Goal: Task Accomplishment & Management: Use online tool/utility

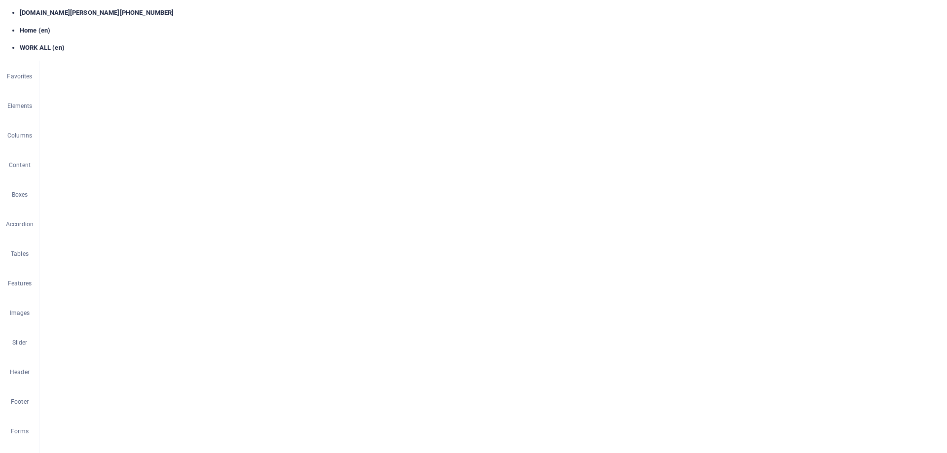
scroll to position [444, 0]
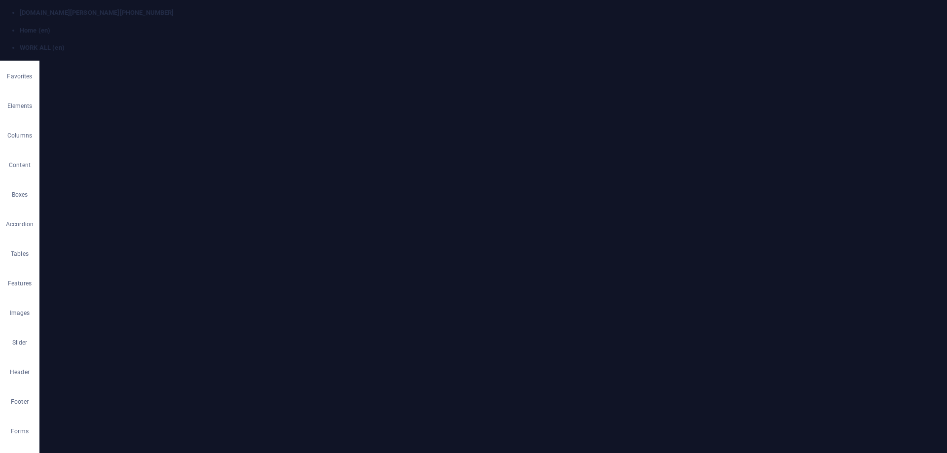
select select "createdAt_DESC"
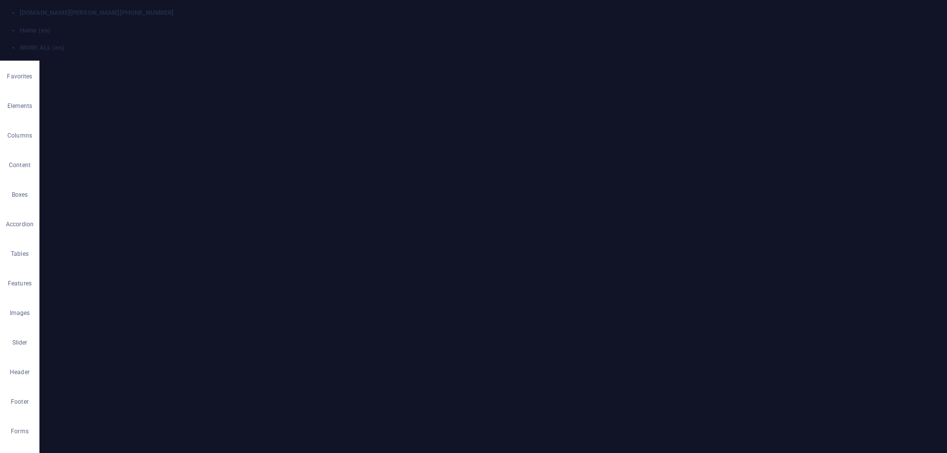
scroll to position [0, 0]
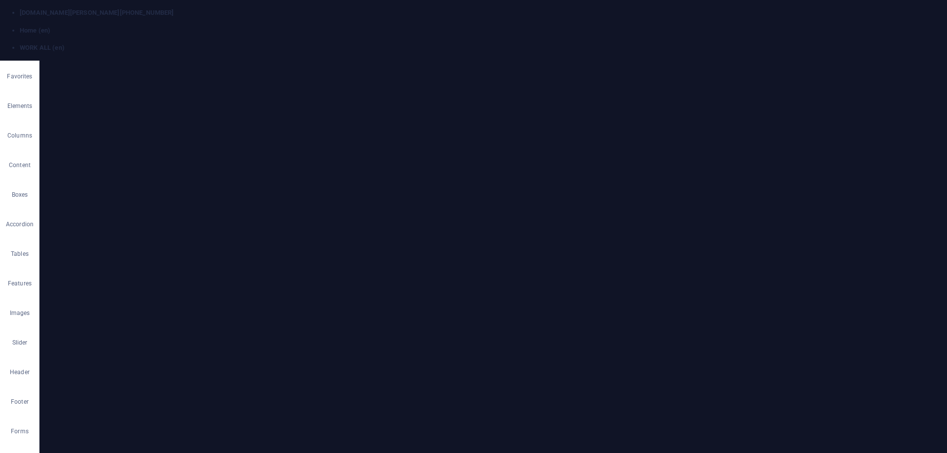
select select
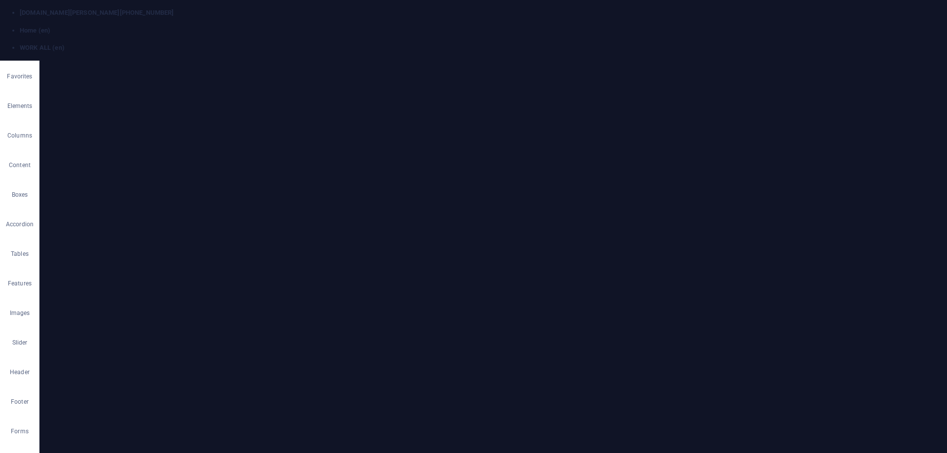
select select "px"
select select "image"
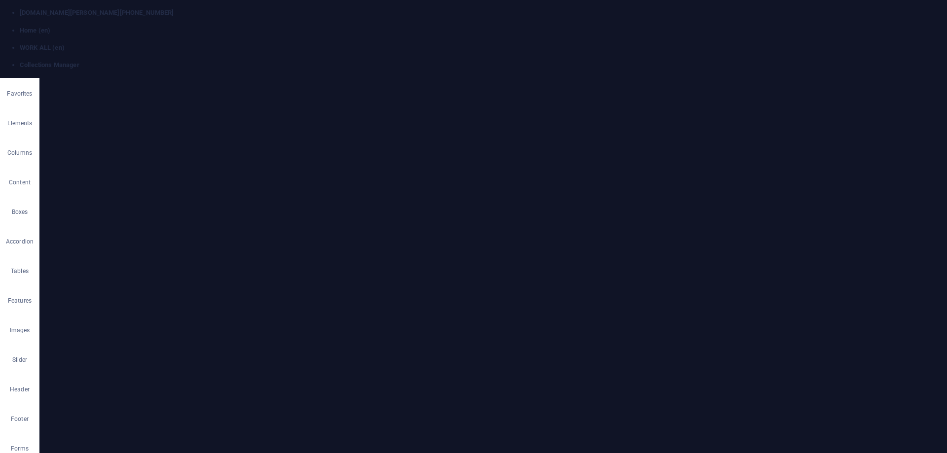
scroll to position [0, 0]
select select "Office"
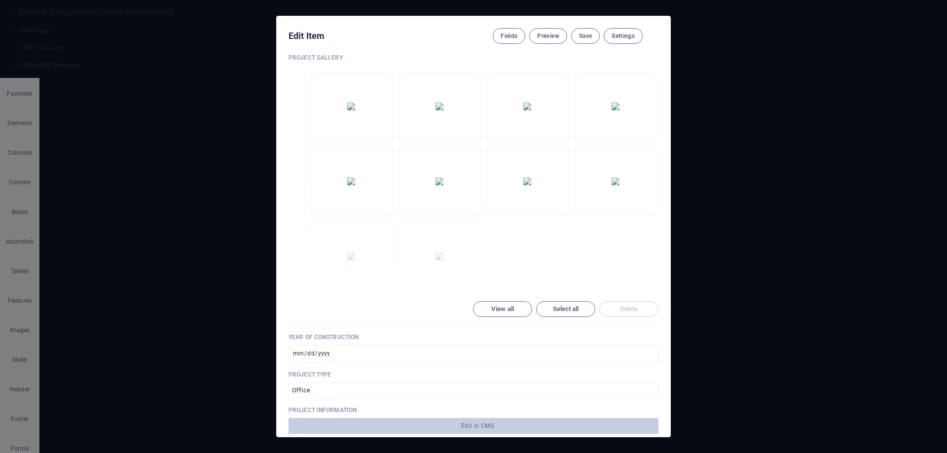
scroll to position [345, 0]
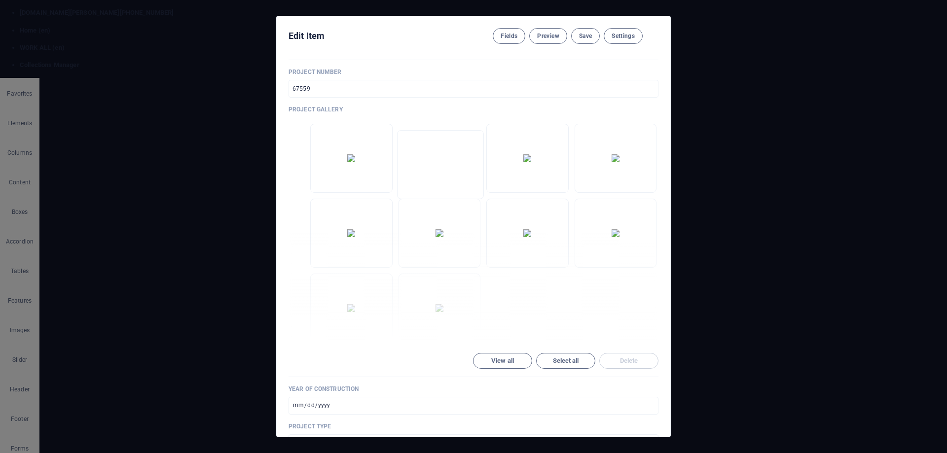
drag, startPoint x: 418, startPoint y: 164, endPoint x: 423, endPoint y: 172, distance: 9.1
click at [423, 172] on ul "Drop files here to upload them instantly" at bounding box center [474, 233] width 370 height 219
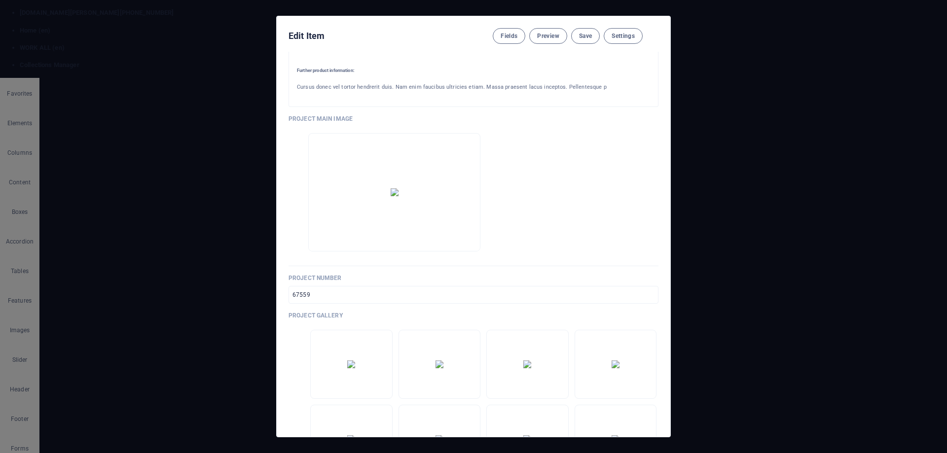
scroll to position [99, 0]
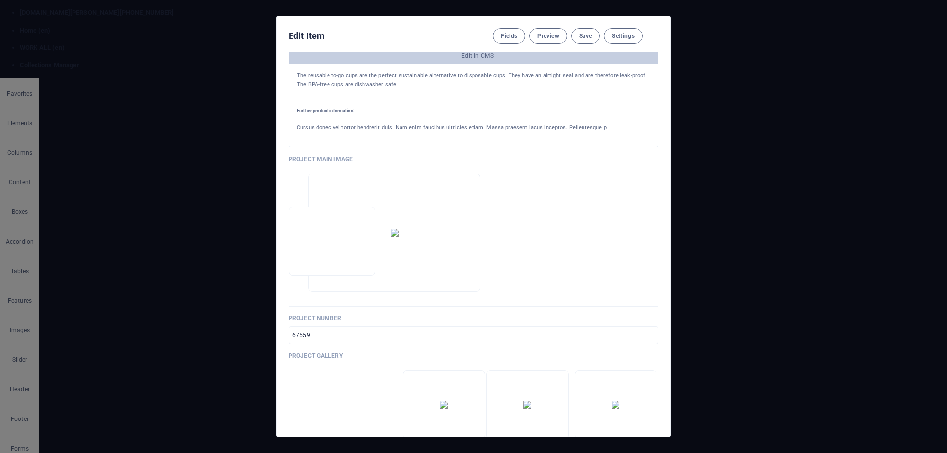
drag, startPoint x: 473, startPoint y: 275, endPoint x: 346, endPoint y: 219, distance: 138.5
click at [346, 219] on div "Project Name Project 1 ​ Project Slug www.example.com/project-list-single-page-…" at bounding box center [474, 406] width 370 height 890
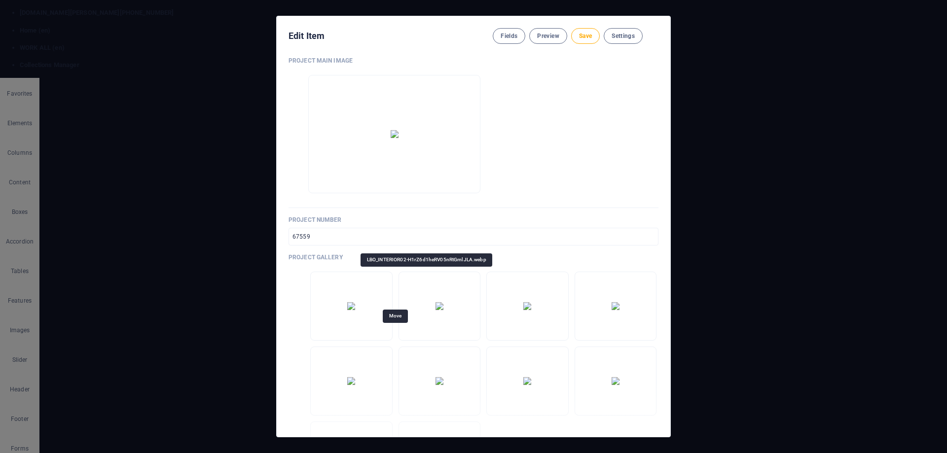
click at [407, 332] on icon "button" at bounding box center [407, 332] width 0 height 0
drag, startPoint x: 393, startPoint y: 334, endPoint x: 377, endPoint y: 156, distance: 179.2
click at [377, 156] on div "Project Name Project 1 ​ Project Slug www.example.com/project-list-single-page-…" at bounding box center [474, 307] width 370 height 890
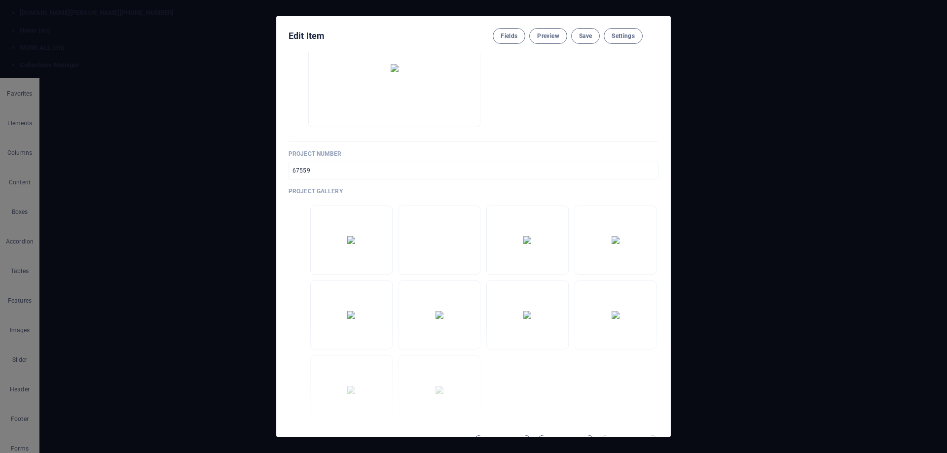
scroll to position [345, 0]
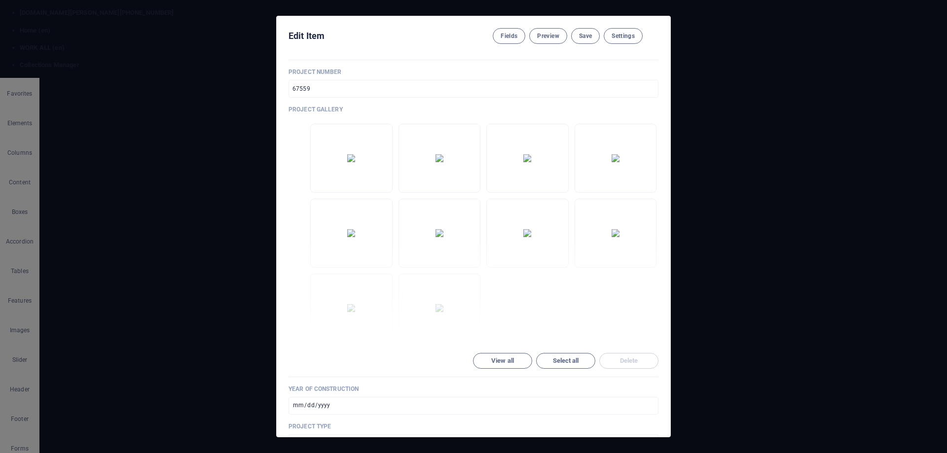
click at [727, 386] on div "Edit Item Fields Preview Save Settings Project Name Project 1 ​ Project Slug ww…" at bounding box center [473, 226] width 947 height 453
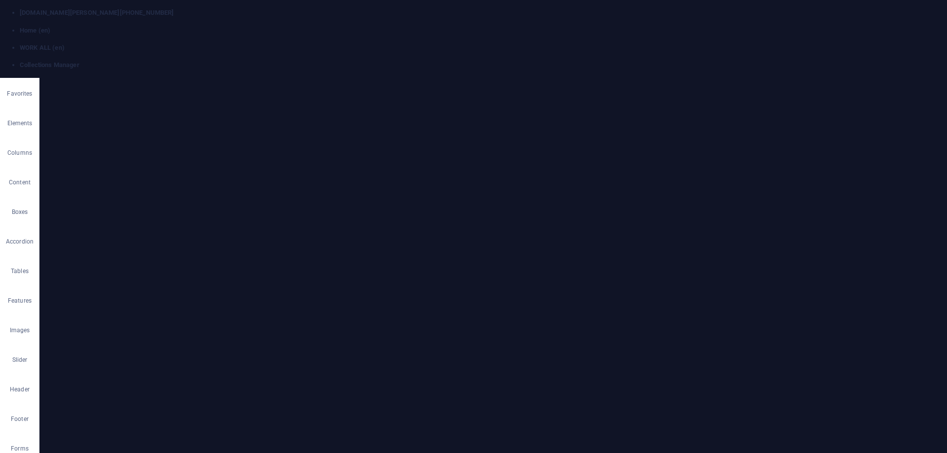
scroll to position [0, 0]
click at [211, 43] on h4 "WORK ALL (en)" at bounding box center [483, 47] width 927 height 9
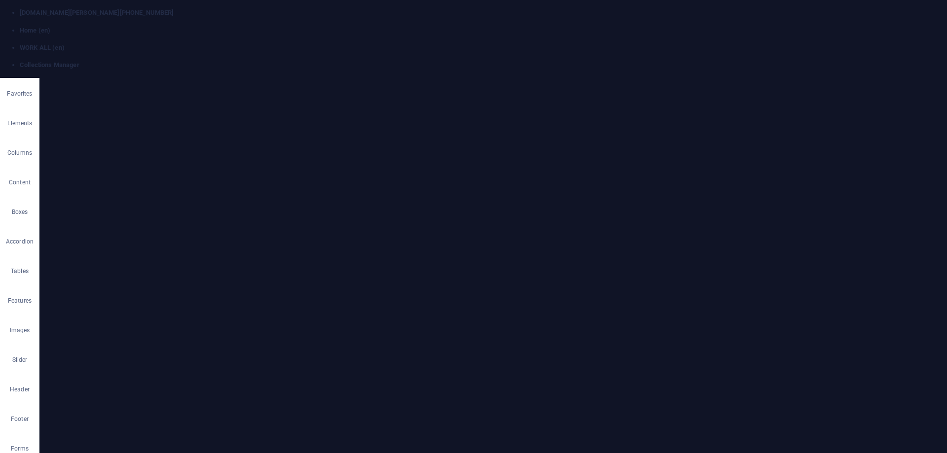
select select "image"
select select "px"
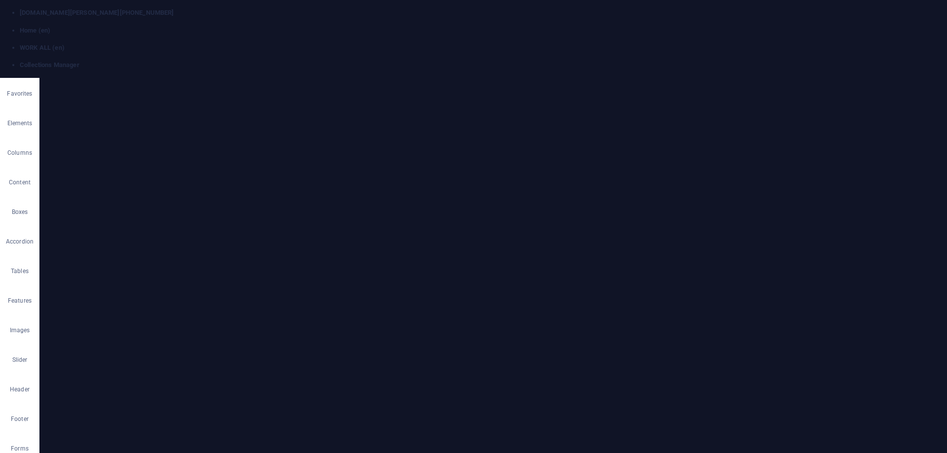
scroll to position [148, 0]
drag, startPoint x: 130, startPoint y: 210, endPoint x: 103, endPoint y: 211, distance: 27.2
drag, startPoint x: 130, startPoint y: 239, endPoint x: 107, endPoint y: 240, distance: 23.2
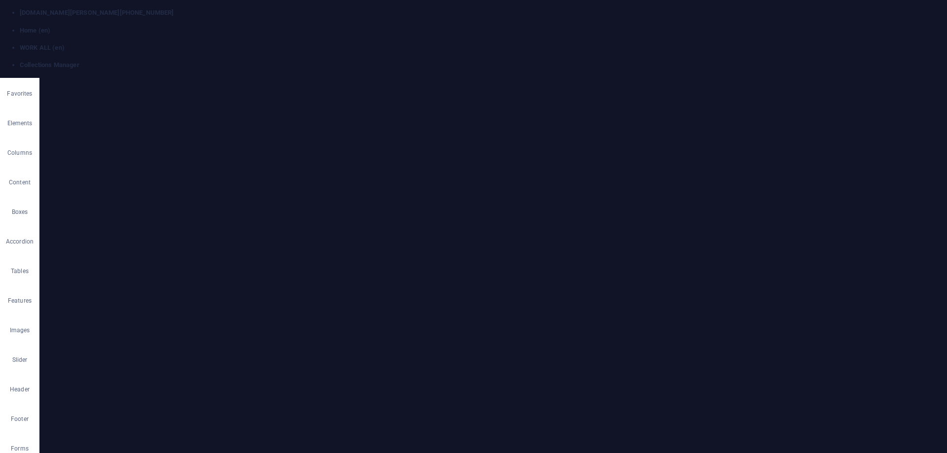
type input "500"
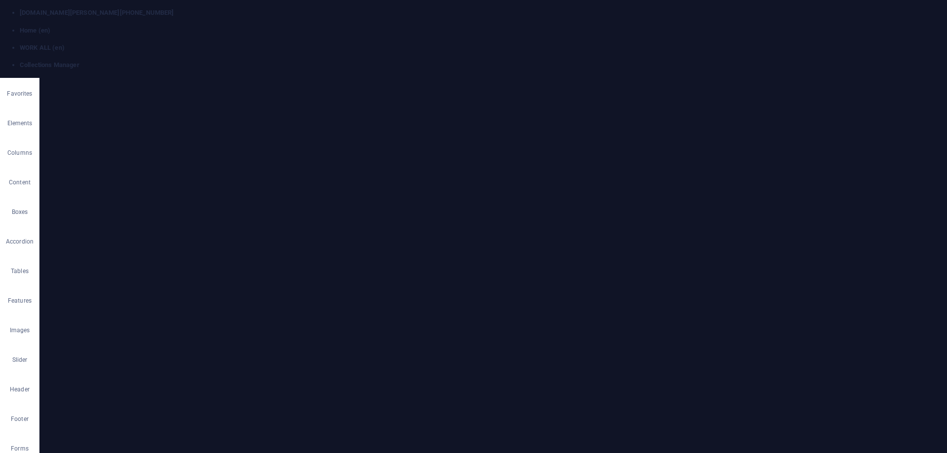
scroll to position [641, 0]
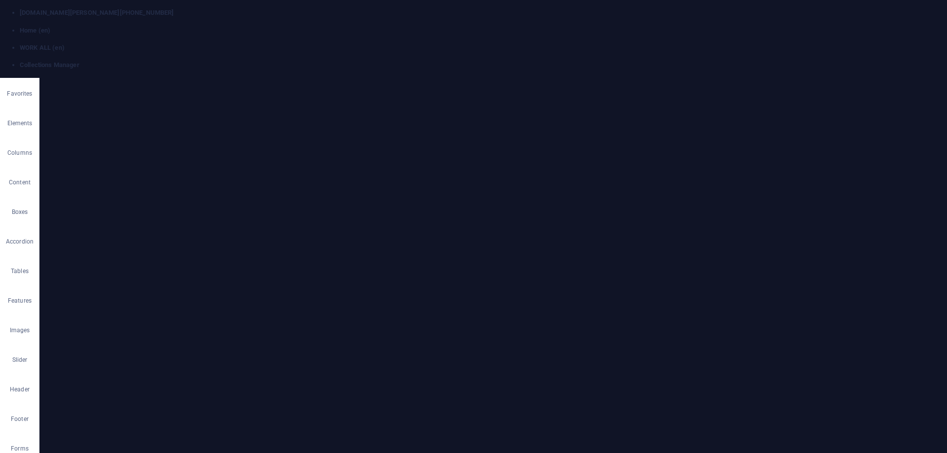
select select "image"
select select "px"
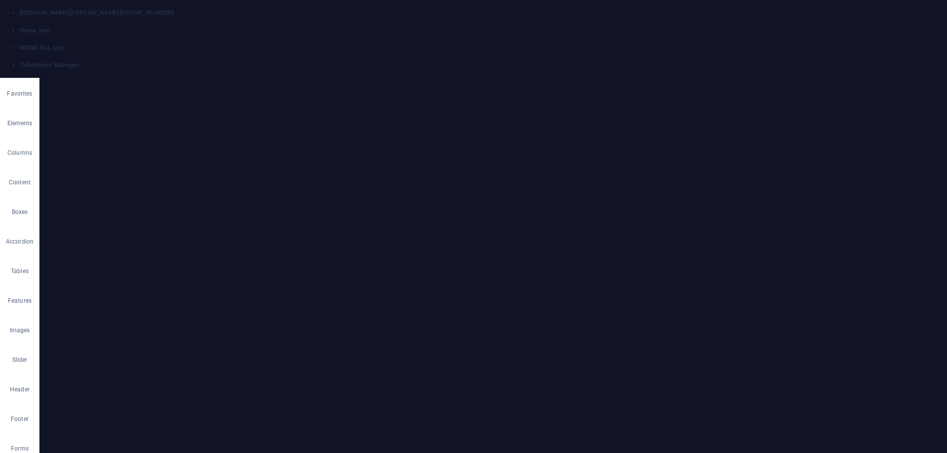
scroll to position [49, 0]
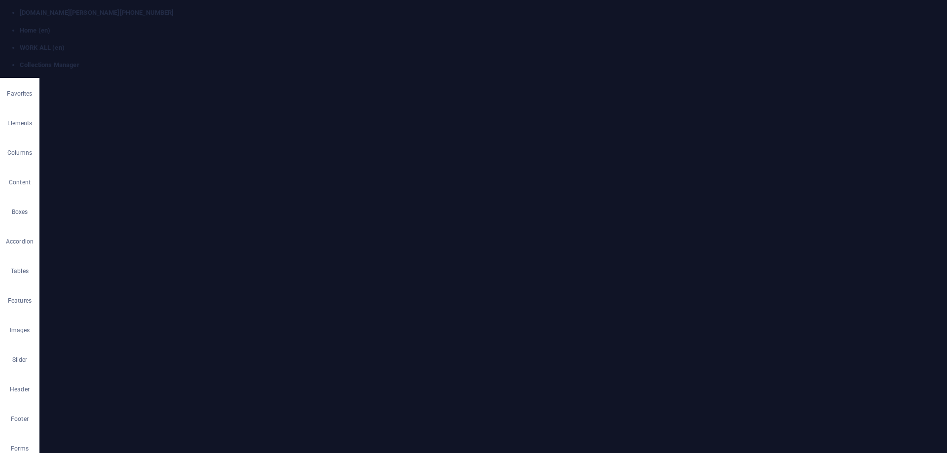
scroll to position [535, 0]
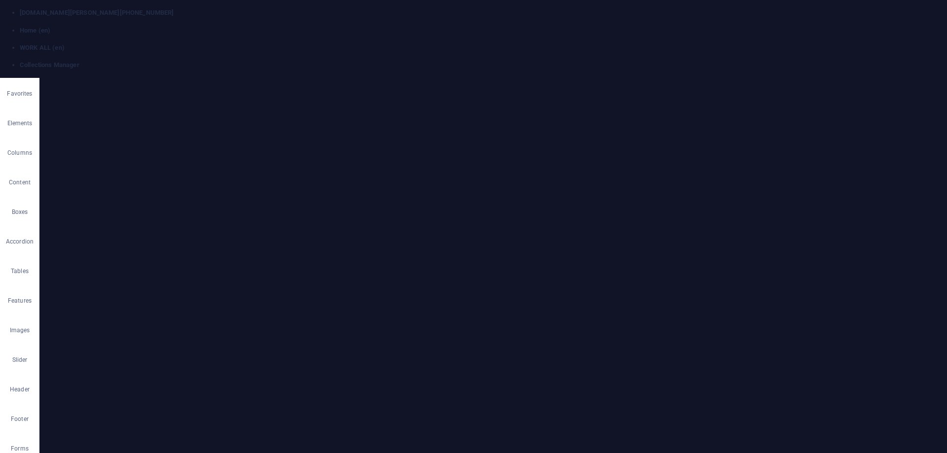
select select "image"
select select "px"
drag, startPoint x: 122, startPoint y: 290, endPoint x: 104, endPoint y: 291, distance: 18.3
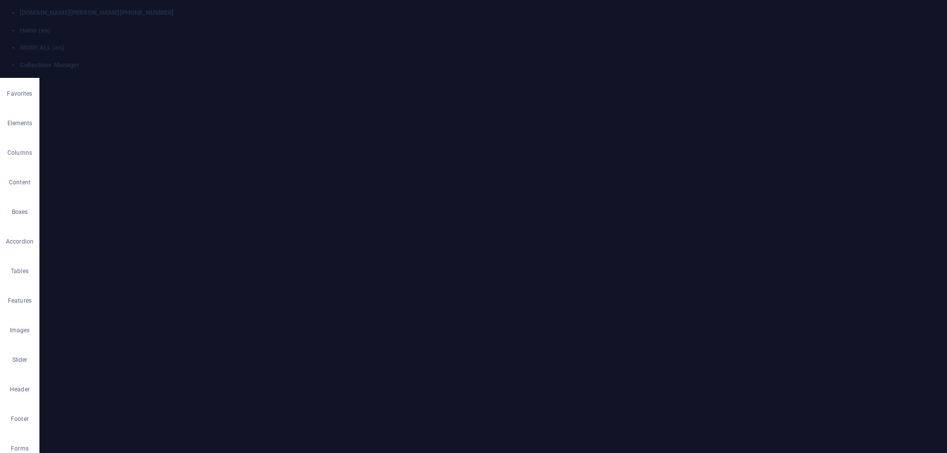
select select "px"
type input "500"
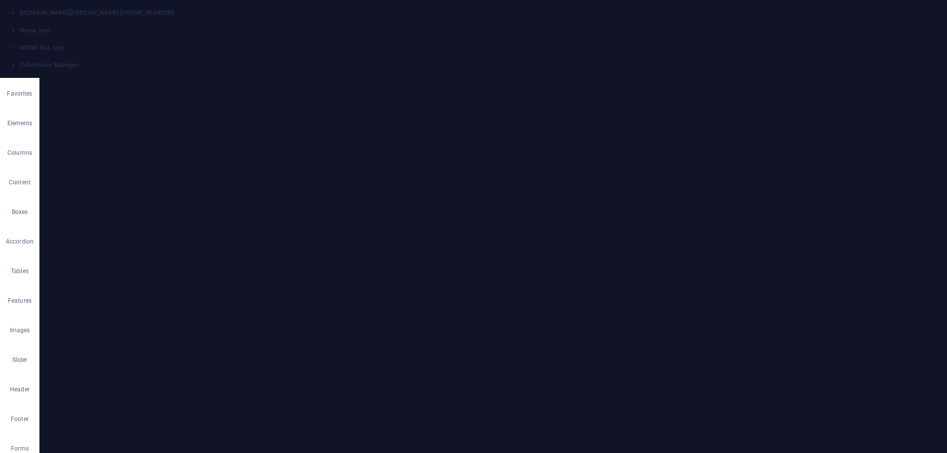
scroll to position [494, 0]
select select "image"
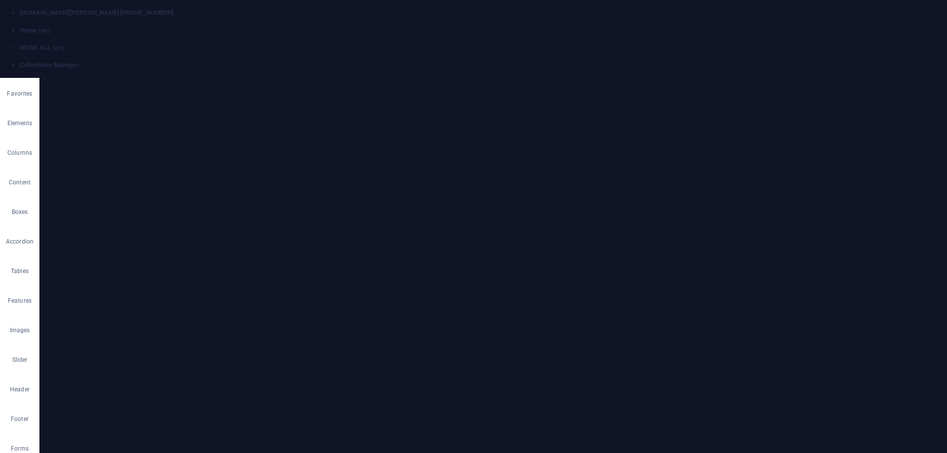
select select "px"
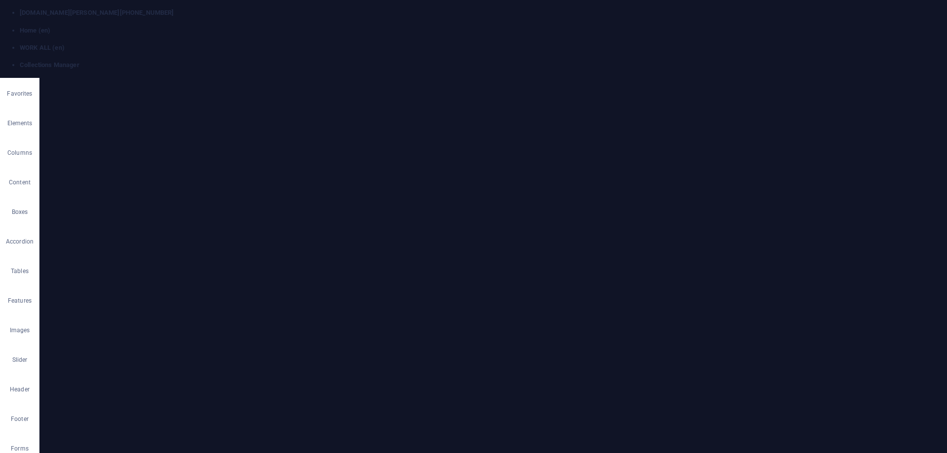
scroll to position [494, 0]
select select "image"
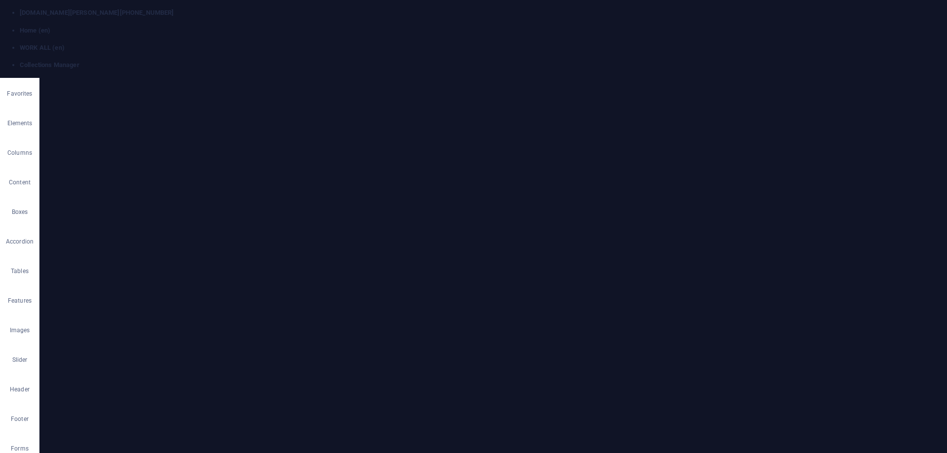
select select "px"
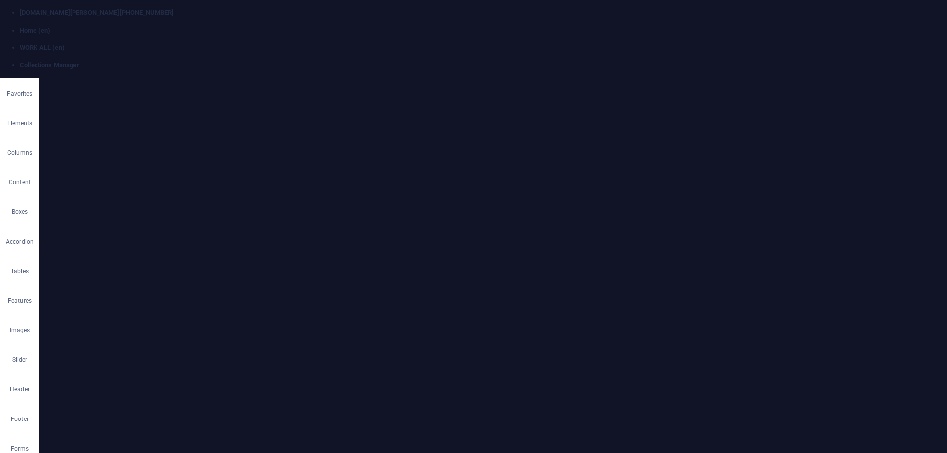
select select "image"
select select "px"
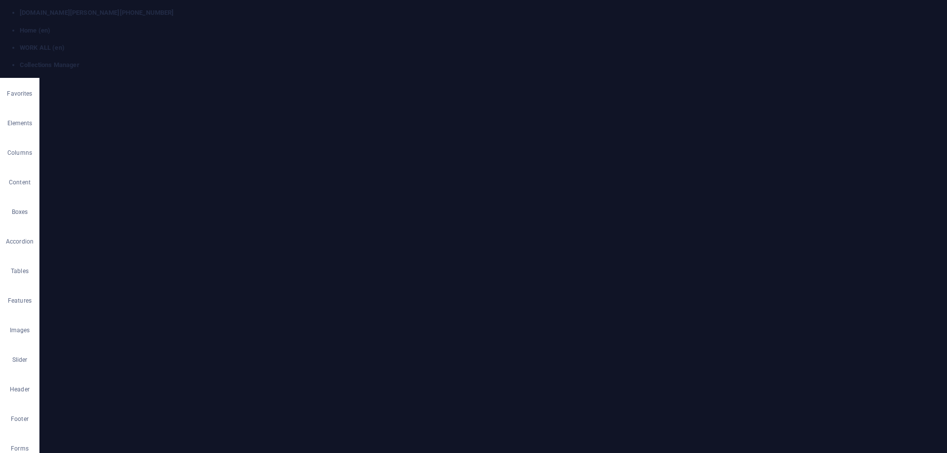
select select "px"
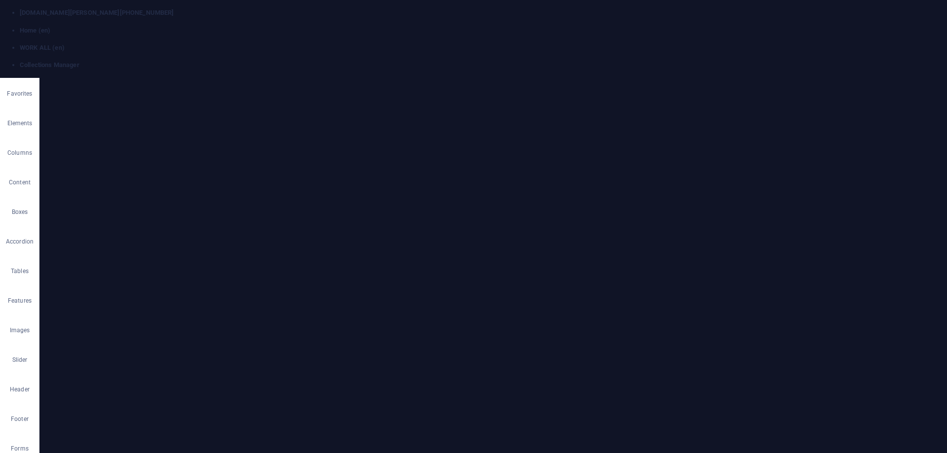
scroll to position [494, 0]
select select "image"
select select "px"
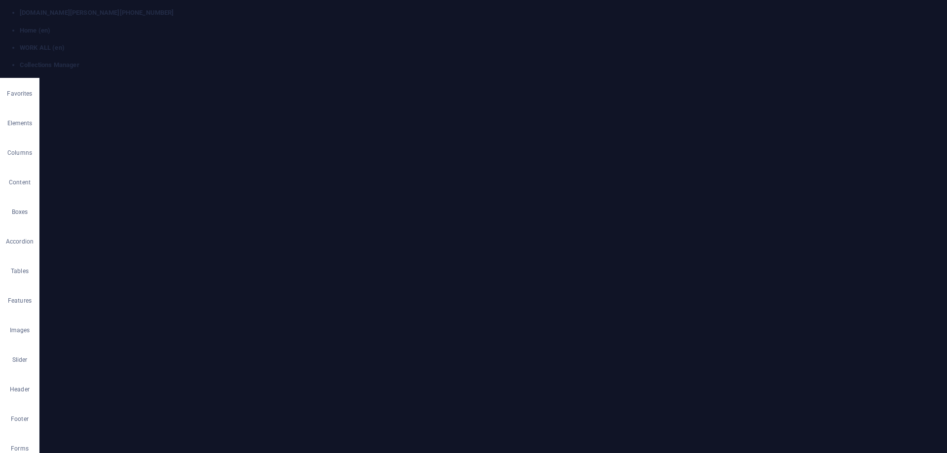
select select "px"
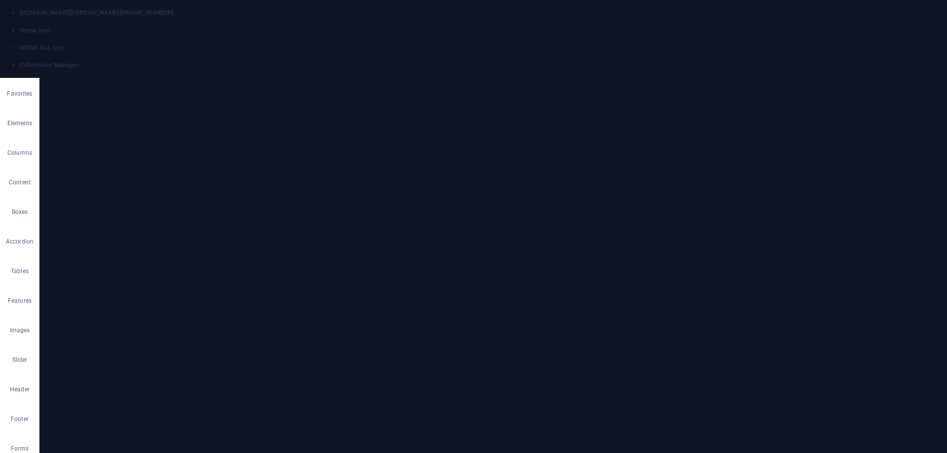
scroll to position [99, 0]
drag, startPoint x: 128, startPoint y: 291, endPoint x: 83, endPoint y: 293, distance: 44.5
type input "300"
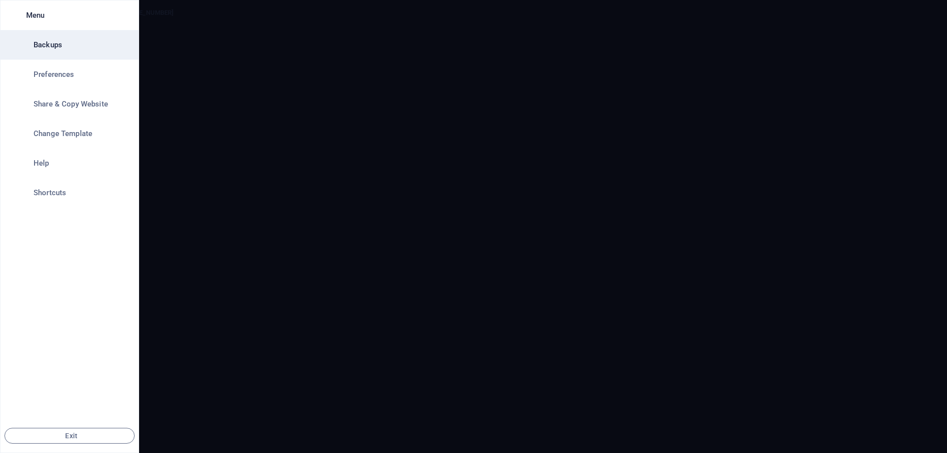
click at [57, 54] on li "Backups" at bounding box center [69, 45] width 138 height 30
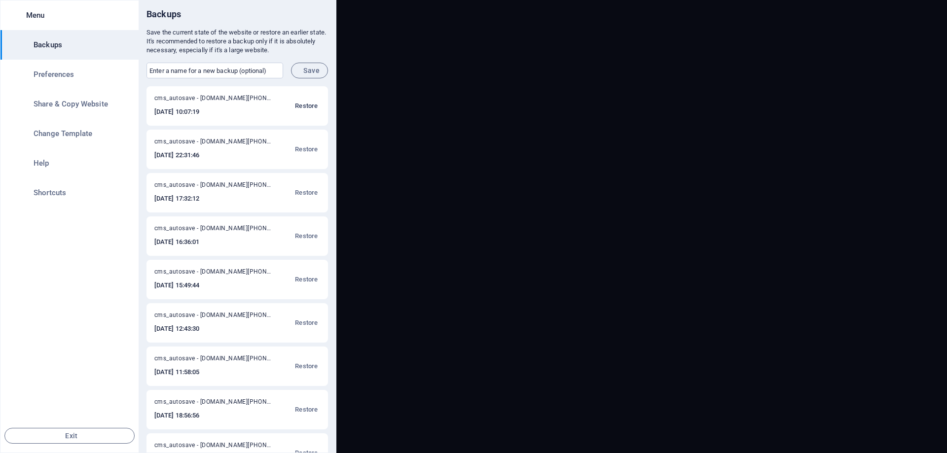
click at [307, 106] on span "Restore" at bounding box center [306, 106] width 23 height 12
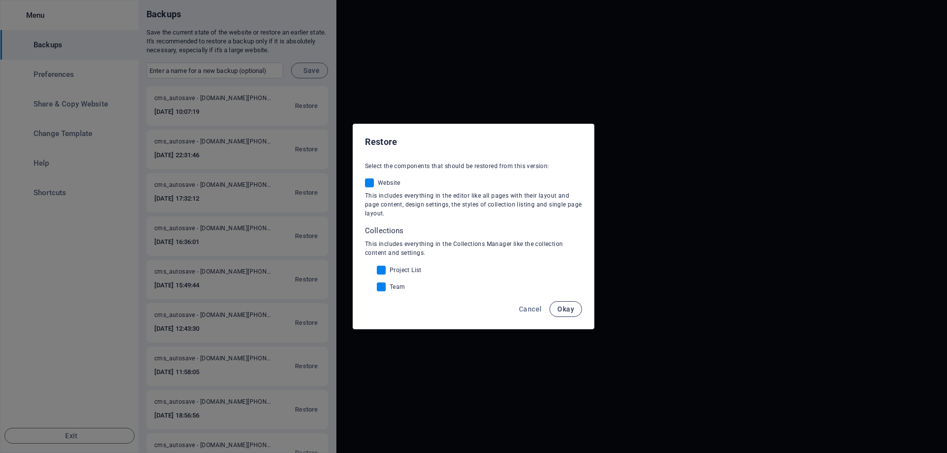
click at [569, 313] on span "Okay" at bounding box center [565, 309] width 17 height 8
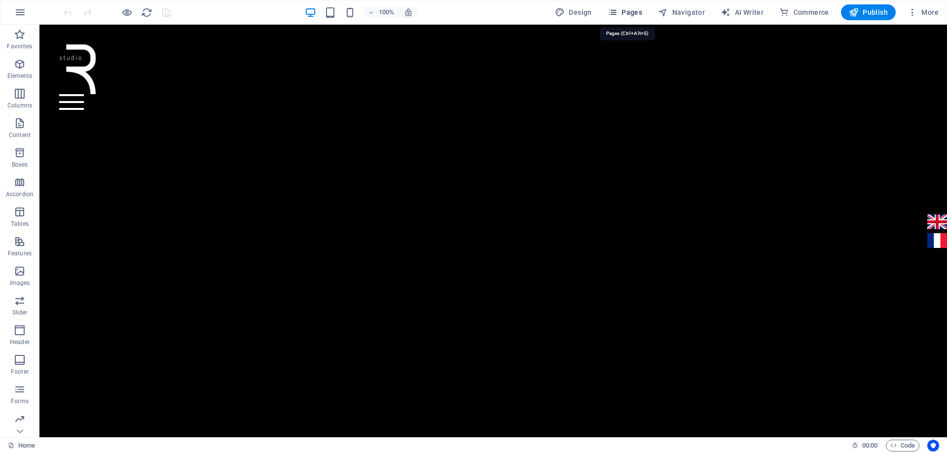
click at [616, 12] on icon "button" at bounding box center [613, 12] width 10 height 10
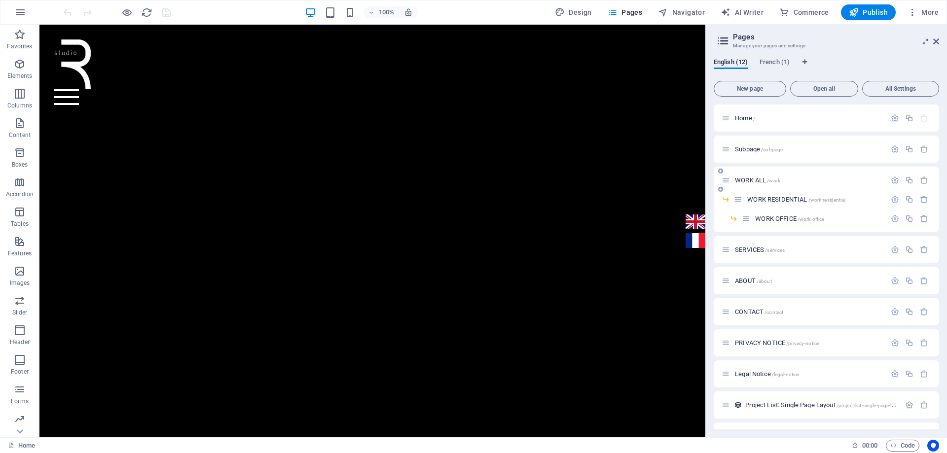
click at [751, 183] on span "WORK ALL /work" at bounding box center [757, 180] width 45 height 7
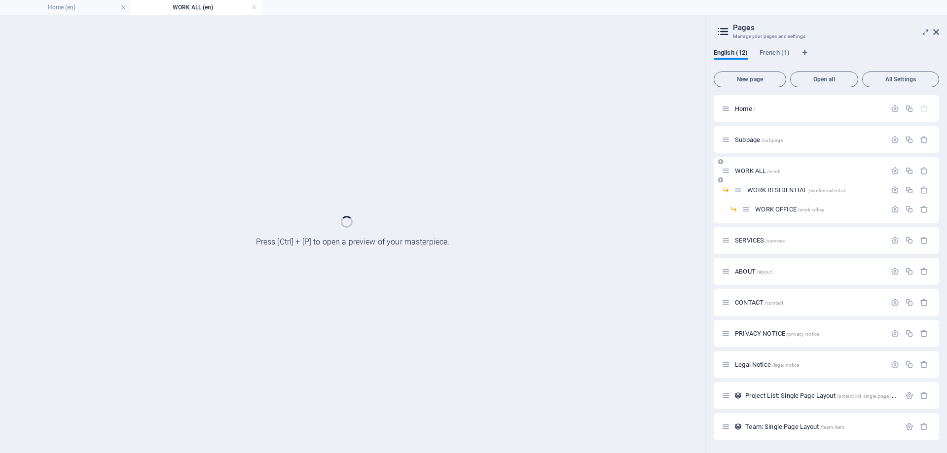
click at [751, 183] on div "WORK ALL /work" at bounding box center [826, 170] width 225 height 27
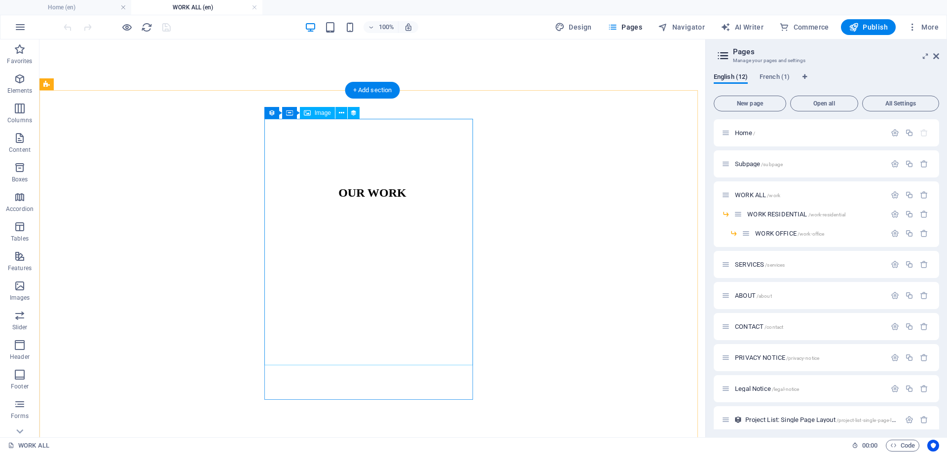
scroll to position [444, 0]
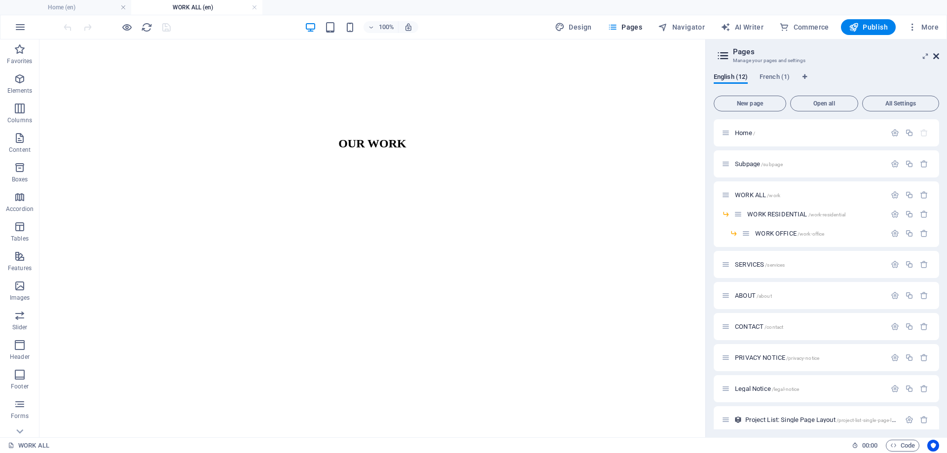
click at [936, 59] on icon at bounding box center [936, 56] width 6 height 8
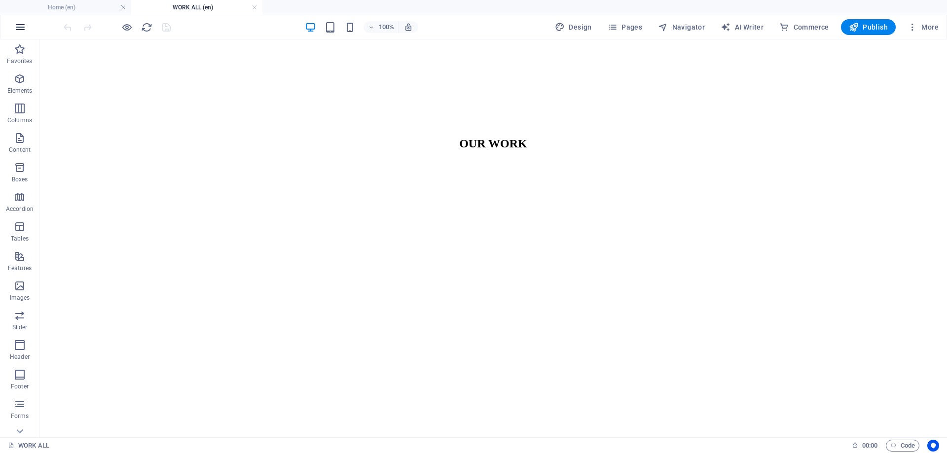
click at [21, 31] on icon "button" at bounding box center [20, 27] width 12 height 12
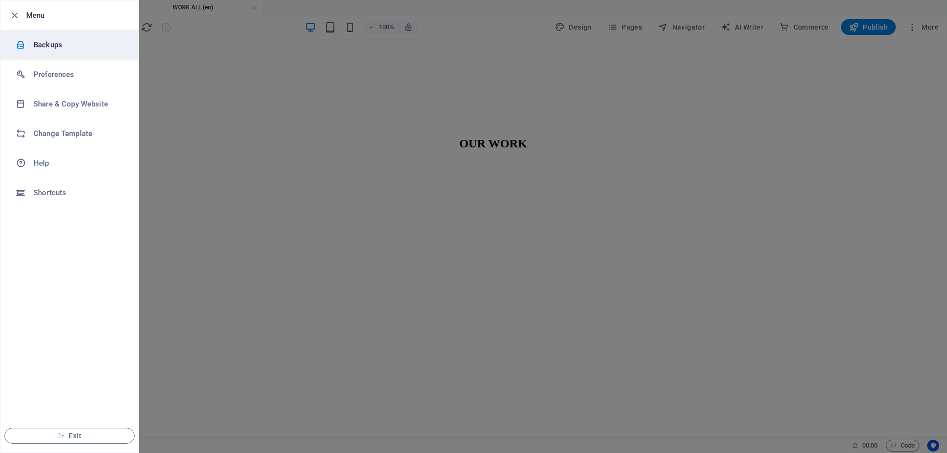
click at [48, 50] on h6 "Backups" at bounding box center [79, 45] width 91 height 12
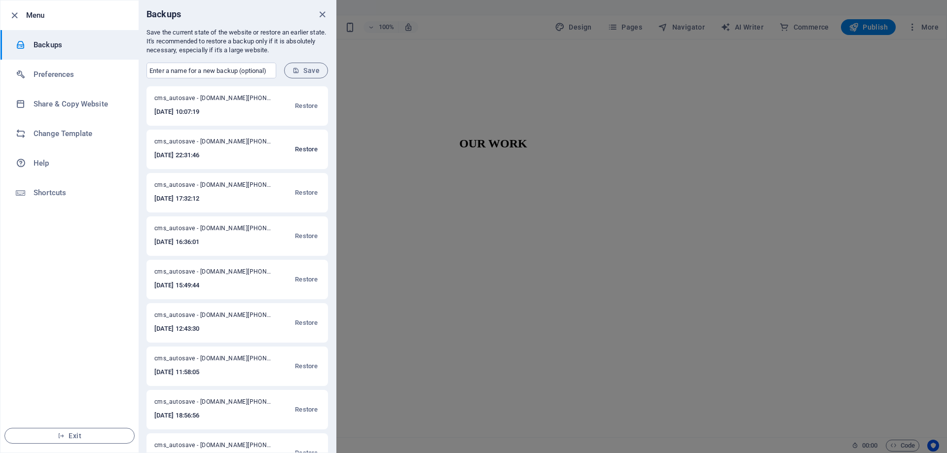
click at [300, 150] on span "Restore" at bounding box center [306, 150] width 23 height 12
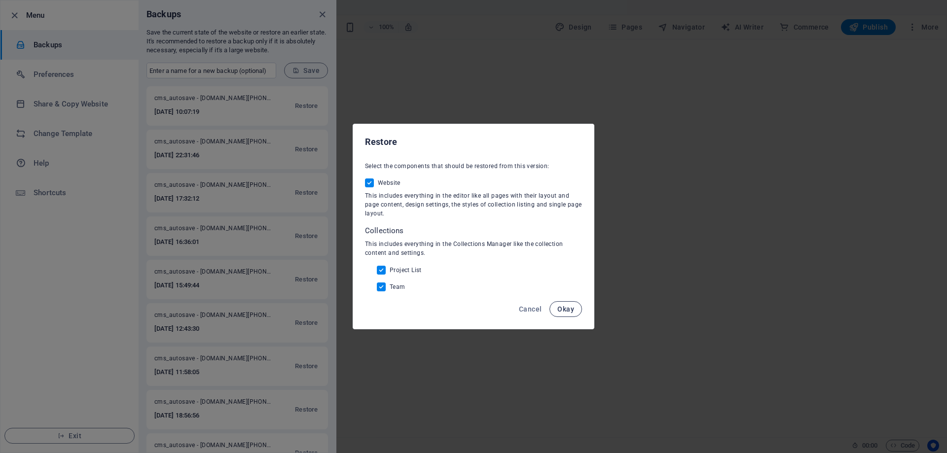
click at [564, 308] on span "Okay" at bounding box center [565, 309] width 17 height 8
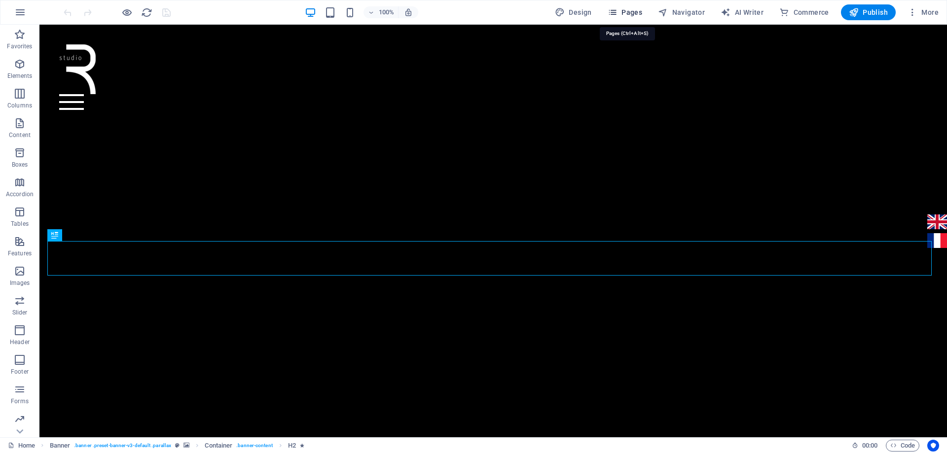
click at [0, 0] on span "Pages" at bounding box center [0, 0] width 0 height 0
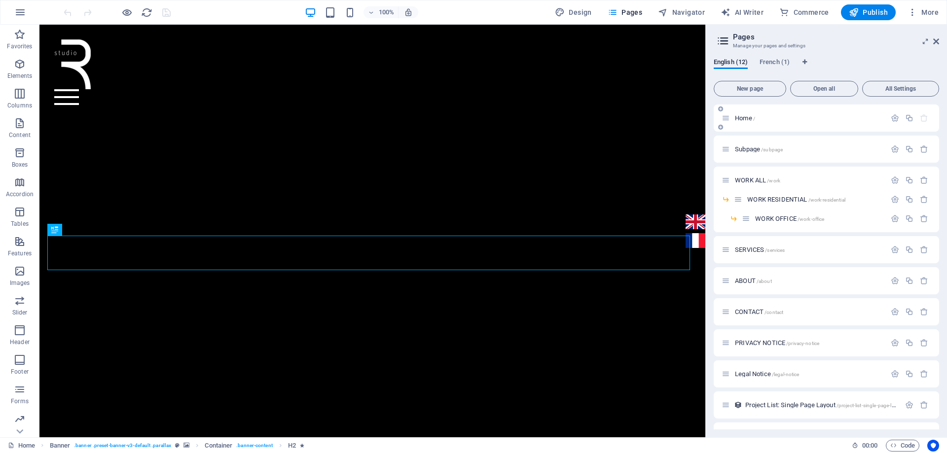
click at [742, 110] on div "Home /" at bounding box center [826, 118] width 225 height 27
click at [748, 184] on div "WORK ALL /work" at bounding box center [804, 180] width 164 height 11
click at [747, 182] on span "WORK ALL /work" at bounding box center [757, 180] width 45 height 7
click at [747, 182] on div "WORK ALL /work" at bounding box center [826, 180] width 225 height 27
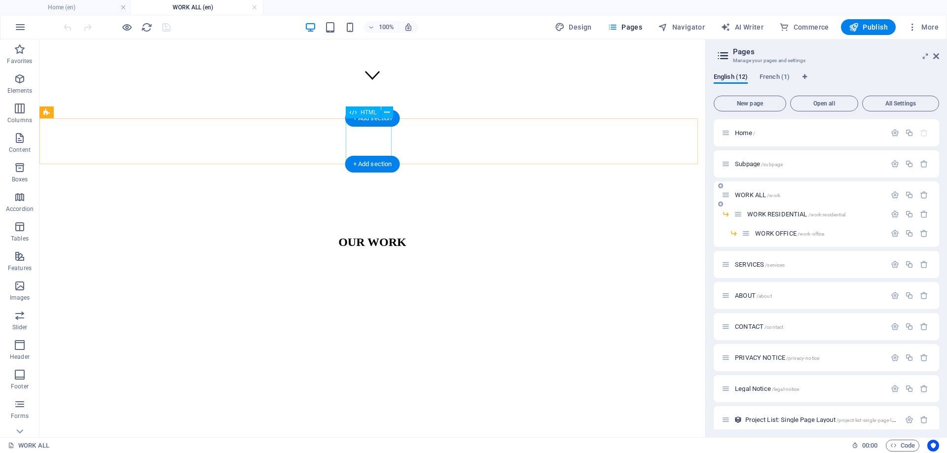
scroll to position [345, 0]
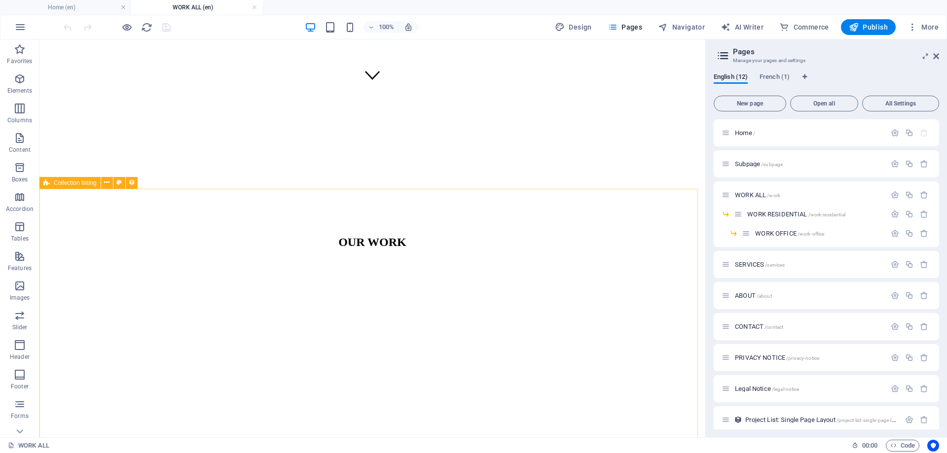
click at [46, 186] on icon at bounding box center [46, 183] width 6 height 12
select select "createdAt_DESC"
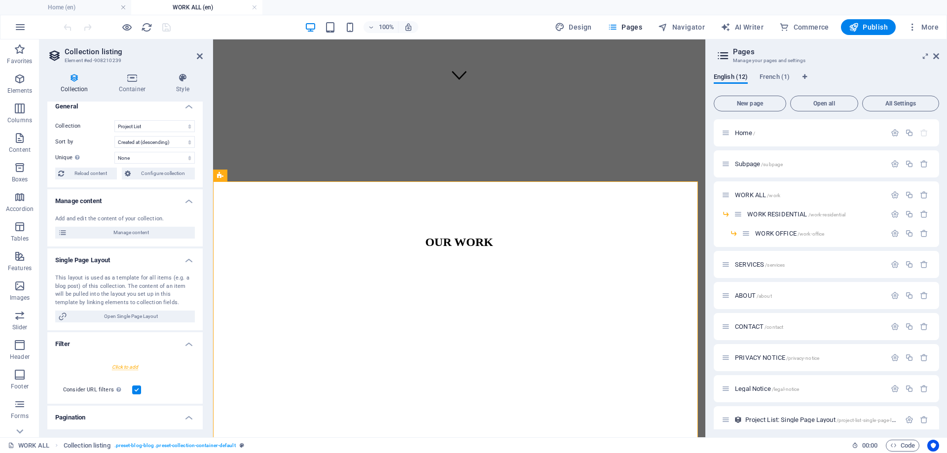
scroll to position [0, 0]
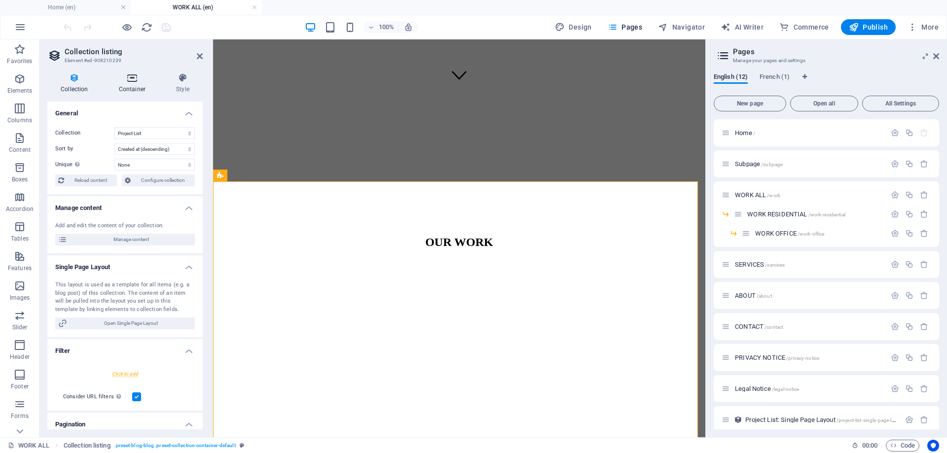
click at [136, 82] on h4 "Container" at bounding box center [134, 83] width 57 height 21
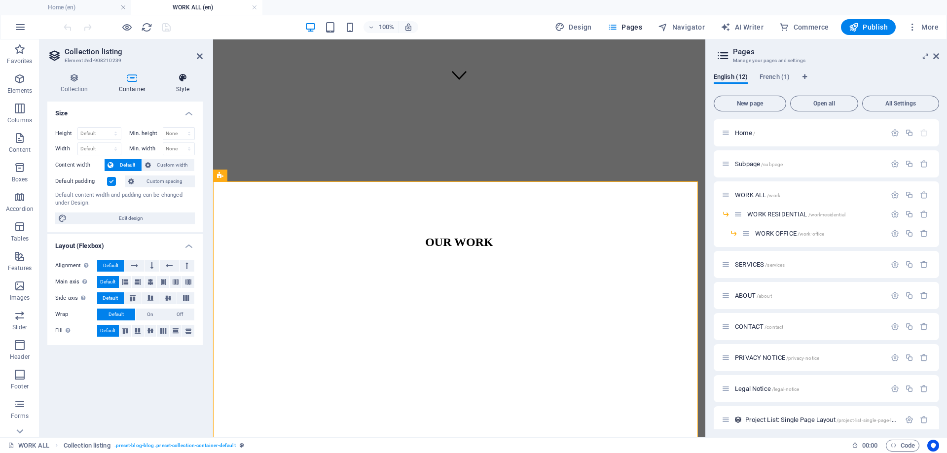
click at [185, 86] on h4 "Style" at bounding box center [183, 83] width 40 height 21
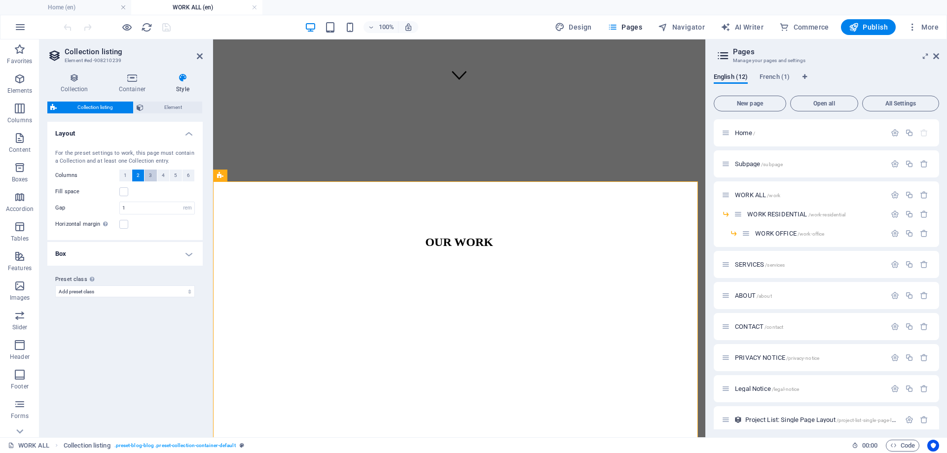
click at [150, 175] on span "3" at bounding box center [150, 176] width 3 height 12
select select
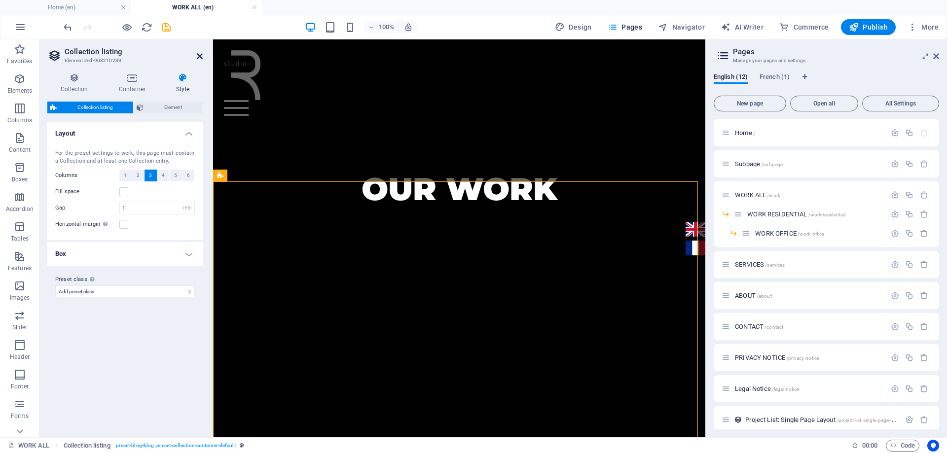
click at [201, 57] on icon at bounding box center [200, 56] width 6 height 8
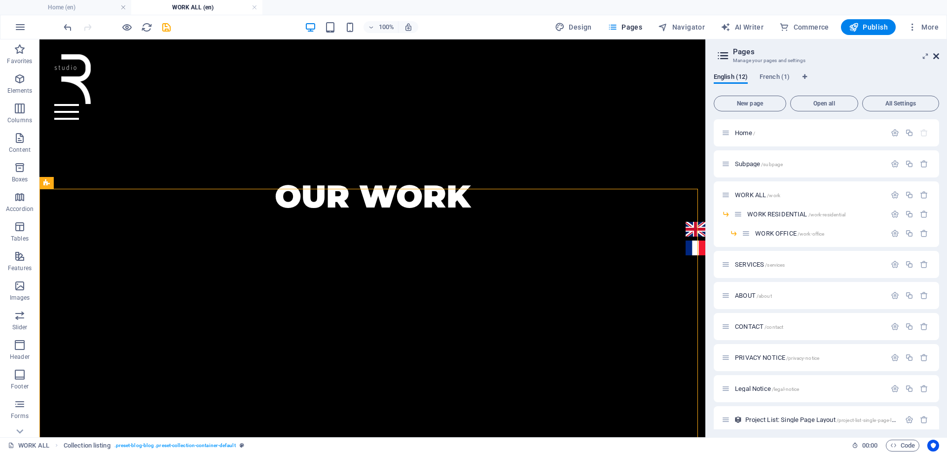
click at [936, 58] on icon at bounding box center [936, 56] width 6 height 8
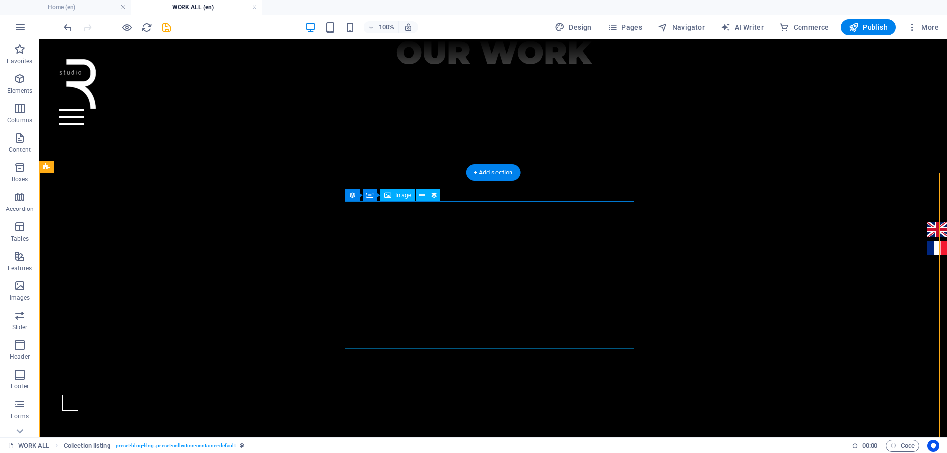
scroll to position [345, 0]
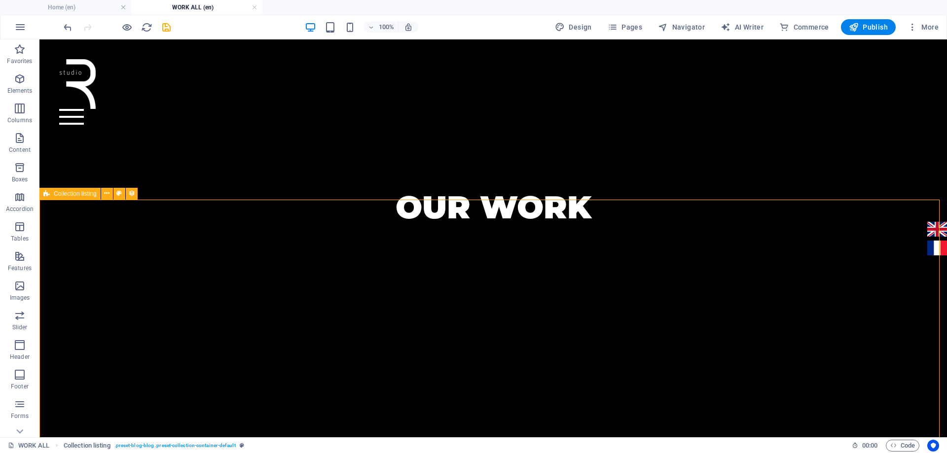
click at [45, 195] on icon at bounding box center [46, 194] width 6 height 12
select select "rem"
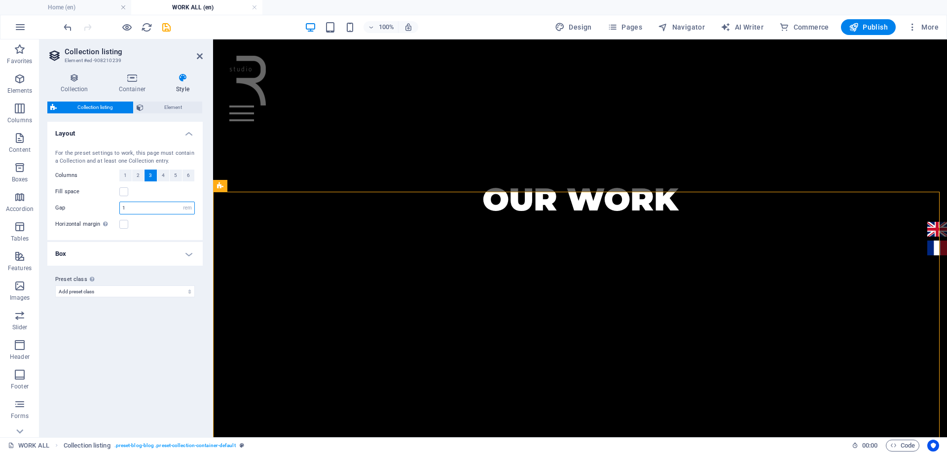
click at [143, 208] on input "1" at bounding box center [157, 208] width 74 height 12
type input "2"
select select
click at [109, 255] on h4 "Box" at bounding box center [124, 254] width 155 height 24
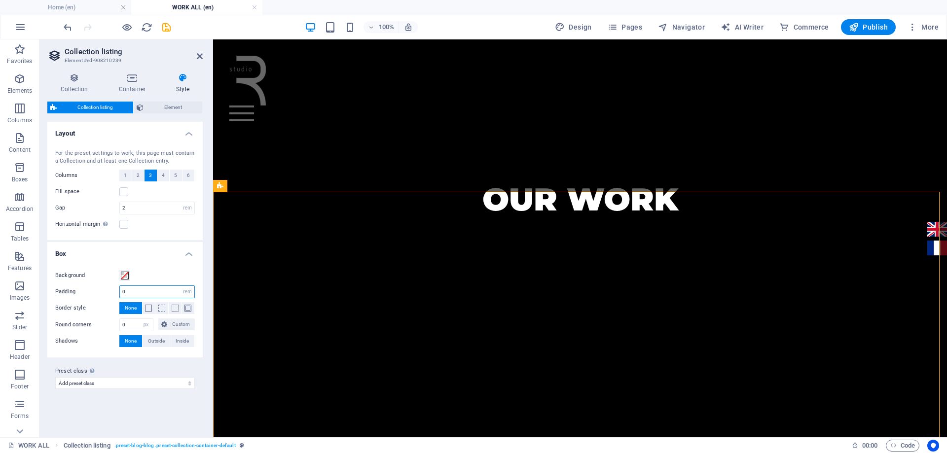
click at [134, 294] on input "0" at bounding box center [157, 292] width 74 height 12
type input "1"
select select
drag, startPoint x: 134, startPoint y: 294, endPoint x: 113, endPoint y: 294, distance: 20.2
click at [113, 294] on div "Padding 1 px rem % vh vw" at bounding box center [125, 292] width 140 height 13
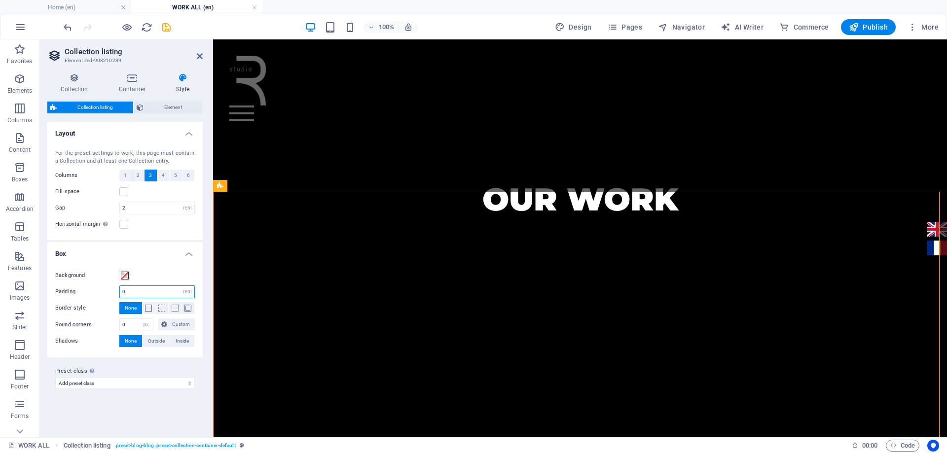
type input "0"
select select
click at [126, 225] on label at bounding box center [123, 224] width 9 height 9
click at [0, 0] on input "Horizontal margin Only if the containers "Content width" is not set to "Default"" at bounding box center [0, 0] width 0 height 0
click at [125, 225] on label at bounding box center [123, 224] width 9 height 9
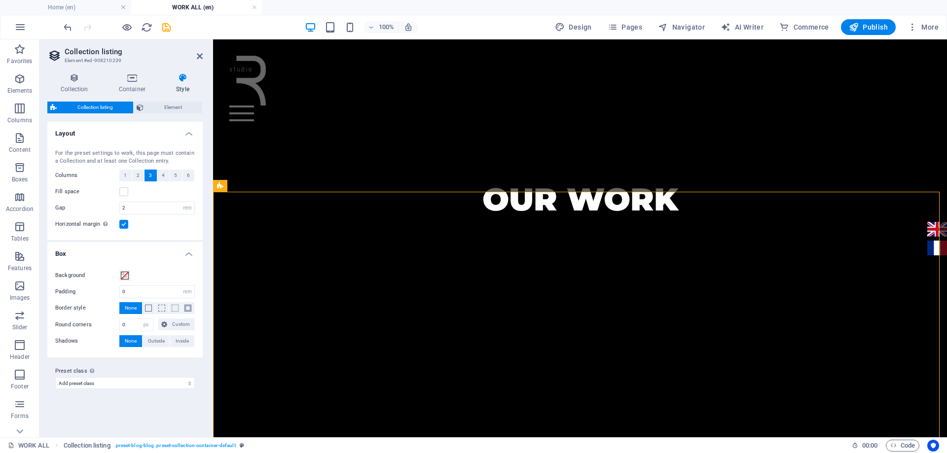
click at [0, 0] on input "Horizontal margin Only if the containers "Content width" is not set to "Default"" at bounding box center [0, 0] width 0 height 0
click at [200, 57] on icon at bounding box center [200, 56] width 6 height 8
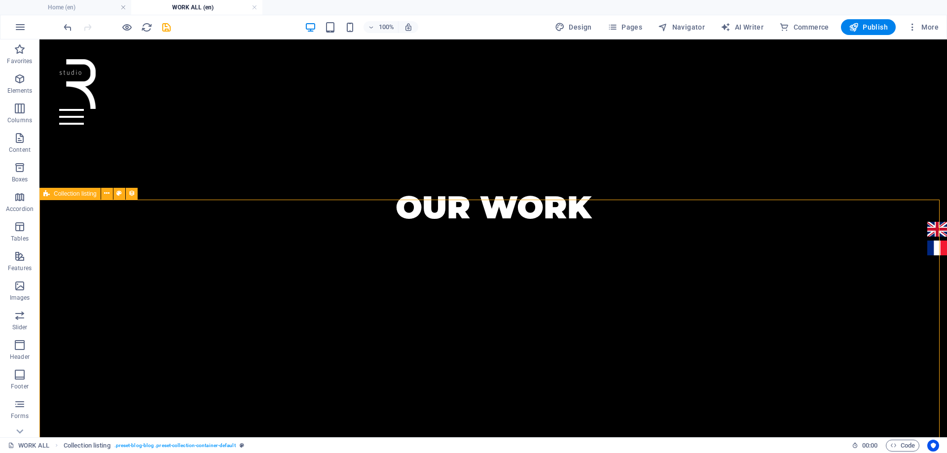
click at [52, 191] on div "Collection listing" at bounding box center [69, 194] width 61 height 12
select select "rem"
select select "px"
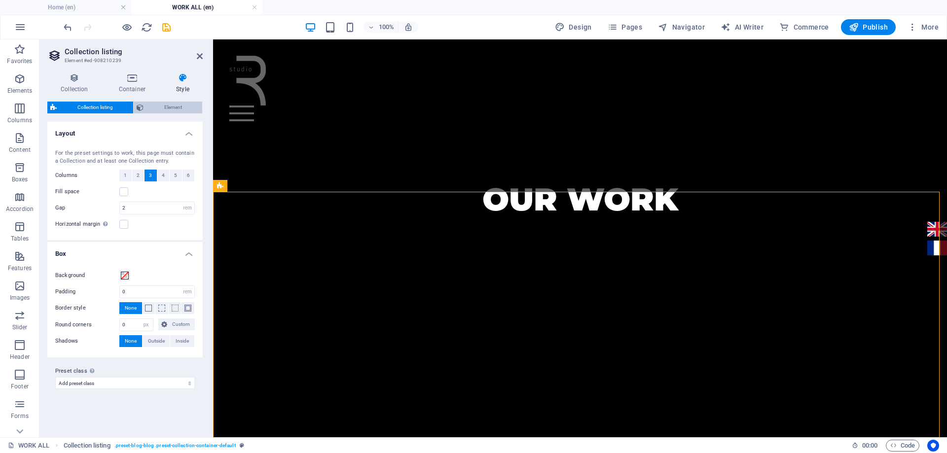
click at [176, 103] on span "Element" at bounding box center [173, 108] width 53 height 12
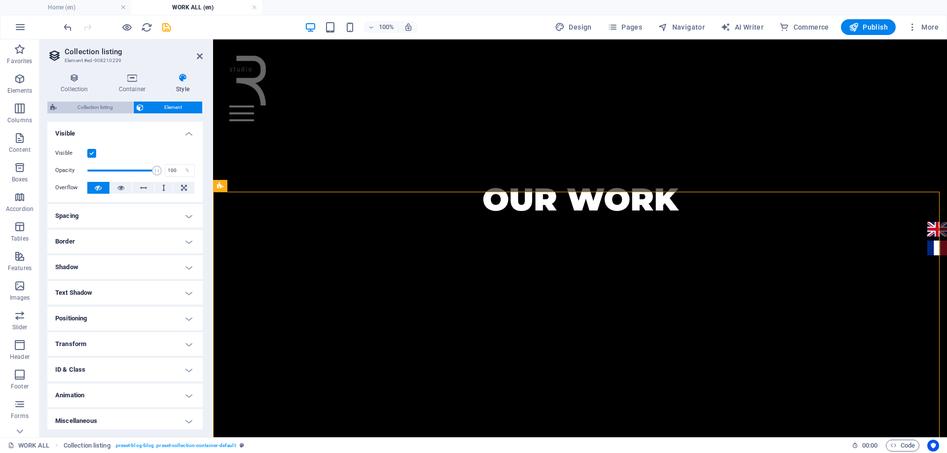
click at [110, 106] on span "Collection listing" at bounding box center [95, 108] width 71 height 12
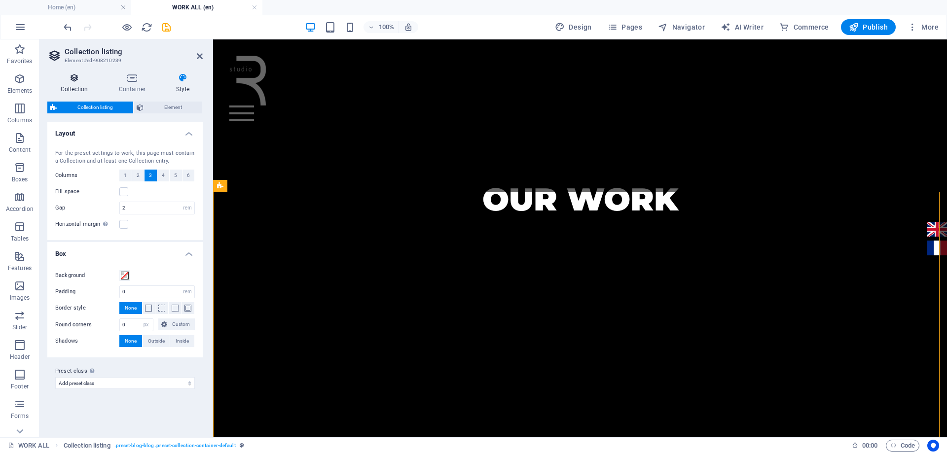
click at [76, 79] on icon at bounding box center [74, 78] width 54 height 10
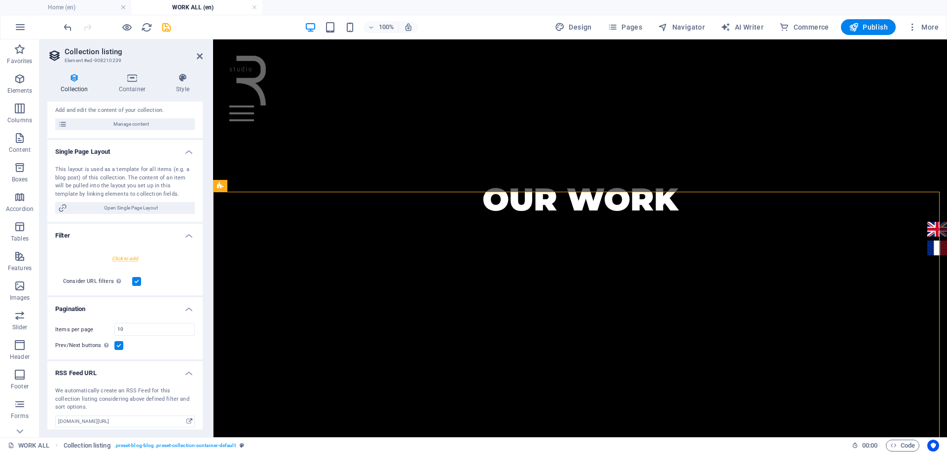
scroll to position [121, 0]
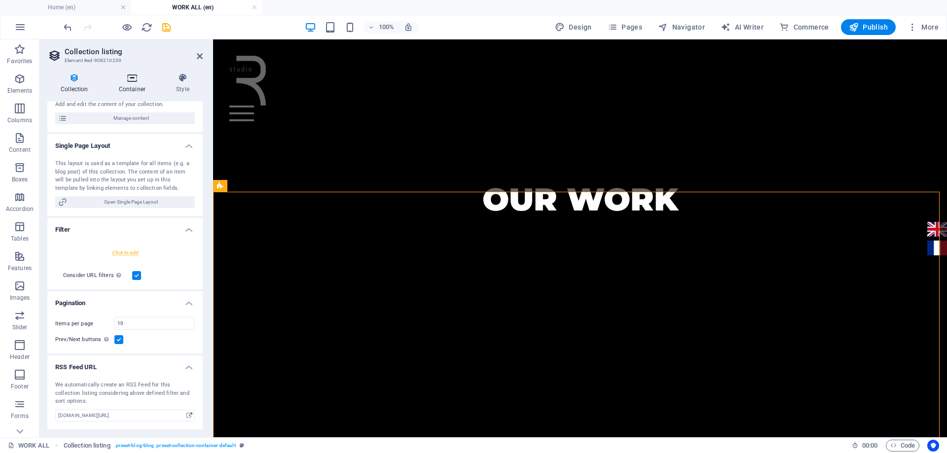
click at [129, 78] on icon at bounding box center [132, 78] width 53 height 10
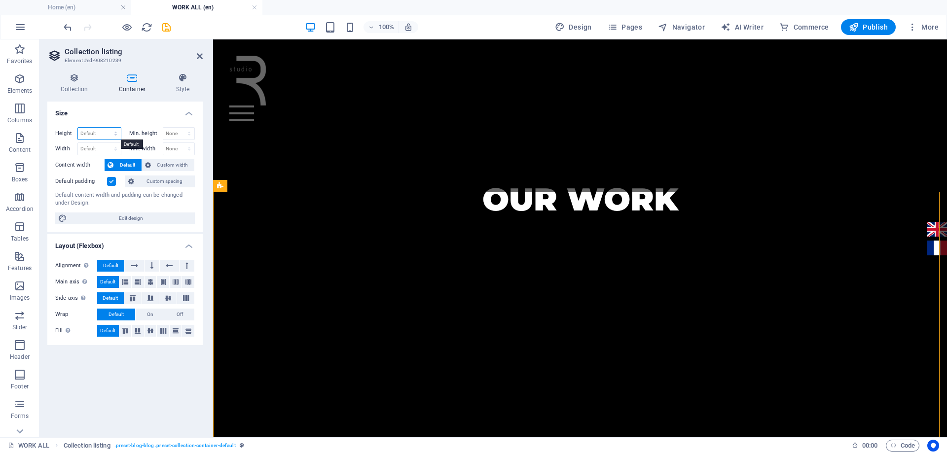
click at [116, 134] on select "Default px rem % vh vw" at bounding box center [99, 134] width 43 height 12
select select "px"
click at [107, 128] on select "Default px rem % vh vw" at bounding box center [99, 134] width 43 height 12
type input "1354"
click at [116, 132] on select "Default px rem % vh vw" at bounding box center [114, 134] width 14 height 12
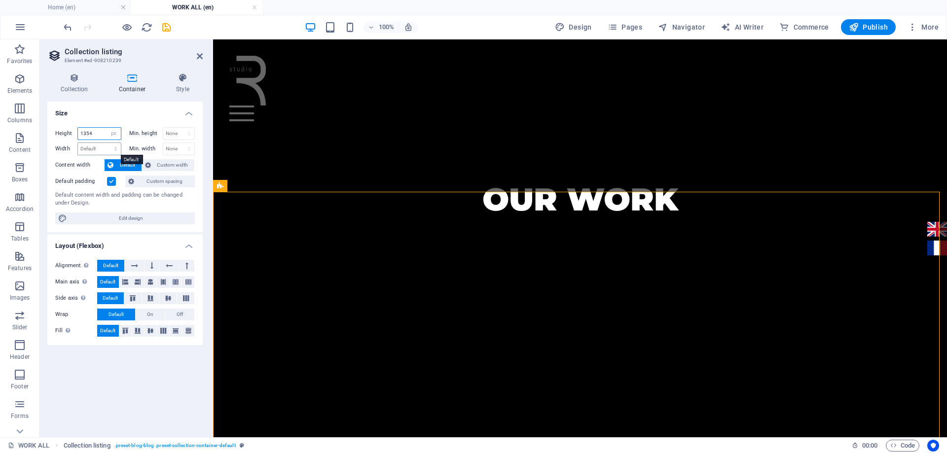
select select "default"
click at [107, 128] on select "Default px rem % vh vw" at bounding box center [114, 134] width 14 height 12
select select "DISABLED_OPTION_VALUE"
click at [152, 281] on icon at bounding box center [150, 282] width 6 height 12
click at [115, 283] on span "Default" at bounding box center [107, 282] width 15 height 12
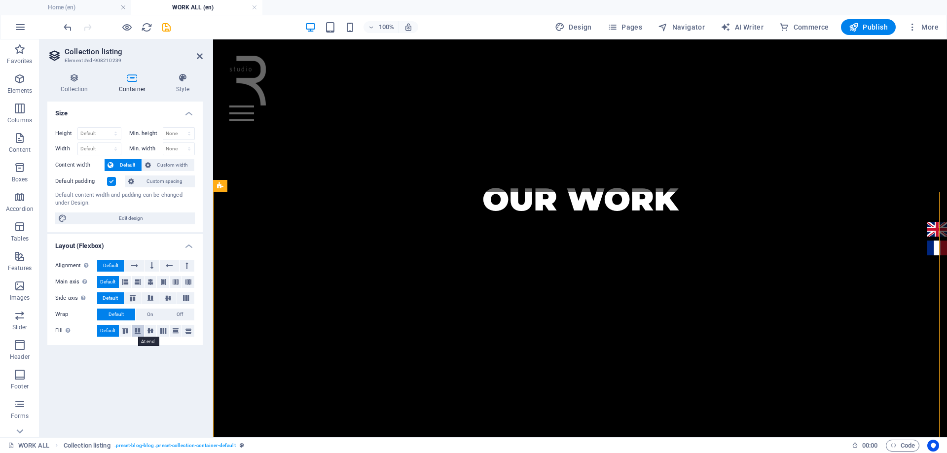
click at [139, 331] on icon at bounding box center [138, 331] width 12 height 6
click at [115, 330] on span "Default" at bounding box center [107, 331] width 15 height 12
select select
click at [178, 89] on h4 "Style" at bounding box center [183, 83] width 40 height 21
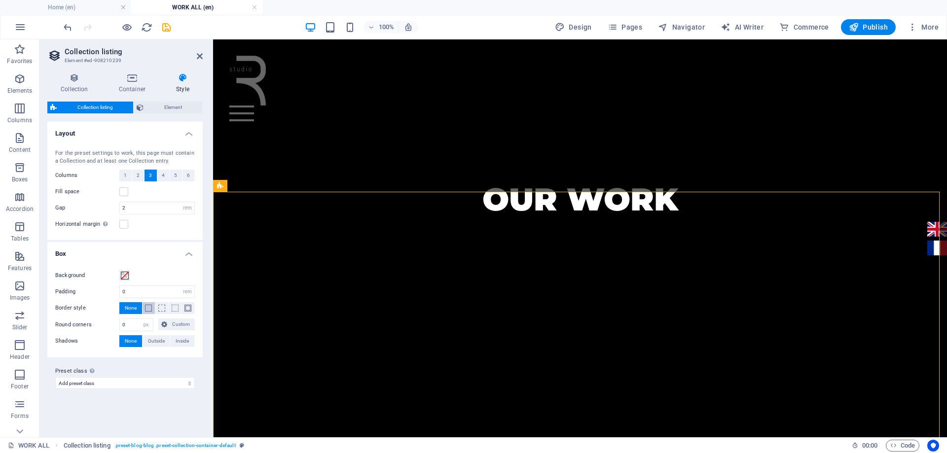
click at [149, 308] on span at bounding box center [148, 308] width 7 height 7
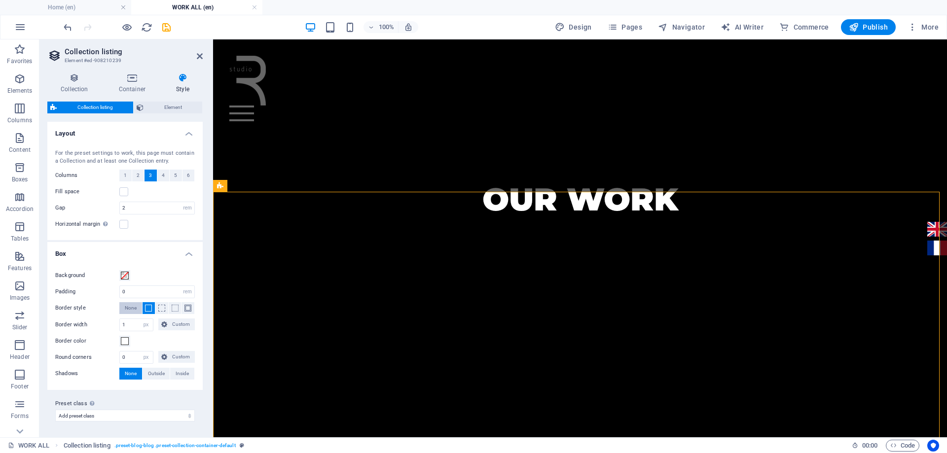
click at [133, 308] on span "None" at bounding box center [131, 308] width 12 height 12
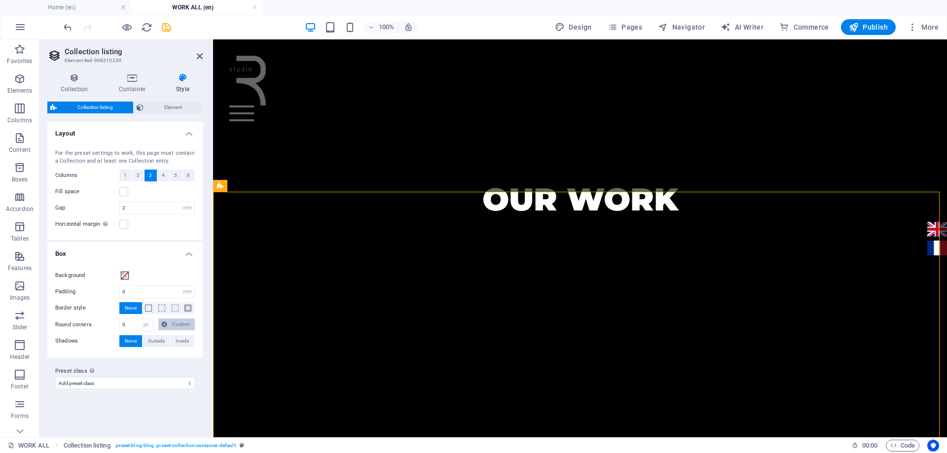
click at [174, 324] on span "Custom" at bounding box center [181, 325] width 22 height 12
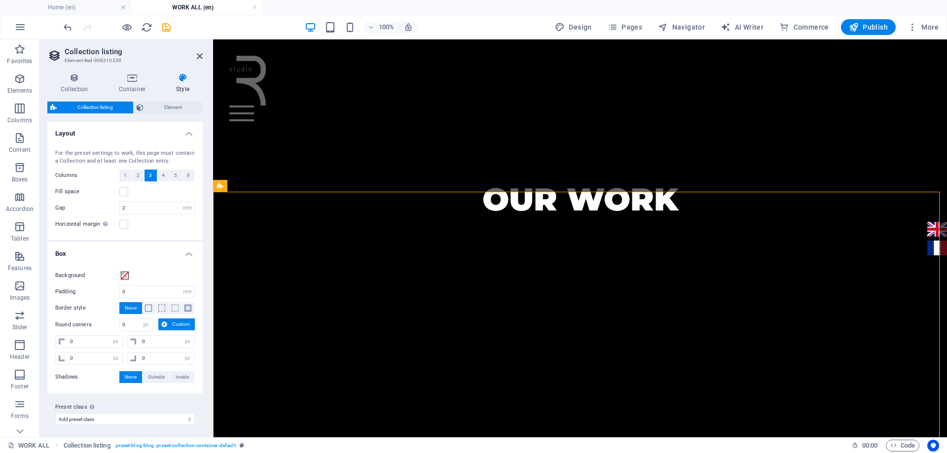
click at [174, 324] on span "Custom" at bounding box center [181, 325] width 22 height 12
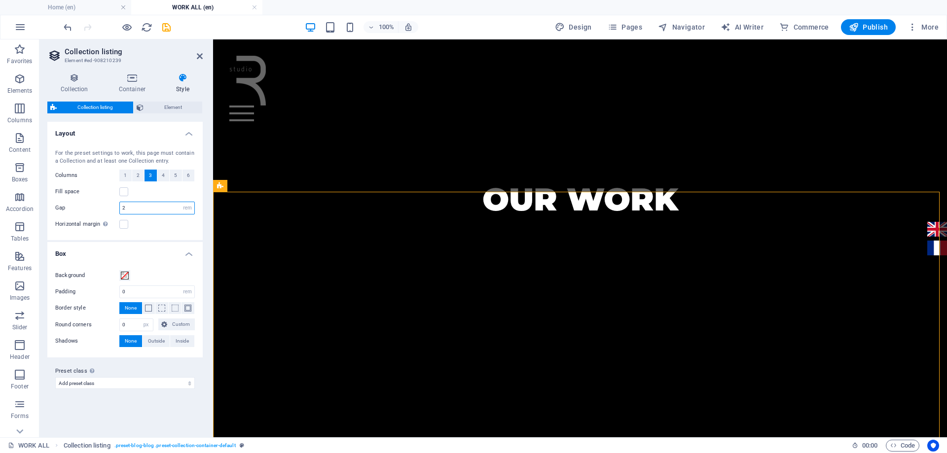
click at [139, 212] on input "2" at bounding box center [157, 208] width 74 height 12
type input "3"
select select
drag, startPoint x: 129, startPoint y: 211, endPoint x: 112, endPoint y: 211, distance: 17.3
click at [112, 211] on div "Gap 3 px rem % vw vh" at bounding box center [125, 208] width 140 height 13
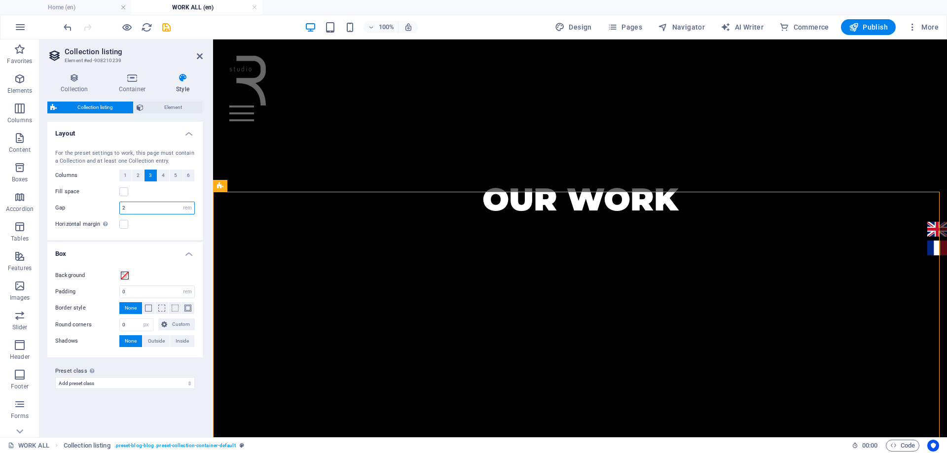
type input "2"
click at [162, 176] on span "4" at bounding box center [163, 176] width 3 height 12
click at [151, 176] on span "3" at bounding box center [150, 176] width 3 height 12
select select
click at [140, 85] on h4 "Container" at bounding box center [134, 83] width 57 height 21
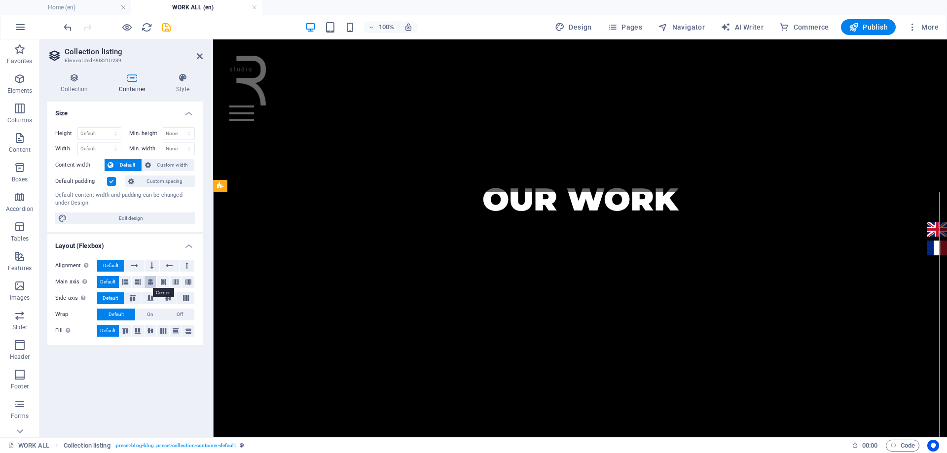
click at [154, 280] on button at bounding box center [151, 282] width 12 height 12
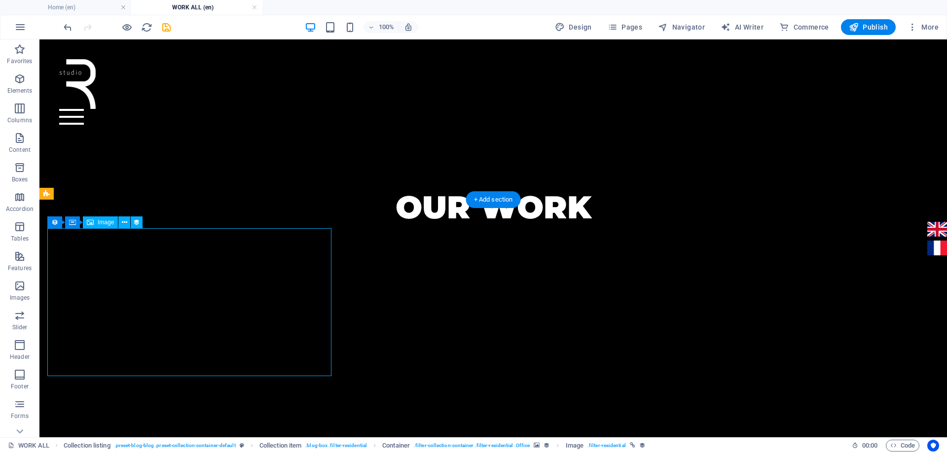
select select "px"
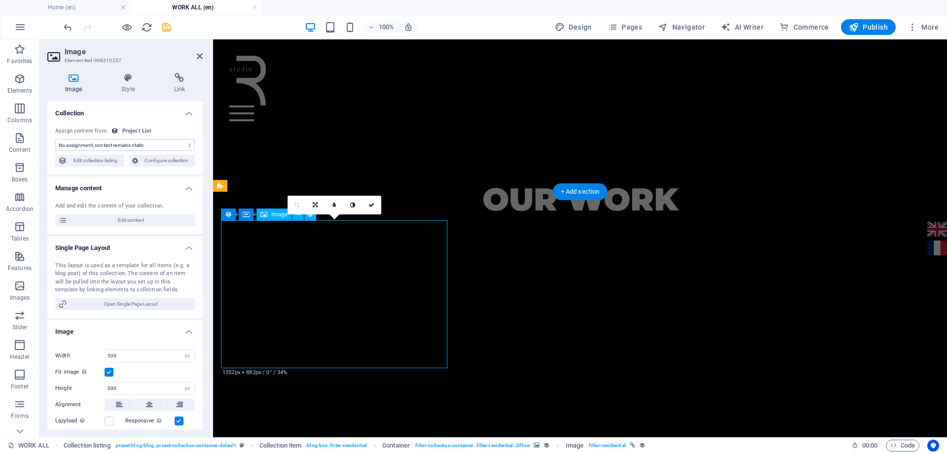
select select "image"
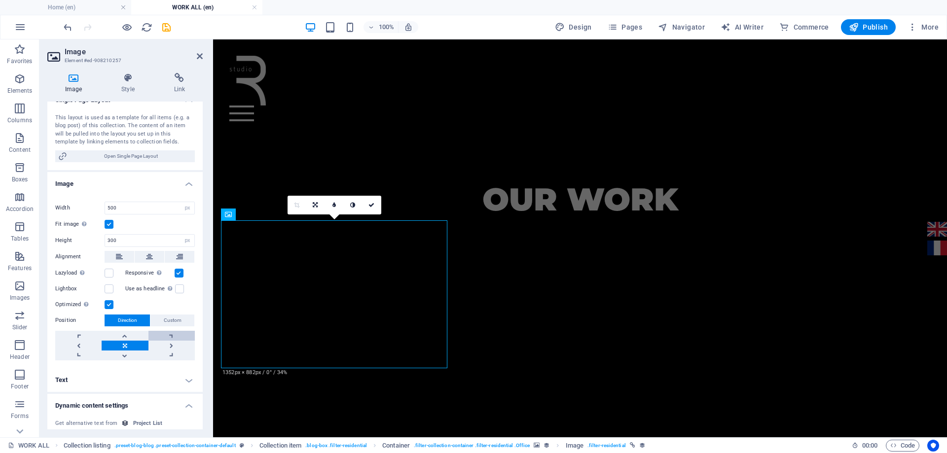
scroll to position [197, 0]
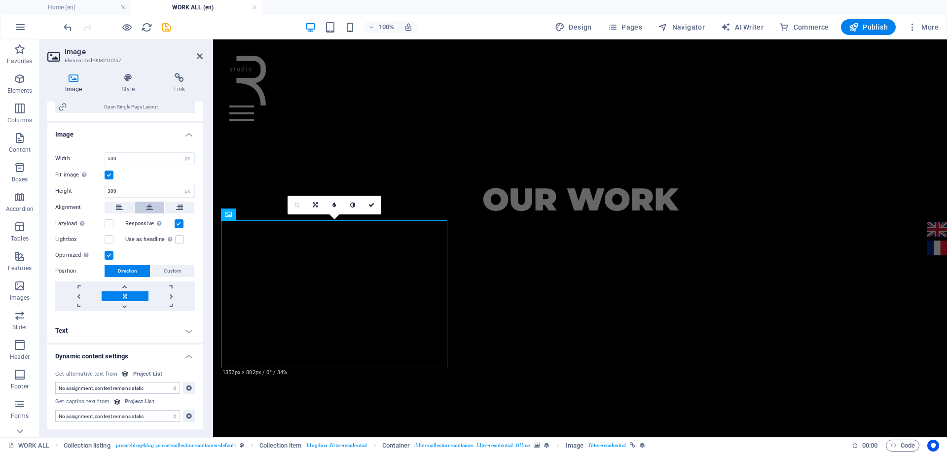
click at [148, 210] on icon at bounding box center [149, 208] width 7 height 12
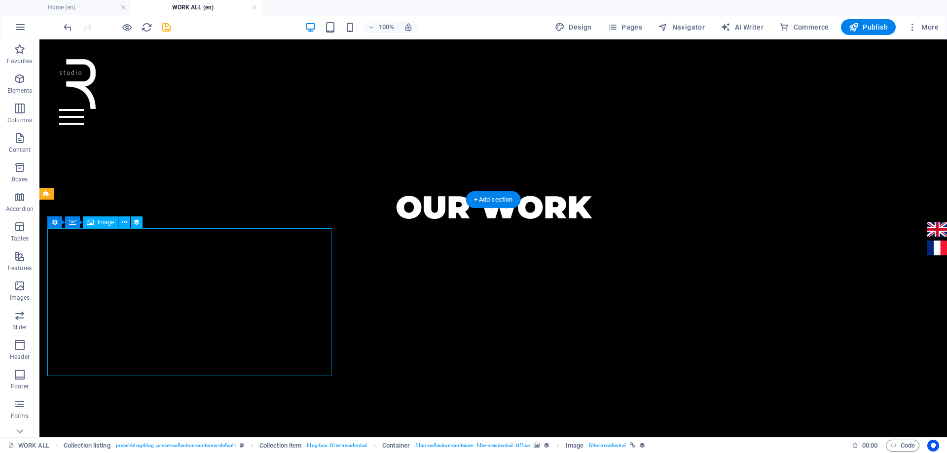
select select "image"
select select "px"
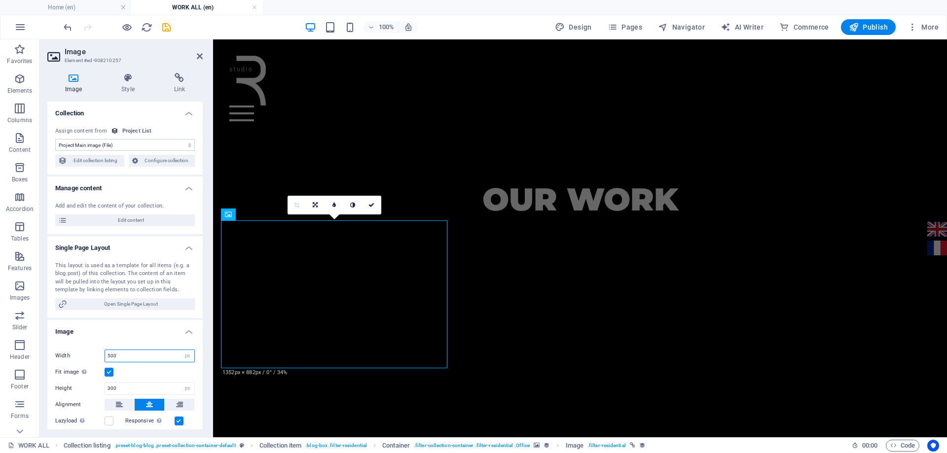
drag, startPoint x: 110, startPoint y: 360, endPoint x: 94, endPoint y: 363, distance: 16.5
click at [94, 363] on div "Drag files here, click to choose files or select files from Files or our free s…" at bounding box center [124, 427] width 155 height 179
type input "300"
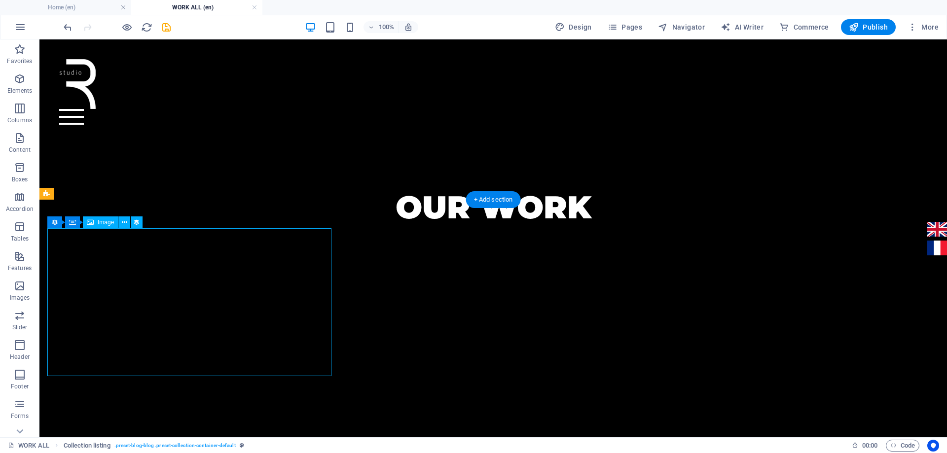
select select "image"
select select "px"
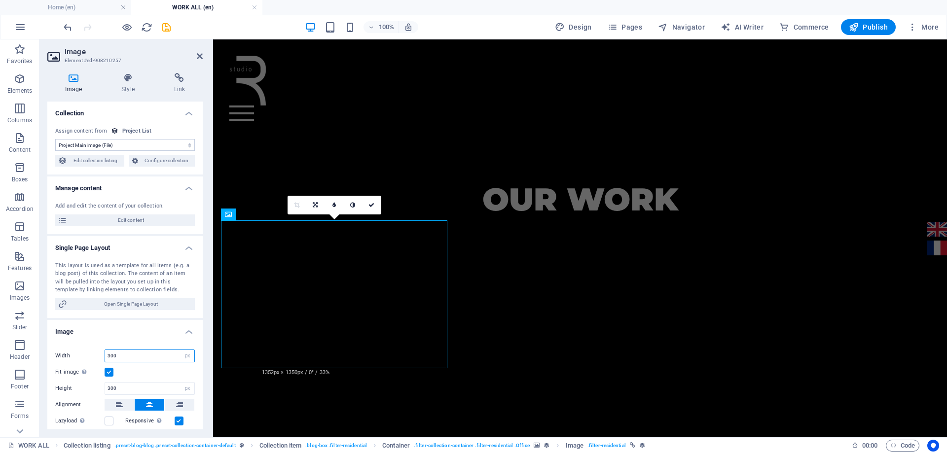
click at [102, 361] on div "Width 300 Default auto px rem % em vh vw" at bounding box center [125, 356] width 140 height 13
type input "500"
drag, startPoint x: 148, startPoint y: 391, endPoint x: 92, endPoint y: 393, distance: 55.8
click at [92, 393] on div "Height 300 Default auto px" at bounding box center [125, 388] width 140 height 13
type input "500"
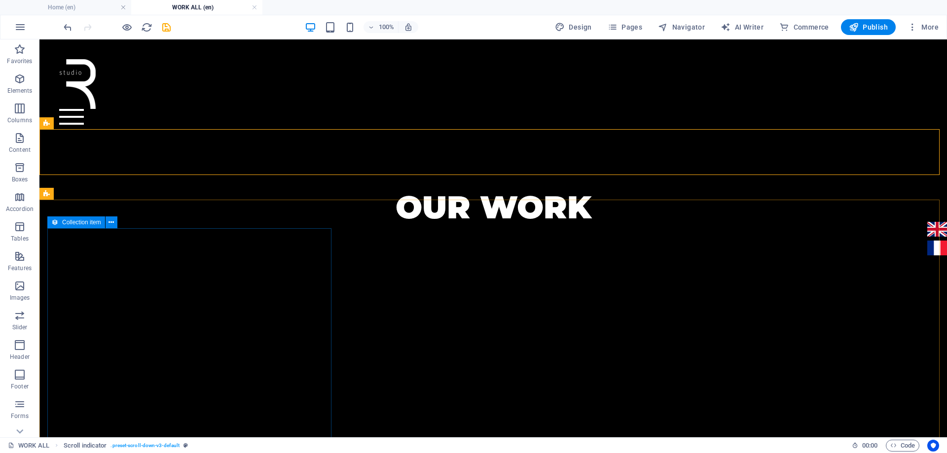
click at [55, 224] on icon at bounding box center [54, 223] width 7 height 12
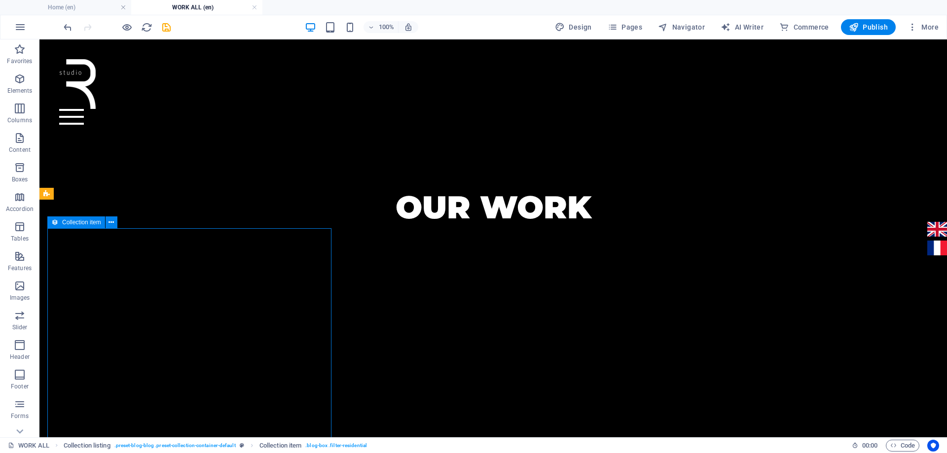
click at [55, 224] on icon at bounding box center [54, 223] width 7 height 12
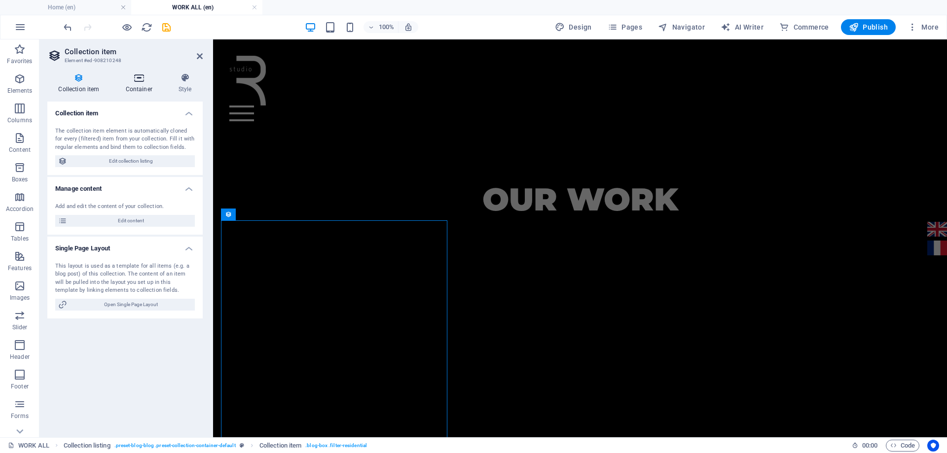
click at [136, 87] on h4 "Container" at bounding box center [140, 83] width 53 height 21
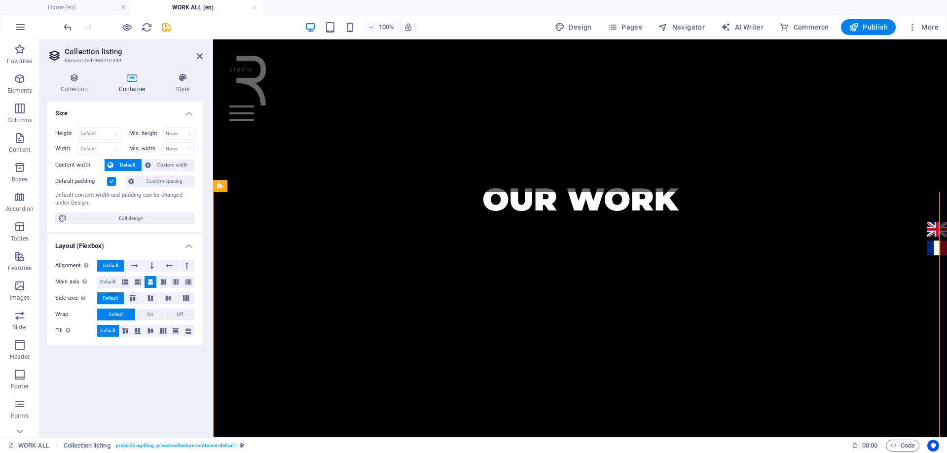
click at [135, 90] on h4 "Container" at bounding box center [134, 83] width 57 height 21
click at [118, 133] on select "Default px rem % vh vw" at bounding box center [99, 134] width 43 height 12
select select "px"
click at [107, 128] on select "Default px rem % vh vw" at bounding box center [99, 134] width 43 height 12
type input "1954"
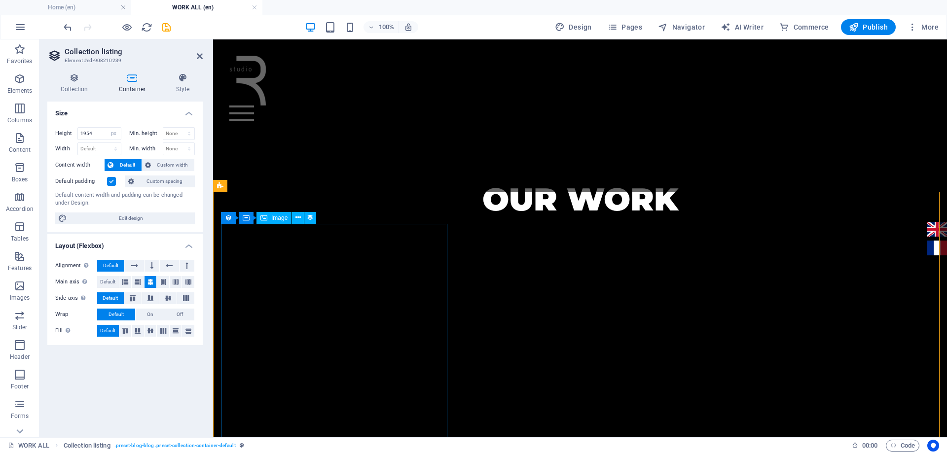
select select "image"
select select "px"
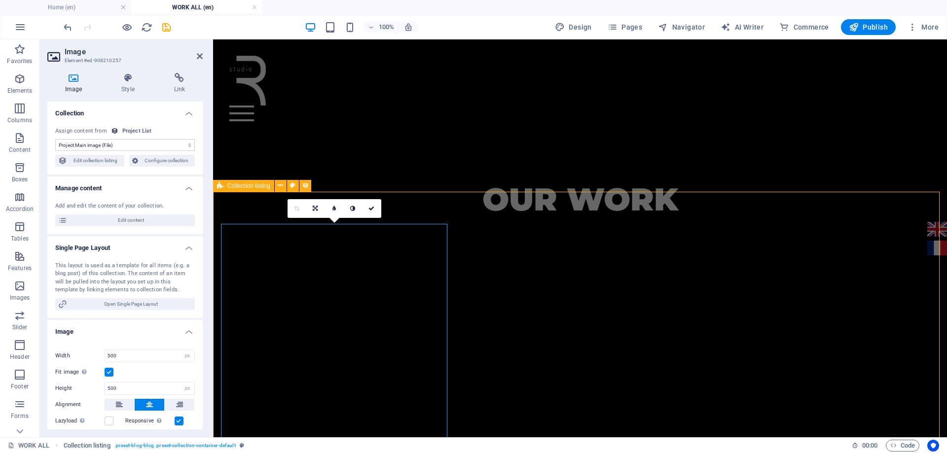
select select "px"
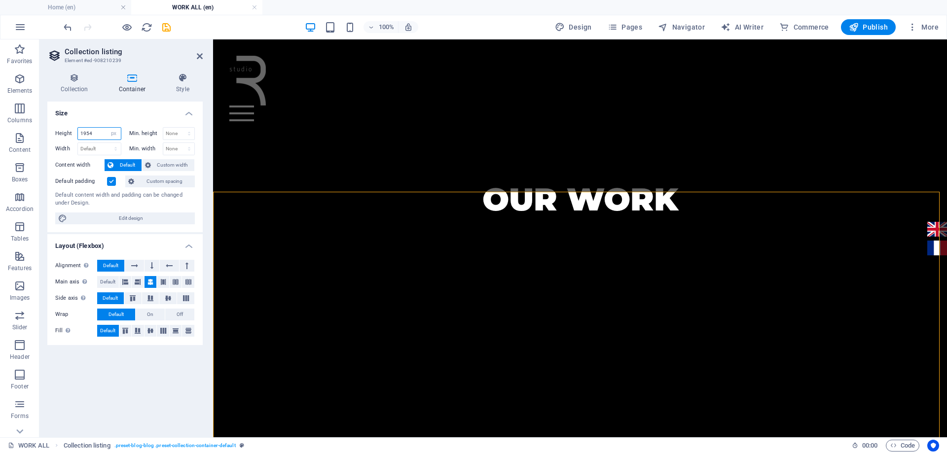
drag, startPoint x: 97, startPoint y: 135, endPoint x: 71, endPoint y: 137, distance: 25.8
click at [71, 137] on div "Height 1954 Default px rem % vh vw" at bounding box center [88, 133] width 66 height 13
type input "500"
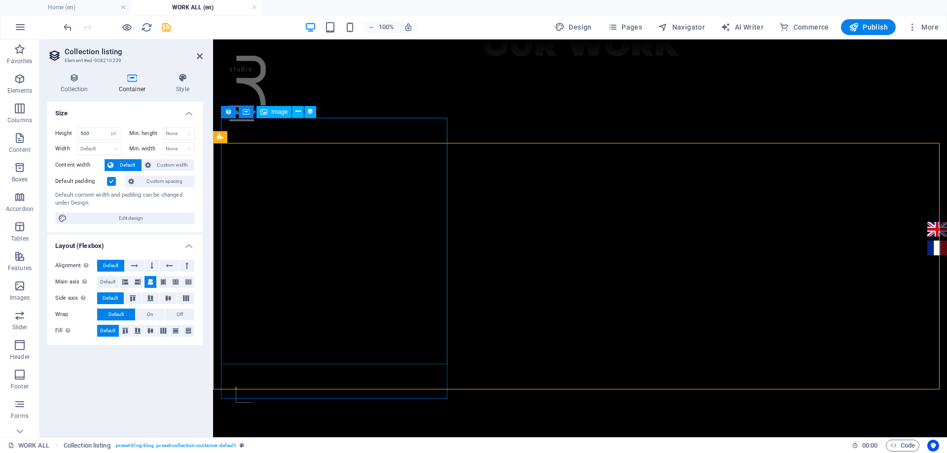
scroll to position [296, 0]
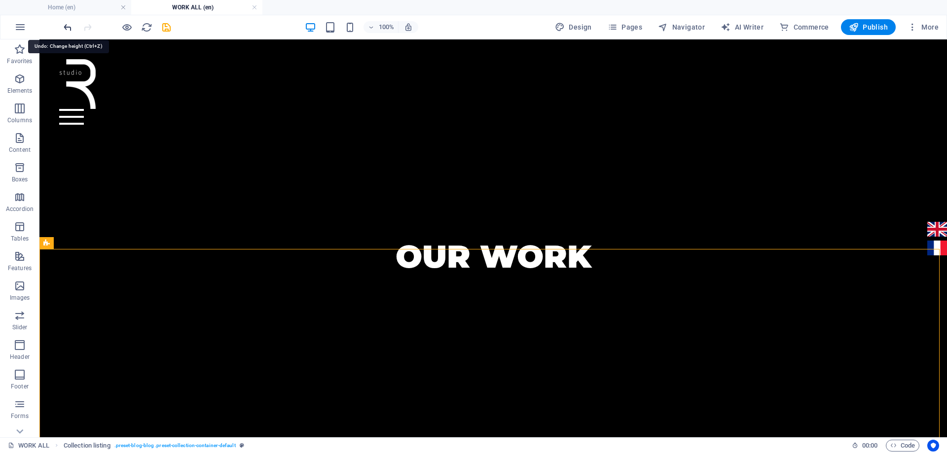
click at [0, 0] on icon "undo" at bounding box center [0, 0] width 0 height 0
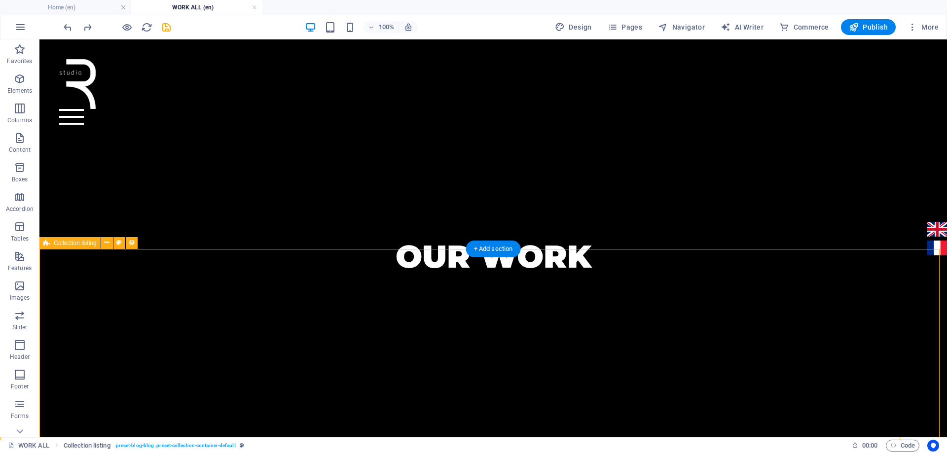
select select "px"
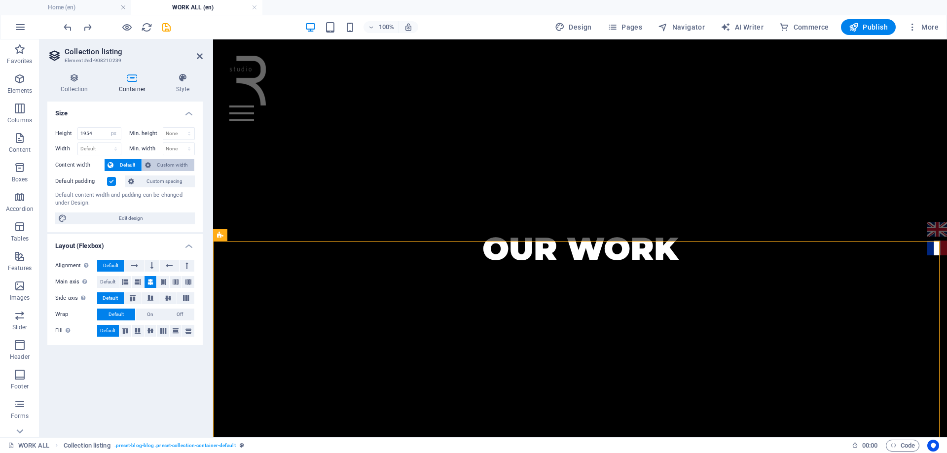
click at [160, 163] on span "Custom width" at bounding box center [173, 165] width 38 height 12
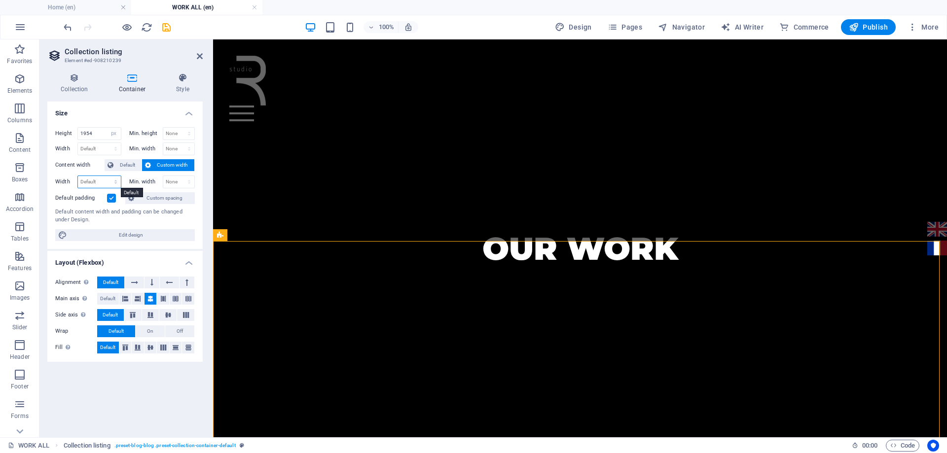
click at [117, 183] on select "Default px rem % em vh vw" at bounding box center [99, 182] width 43 height 12
select select "px"
click at [107, 176] on select "Default px rem % em vh vw" at bounding box center [99, 182] width 43 height 12
type input "1505"
click at [105, 301] on span "Default" at bounding box center [107, 299] width 15 height 12
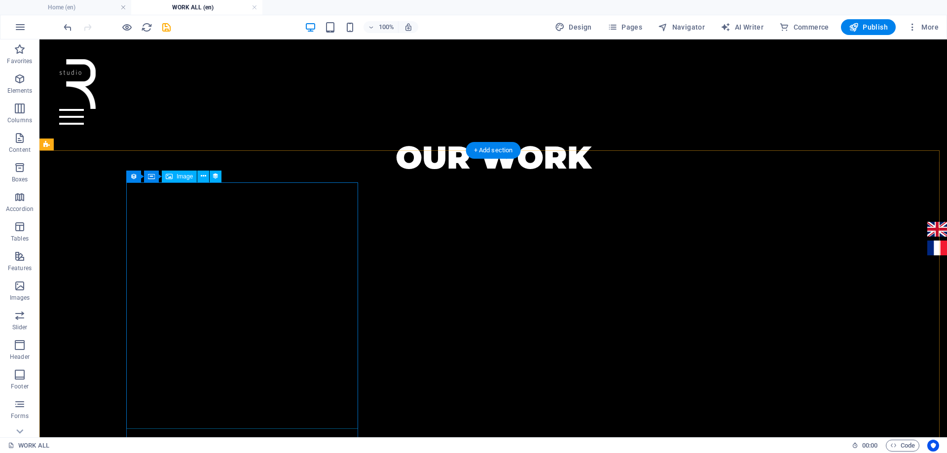
scroll to position [395, 0]
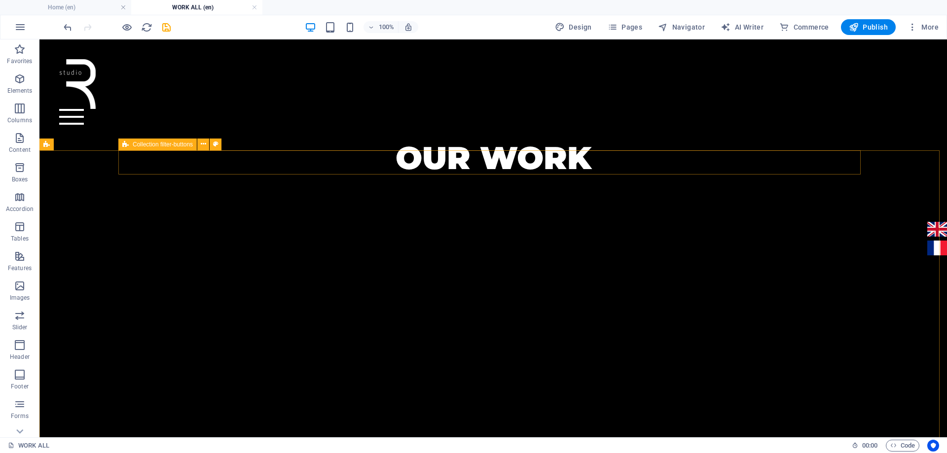
click at [127, 144] on icon at bounding box center [125, 145] width 6 height 12
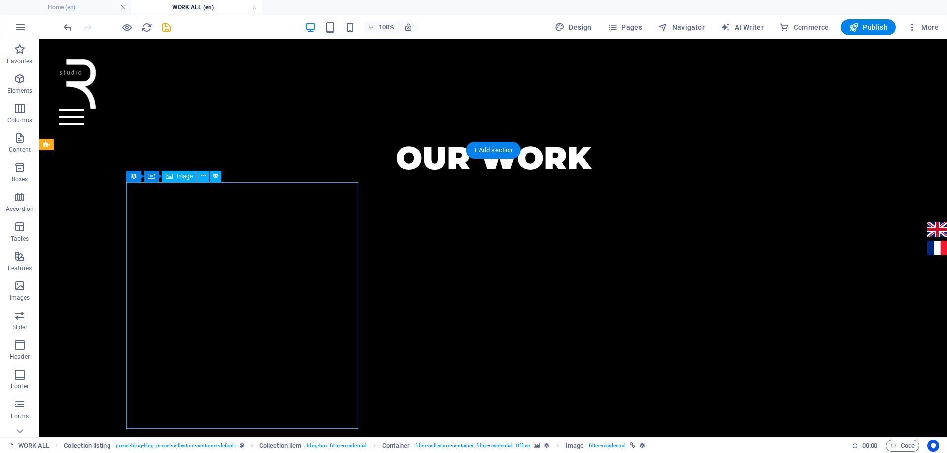
select select "image"
select select "px"
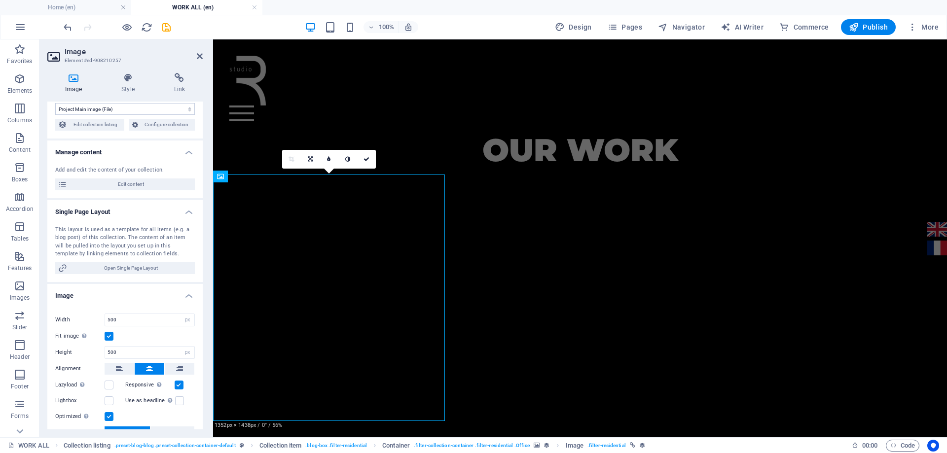
scroll to position [49, 0]
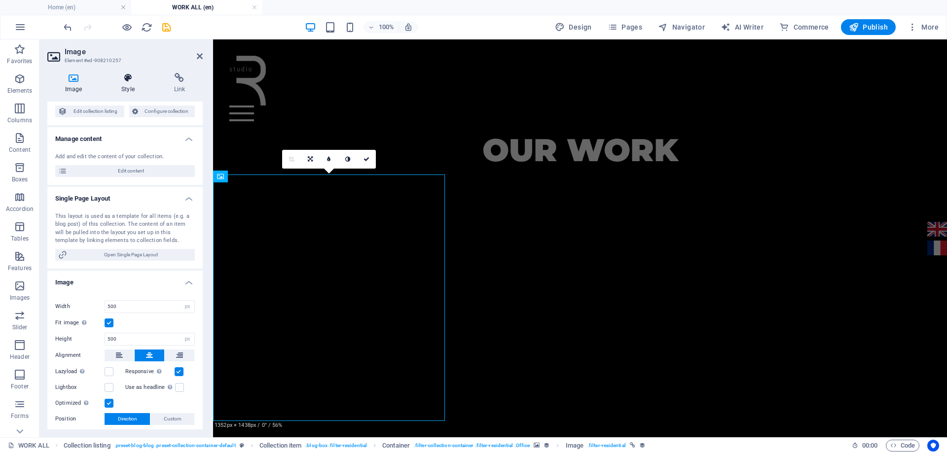
click at [123, 83] on h4 "Style" at bounding box center [130, 83] width 52 height 21
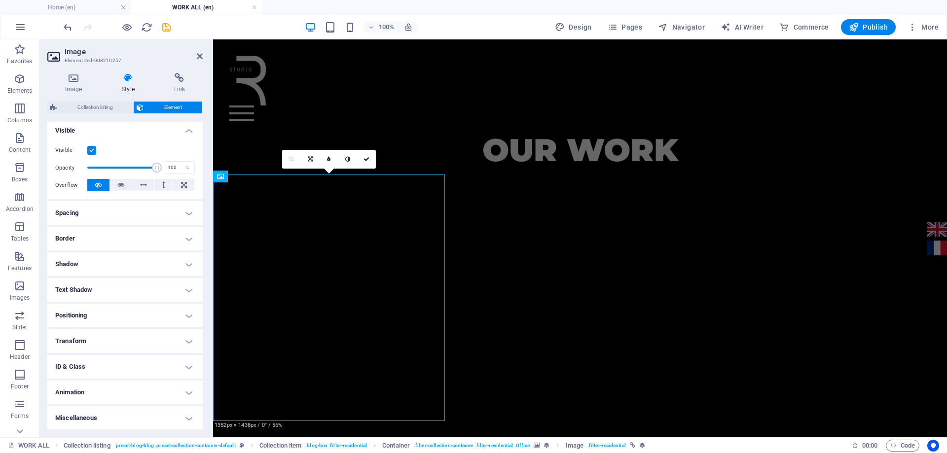
scroll to position [109, 0]
click at [118, 240] on h4 "Border" at bounding box center [124, 238] width 155 height 24
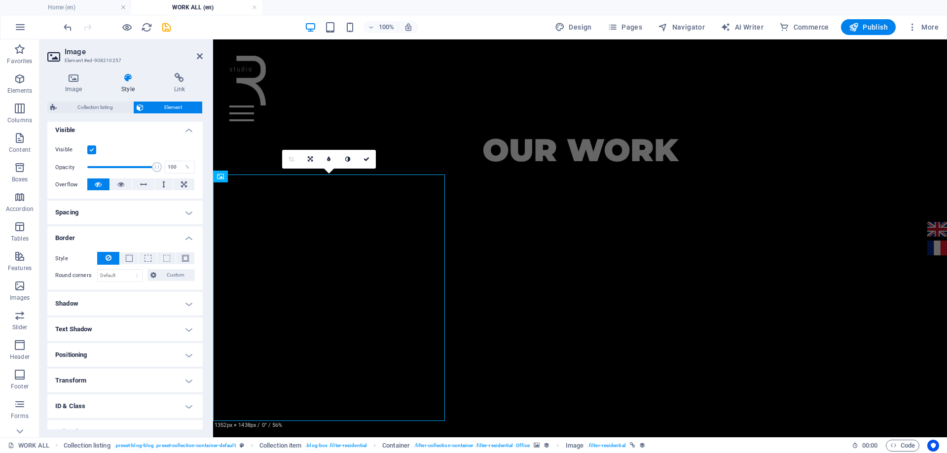
click at [118, 240] on h4 "Border" at bounding box center [124, 235] width 155 height 18
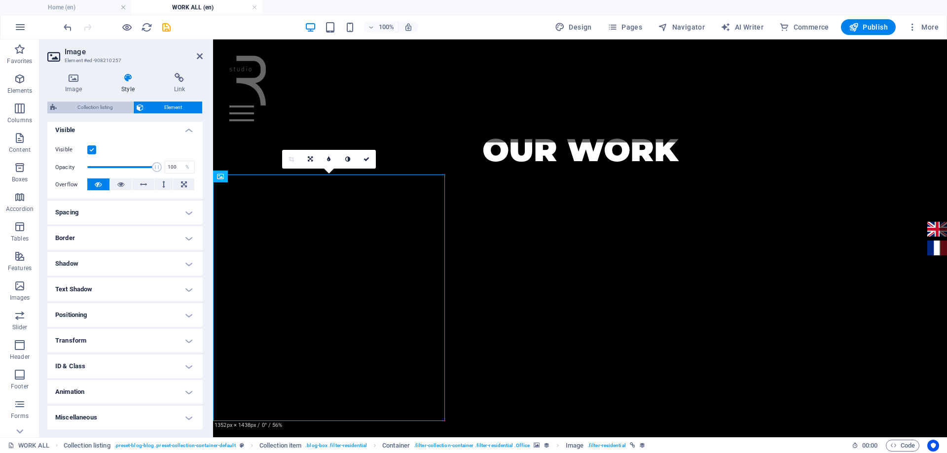
click at [107, 103] on span "Collection listing" at bounding box center [95, 108] width 71 height 12
select select "rem"
select select "px"
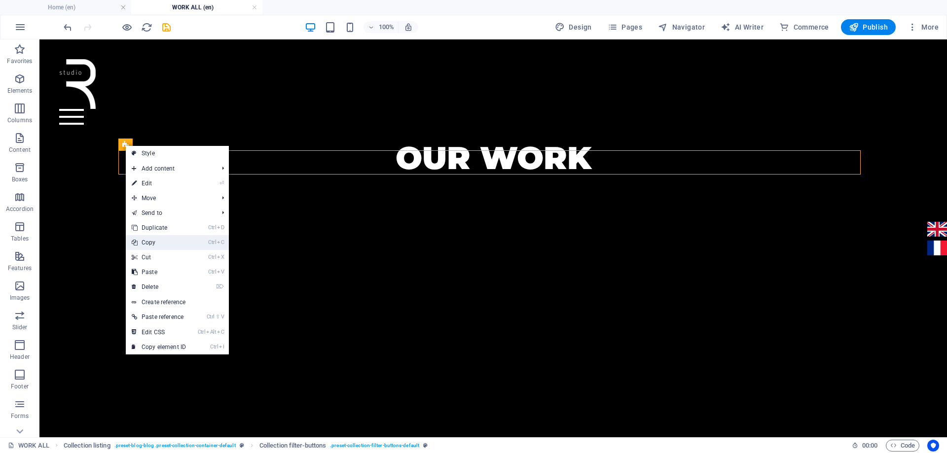
click at [162, 239] on link "Ctrl C Copy" at bounding box center [159, 242] width 66 height 15
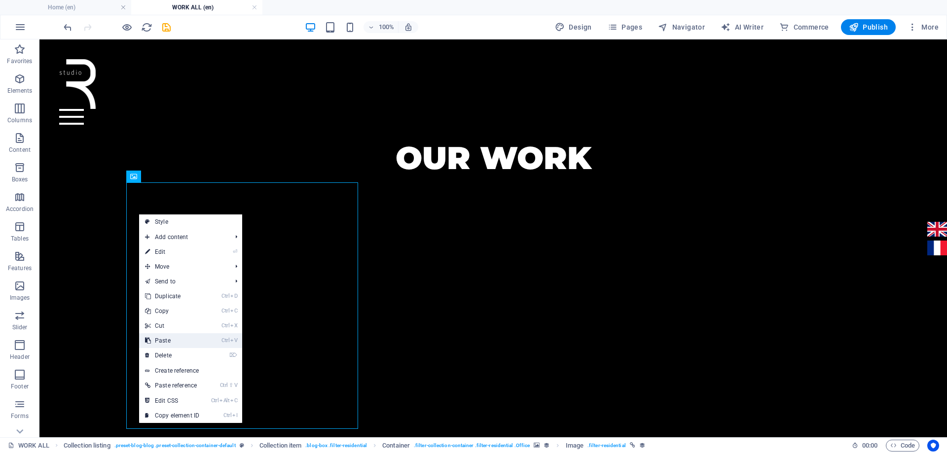
click at [175, 337] on link "Ctrl V Paste" at bounding box center [172, 340] width 66 height 15
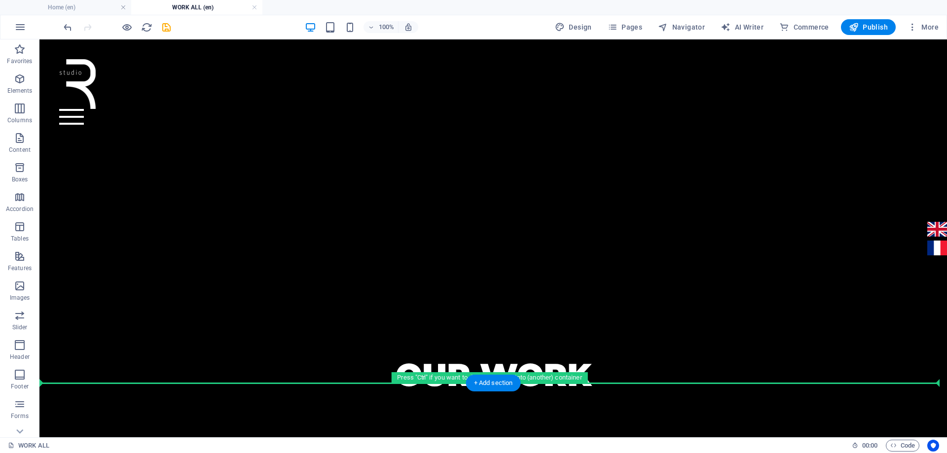
scroll to position [183, 0]
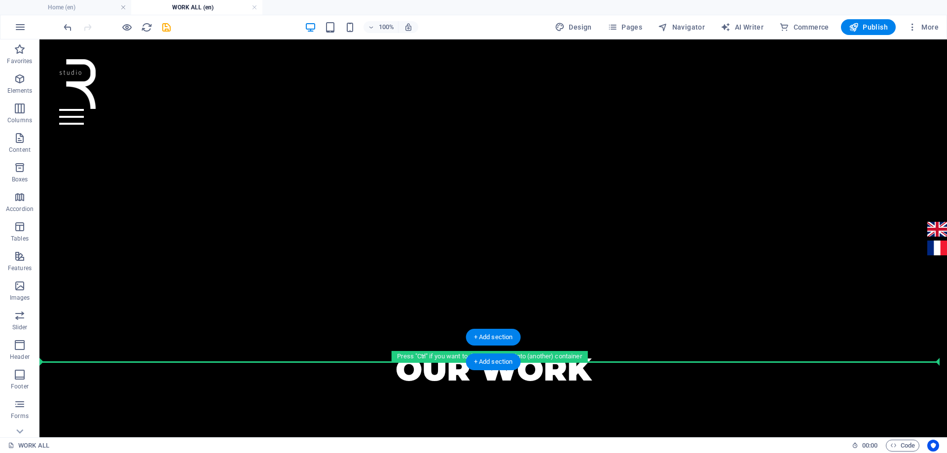
drag, startPoint x: 175, startPoint y: 442, endPoint x: 155, endPoint y: 359, distance: 85.6
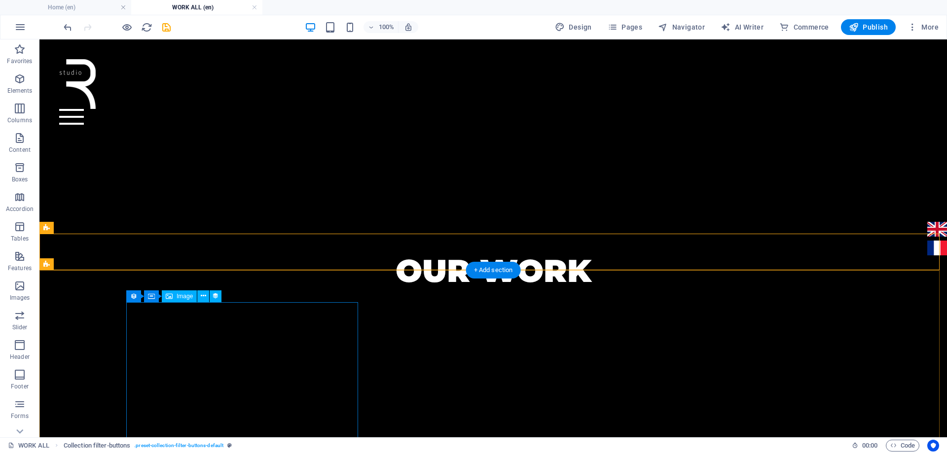
scroll to position [331, 0]
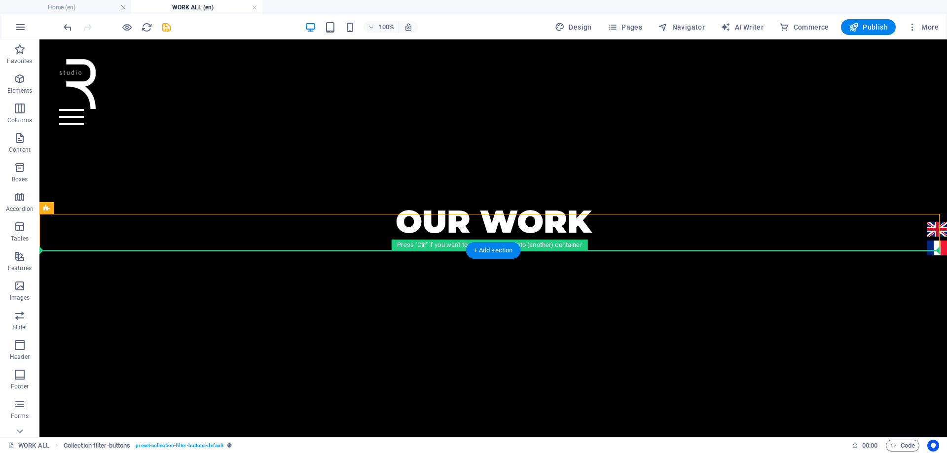
drag, startPoint x: 97, startPoint y: 248, endPoint x: 133, endPoint y: 277, distance: 46.3
drag, startPoint x: 90, startPoint y: 248, endPoint x: 108, endPoint y: 311, distance: 65.9
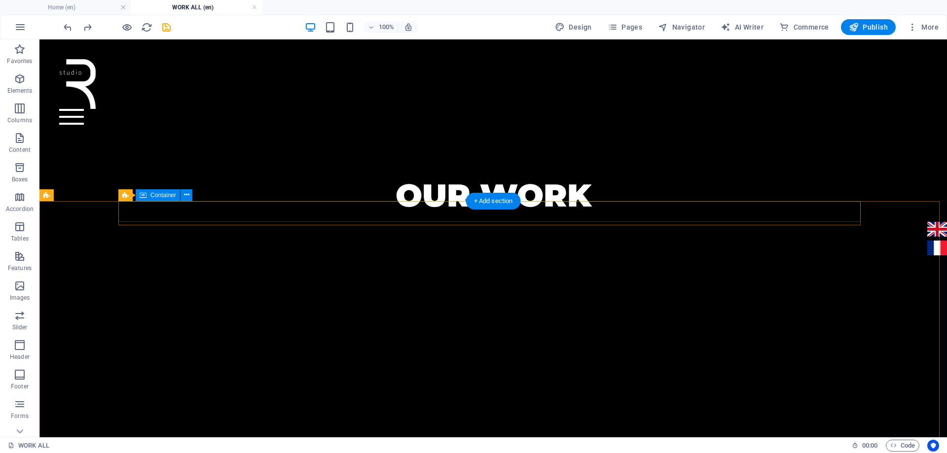
scroll to position [343, 0]
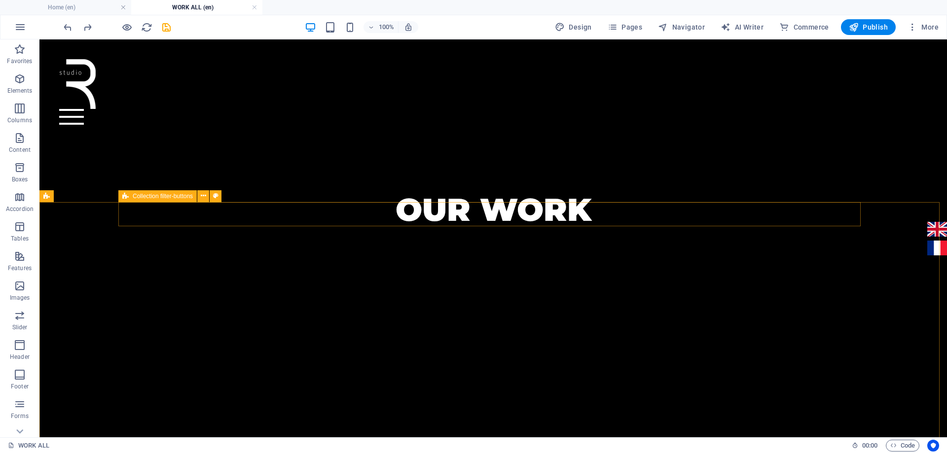
click at [124, 197] on icon at bounding box center [125, 196] width 6 height 12
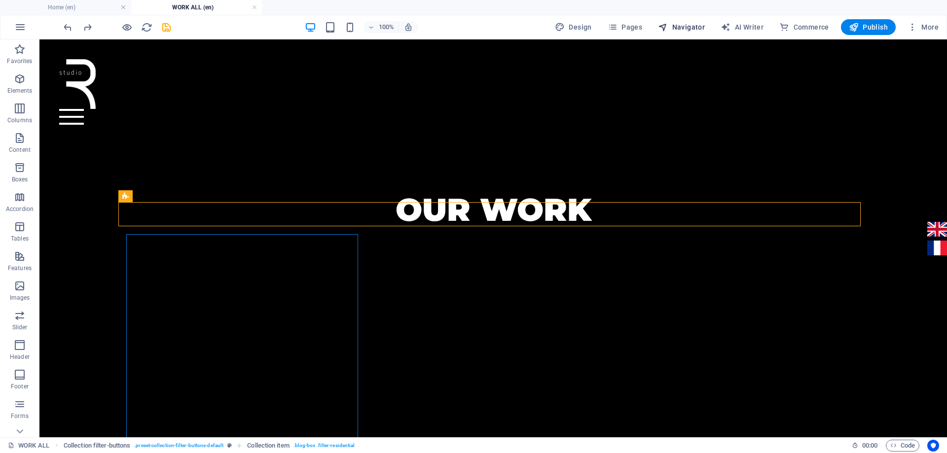
click at [695, 26] on span "Navigator" at bounding box center [681, 27] width 47 height 10
select select "17020984-en"
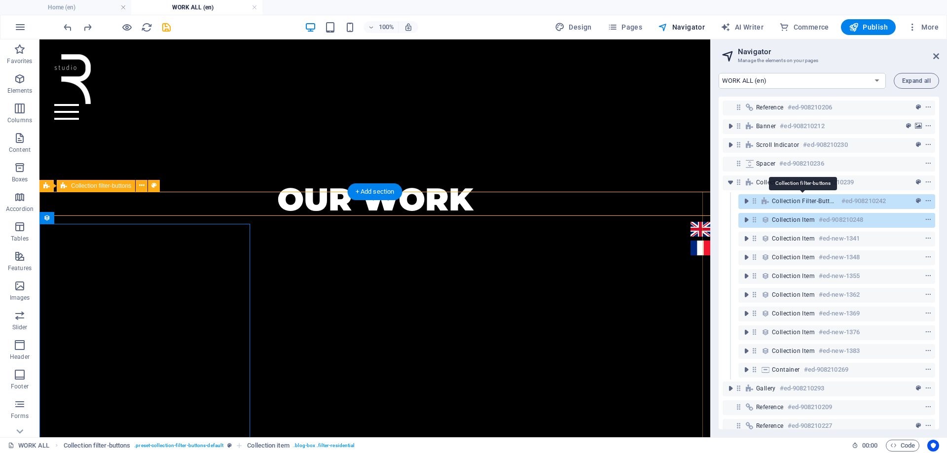
click at [778, 200] on span "Collection filter-buttons" at bounding box center [805, 201] width 66 height 8
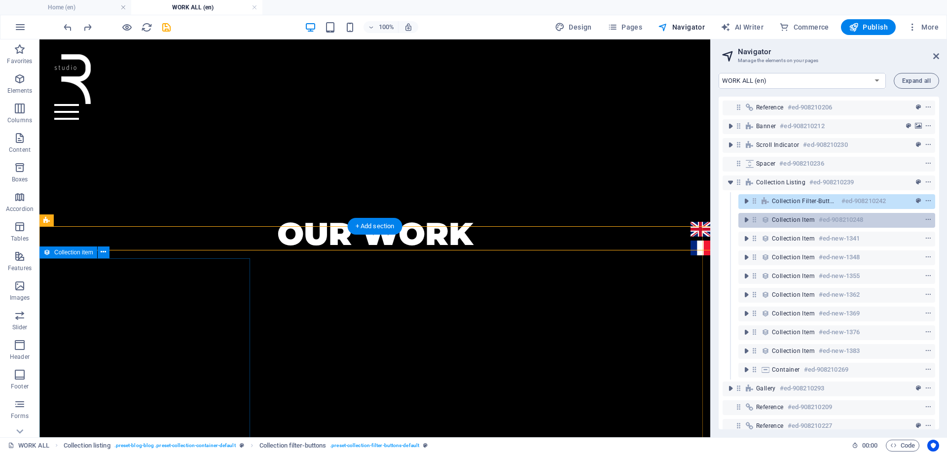
click at [784, 219] on span "Collection item" at bounding box center [793, 220] width 43 height 8
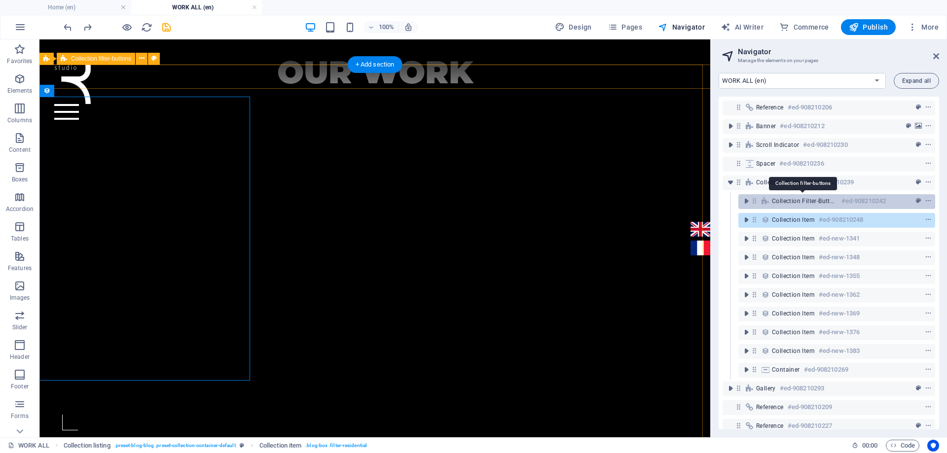
click at [784, 197] on span "Collection filter-buttons" at bounding box center [805, 201] width 66 height 8
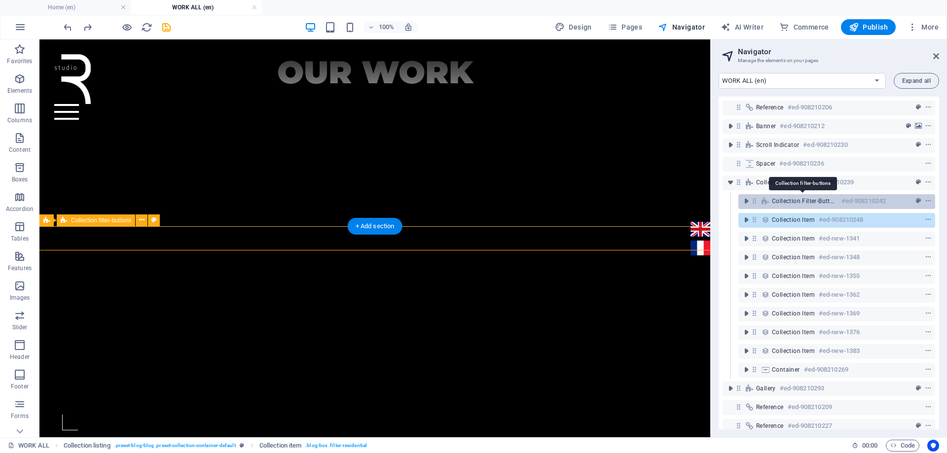
scroll to position [308, 0]
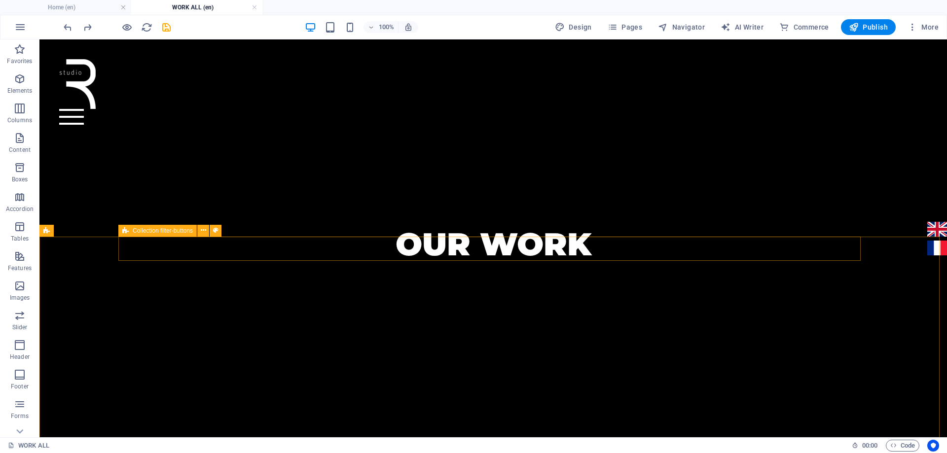
click at [122, 232] on div "Collection filter-buttons" at bounding box center [157, 231] width 78 height 12
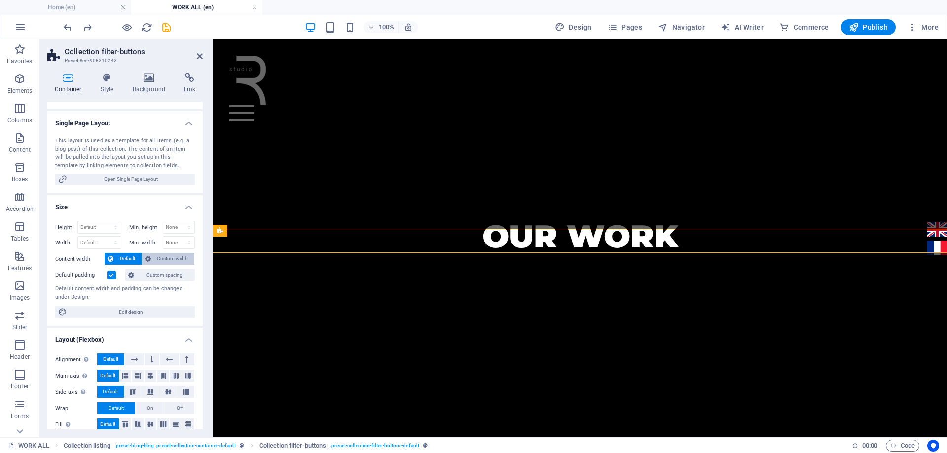
scroll to position [99, 0]
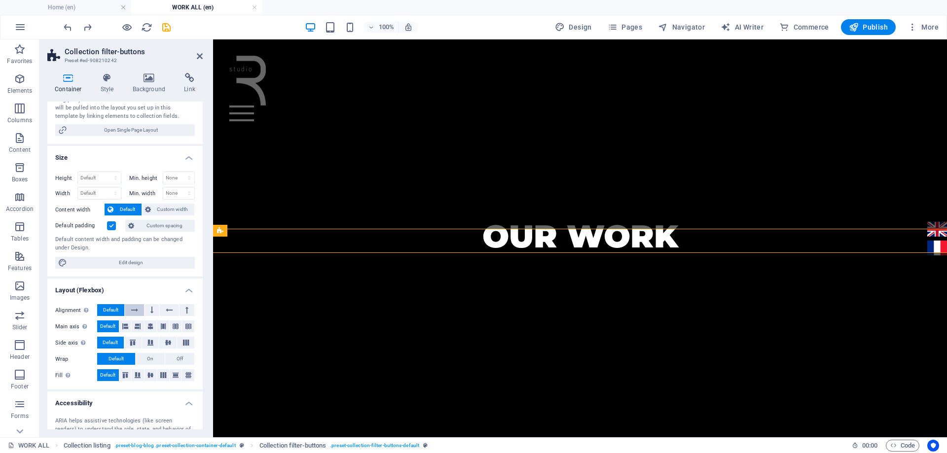
click at [137, 311] on icon at bounding box center [134, 310] width 7 height 12
click at [117, 310] on span "Default" at bounding box center [110, 310] width 15 height 12
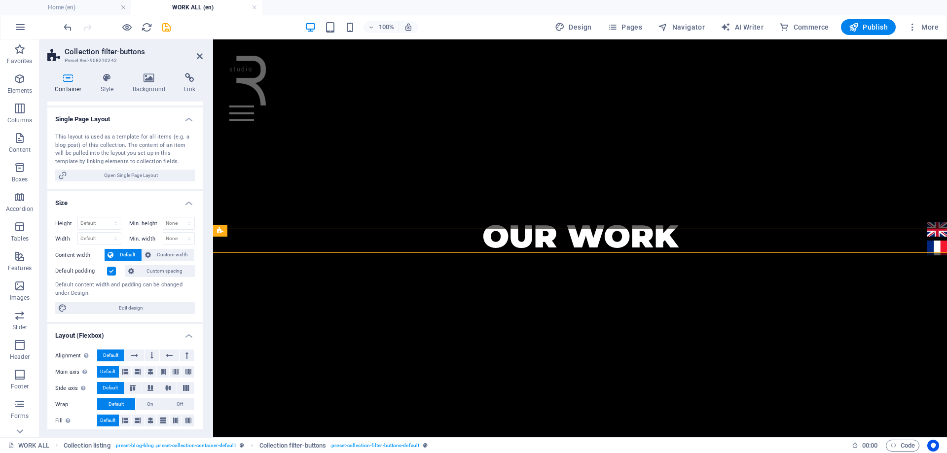
scroll to position [50, 0]
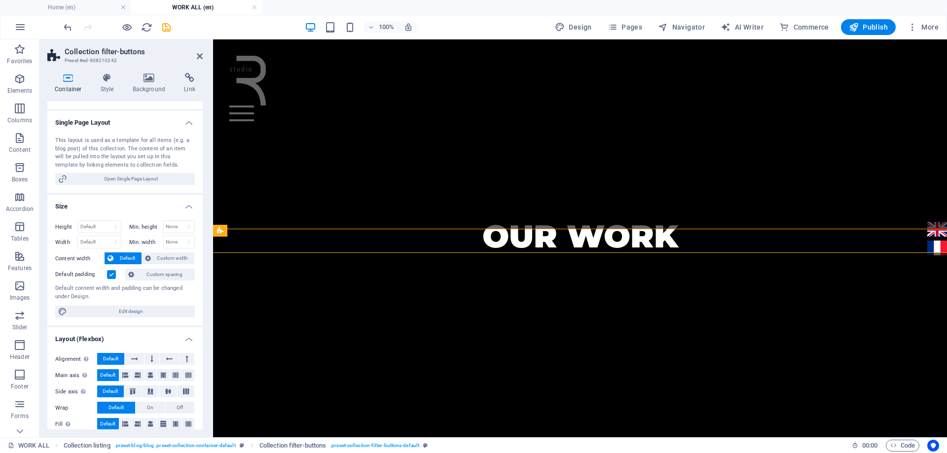
click at [111, 276] on label at bounding box center [111, 274] width 9 height 9
click at [0, 0] on input "Default padding" at bounding box center [0, 0] width 0 height 0
click at [111, 276] on label at bounding box center [111, 274] width 9 height 9
click at [0, 0] on input "Default padding" at bounding box center [0, 0] width 0 height 0
click at [151, 273] on span "Custom spacing" at bounding box center [164, 275] width 55 height 12
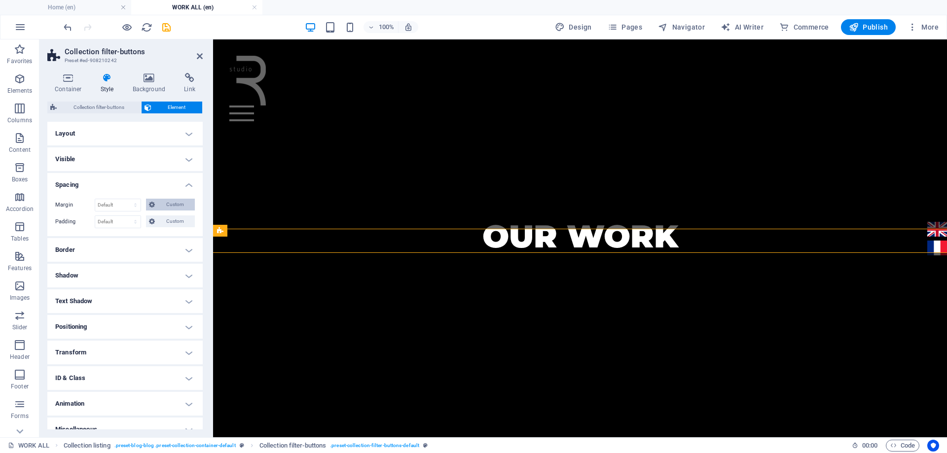
click at [152, 205] on icon at bounding box center [152, 205] width 6 height 12
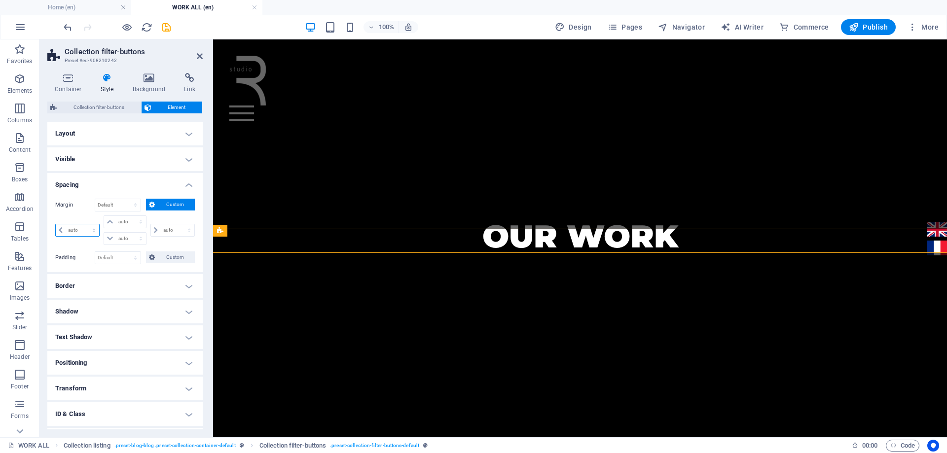
click at [96, 230] on select "auto px % rem vw vh" at bounding box center [77, 230] width 43 height 12
click at [56, 224] on select "auto px % rem vw vh" at bounding box center [77, 230] width 43 height 12
select select "DISABLED_OPTION_VALUE"
type input "0"
select select "px"
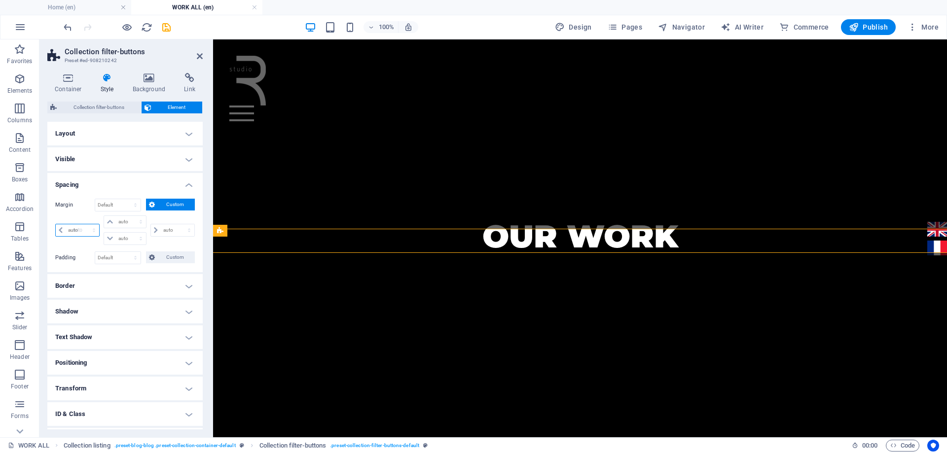
type input "0"
select select "px"
type input "0"
select select "px"
click at [135, 191] on div "Margin Default auto px % rem vw vh Custom Custom auto px % rem vw vh 0 auto px …" at bounding box center [124, 231] width 155 height 81
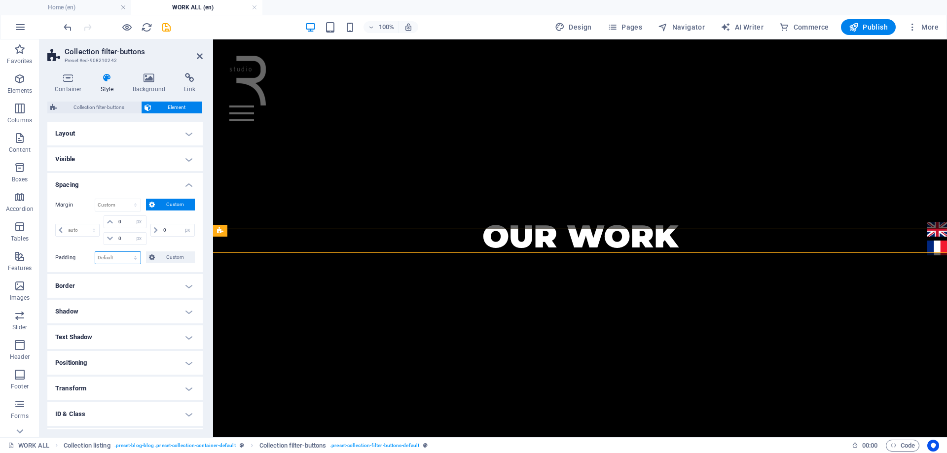
click at [139, 259] on select "Default px rem % vh vw Custom" at bounding box center [117, 258] width 45 height 12
click at [160, 255] on span "Custom" at bounding box center [175, 258] width 34 height 12
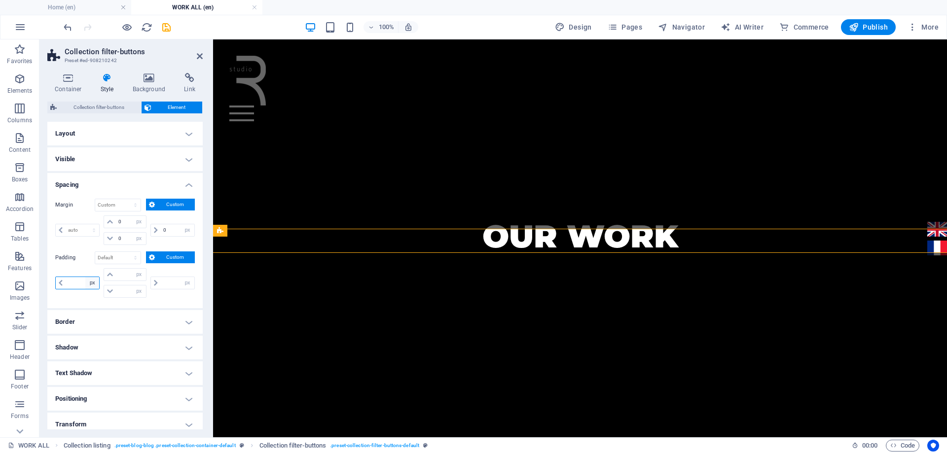
click at [96, 282] on select "px rem % vh vw" at bounding box center [92, 283] width 14 height 12
click at [82, 284] on input "number" at bounding box center [83, 283] width 34 height 12
click at [163, 28] on icon "save" at bounding box center [166, 27] width 11 height 11
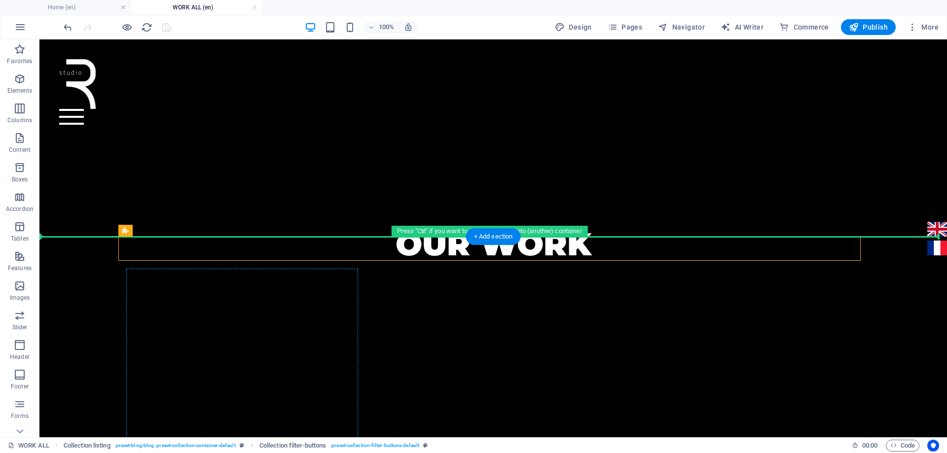
drag, startPoint x: 164, startPoint y: 272, endPoint x: 206, endPoint y: 271, distance: 42.4
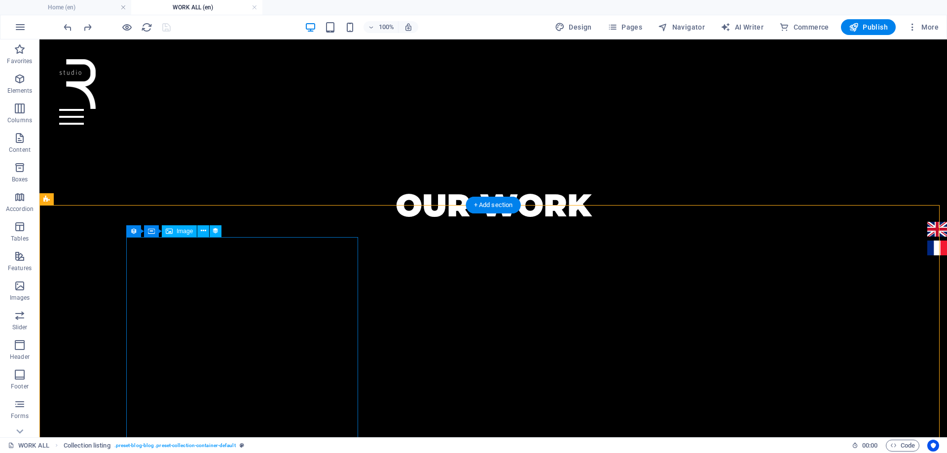
scroll to position [358, 0]
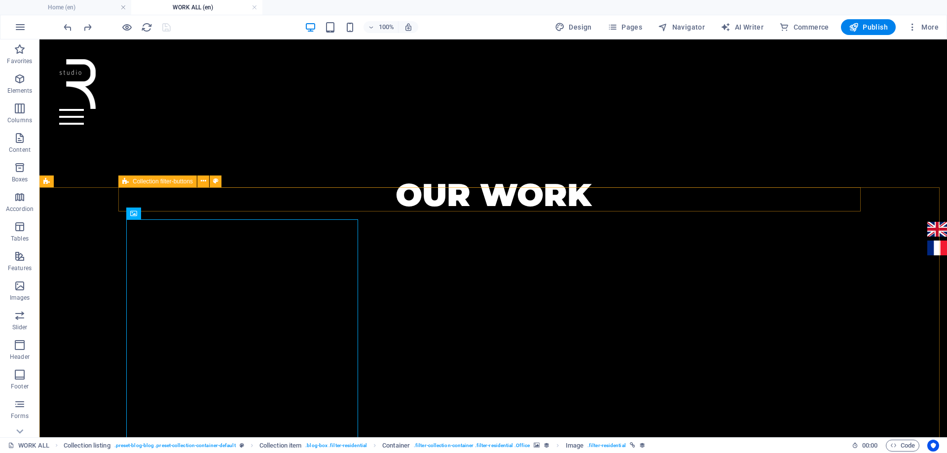
click at [125, 183] on icon at bounding box center [125, 182] width 6 height 12
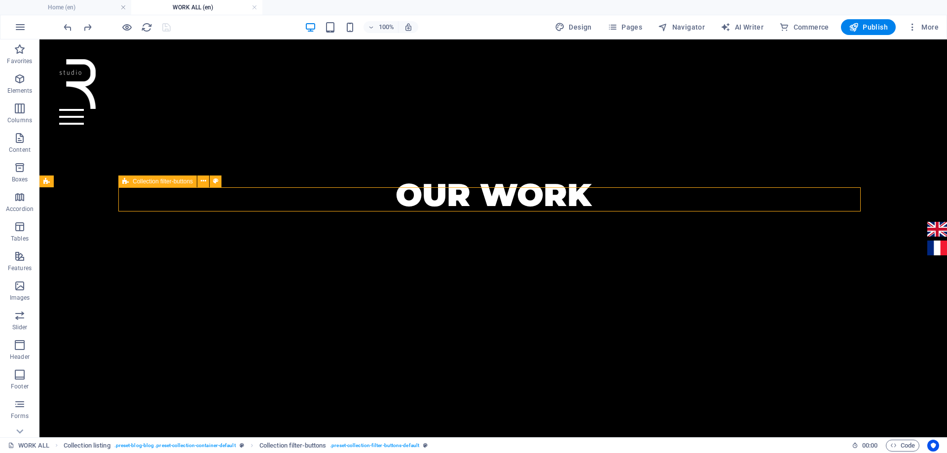
click at [125, 183] on icon at bounding box center [125, 182] width 6 height 12
select select "px"
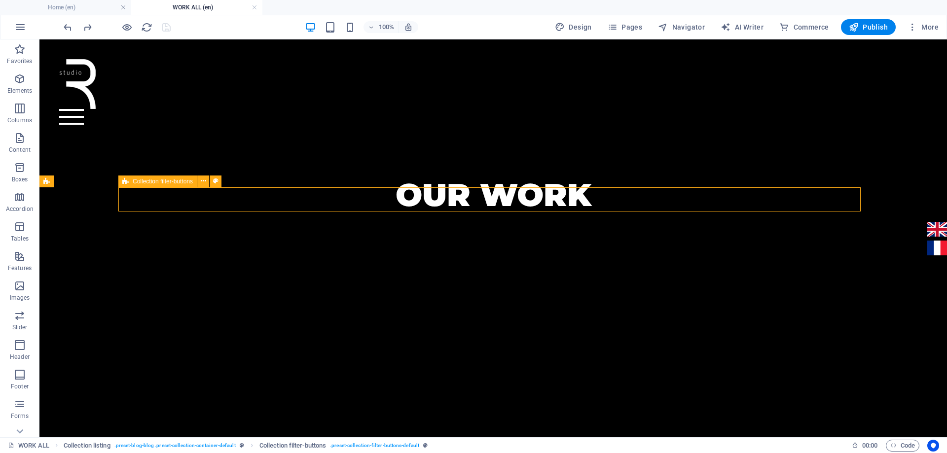
select select "px"
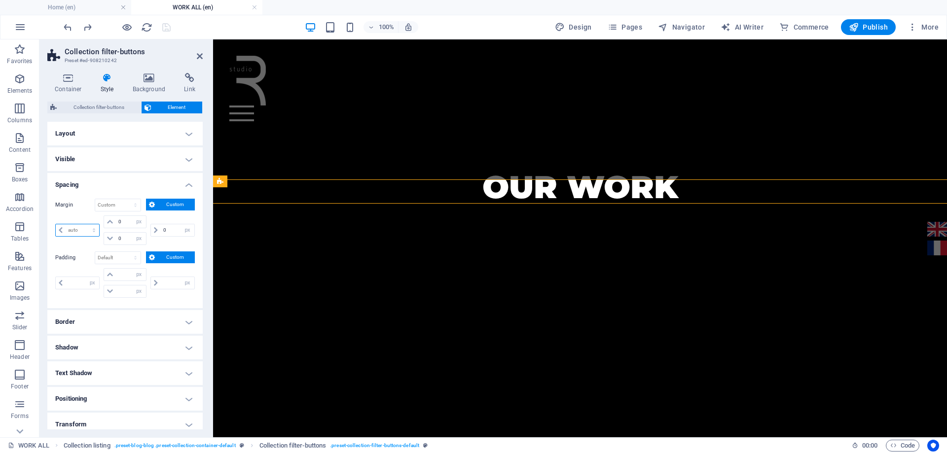
click at [90, 229] on select "auto px % rem vw vh" at bounding box center [77, 230] width 43 height 12
select select "px"
click at [85, 224] on select "auto px % rem vw vh" at bounding box center [77, 230] width 43 height 12
type input "0"
select select "px"
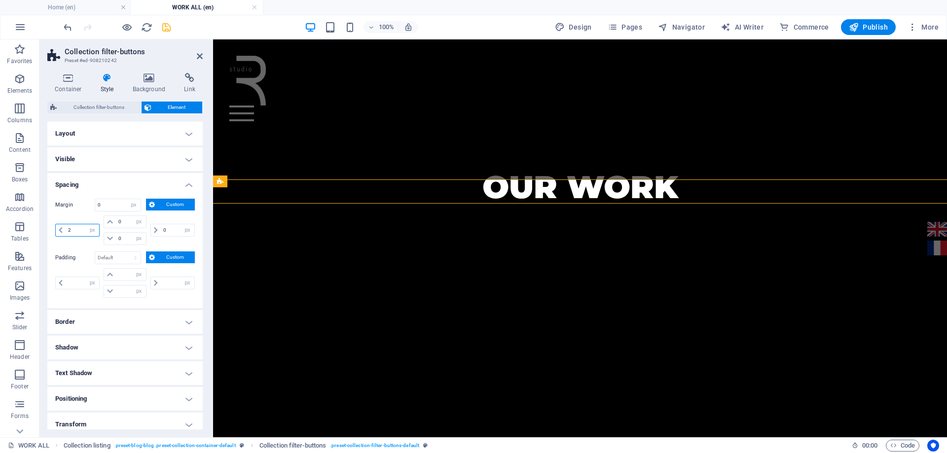
type input "2"
select select "DISABLED_OPTION_VALUE"
type input "0"
select select "px"
type input "0"
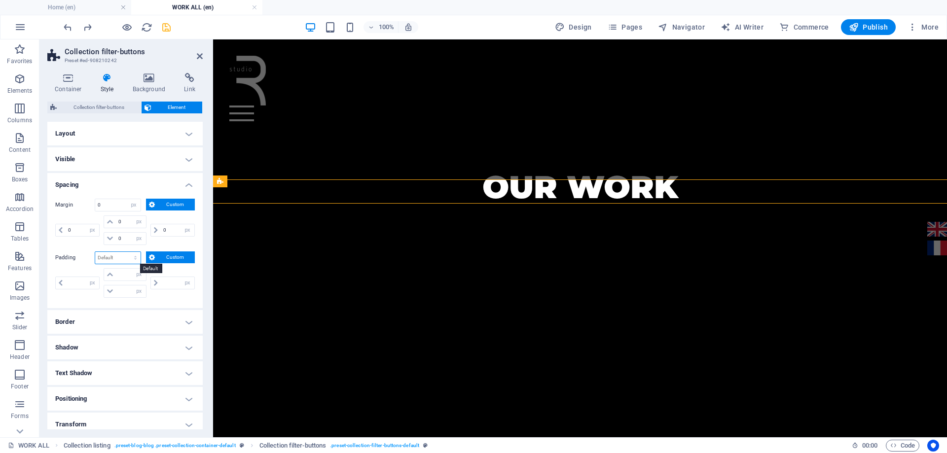
click at [135, 261] on select "Default px rem % vh vw Custom" at bounding box center [117, 258] width 45 height 12
select select "px"
click at [126, 252] on select "Default px rem % vh vw Custom" at bounding box center [117, 258] width 45 height 12
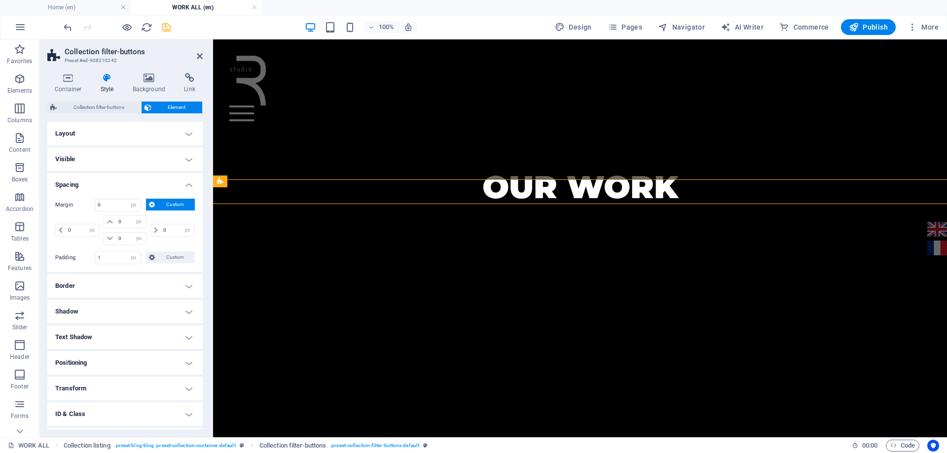
type input "0"
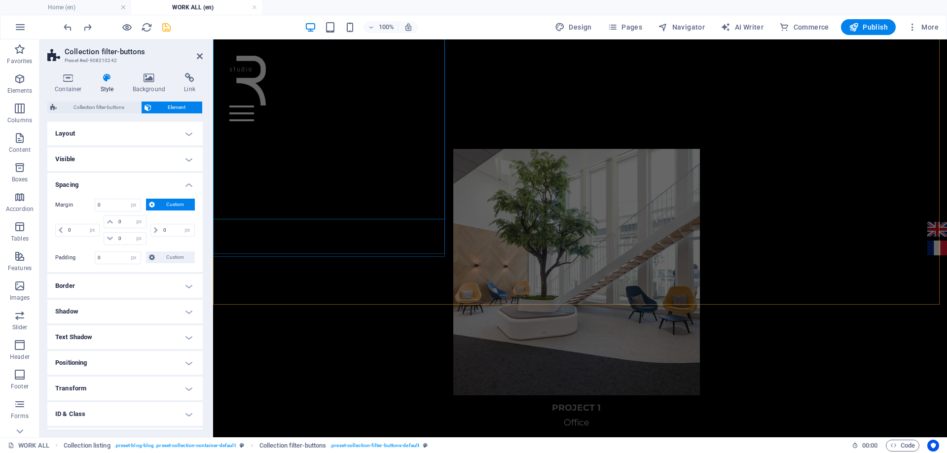
scroll to position [1196, 0]
click at [200, 54] on icon at bounding box center [200, 56] width 6 height 8
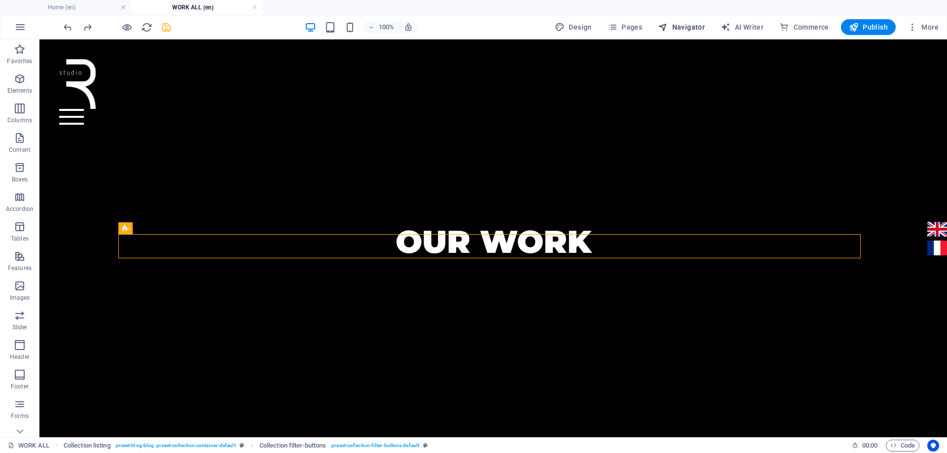
click at [686, 28] on span "Navigator" at bounding box center [681, 27] width 47 height 10
select select "17020984-en"
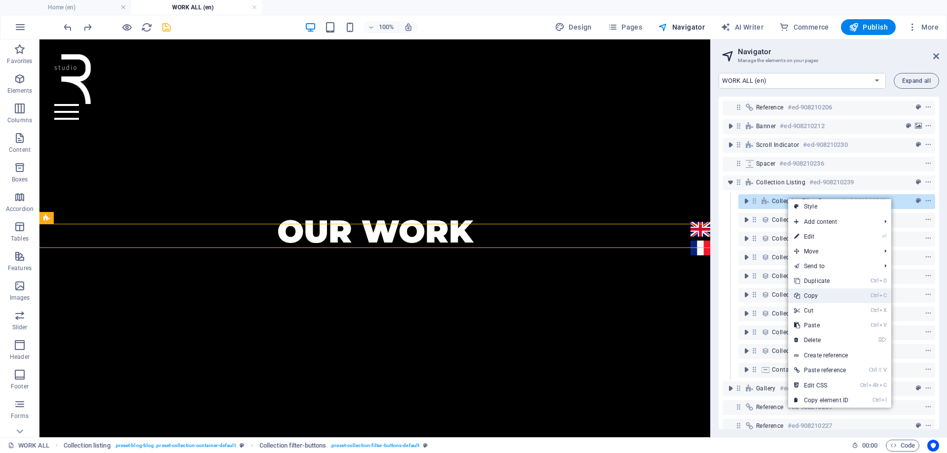
click at [821, 293] on link "Ctrl C Copy" at bounding box center [821, 296] width 66 height 15
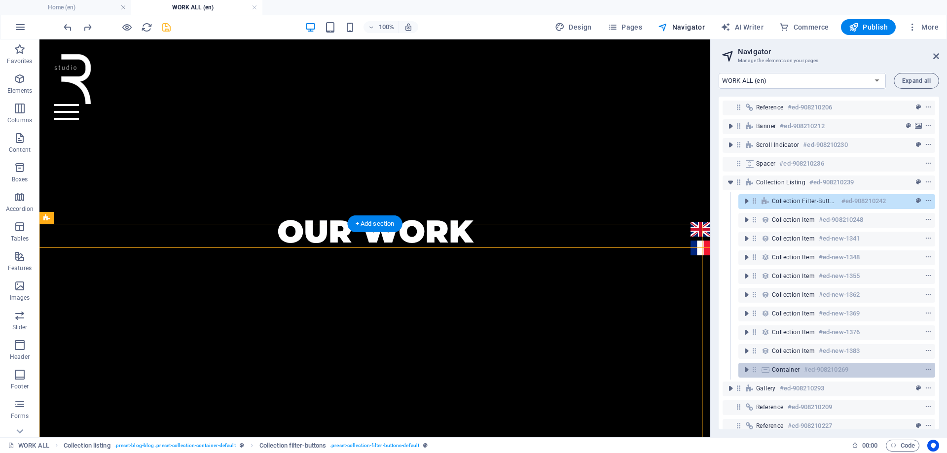
click at [793, 368] on span "Container" at bounding box center [786, 370] width 28 height 8
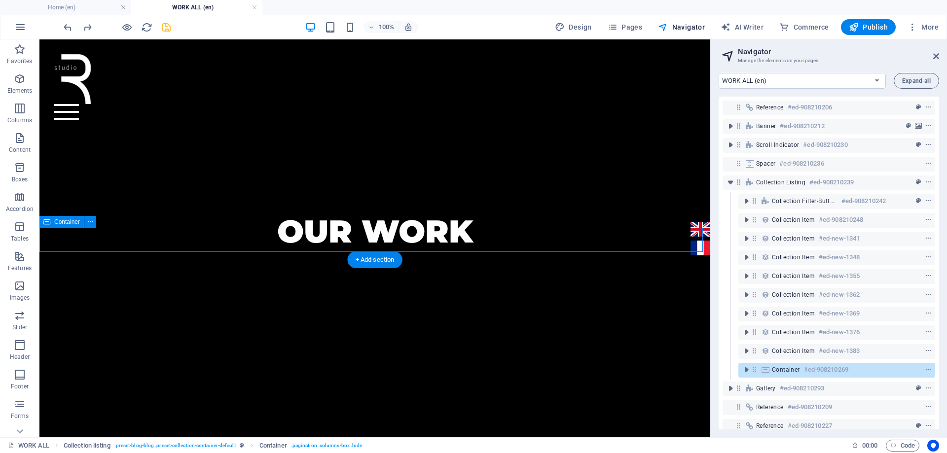
scroll to position [1239, 0]
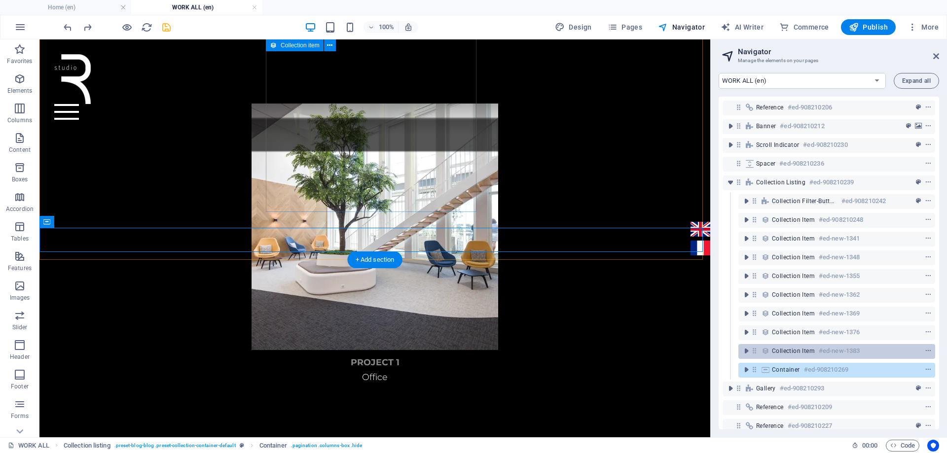
click at [811, 348] on span "Collection item" at bounding box center [793, 351] width 43 height 8
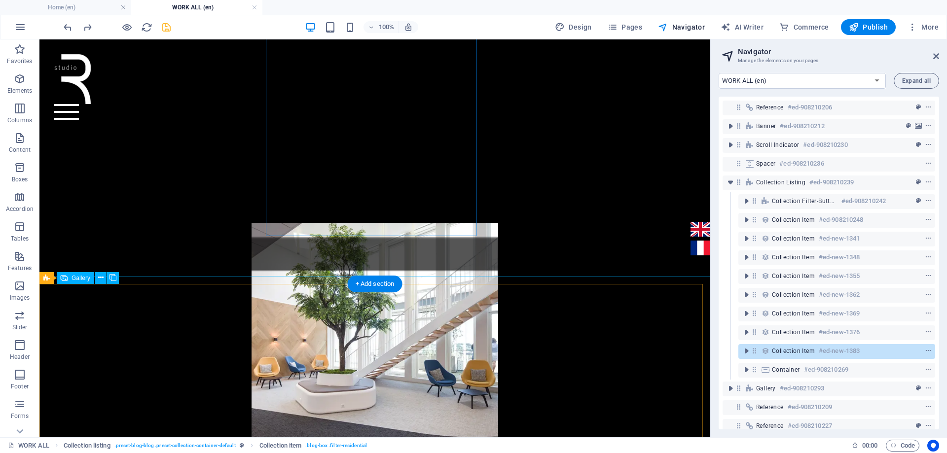
scroll to position [1218, 0]
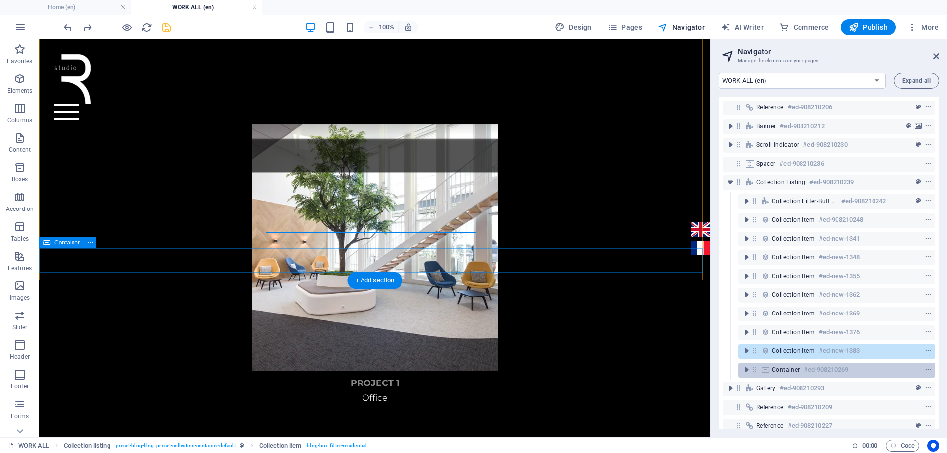
click at [796, 367] on span "Container" at bounding box center [786, 370] width 28 height 8
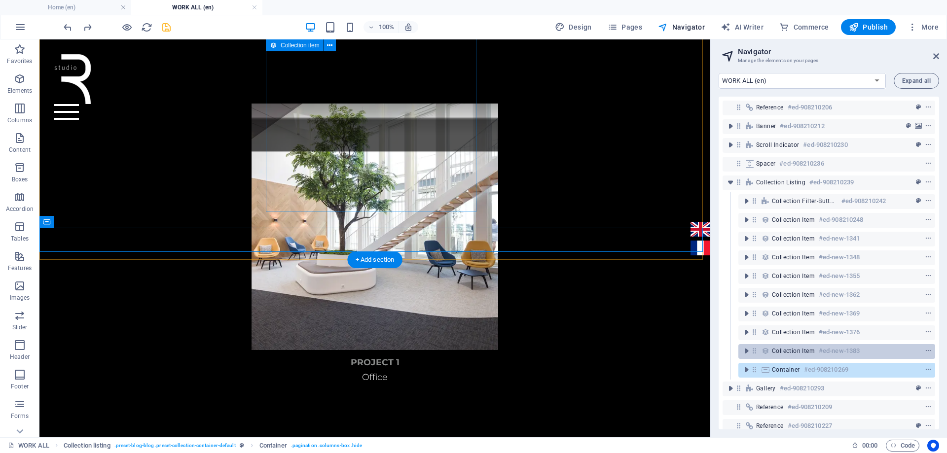
click at [789, 352] on span "Collection item" at bounding box center [793, 351] width 43 height 8
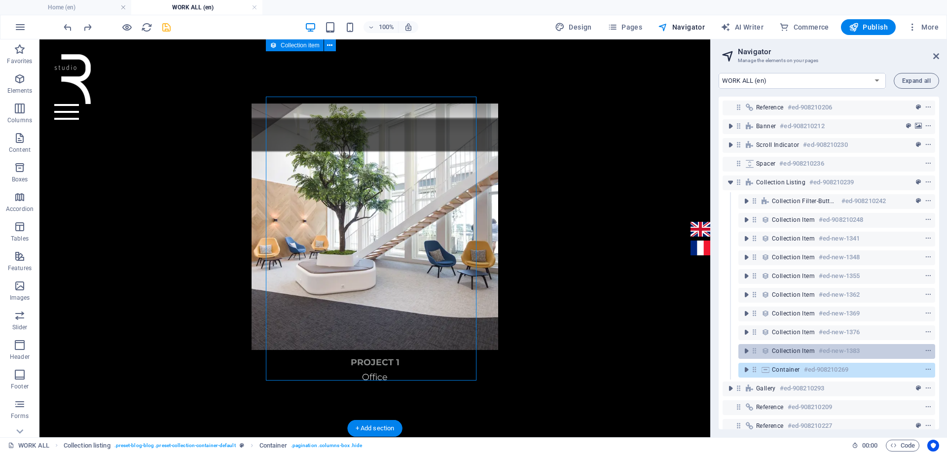
scroll to position [1070, 0]
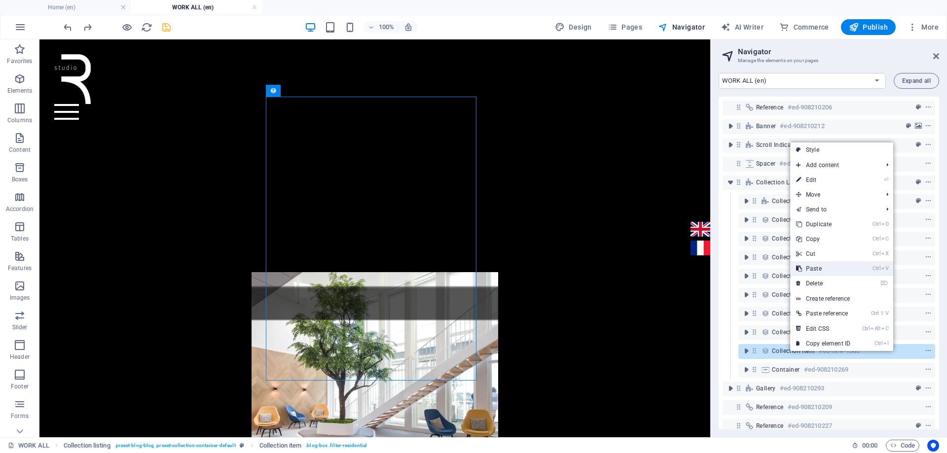
click at [820, 267] on link "Ctrl V Paste" at bounding box center [823, 268] width 66 height 15
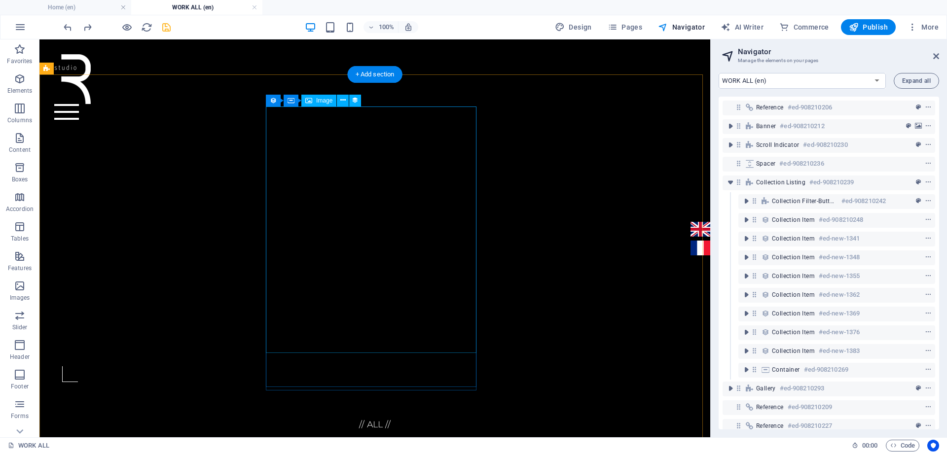
scroll to position [370, 0]
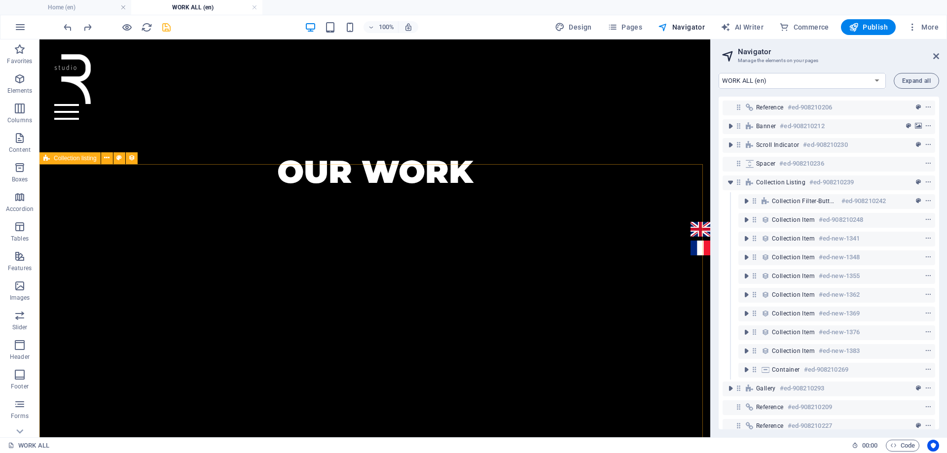
click at [44, 159] on icon at bounding box center [46, 158] width 6 height 12
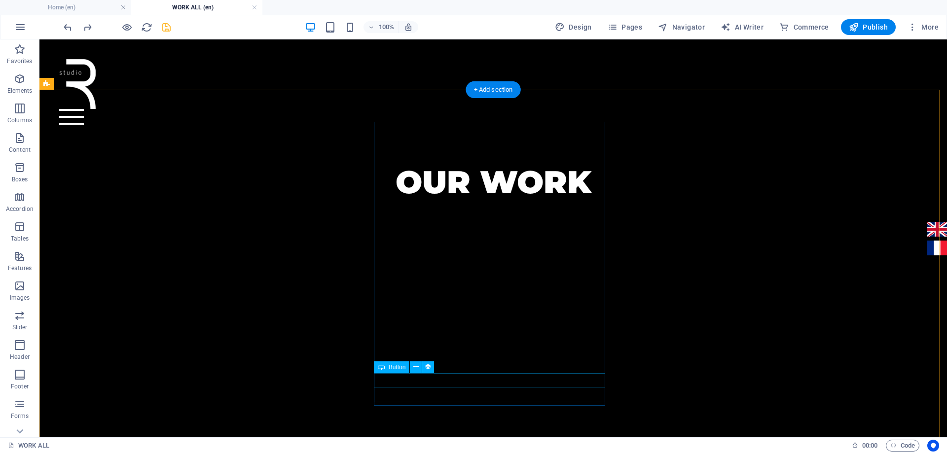
scroll to position [469, 0]
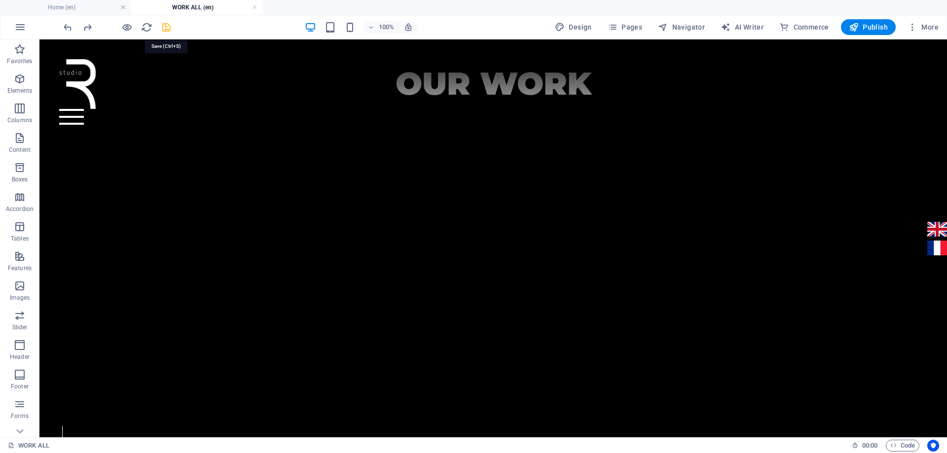
click at [163, 27] on icon "save" at bounding box center [166, 27] width 11 height 11
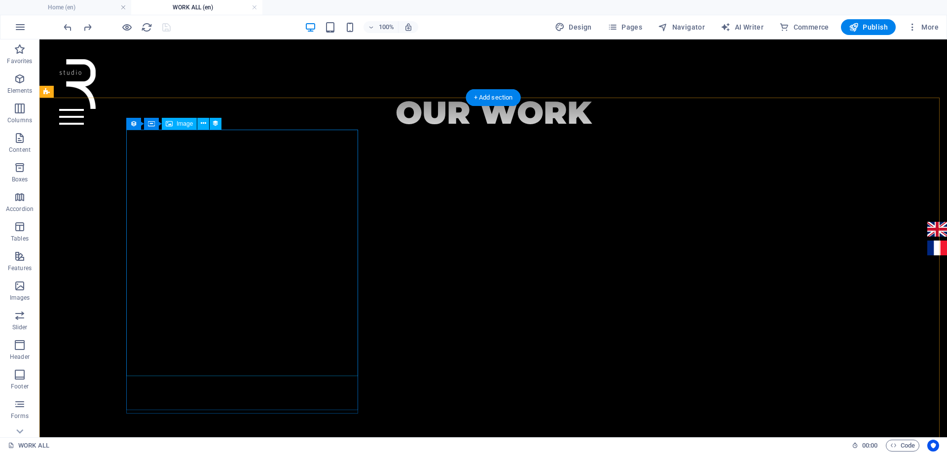
scroll to position [420, 0]
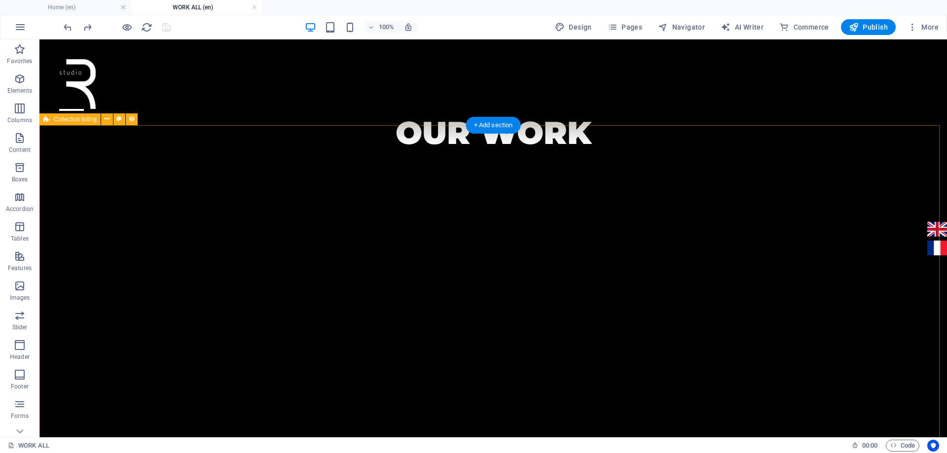
select select "rem"
select select "px"
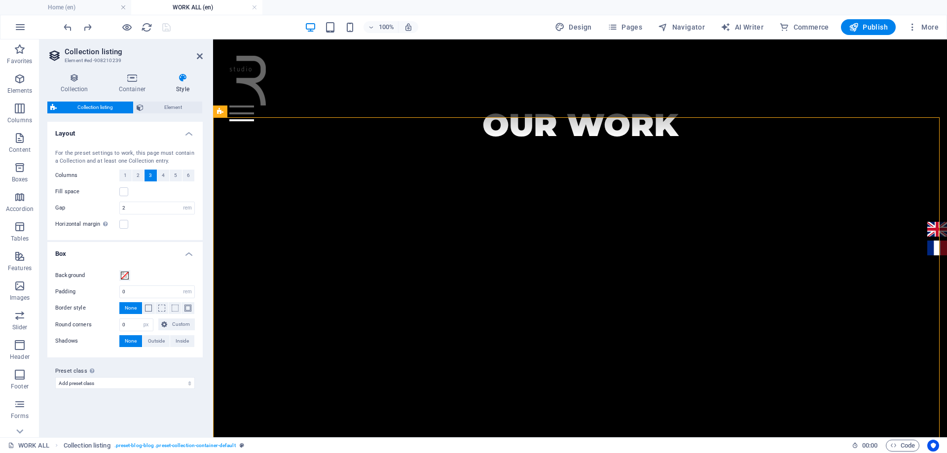
click at [183, 88] on h4 "Style" at bounding box center [183, 83] width 40 height 21
click at [178, 108] on span "Element" at bounding box center [173, 108] width 53 height 12
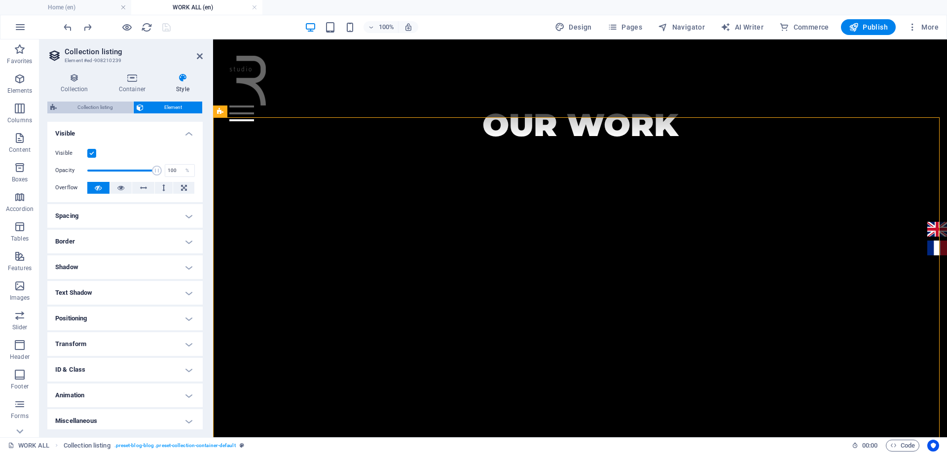
click at [112, 106] on span "Collection listing" at bounding box center [95, 108] width 71 height 12
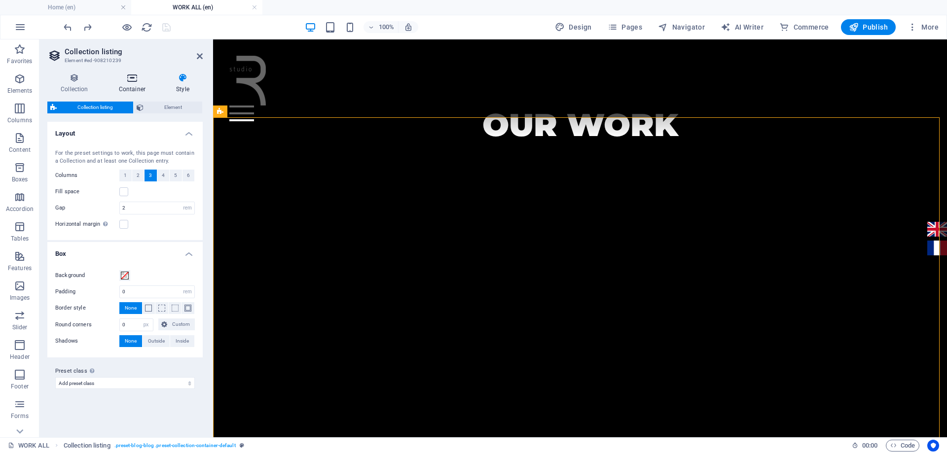
click at [133, 83] on h4 "Container" at bounding box center [134, 83] width 57 height 21
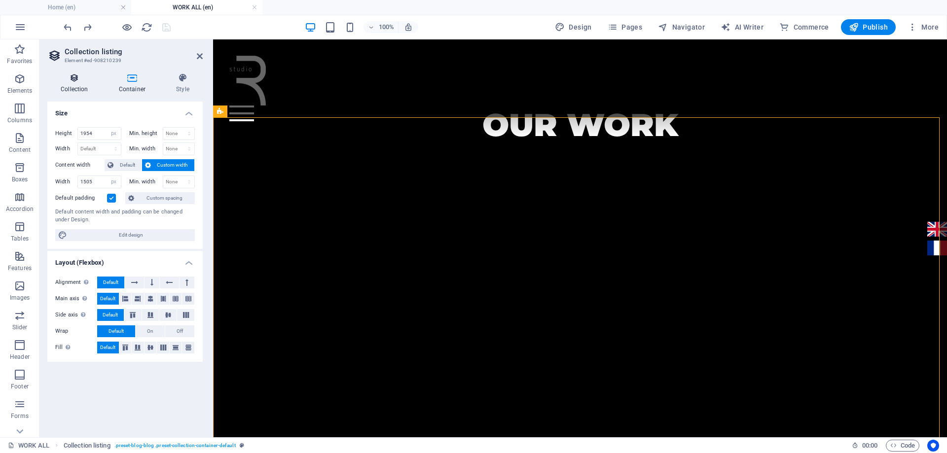
click at [84, 87] on h4 "Collection" at bounding box center [76, 83] width 58 height 21
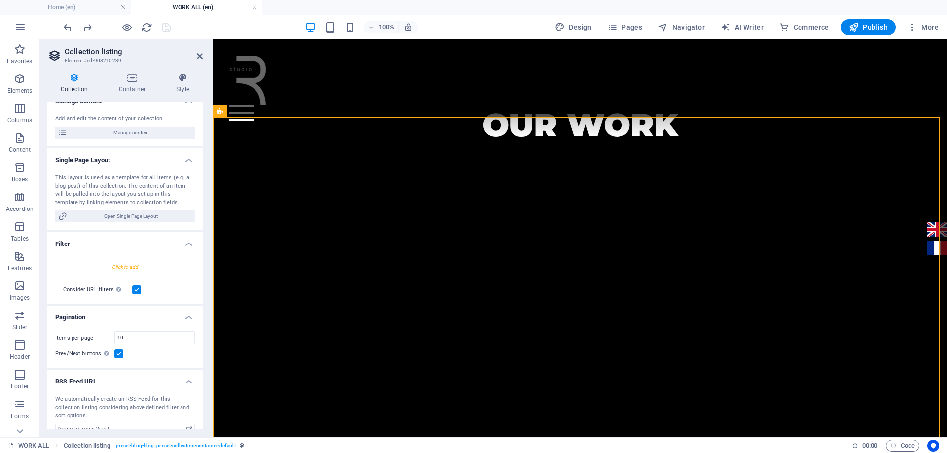
scroll to position [121, 0]
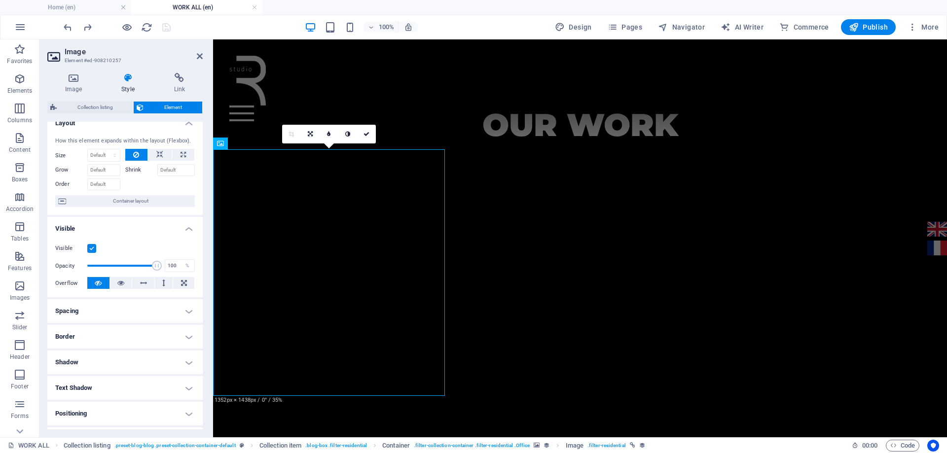
scroll to position [0, 0]
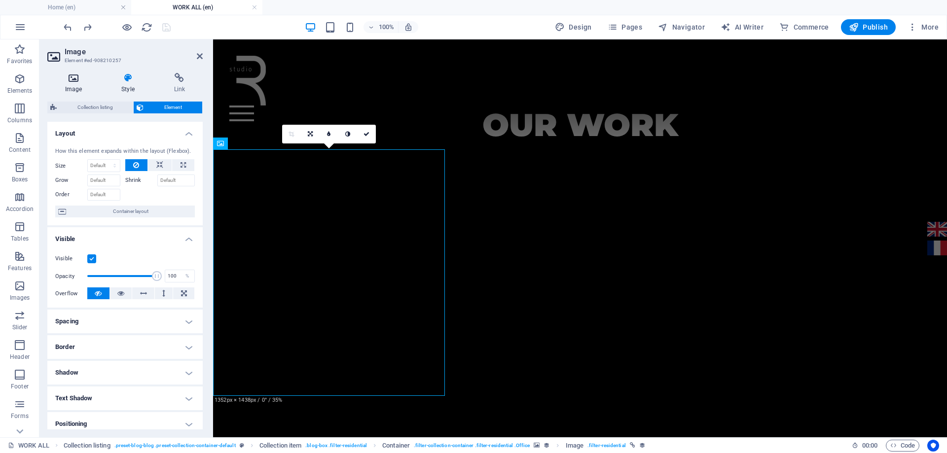
click at [81, 80] on icon at bounding box center [73, 78] width 52 height 10
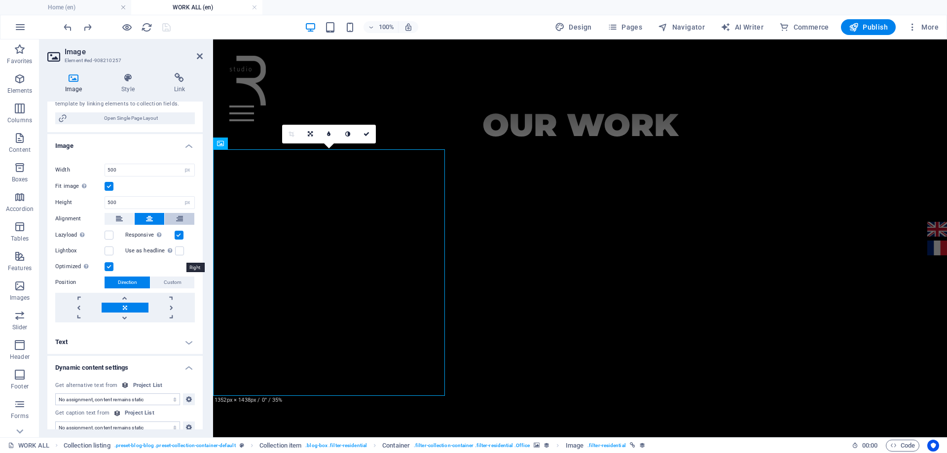
scroll to position [197, 0]
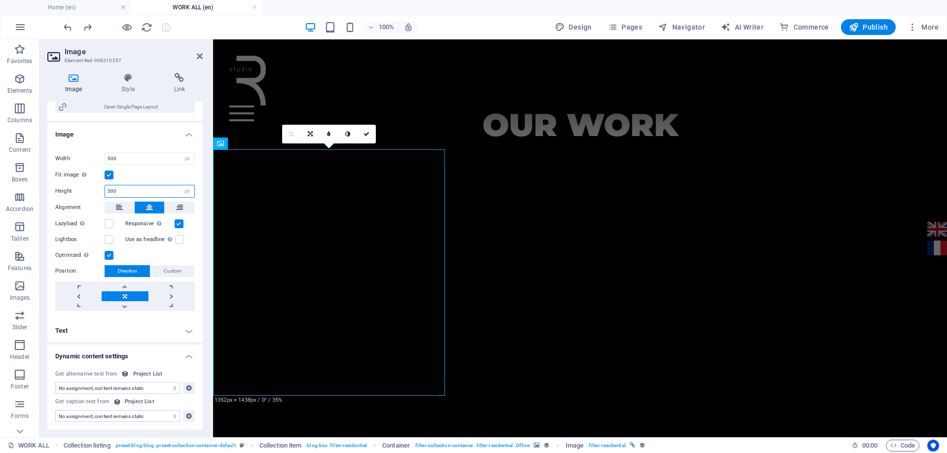
click at [138, 187] on input "500" at bounding box center [149, 191] width 89 height 12
drag, startPoint x: 133, startPoint y: 190, endPoint x: 80, endPoint y: 193, distance: 52.4
click at [74, 193] on div "Height 500 Default auto px" at bounding box center [125, 191] width 140 height 13
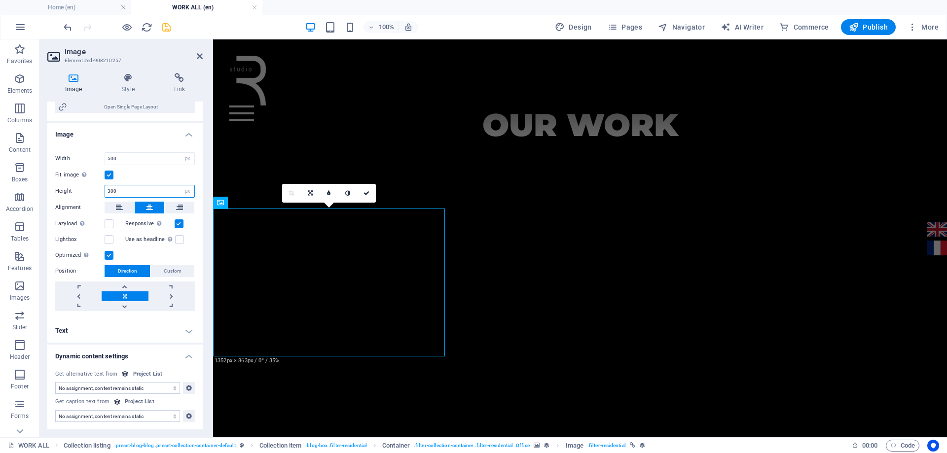
click at [92, 194] on div "Height 300 Default auto px" at bounding box center [125, 191] width 140 height 13
type input "400"
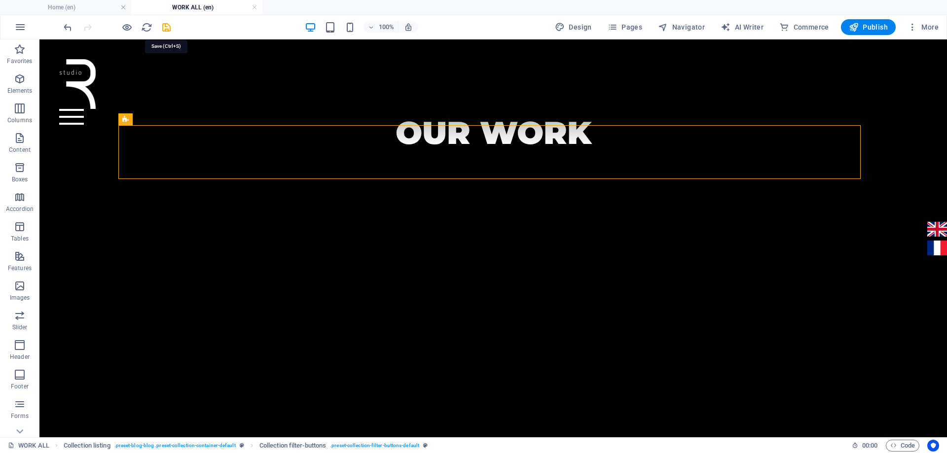
click at [171, 25] on icon "save" at bounding box center [166, 27] width 11 height 11
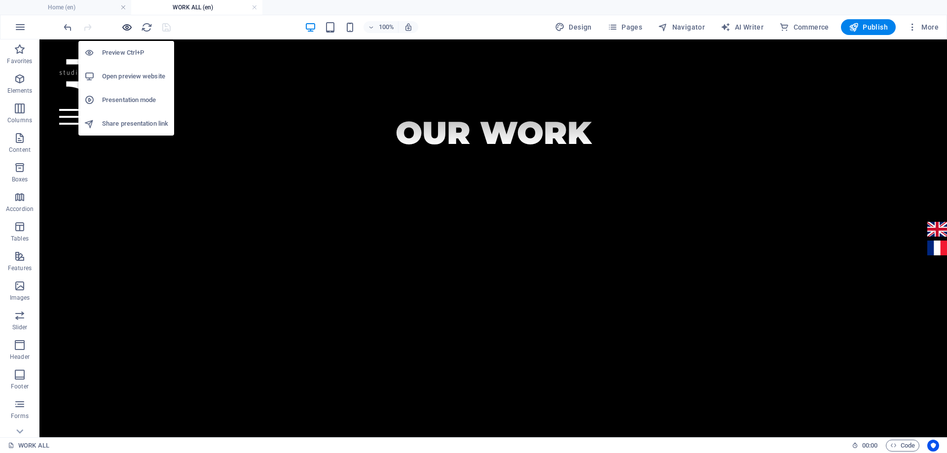
click at [128, 31] on icon "button" at bounding box center [126, 27] width 11 height 11
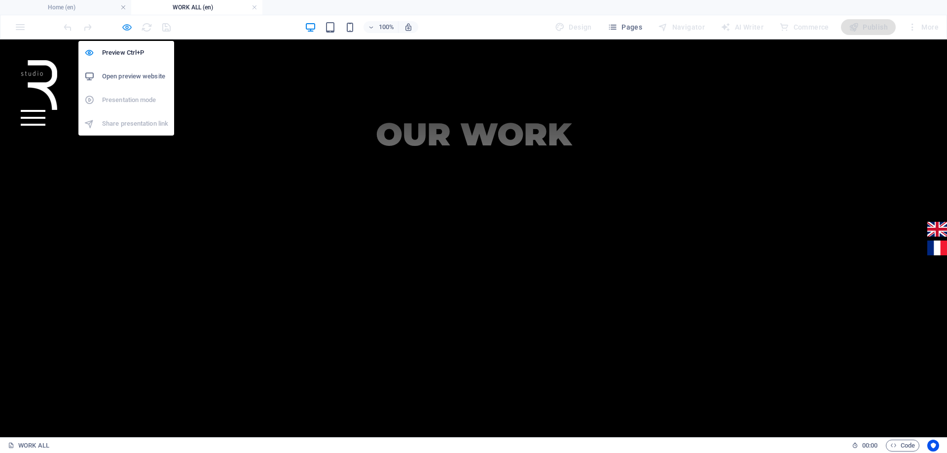
click at [129, 31] on icon "button" at bounding box center [126, 27] width 11 height 11
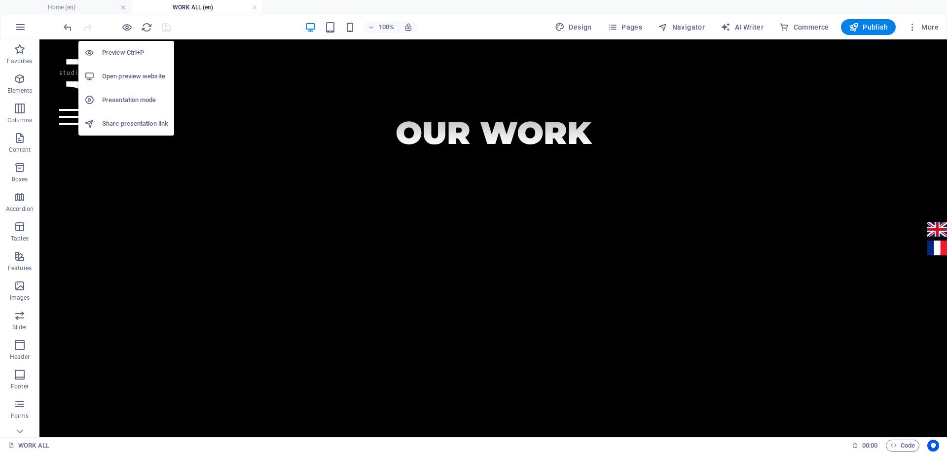
click at [155, 77] on h6 "Open preview website" at bounding box center [135, 77] width 66 height 12
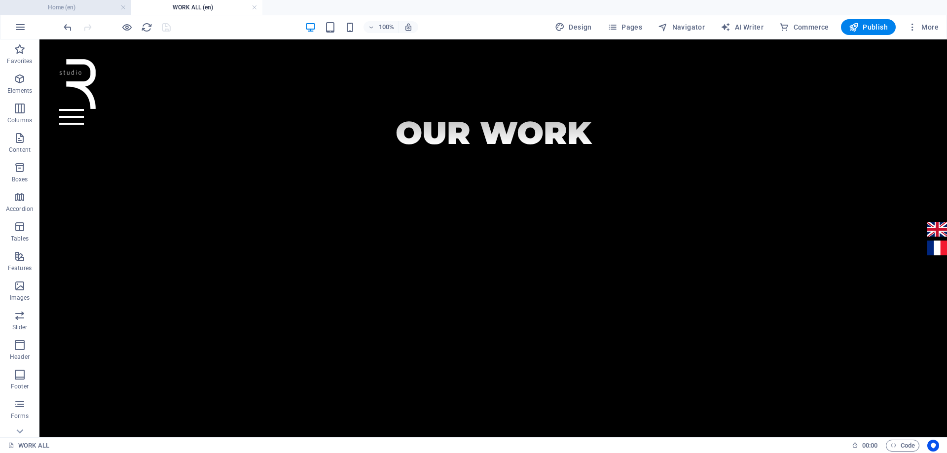
click at [67, 11] on h4 "Home (en)" at bounding box center [65, 7] width 131 height 11
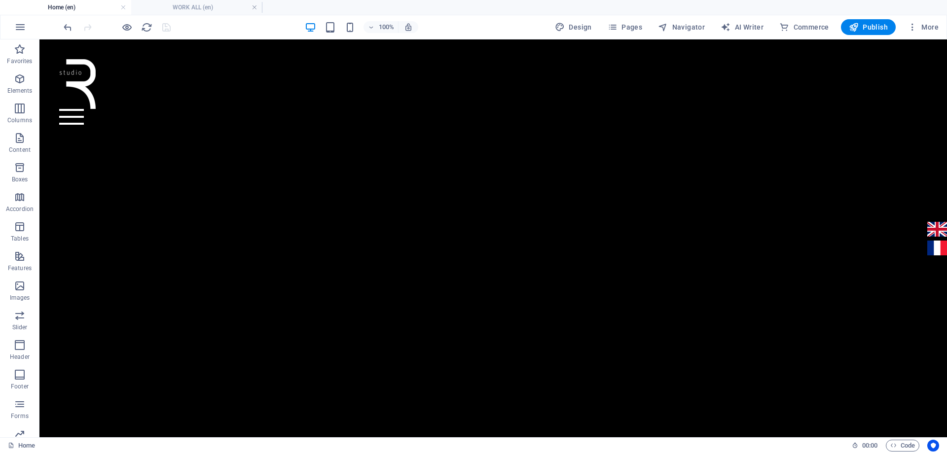
scroll to position [0, 0]
click at [902, 109] on div at bounding box center [493, 117] width 868 height 16
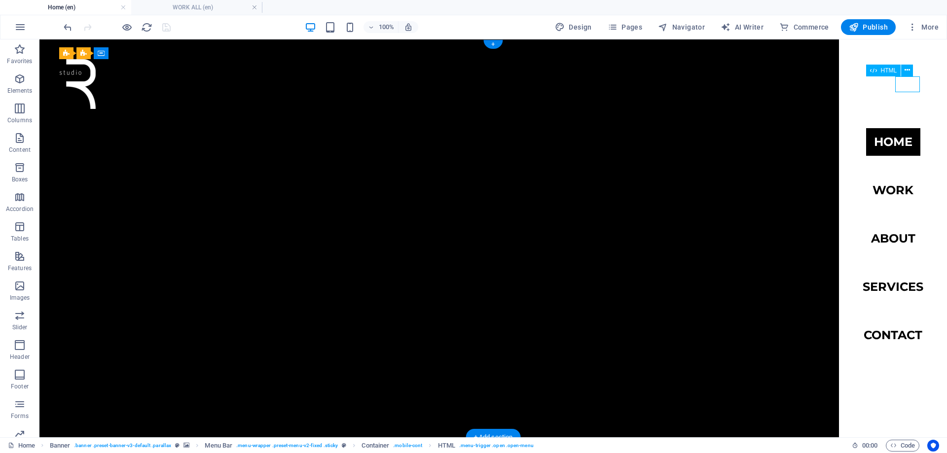
click at [902, 109] on div at bounding box center [493, 117] width 868 height 16
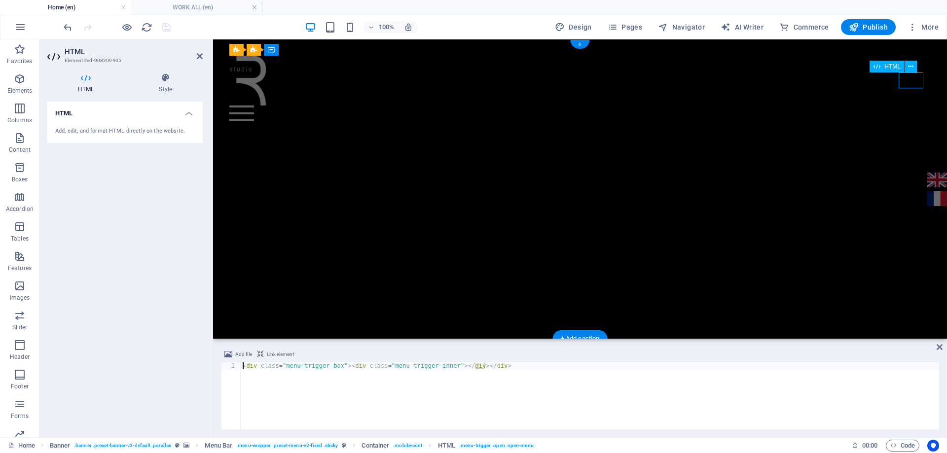
click at [902, 106] on div at bounding box center [580, 114] width 702 height 16
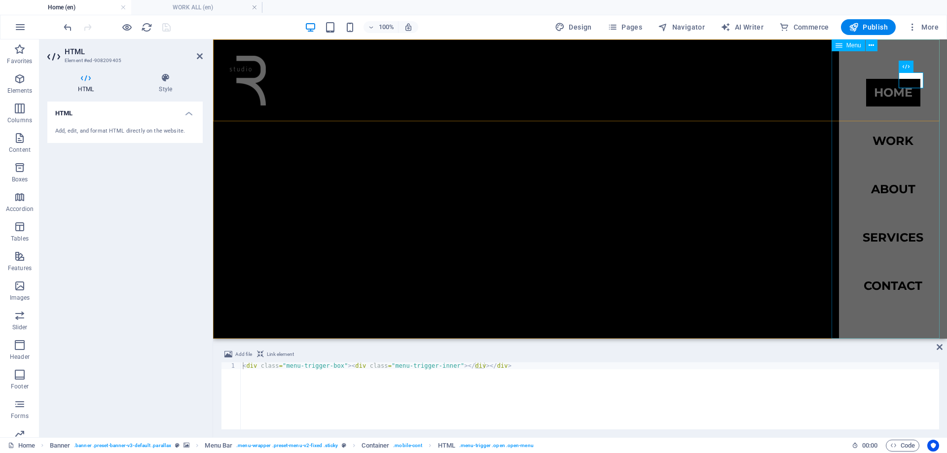
click at [893, 142] on nav "Home work about services Contact" at bounding box center [893, 188] width 108 height 299
select select
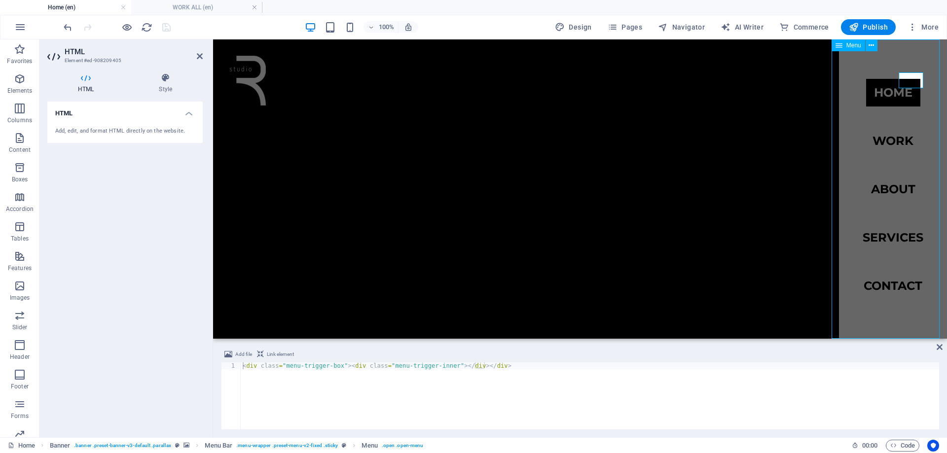
select select
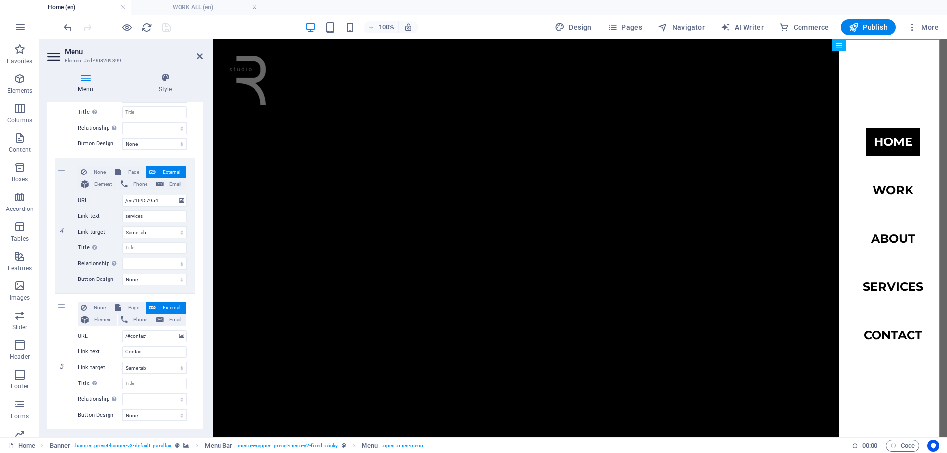
scroll to position [471, 0]
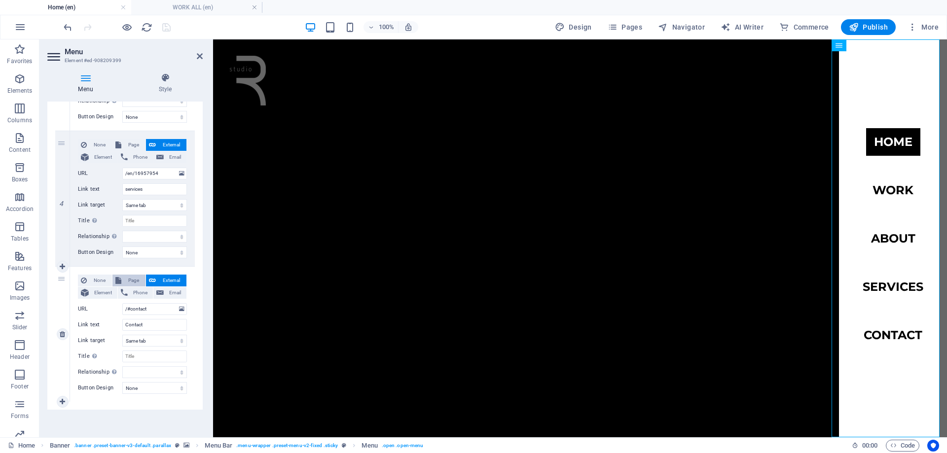
click at [136, 279] on span "Page" at bounding box center [133, 281] width 18 height 12
select select
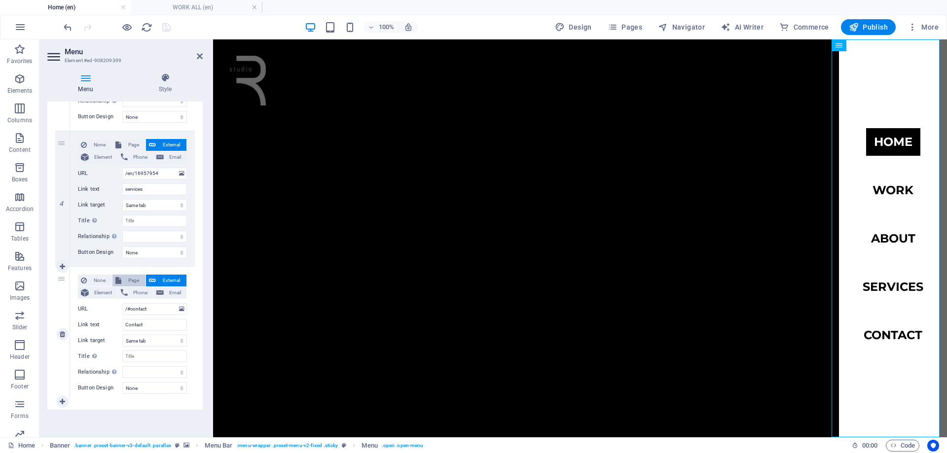
select select
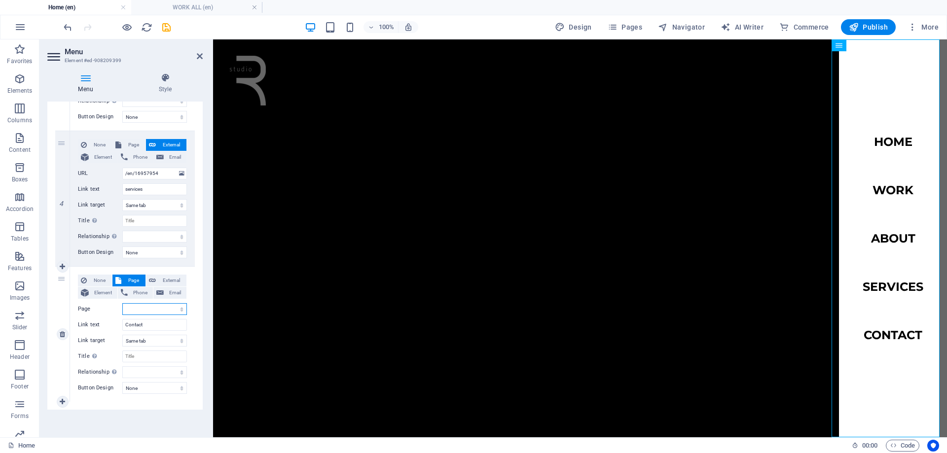
click at [144, 305] on select "Home Subpage WORK ALL -- WORK RESIDENTIAL ---- WORK OFFICE SERVICES ABOUT CONTA…" at bounding box center [154, 309] width 65 height 12
click at [158, 311] on select "Home Subpage WORK ALL -- WORK RESIDENTIAL ---- WORK OFFICE SERVICES ABOUT CONTA…" at bounding box center [154, 309] width 65 height 12
select select "7"
click at [122, 303] on select "Home Subpage WORK ALL -- WORK RESIDENTIAL ---- WORK OFFICE SERVICES ABOUT CONTA…" at bounding box center [154, 309] width 65 height 12
select select
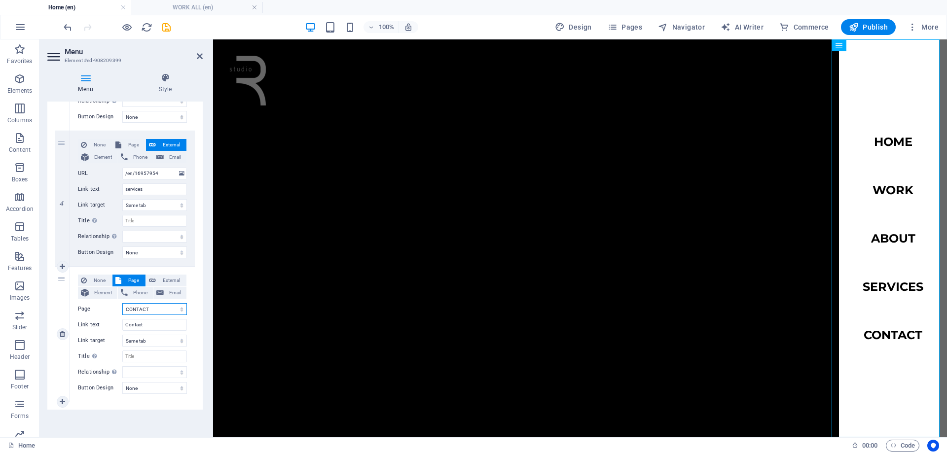
select select
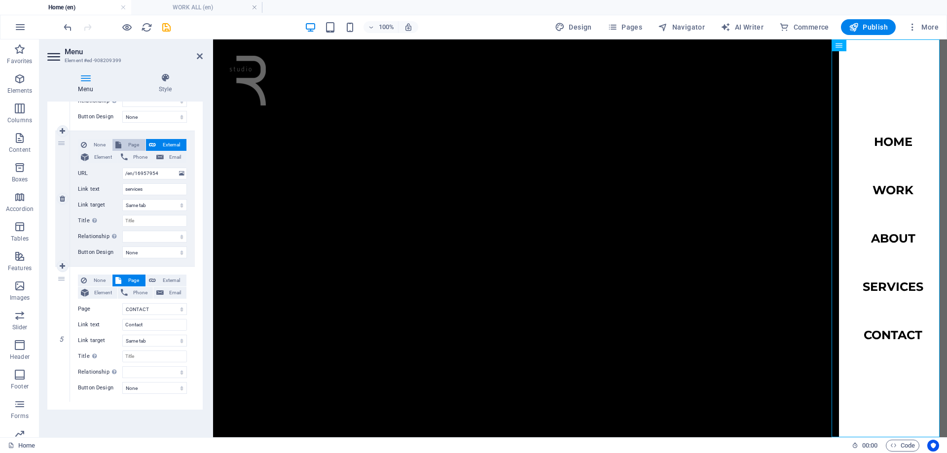
click at [134, 144] on span "Page" at bounding box center [133, 145] width 18 height 12
select select
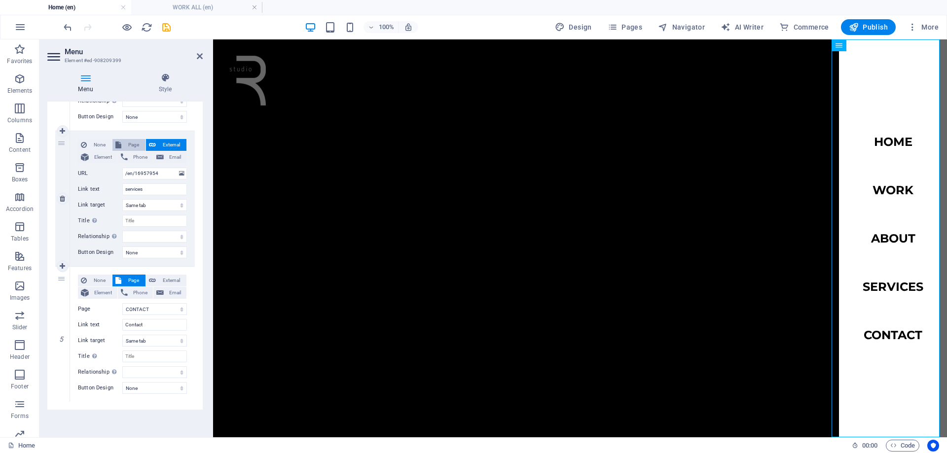
select select
click at [142, 166] on div "None Page External Element Phone Email Page Home Subpage WORK ALL -- WORK RESID…" at bounding box center [132, 191] width 109 height 104
click at [144, 173] on select "Home Subpage WORK ALL -- WORK RESIDENTIAL ---- WORK OFFICE SERVICES ABOUT CONTA…" at bounding box center [154, 174] width 65 height 12
select select "5"
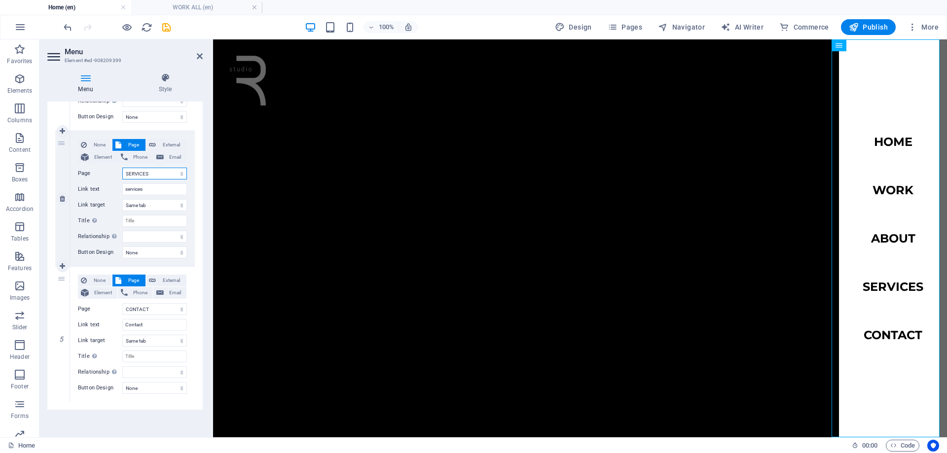
click at [122, 168] on select "Home Subpage WORK ALL -- WORK RESIDENTIAL ---- WORK OFFICE SERVICES ABOUT CONTA…" at bounding box center [154, 174] width 65 height 12
select select
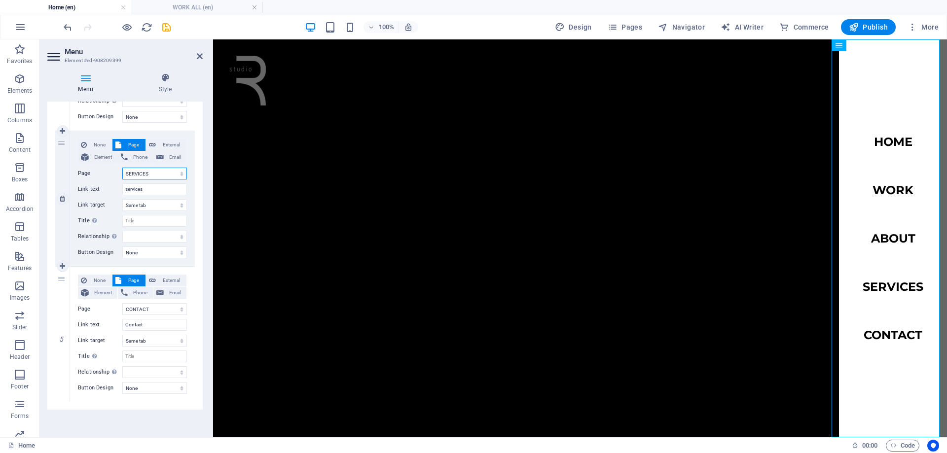
select select
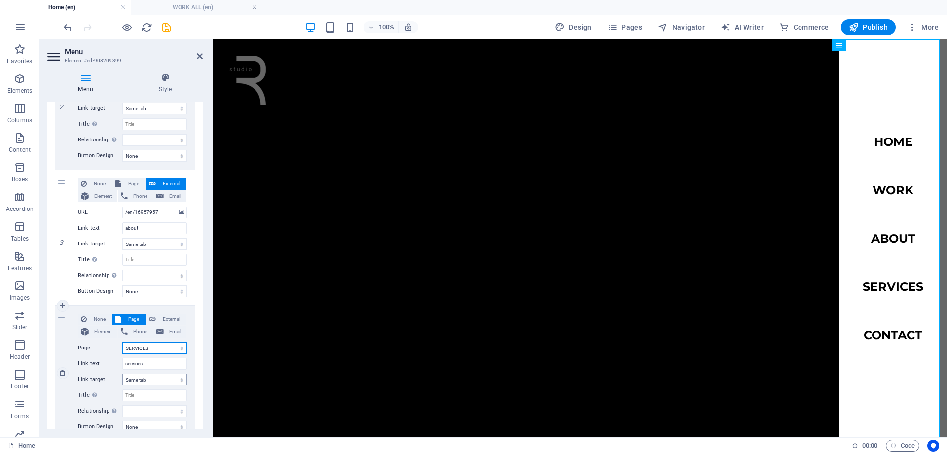
scroll to position [274, 0]
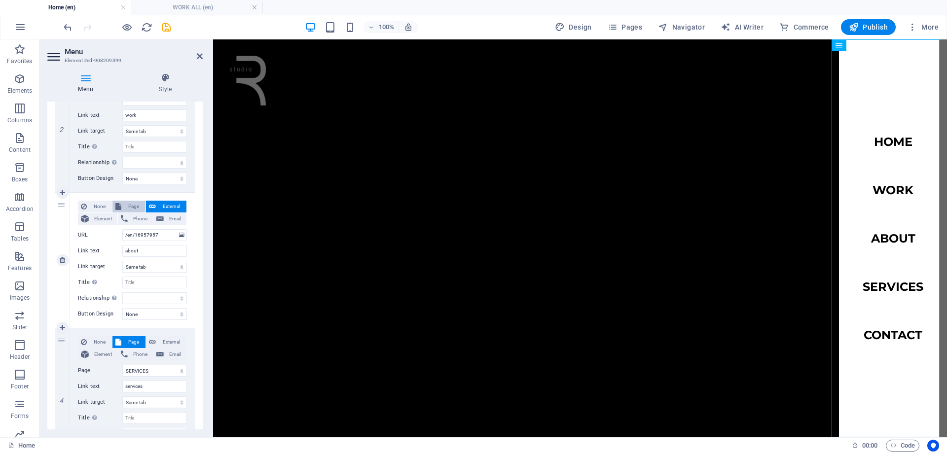
click at [135, 204] on span "Page" at bounding box center [133, 207] width 18 height 12
select select
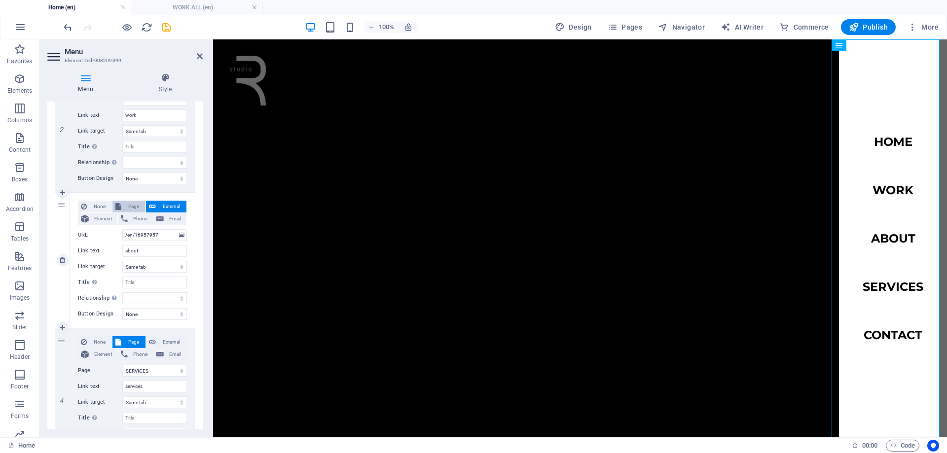
select select
click at [143, 233] on select "Home Subpage WORK ALL -- WORK RESIDENTIAL ---- WORK OFFICE SERVICES ABOUT CONTA…" at bounding box center [154, 235] width 65 height 12
select select "6"
click at [122, 229] on select "Home Subpage WORK ALL -- WORK RESIDENTIAL ---- WORK OFFICE SERVICES ABOUT CONTA…" at bounding box center [154, 235] width 65 height 12
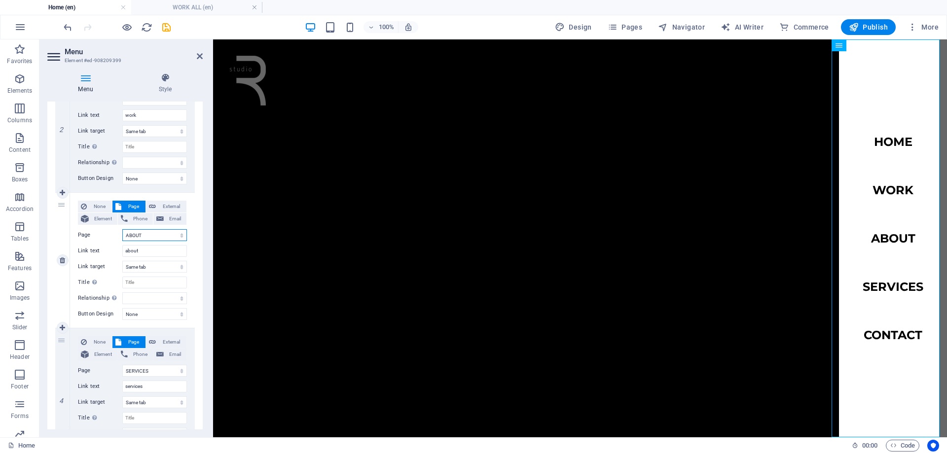
select select
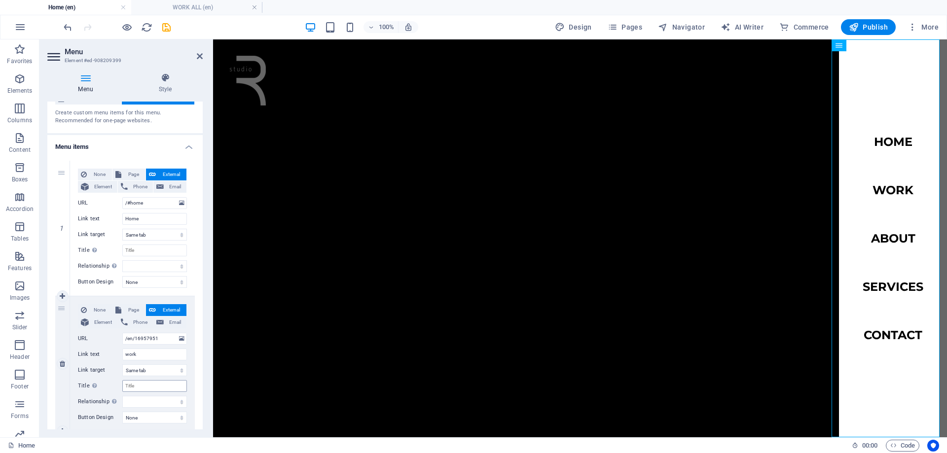
scroll to position [27, 0]
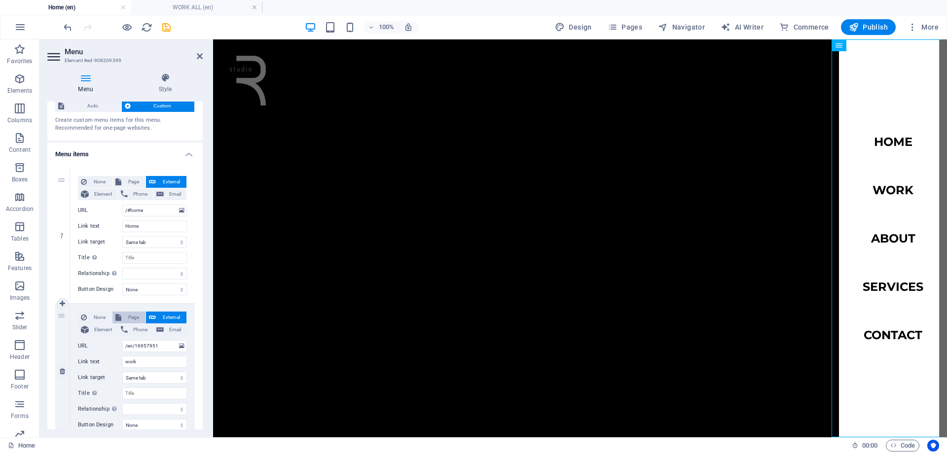
click at [134, 316] on span "Page" at bounding box center [133, 318] width 18 height 12
select select
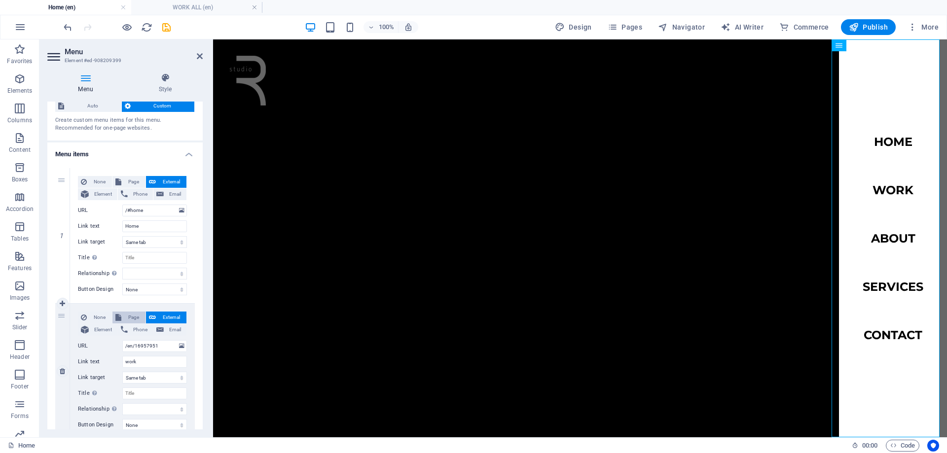
select select
click at [143, 344] on select "Home Subpage WORK ALL -- WORK RESIDENTIAL ---- WORK OFFICE SERVICES ABOUT CONTA…" at bounding box center [154, 346] width 65 height 12
select select "2"
click at [122, 340] on select "Home Subpage WORK ALL -- WORK RESIDENTIAL ---- WORK OFFICE SERVICES ABOUT CONTA…" at bounding box center [154, 346] width 65 height 12
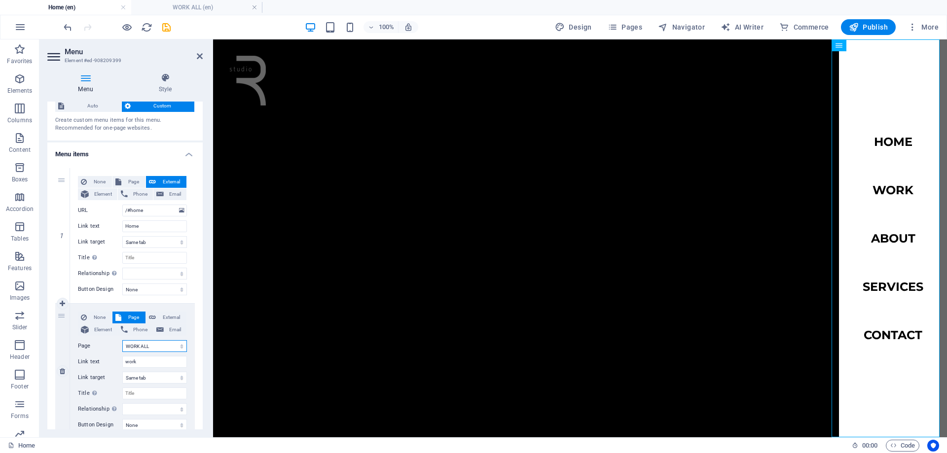
select select
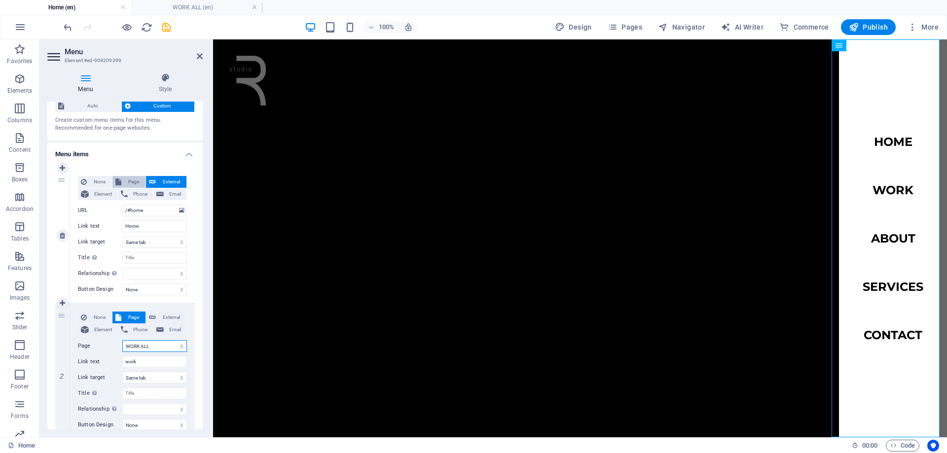
scroll to position [0, 0]
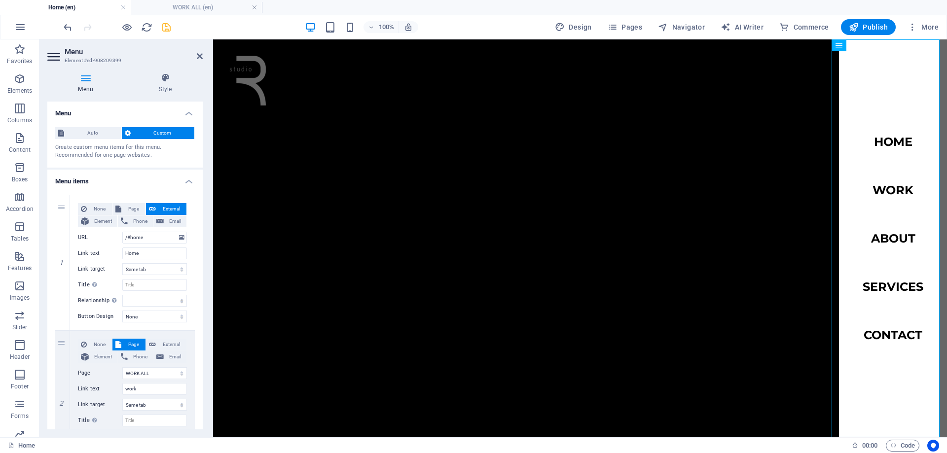
click at [171, 32] on icon "save" at bounding box center [166, 27] width 11 height 11
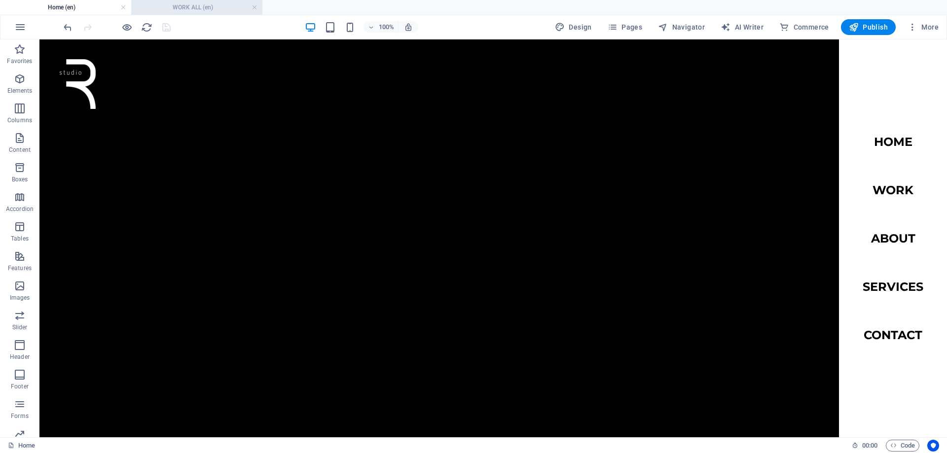
click at [188, 5] on h4 "WORK ALL (en)" at bounding box center [196, 7] width 131 height 11
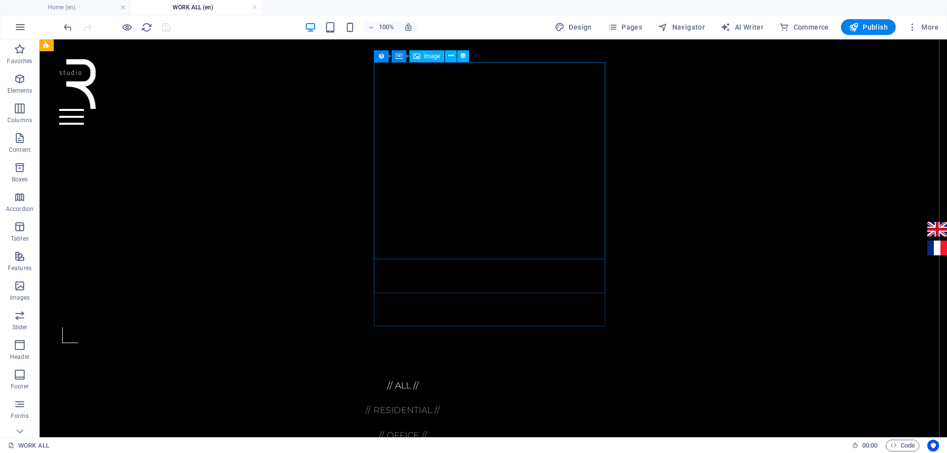
scroll to position [518, 0]
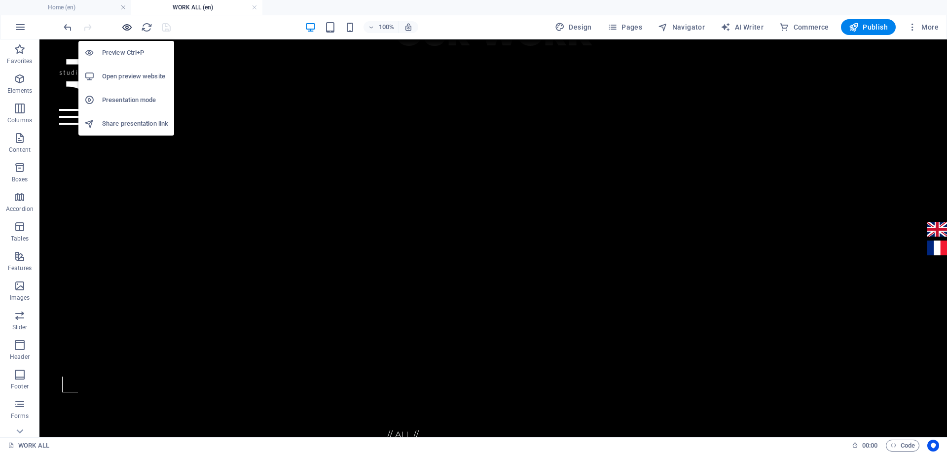
click at [127, 26] on icon "button" at bounding box center [126, 27] width 11 height 11
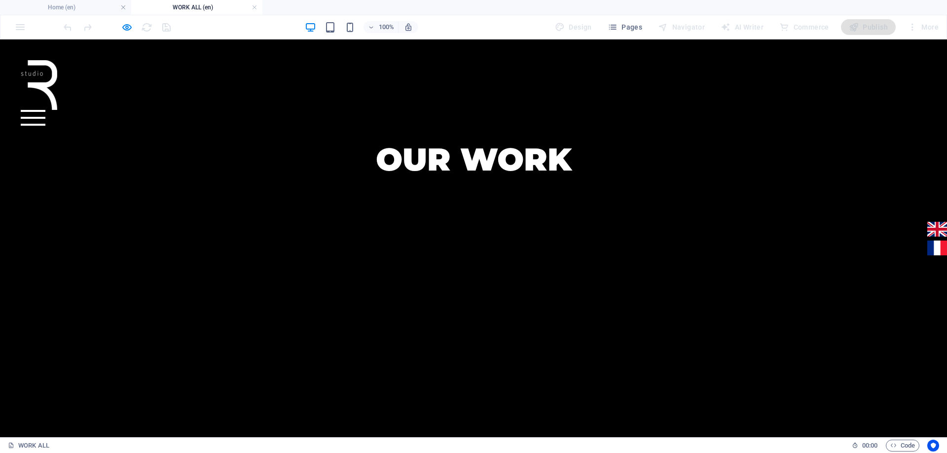
scroll to position [372, 0]
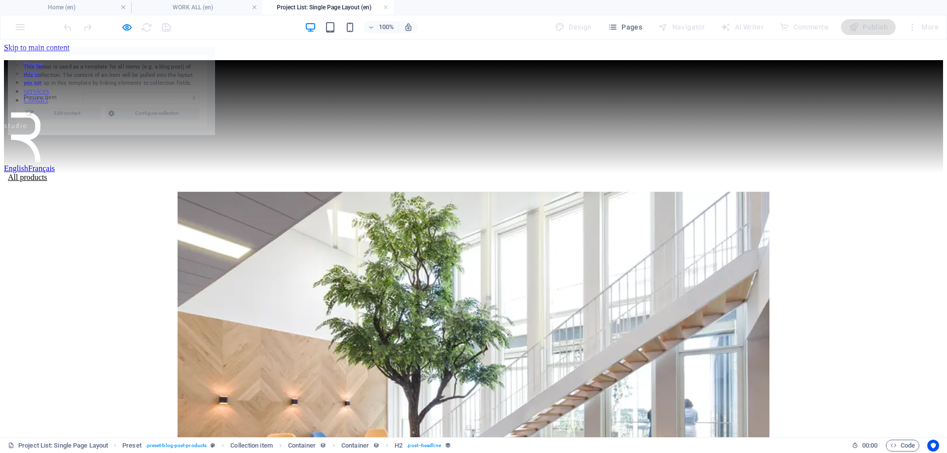
scroll to position [0, 0]
select select "68ba9b6c0cd49c54900f1ae5"
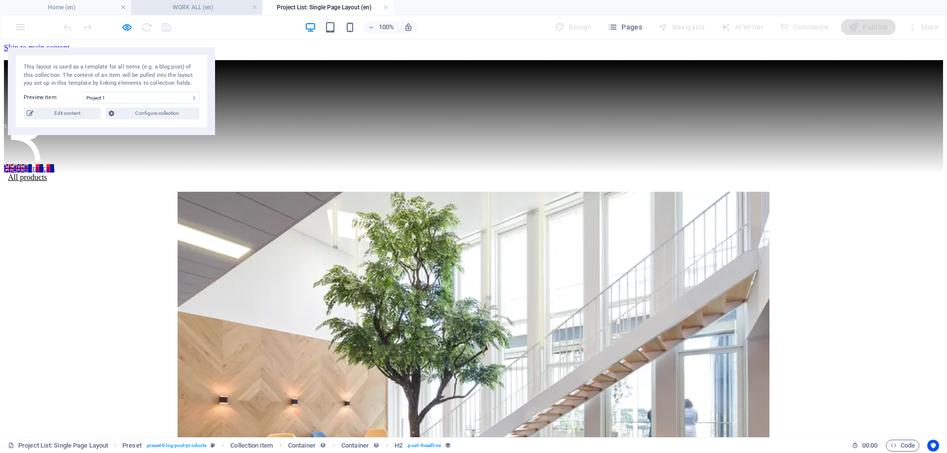
click at [203, 12] on h4 "WORK ALL (en)" at bounding box center [196, 7] width 131 height 11
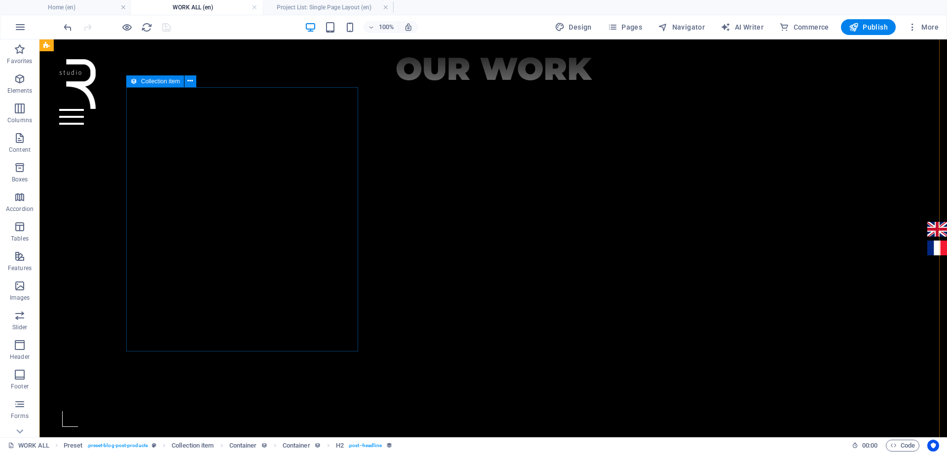
scroll to position [520, 0]
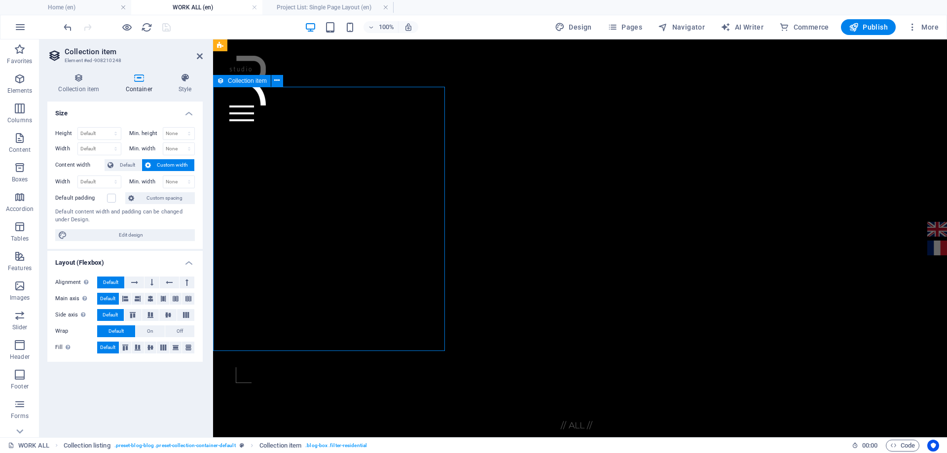
scroll to position [512, 0]
click at [178, 171] on span "Custom width" at bounding box center [173, 165] width 38 height 12
click at [173, 168] on span "Custom width" at bounding box center [173, 165] width 38 height 12
click at [171, 164] on span "Custom width" at bounding box center [173, 165] width 38 height 12
drag, startPoint x: 292, startPoint y: 220, endPoint x: 467, endPoint y: 220, distance: 174.6
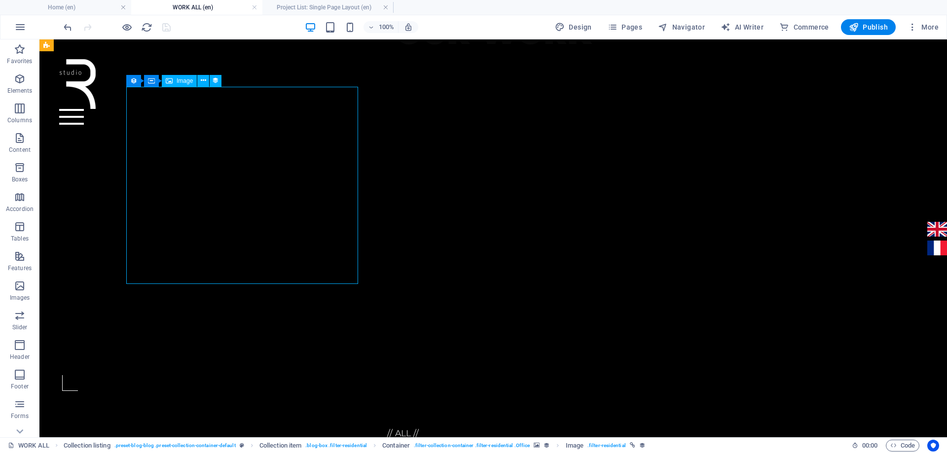
select select "image"
select select "px"
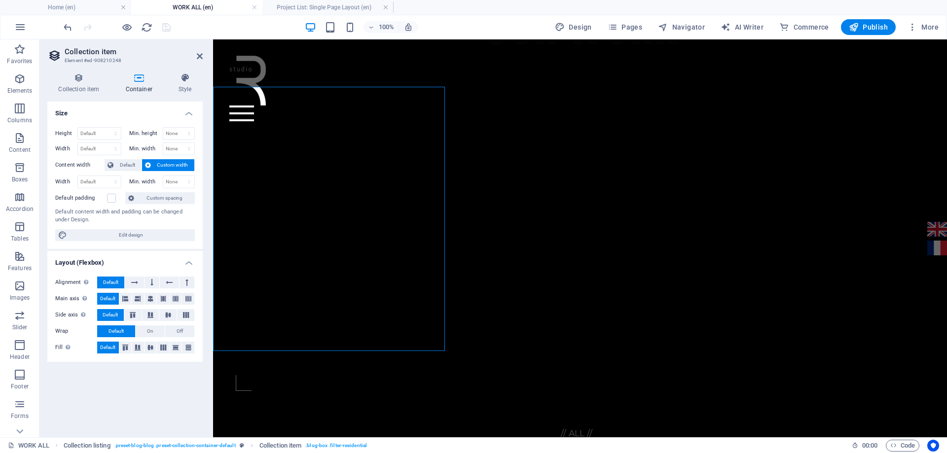
click at [175, 165] on span "Custom width" at bounding box center [173, 165] width 38 height 12
click at [115, 164] on button "Default" at bounding box center [123, 165] width 37 height 12
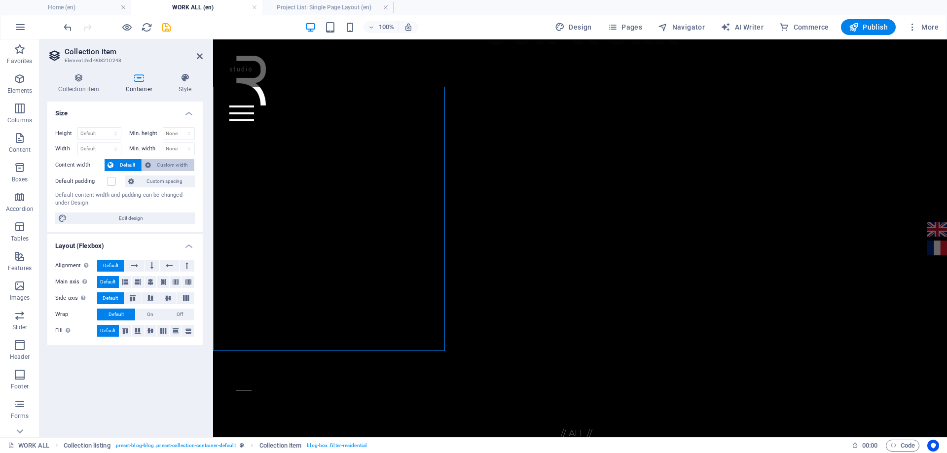
click at [166, 165] on span "Custom width" at bounding box center [173, 165] width 38 height 12
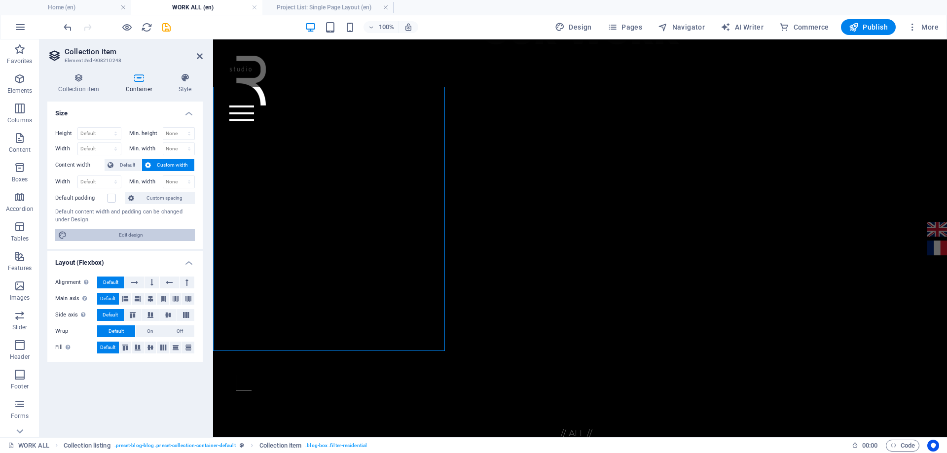
click at [154, 234] on span "Edit design" at bounding box center [131, 235] width 122 height 12
select select "rem"
select select "300"
select select "px"
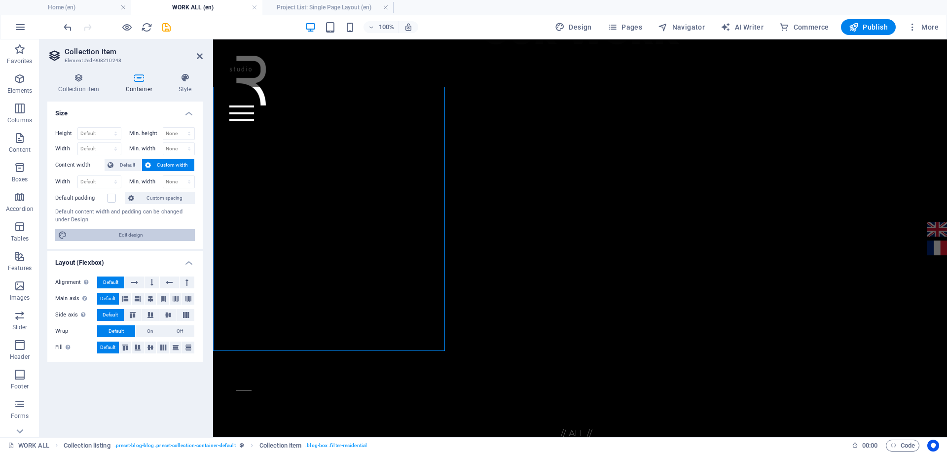
select select "px"
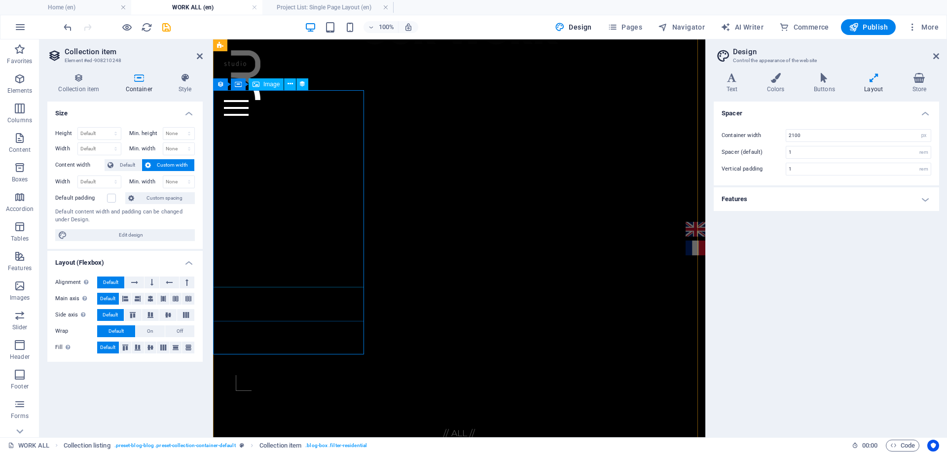
scroll to position [452, 0]
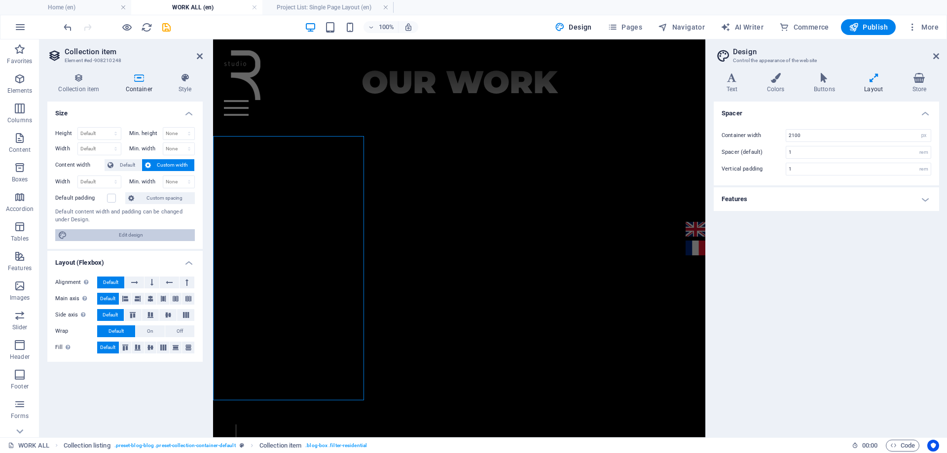
click at [149, 236] on span "Edit design" at bounding box center [131, 235] width 122 height 12
click at [177, 168] on span "Custom width" at bounding box center [173, 165] width 38 height 12
select select "image"
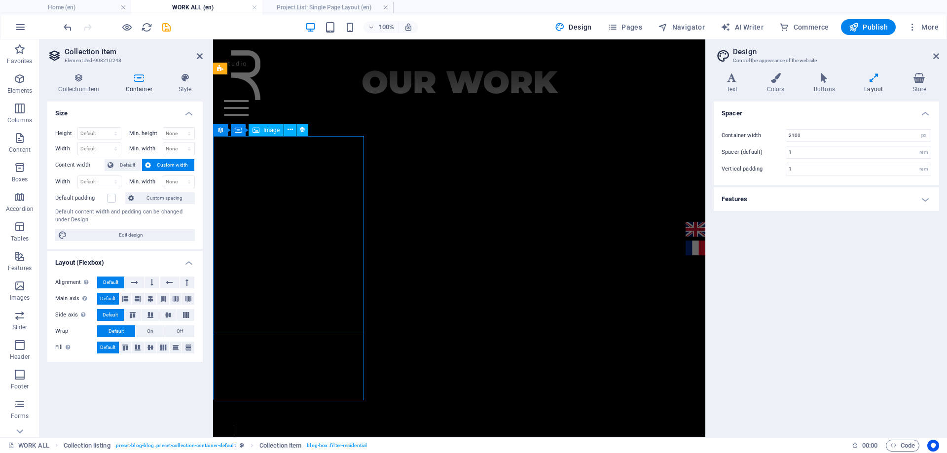
select select "px"
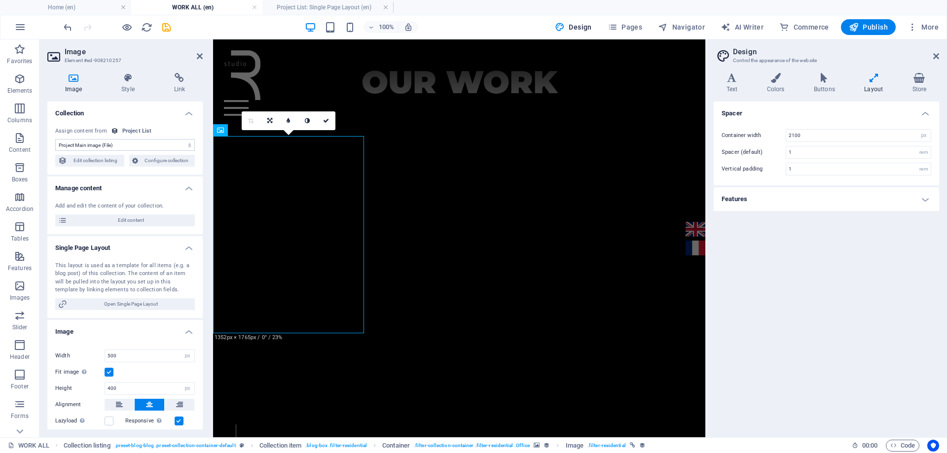
click at [111, 374] on label at bounding box center [109, 372] width 9 height 9
click at [0, 0] on input "Fit image Automatically fit image to a fixed width and height" at bounding box center [0, 0] width 0 height 0
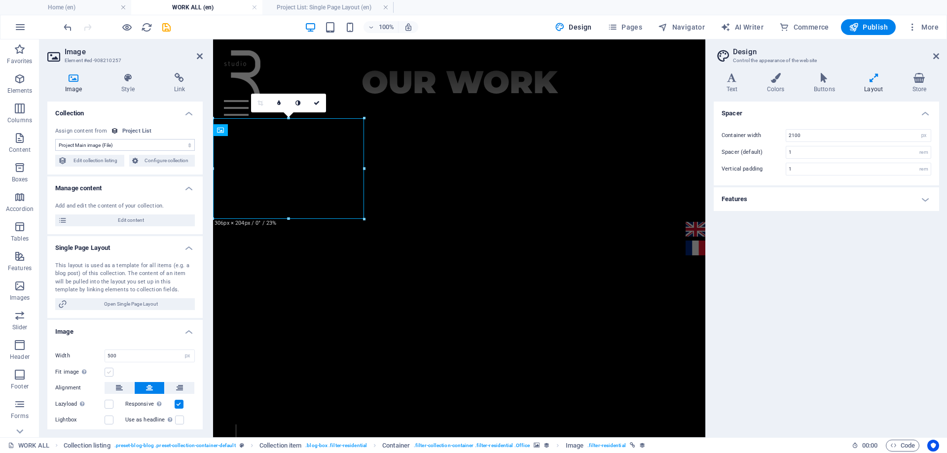
click at [110, 374] on label at bounding box center [109, 372] width 9 height 9
click at [0, 0] on input "Fit image Automatically fit image to a fixed width and height" at bounding box center [0, 0] width 0 height 0
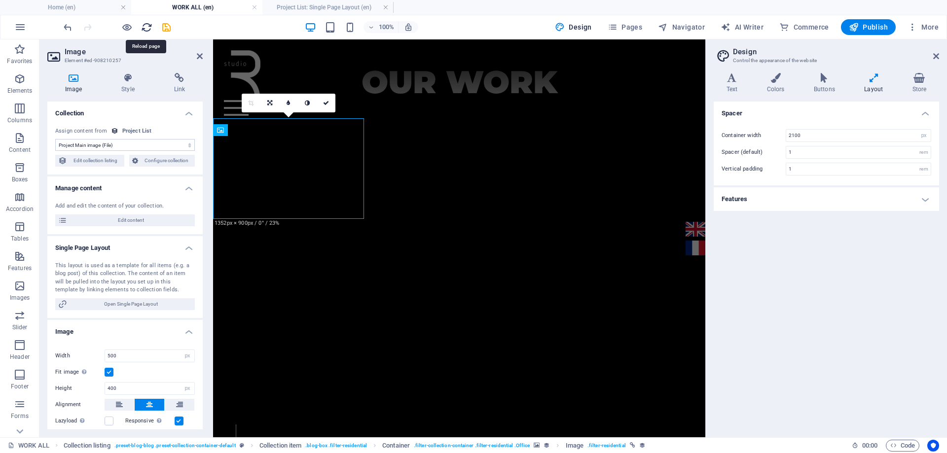
click at [145, 32] on icon "reload" at bounding box center [146, 27] width 11 height 11
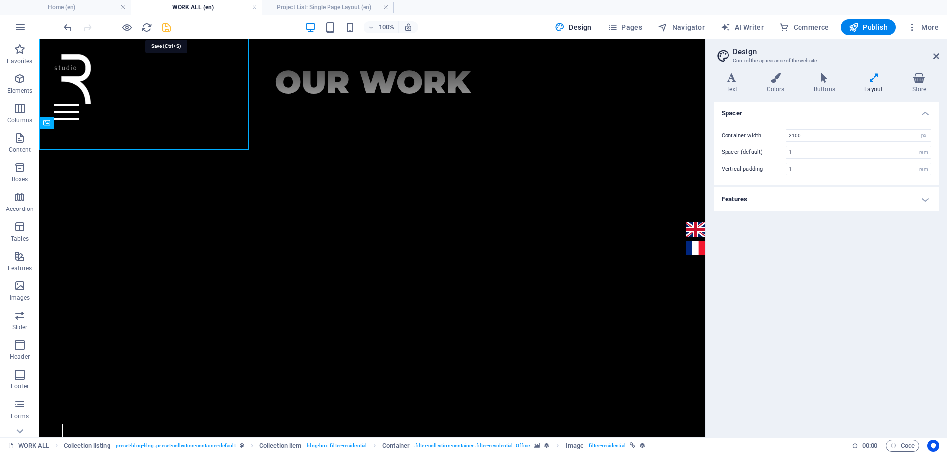
click at [166, 26] on icon "save" at bounding box center [166, 27] width 11 height 11
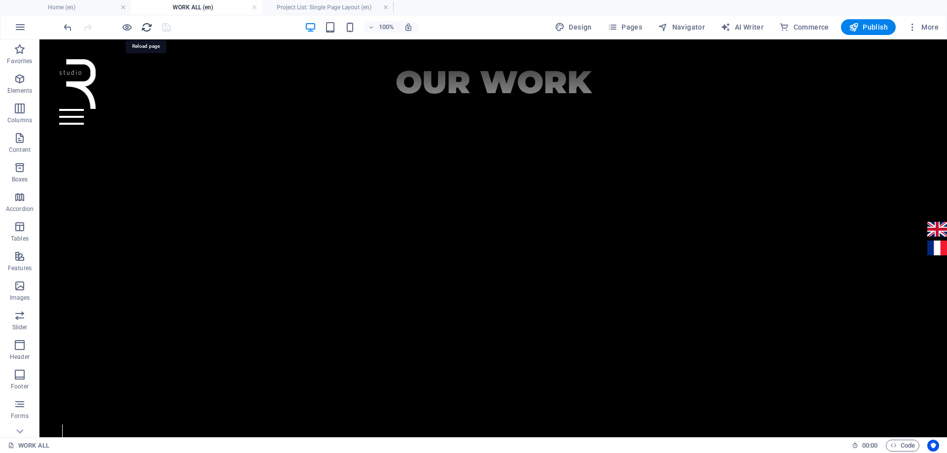
click at [147, 30] on icon "reload" at bounding box center [146, 27] width 11 height 11
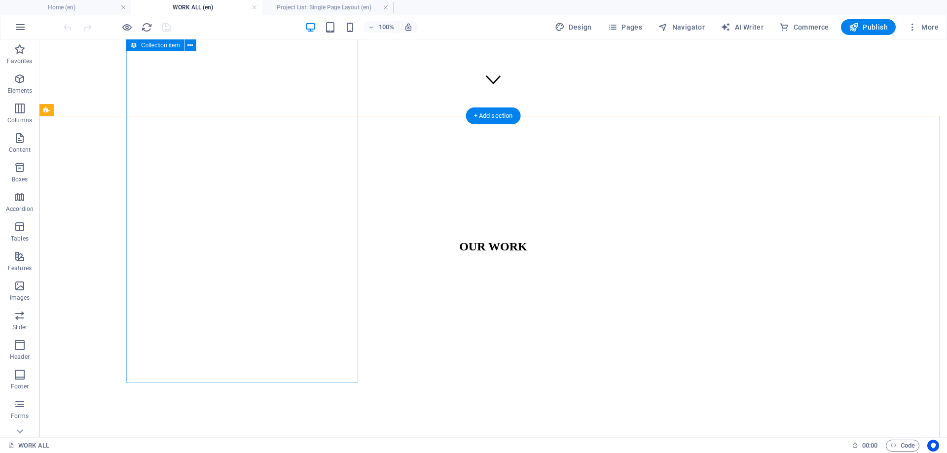
scroll to position [444, 0]
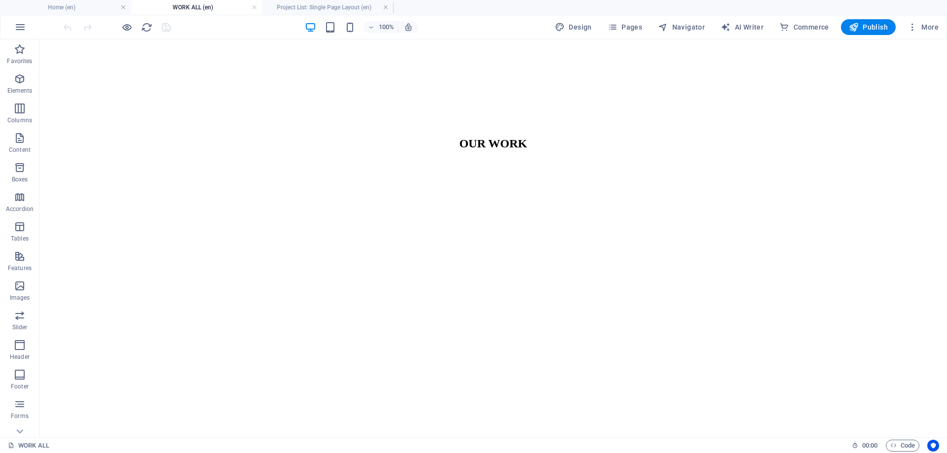
click at [69, 29] on div at bounding box center [117, 27] width 110 height 16
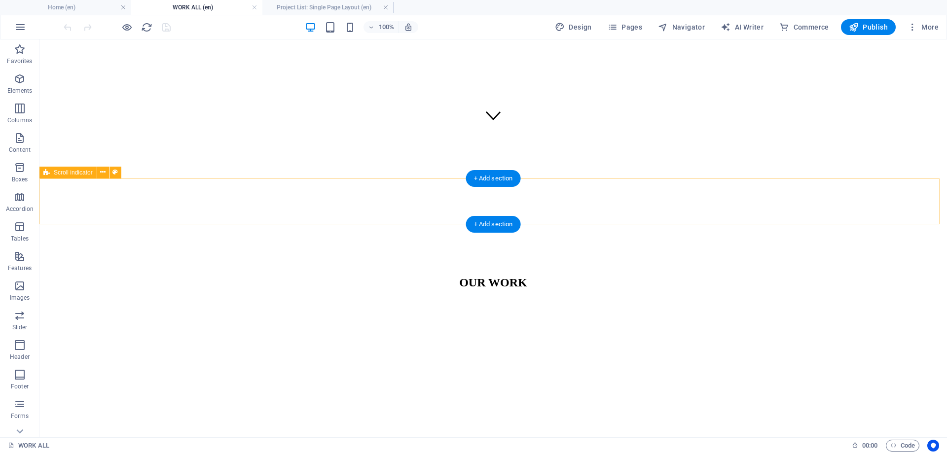
scroll to position [296, 0]
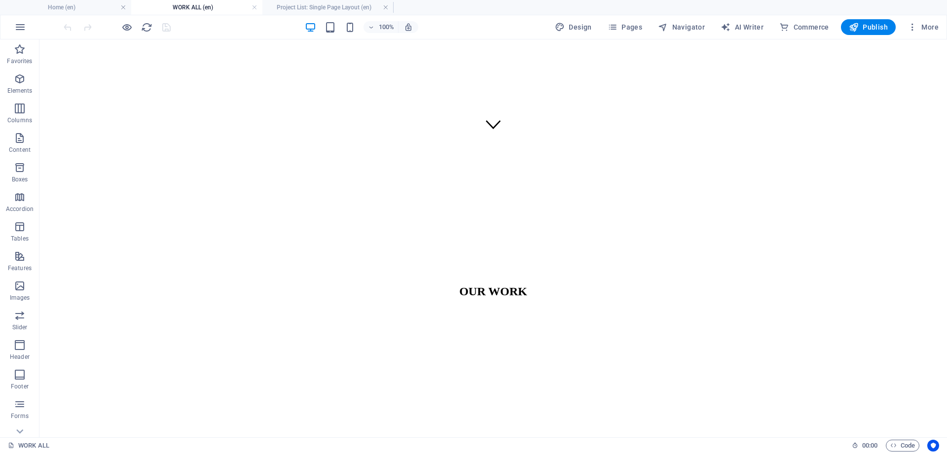
click at [197, 8] on h4 "WORK ALL (en)" at bounding box center [196, 7] width 131 height 11
click at [316, 11] on h4 "Project List: Single Page Layout (en)" at bounding box center [327, 7] width 131 height 11
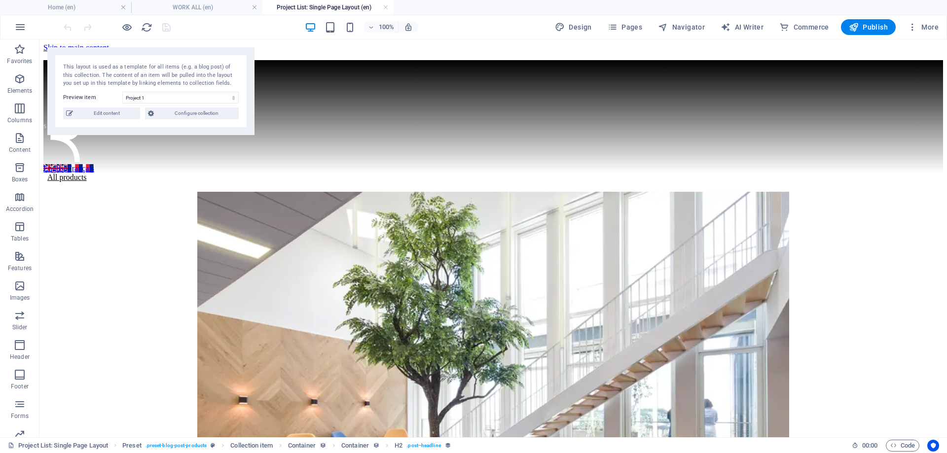
scroll to position [0, 0]
click at [219, 8] on h4 "WORK ALL (en)" at bounding box center [196, 7] width 131 height 11
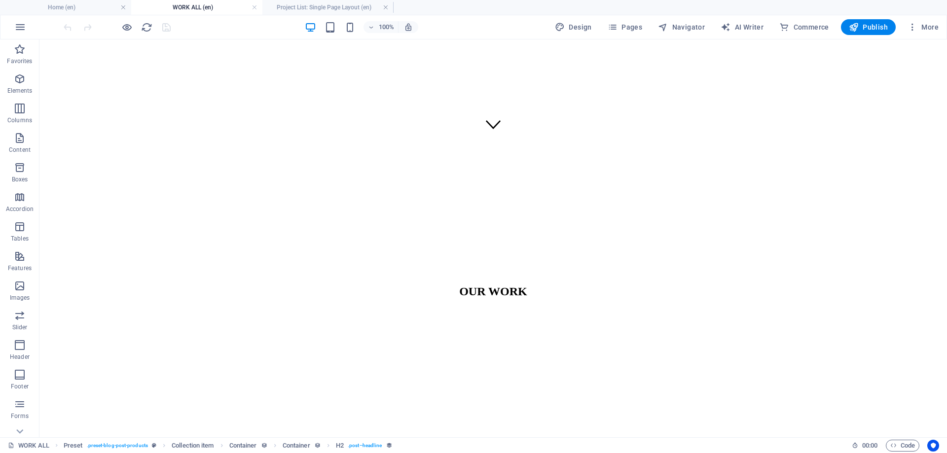
click at [66, 28] on div at bounding box center [117, 27] width 110 height 16
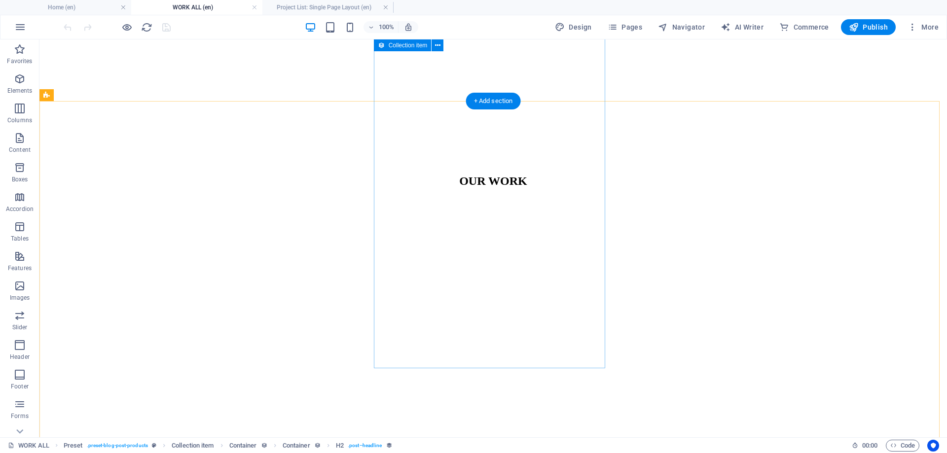
scroll to position [345, 0]
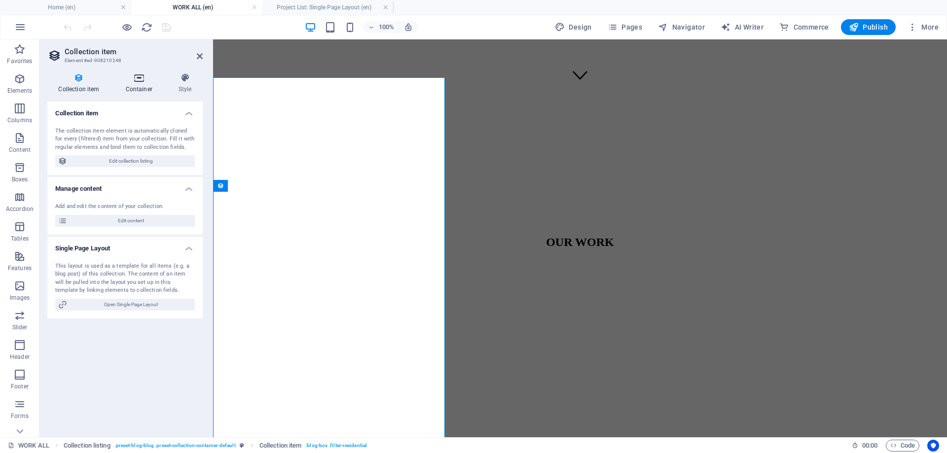
click at [143, 89] on h4 "Container" at bounding box center [140, 83] width 53 height 21
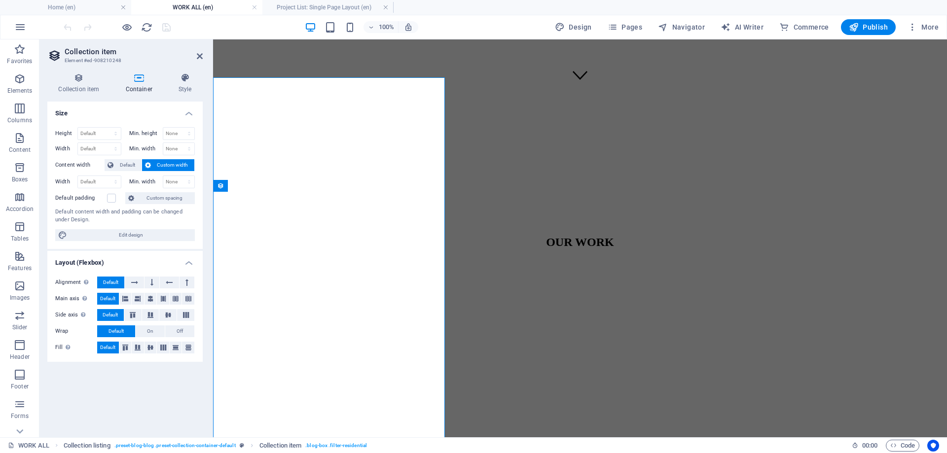
click at [179, 160] on span "Custom width" at bounding box center [173, 165] width 38 height 12
click at [86, 86] on h4 "Collection item" at bounding box center [80, 83] width 67 height 21
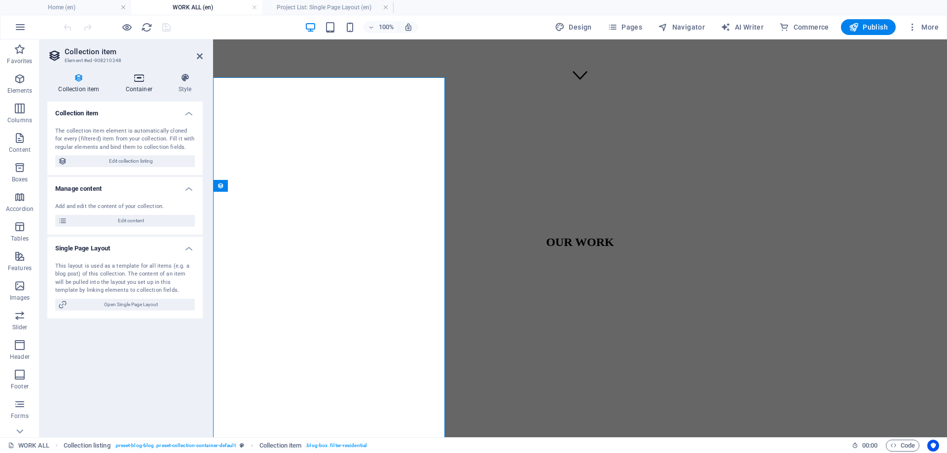
click at [131, 89] on h4 "Container" at bounding box center [140, 83] width 53 height 21
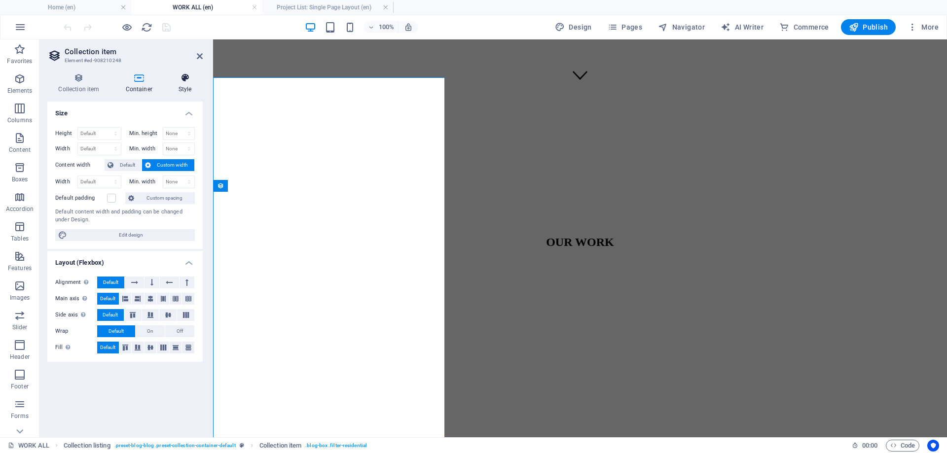
click at [189, 89] on h4 "Style" at bounding box center [185, 83] width 36 height 21
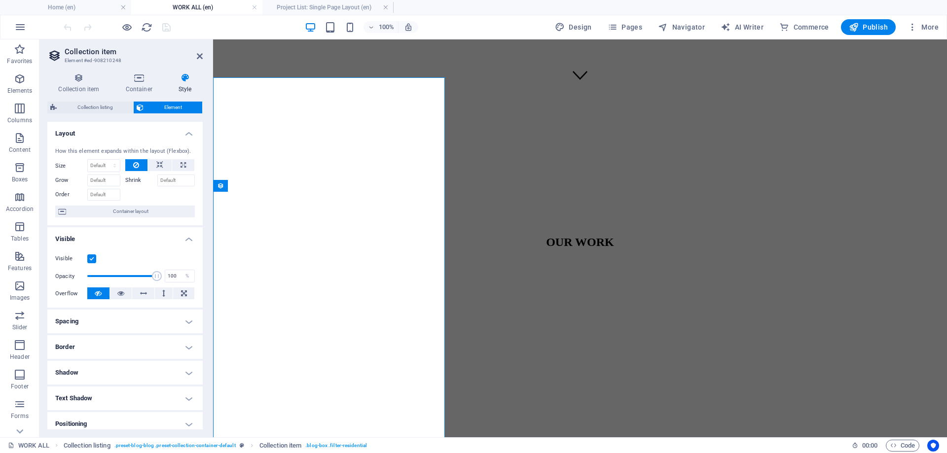
click at [198, 87] on h4 "Style" at bounding box center [185, 83] width 36 height 21
click at [189, 87] on h4 "Style" at bounding box center [185, 83] width 36 height 21
click at [138, 85] on h4 "Container" at bounding box center [140, 83] width 53 height 21
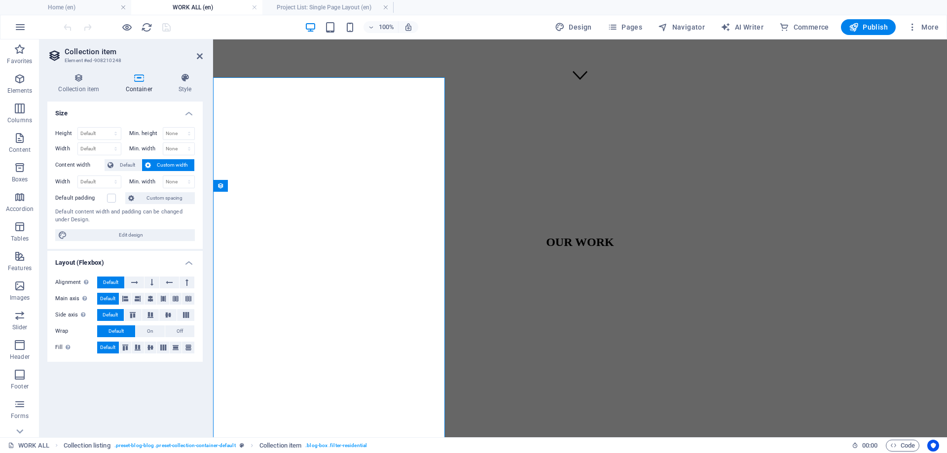
click at [159, 165] on span "Custom width" at bounding box center [173, 165] width 38 height 12
click at [128, 166] on span "Default" at bounding box center [127, 165] width 22 height 12
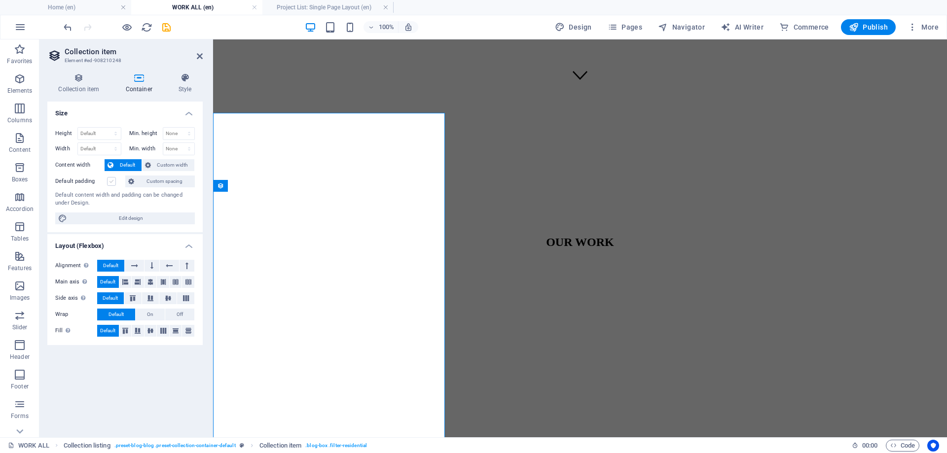
click at [109, 181] on label at bounding box center [111, 181] width 9 height 9
click at [0, 0] on input "Default padding" at bounding box center [0, 0] width 0 height 0
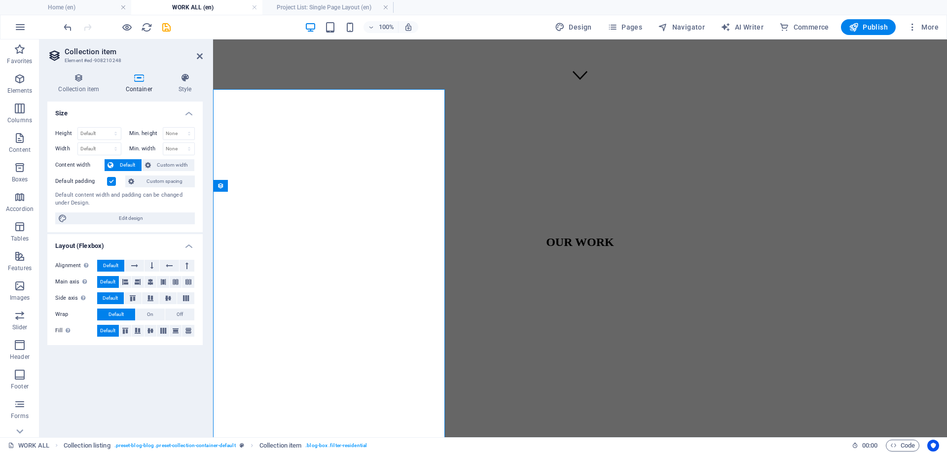
click at [108, 181] on label at bounding box center [111, 181] width 9 height 9
click at [0, 0] on input "Default padding" at bounding box center [0, 0] width 0 height 0
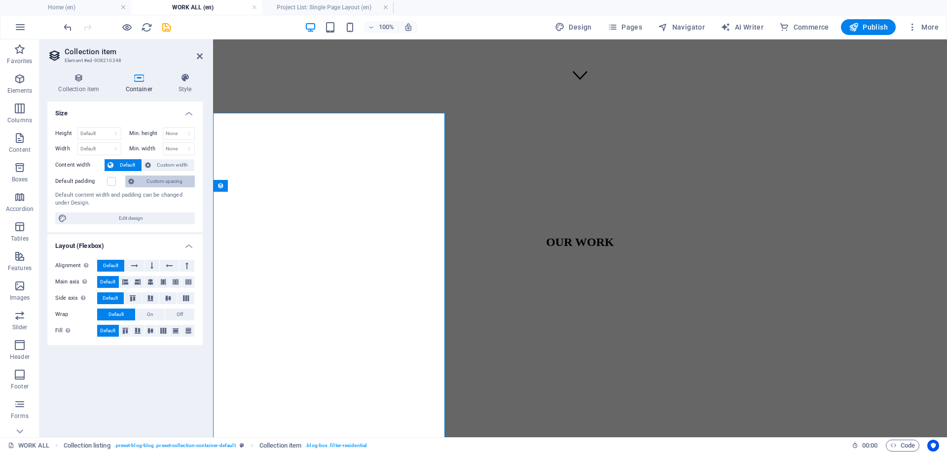
click at [175, 180] on span "Custom spacing" at bounding box center [164, 182] width 55 height 12
click at [176, 165] on span "Custom width" at bounding box center [173, 165] width 38 height 12
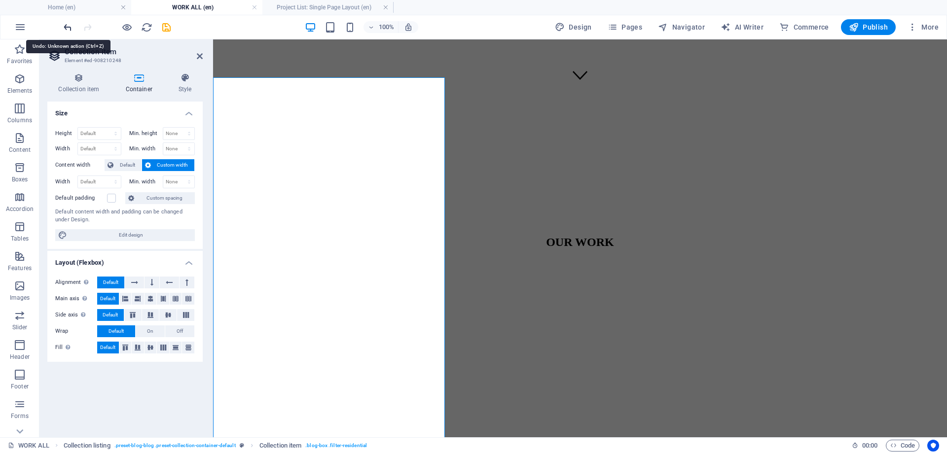
click at [65, 27] on icon "undo" at bounding box center [67, 27] width 11 height 11
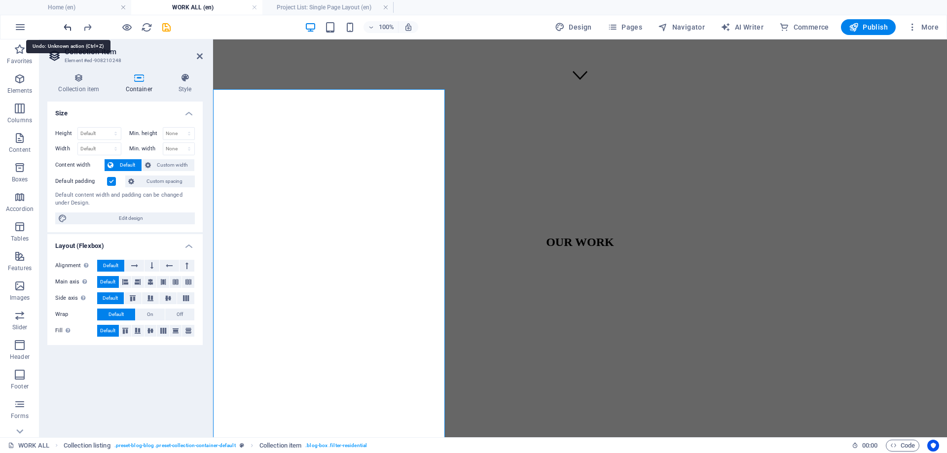
click at [65, 27] on icon "undo" at bounding box center [67, 27] width 11 height 11
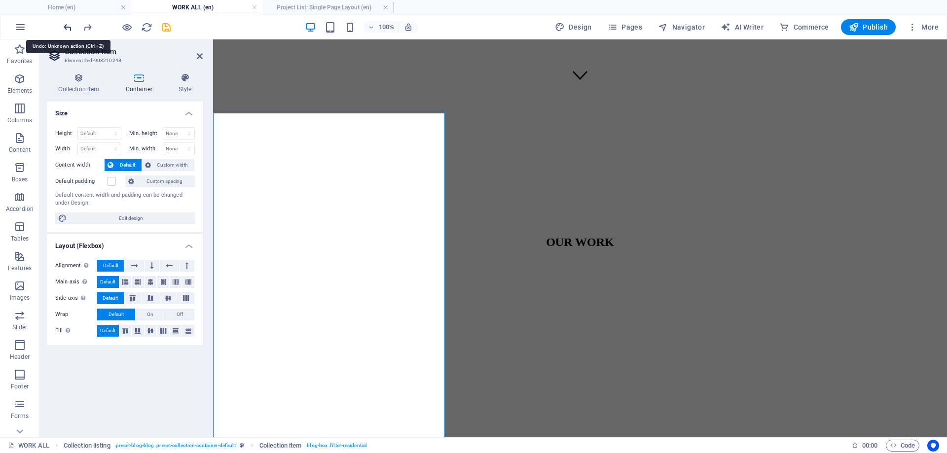
click at [65, 27] on icon "undo" at bounding box center [67, 27] width 11 height 11
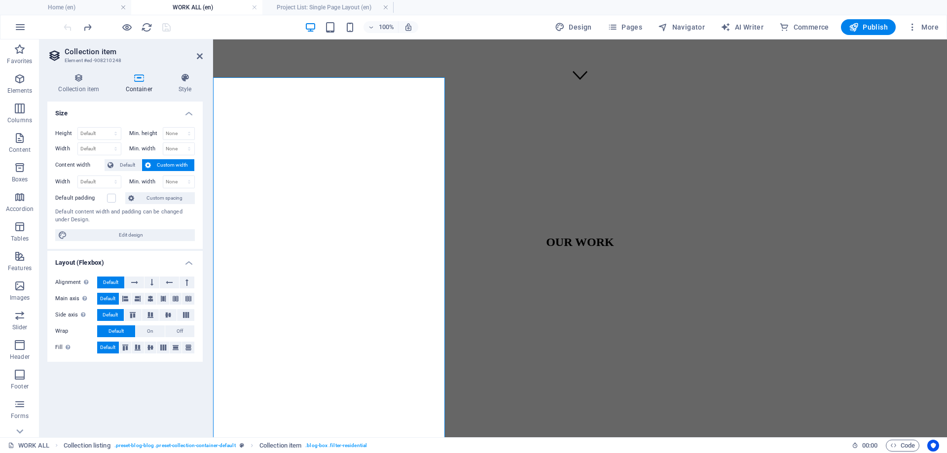
click at [65, 27] on div at bounding box center [117, 27] width 110 height 16
click at [14, 29] on button "button" at bounding box center [20, 27] width 24 height 24
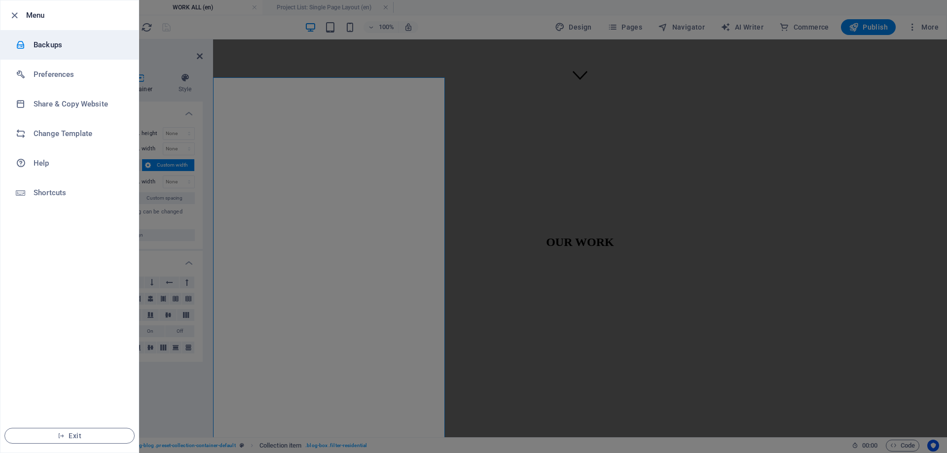
click at [44, 48] on h6 "Backups" at bounding box center [79, 45] width 91 height 12
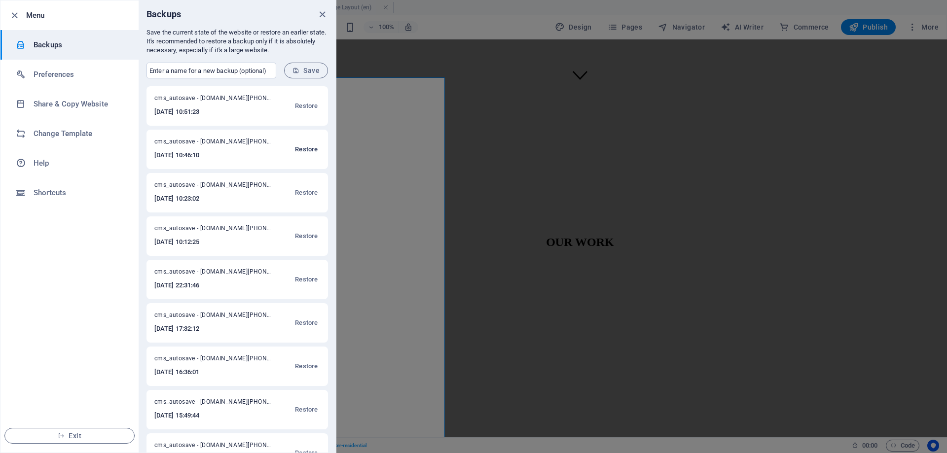
click at [297, 153] on span "Restore" at bounding box center [306, 150] width 23 height 12
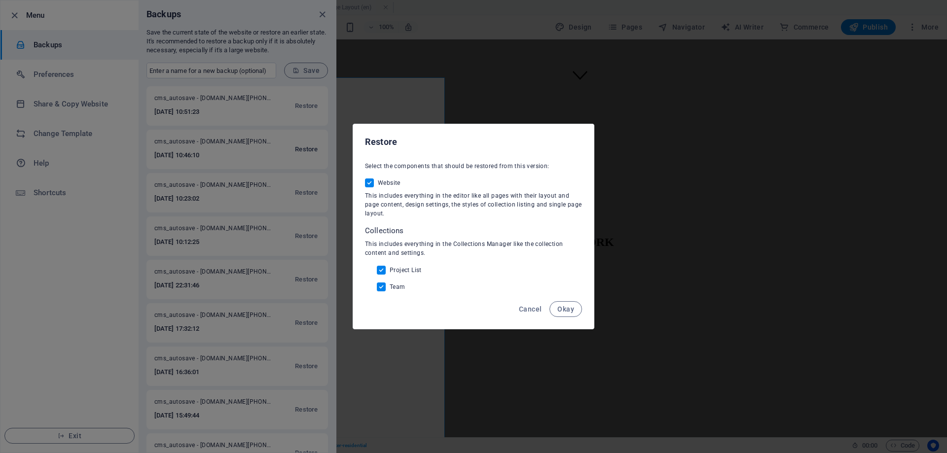
checkbox input "true"
click at [581, 314] on div "Cancel Okay" at bounding box center [473, 312] width 241 height 34
click at [575, 313] on button "Okay" at bounding box center [566, 309] width 33 height 16
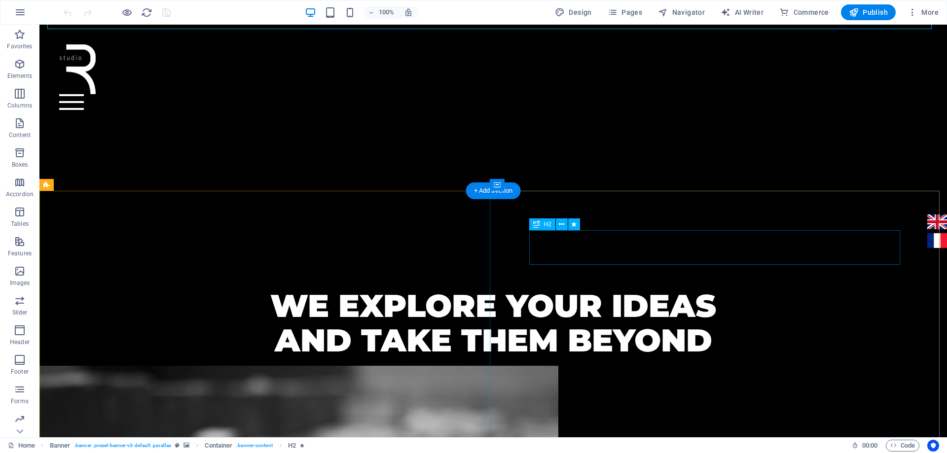
scroll to position [247, 0]
click at [626, 14] on span "Pages" at bounding box center [625, 12] width 35 height 10
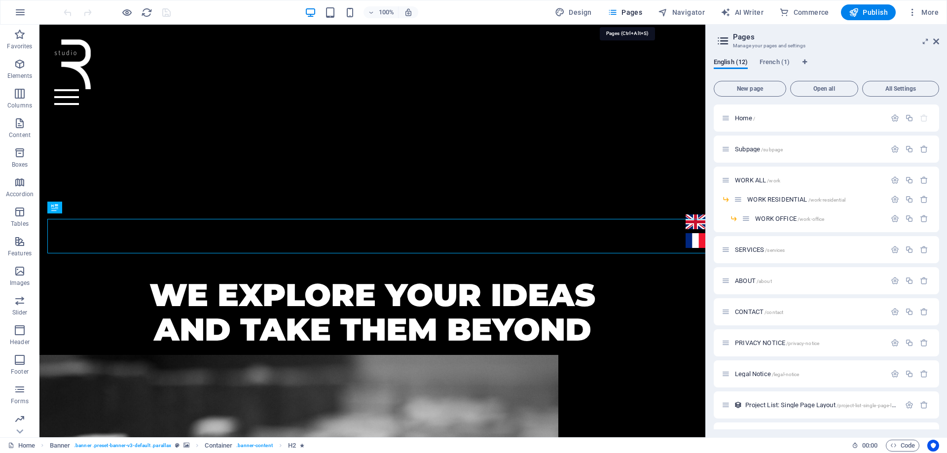
scroll to position [22, 0]
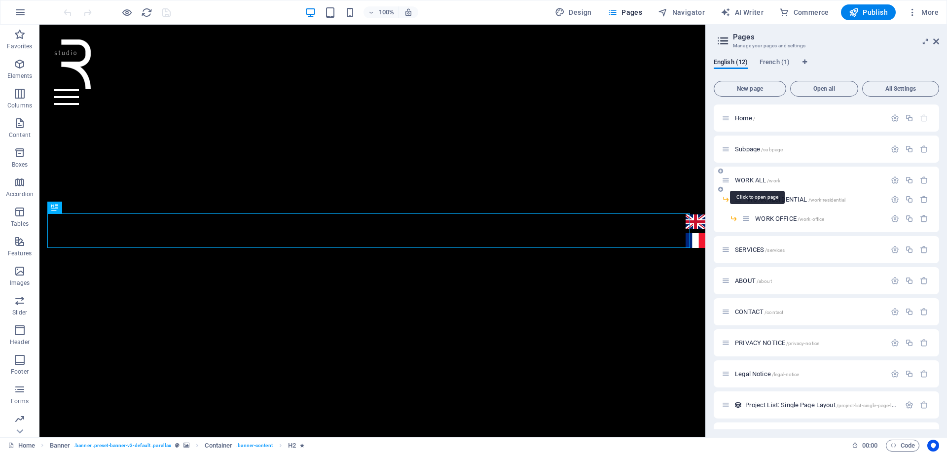
click at [747, 178] on span "WORK ALL /work" at bounding box center [757, 180] width 45 height 7
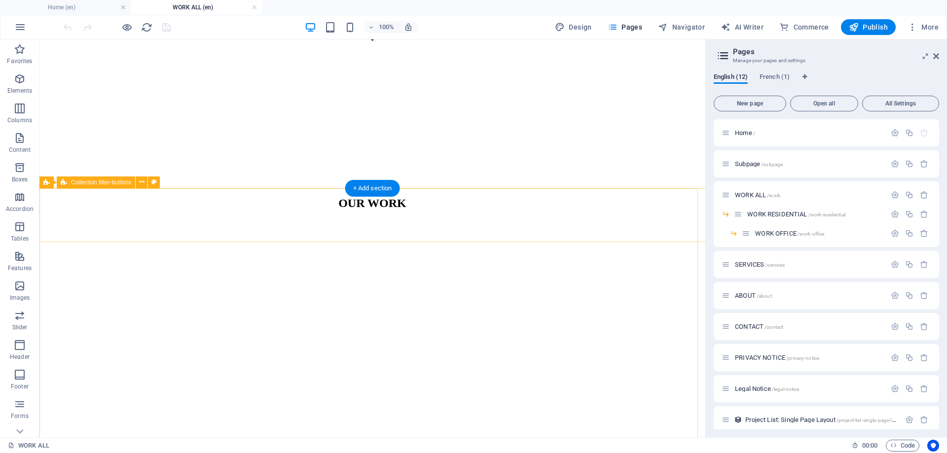
scroll to position [395, 0]
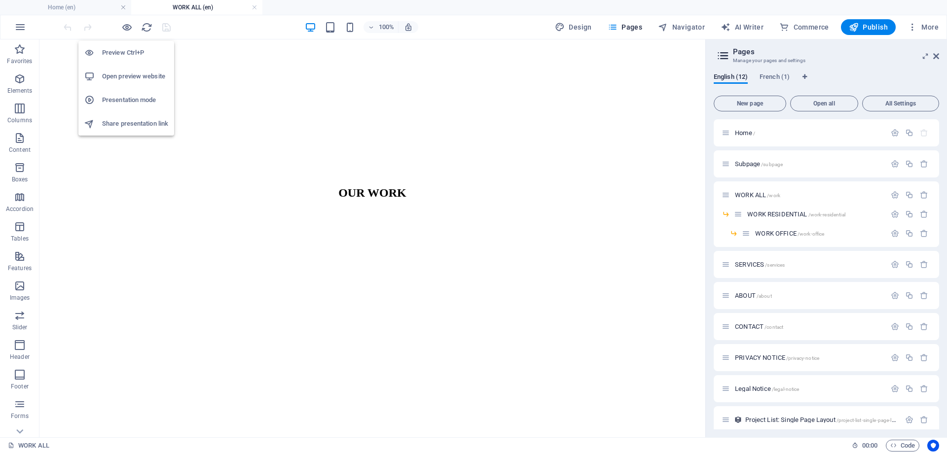
click at [126, 74] on h6 "Open preview website" at bounding box center [135, 77] width 66 height 12
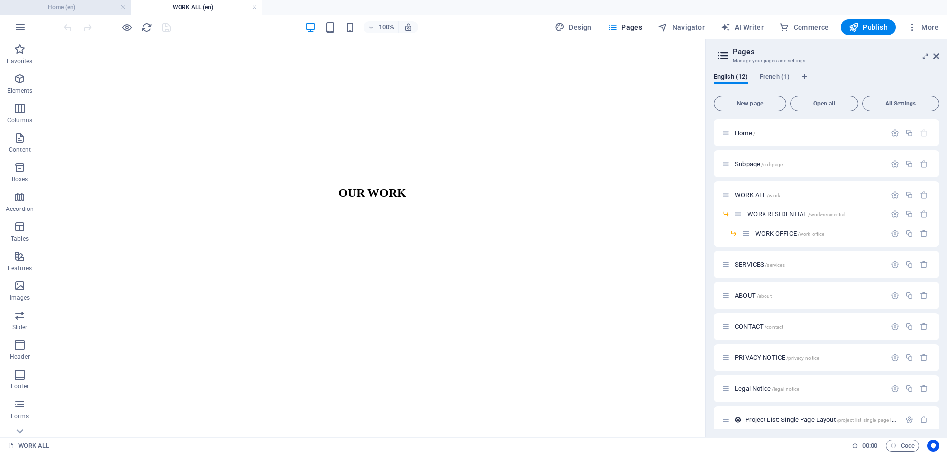
click at [51, 6] on h4 "Home (en)" at bounding box center [65, 7] width 131 height 11
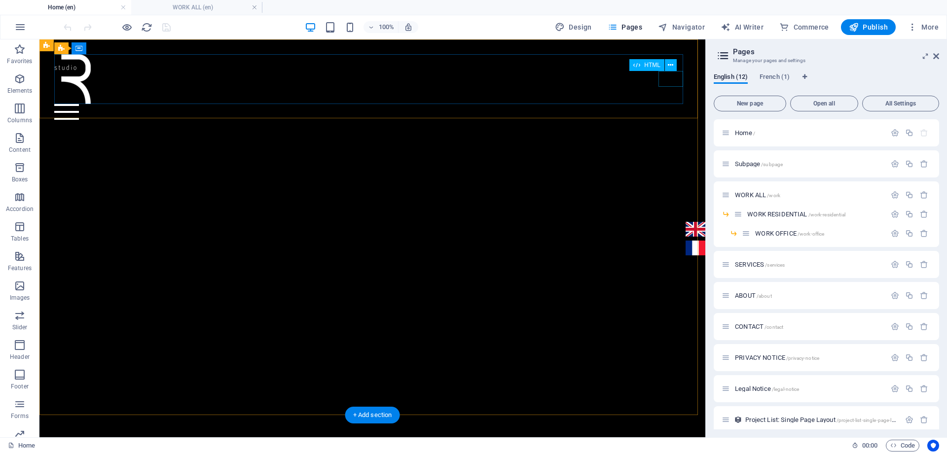
click at [667, 104] on div at bounding box center [372, 112] width 637 height 16
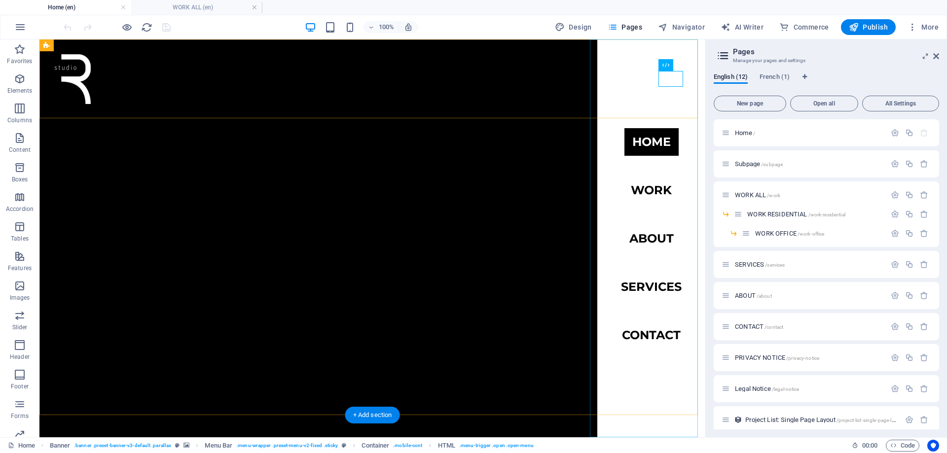
click at [647, 188] on nav "Home work about services Contact" at bounding box center [651, 238] width 108 height 398
drag, startPoint x: 647, startPoint y: 188, endPoint x: 388, endPoint y: 190, distance: 259.0
click at [646, 188] on nav "Home work about services Contact" at bounding box center [651, 238] width 108 height 398
select select
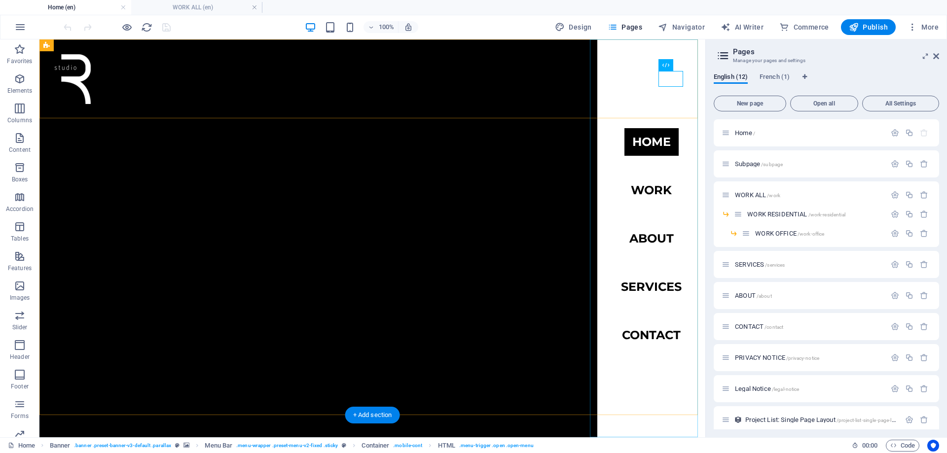
select select
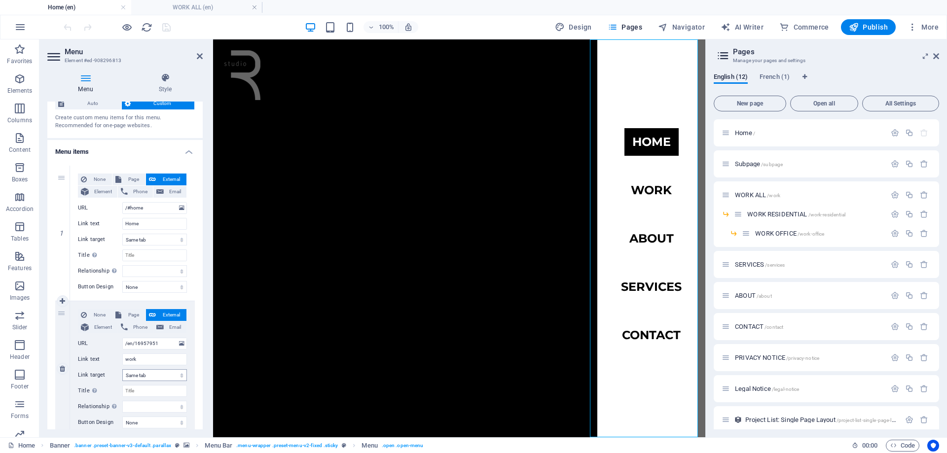
scroll to position [99, 0]
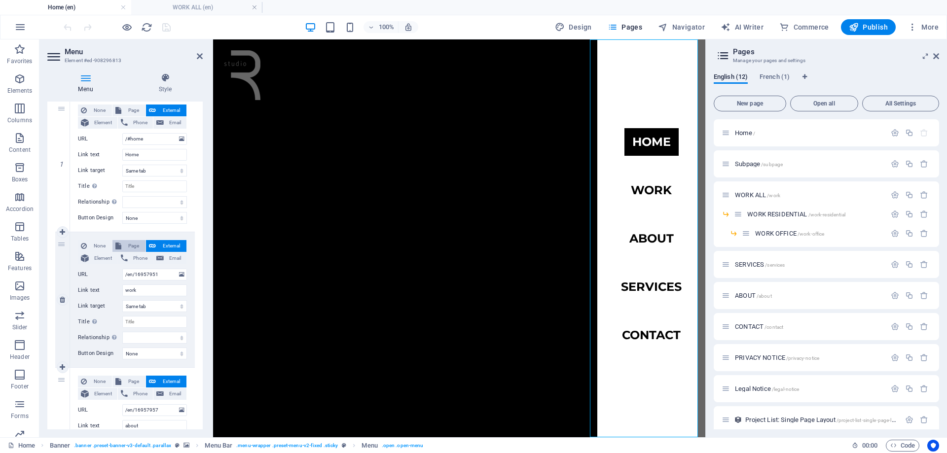
click at [135, 246] on span "Page" at bounding box center [133, 246] width 18 height 12
select select
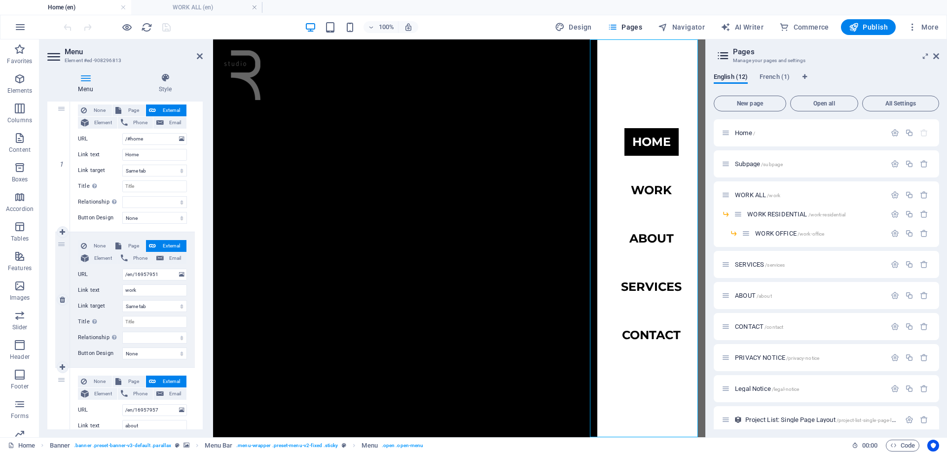
select select
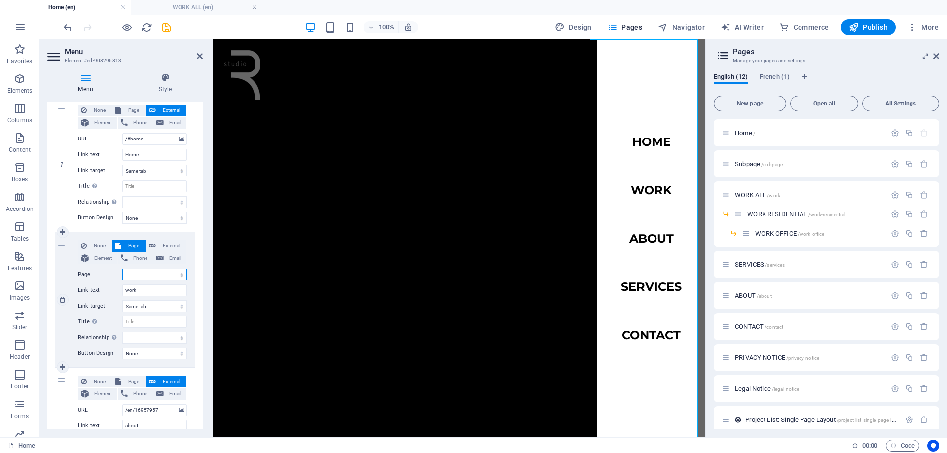
click at [155, 273] on select "Home Subpage WORK ALL -- WORK RESIDENTIAL ---- WORK OFFICE SERVICES ABOUT CONTA…" at bounding box center [154, 275] width 65 height 12
select select "2"
click at [122, 269] on select "Home Subpage WORK ALL -- WORK RESIDENTIAL ---- WORK OFFICE SERVICES ABOUT CONTA…" at bounding box center [154, 275] width 65 height 12
select select
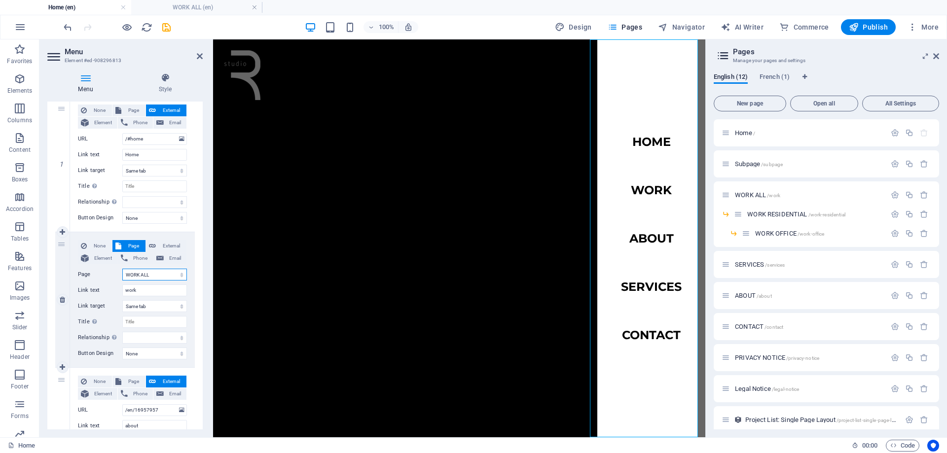
select select
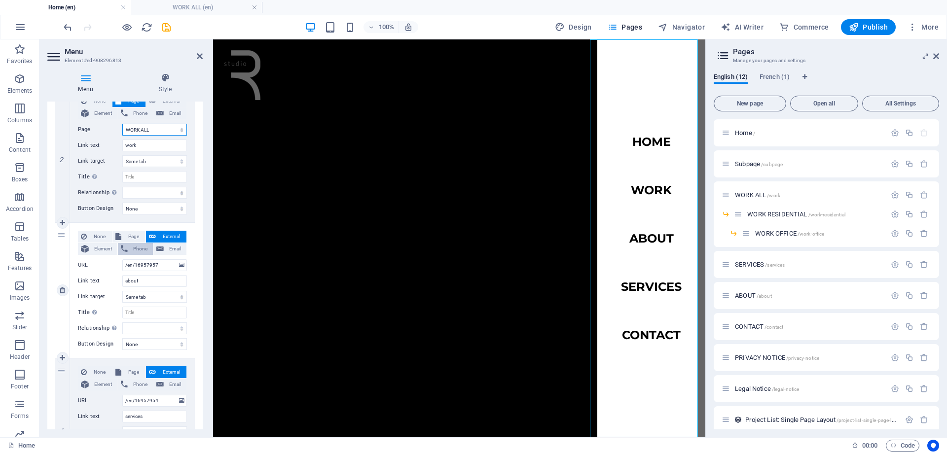
scroll to position [247, 0]
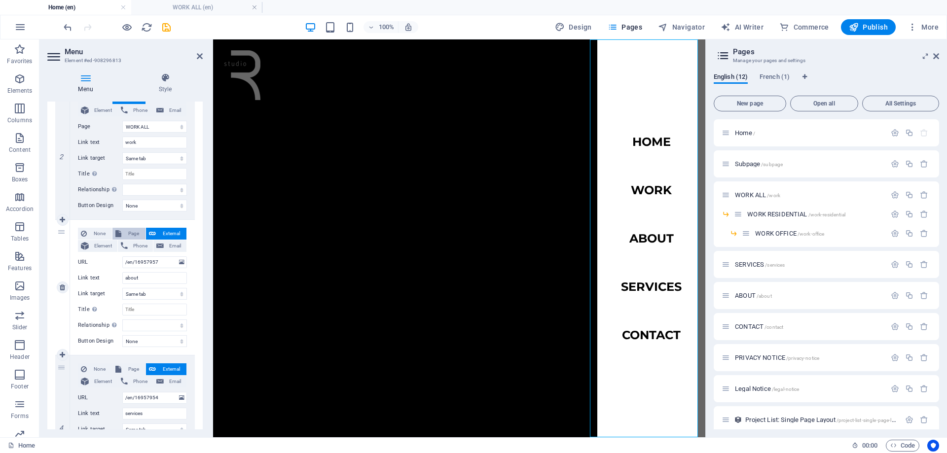
click at [133, 234] on span "Page" at bounding box center [133, 234] width 18 height 12
select select
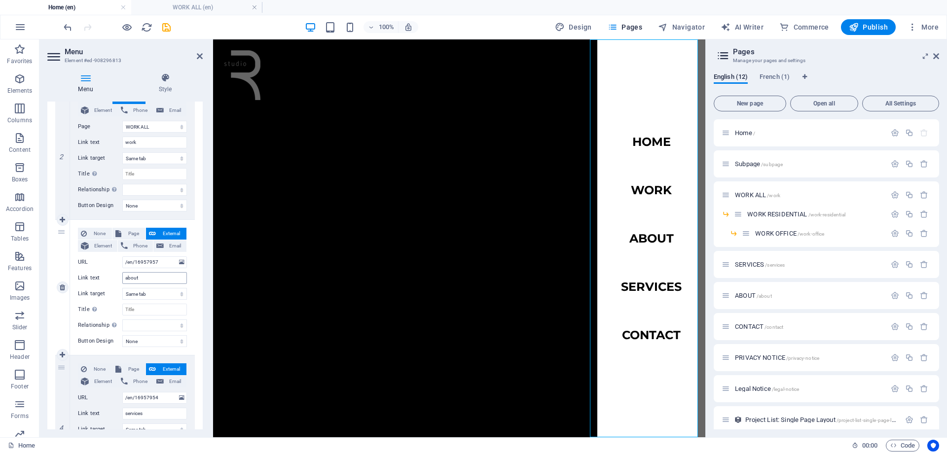
select select
click at [142, 268] on div "None Page External Element Phone Email Page Home Subpage WORK ALL -- WORK RESID…" at bounding box center [132, 280] width 109 height 104
click at [143, 268] on select "Home Subpage WORK ALL -- WORK RESIDENTIAL ---- WORK OFFICE SERVICES ABOUT CONTA…" at bounding box center [154, 263] width 65 height 12
select select "6"
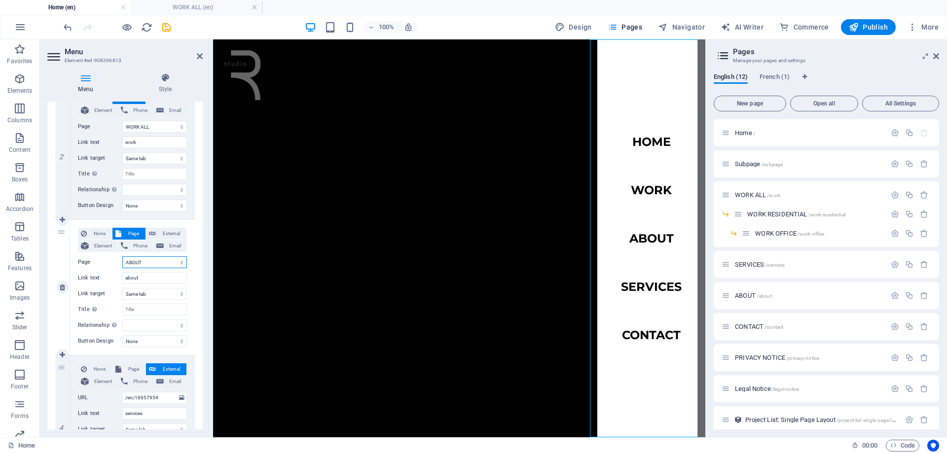
click at [122, 257] on select "Home Subpage WORK ALL -- WORK RESIDENTIAL ---- WORK OFFICE SERVICES ABOUT CONTA…" at bounding box center [154, 263] width 65 height 12
select select
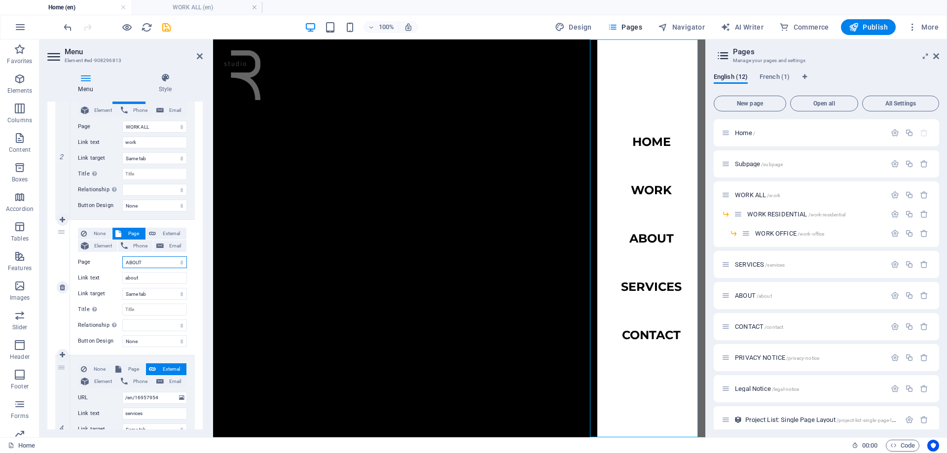
select select
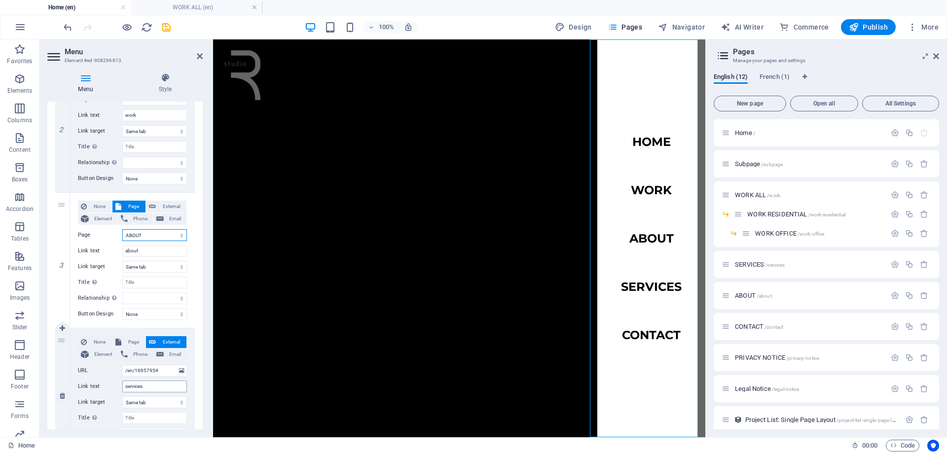
scroll to position [296, 0]
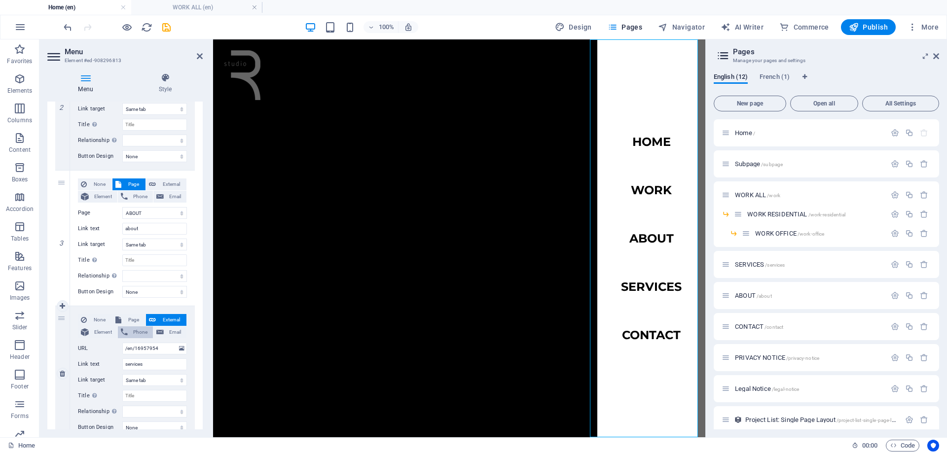
drag, startPoint x: 129, startPoint y: 322, endPoint x: 134, endPoint y: 334, distance: 13.7
click at [129, 322] on span "Page" at bounding box center [133, 320] width 18 height 12
select select
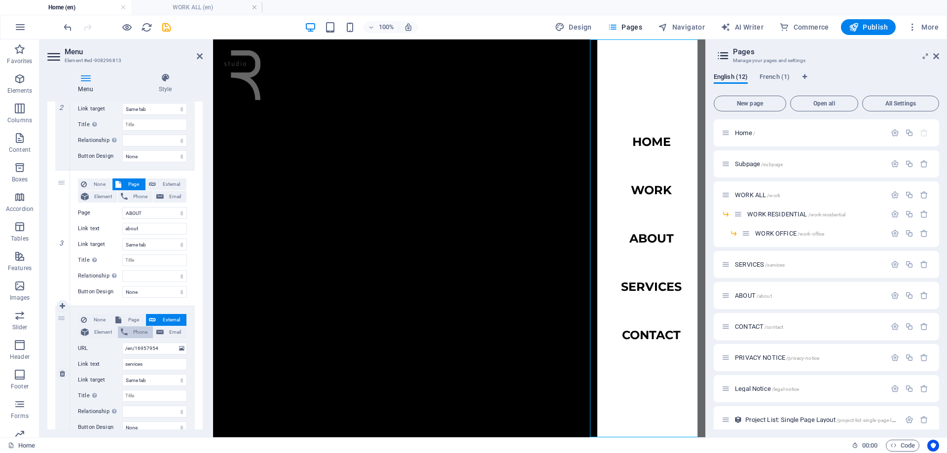
select select
click at [146, 348] on select "Home Subpage WORK ALL -- WORK RESIDENTIAL ---- WORK OFFICE SERVICES ABOUT CONTA…" at bounding box center [154, 349] width 65 height 12
select select "5"
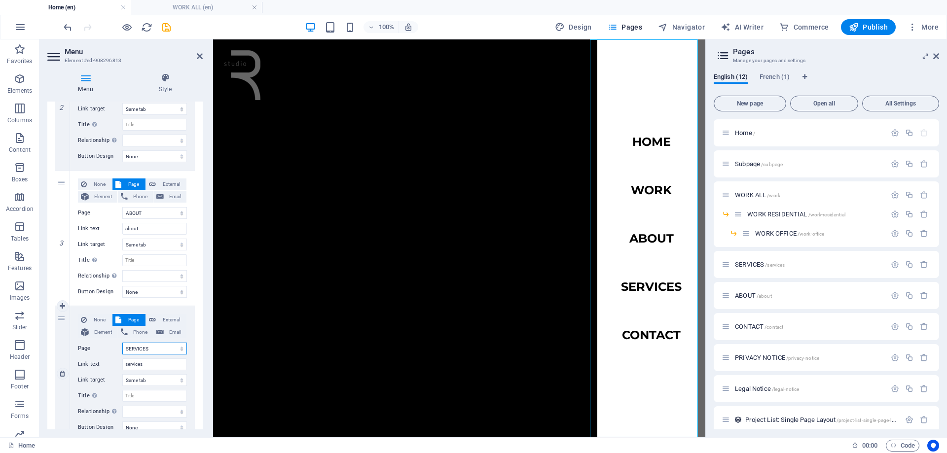
click at [122, 343] on select "Home Subpage WORK ALL -- WORK RESIDENTIAL ---- WORK OFFICE SERVICES ABOUT CONTA…" at bounding box center [154, 349] width 65 height 12
select select
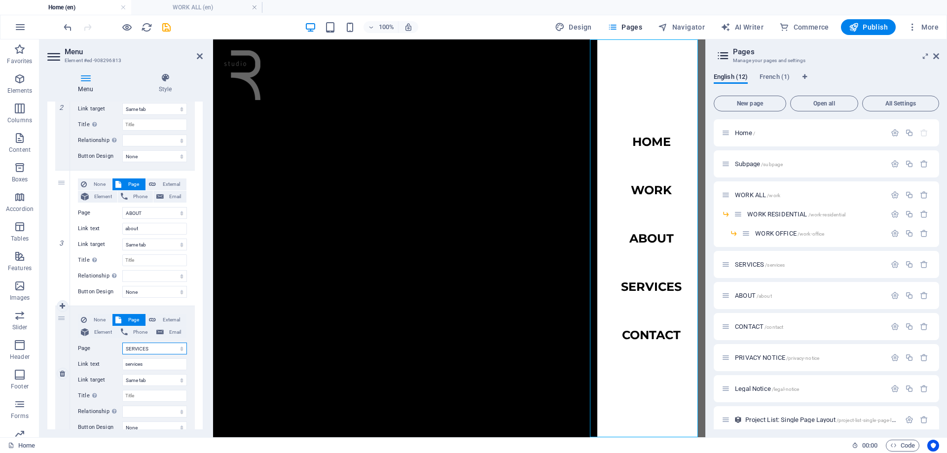
select select
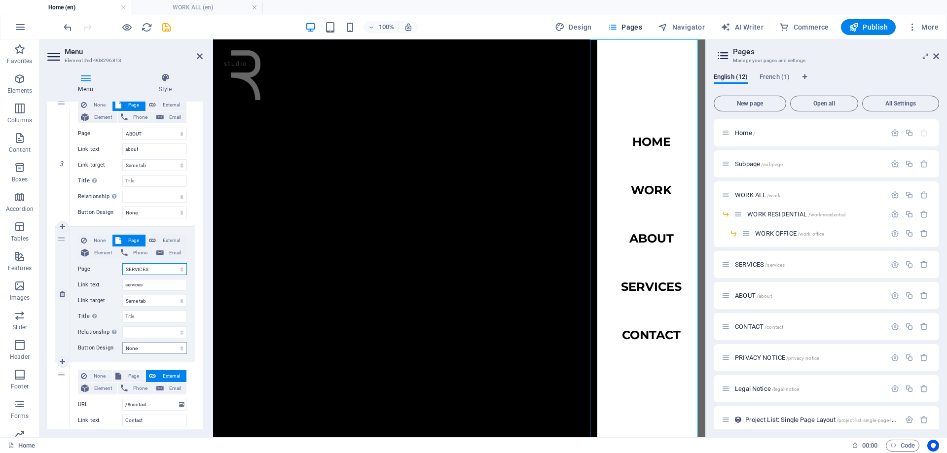
scroll to position [444, 0]
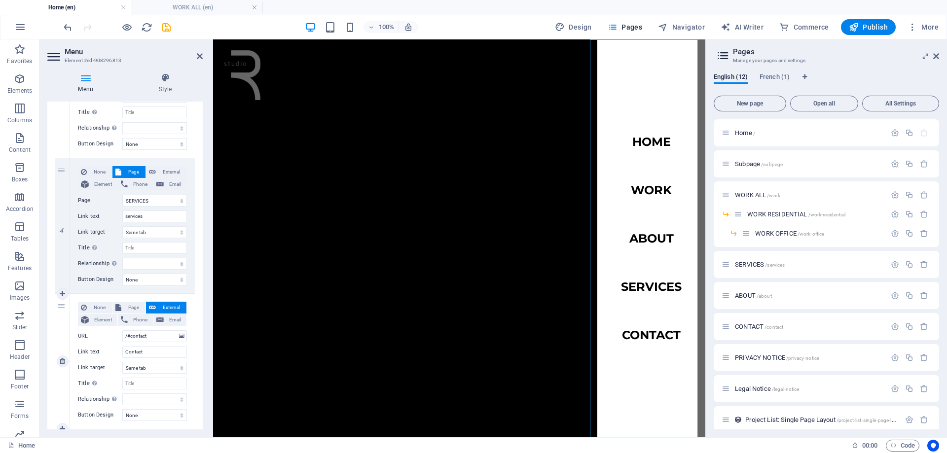
drag, startPoint x: 136, startPoint y: 305, endPoint x: 143, endPoint y: 332, distance: 27.4
click at [136, 305] on span "Page" at bounding box center [133, 308] width 18 height 12
select select
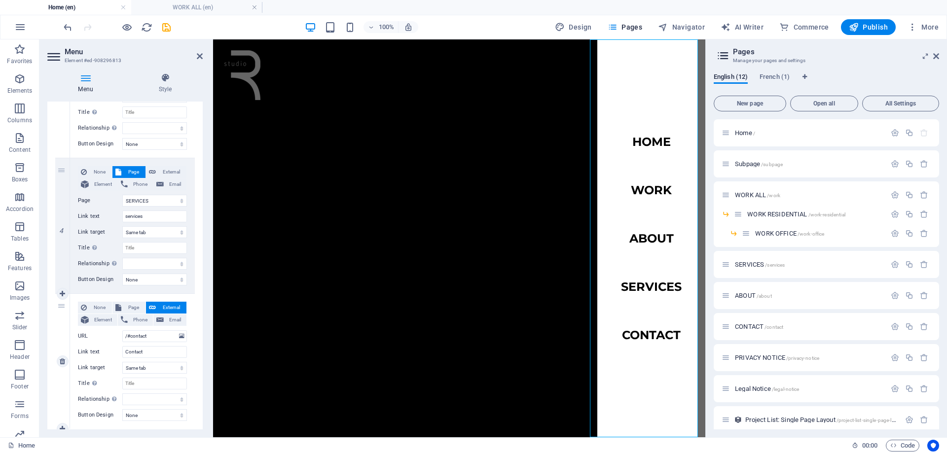
select select
click at [144, 336] on select "Home Subpage WORK ALL -- WORK RESIDENTIAL ---- WORK OFFICE SERVICES ABOUT CONTA…" at bounding box center [154, 336] width 65 height 12
select select "7"
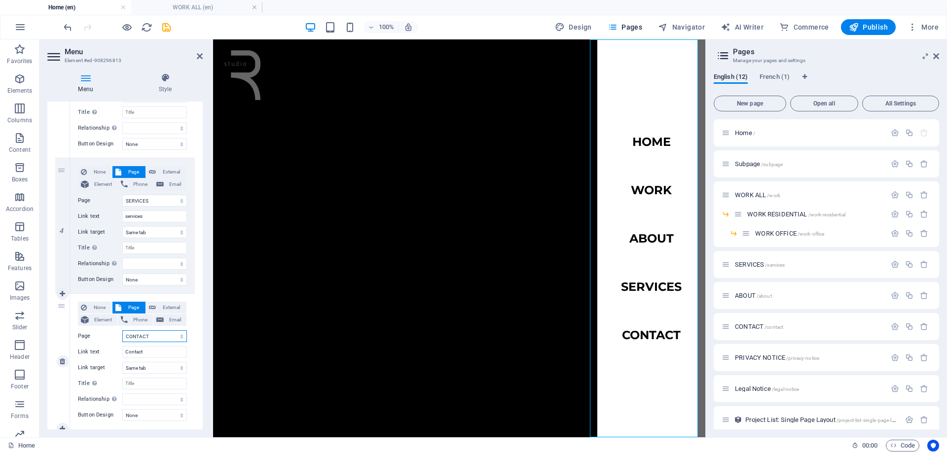
click at [122, 330] on select "Home Subpage WORK ALL -- WORK RESIDENTIAL ---- WORK OFFICE SERVICES ABOUT CONTA…" at bounding box center [154, 336] width 65 height 12
select select
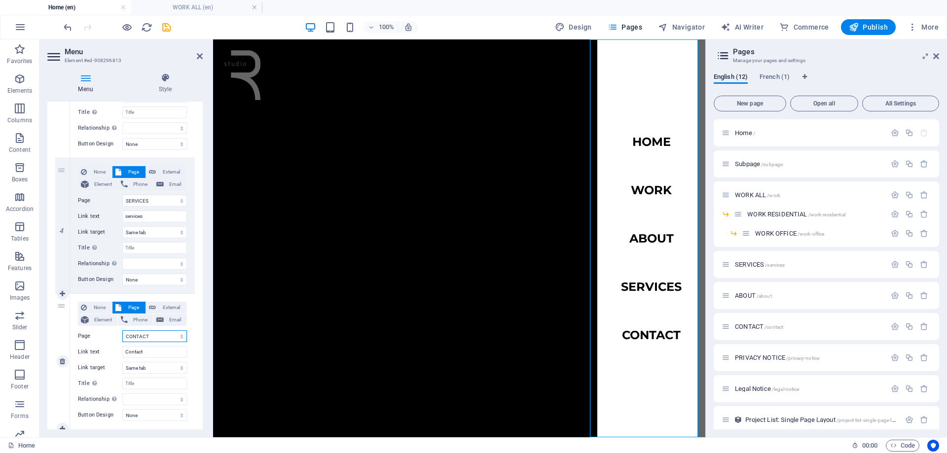
select select
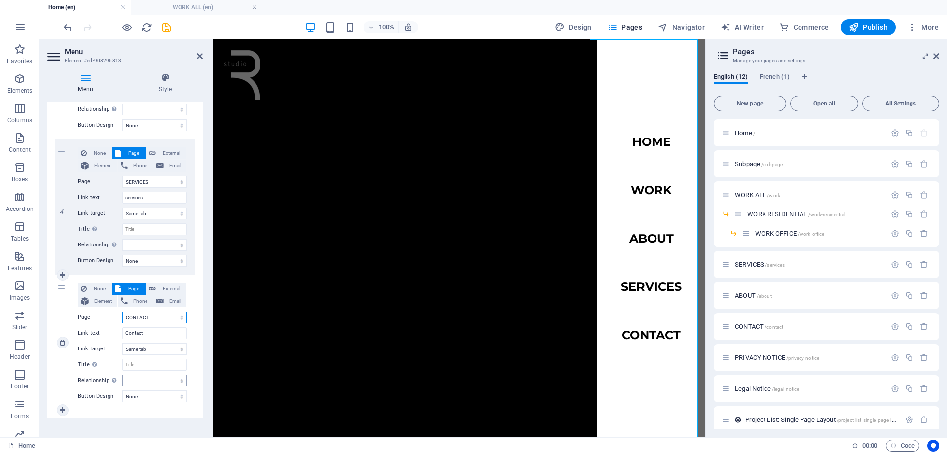
scroll to position [471, 0]
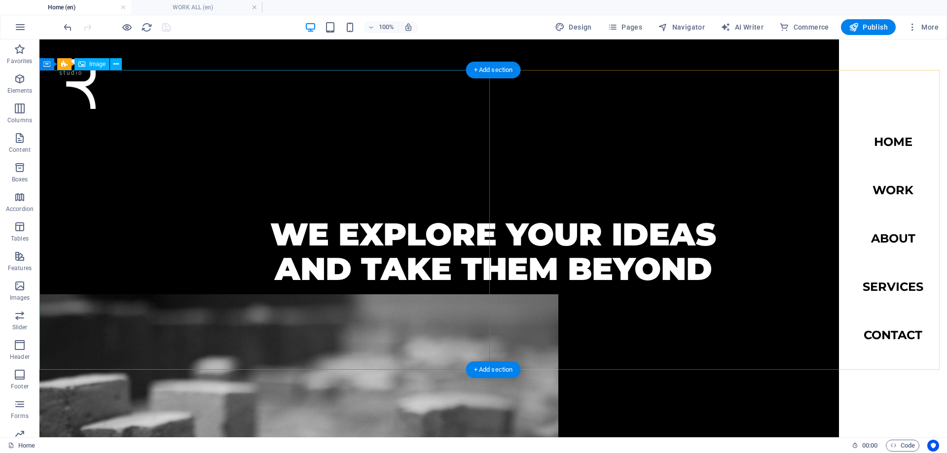
scroll to position [417, 0]
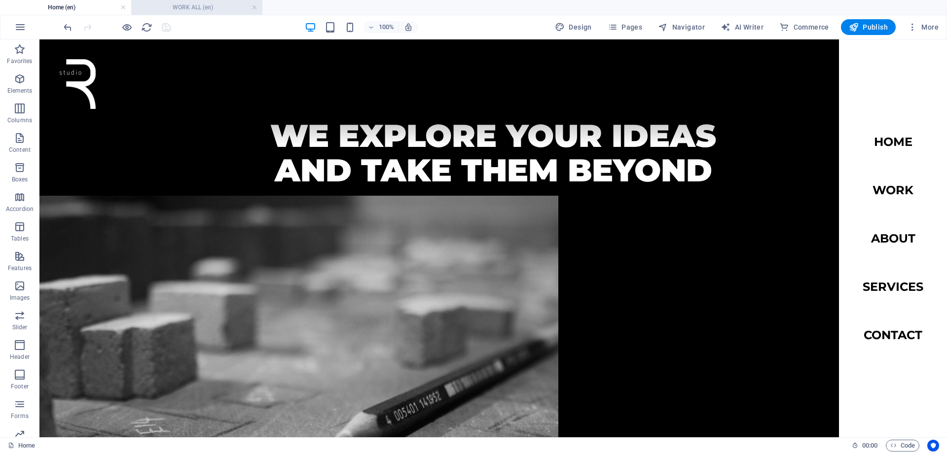
click at [185, 7] on h4 "WORK ALL (en)" at bounding box center [196, 7] width 131 height 11
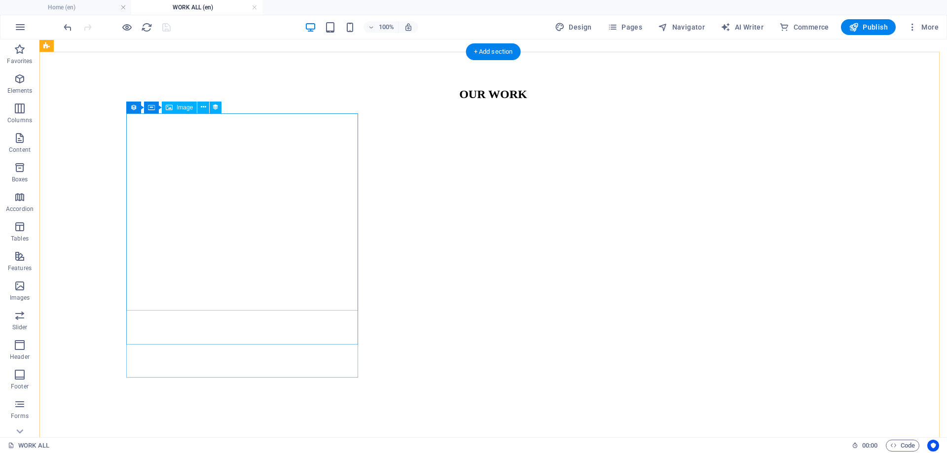
scroll to position [444, 0]
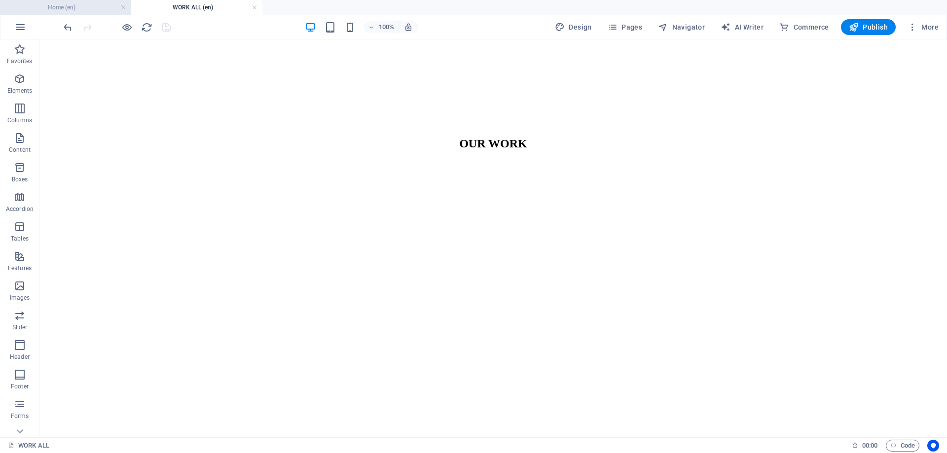
click at [59, 3] on h4 "Home (en)" at bounding box center [65, 7] width 131 height 11
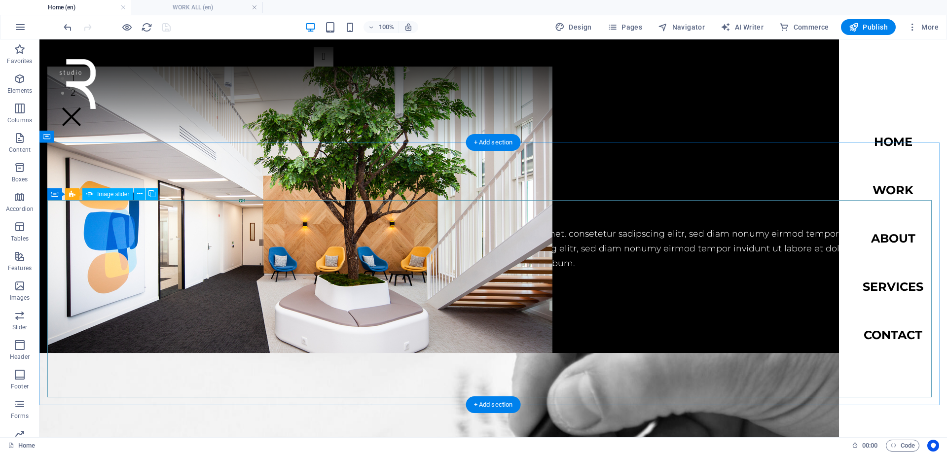
scroll to position [1299, 0]
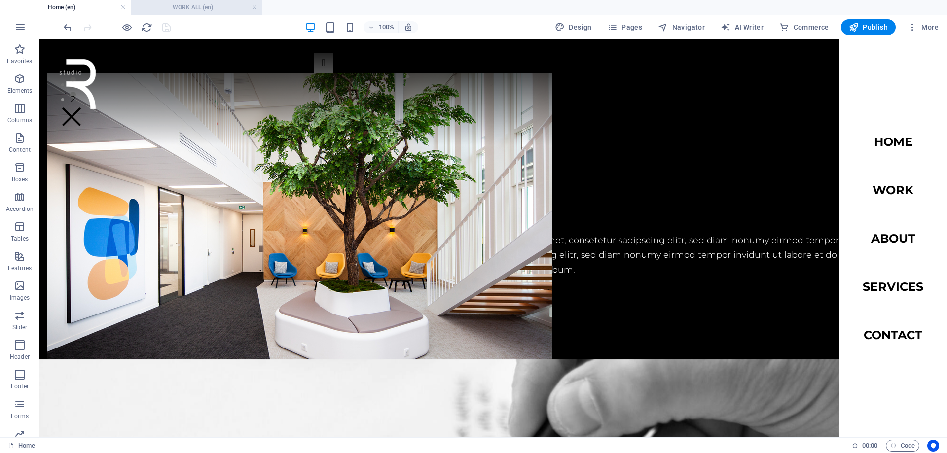
click at [193, 2] on h4 "WORK ALL (en)" at bounding box center [196, 7] width 131 height 11
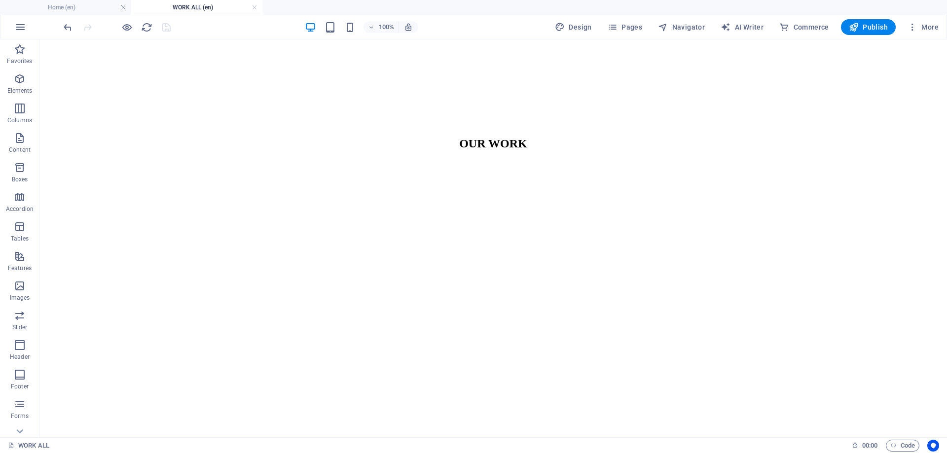
scroll to position [0, 0]
select select "createdAt_DESC"
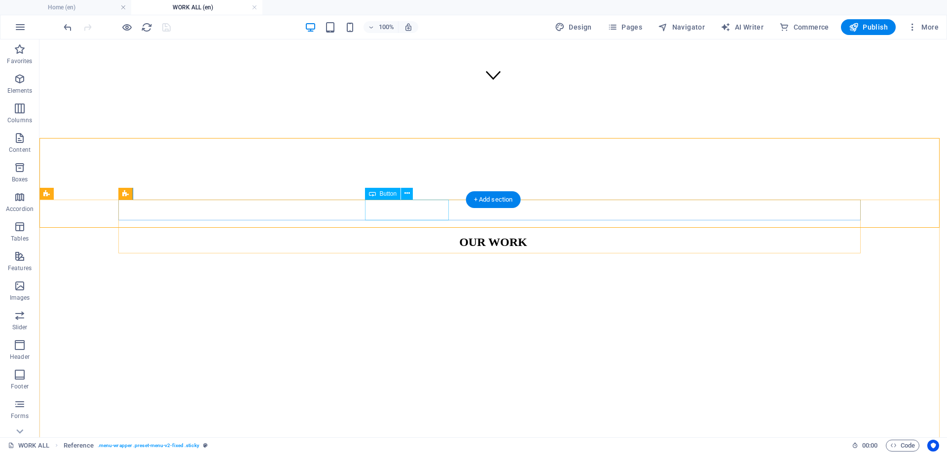
scroll to position [247, 0]
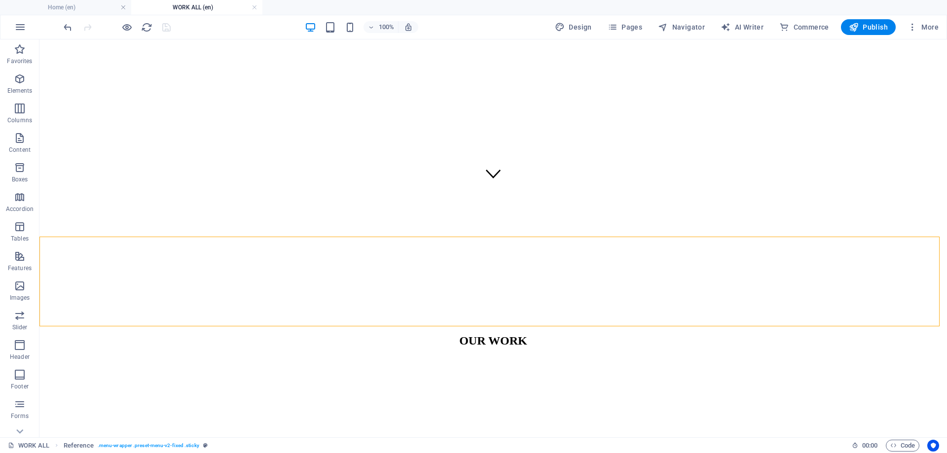
click at [131, 33] on div at bounding box center [117, 27] width 110 height 16
click at [125, 32] on icon "button" at bounding box center [126, 27] width 11 height 11
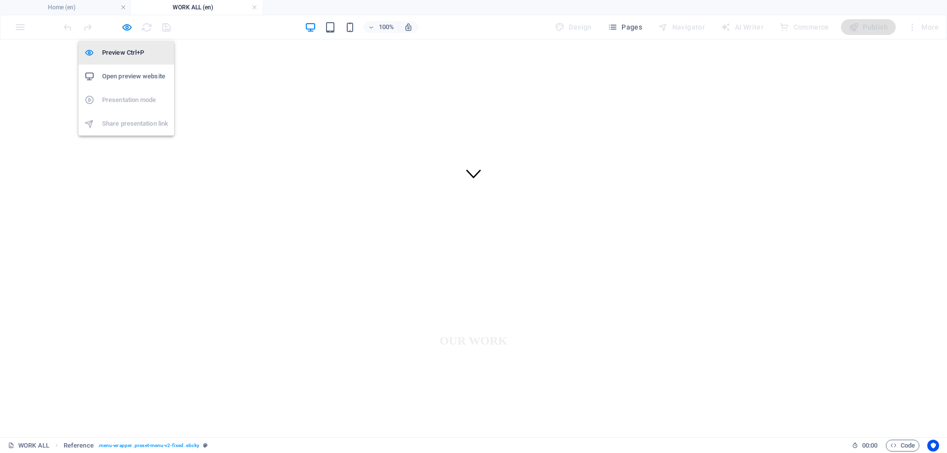
click at [125, 51] on h6 "Preview Ctrl+P" at bounding box center [135, 53] width 66 height 12
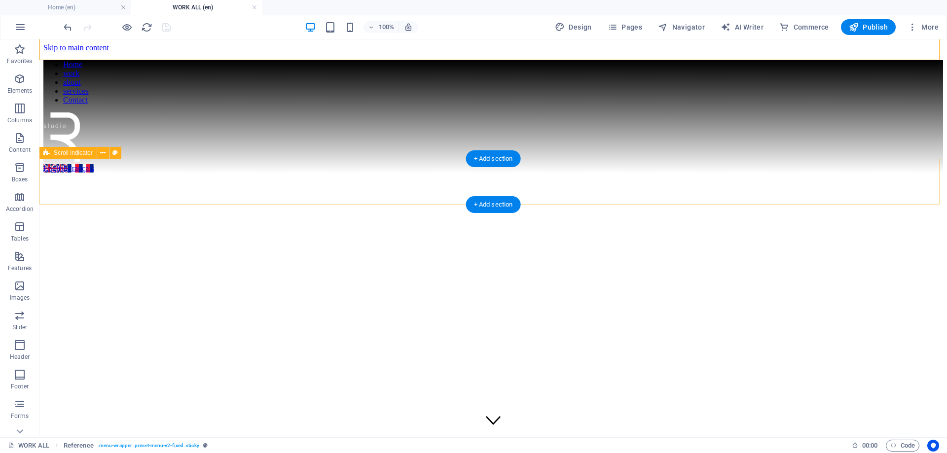
scroll to position [345, 0]
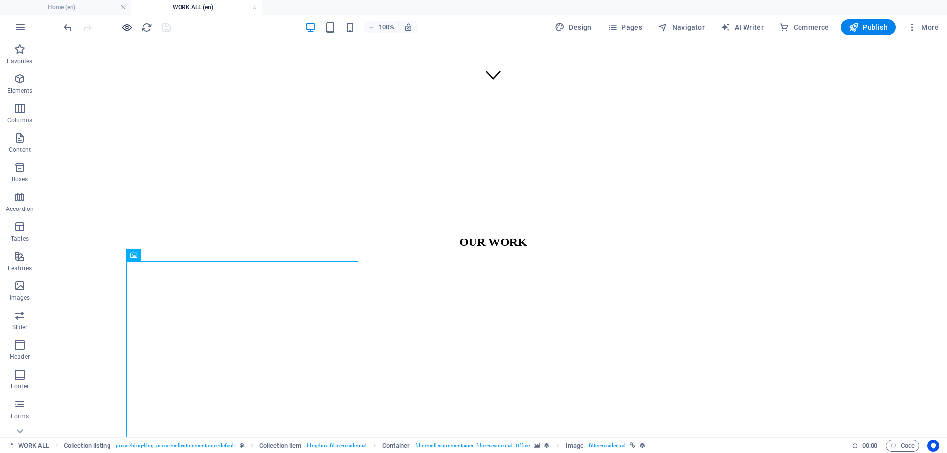
click at [132, 28] on icon "button" at bounding box center [126, 27] width 11 height 11
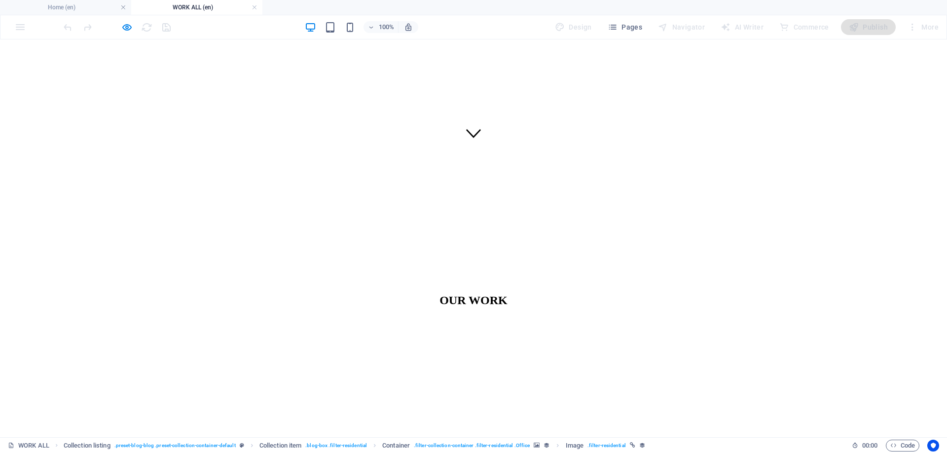
scroll to position [247, 0]
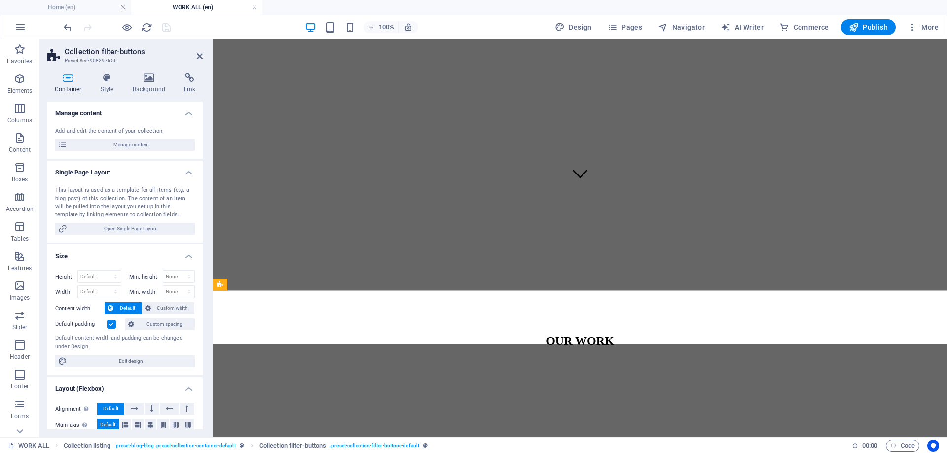
click at [110, 326] on label at bounding box center [111, 324] width 9 height 9
click at [0, 0] on input "Default padding" at bounding box center [0, 0] width 0 height 0
click at [111, 324] on label at bounding box center [111, 324] width 9 height 9
click at [0, 0] on input "Default padding" at bounding box center [0, 0] width 0 height 0
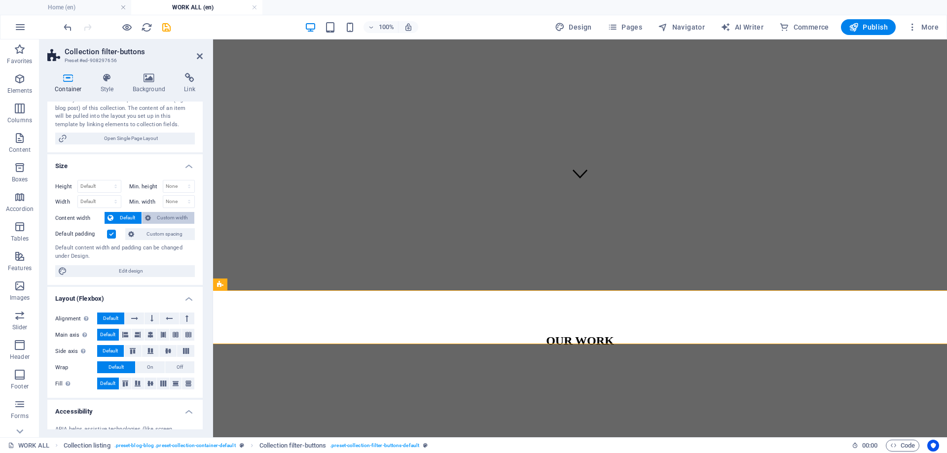
scroll to position [99, 0]
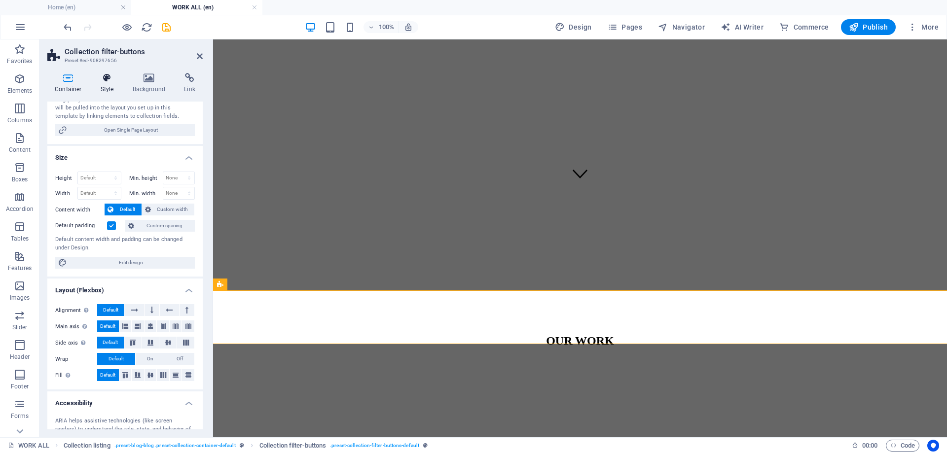
click at [121, 80] on icon at bounding box center [107, 78] width 28 height 10
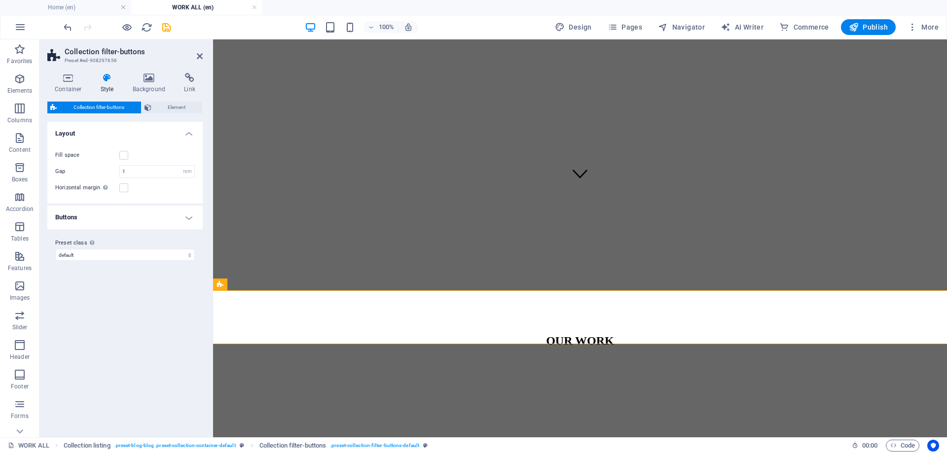
click at [125, 217] on h4 "Buttons" at bounding box center [124, 218] width 155 height 24
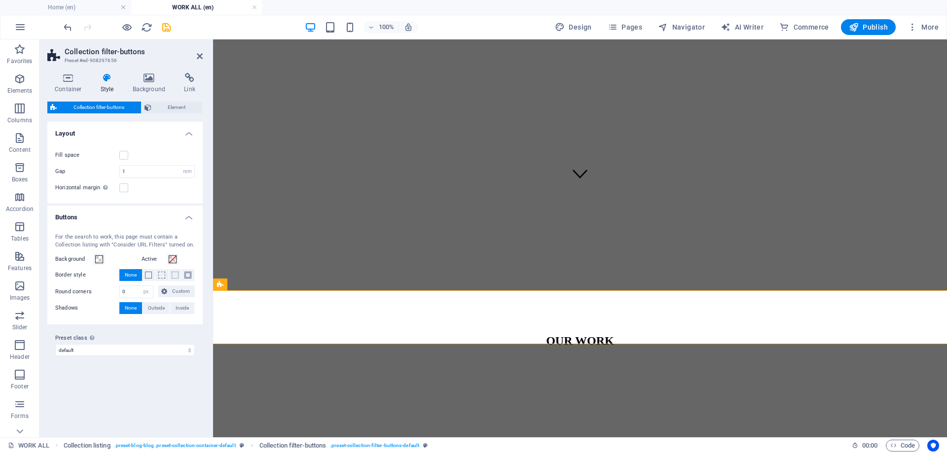
click at [125, 217] on h4 "Buttons" at bounding box center [124, 215] width 155 height 18
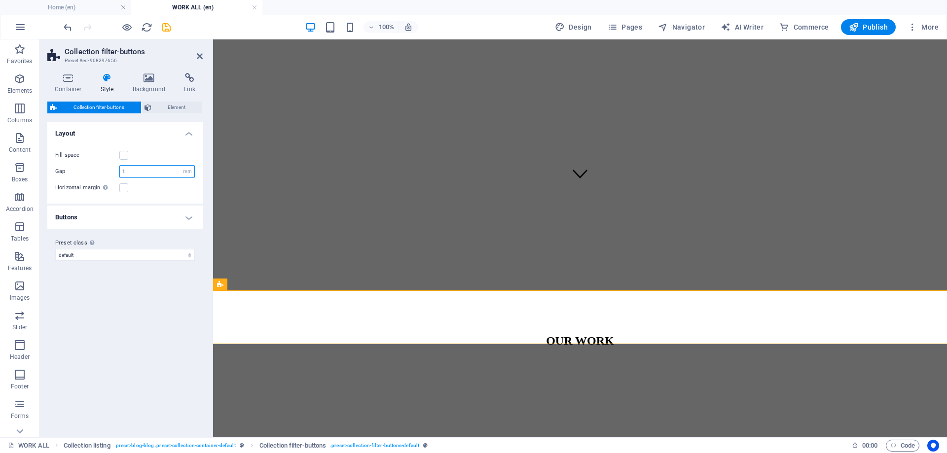
click at [135, 171] on input "1" at bounding box center [157, 172] width 74 height 12
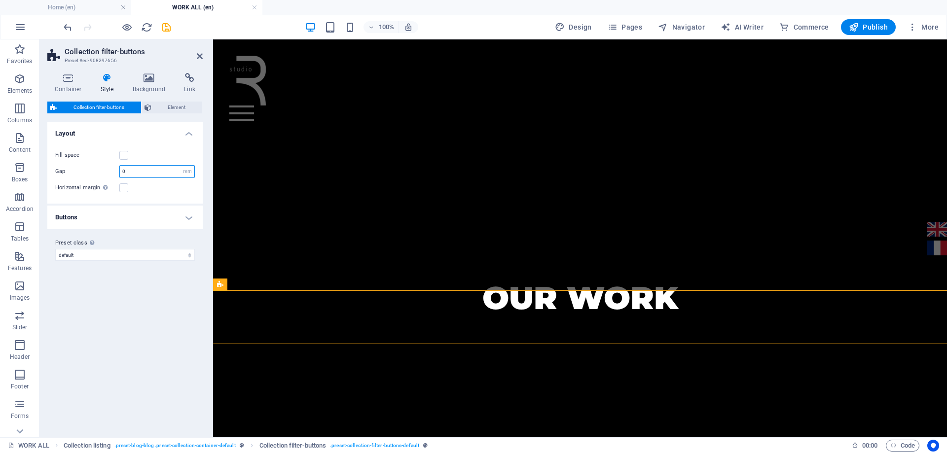
drag, startPoint x: 120, startPoint y: 173, endPoint x: 108, endPoint y: 173, distance: 12.3
click at [108, 173] on div "Gap 0 px rem % vw vh" at bounding box center [125, 171] width 140 height 13
type input "1"
click at [164, 106] on span "Element" at bounding box center [176, 108] width 45 height 12
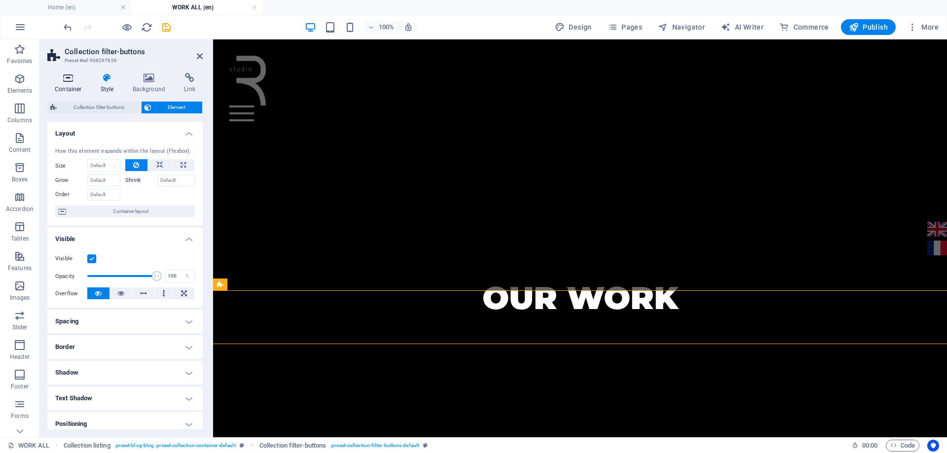
click at [73, 76] on icon at bounding box center [68, 78] width 42 height 10
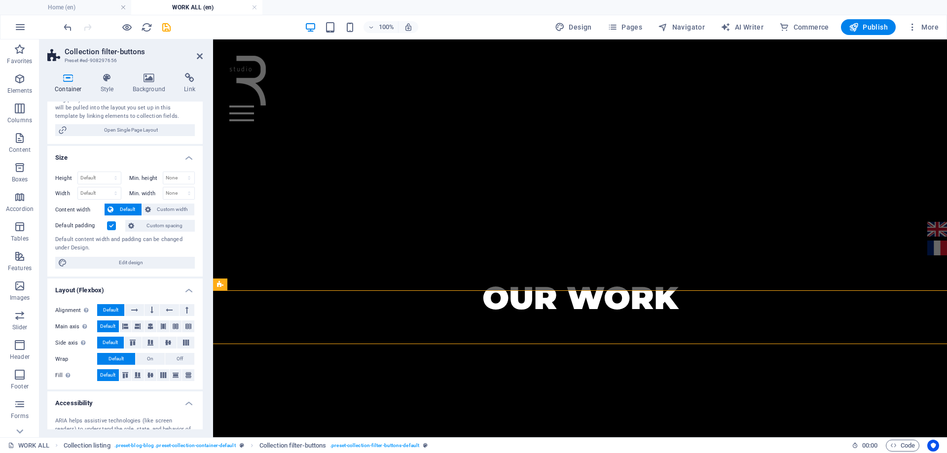
click at [127, 208] on span "Default" at bounding box center [127, 210] width 22 height 12
click at [161, 207] on span "Custom width" at bounding box center [173, 210] width 38 height 12
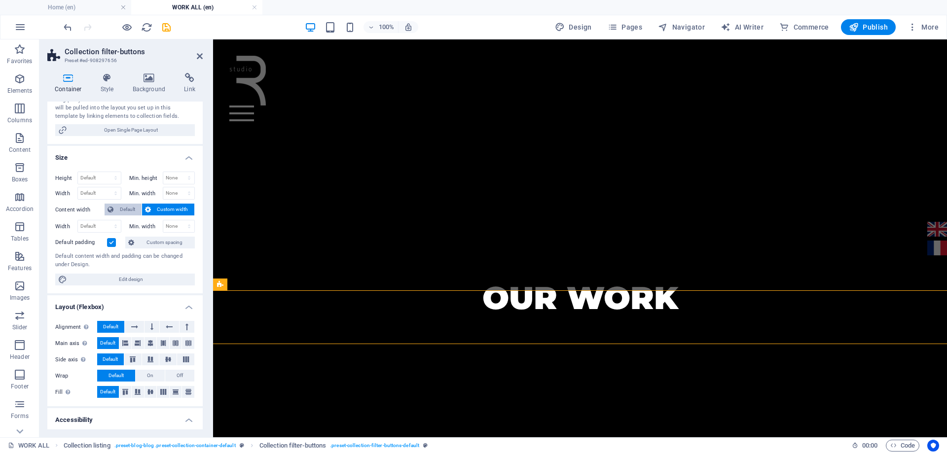
click at [130, 210] on span "Default" at bounding box center [127, 210] width 22 height 12
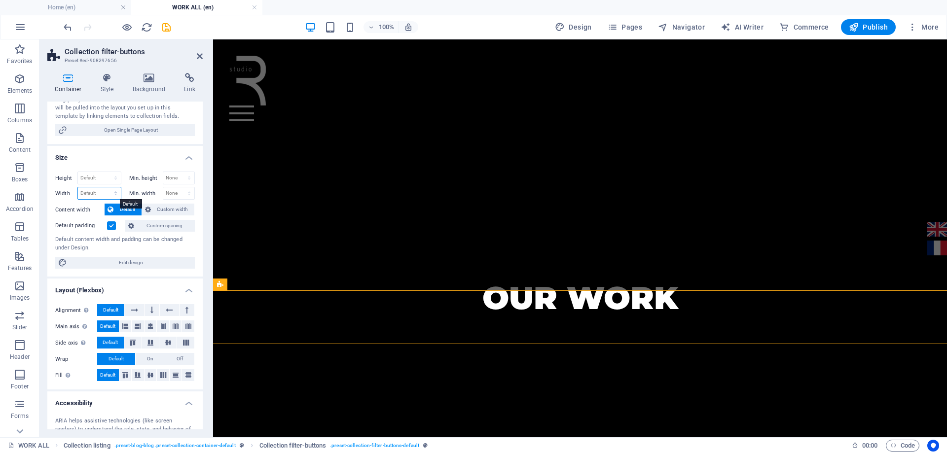
click at [113, 194] on select "Default px rem % em vh vw" at bounding box center [99, 193] width 43 height 12
select select "px"
click at [106, 187] on select "Default px rem % em vh vw" at bounding box center [99, 193] width 43 height 12
type input "1505"
click at [114, 180] on select "Default px rem % vh vw" at bounding box center [99, 178] width 43 height 12
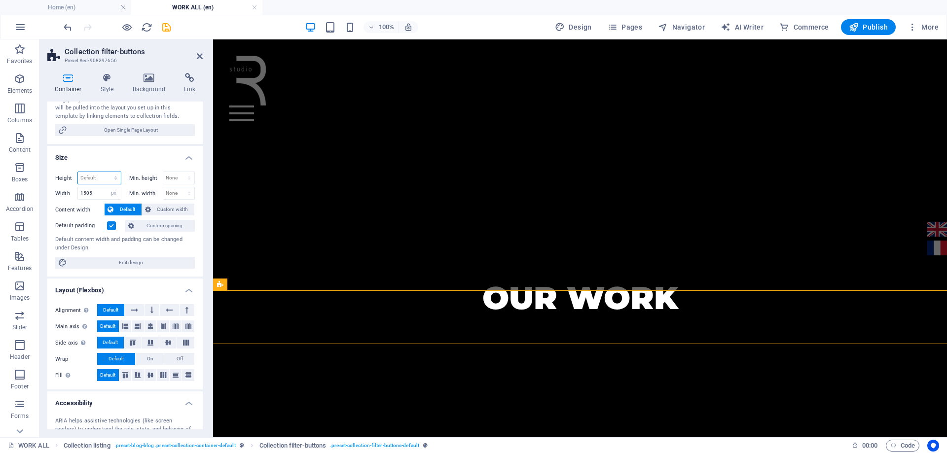
select select "px"
click at [106, 172] on select "Default px rem % vh vw" at bounding box center [99, 178] width 43 height 12
type input "50"
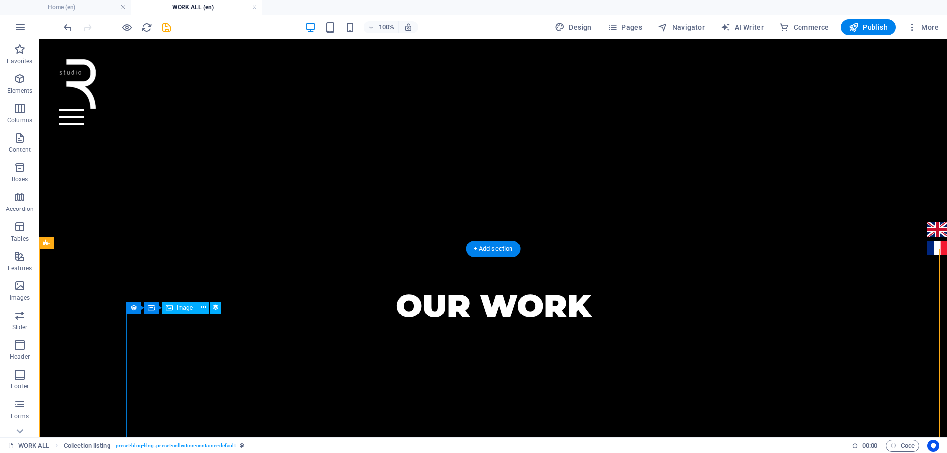
scroll to position [296, 0]
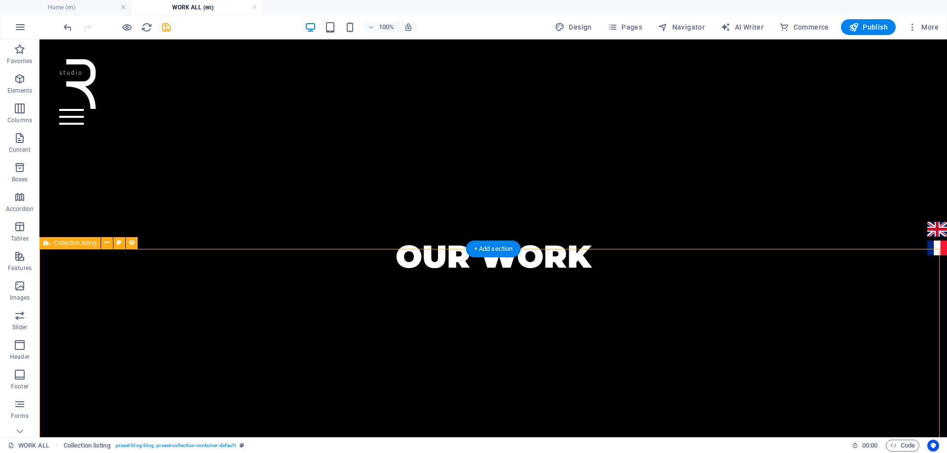
select select "createdAt_DESC"
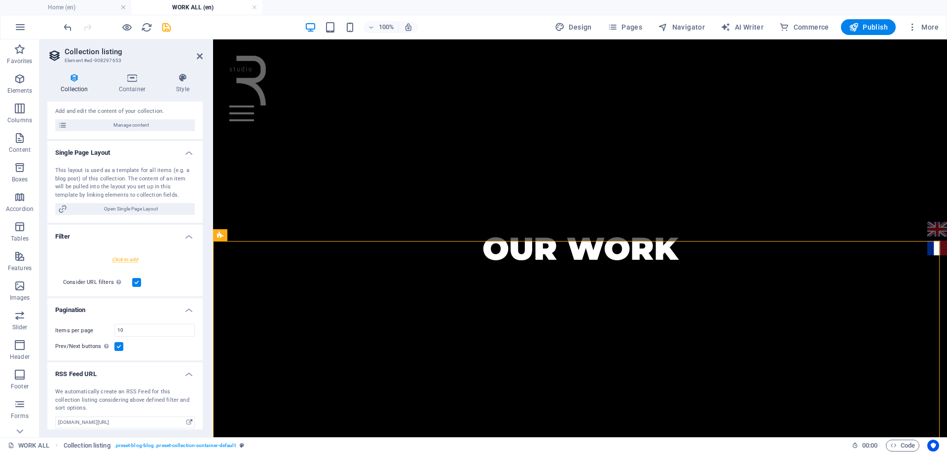
scroll to position [121, 0]
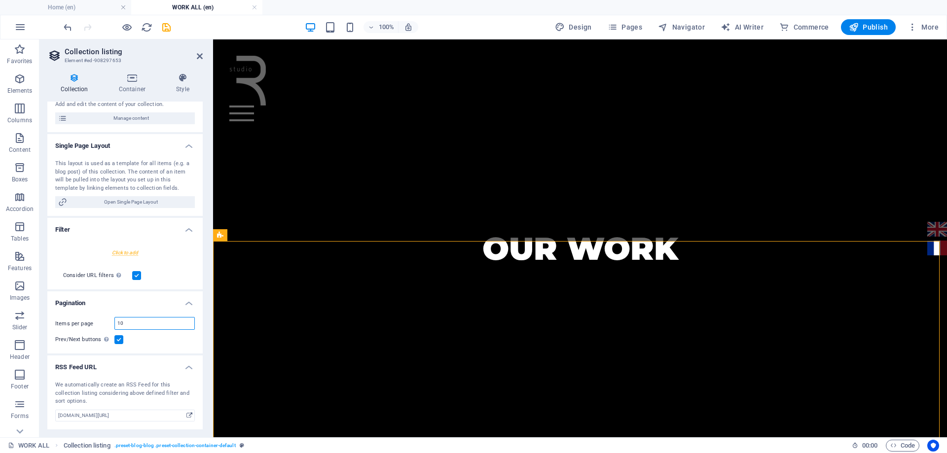
click at [138, 326] on input "10" at bounding box center [154, 324] width 79 height 12
type input "1"
type input "9"
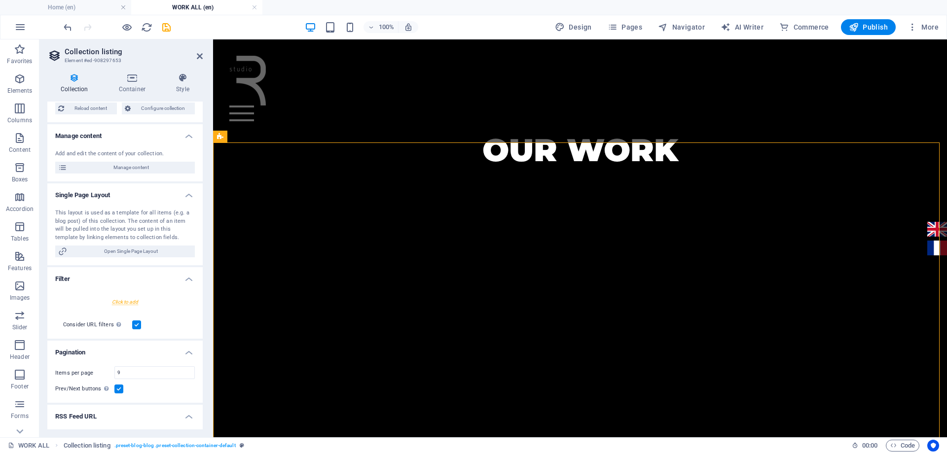
scroll to position [0, 0]
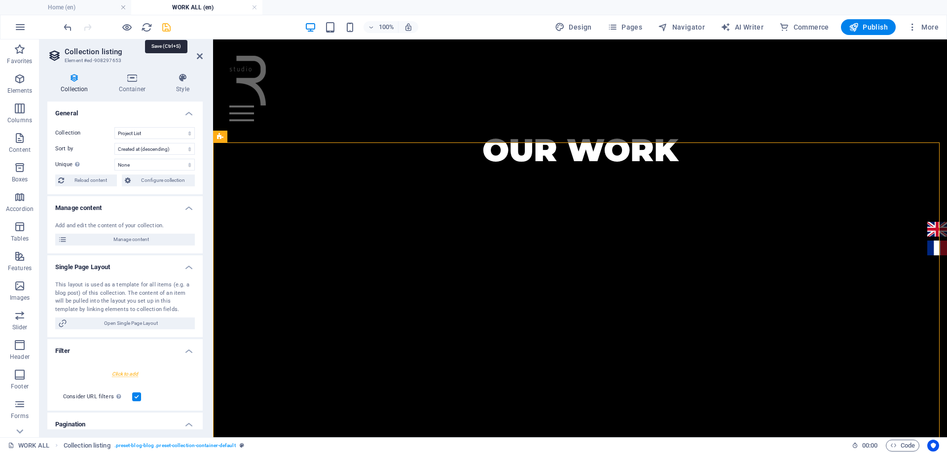
click at [166, 26] on icon "save" at bounding box center [166, 27] width 11 height 11
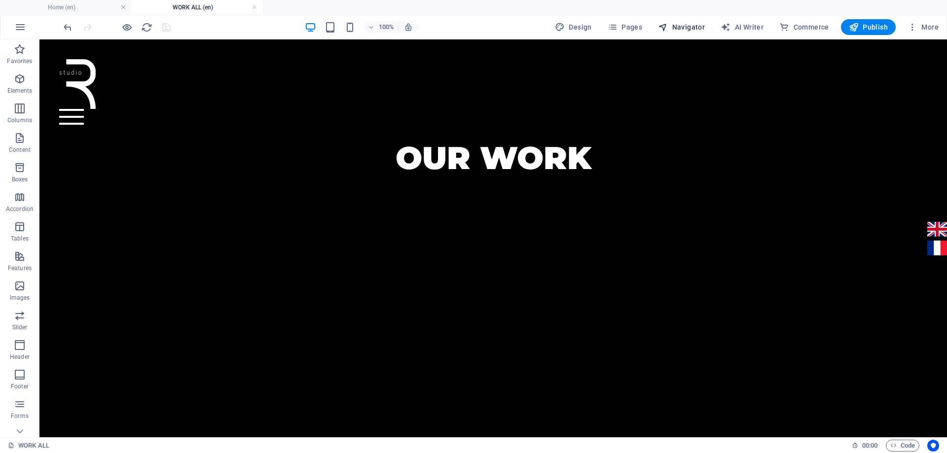
click at [683, 31] on span "Navigator" at bounding box center [681, 27] width 47 height 10
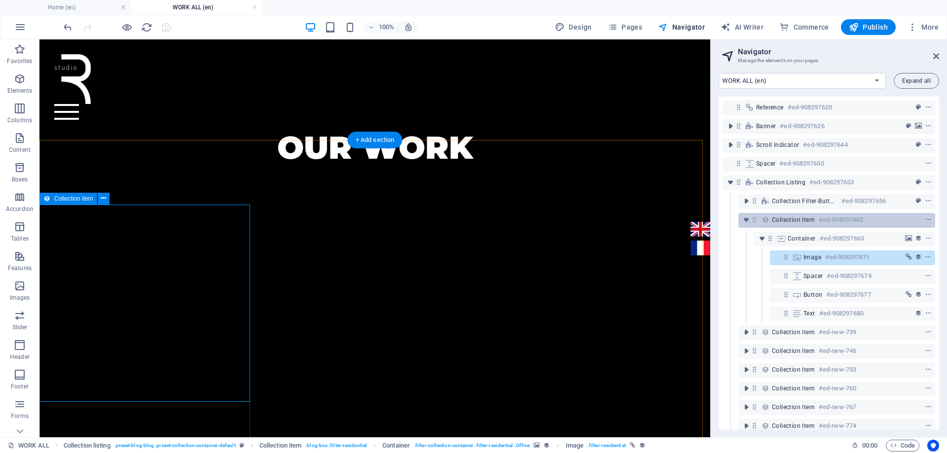
click at [779, 220] on span "Collection item" at bounding box center [793, 220] width 43 height 8
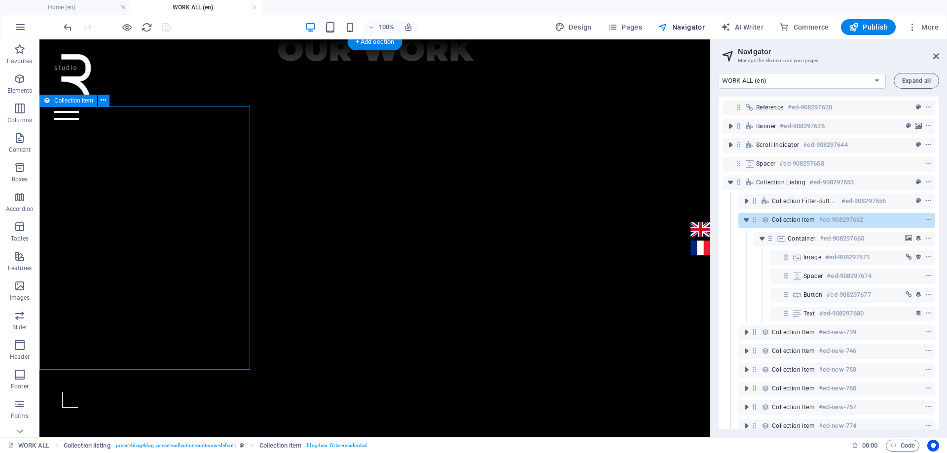
click at [779, 220] on span "Collection item" at bounding box center [793, 220] width 43 height 8
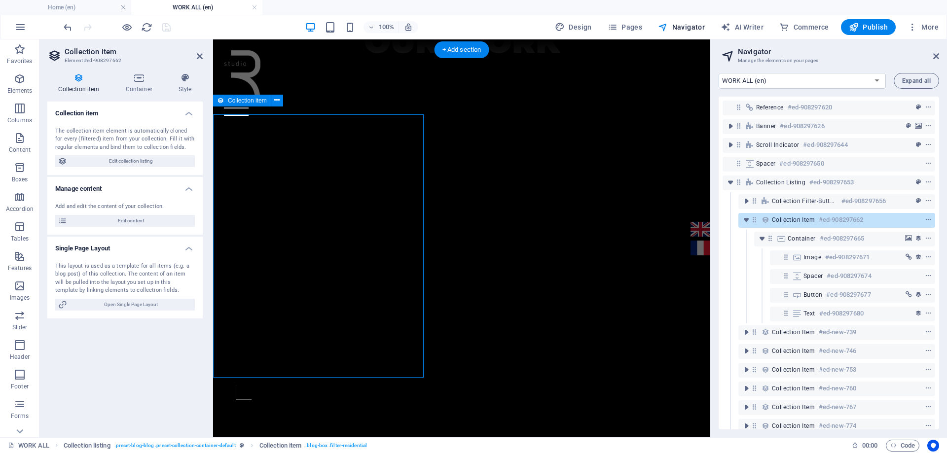
scroll to position [485, 0]
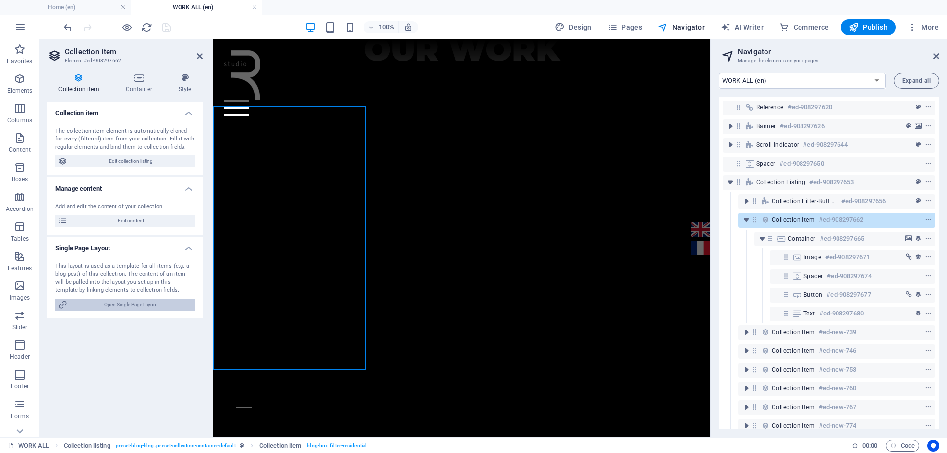
click at [158, 304] on span "Open Single Page Layout" at bounding box center [131, 305] width 122 height 12
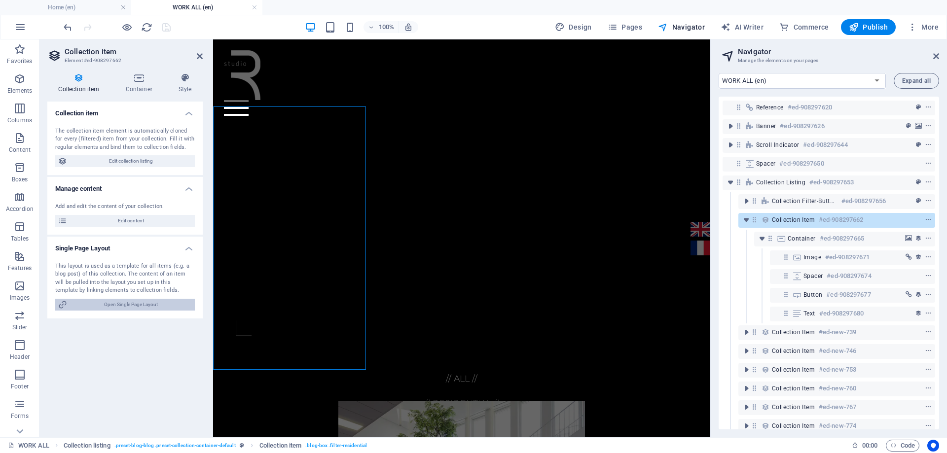
select select "17022676-en"
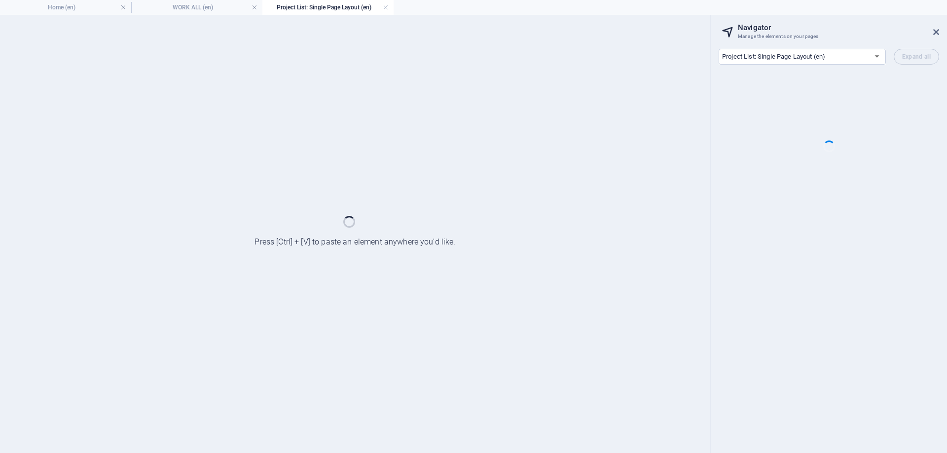
scroll to position [0, 0]
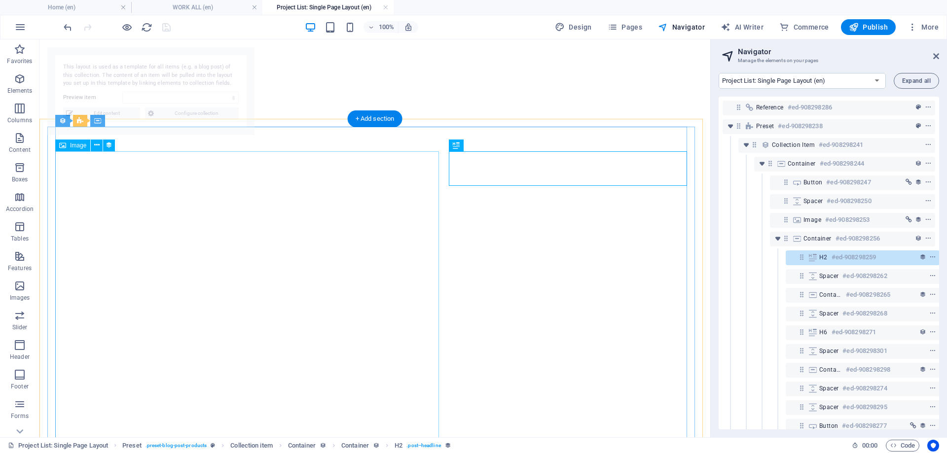
select select "68baa4f1b456bc7bdb00c1fe"
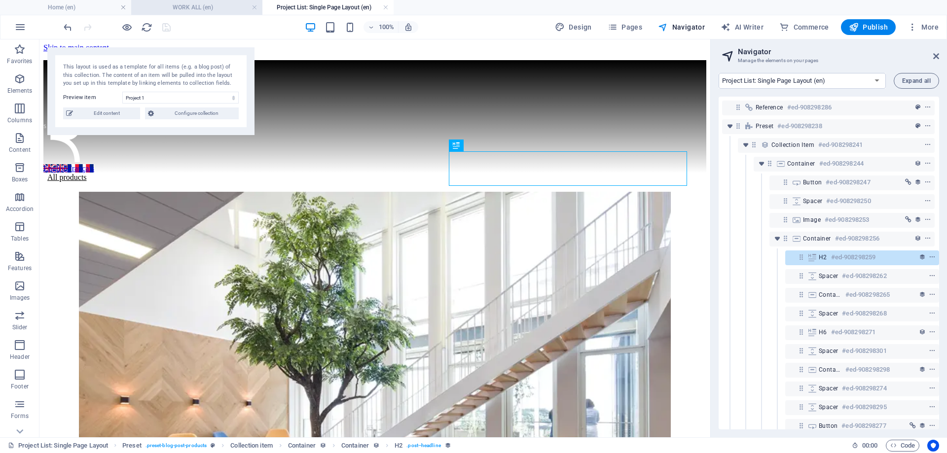
click at [208, 9] on h4 "WORK ALL (en)" at bounding box center [196, 7] width 131 height 11
select select "17022658-en"
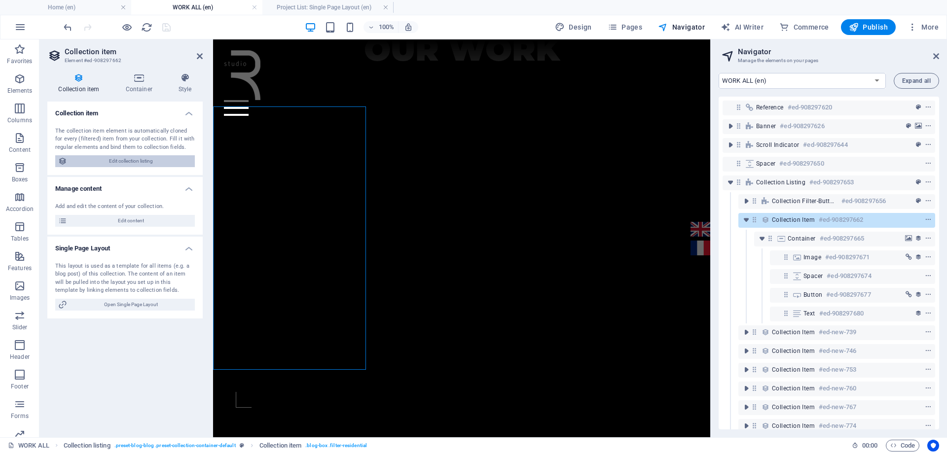
click at [109, 162] on span "Edit collection listing" at bounding box center [131, 161] width 122 height 12
select select "createdAt_DESC"
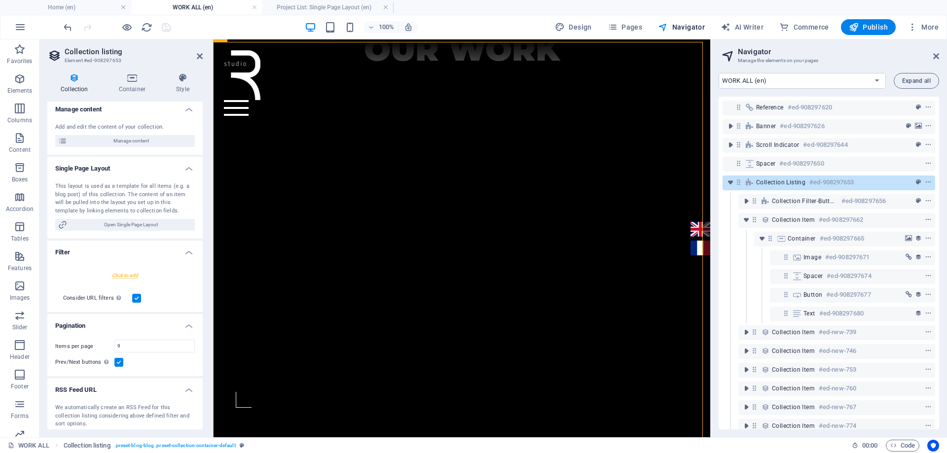
scroll to position [121, 0]
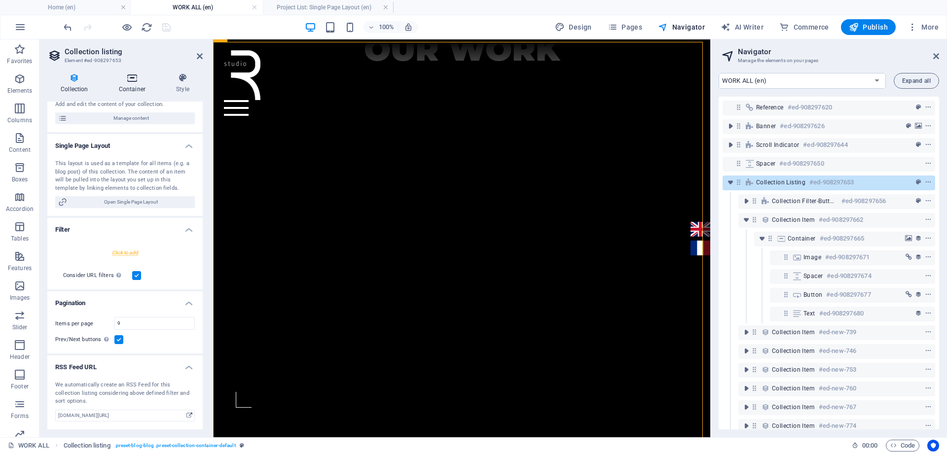
click at [129, 84] on h4 "Container" at bounding box center [134, 83] width 57 height 21
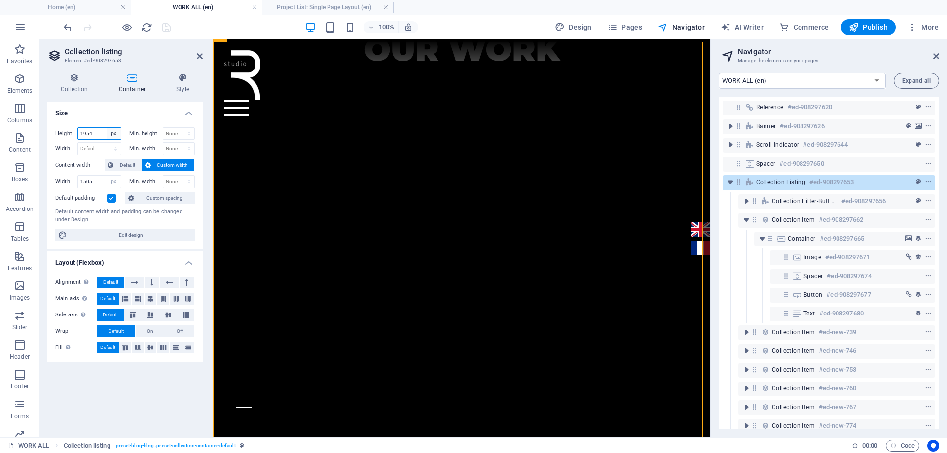
click at [116, 135] on select "Default px rem % vh vw" at bounding box center [114, 134] width 14 height 12
select select "default"
click at [107, 128] on select "Default px rem % vh vw" at bounding box center [114, 134] width 14 height 12
select select "DISABLED_OPTION_VALUE"
click at [159, 29] on div at bounding box center [117, 27] width 110 height 16
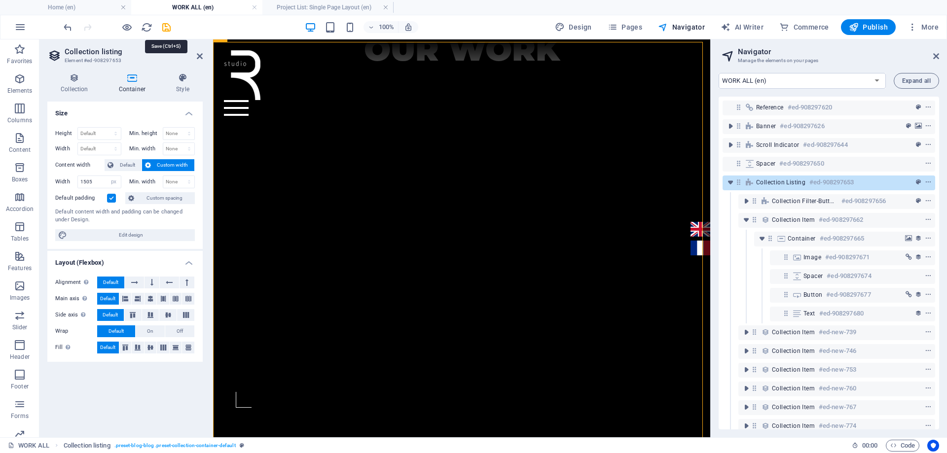
click at [162, 29] on icon "save" at bounding box center [166, 27] width 11 height 11
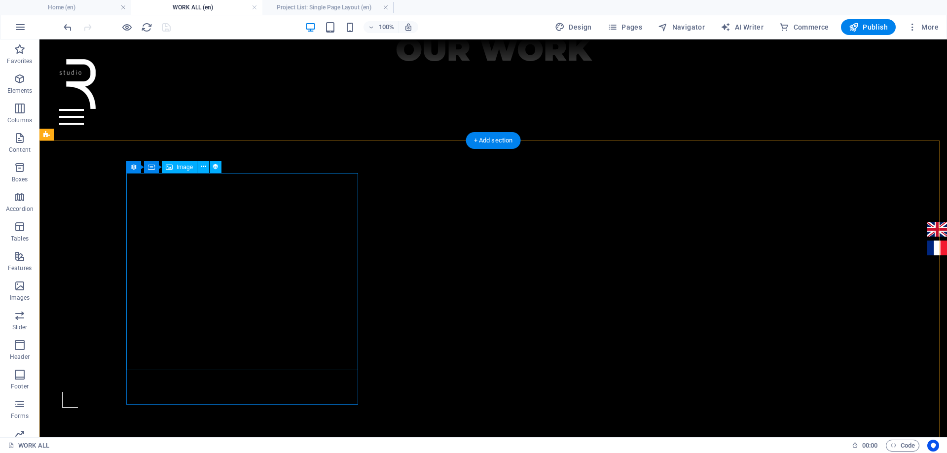
scroll to position [404, 0]
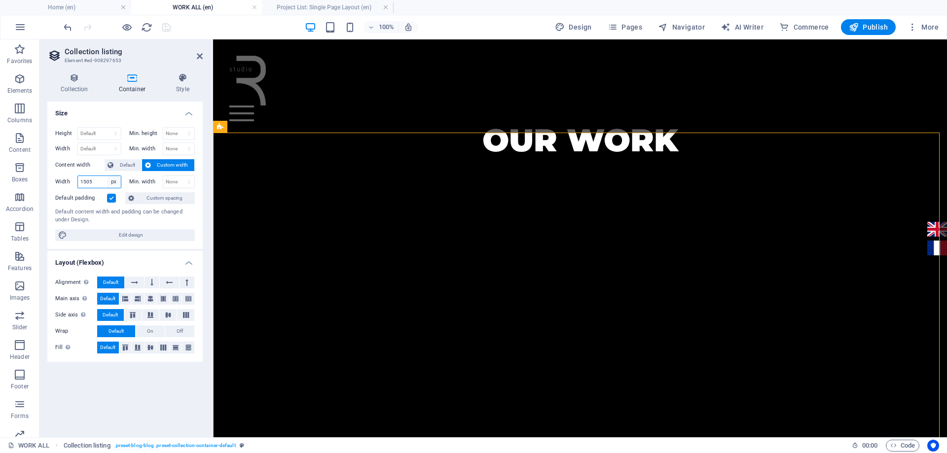
click at [114, 184] on select "Default px rem % em vh vw" at bounding box center [114, 182] width 14 height 12
select select "6oh5o3noubg"
click at [107, 176] on select "Default px rem % em vh vw" at bounding box center [114, 182] width 14 height 12
select select "DISABLED_OPTION_VALUE"
click at [163, 29] on icon "save" at bounding box center [166, 27] width 11 height 11
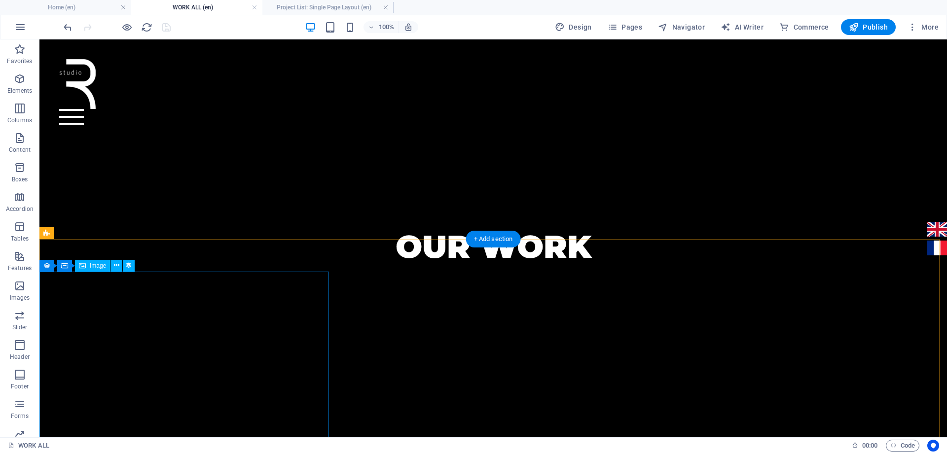
scroll to position [355, 0]
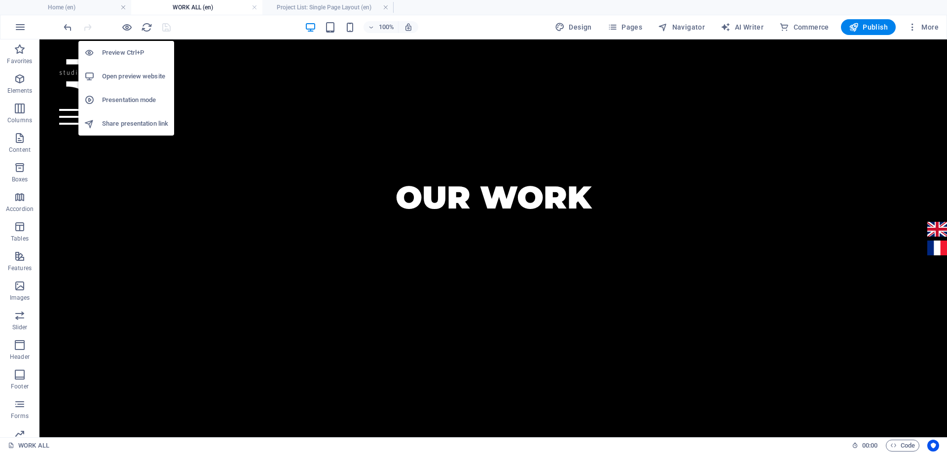
click at [122, 78] on h6 "Open preview website" at bounding box center [135, 77] width 66 height 12
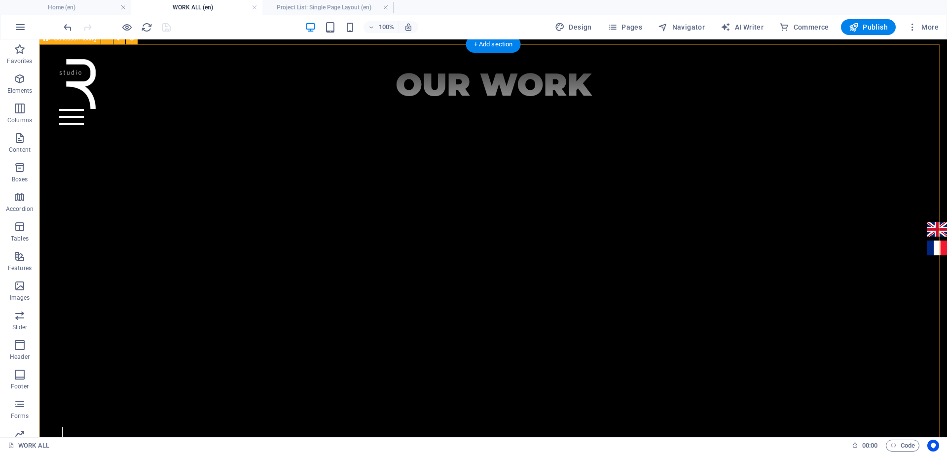
scroll to position [503, 0]
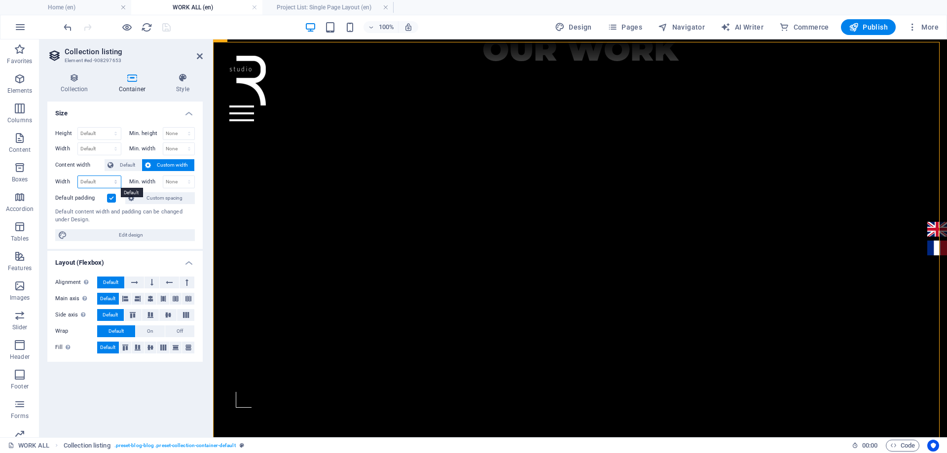
click at [117, 181] on select "Default px rem % em vh vw" at bounding box center [99, 182] width 43 height 12
select select "px"
click at [107, 176] on select "Default px rem % em vh vw" at bounding box center [99, 182] width 43 height 12
type input "1505"
click at [171, 30] on icon "save" at bounding box center [166, 27] width 11 height 11
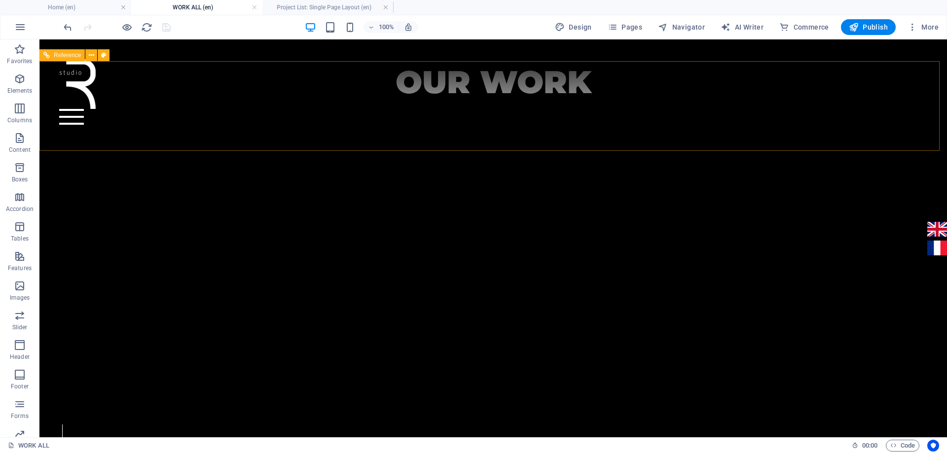
scroll to position [404, 0]
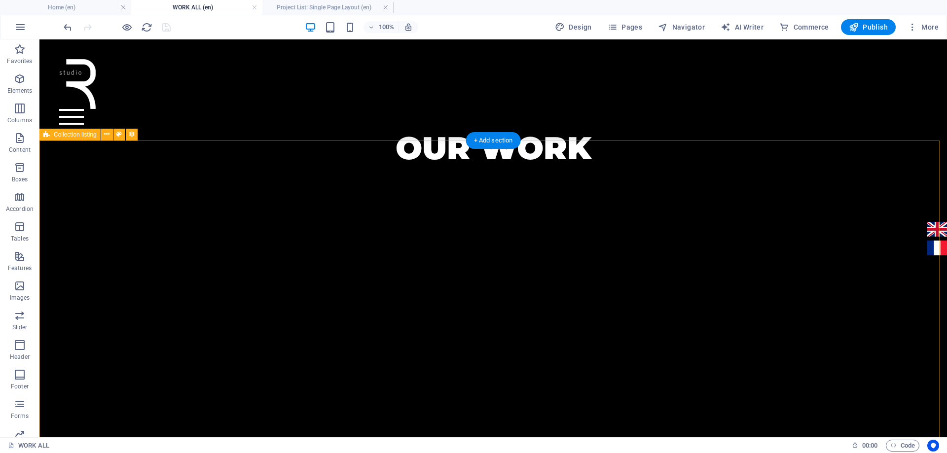
select select "px"
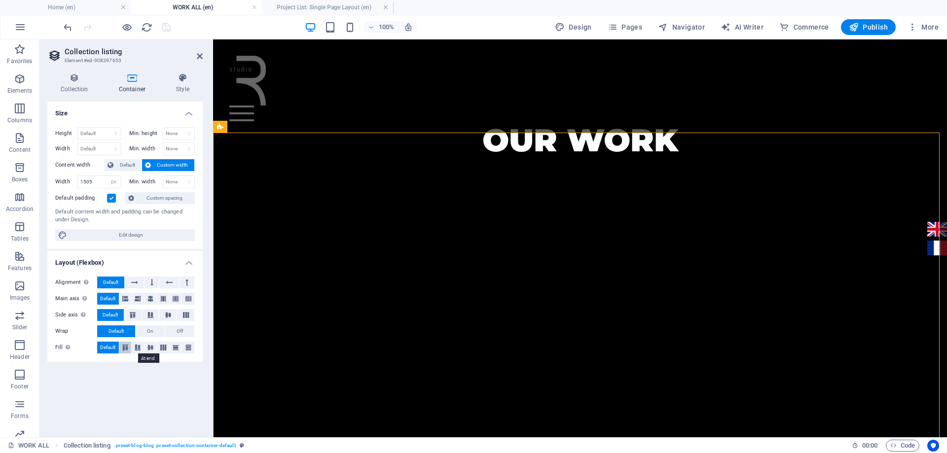
click at [130, 346] on icon at bounding box center [125, 348] width 12 height 6
click at [170, 25] on icon "save" at bounding box center [166, 27] width 11 height 11
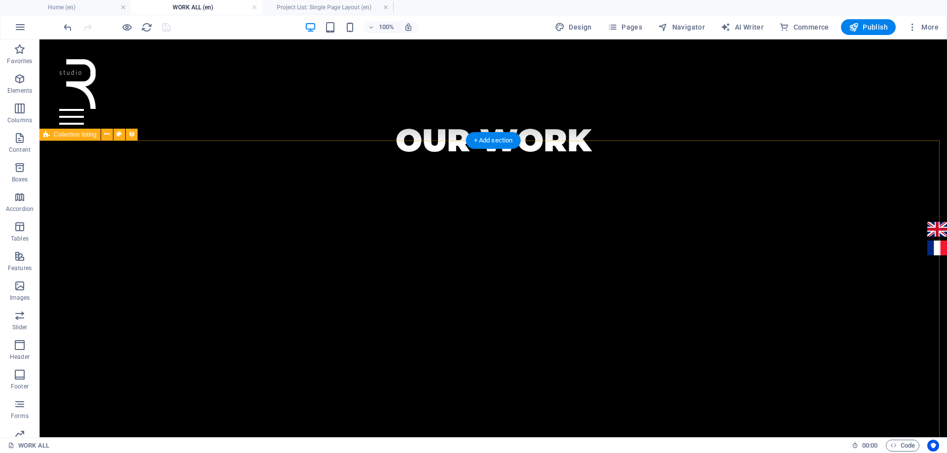
select select "px"
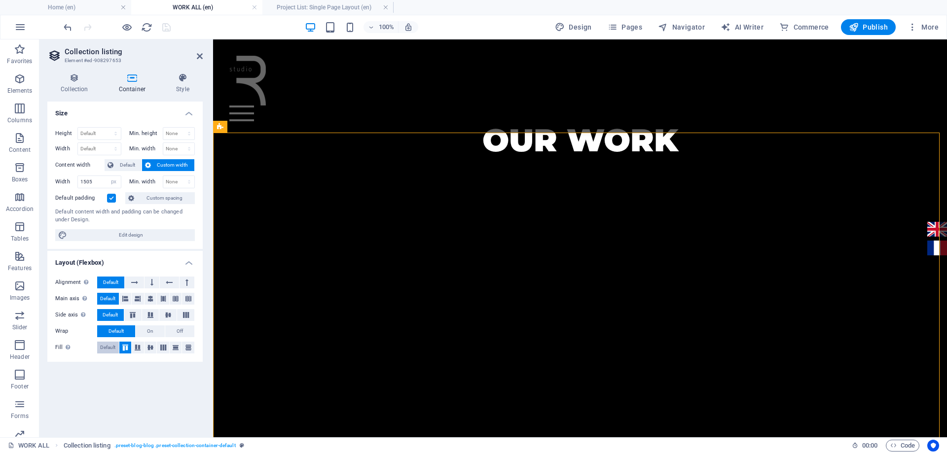
click at [106, 344] on span "Default" at bounding box center [107, 348] width 15 height 12
click at [155, 235] on span "Edit design" at bounding box center [131, 235] width 122 height 12
select select "rem"
select select "300"
select select "px"
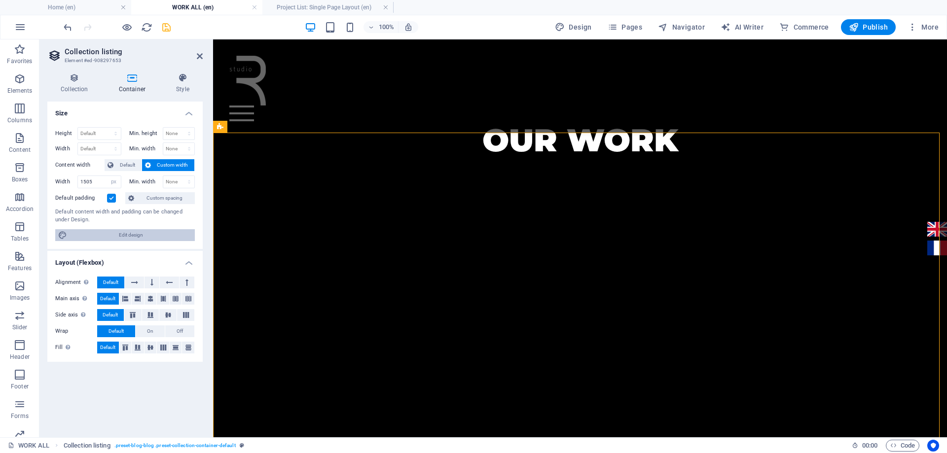
select select "px"
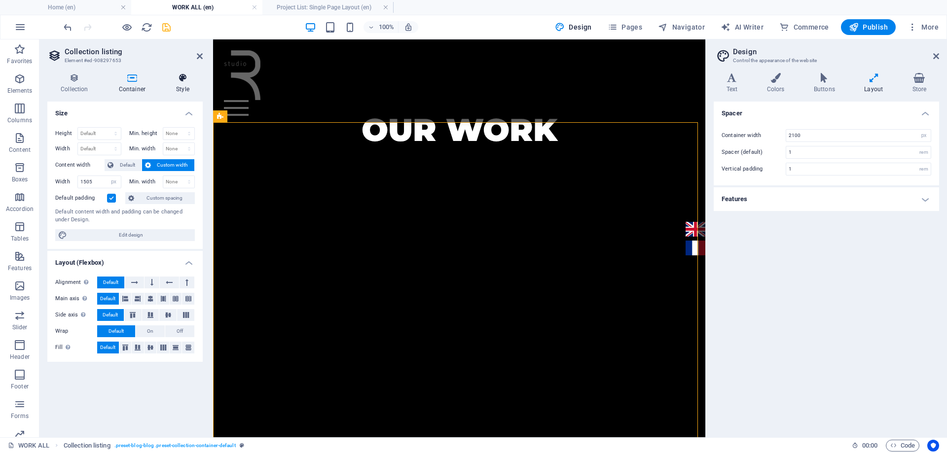
click at [186, 88] on h4 "Style" at bounding box center [183, 83] width 40 height 21
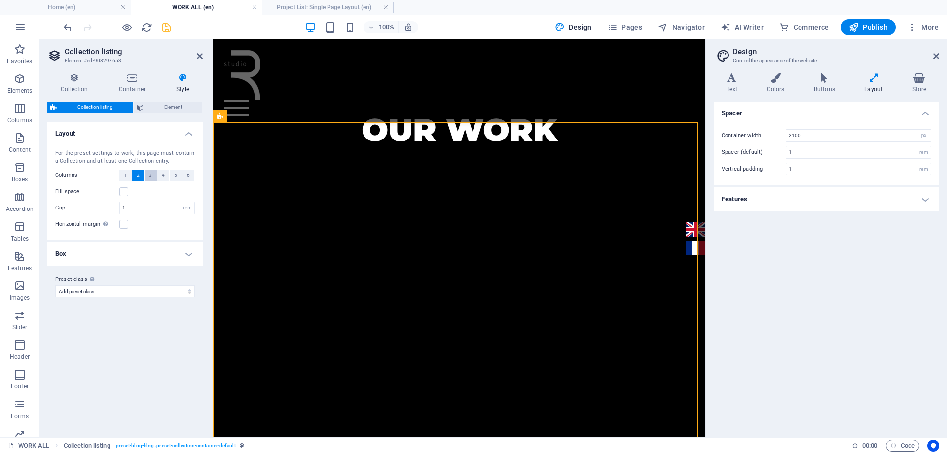
click at [150, 177] on span "3" at bounding box center [150, 176] width 3 height 12
click at [166, 178] on button "4" at bounding box center [163, 176] width 12 height 12
click at [155, 178] on button "3" at bounding box center [151, 176] width 12 height 12
select select
click at [164, 32] on icon "save" at bounding box center [166, 27] width 11 height 11
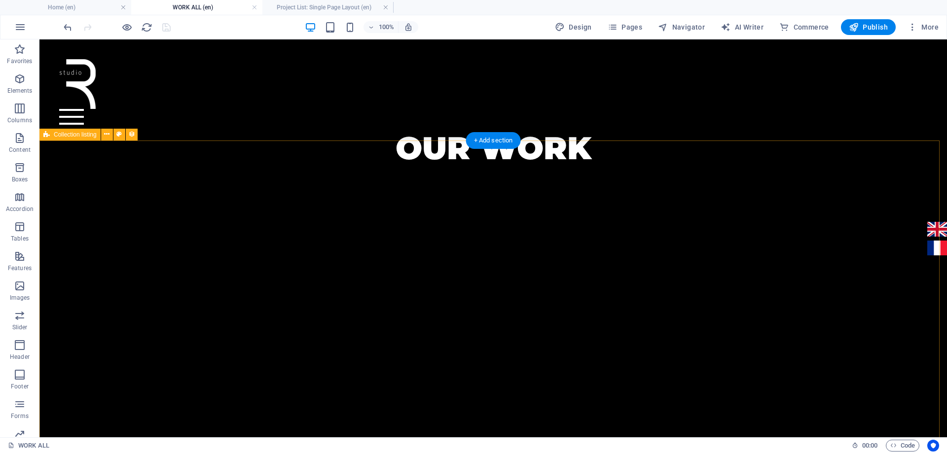
select select "rem"
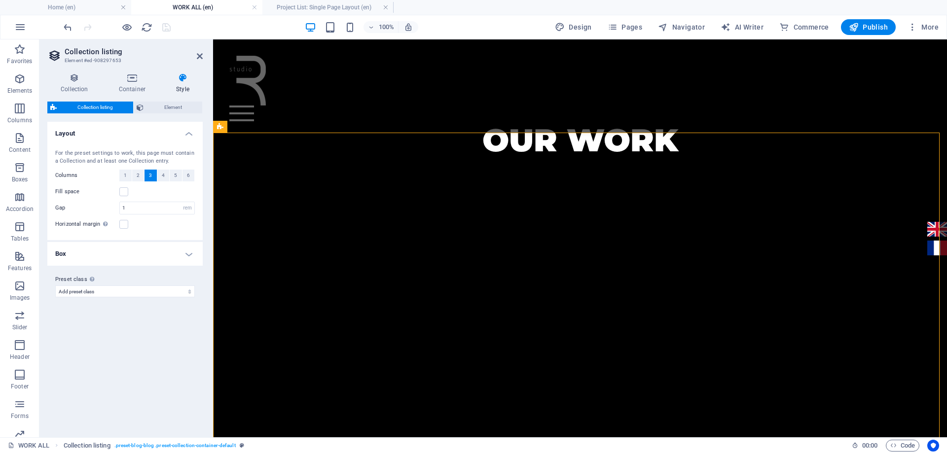
click at [97, 192] on label "Fill space" at bounding box center [87, 192] width 64 height 12
click at [0, 0] on input "Fill space" at bounding box center [0, 0] width 0 height 0
click at [121, 191] on label at bounding box center [123, 191] width 9 height 9
click at [0, 0] on input "Fill space" at bounding box center [0, 0] width 0 height 0
click at [123, 193] on label at bounding box center [123, 191] width 9 height 9
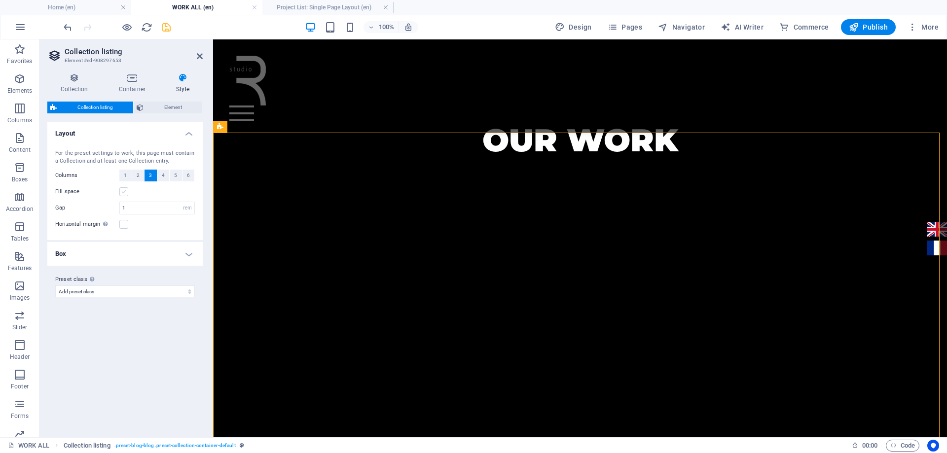
click at [0, 0] on input "Fill space" at bounding box center [0, 0] width 0 height 0
click at [125, 192] on label at bounding box center [123, 191] width 9 height 9
click at [0, 0] on input "Fill space" at bounding box center [0, 0] width 0 height 0
select select
click at [141, 253] on h4 "Box" at bounding box center [124, 254] width 155 height 24
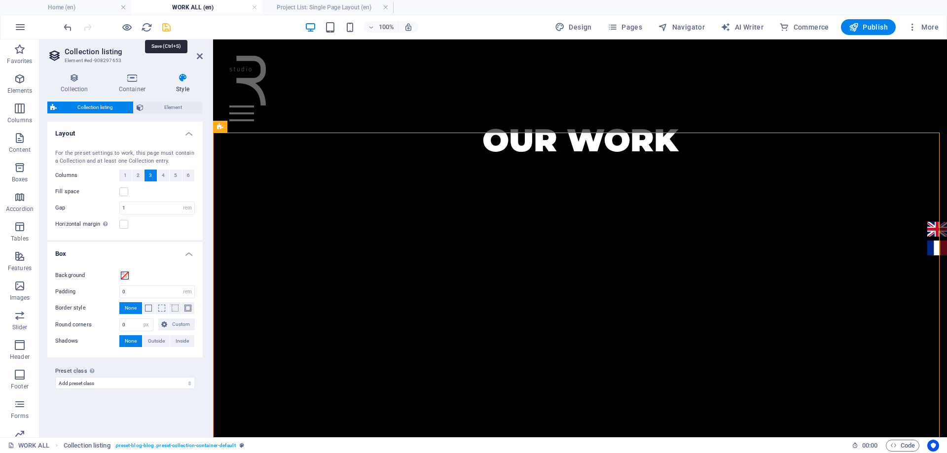
click at [168, 32] on icon "save" at bounding box center [166, 27] width 11 height 11
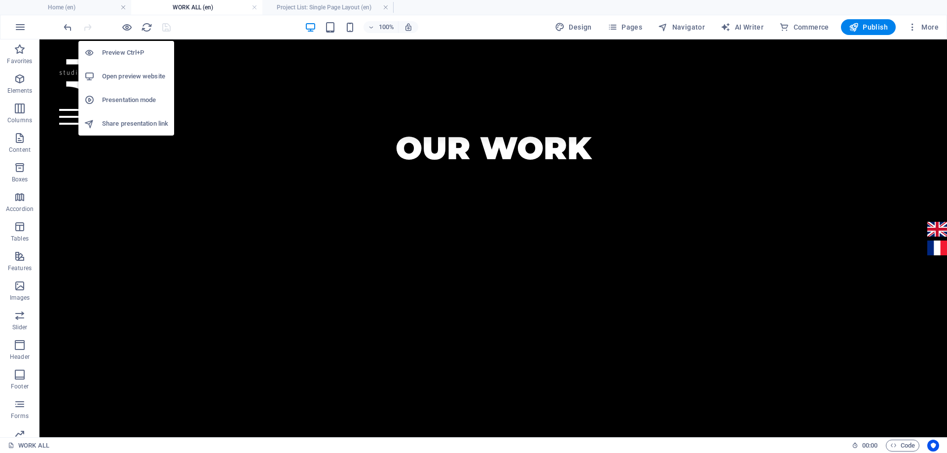
click at [124, 76] on h6 "Open preview website" at bounding box center [135, 77] width 66 height 12
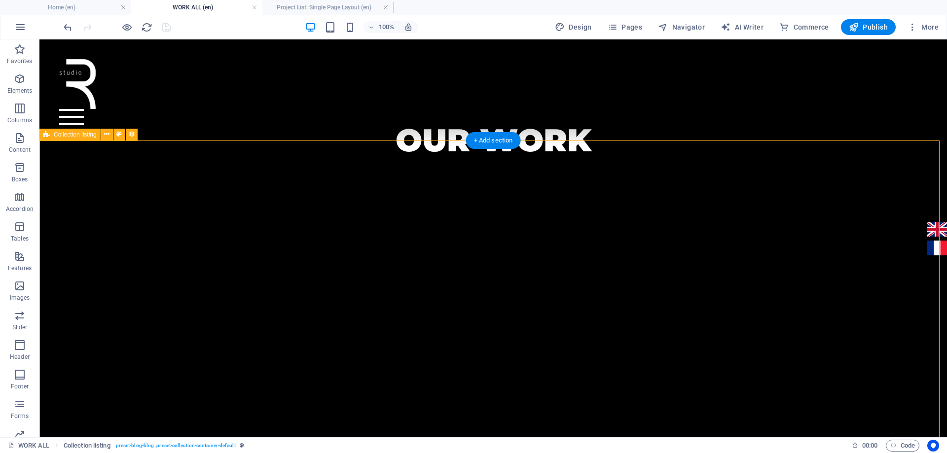
select select "rem"
select select "px"
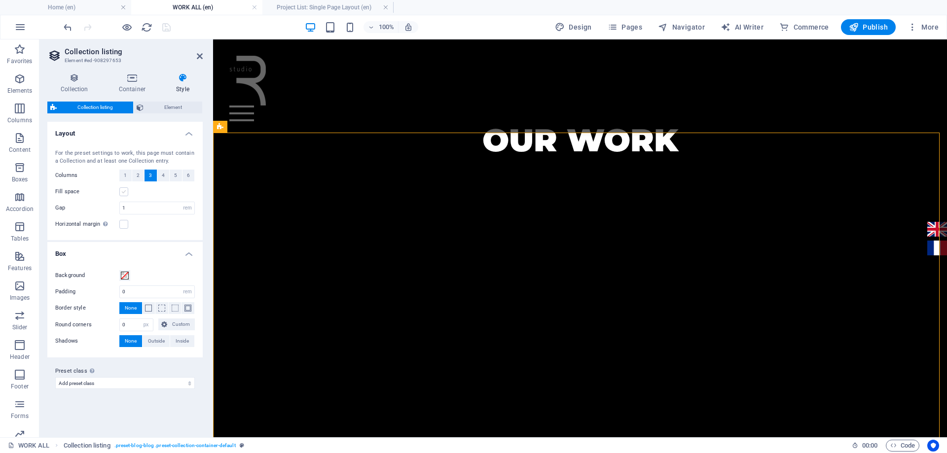
click at [119, 194] on label at bounding box center [123, 191] width 9 height 9
click at [0, 0] on input "Fill space" at bounding box center [0, 0] width 0 height 0
select select
click at [168, 110] on span "Element" at bounding box center [173, 108] width 53 height 12
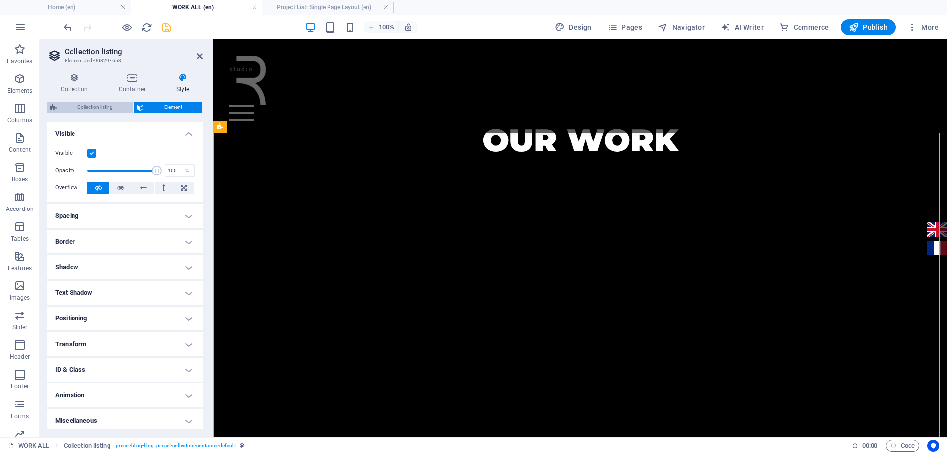
click at [104, 108] on span "Collection listing" at bounding box center [95, 108] width 71 height 12
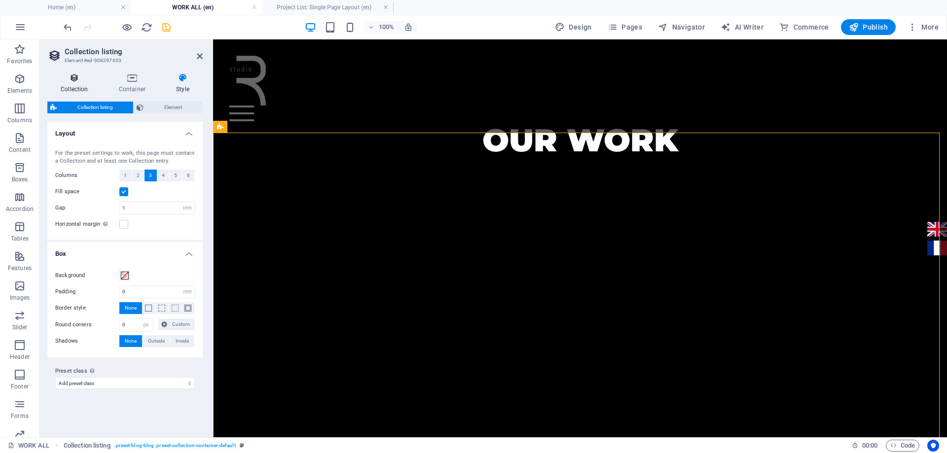
click at [88, 92] on h4 "Collection" at bounding box center [76, 83] width 58 height 21
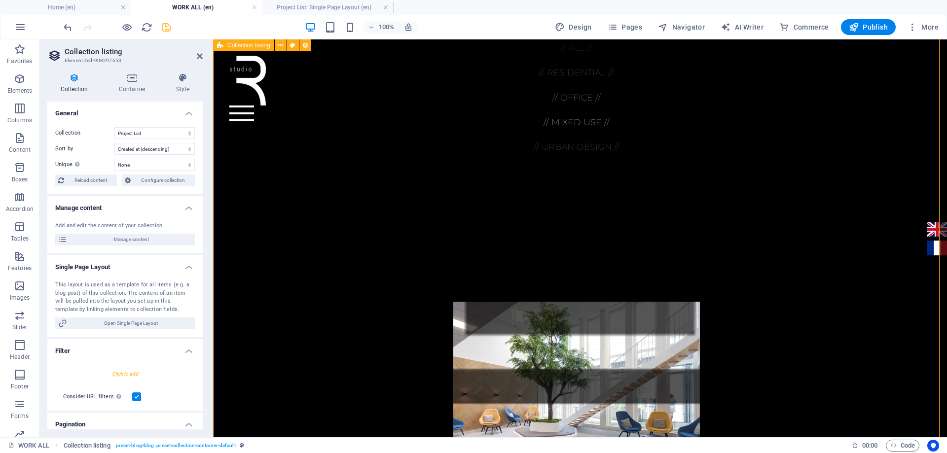
scroll to position [750, 0]
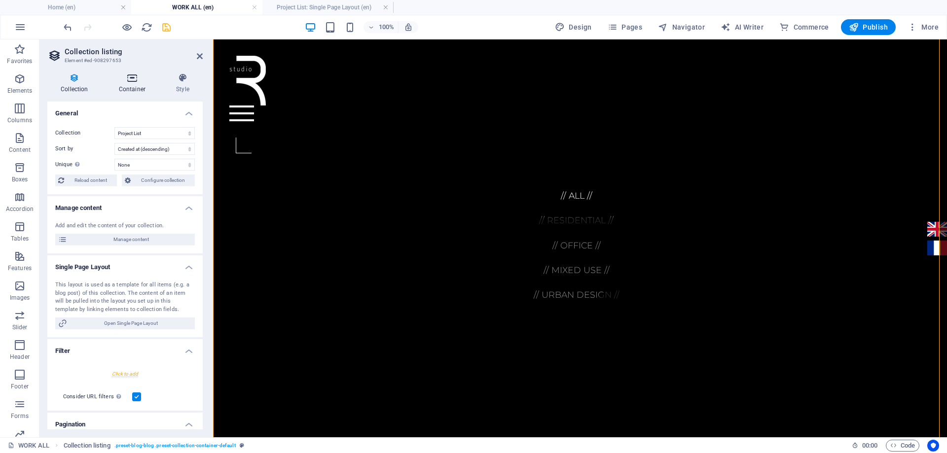
click at [126, 79] on icon at bounding box center [132, 78] width 53 height 10
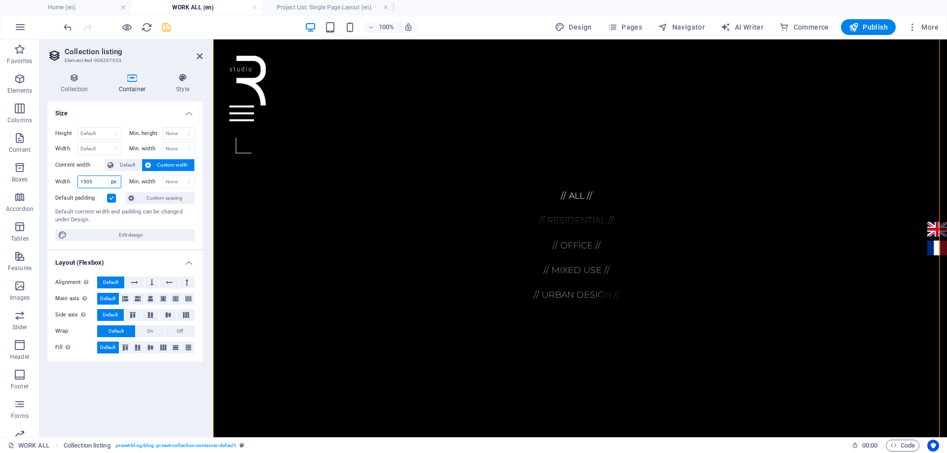
click at [114, 184] on select "Default px rem % em vh vw" at bounding box center [114, 182] width 14 height 12
select select "6oh5o3noubg"
click at [107, 176] on select "Default px rem % em vh vw" at bounding box center [114, 182] width 14 height 12
click at [114, 183] on select "Default px rem % em vh vw" at bounding box center [99, 182] width 43 height 12
select select "px"
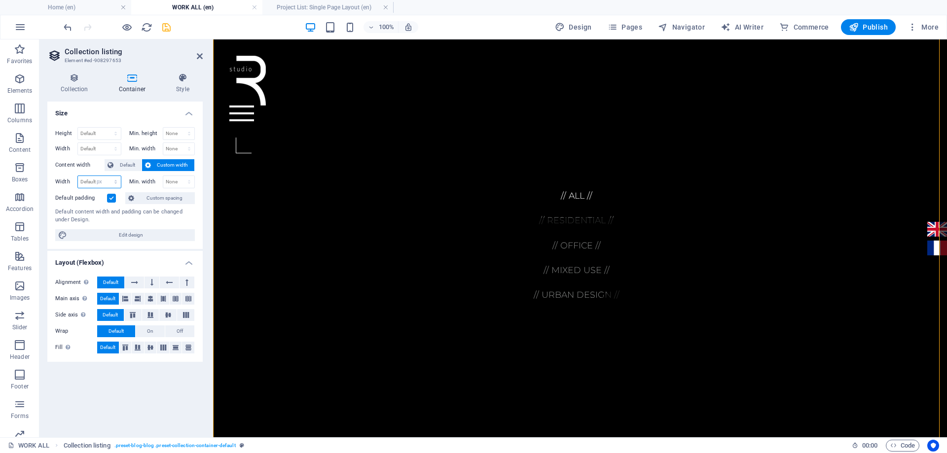
click at [107, 176] on select "Default px rem % em vh vw" at bounding box center [99, 182] width 43 height 12
type input "1505"
click at [111, 200] on label at bounding box center [111, 198] width 9 height 9
click at [0, 0] on input "Default padding" at bounding box center [0, 0] width 0 height 0
click at [111, 200] on label at bounding box center [111, 198] width 9 height 9
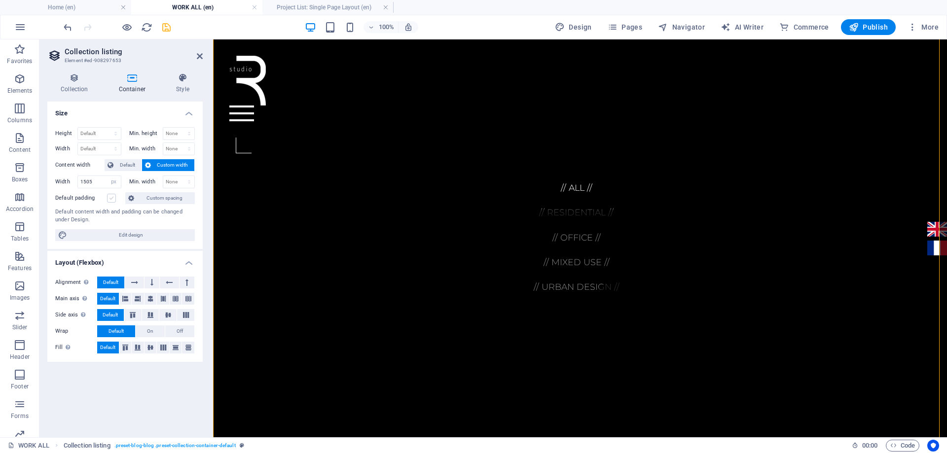
click at [0, 0] on input "Default padding" at bounding box center [0, 0] width 0 height 0
click at [132, 280] on icon at bounding box center [134, 283] width 7 height 12
click at [112, 283] on span "Default" at bounding box center [110, 283] width 15 height 12
click at [128, 296] on icon at bounding box center [125, 299] width 6 height 12
click at [114, 299] on span "Default" at bounding box center [107, 299] width 15 height 12
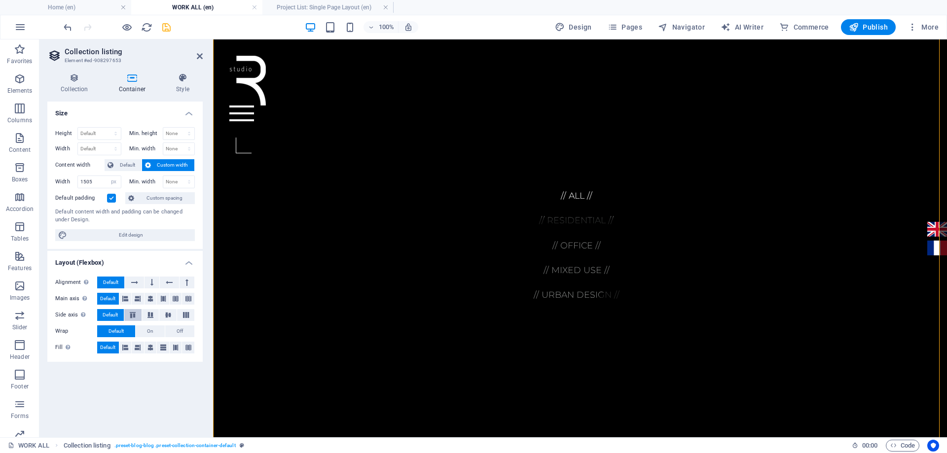
click at [129, 311] on button at bounding box center [132, 315] width 17 height 12
click at [111, 314] on span "Default" at bounding box center [110, 315] width 15 height 12
click at [147, 332] on span "On" at bounding box center [150, 332] width 6 height 12
click at [126, 331] on button "Default" at bounding box center [116, 332] width 38 height 12
click at [152, 349] on icon at bounding box center [150, 348] width 6 height 12
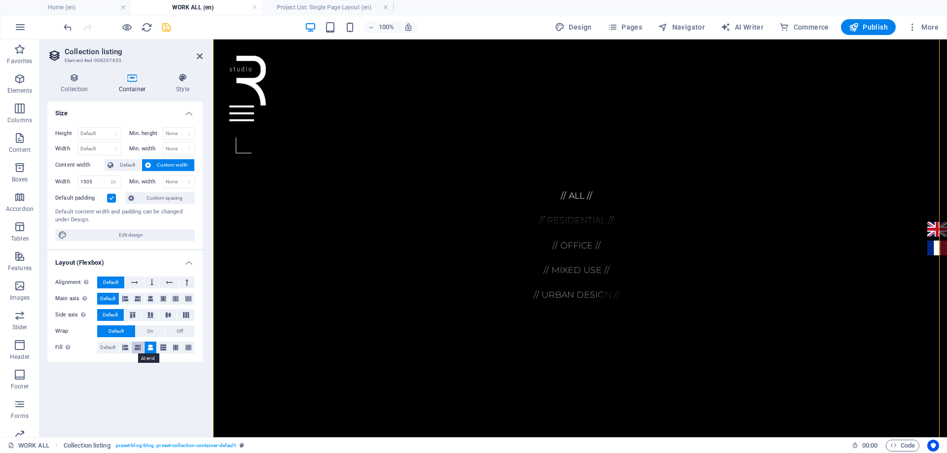
click at [139, 349] on icon at bounding box center [138, 348] width 6 height 12
click at [127, 349] on icon at bounding box center [125, 348] width 6 height 12
click at [105, 348] on span "Default" at bounding box center [107, 348] width 15 height 12
click at [185, 282] on icon at bounding box center [186, 283] width 3 height 12
click at [172, 285] on icon at bounding box center [169, 283] width 7 height 12
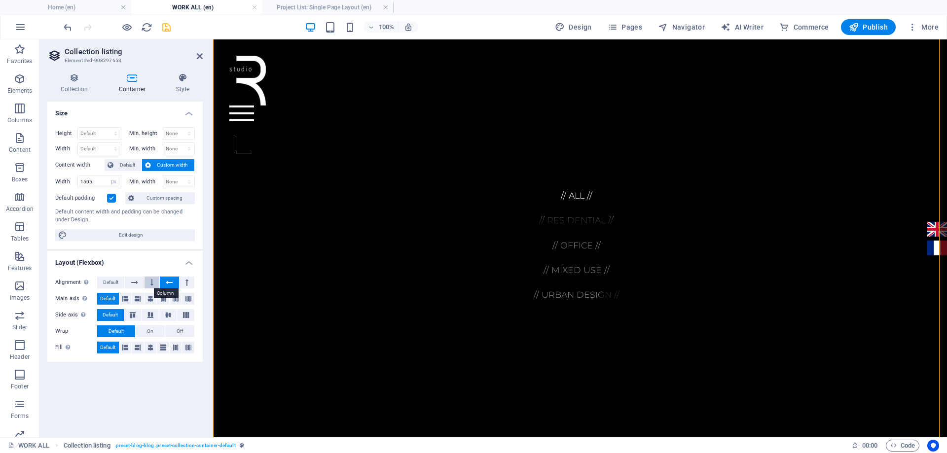
click at [156, 282] on button at bounding box center [152, 283] width 15 height 12
click at [143, 283] on button at bounding box center [134, 283] width 19 height 12
click at [117, 283] on span "Default" at bounding box center [110, 283] width 15 height 12
click at [135, 284] on icon at bounding box center [134, 283] width 7 height 12
drag, startPoint x: 166, startPoint y: 28, endPoint x: 184, endPoint y: 28, distance: 18.7
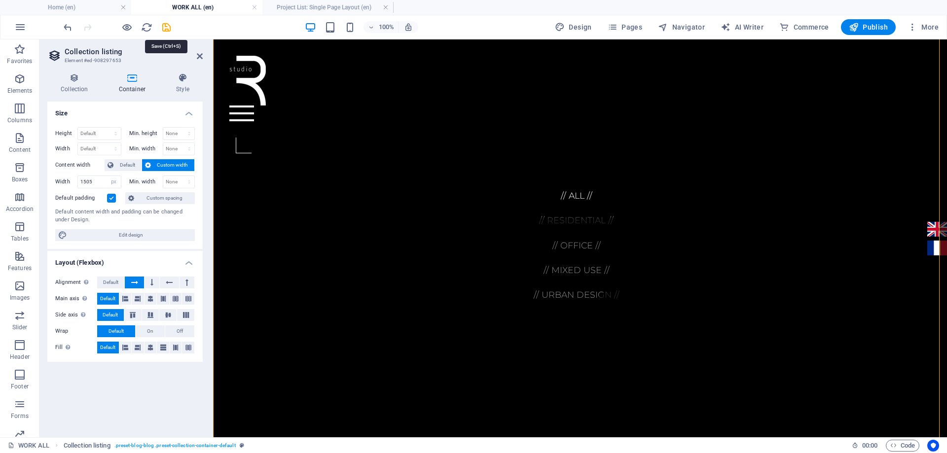
click at [166, 28] on icon "save" at bounding box center [166, 27] width 11 height 11
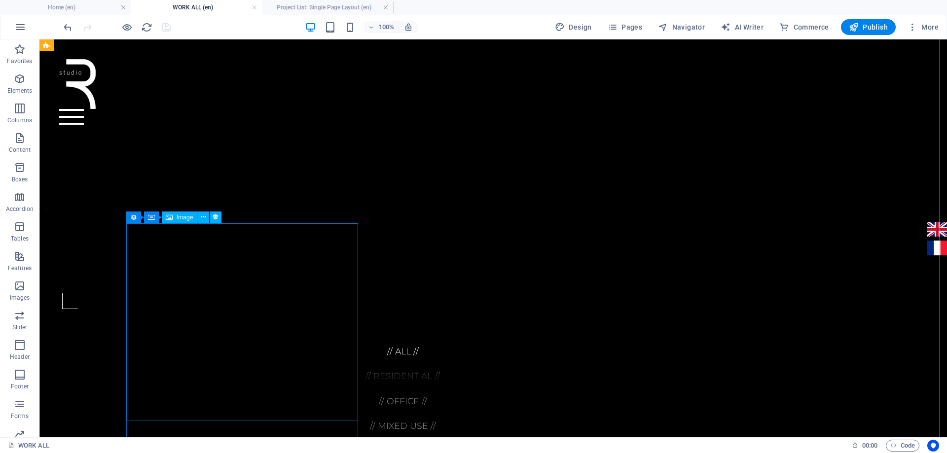
scroll to position [404, 0]
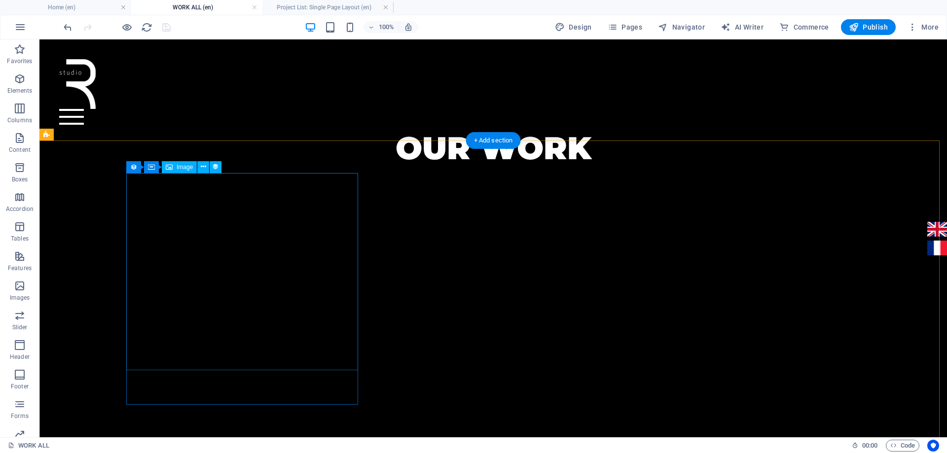
select select "image"
select select "px"
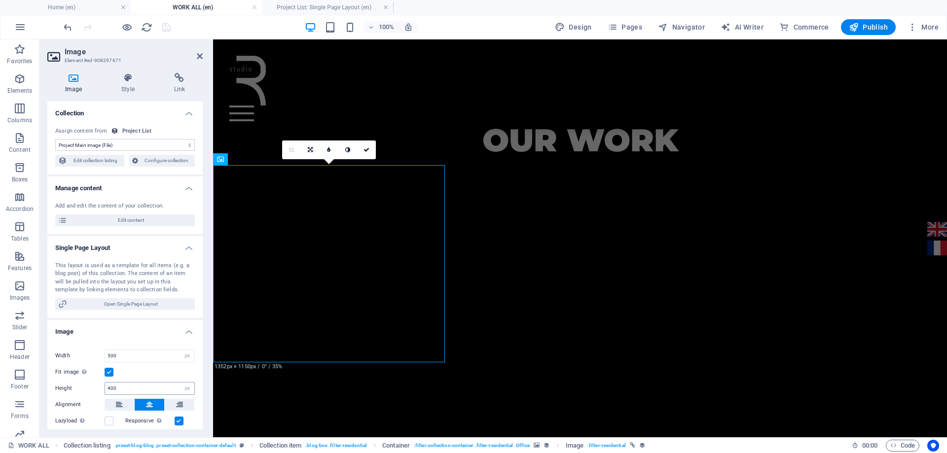
scroll to position [49, 0]
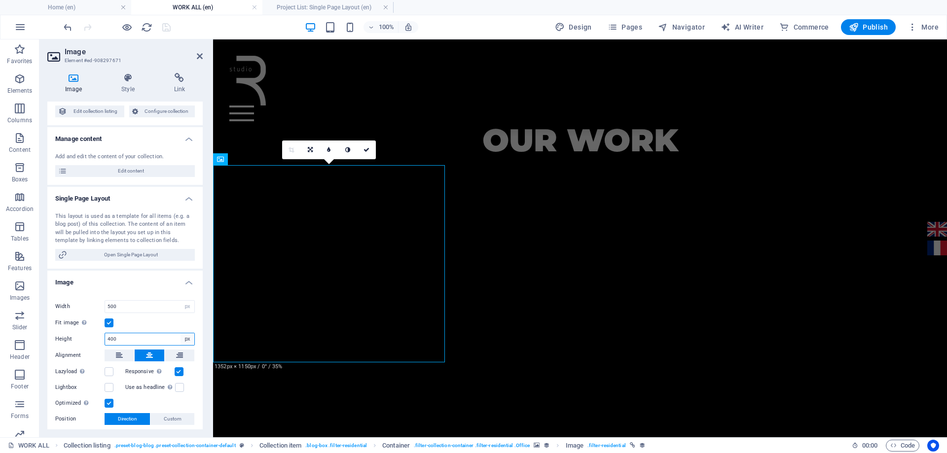
click at [188, 340] on select "Default auto px" at bounding box center [188, 339] width 14 height 12
select select "default"
click at [181, 333] on select "Default auto px" at bounding box center [188, 339] width 14 height 12
select select "DISABLED_OPTION_VALUE"
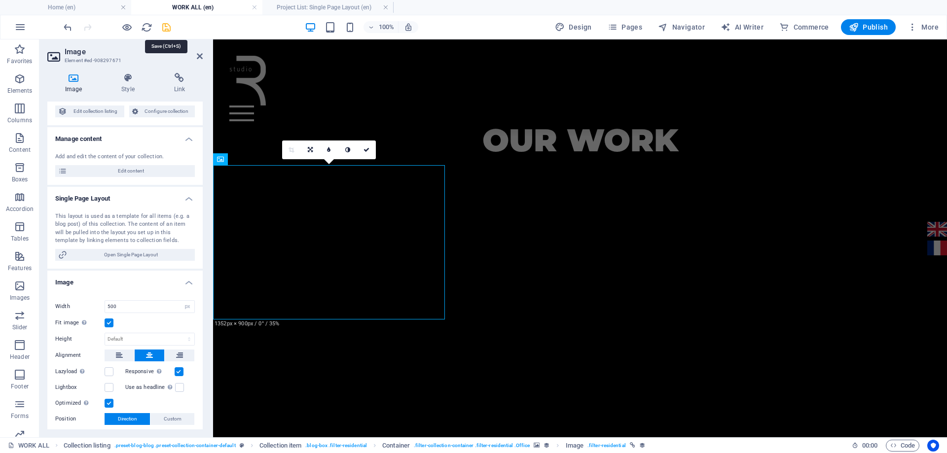
click at [164, 30] on icon "save" at bounding box center [166, 27] width 11 height 11
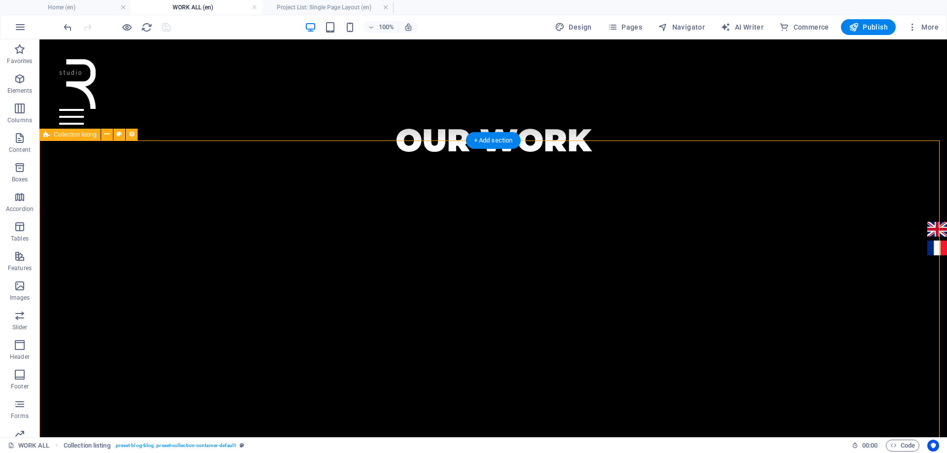
select select "px"
select select "rem"
select select "px"
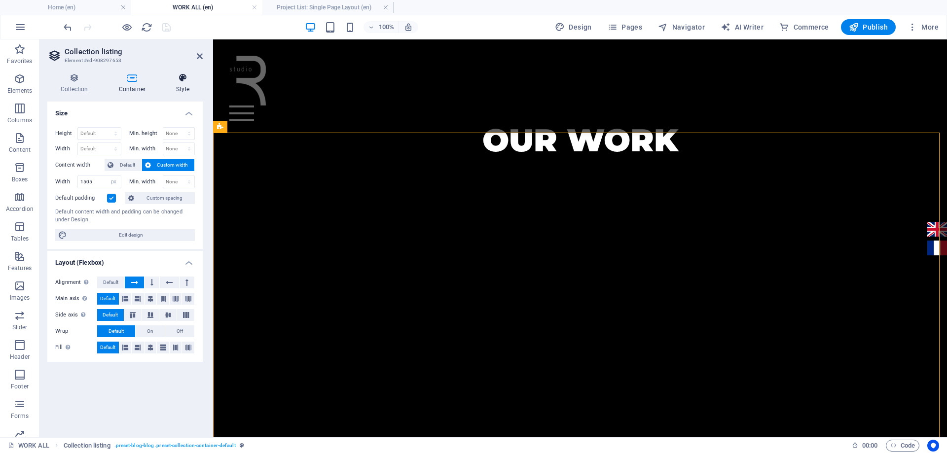
click at [183, 85] on h4 "Style" at bounding box center [183, 83] width 40 height 21
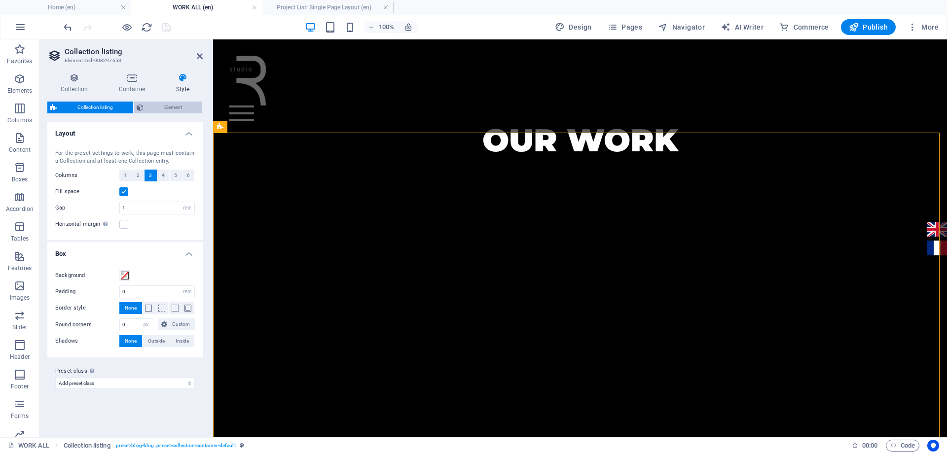
click at [149, 103] on span "Element" at bounding box center [173, 108] width 53 height 12
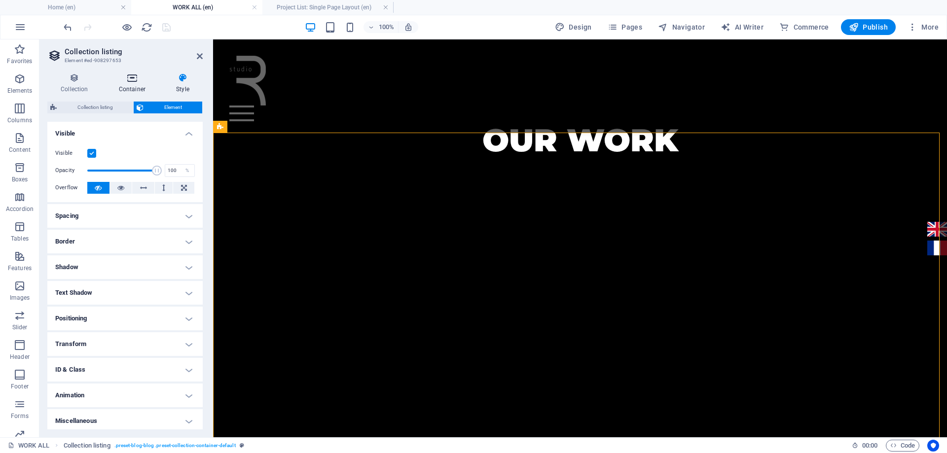
click at [129, 88] on h4 "Container" at bounding box center [134, 83] width 57 height 21
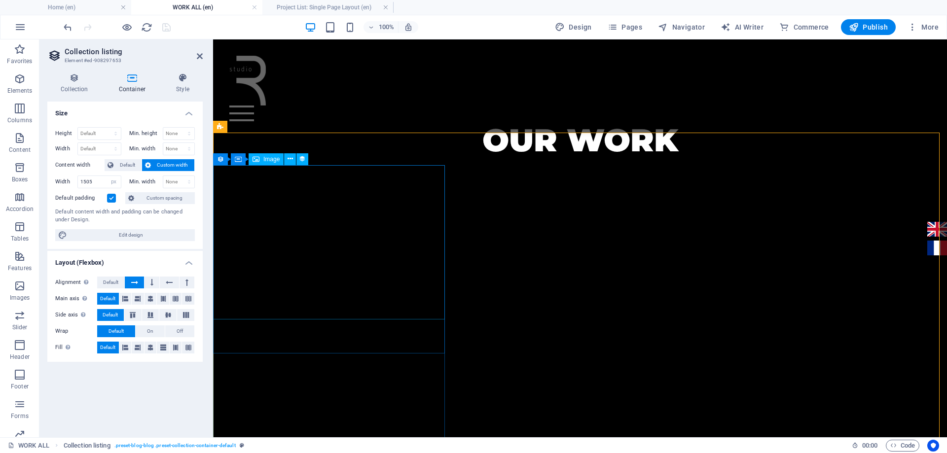
select select "image"
select select "px"
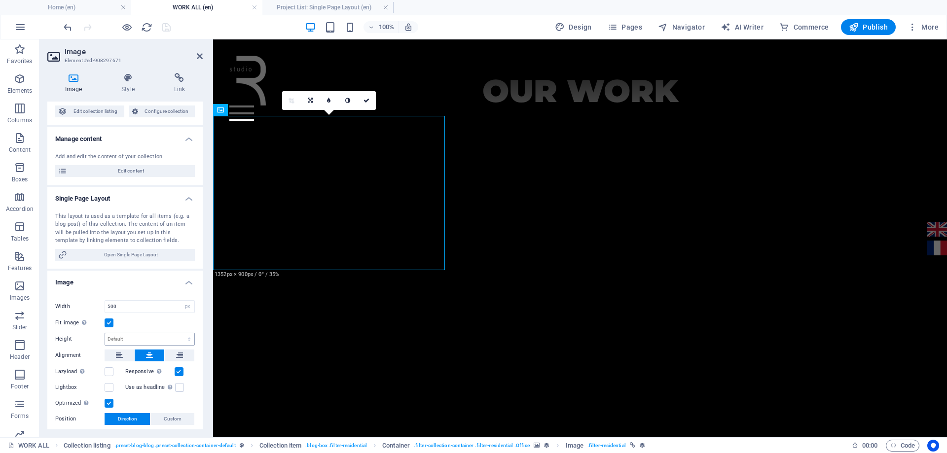
scroll to position [99, 0]
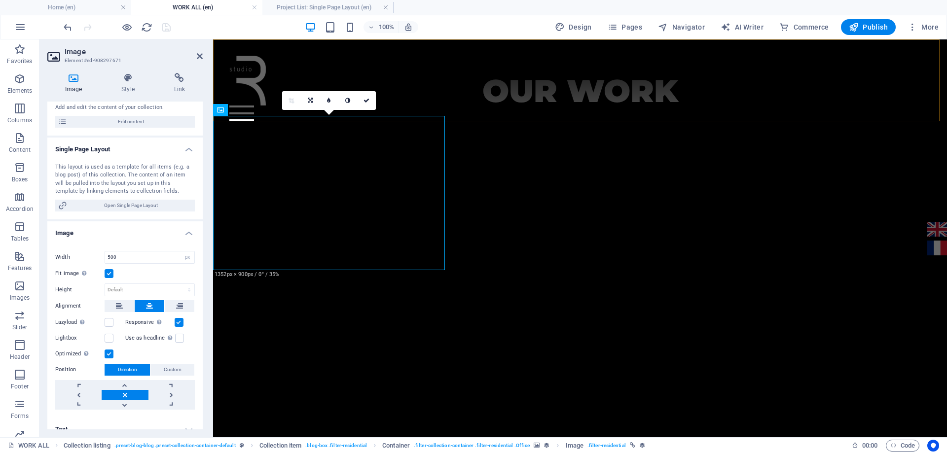
click at [424, 108] on div "Home work about services Contact English Français" at bounding box center [580, 88] width 734 height 98
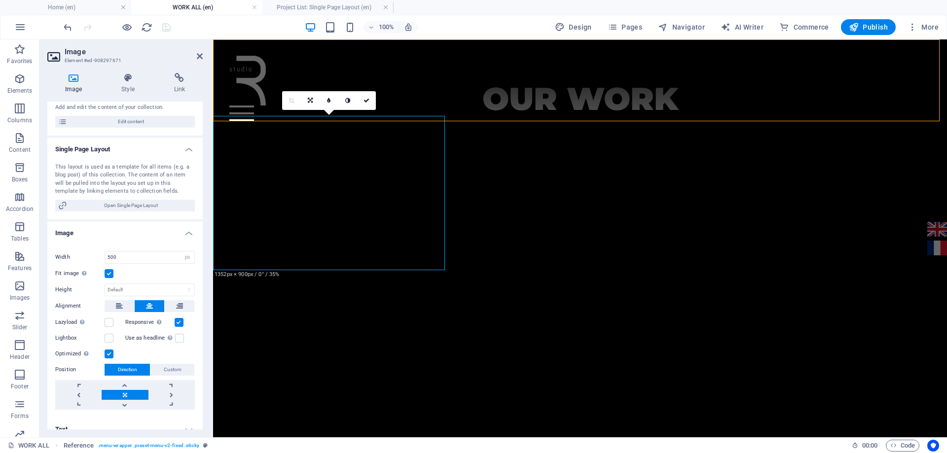
scroll to position [462, 0]
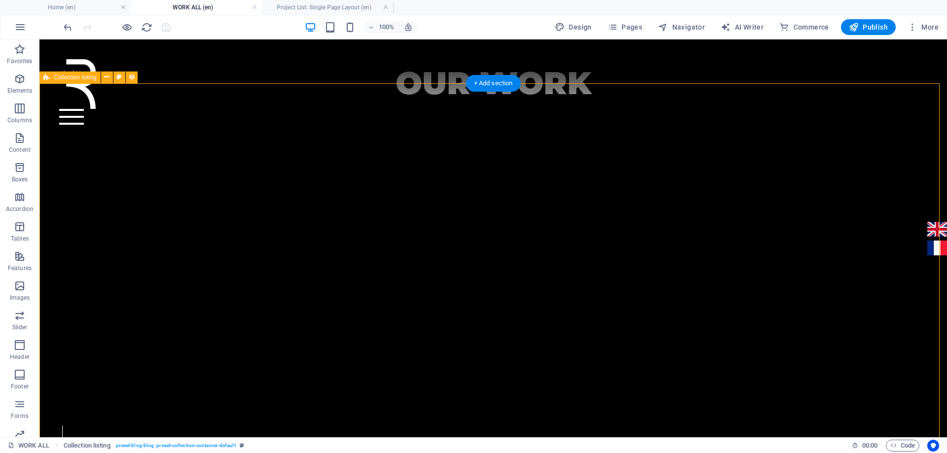
scroll to position [454, 0]
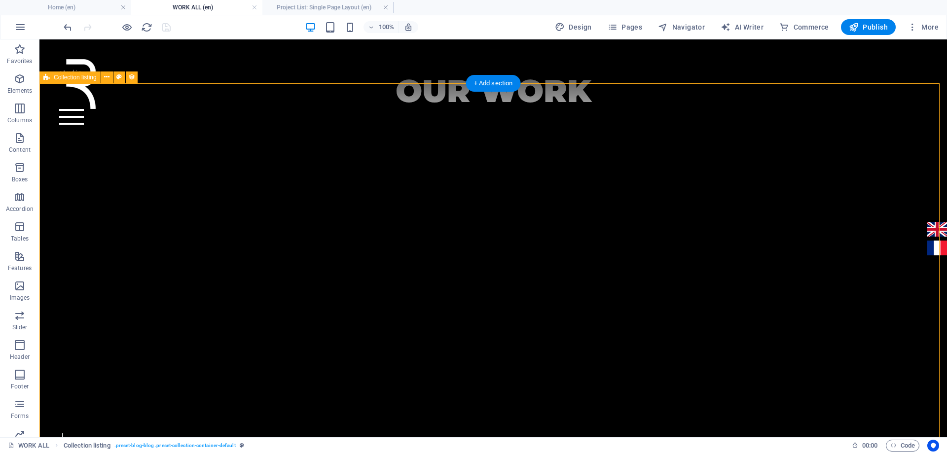
select select "px"
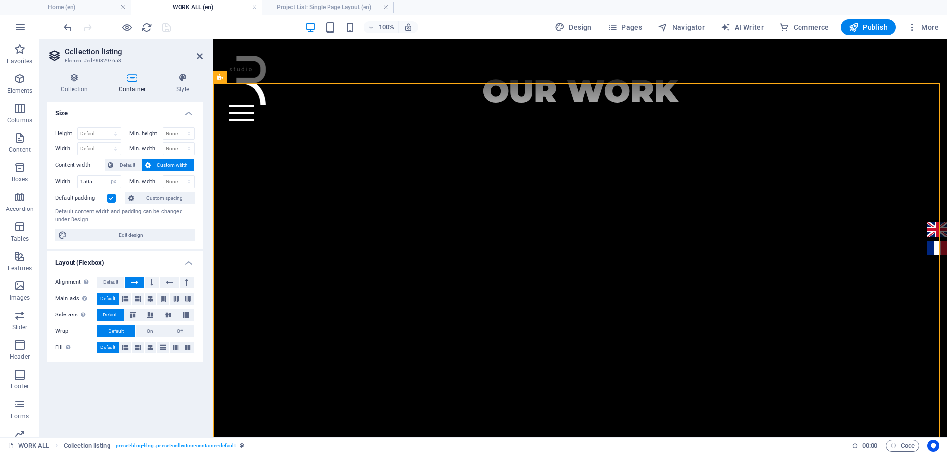
click at [119, 83] on h4 "Container" at bounding box center [134, 83] width 57 height 21
click at [123, 83] on h4 "Container" at bounding box center [134, 83] width 57 height 21
click at [128, 83] on h4 "Container" at bounding box center [134, 83] width 57 height 21
drag, startPoint x: 85, startPoint y: 85, endPoint x: 136, endPoint y: 84, distance: 50.3
click at [86, 85] on h4 "Collection" at bounding box center [76, 83] width 58 height 21
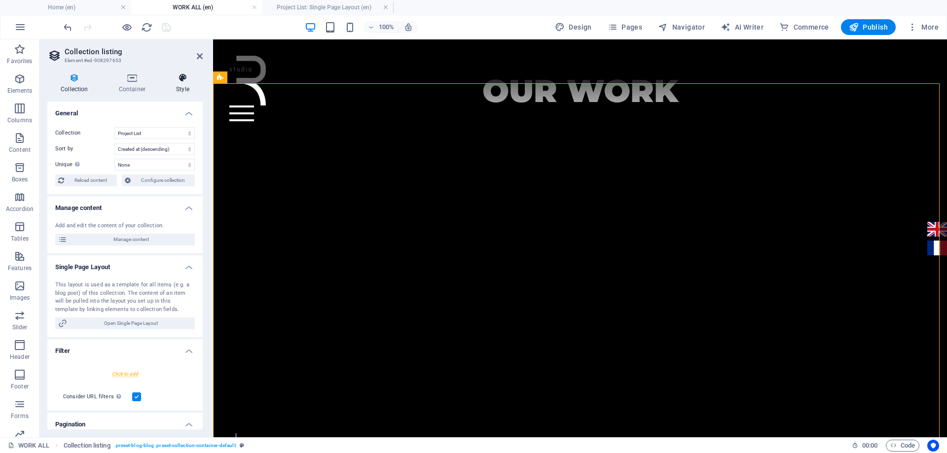
click at [191, 84] on h4 "Style" at bounding box center [183, 83] width 40 height 21
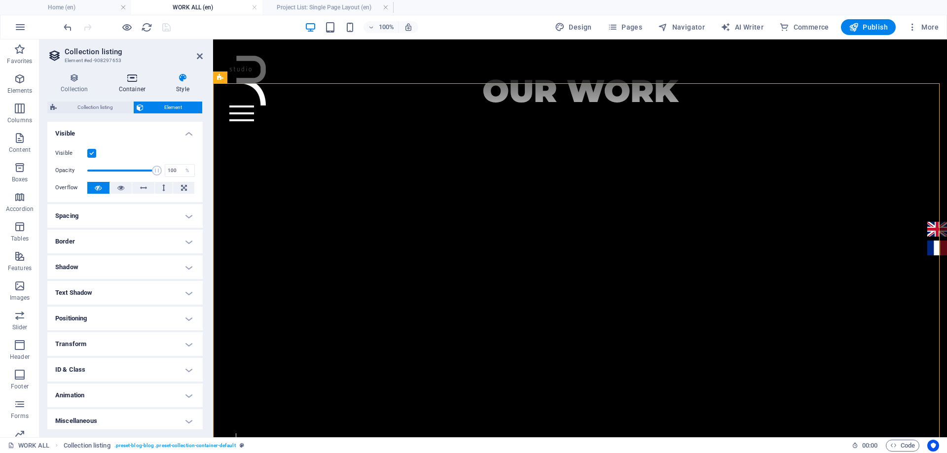
click at [136, 87] on h4 "Container" at bounding box center [134, 83] width 57 height 21
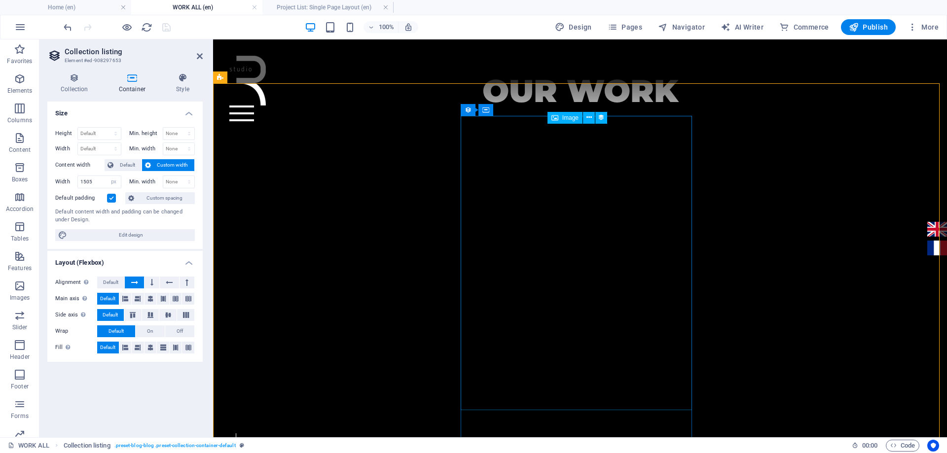
select select "image"
select select "px"
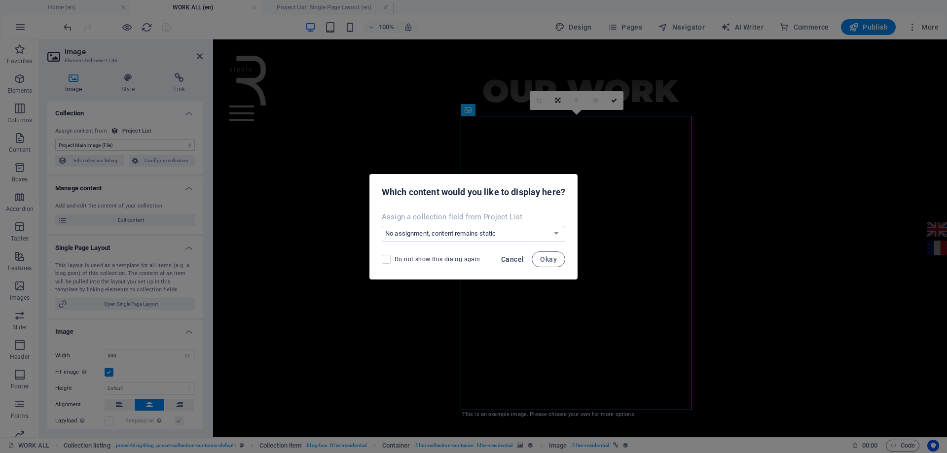
click at [517, 260] on span "Cancel" at bounding box center [512, 260] width 23 height 8
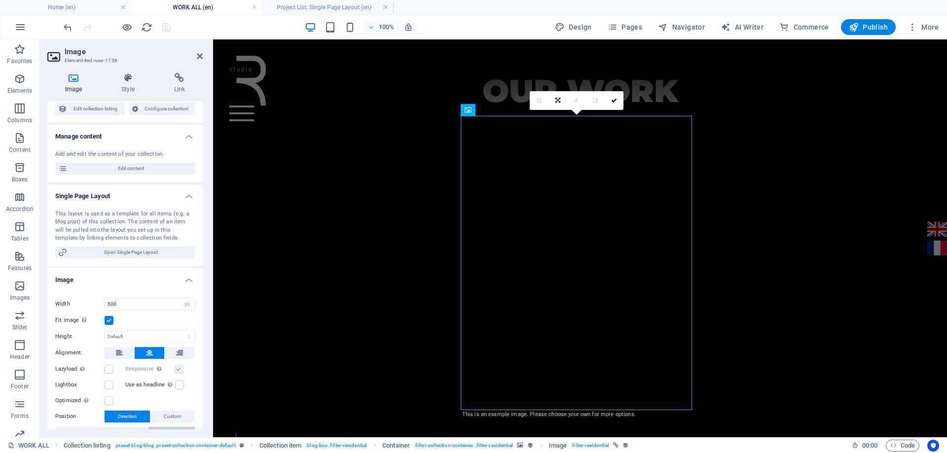
scroll to position [148, 0]
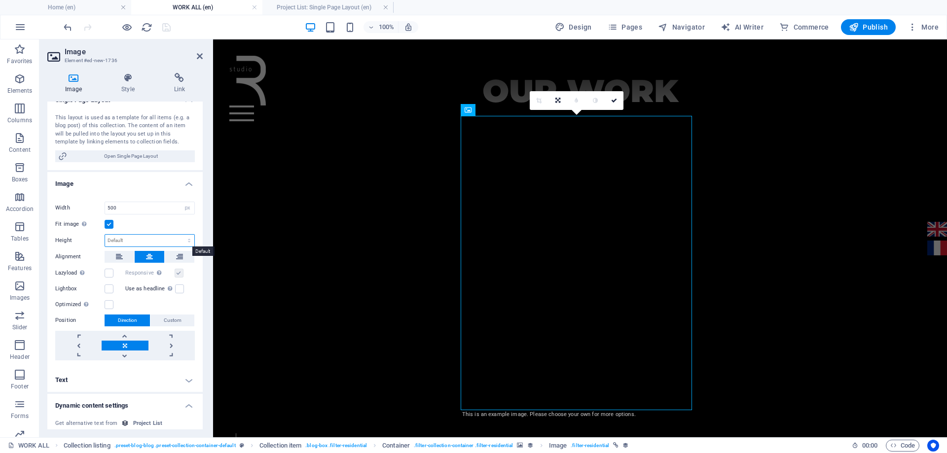
click at [175, 240] on select "Default auto px" at bounding box center [149, 241] width 89 height 12
click at [105, 235] on select "Default auto px" at bounding box center [149, 241] width 89 height 12
select select "DISABLED_OPTION_VALUE"
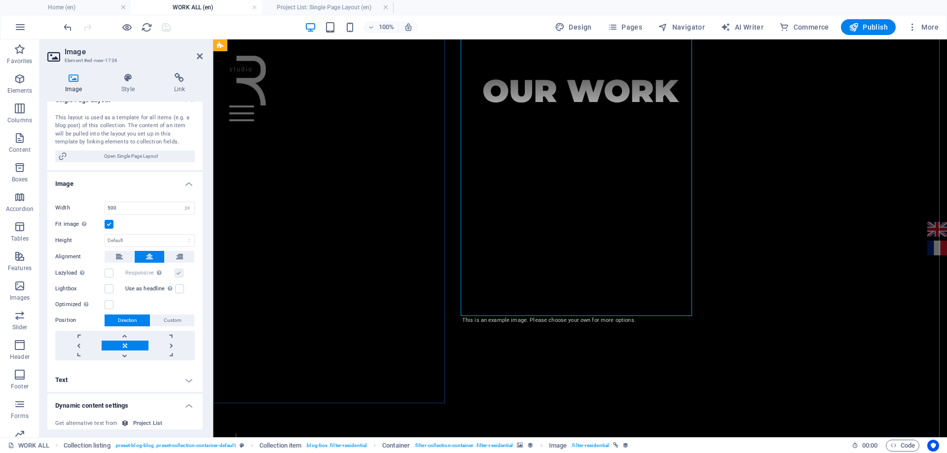
scroll to position [552, 0]
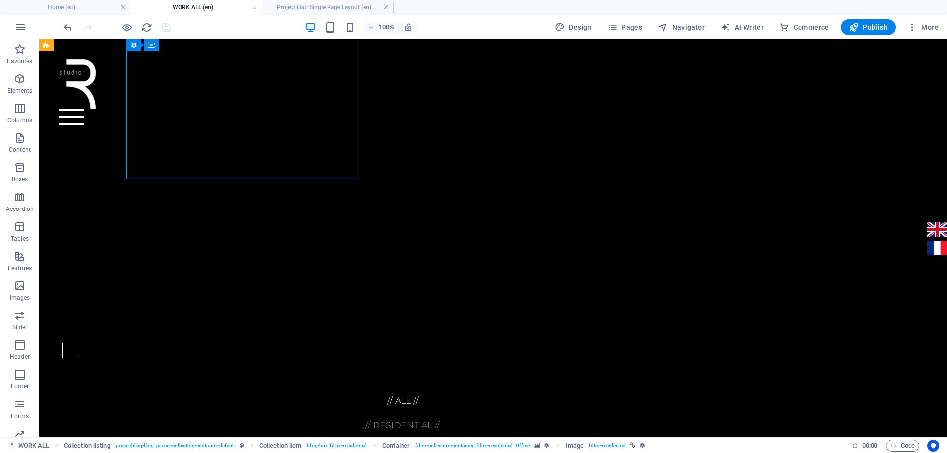
select select "image"
select select "px"
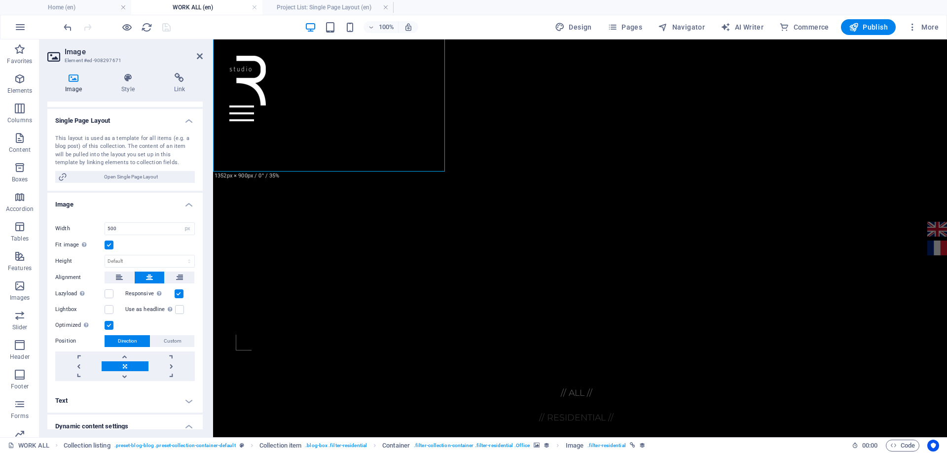
scroll to position [148, 0]
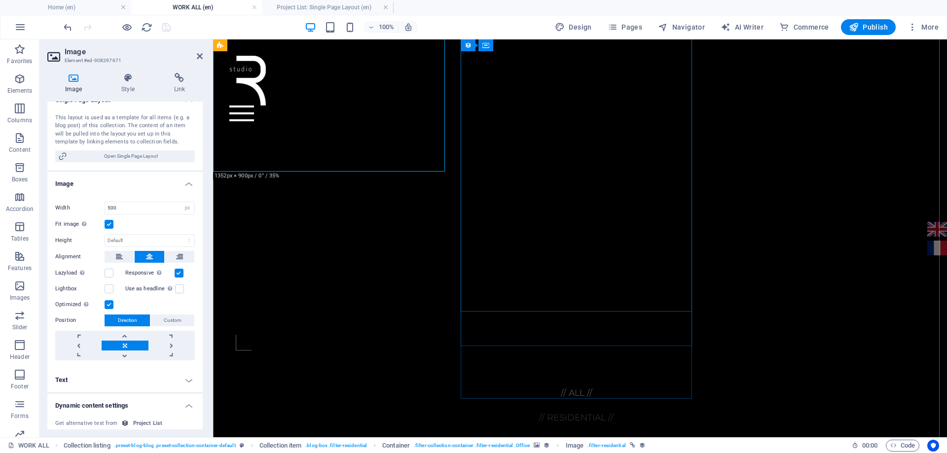
select select "image"
select select "px"
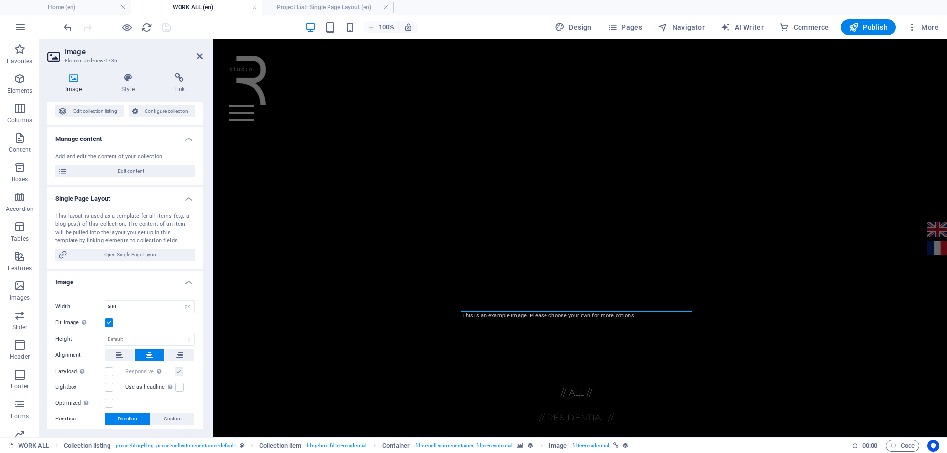
click at [110, 322] on label at bounding box center [109, 323] width 9 height 9
click at [0, 0] on input "Fit image Automatically fit image to a fixed width and height" at bounding box center [0, 0] width 0 height 0
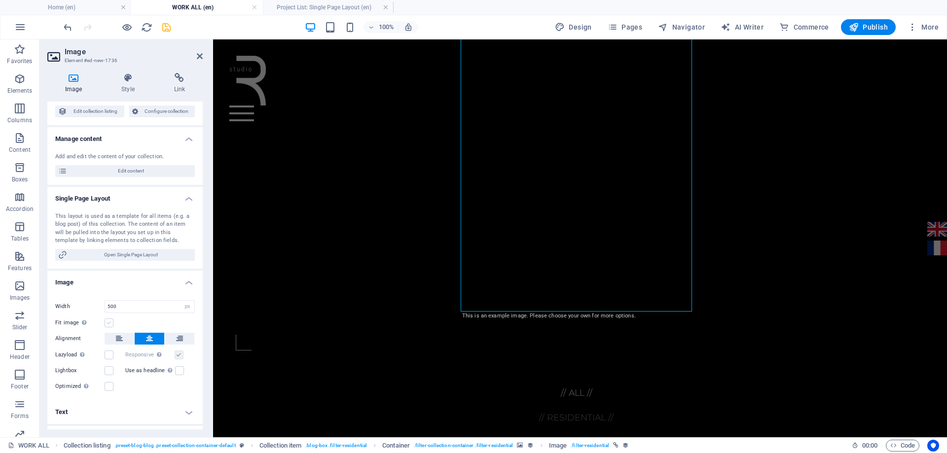
click at [109, 323] on label at bounding box center [109, 323] width 9 height 9
click at [0, 0] on input "Fit image Automatically fit image to a fixed width and height" at bounding box center [0, 0] width 0 height 0
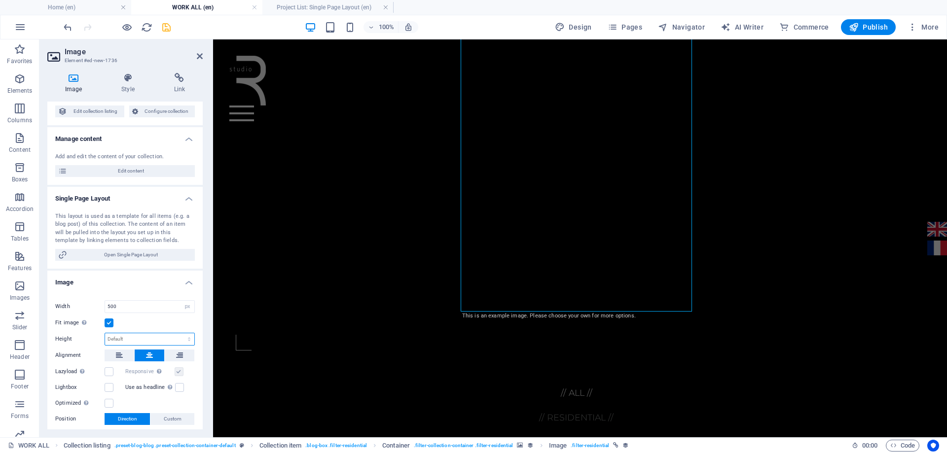
click at [126, 339] on select "Default auto px" at bounding box center [149, 339] width 89 height 12
click at [105, 333] on select "Default auto px" at bounding box center [149, 339] width 89 height 12
click at [137, 341] on select "Default auto px" at bounding box center [149, 339] width 89 height 12
click at [105, 333] on select "Default auto px" at bounding box center [149, 339] width 89 height 12
click at [143, 340] on select "Default auto px" at bounding box center [149, 339] width 89 height 12
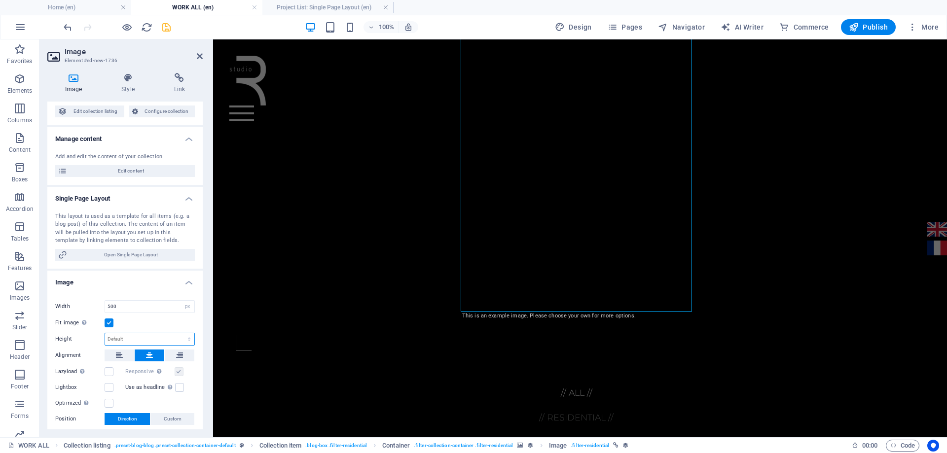
select select "px"
click at [179, 333] on select "Default auto px" at bounding box center [149, 339] width 89 height 12
click at [152, 330] on div "Drag files here, click to choose files or select files from Files or our free s…" at bounding box center [124, 378] width 155 height 179
type input "400"
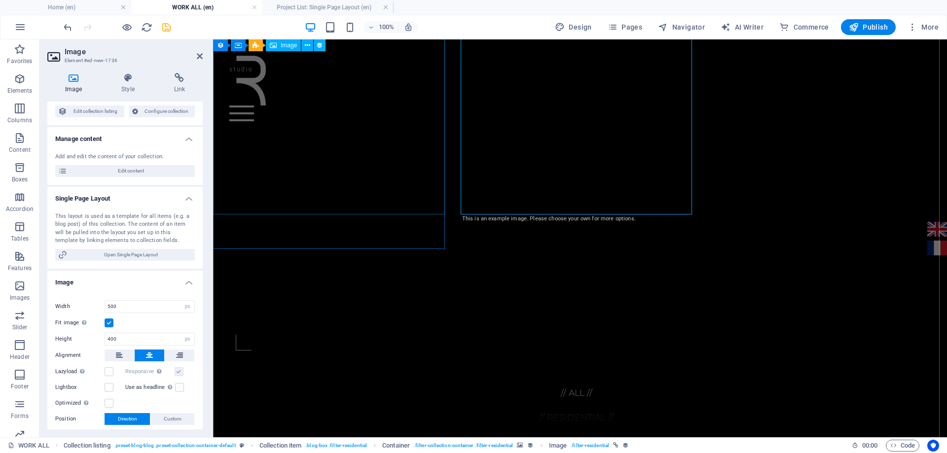
select select "image"
select select "px"
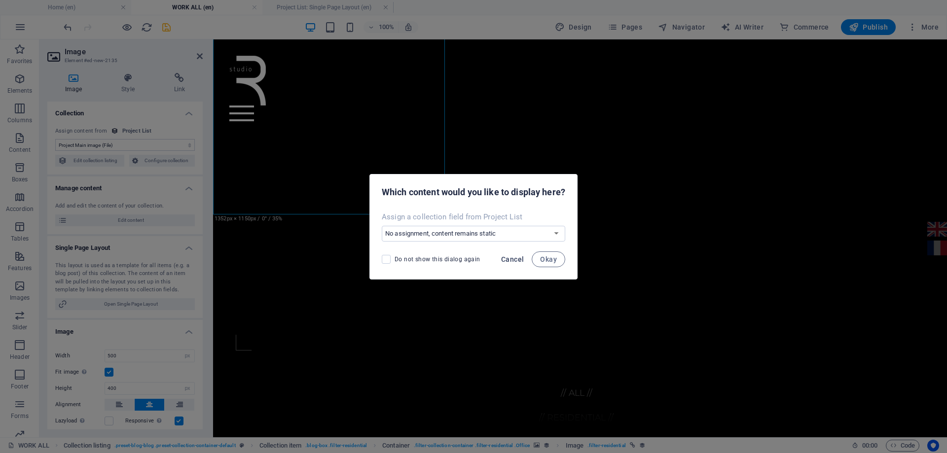
click at [520, 259] on span "Cancel" at bounding box center [512, 260] width 23 height 8
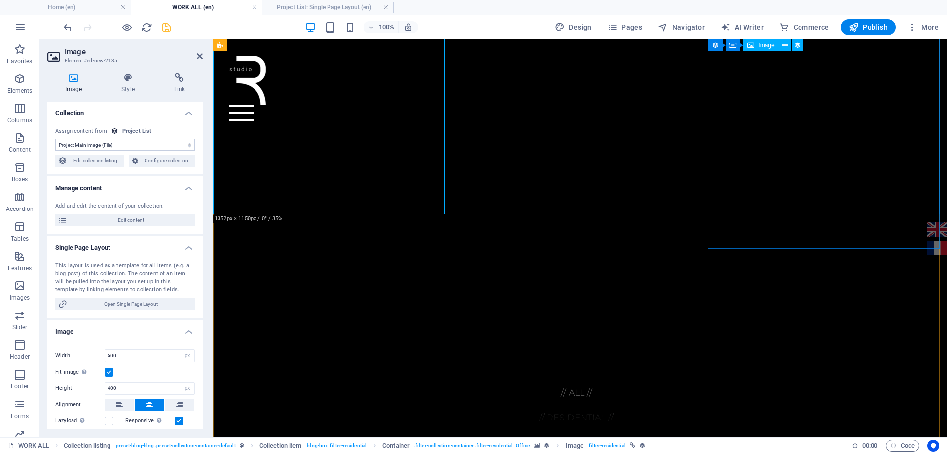
select select "image"
select select "px"
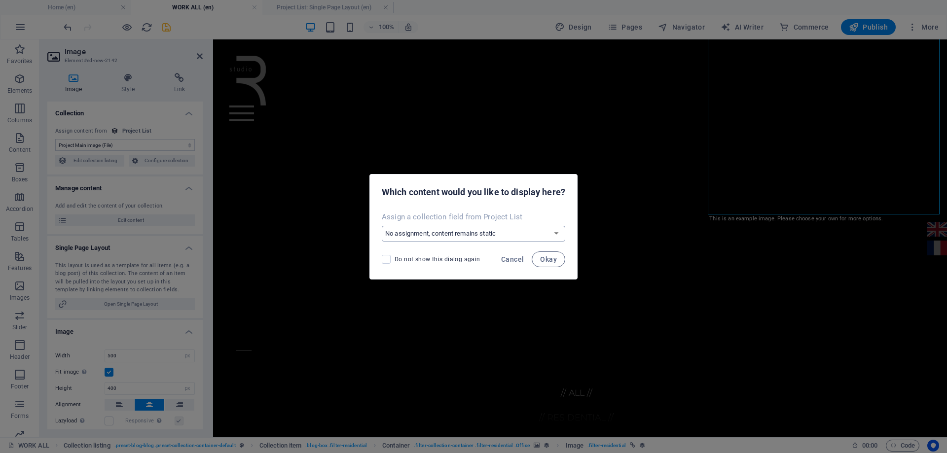
click at [520, 237] on select "No assignment, content remains static Create a new field Created at (Date) Upda…" at bounding box center [474, 234] width 184 height 16
click at [524, 258] on span "Cancel" at bounding box center [512, 260] width 23 height 8
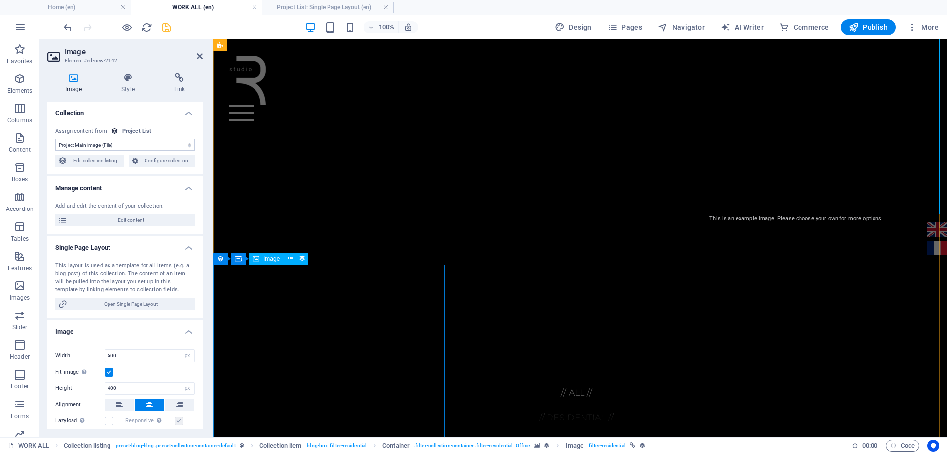
select select "image"
select select "px"
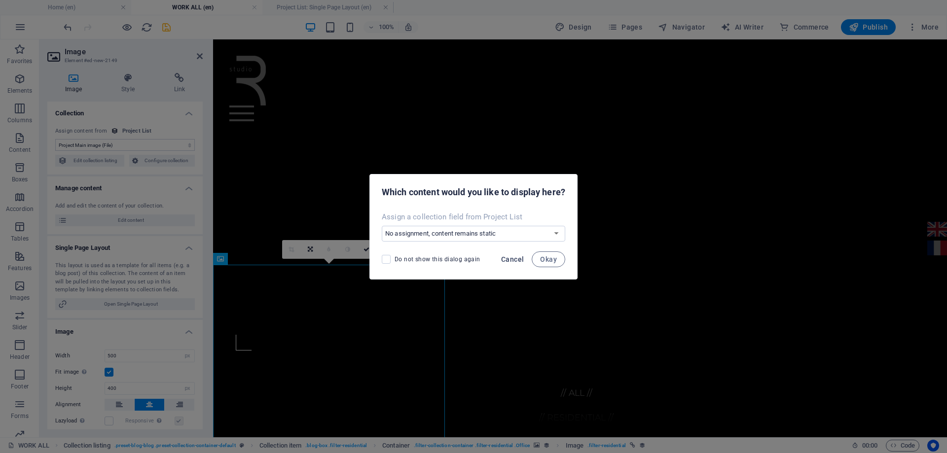
click at [519, 253] on button "Cancel" at bounding box center [512, 260] width 31 height 16
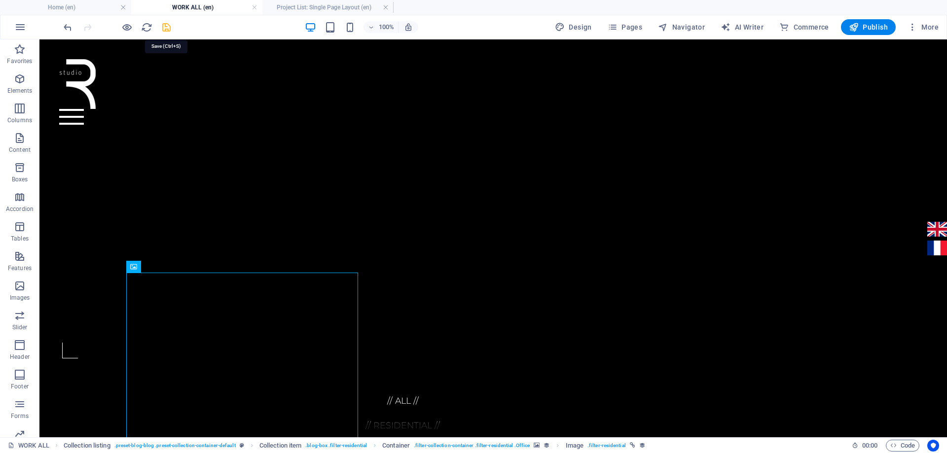
click at [165, 28] on icon "save" at bounding box center [166, 27] width 11 height 11
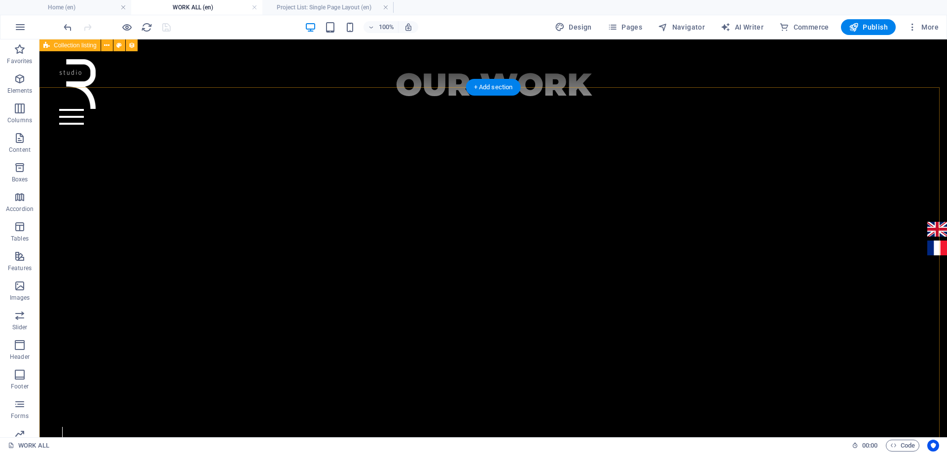
scroll to position [454, 0]
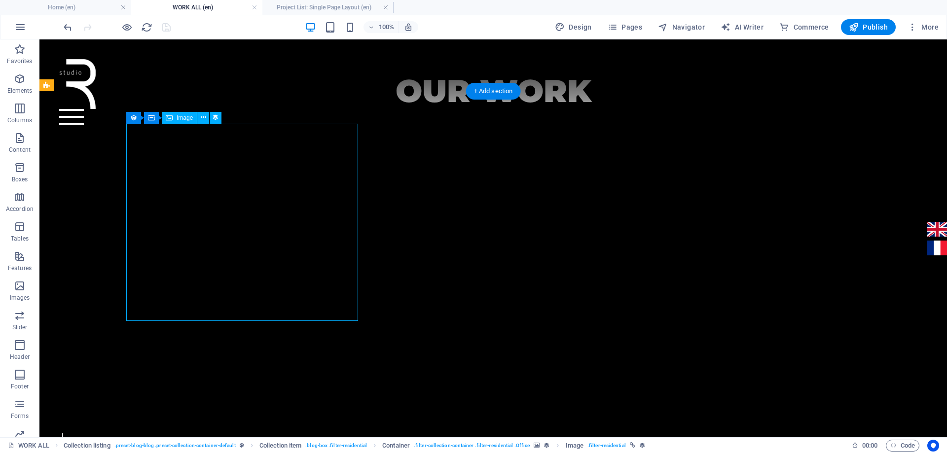
select select "image"
select select "px"
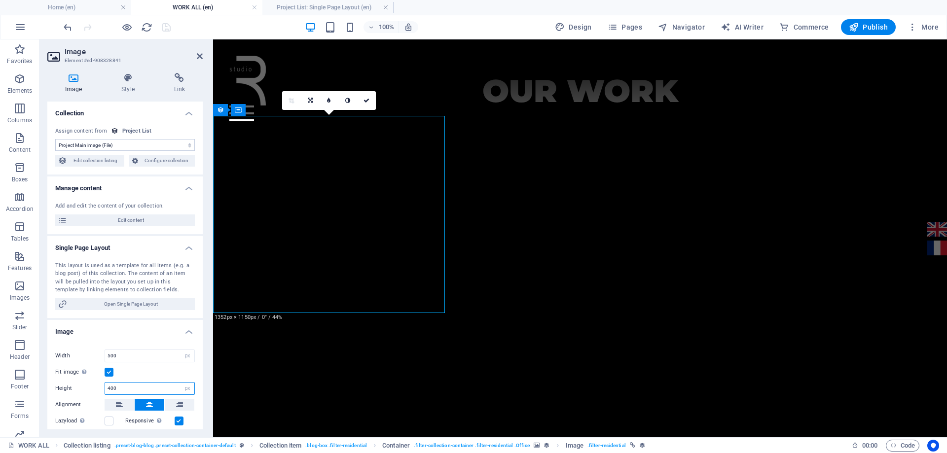
click at [143, 391] on input "400" at bounding box center [149, 389] width 89 height 12
click at [184, 391] on select "Default auto px" at bounding box center [188, 389] width 14 height 12
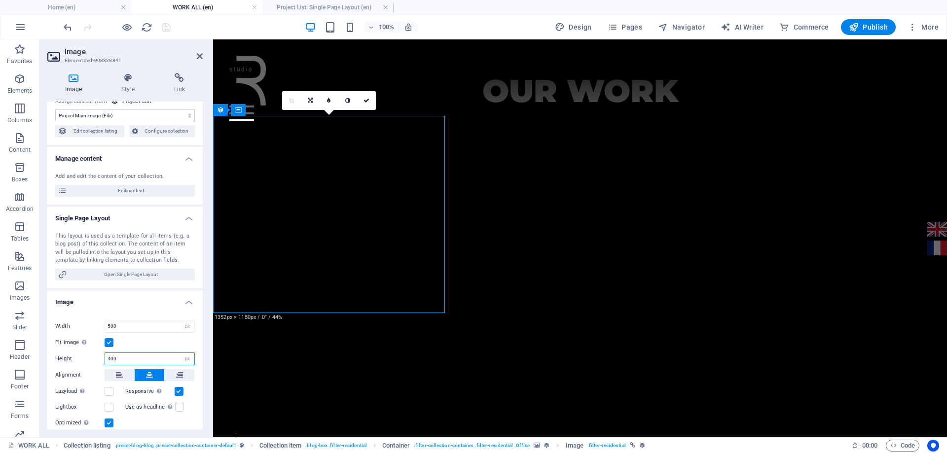
scroll to position [49, 0]
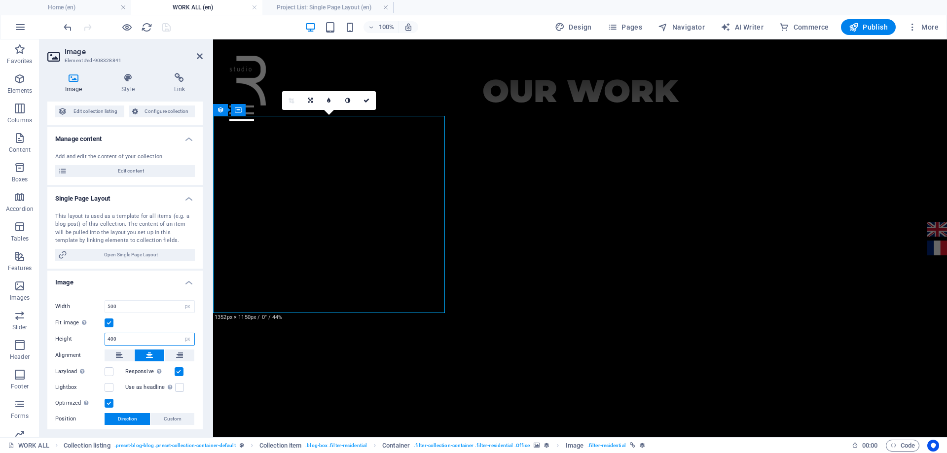
click at [156, 337] on input "400" at bounding box center [149, 339] width 89 height 12
click at [174, 338] on input "400" at bounding box center [149, 339] width 89 height 12
click at [183, 338] on select "Default auto px" at bounding box center [188, 339] width 14 height 12
select select "default"
click at [181, 333] on select "Default auto px" at bounding box center [188, 339] width 14 height 12
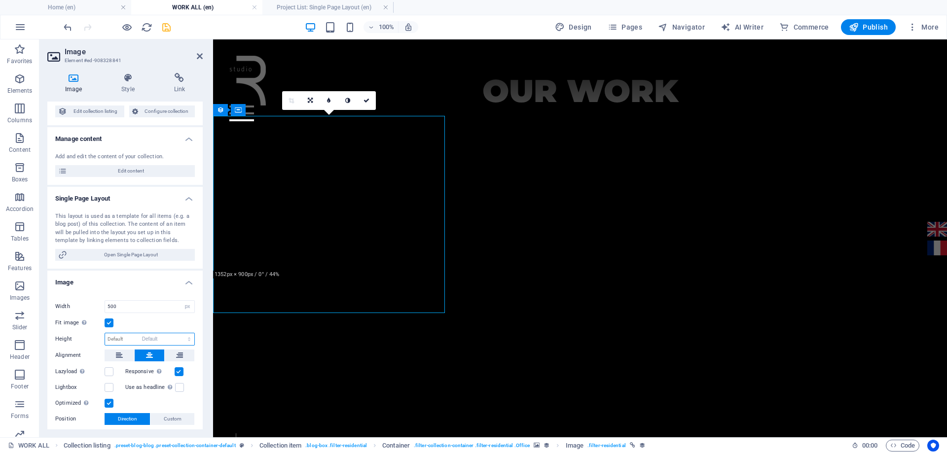
select select "DISABLED_OPTION_VALUE"
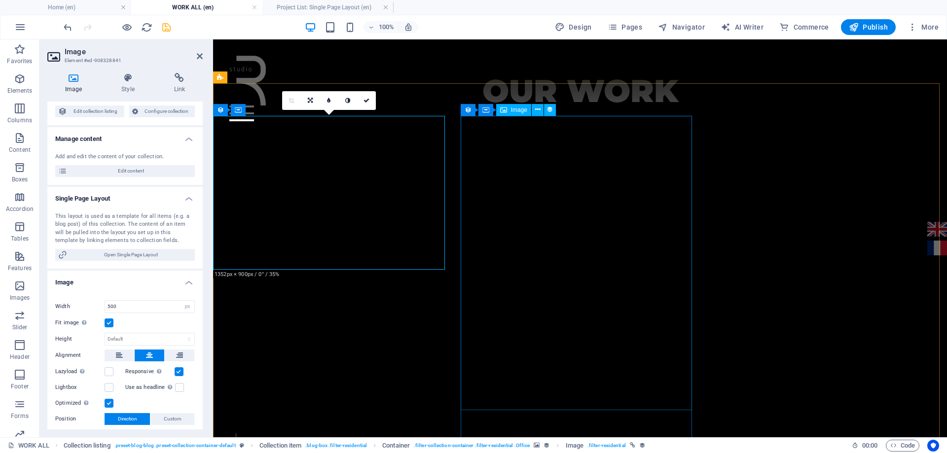
select select "image"
select select "px"
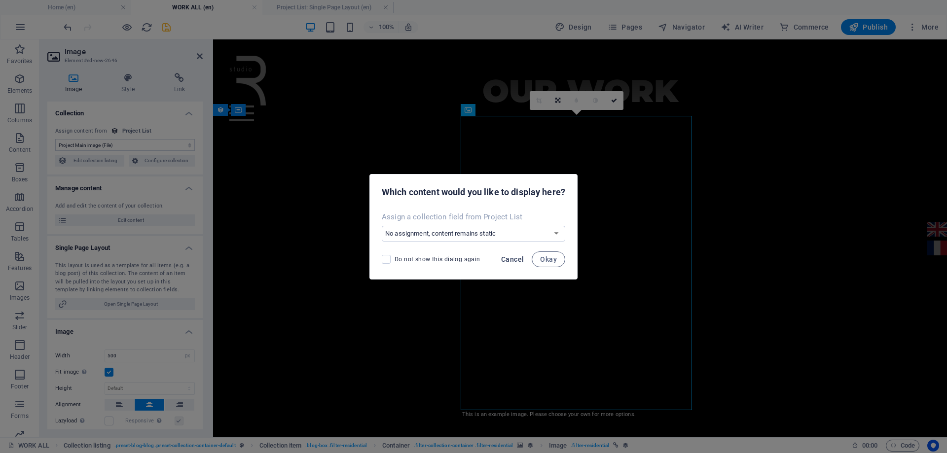
click at [515, 261] on span "Cancel" at bounding box center [512, 260] width 23 height 8
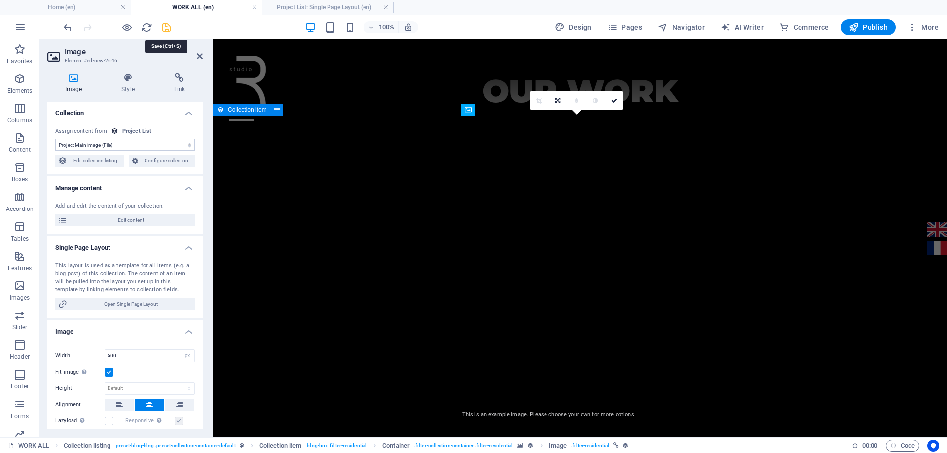
click at [167, 29] on icon "save" at bounding box center [166, 27] width 11 height 11
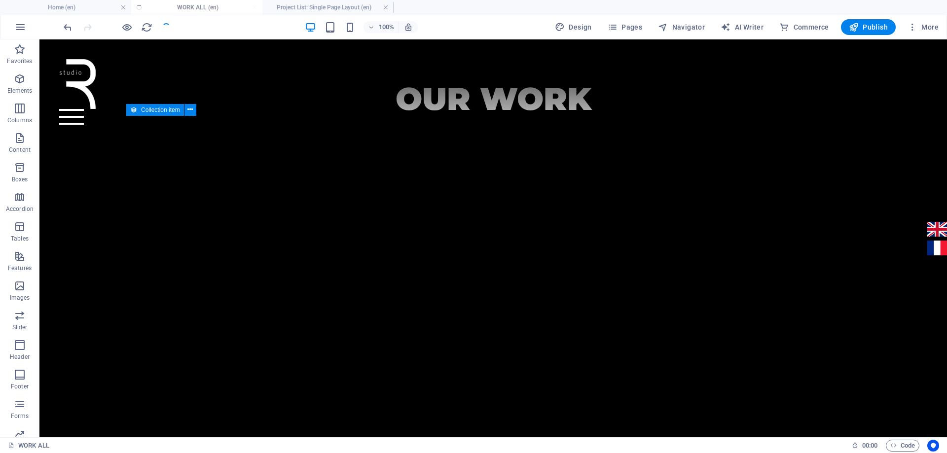
scroll to position [462, 0]
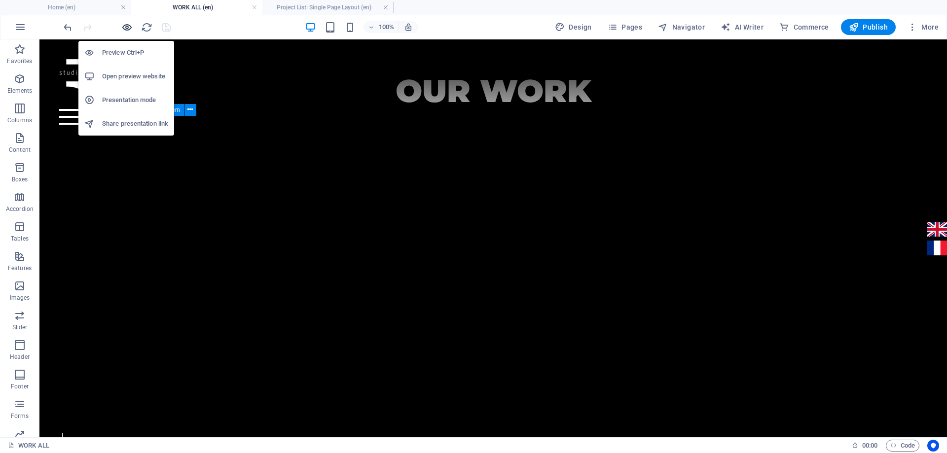
click at [124, 28] on icon "button" at bounding box center [126, 27] width 11 height 11
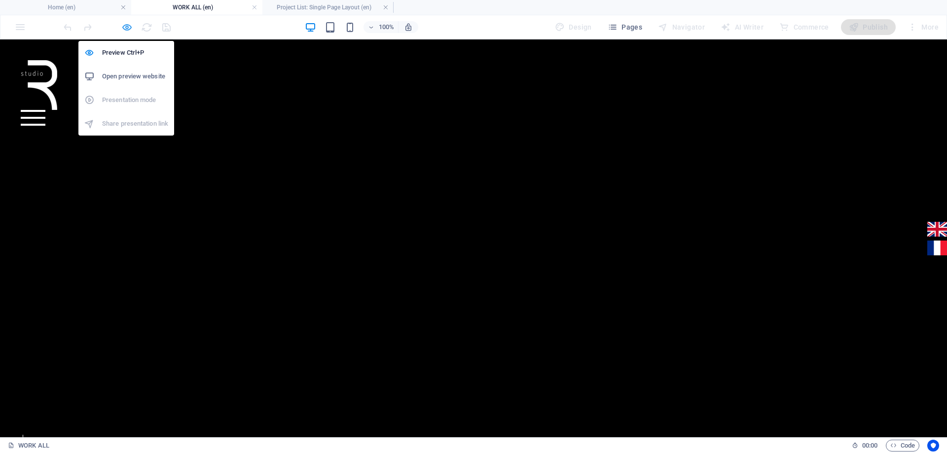
scroll to position [463, 0]
click at [124, 28] on icon "button" at bounding box center [126, 27] width 11 height 11
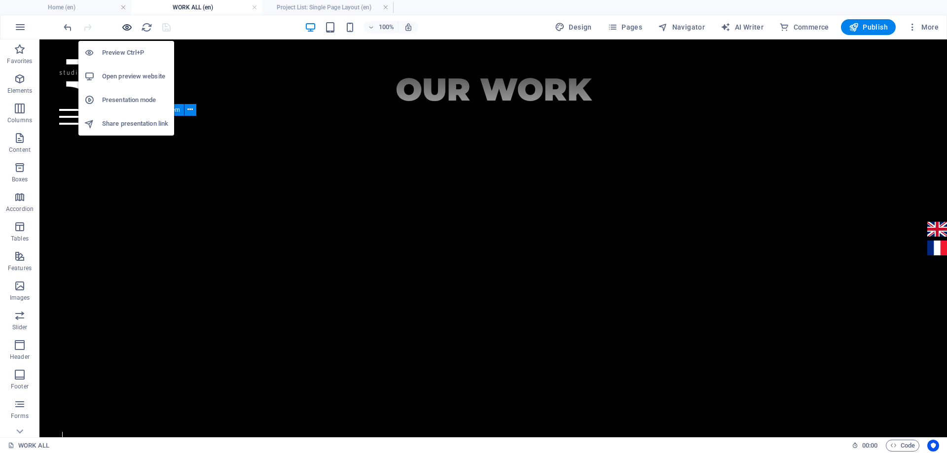
scroll to position [462, 0]
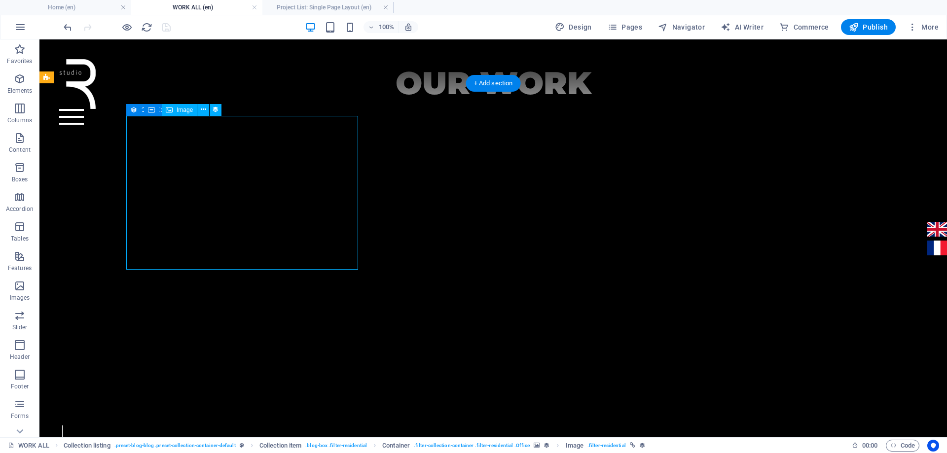
scroll to position [454, 0]
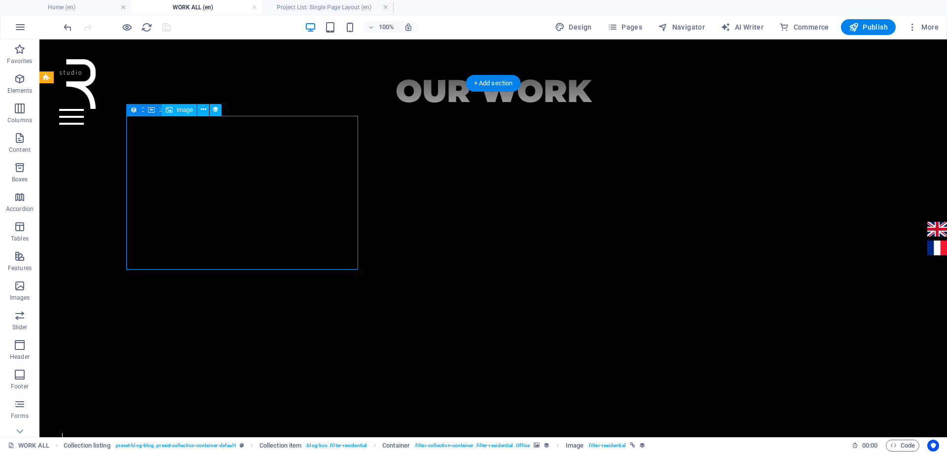
select select "image"
select select "px"
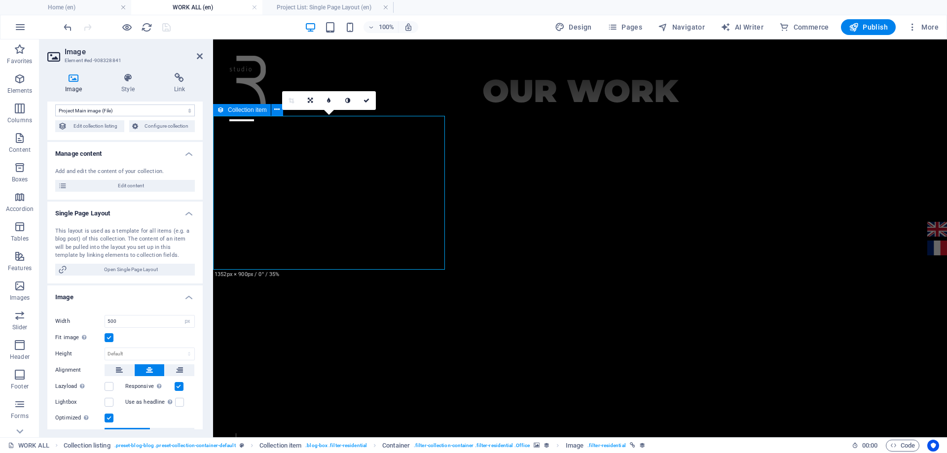
scroll to position [49, 0]
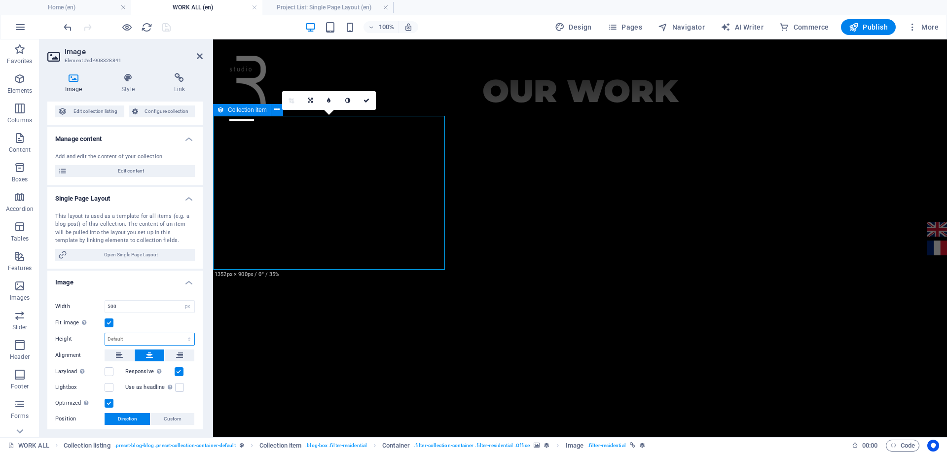
click at [130, 336] on select "Default auto px" at bounding box center [149, 339] width 89 height 12
select select "px"
click at [179, 333] on select "Default auto px" at bounding box center [149, 339] width 89 height 12
type input "400"
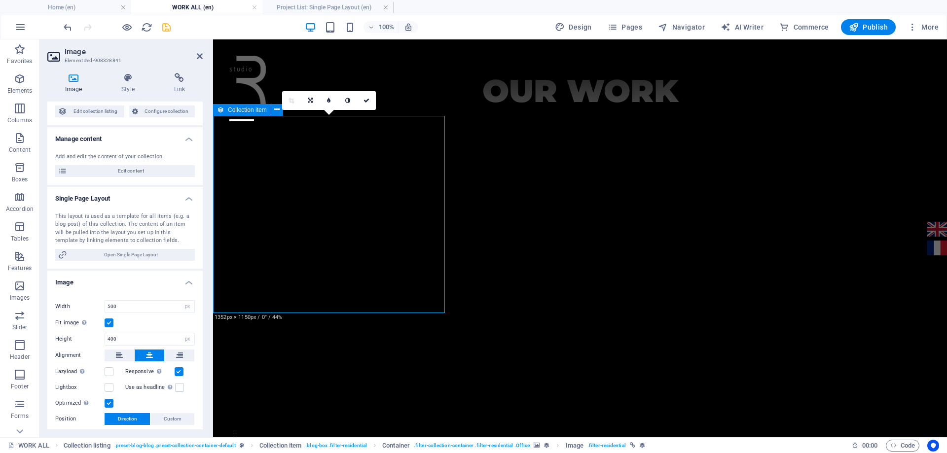
click at [179, 372] on label at bounding box center [179, 371] width 9 height 9
click at [0, 0] on input "Responsive Automatically load retina image and smartphone optimized sizes." at bounding box center [0, 0] width 0 height 0
click at [180, 372] on label at bounding box center [179, 371] width 9 height 9
click at [0, 0] on input "Responsive Automatically load retina image and smartphone optimized sizes." at bounding box center [0, 0] width 0 height 0
click at [180, 371] on label at bounding box center [179, 371] width 9 height 9
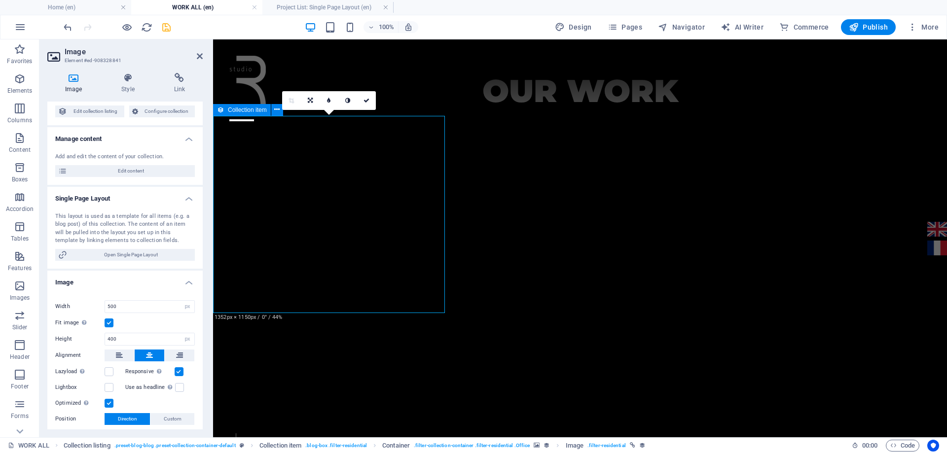
click at [0, 0] on input "Responsive Automatically load retina image and smartphone optimized sizes." at bounding box center [0, 0] width 0 height 0
click at [165, 27] on icon "save" at bounding box center [166, 27] width 11 height 11
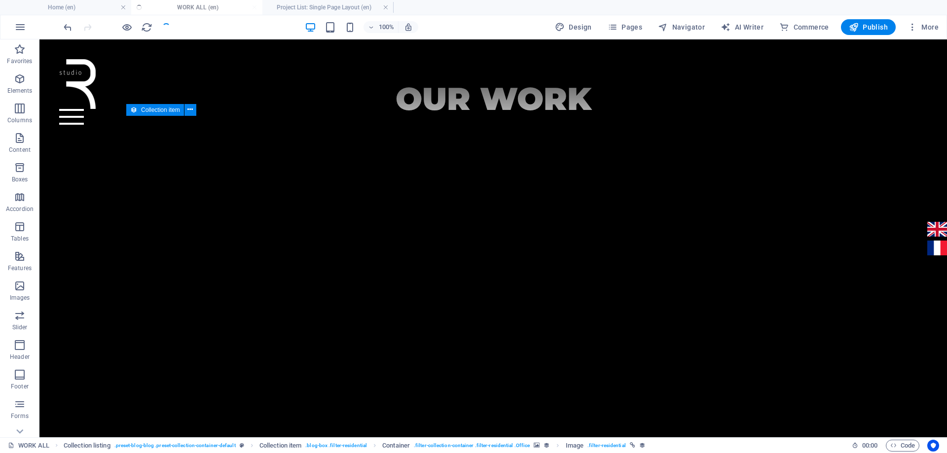
scroll to position [462, 0]
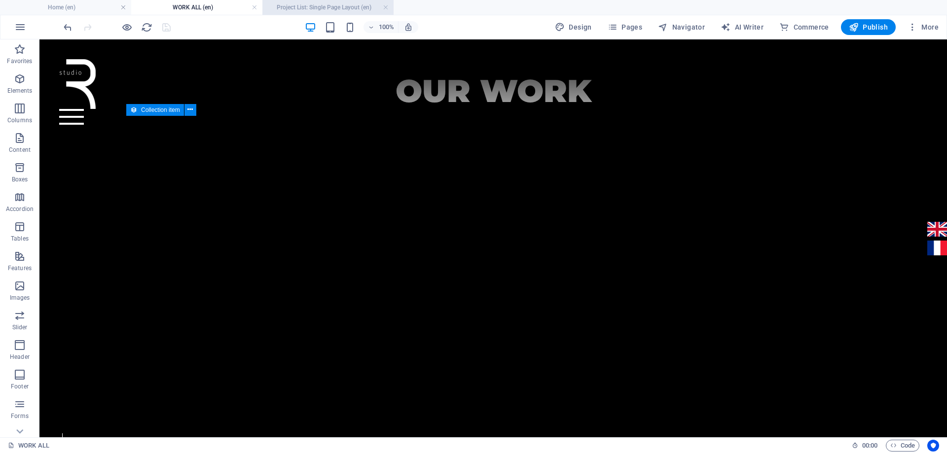
click at [338, 6] on h4 "Project List: Single Page Layout (en)" at bounding box center [327, 7] width 131 height 11
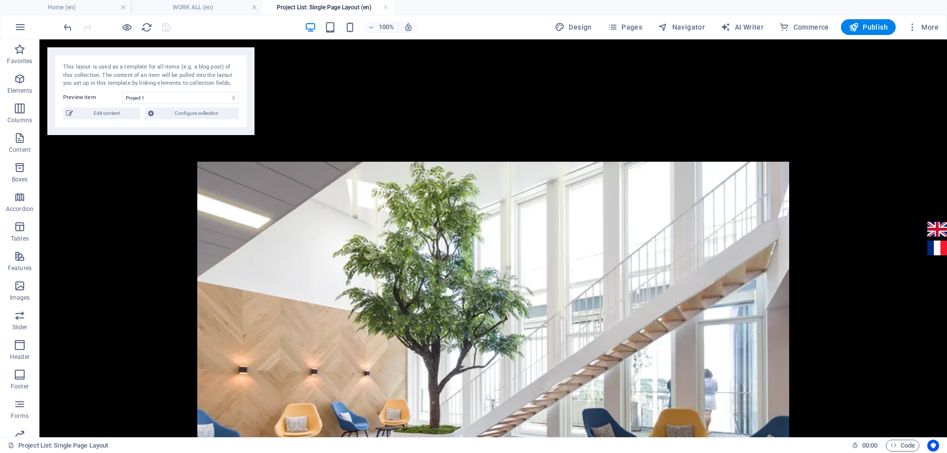
scroll to position [0, 0]
click at [191, 5] on h4 "WORK ALL (en)" at bounding box center [196, 7] width 131 height 11
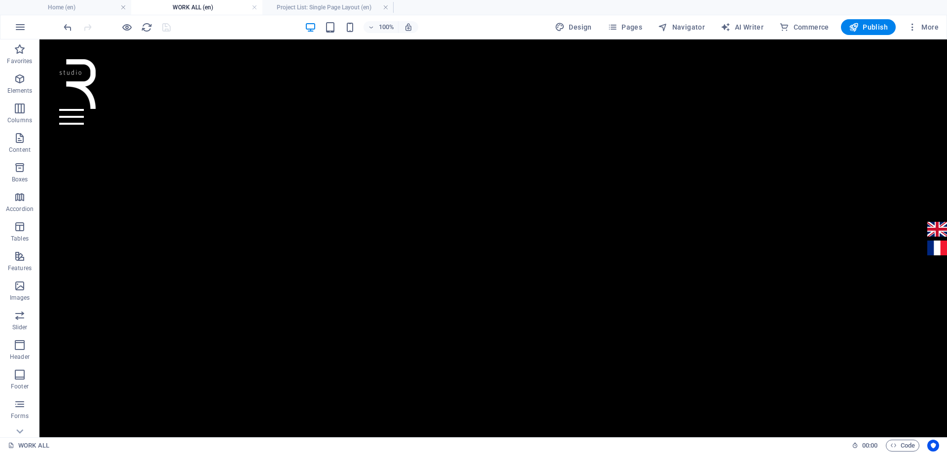
scroll to position [462, 0]
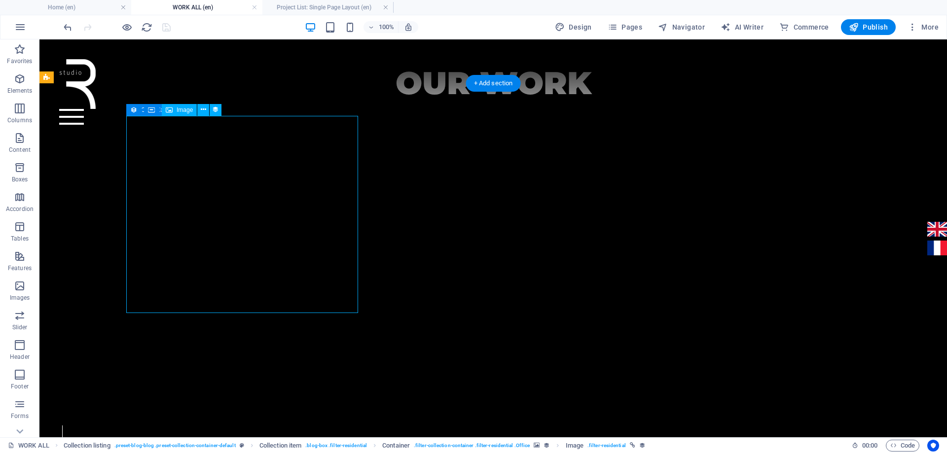
select select "image"
select select "px"
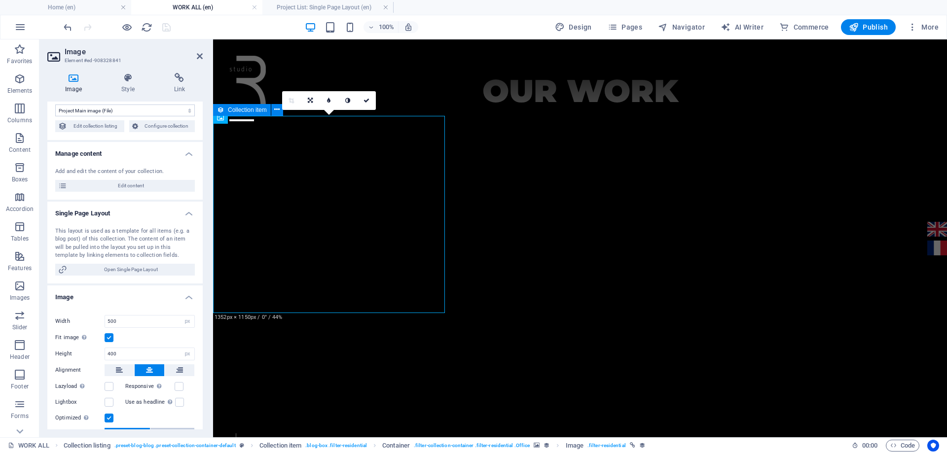
scroll to position [49, 0]
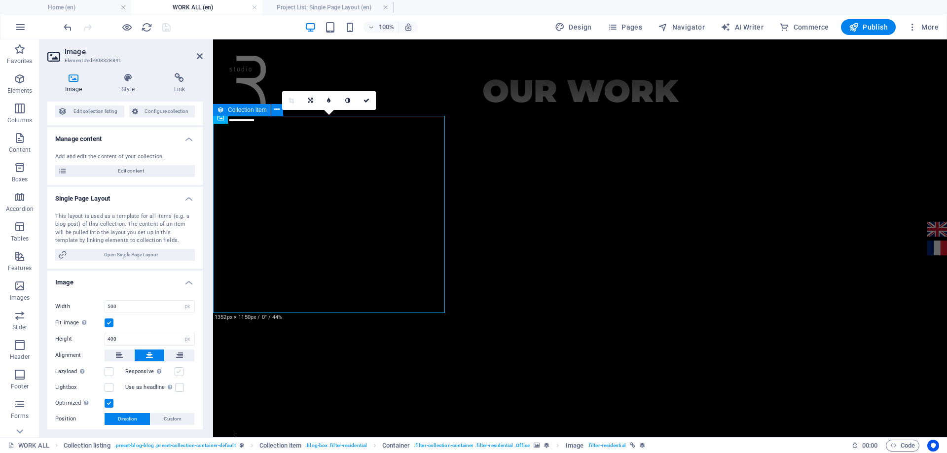
click at [181, 374] on label at bounding box center [179, 371] width 9 height 9
click at [0, 0] on input "Responsive Automatically load retina image and smartphone optimized sizes." at bounding box center [0, 0] width 0 height 0
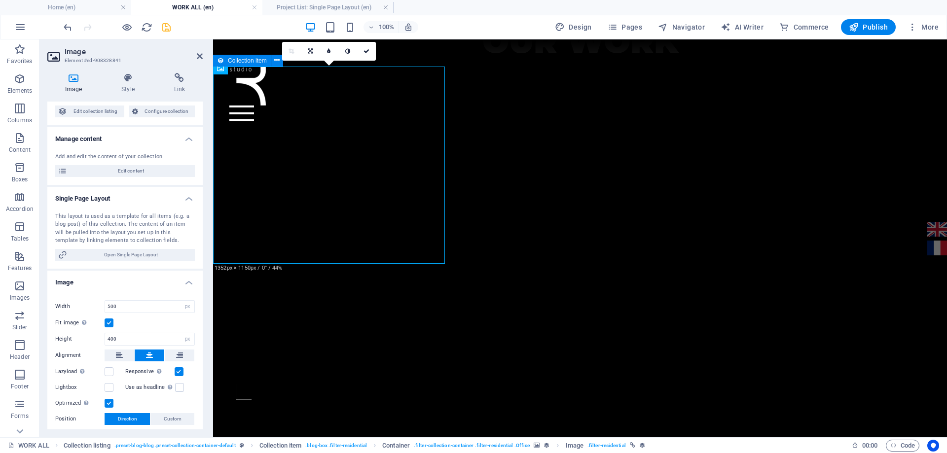
scroll to position [99, 0]
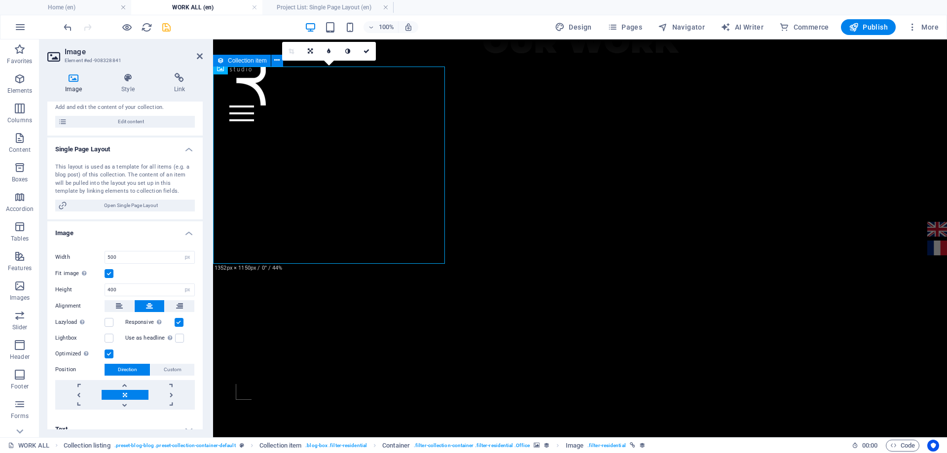
click at [110, 353] on label at bounding box center [109, 354] width 9 height 9
click at [0, 0] on input "Optimized Images are compressed to improve page speed." at bounding box center [0, 0] width 0 height 0
click at [163, 29] on icon "save" at bounding box center [166, 27] width 11 height 11
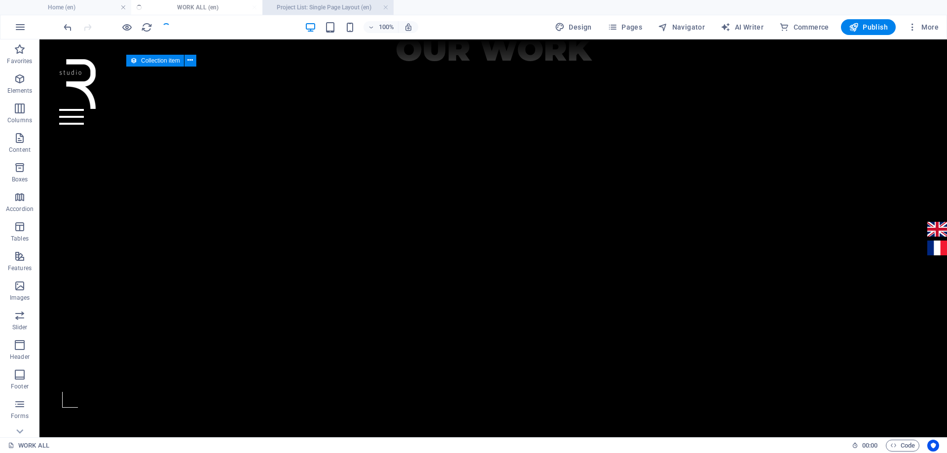
scroll to position [511, 0]
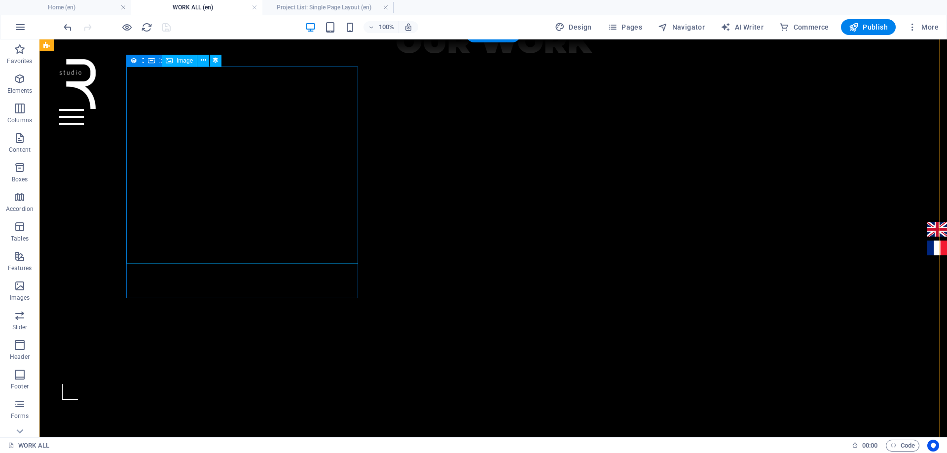
select select "image"
select select "px"
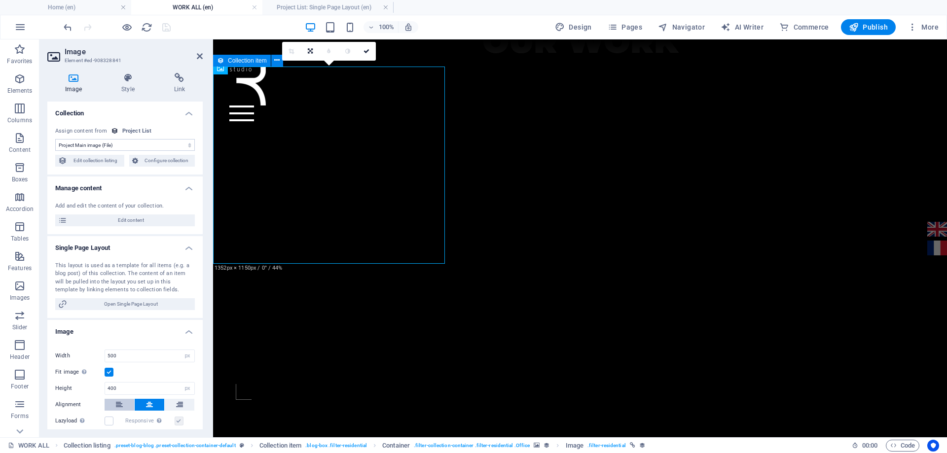
scroll to position [99, 0]
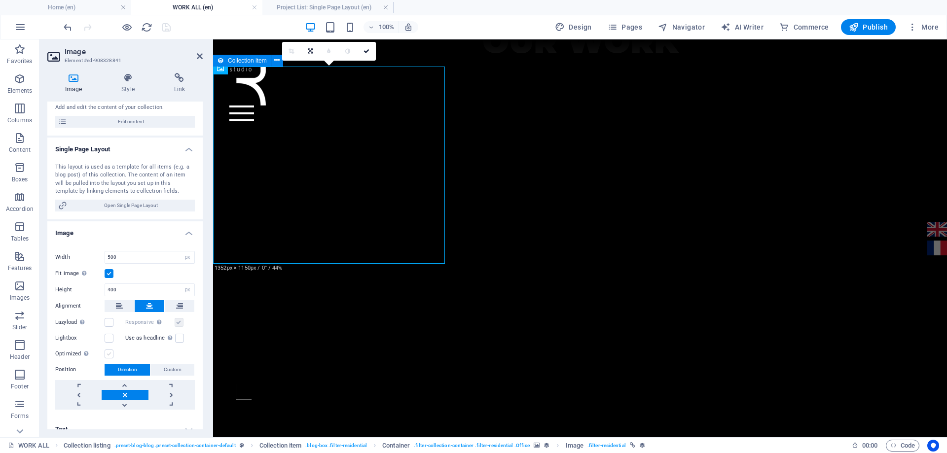
click at [110, 356] on label at bounding box center [109, 354] width 9 height 9
click at [0, 0] on input "Optimized Images are compressed to improve page speed." at bounding box center [0, 0] width 0 height 0
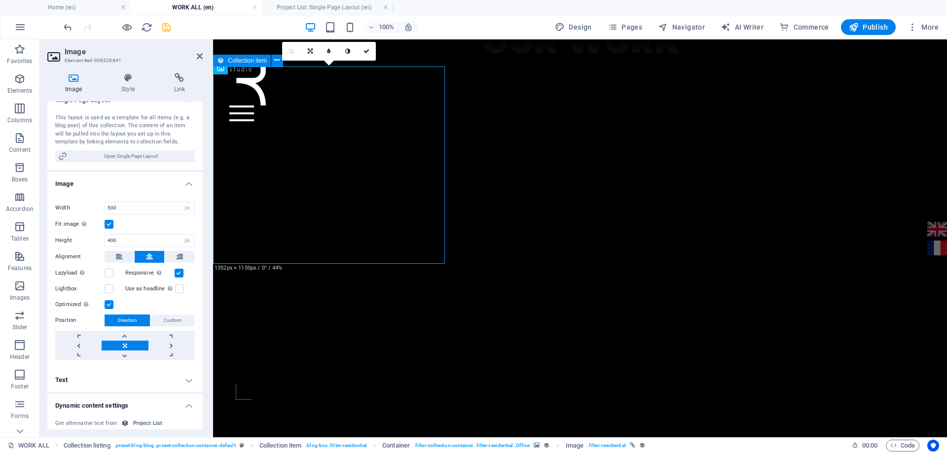
scroll to position [197, 0]
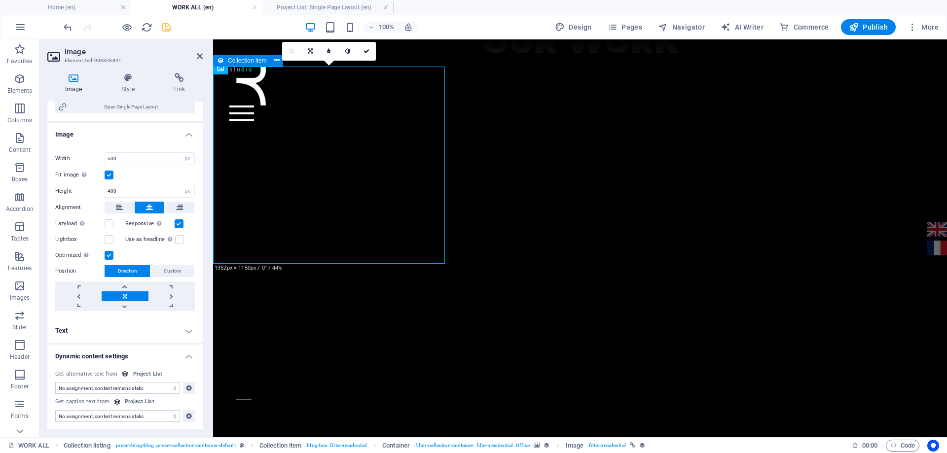
click at [182, 334] on h4 "Text" at bounding box center [124, 331] width 155 height 24
click at [182, 334] on h4 "Text" at bounding box center [124, 328] width 155 height 18
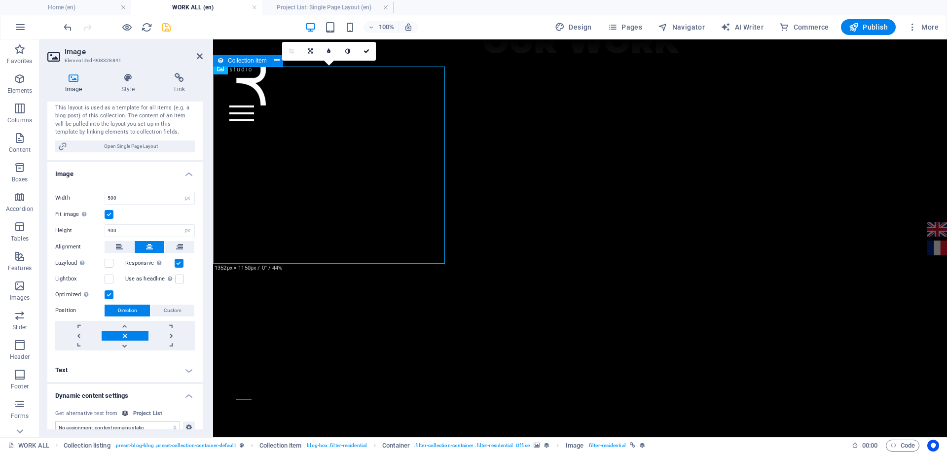
scroll to position [148, 0]
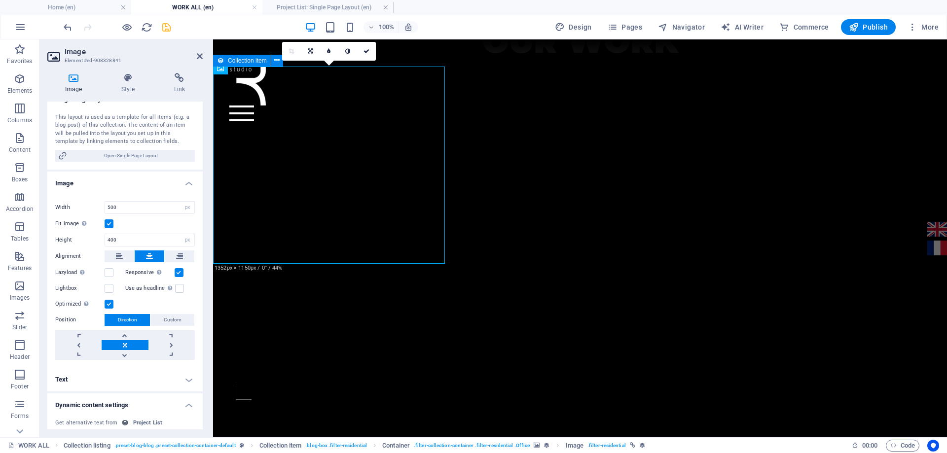
click at [112, 226] on label at bounding box center [109, 224] width 9 height 9
click at [0, 0] on input "Fit image Automatically fit image to a fixed width and height" at bounding box center [0, 0] width 0 height 0
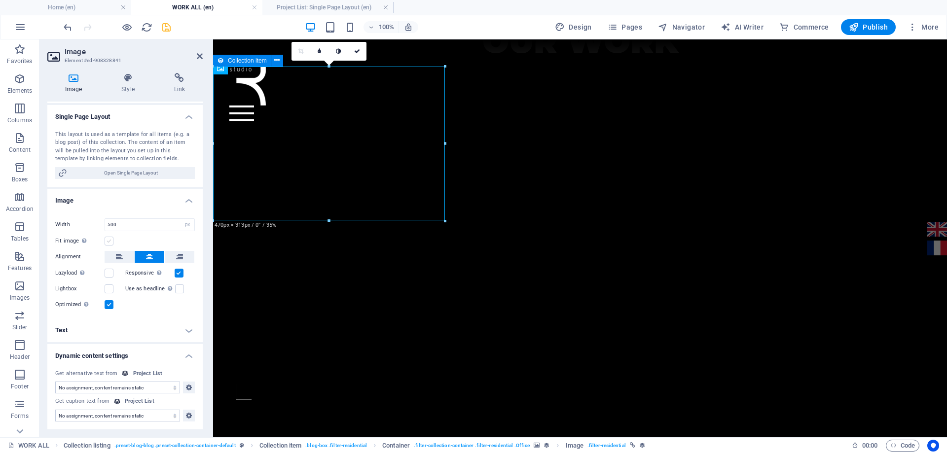
scroll to position [131, 0]
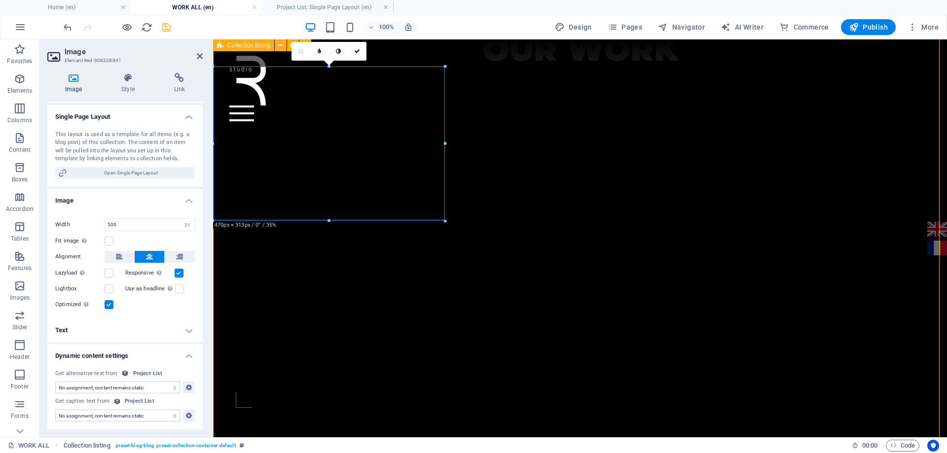
scroll to position [511, 0]
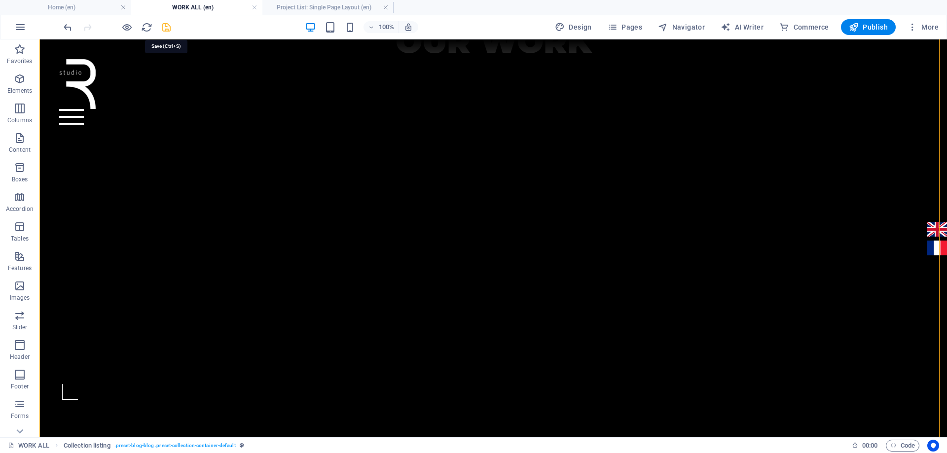
click at [165, 30] on icon "save" at bounding box center [166, 27] width 11 height 11
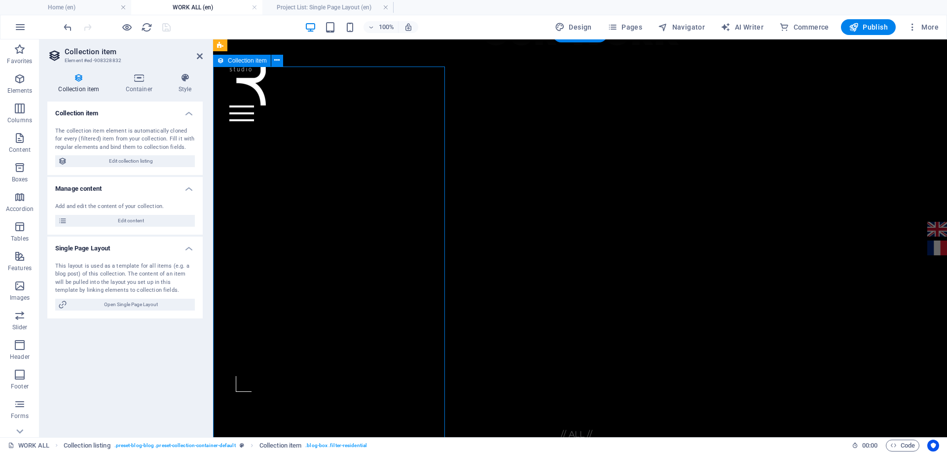
scroll to position [503, 0]
click at [299, 110] on div "Home work about services Contact English Français" at bounding box center [580, 88] width 734 height 98
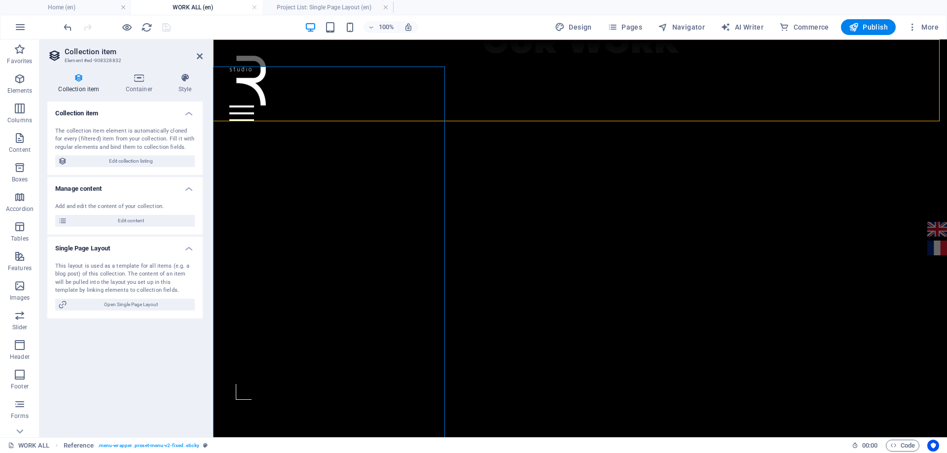
click at [299, 110] on div "Home work about services Contact English Français" at bounding box center [580, 88] width 734 height 98
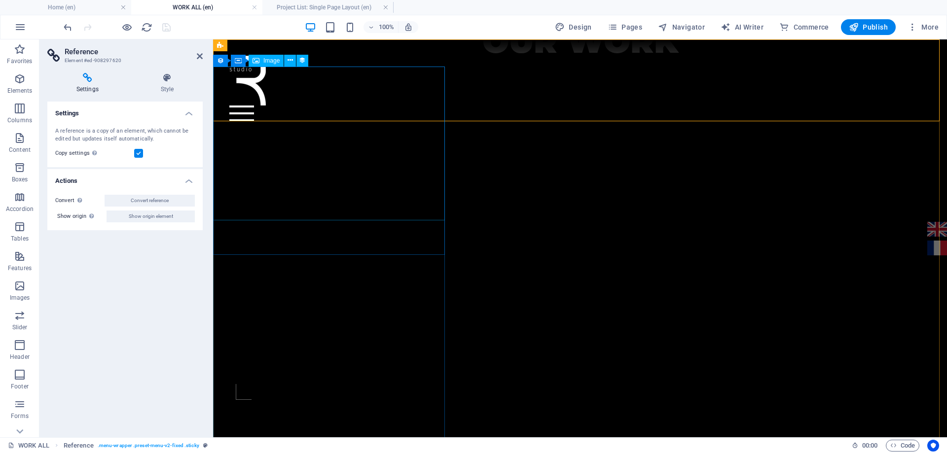
select select "image"
select select "px"
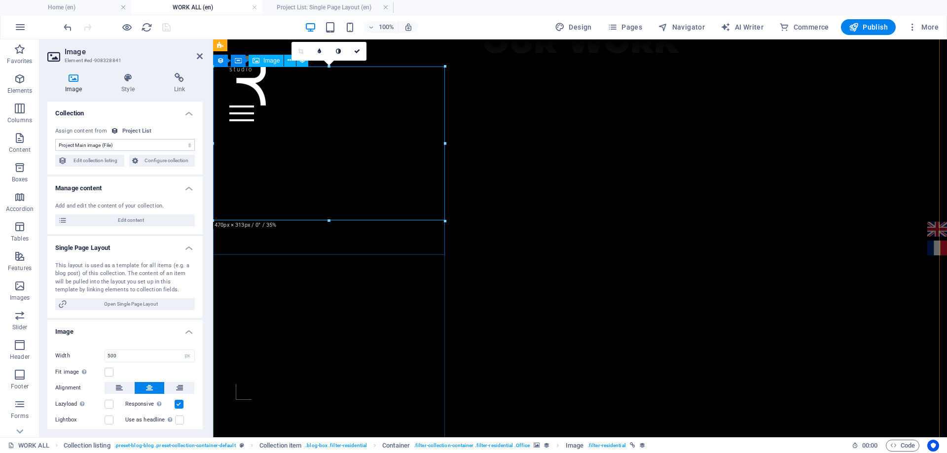
click at [110, 371] on label at bounding box center [109, 372] width 9 height 9
click at [0, 0] on input "Fit image Automatically fit image to a fixed width and height" at bounding box center [0, 0] width 0 height 0
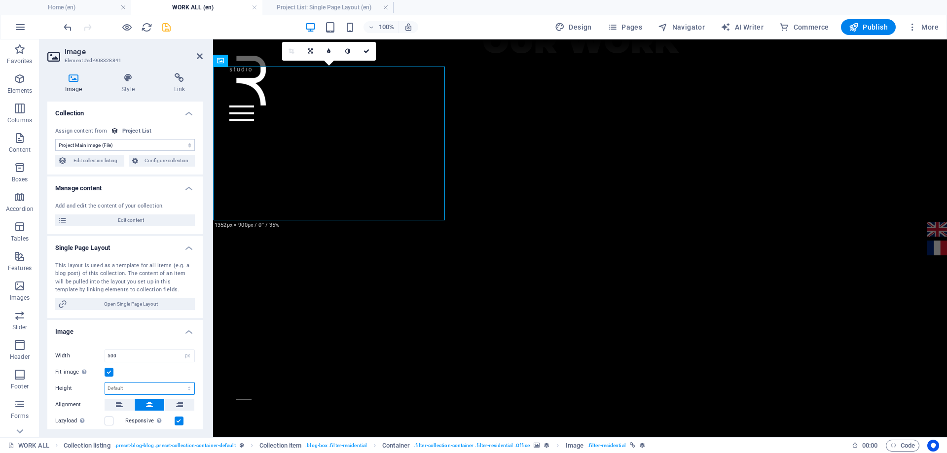
click at [135, 389] on select "Default auto px" at bounding box center [149, 389] width 89 height 12
select select "px"
click at [179, 383] on select "Default auto px" at bounding box center [149, 389] width 89 height 12
type input "400"
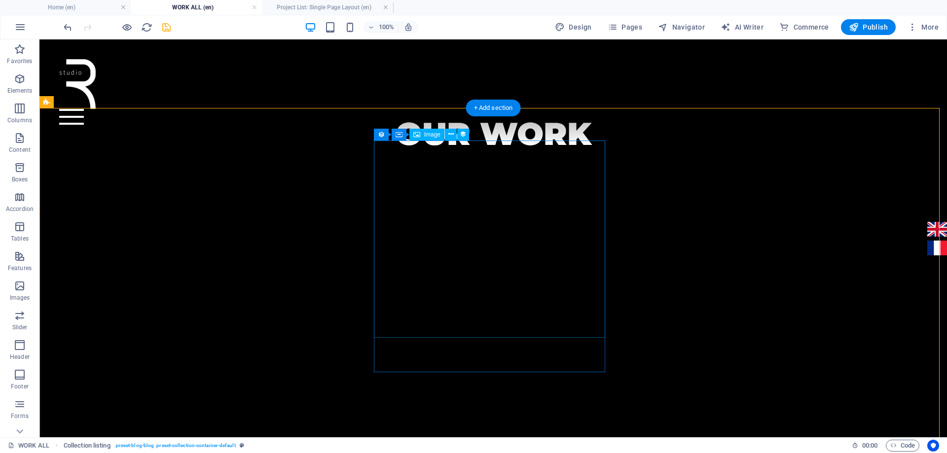
scroll to position [412, 0]
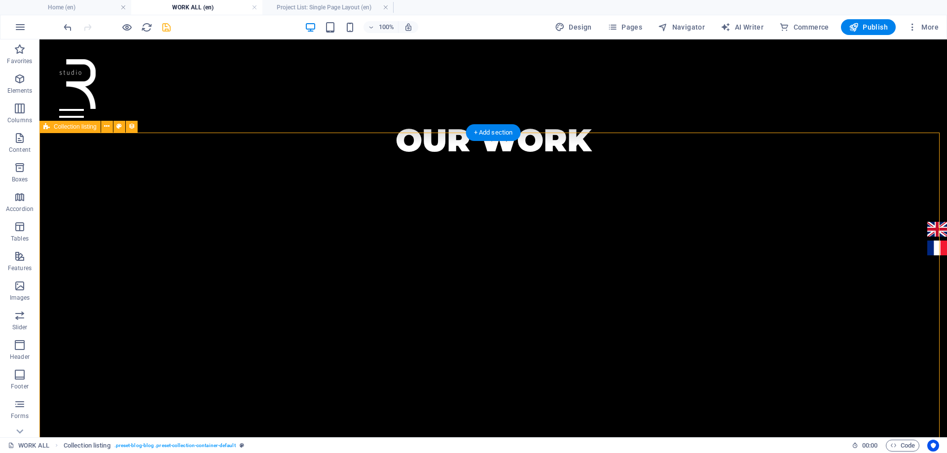
select select "px"
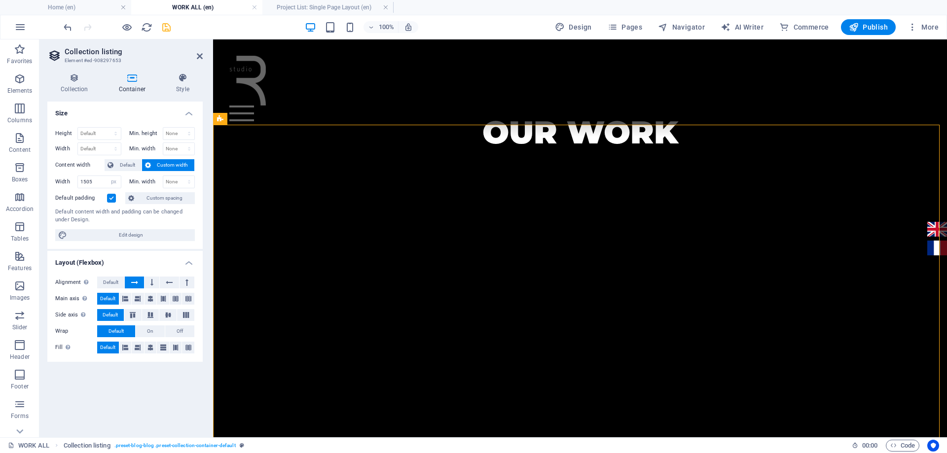
click at [100, 202] on label "Default padding" at bounding box center [81, 198] width 52 height 12
click at [0, 0] on input "Default padding" at bounding box center [0, 0] width 0 height 0
click at [117, 146] on select "Default px rem % em vh vw" at bounding box center [99, 149] width 43 height 12
select select "px"
click at [107, 143] on select "Default px rem % em vh vw" at bounding box center [99, 149] width 43 height 12
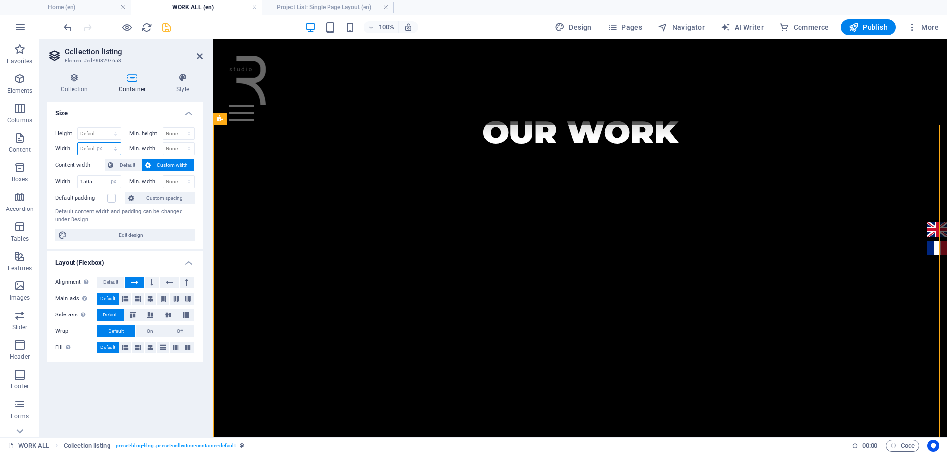
type input "1473"
click at [120, 132] on select "Default px rem % vh vw" at bounding box center [99, 134] width 43 height 12
select select "px"
click at [107, 128] on select "Default px rem % vh vw" at bounding box center [99, 134] width 43 height 12
click at [74, 86] on h4 "Collection" at bounding box center [76, 83] width 58 height 21
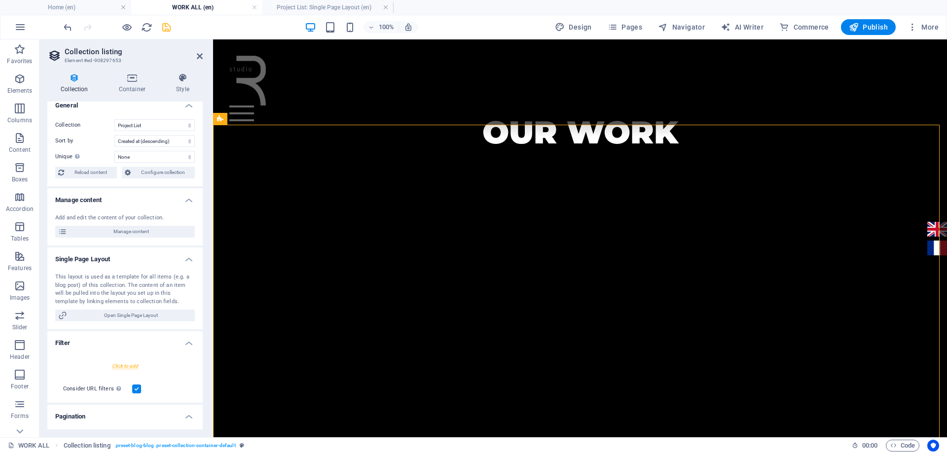
scroll to position [0, 0]
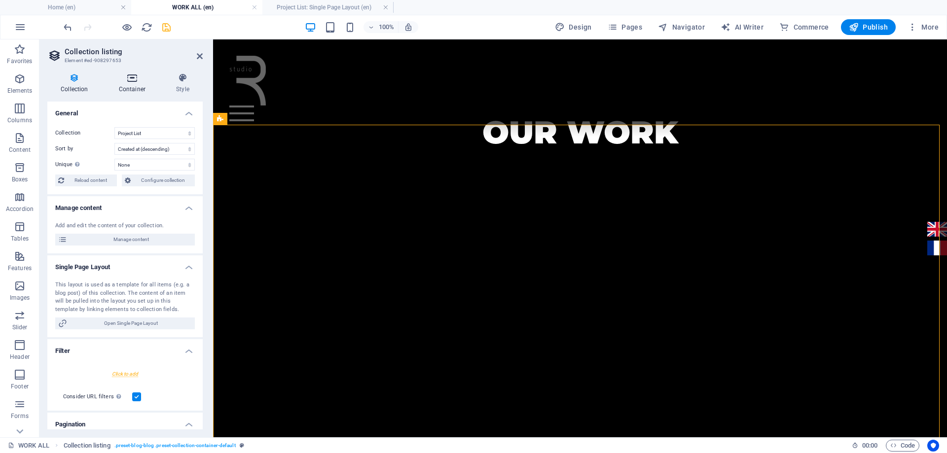
click at [134, 82] on icon at bounding box center [132, 78] width 53 height 10
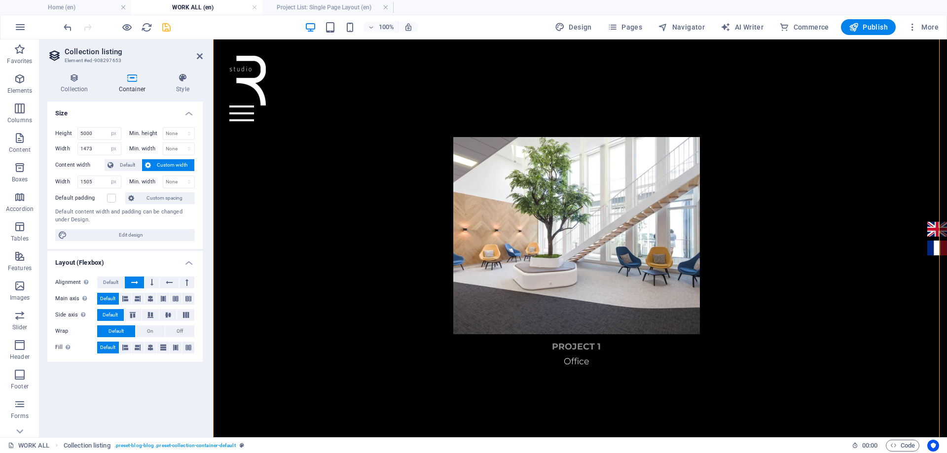
scroll to position [955, 0]
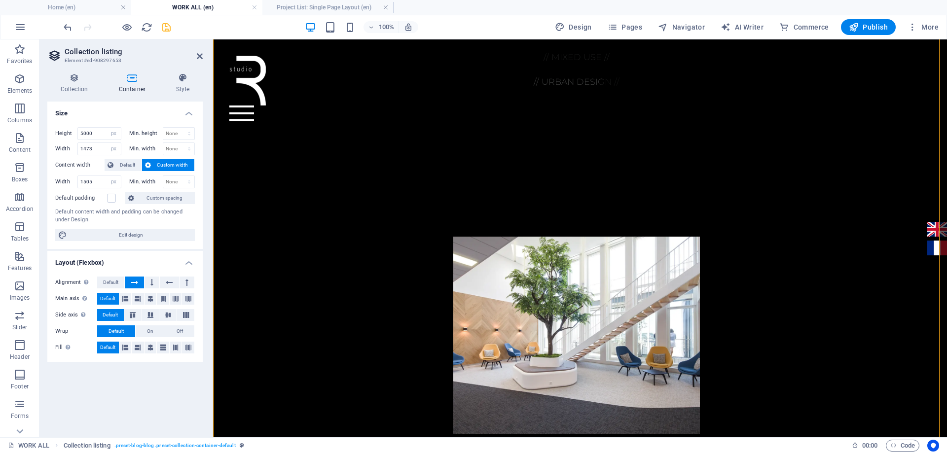
type input "1630"
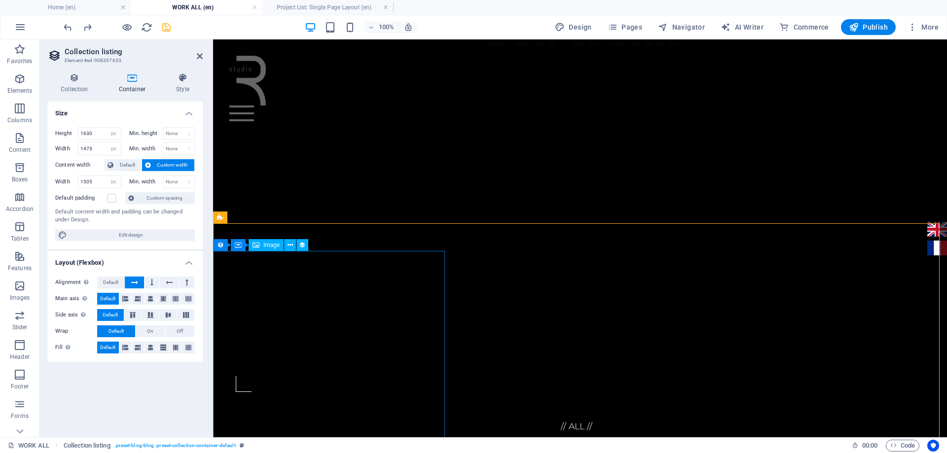
scroll to position [314, 0]
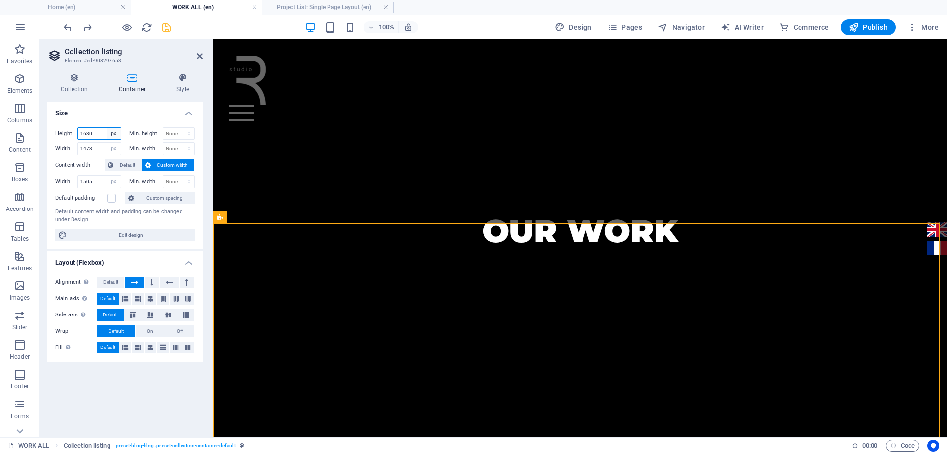
click at [118, 135] on select "Default px rem % vh vw" at bounding box center [114, 134] width 14 height 12
select select "default"
click at [107, 128] on select "Default px rem % vh vw" at bounding box center [114, 134] width 14 height 12
select select "DISABLED_OPTION_VALUE"
click at [117, 148] on select "Default px rem % em vh vw" at bounding box center [114, 149] width 14 height 12
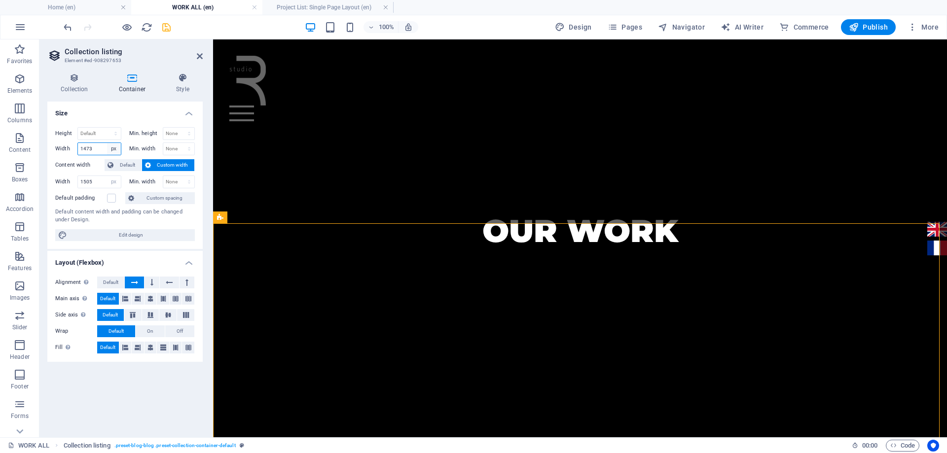
select select "default"
click at [107, 143] on select "Default px rem % em vh vw" at bounding box center [114, 149] width 14 height 12
select select "DISABLED_OPTION_VALUE"
click at [167, 232] on span "Edit design" at bounding box center [131, 235] width 122 height 12
select select "px"
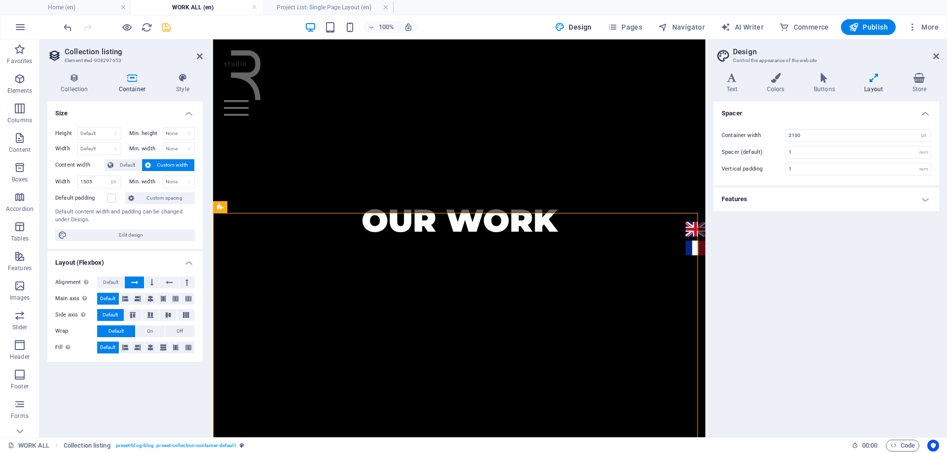
click at [776, 207] on h4 "Features" at bounding box center [826, 199] width 225 height 24
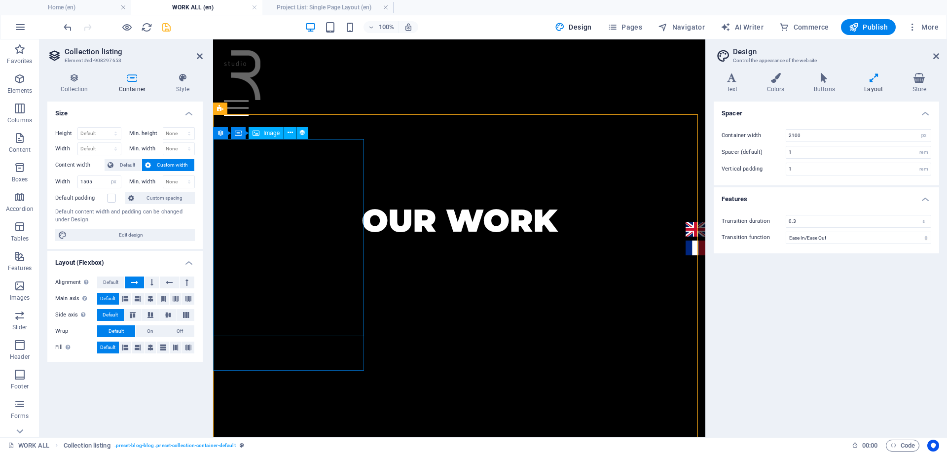
scroll to position [412, 0]
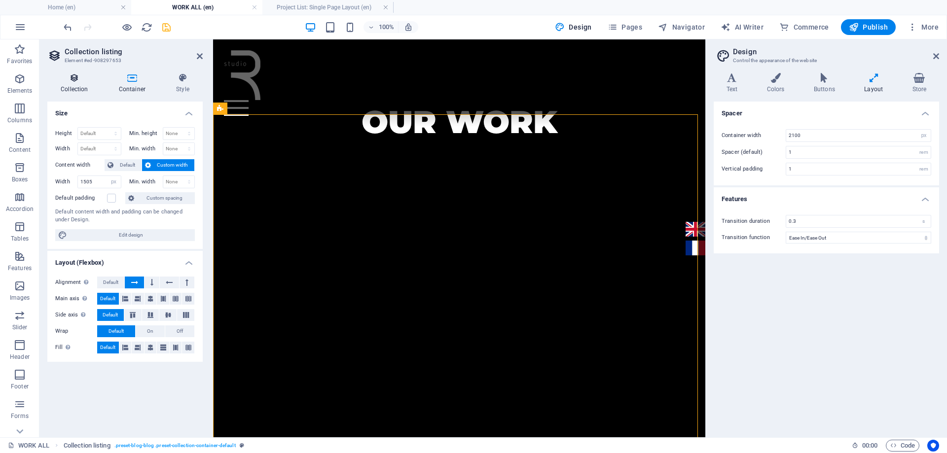
click at [75, 87] on h4 "Collection" at bounding box center [76, 83] width 58 height 21
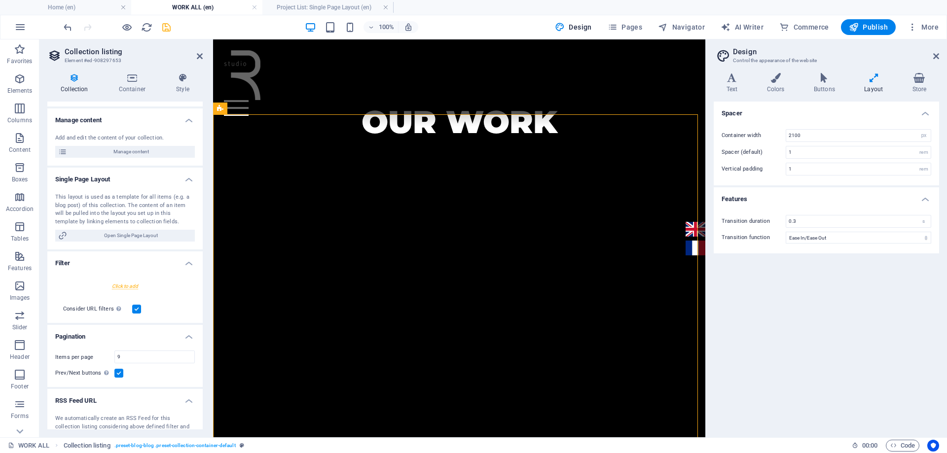
scroll to position [99, 0]
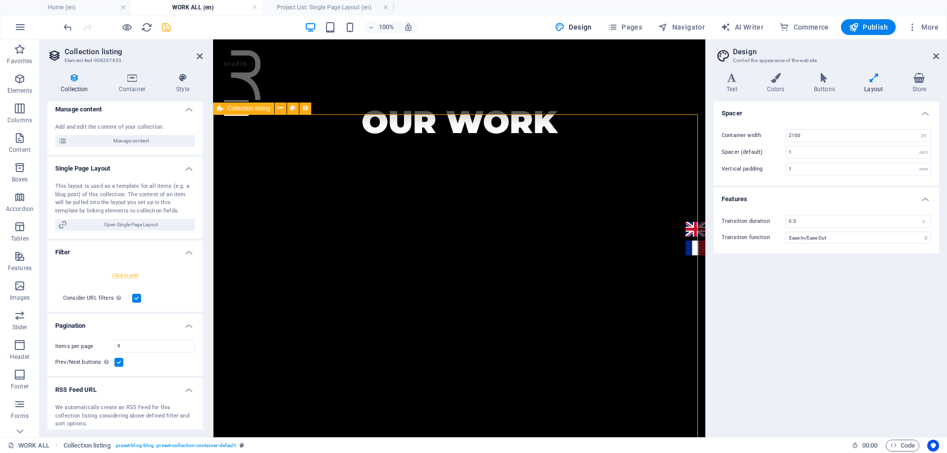
click at [221, 108] on icon at bounding box center [220, 109] width 6 height 12
click at [149, 222] on span "Open Single Page Layout" at bounding box center [131, 225] width 122 height 12
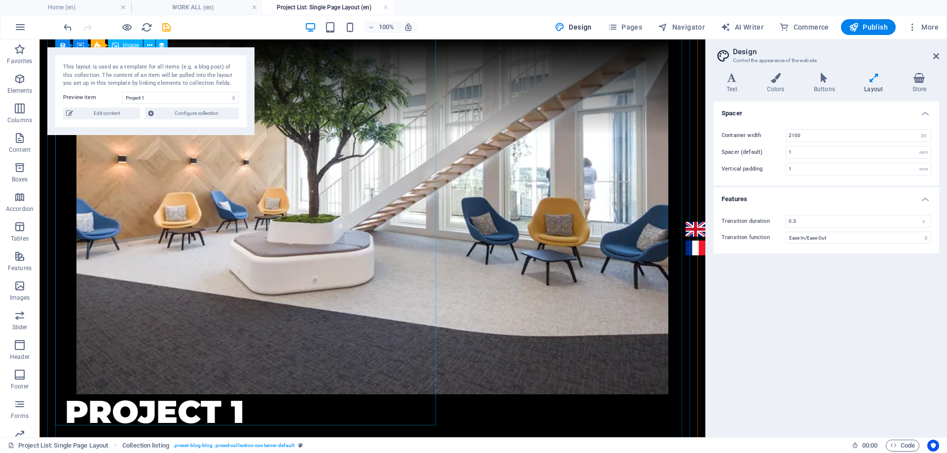
scroll to position [197, 0]
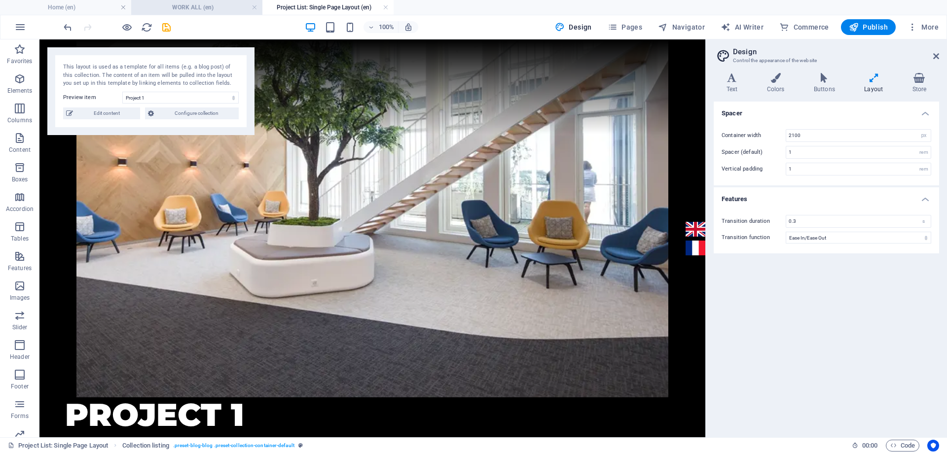
click at [186, 6] on h4 "WORK ALL (en)" at bounding box center [196, 7] width 131 height 11
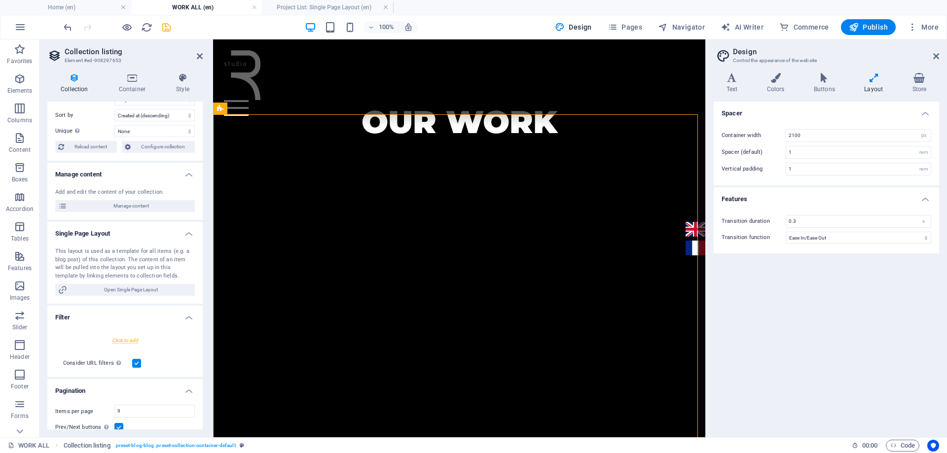
scroll to position [0, 0]
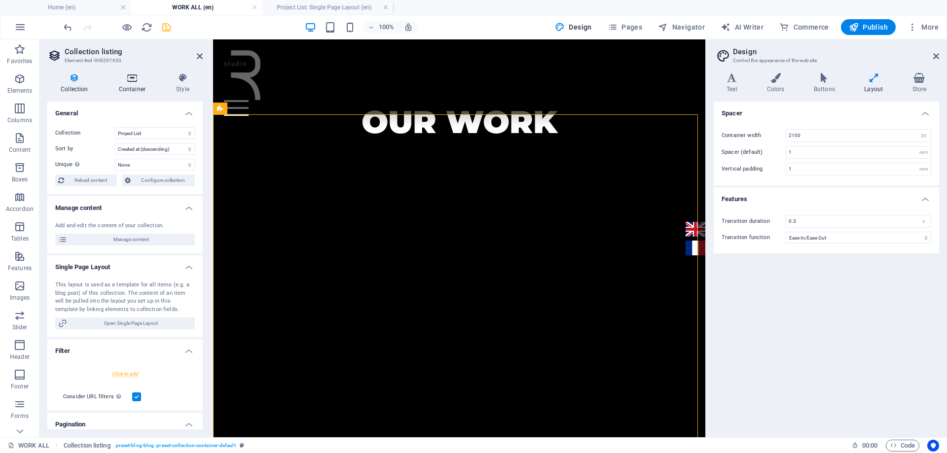
click at [133, 84] on h4 "Container" at bounding box center [134, 83] width 57 height 21
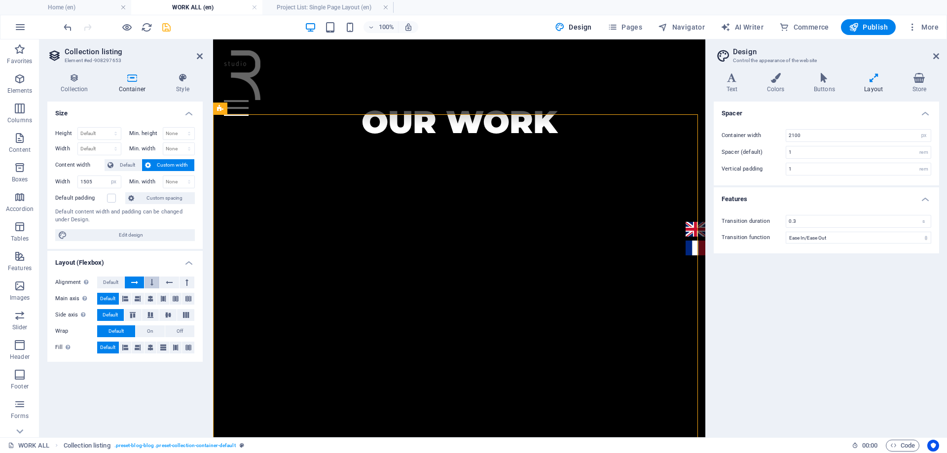
click at [150, 284] on button at bounding box center [152, 283] width 15 height 12
click at [137, 284] on icon at bounding box center [134, 283] width 7 height 12
click at [150, 281] on icon at bounding box center [151, 283] width 3 height 12
click at [163, 281] on button at bounding box center [169, 283] width 19 height 12
click at [185, 283] on icon at bounding box center [186, 283] width 3 height 12
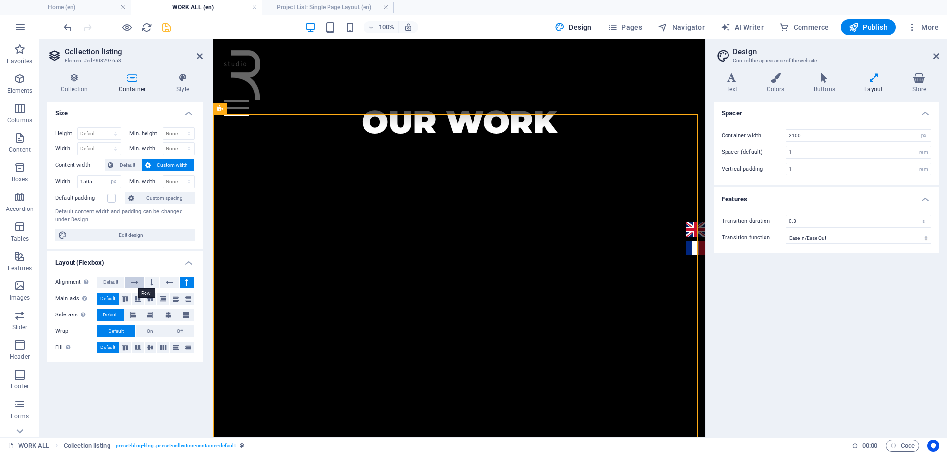
click at [138, 280] on icon at bounding box center [134, 283] width 7 height 12
click at [112, 283] on span "Default" at bounding box center [110, 283] width 15 height 12
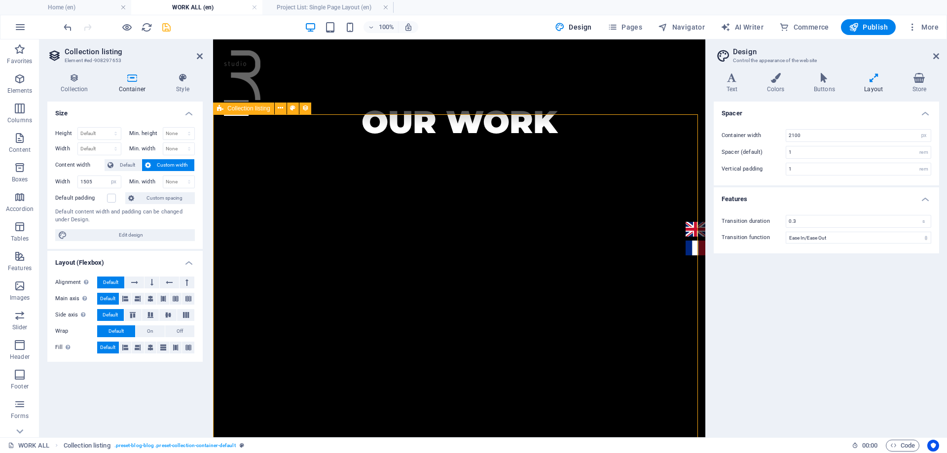
click at [75, 96] on div "Collection Container Style General Collection Project List Team Sort by Created…" at bounding box center [124, 251] width 155 height 357
click at [75, 93] on h4 "Collection" at bounding box center [76, 83] width 58 height 21
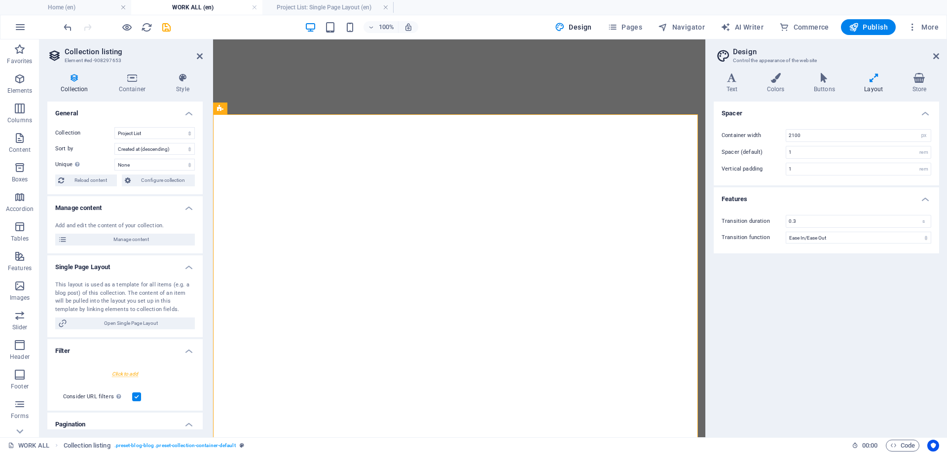
select select "createdAt_DESC"
select select "px"
select select "ease-in-out"
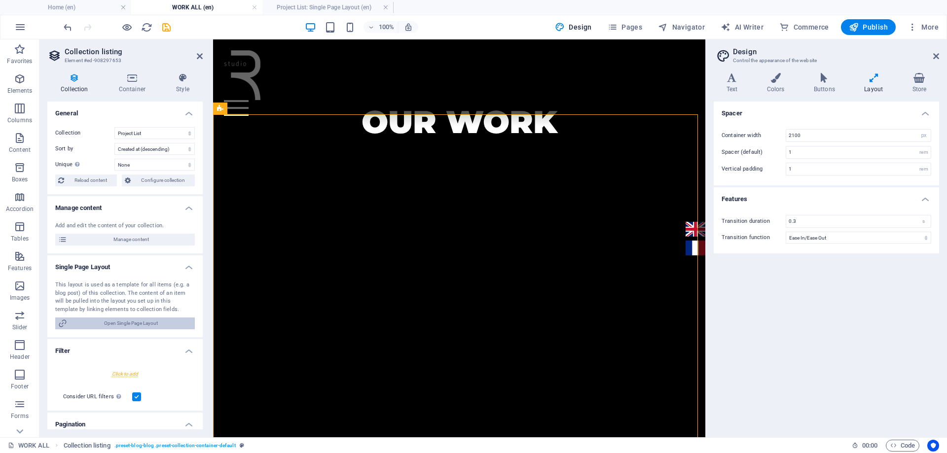
click at [163, 322] on span "Open Single Page Layout" at bounding box center [131, 324] width 122 height 12
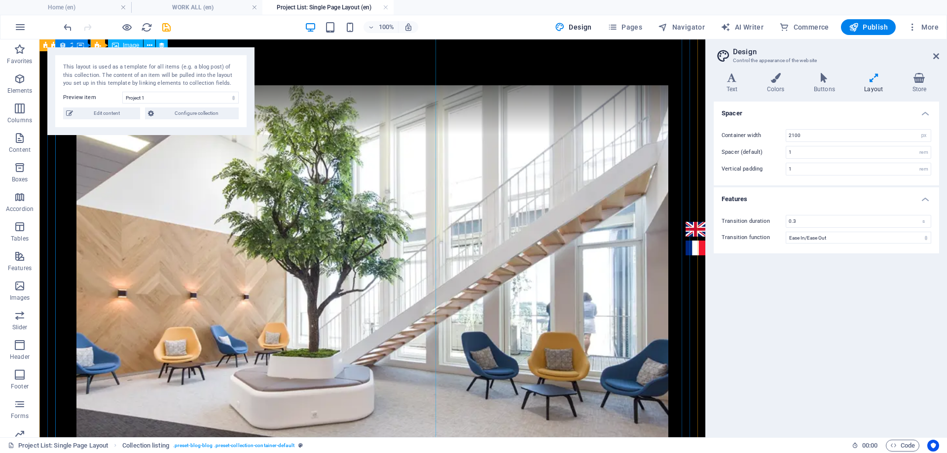
scroll to position [41, 0]
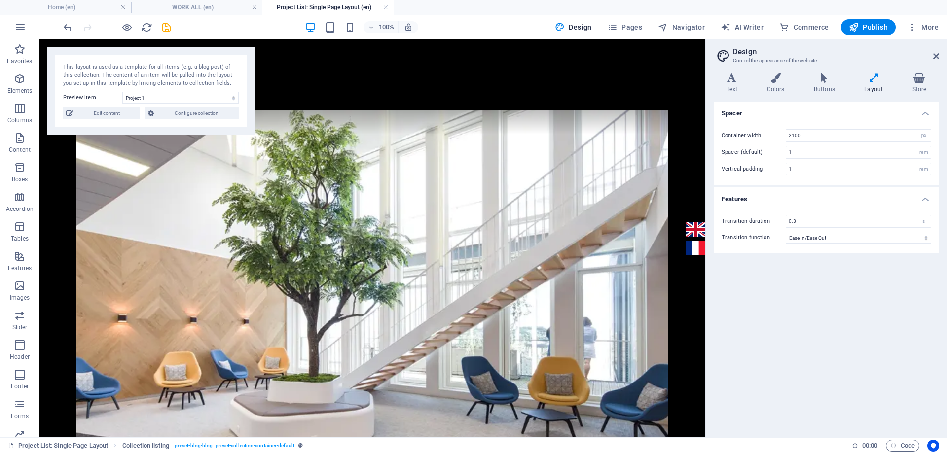
click at [214, 11] on h4 "WORK ALL (en)" at bounding box center [196, 7] width 131 height 11
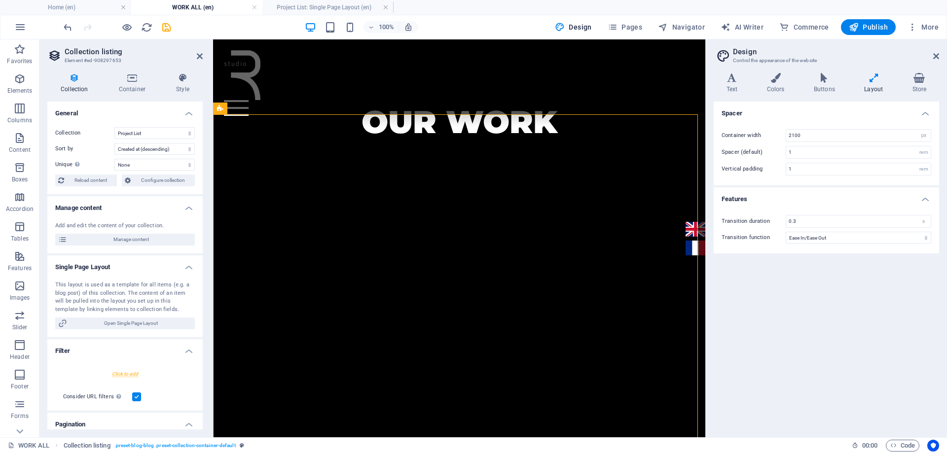
scroll to position [0, 0]
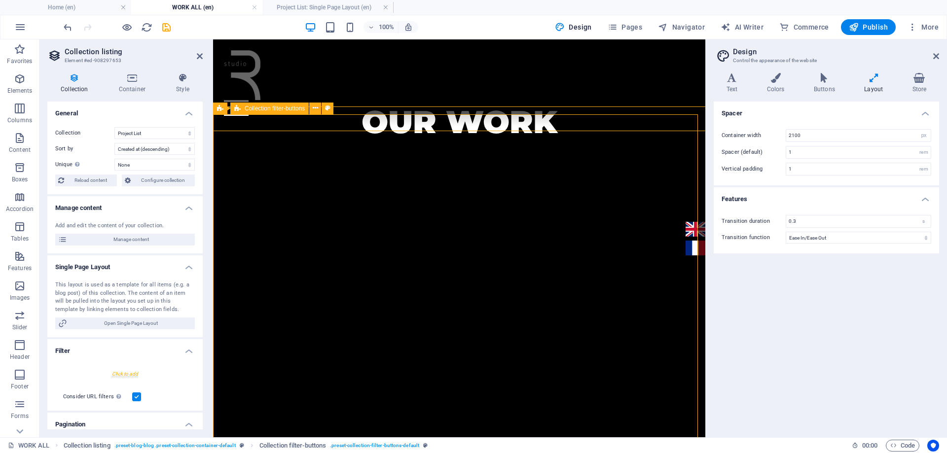
select select "px"
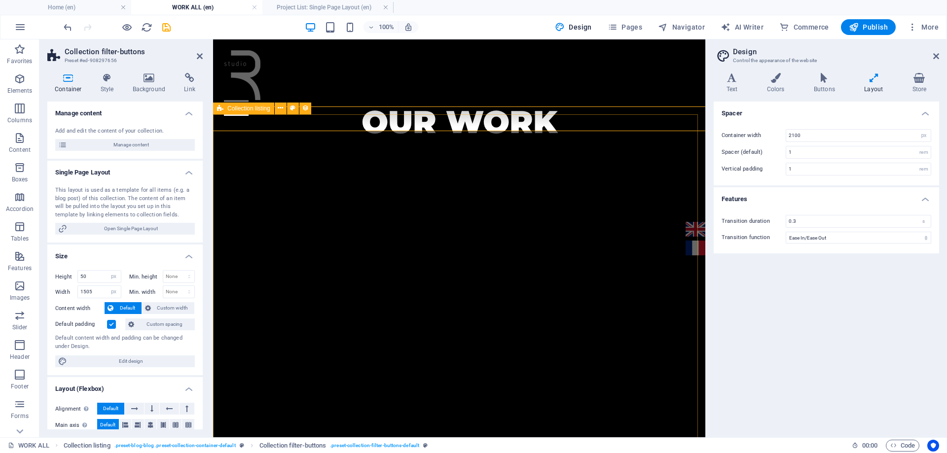
select select "createdAt_DESC"
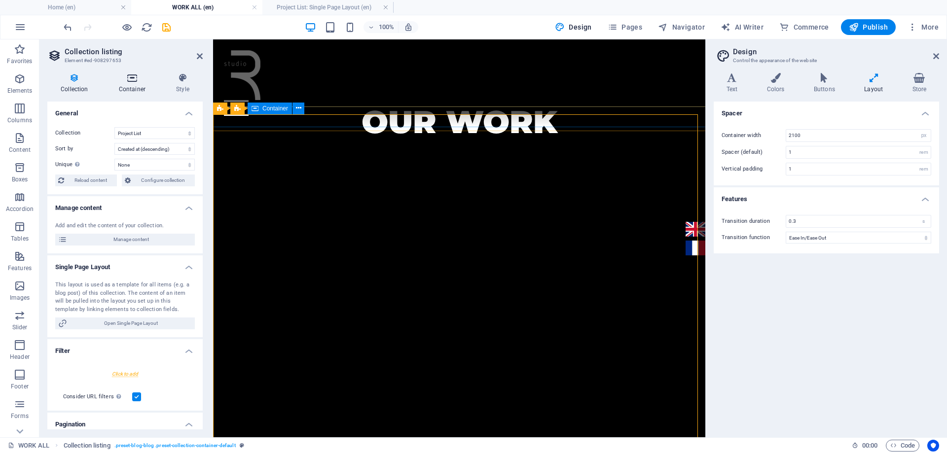
click at [129, 81] on icon at bounding box center [132, 78] width 53 height 10
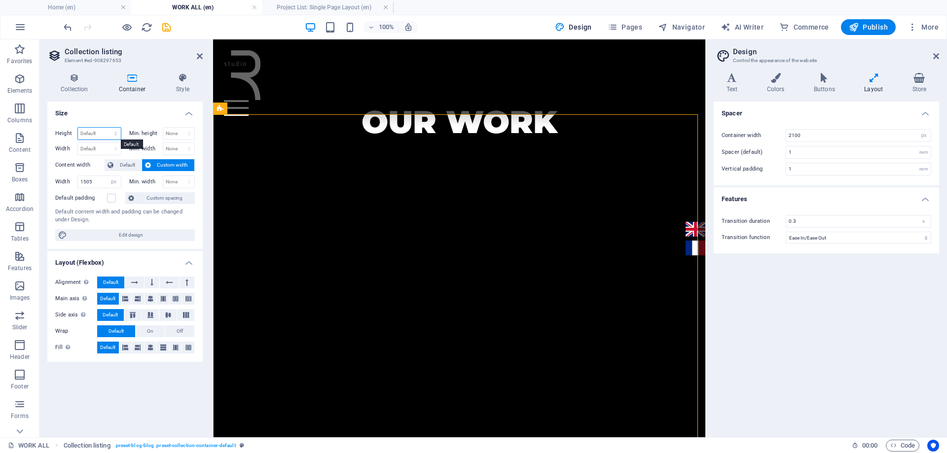
click at [118, 135] on select "Default px rem % vh vw" at bounding box center [99, 134] width 43 height 12
click at [115, 133] on select "Default px rem % vh vw" at bounding box center [99, 134] width 43 height 12
click at [107, 128] on select "Default px rem % vh vw" at bounding box center [99, 134] width 43 height 12
click at [110, 135] on select "Default px rem % vh vw" at bounding box center [114, 134] width 14 height 12
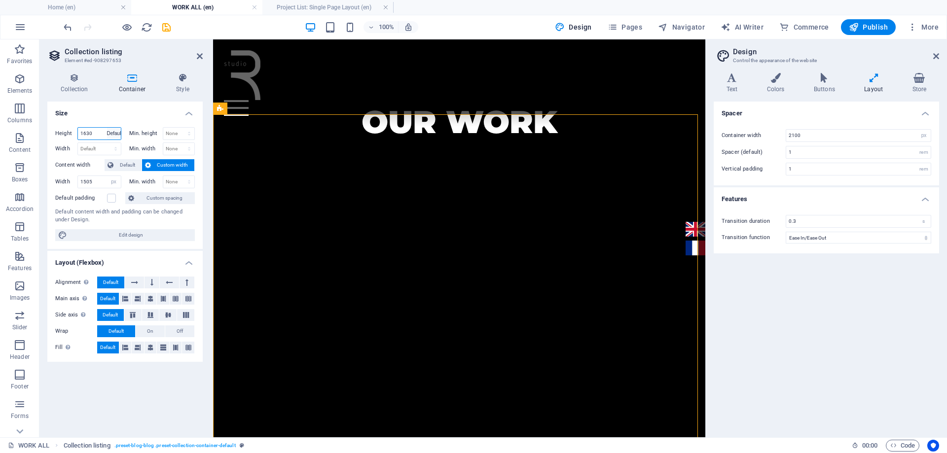
click at [107, 128] on select "Default px rem % vh vw" at bounding box center [114, 134] width 14 height 12
select select "DISABLED_OPTION_VALUE"
click at [144, 235] on span "Edit design" at bounding box center [131, 235] width 122 height 12
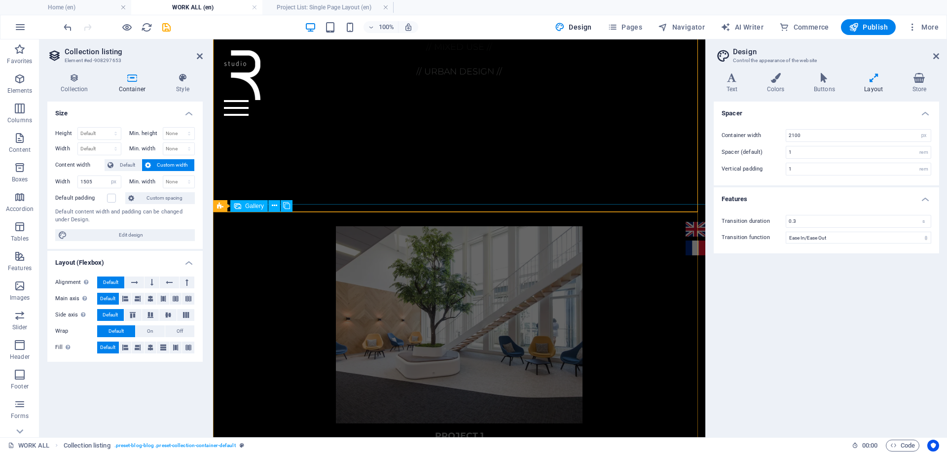
scroll to position [1103, 0]
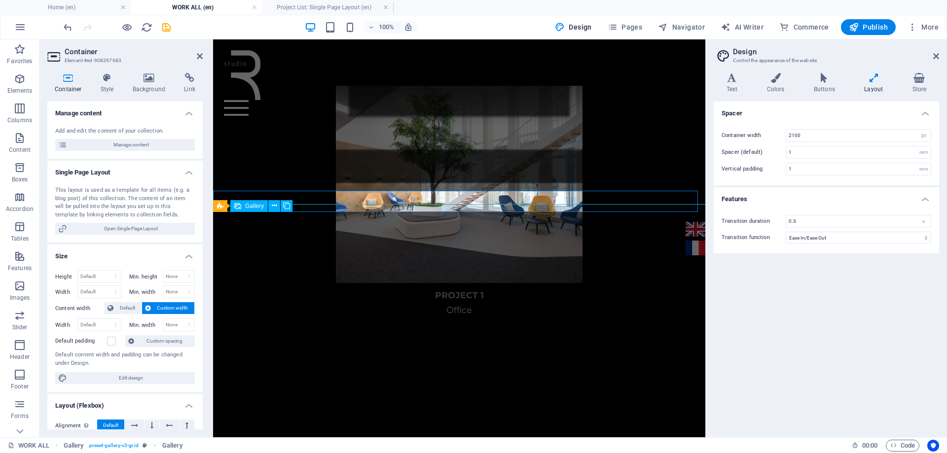
scroll to position [1110, 0]
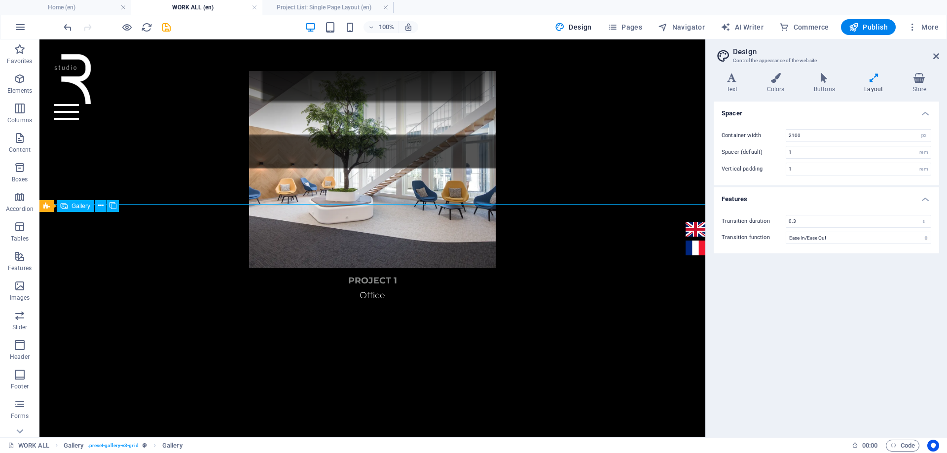
select select "4"
select select "px"
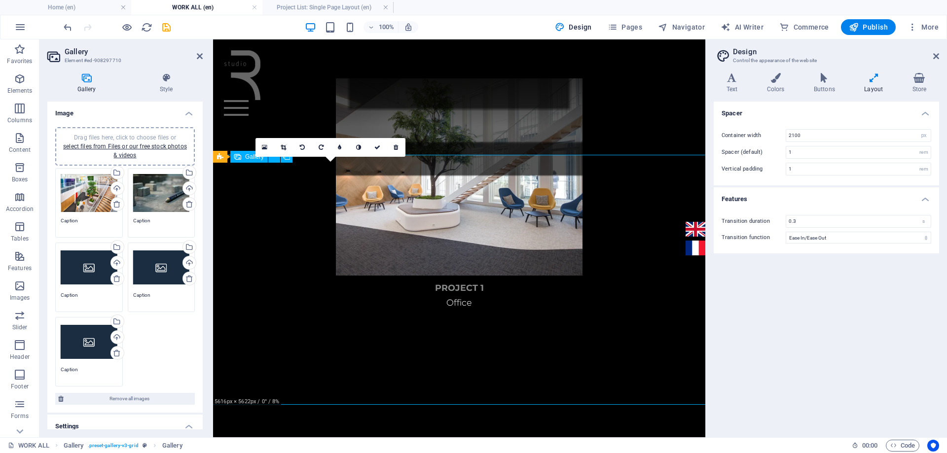
scroll to position [1152, 0]
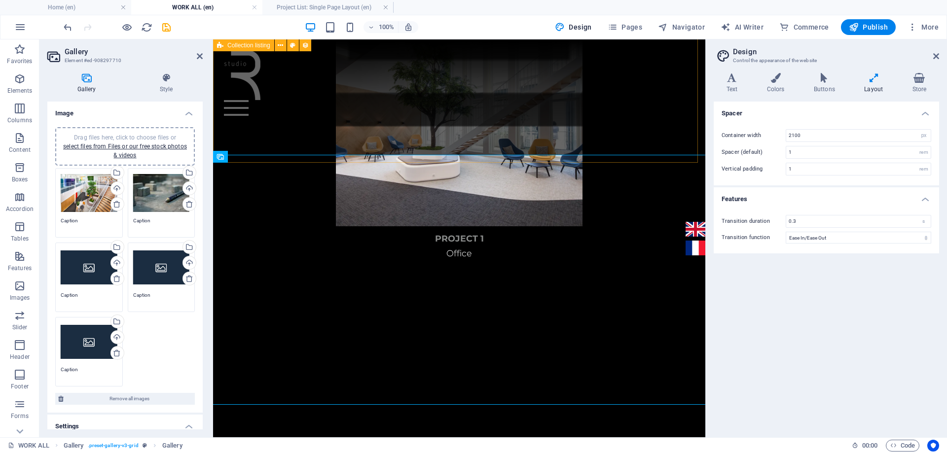
select select "px"
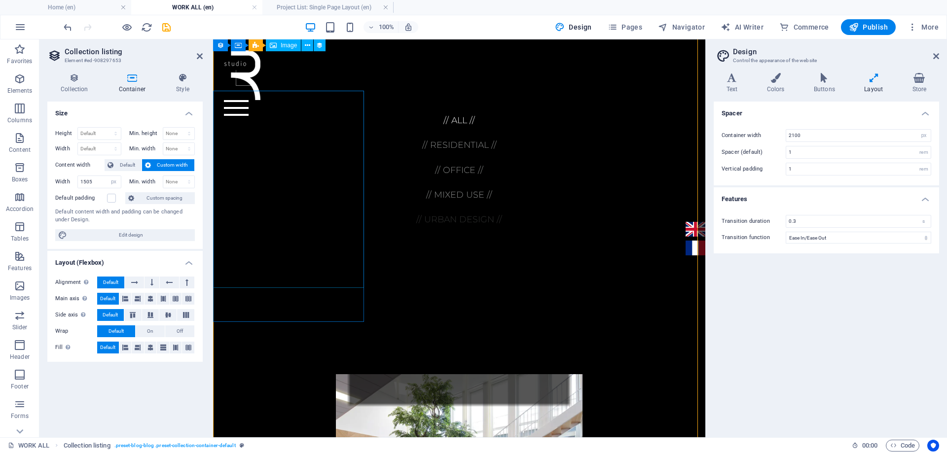
scroll to position [708, 0]
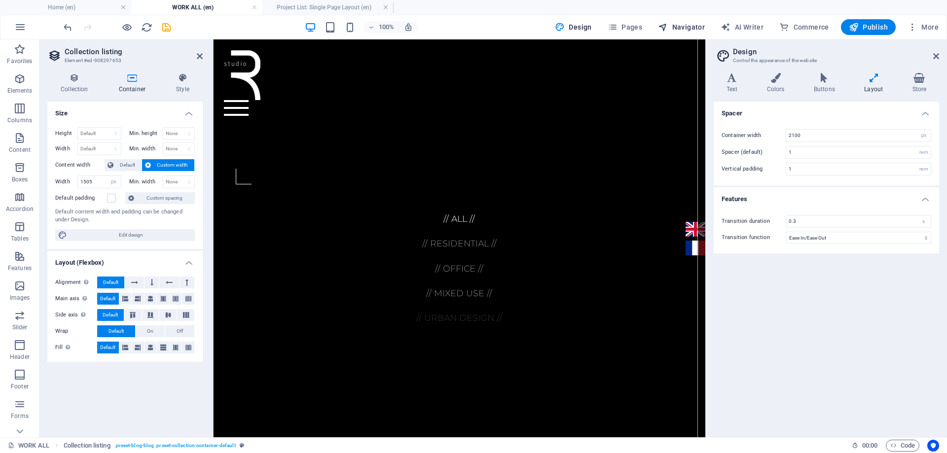
click at [681, 29] on span "Navigator" at bounding box center [681, 27] width 47 height 10
select select "17022658-en"
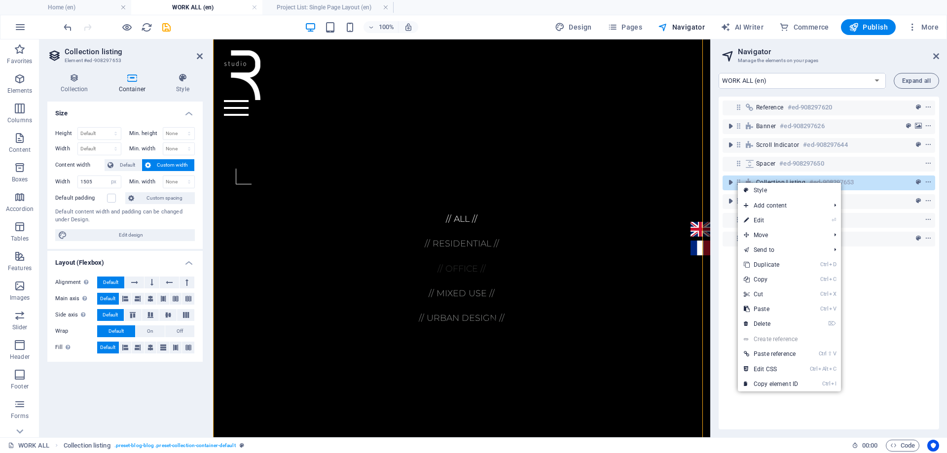
click at [773, 264] on link "Ctrl D Duplicate" at bounding box center [771, 264] width 66 height 15
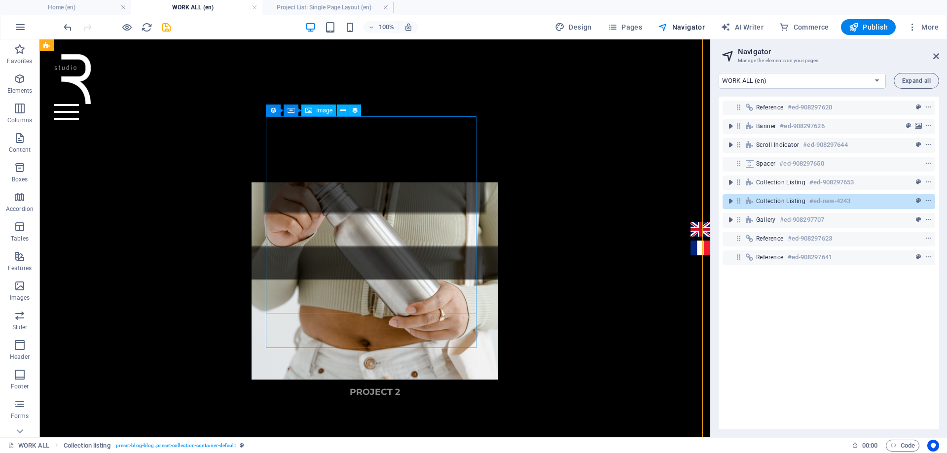
scroll to position [1380, 0]
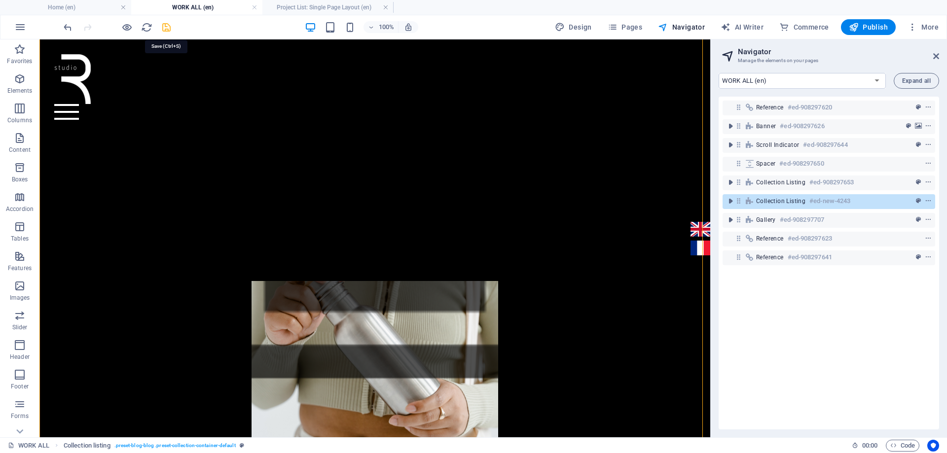
click at [166, 30] on icon "save" at bounding box center [166, 27] width 11 height 11
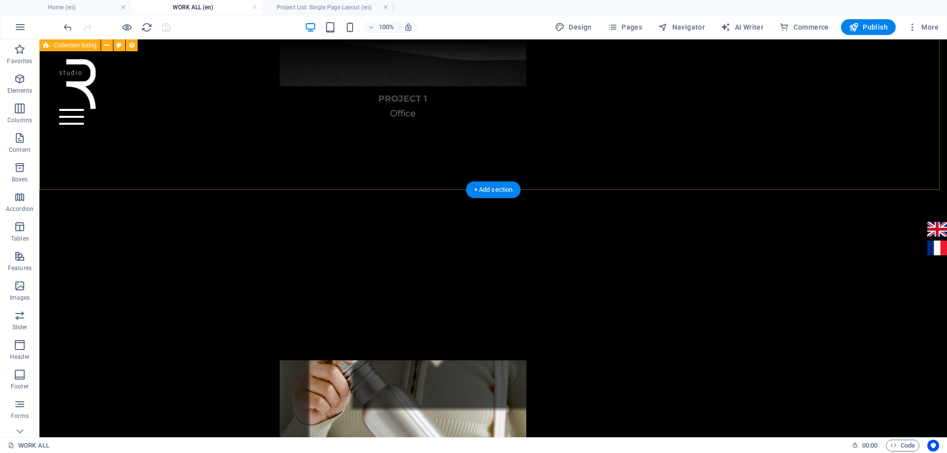
scroll to position [1143, 0]
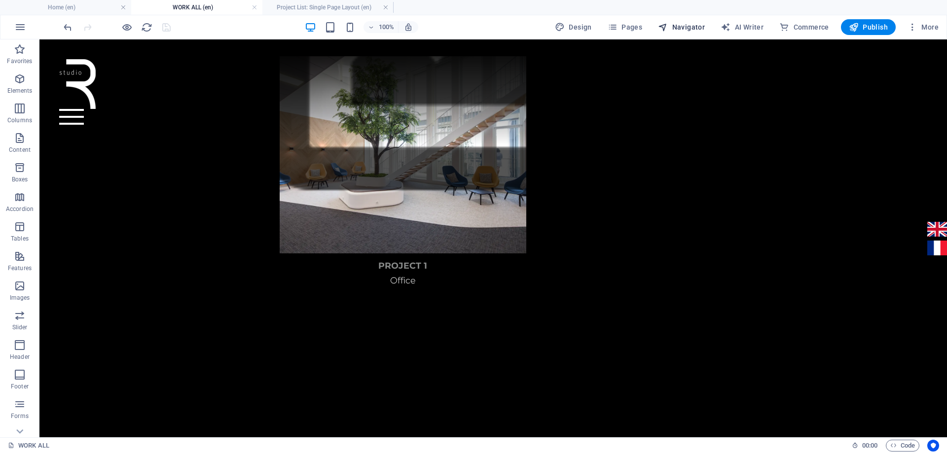
click at [684, 30] on span "Navigator" at bounding box center [681, 27] width 47 height 10
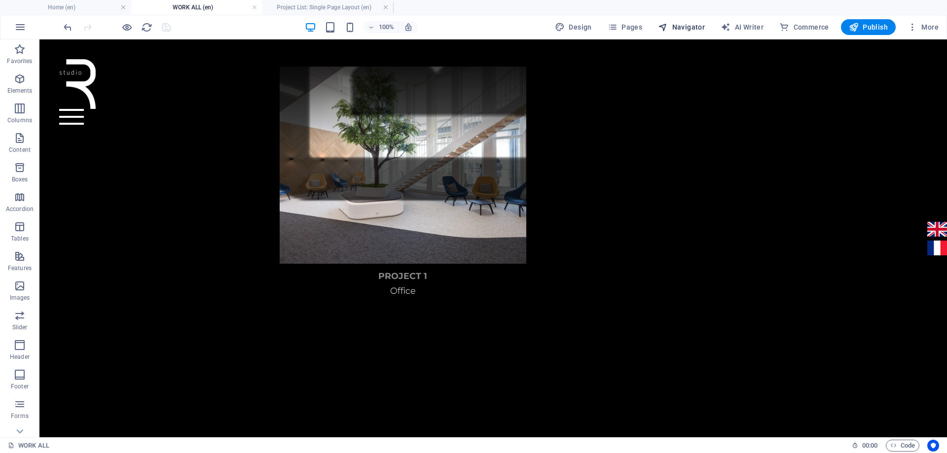
select select "17022658-en"
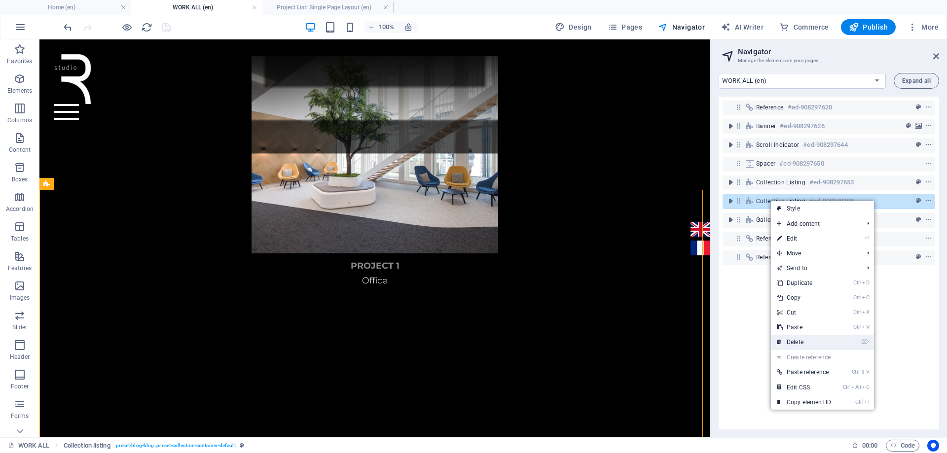
click at [806, 340] on link "⌦ Delete" at bounding box center [804, 342] width 66 height 15
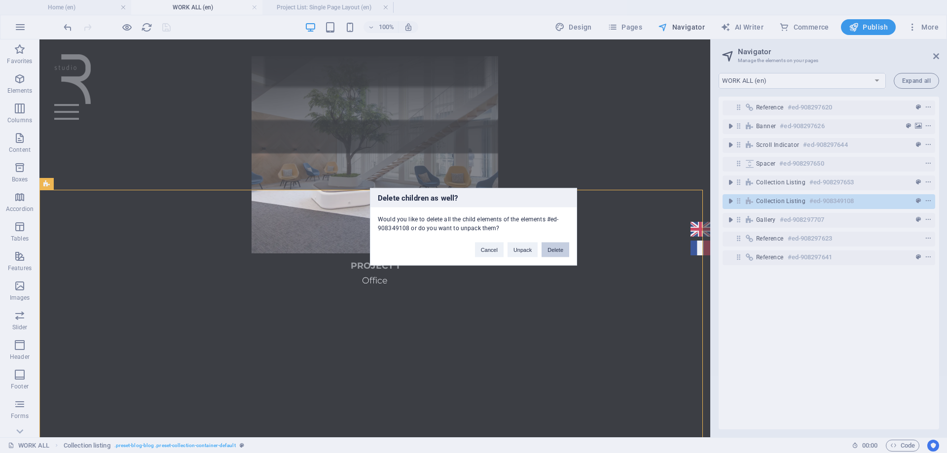
click at [549, 254] on button "Delete" at bounding box center [556, 249] width 28 height 15
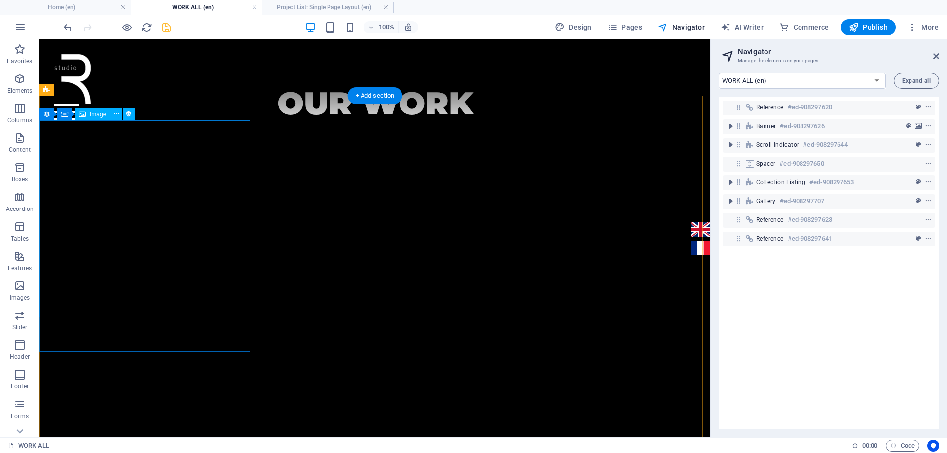
scroll to position [344, 0]
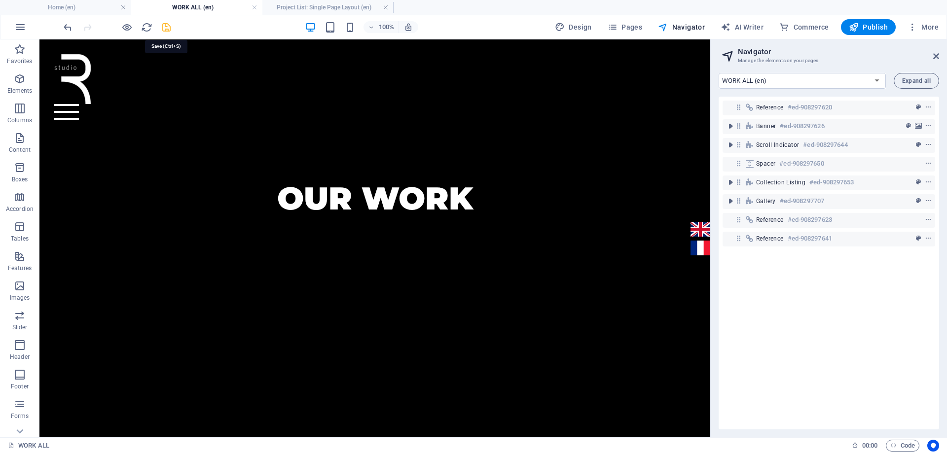
click at [168, 31] on icon "save" at bounding box center [166, 27] width 11 height 11
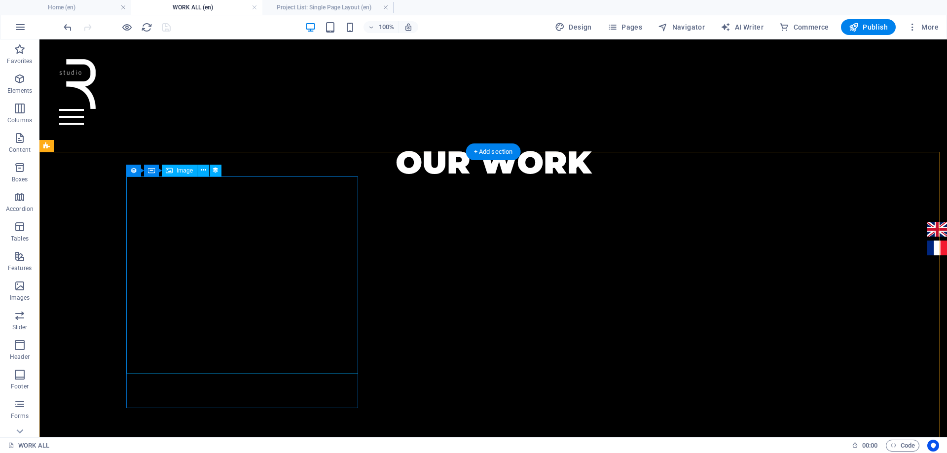
scroll to position [393, 0]
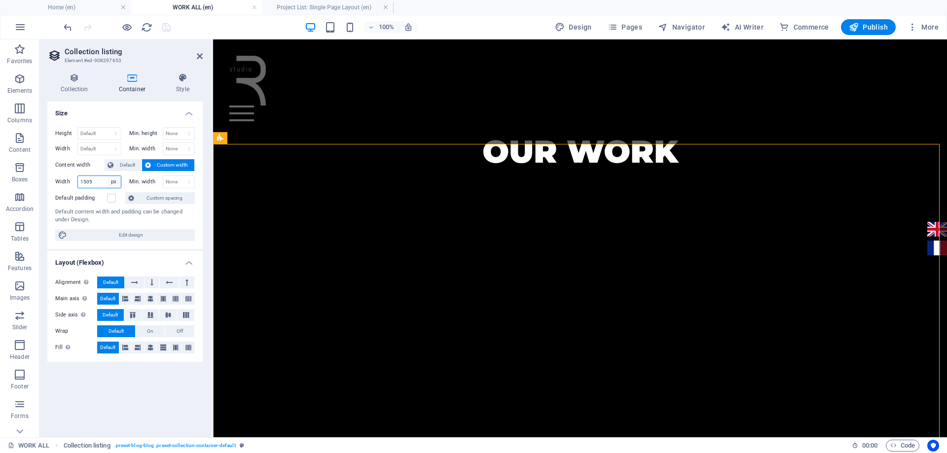
click at [112, 180] on select "Default px rem % em vh vw" at bounding box center [114, 182] width 14 height 12
click at [107, 176] on select "Default px rem % em vh vw" at bounding box center [114, 182] width 14 height 12
select select "DISABLED_OPTION_VALUE"
click at [168, 34] on div at bounding box center [117, 27] width 110 height 16
click at [168, 30] on icon "save" at bounding box center [166, 27] width 11 height 11
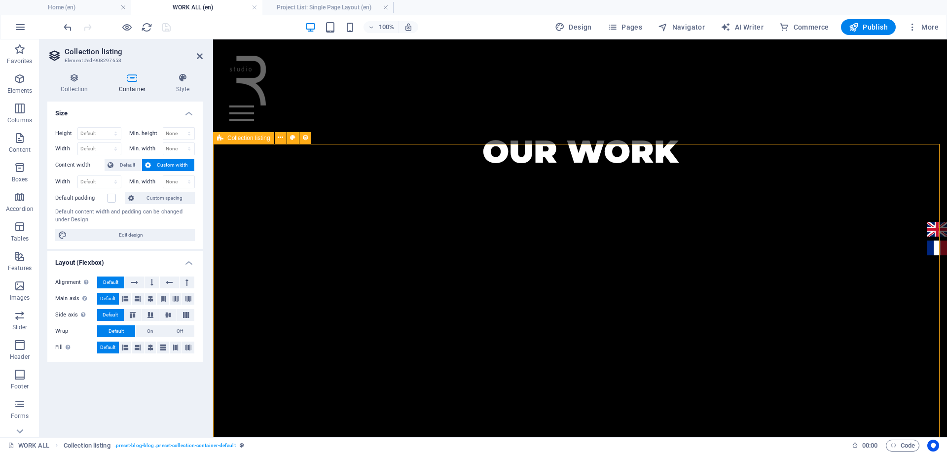
click at [218, 138] on icon at bounding box center [220, 138] width 6 height 12
click at [276, 139] on span "Container" at bounding box center [275, 138] width 26 height 6
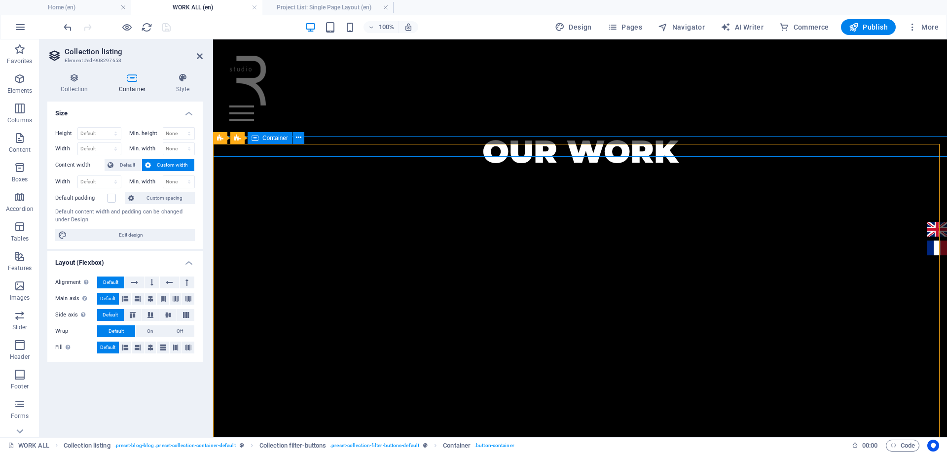
click at [276, 139] on span "Container" at bounding box center [275, 138] width 26 height 6
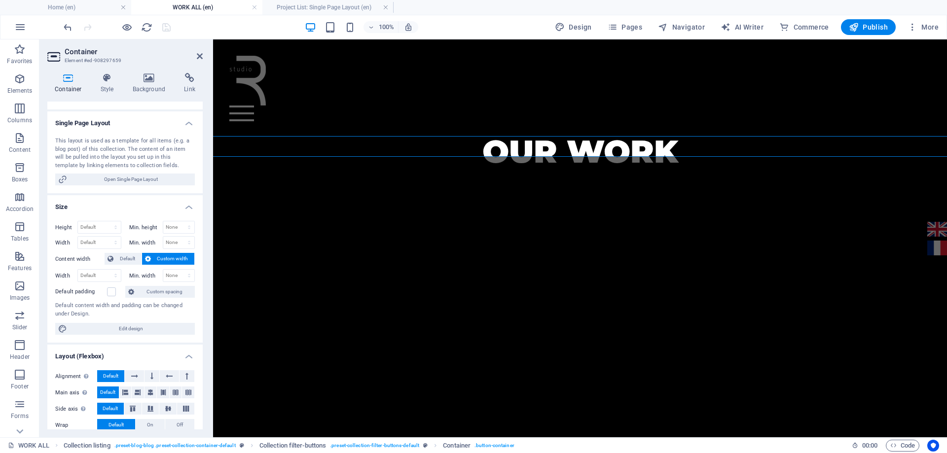
scroll to position [99, 0]
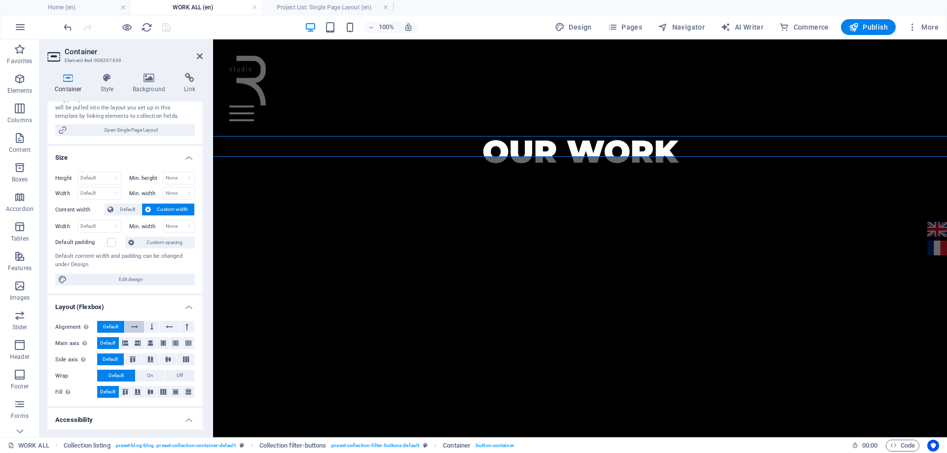
click at [134, 325] on icon at bounding box center [134, 327] width 7 height 12
click at [117, 326] on span "Default" at bounding box center [110, 327] width 15 height 12
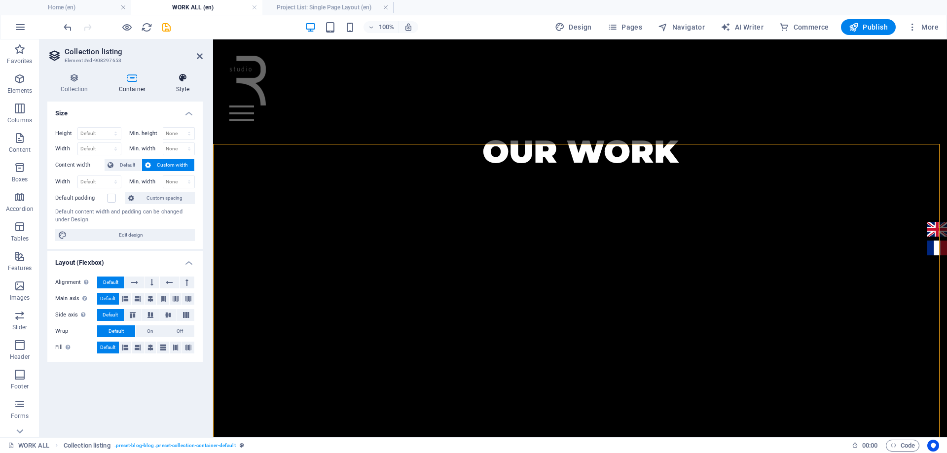
click at [190, 82] on icon at bounding box center [183, 78] width 40 height 10
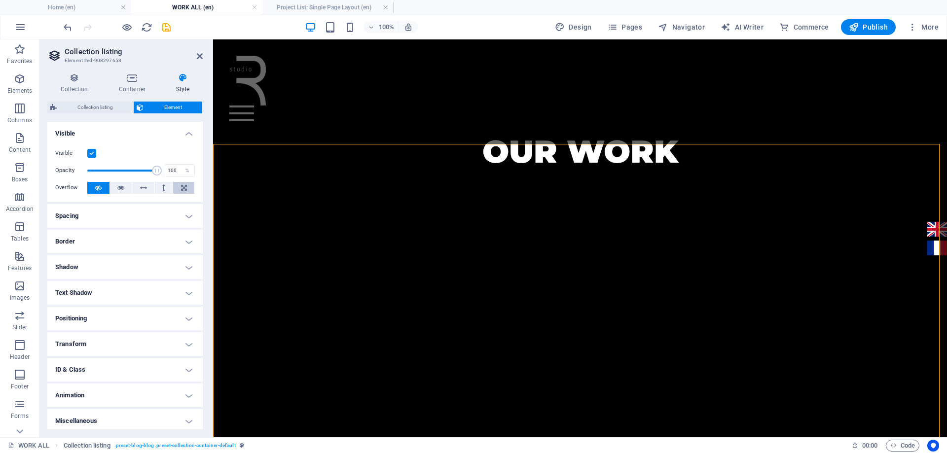
click at [183, 188] on icon at bounding box center [184, 188] width 6 height 12
click at [149, 189] on button at bounding box center [143, 188] width 22 height 12
click at [159, 188] on button at bounding box center [164, 188] width 18 height 12
click at [176, 188] on button at bounding box center [183, 188] width 21 height 12
drag, startPoint x: 169, startPoint y: 28, endPoint x: 267, endPoint y: 1, distance: 102.2
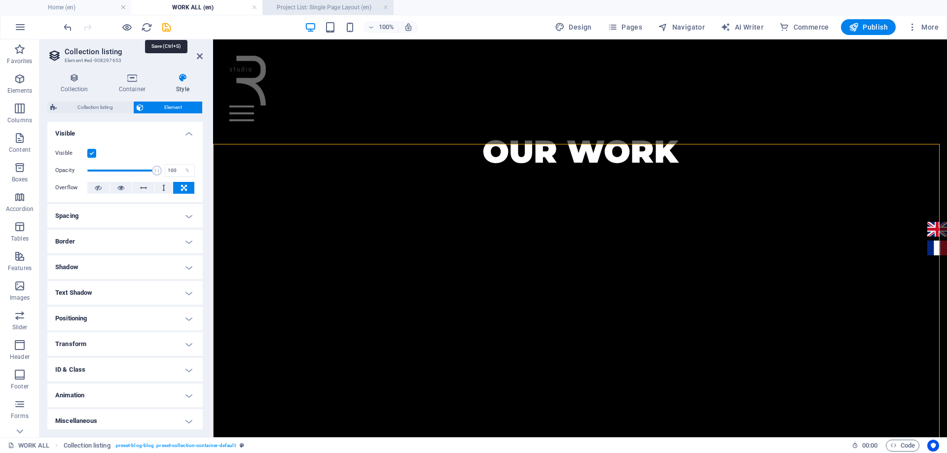
click at [169, 28] on icon "save" at bounding box center [166, 27] width 11 height 11
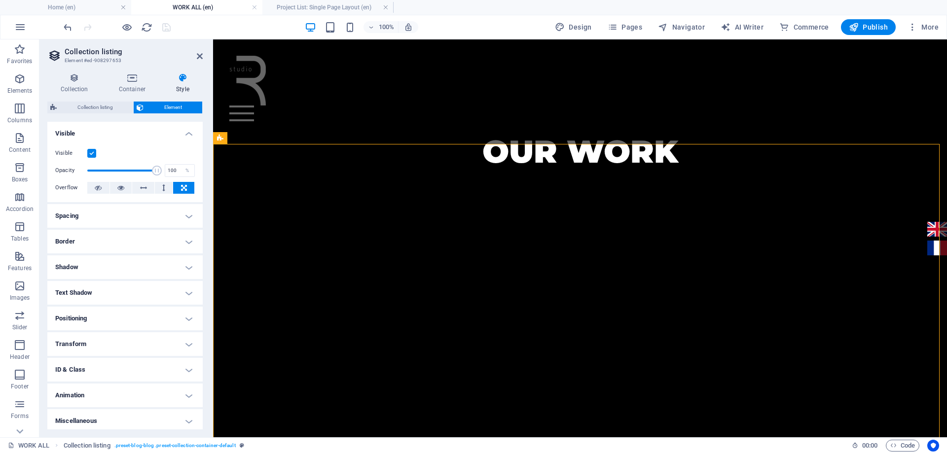
click at [96, 151] on label at bounding box center [91, 153] width 9 height 9
click at [0, 0] on input "Visible" at bounding box center [0, 0] width 0 height 0
click at [90, 153] on label at bounding box center [91, 153] width 9 height 9
click at [0, 0] on input "Visible" at bounding box center [0, 0] width 0 height 0
click at [102, 188] on button at bounding box center [98, 188] width 22 height 12
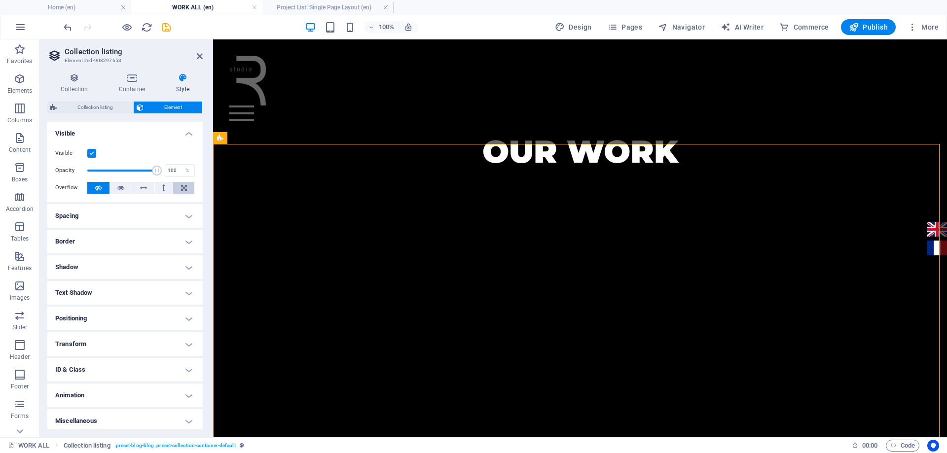
click at [181, 188] on icon at bounding box center [184, 188] width 6 height 12
click at [111, 108] on span "Collection listing" at bounding box center [95, 108] width 71 height 12
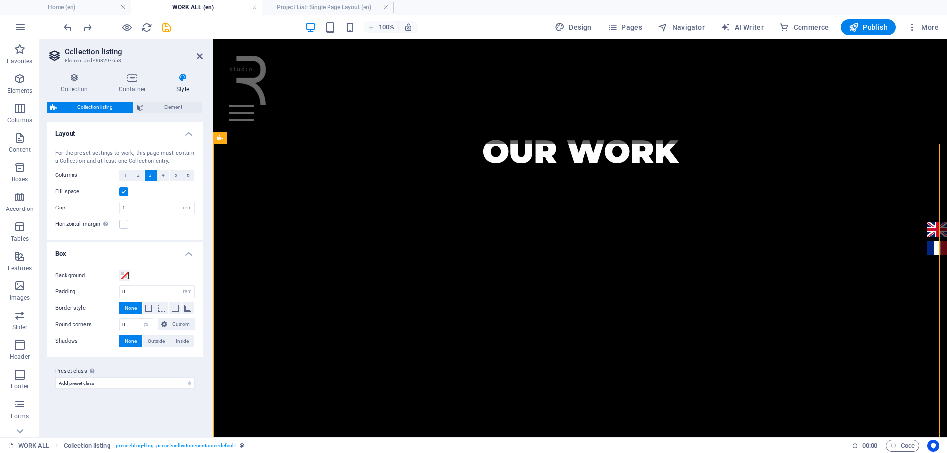
click at [121, 192] on label at bounding box center [123, 191] width 9 height 9
click at [0, 0] on input "Fill space" at bounding box center [0, 0] width 0 height 0
click at [127, 193] on label at bounding box center [123, 191] width 9 height 9
click at [0, 0] on input "Fill space" at bounding box center [0, 0] width 0 height 0
select select
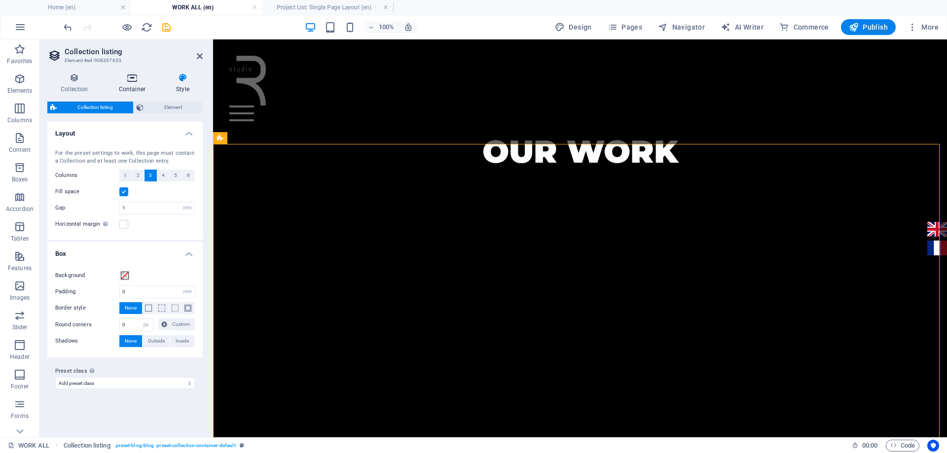
click at [138, 86] on h4 "Container" at bounding box center [134, 83] width 57 height 21
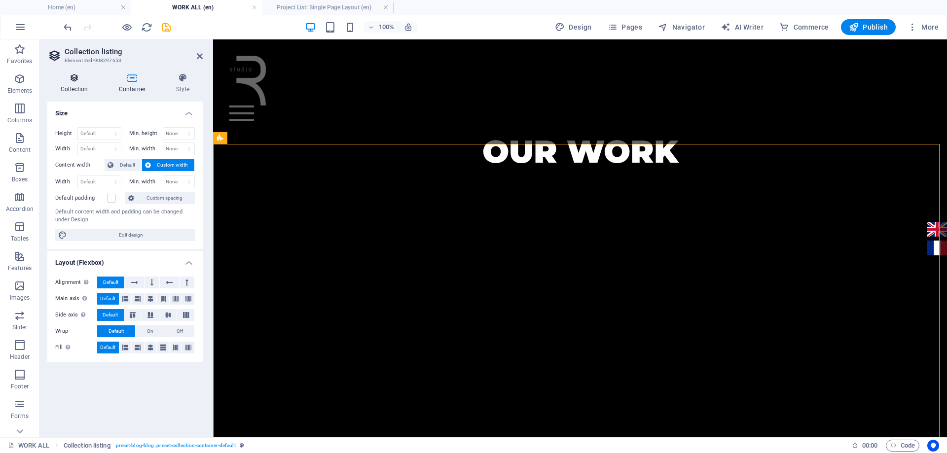
click at [78, 80] on icon at bounding box center [74, 78] width 54 height 10
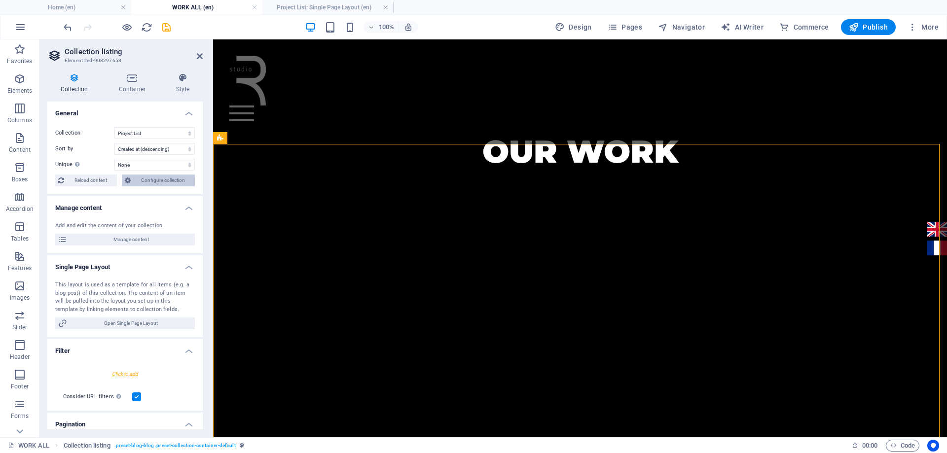
click at [155, 181] on span "Configure collection" at bounding box center [163, 181] width 58 height 12
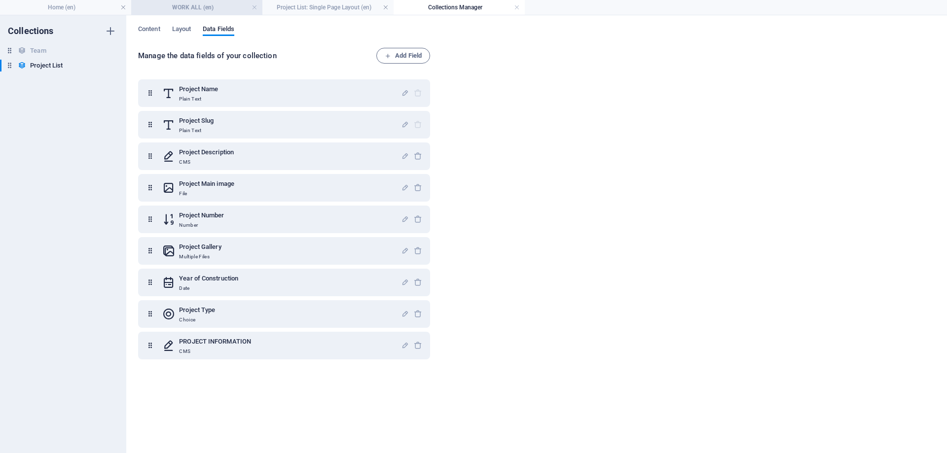
click at [187, 13] on li "WORK ALL (en)" at bounding box center [196, 7] width 131 height 15
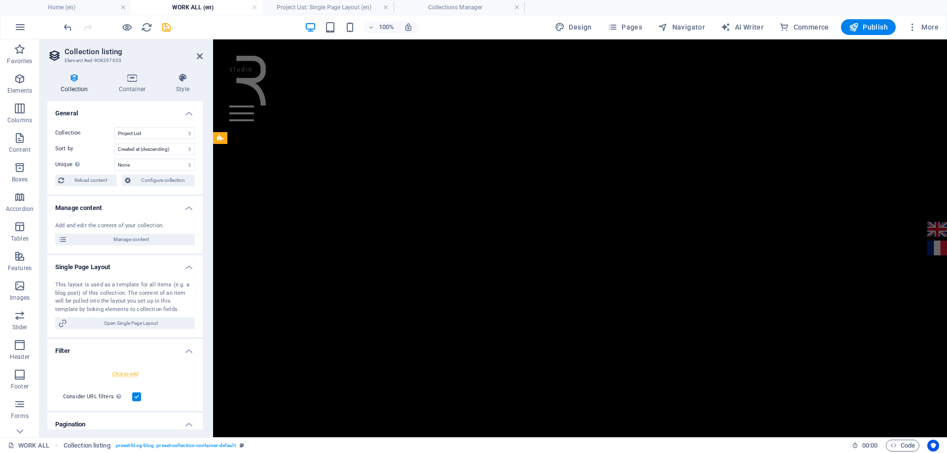
scroll to position [393, 0]
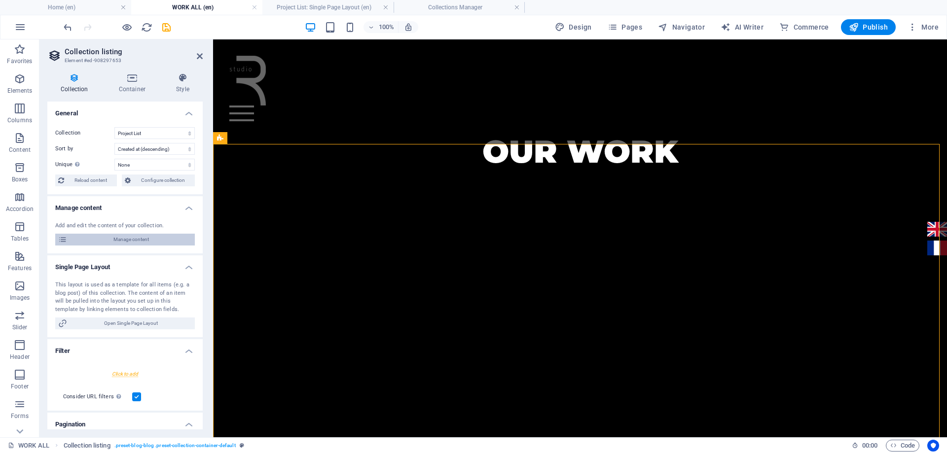
click at [153, 240] on span "Manage content" at bounding box center [131, 240] width 122 height 12
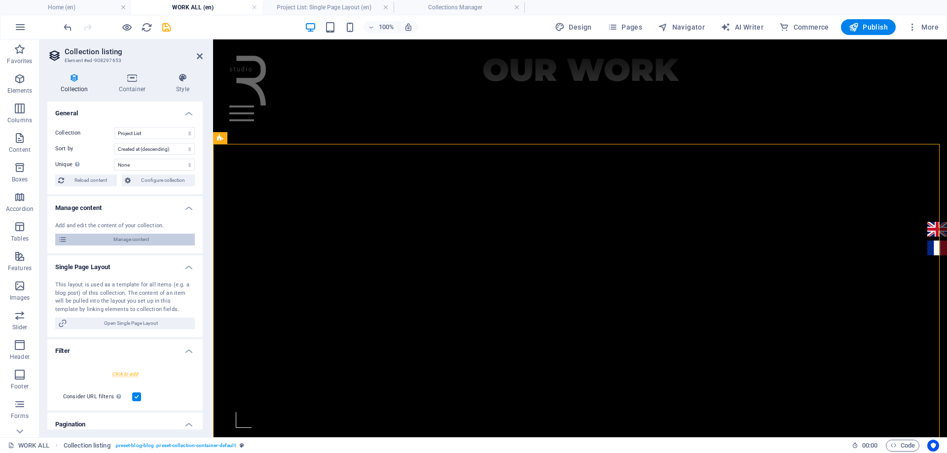
scroll to position [0, 0]
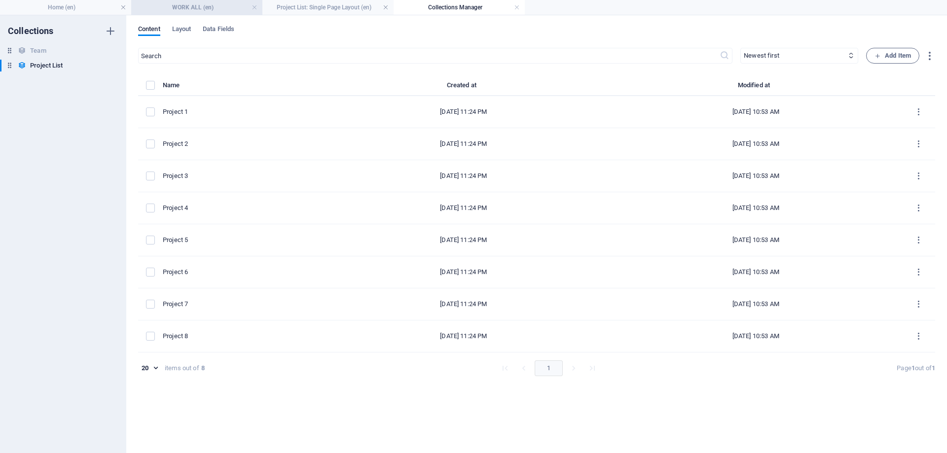
click at [229, 11] on h4 "WORK ALL (en)" at bounding box center [196, 7] width 131 height 11
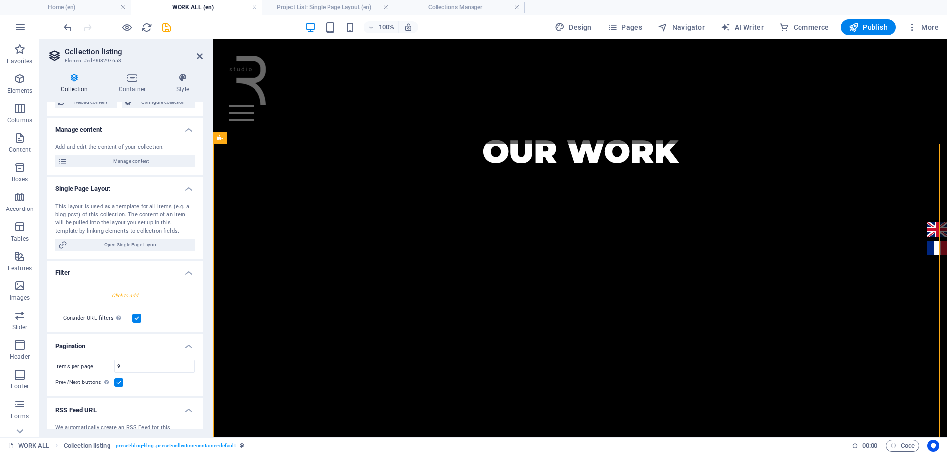
scroll to position [121, 0]
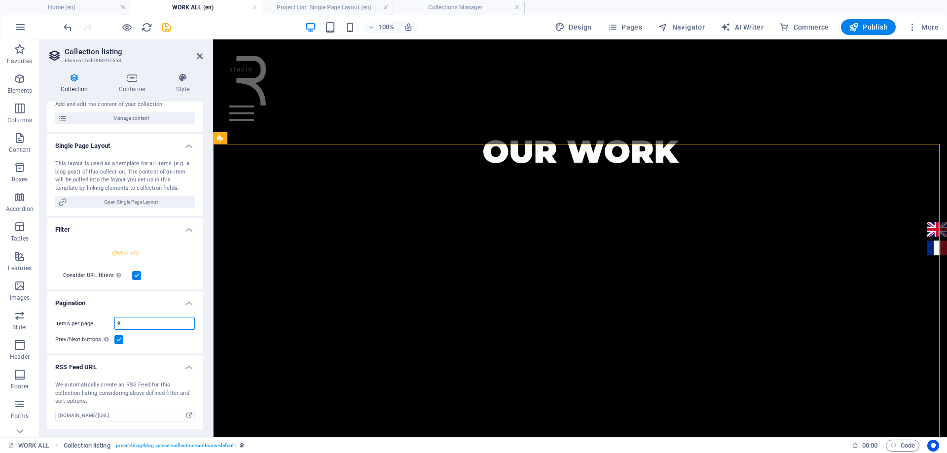
drag, startPoint x: 127, startPoint y: 326, endPoint x: 118, endPoint y: 326, distance: 8.4
click at [120, 326] on input "9" at bounding box center [154, 324] width 79 height 12
type input "3"
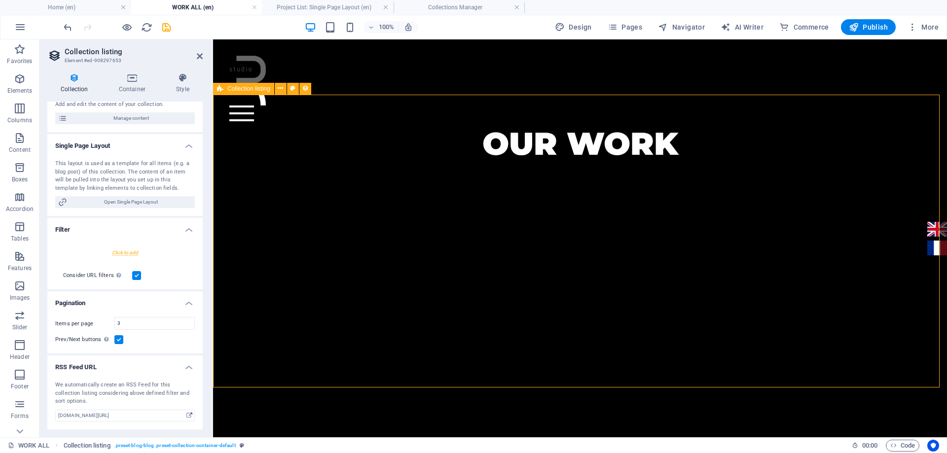
scroll to position [442, 0]
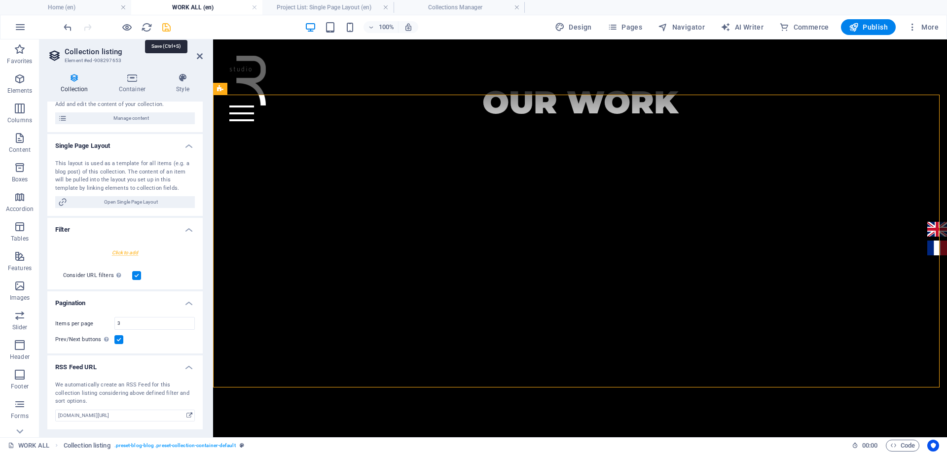
click at [166, 26] on icon "save" at bounding box center [166, 27] width 11 height 11
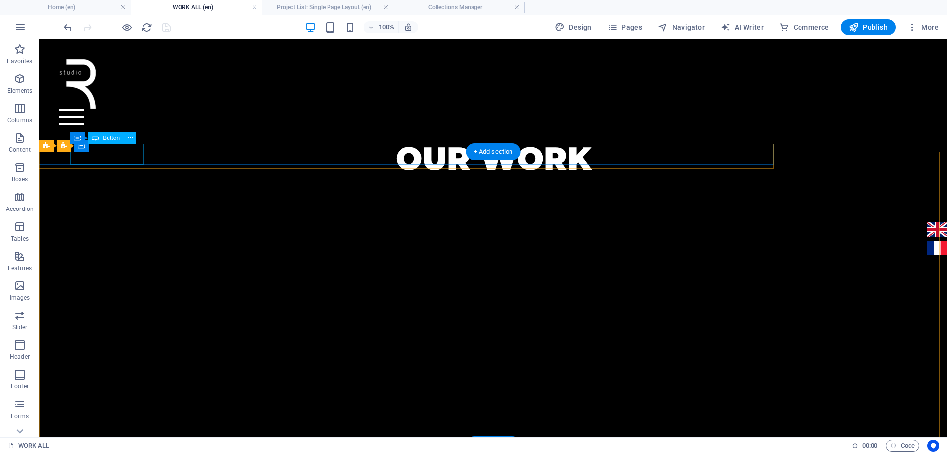
scroll to position [393, 0]
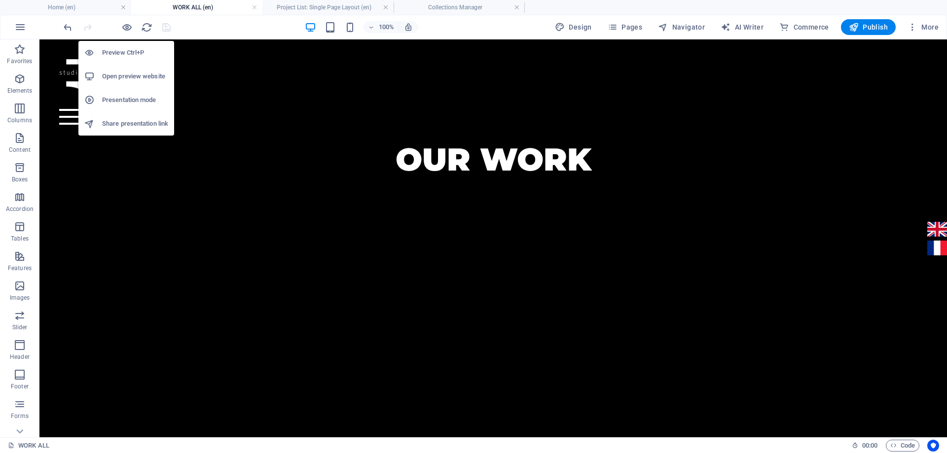
click at [132, 74] on h6 "Open preview website" at bounding box center [135, 77] width 66 height 12
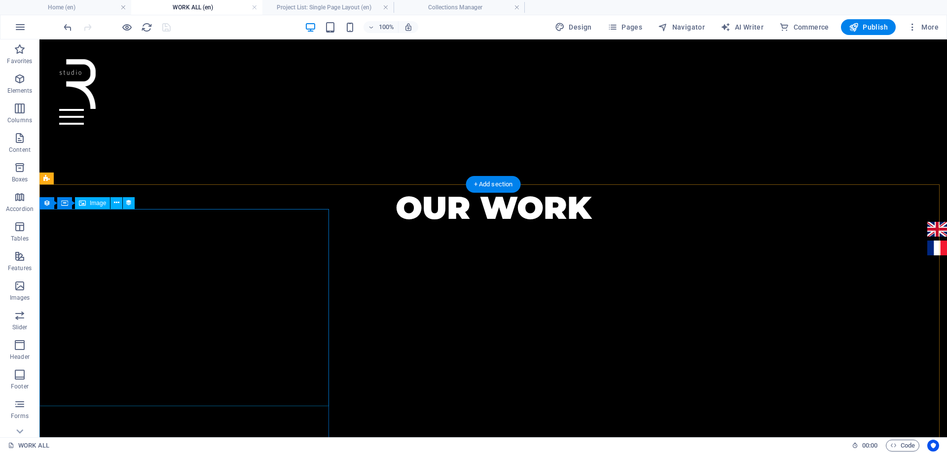
scroll to position [344, 0]
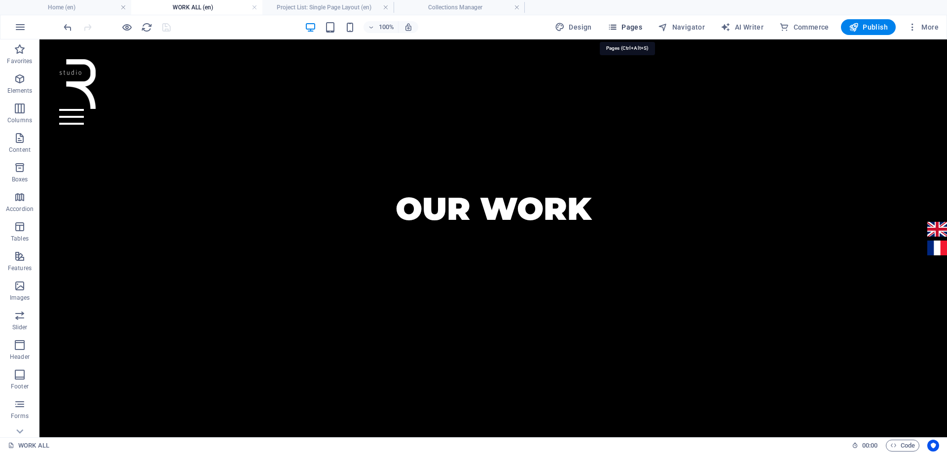
click at [630, 28] on span "Pages" at bounding box center [625, 27] width 35 height 10
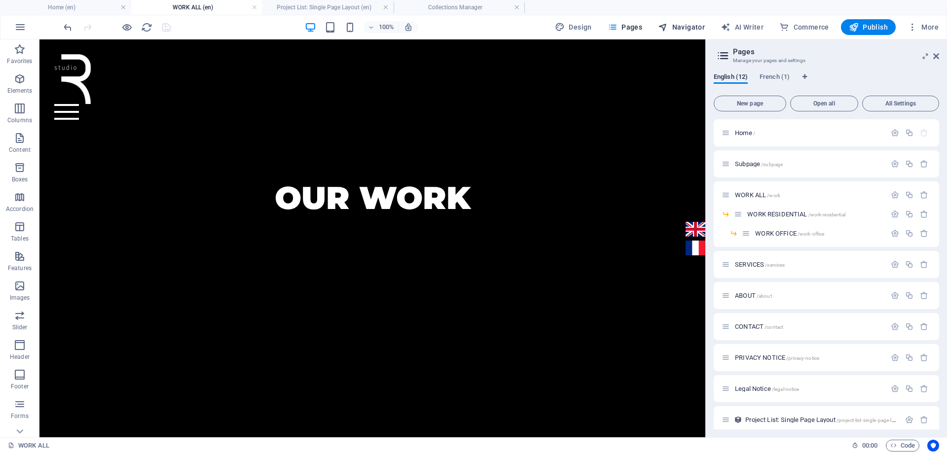
click at [679, 35] on div "100% Design Pages Navigator AI Writer Commerce Publish More" at bounding box center [473, 27] width 946 height 24
click at [677, 29] on span "Navigator" at bounding box center [681, 27] width 47 height 10
select select "17022658-en"
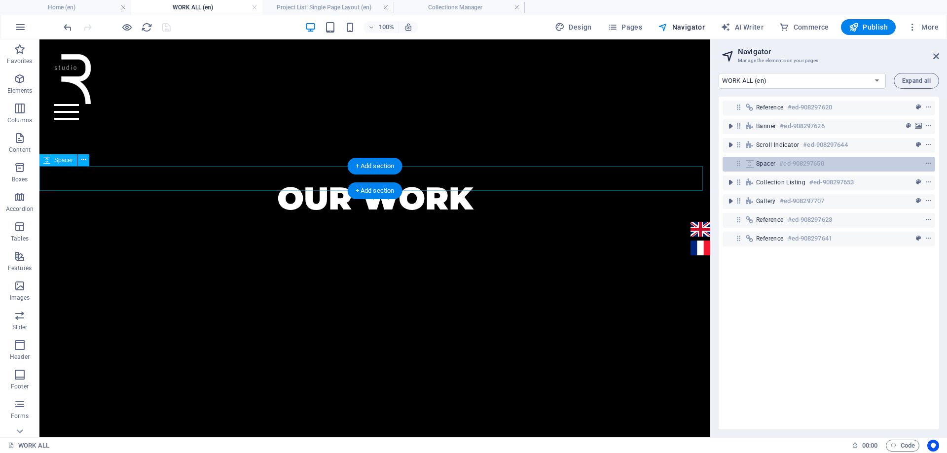
click at [764, 167] on span "Spacer" at bounding box center [765, 164] width 19 height 8
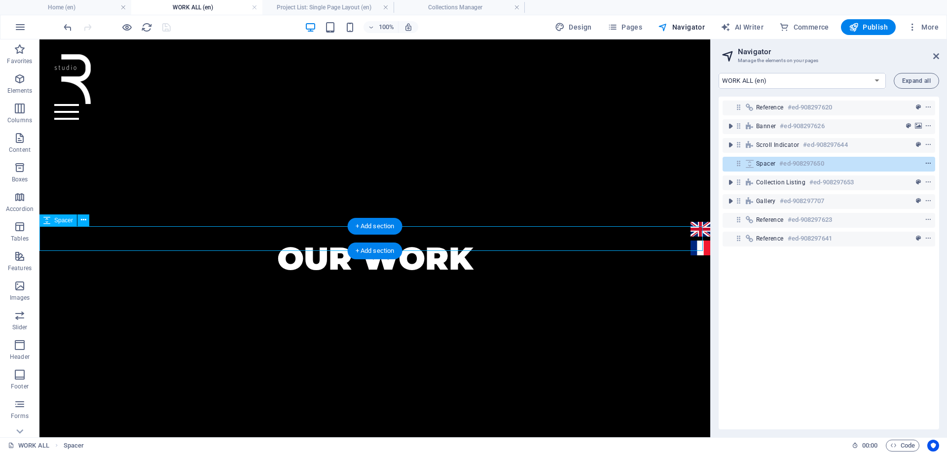
click at [925, 164] on icon "context-menu" at bounding box center [928, 163] width 7 height 7
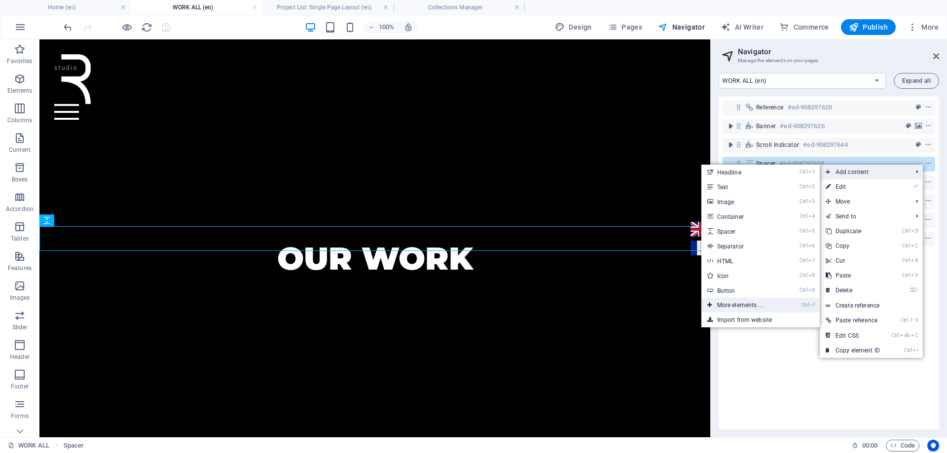
click at [771, 301] on link "Ctrl ⏎ More elements ..." at bounding box center [741, 305] width 81 height 15
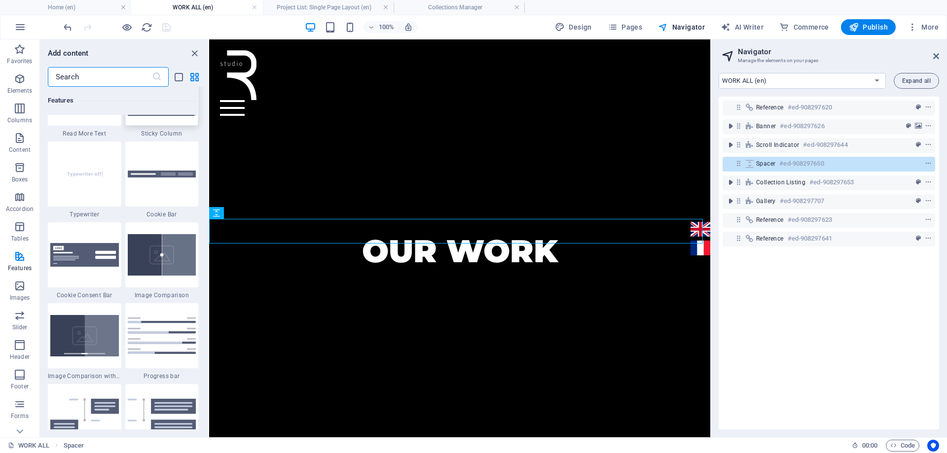
scroll to position [3903, 0]
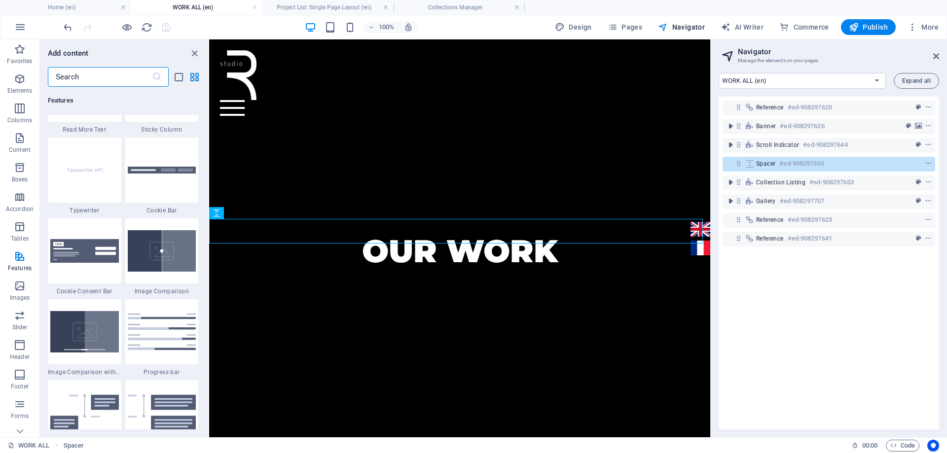
click at [109, 80] on input "text" at bounding box center [100, 77] width 104 height 20
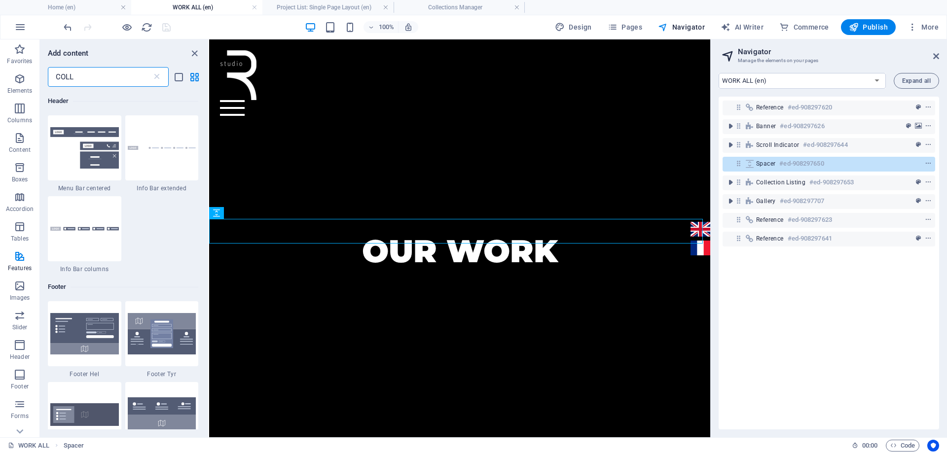
type input "COLLE"
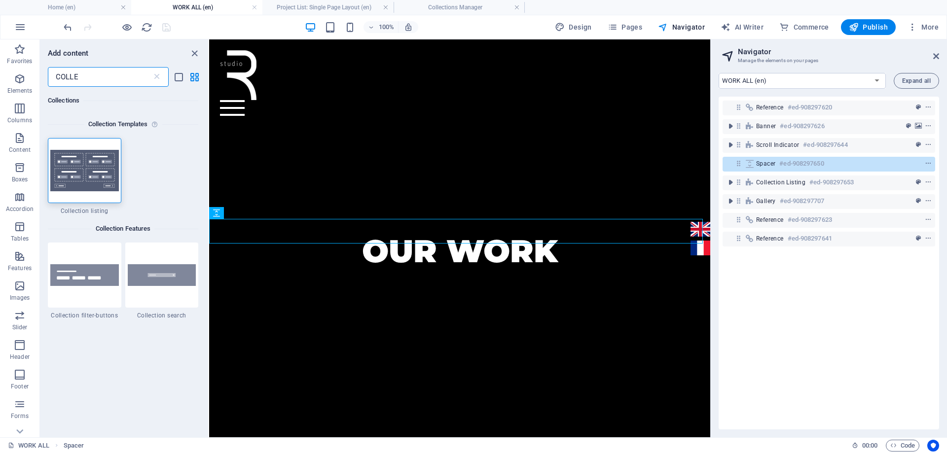
scroll to position [0, 0]
click at [97, 184] on img at bounding box center [84, 170] width 69 height 41
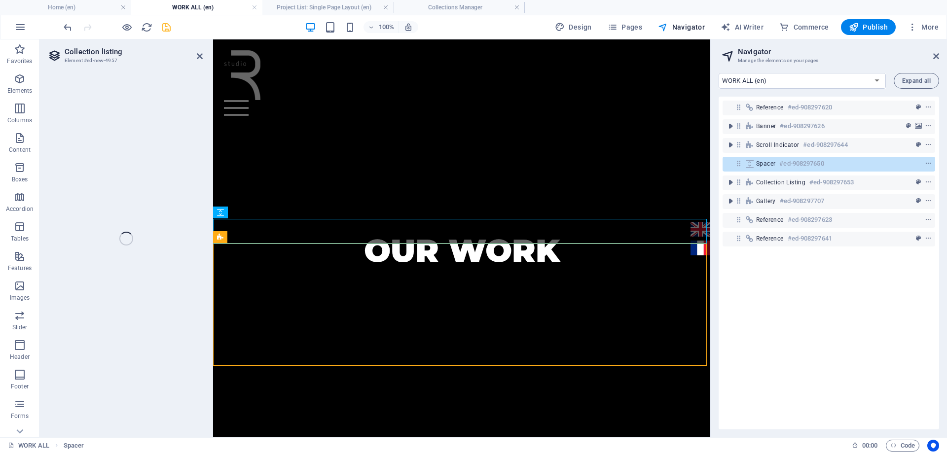
select select
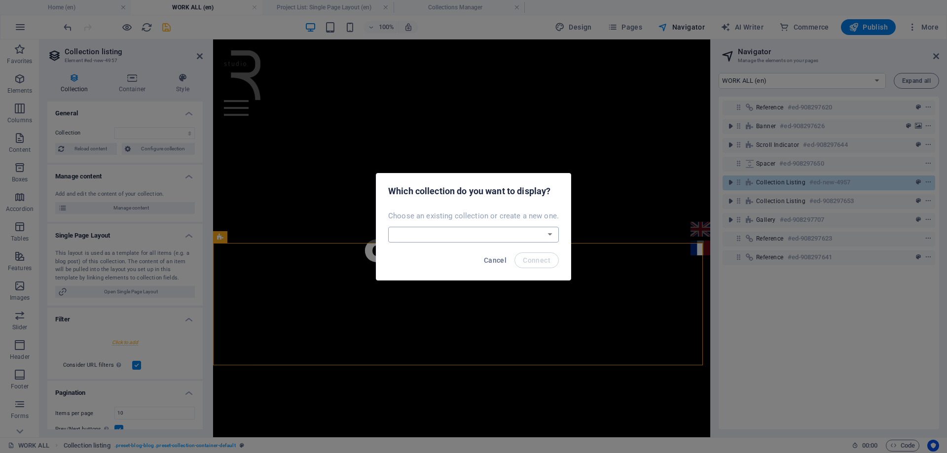
click at [452, 237] on select "Project List Team Create a new collection" at bounding box center [473, 235] width 171 height 16
select select "685d4c2eb0b563689b0788c9"
click at [389, 227] on select "Project List Team Create a new collection" at bounding box center [473, 235] width 171 height 16
click at [529, 262] on span "Connect" at bounding box center [537, 261] width 28 height 8
select select "685d4c2eb0b563689b0788c9"
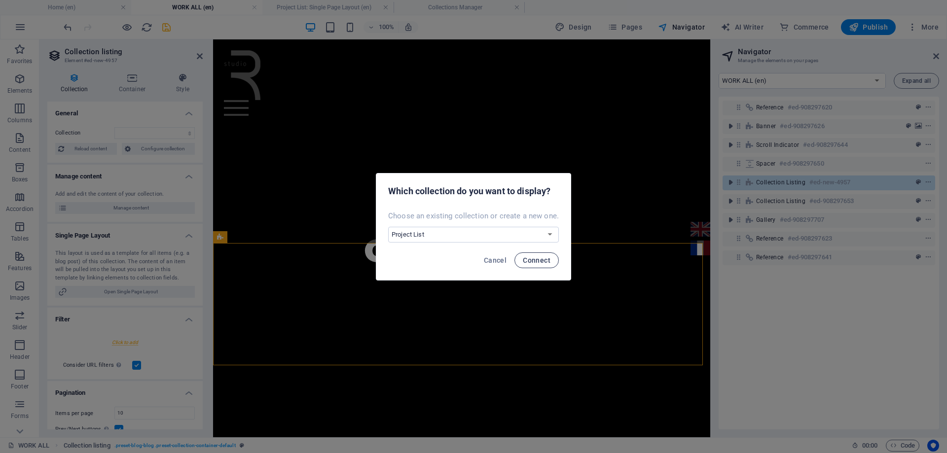
select select "createdAt_DESC"
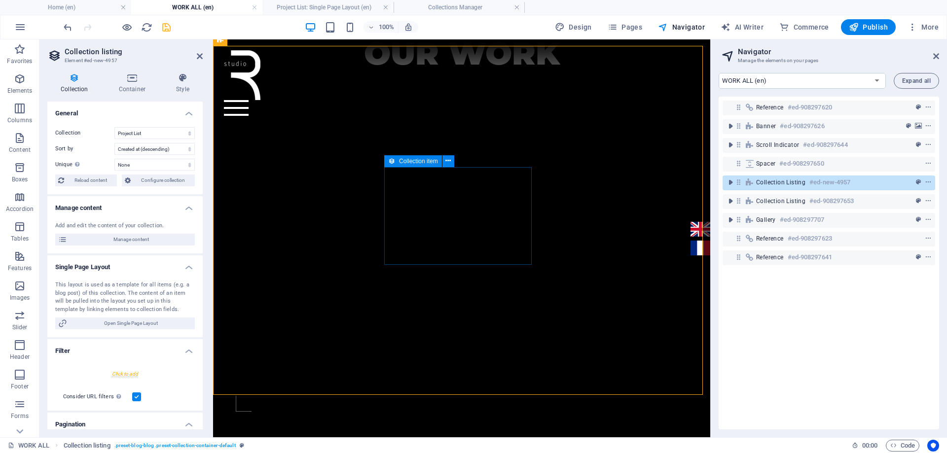
scroll to position [432, 0]
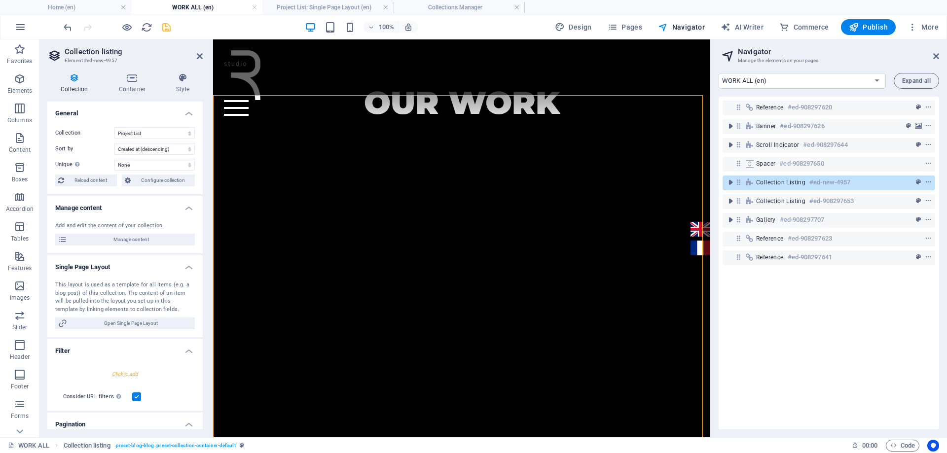
click at [165, 28] on icon "save" at bounding box center [166, 27] width 11 height 11
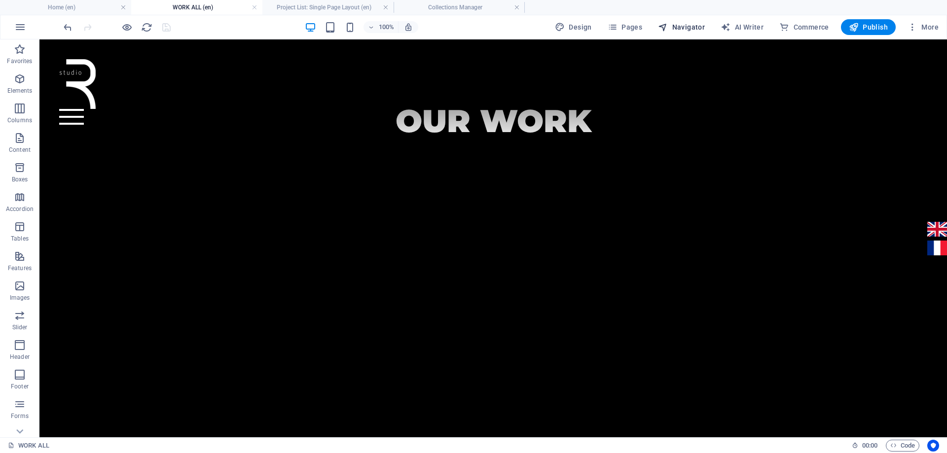
click at [692, 30] on span "Navigator" at bounding box center [681, 27] width 47 height 10
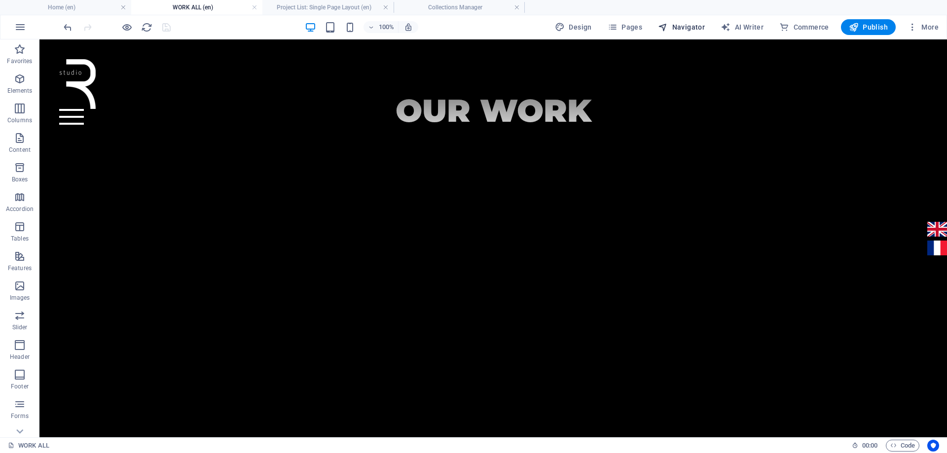
select select "17022658-en"
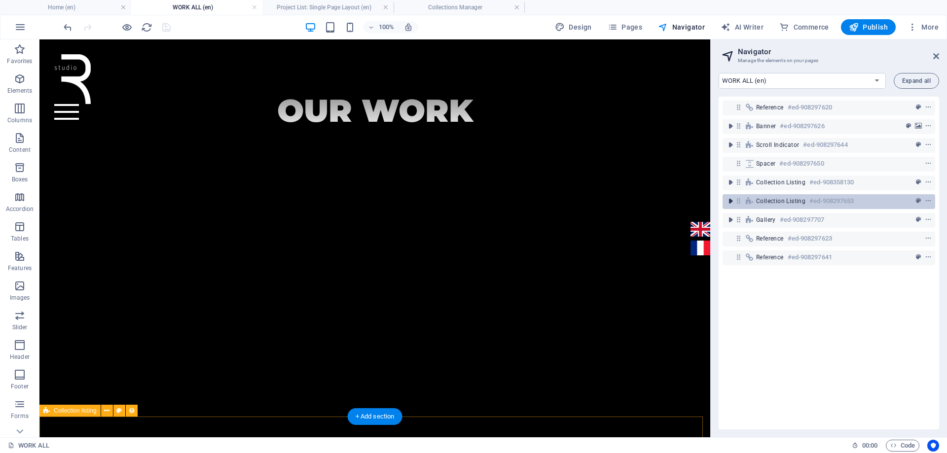
click at [730, 204] on icon "toggle-expand" at bounding box center [731, 201] width 10 height 10
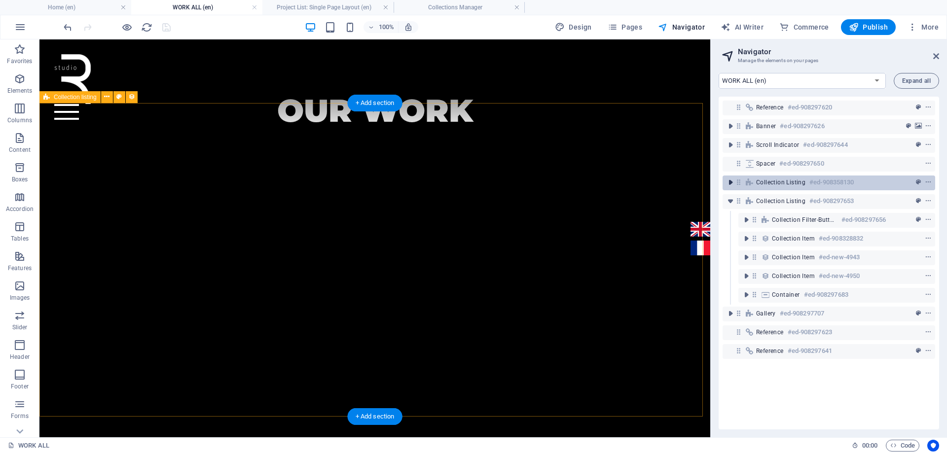
click at [729, 182] on icon "toggle-expand" at bounding box center [731, 183] width 10 height 10
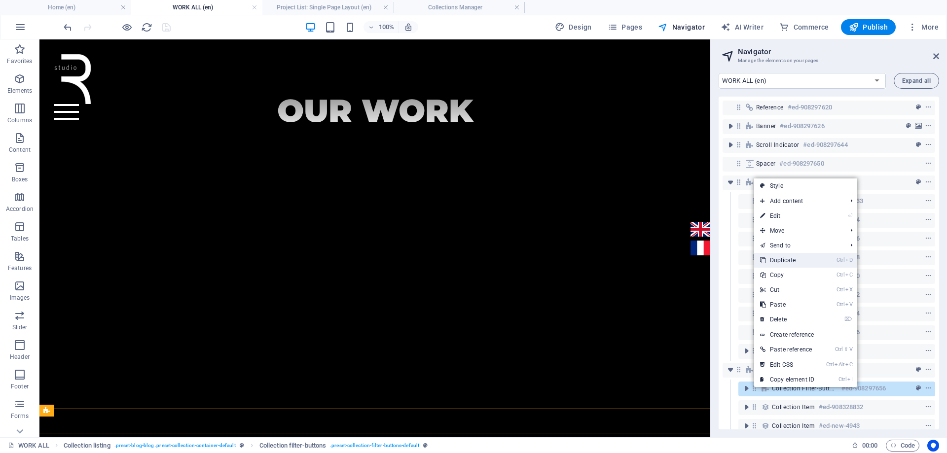
click at [776, 261] on link "Ctrl D Duplicate" at bounding box center [787, 260] width 66 height 15
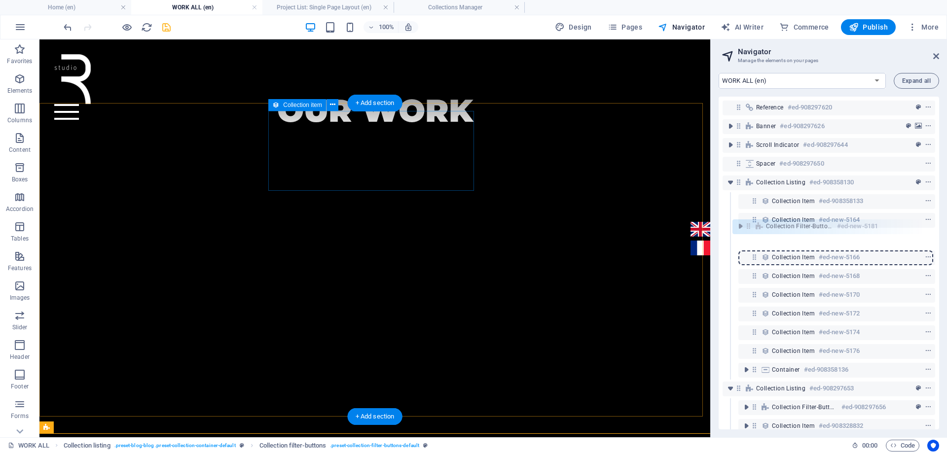
scroll to position [1, 0]
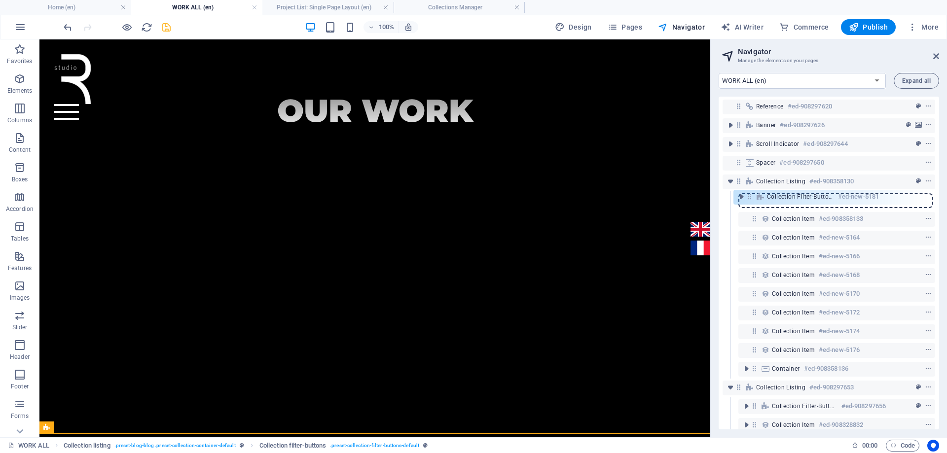
drag, startPoint x: 755, startPoint y: 407, endPoint x: 749, endPoint y: 193, distance: 214.2
click at [749, 193] on div "Reference #ed-908297620 Banner #ed-908297626 Scroll indicator #ed-908297644 Spa…" at bounding box center [829, 263] width 220 height 333
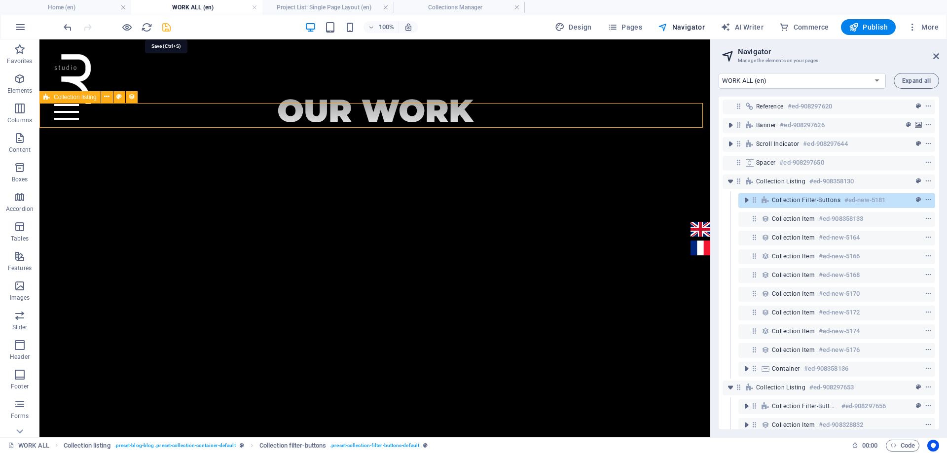
click at [168, 28] on icon "save" at bounding box center [166, 27] width 11 height 11
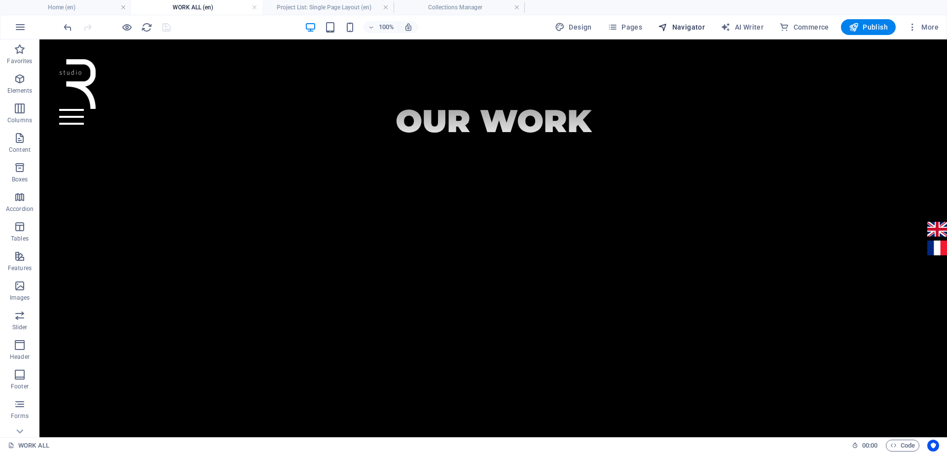
click at [684, 28] on span "Navigator" at bounding box center [681, 27] width 47 height 10
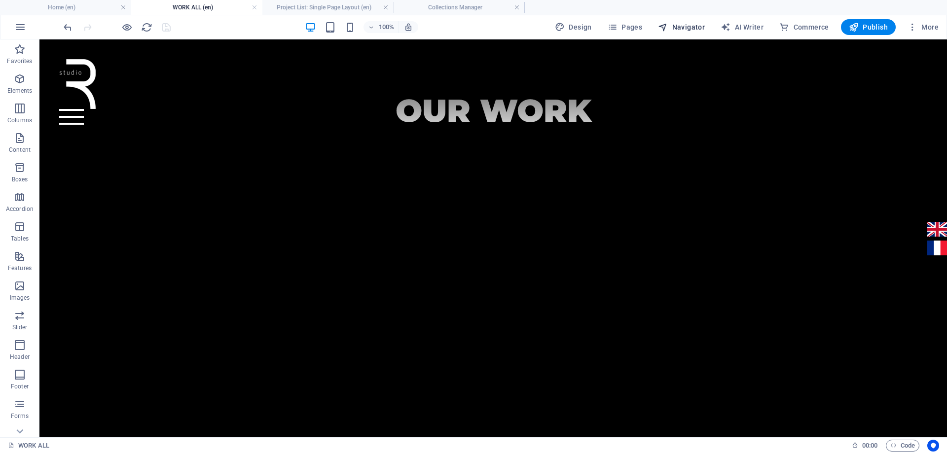
select select "17022658-en"
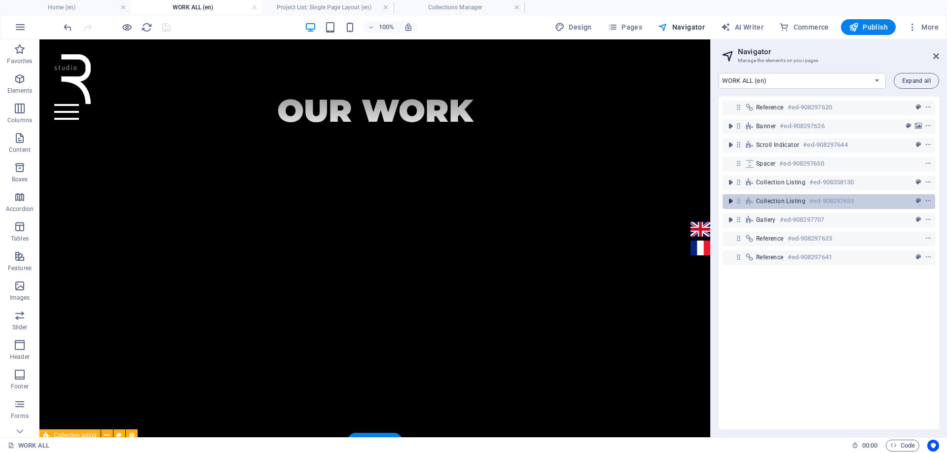
click at [733, 202] on icon "toggle-expand" at bounding box center [731, 201] width 10 height 10
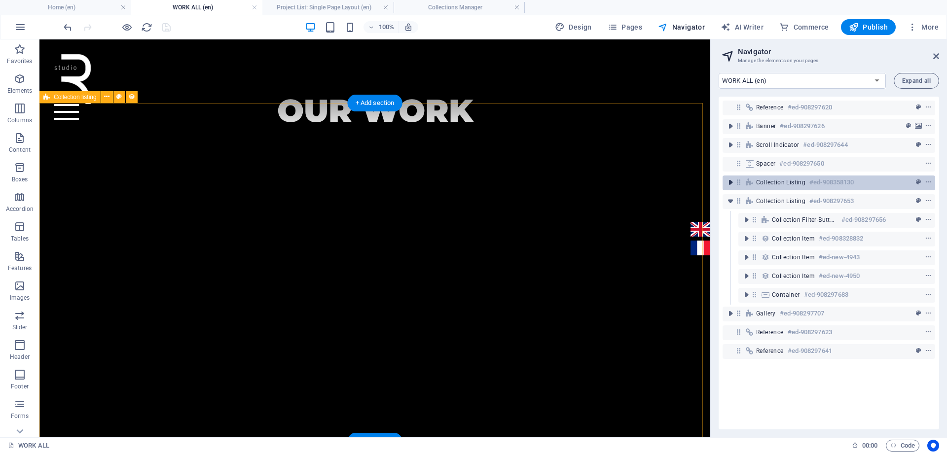
click at [734, 186] on icon "toggle-expand" at bounding box center [731, 183] width 10 height 10
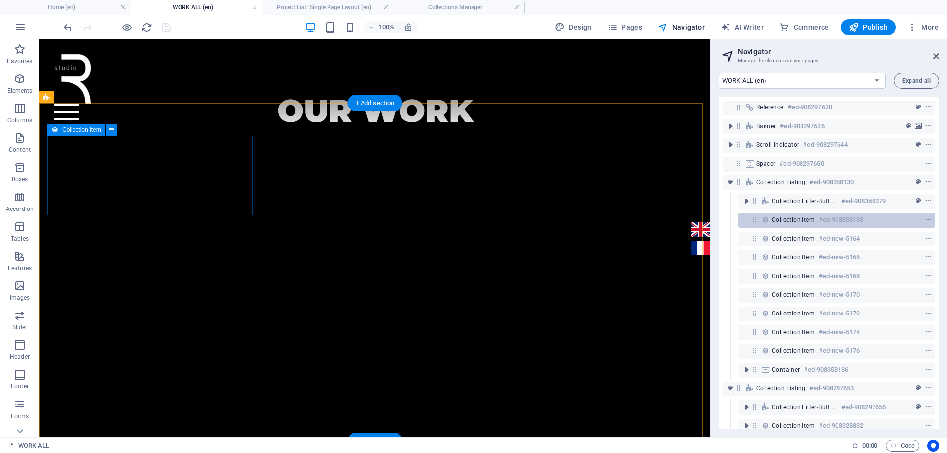
click at [773, 225] on div "Collection item #ed-908358133" at bounding box center [829, 220] width 114 height 12
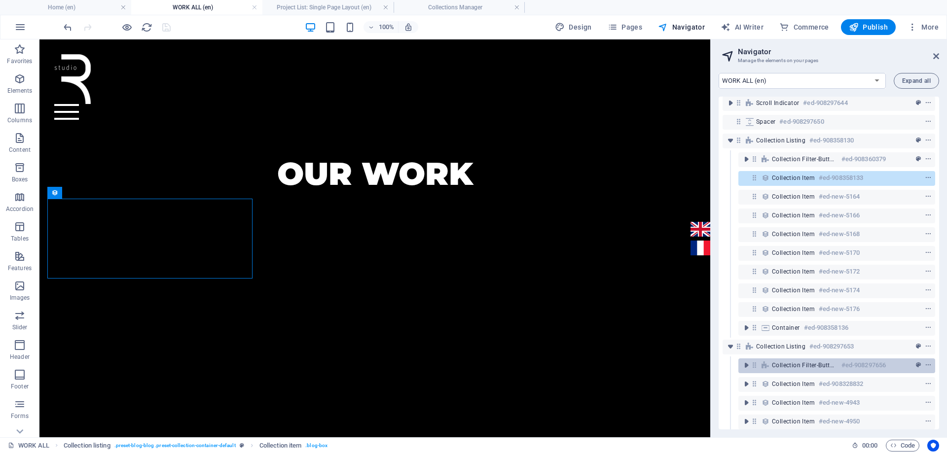
scroll to position [49, 0]
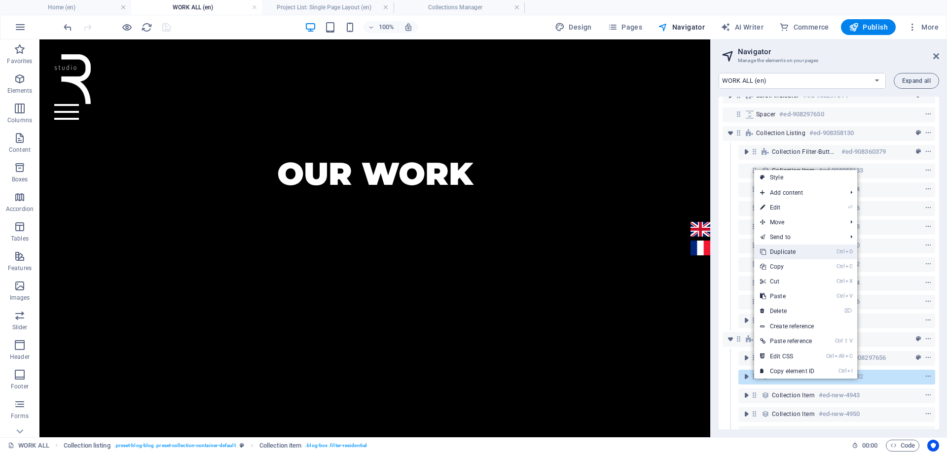
click at [787, 253] on link "Ctrl D Duplicate" at bounding box center [787, 252] width 66 height 15
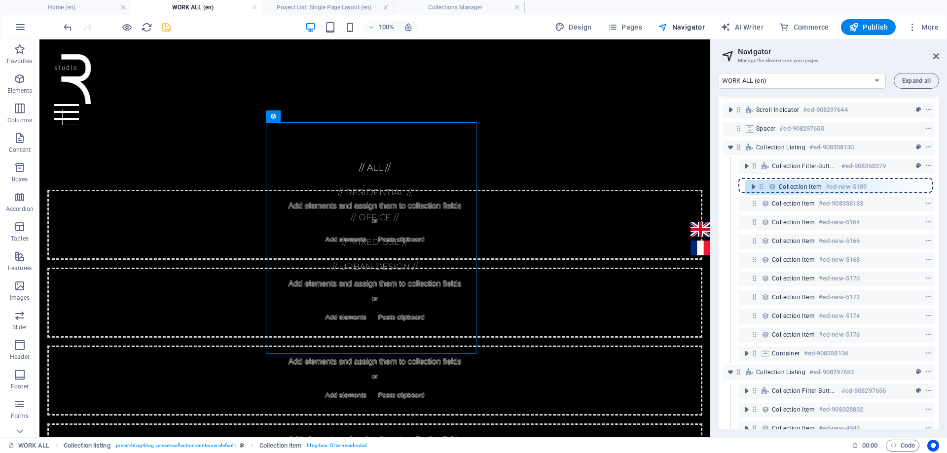
scroll to position [31, 0]
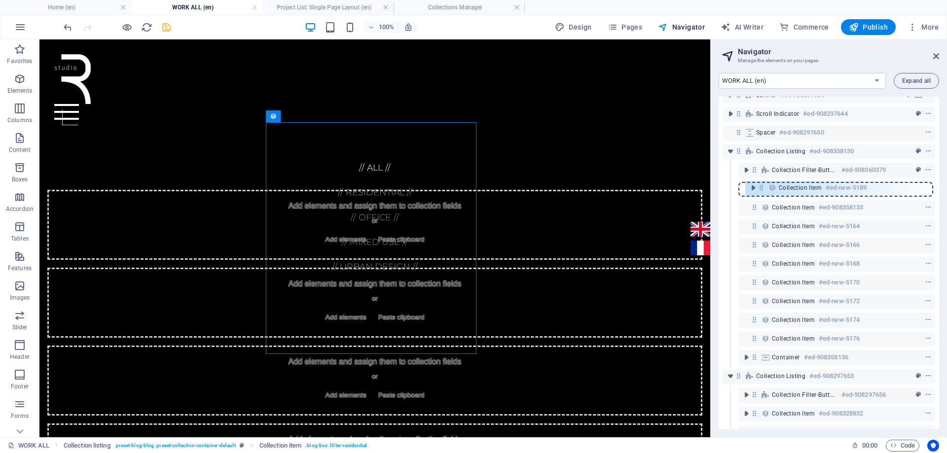
drag, startPoint x: 755, startPoint y: 396, endPoint x: 762, endPoint y: 184, distance: 212.2
click at [762, 184] on div "Reference #ed-908297620 Banner #ed-908297626 Scroll indicator #ed-908297644 Spa…" at bounding box center [829, 263] width 220 height 333
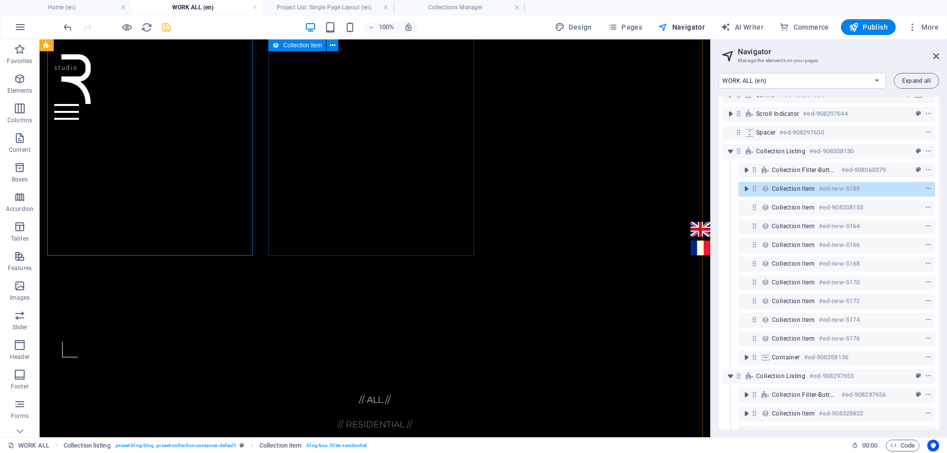
scroll to position [494, 0]
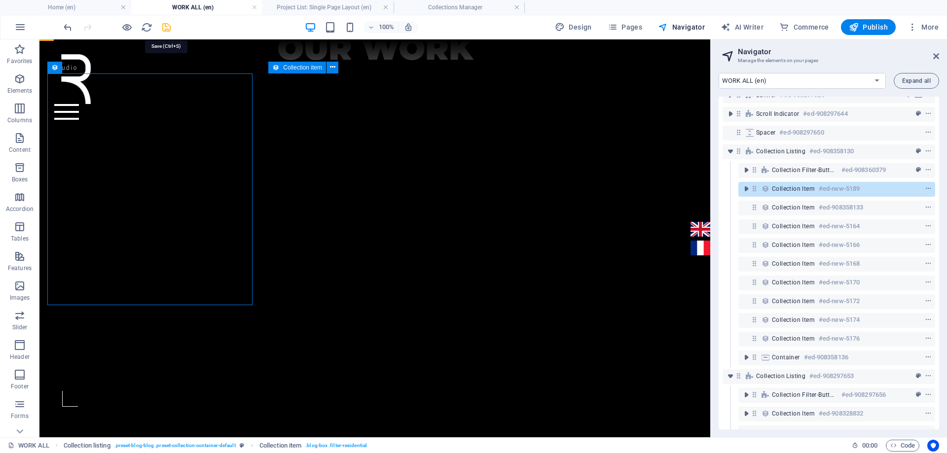
click at [165, 26] on icon "save" at bounding box center [166, 27] width 11 height 11
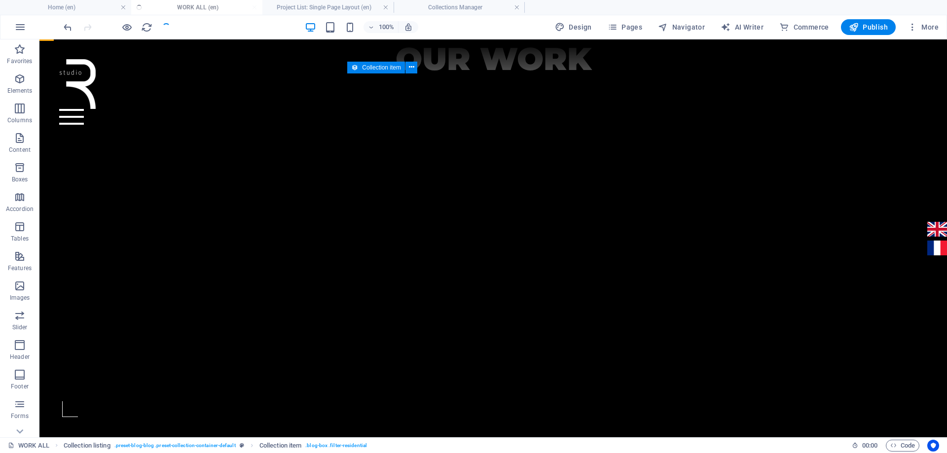
scroll to position [504, 0]
click at [696, 28] on span "Navigator" at bounding box center [681, 27] width 47 height 10
select select "17022658-en"
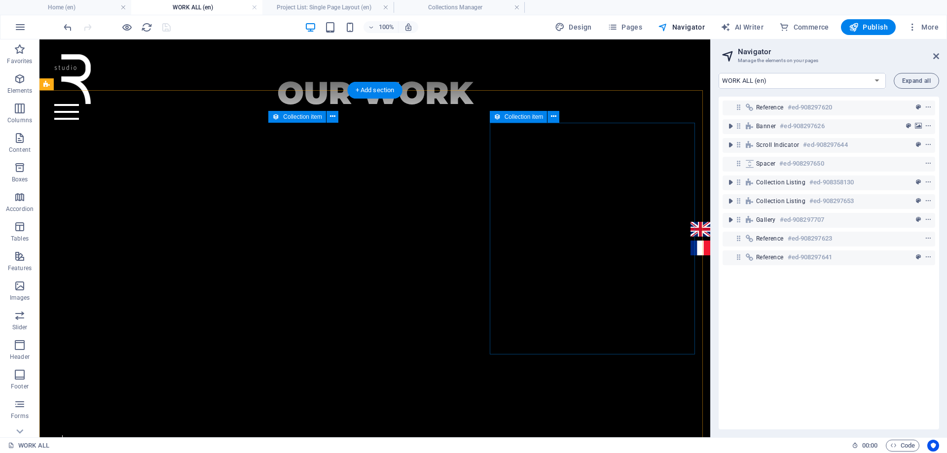
scroll to position [444, 0]
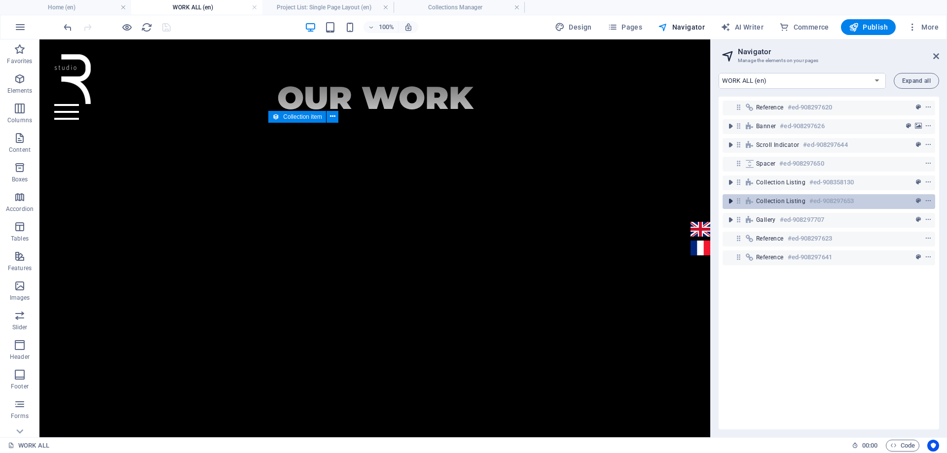
click at [730, 201] on icon "toggle-expand" at bounding box center [731, 201] width 10 height 10
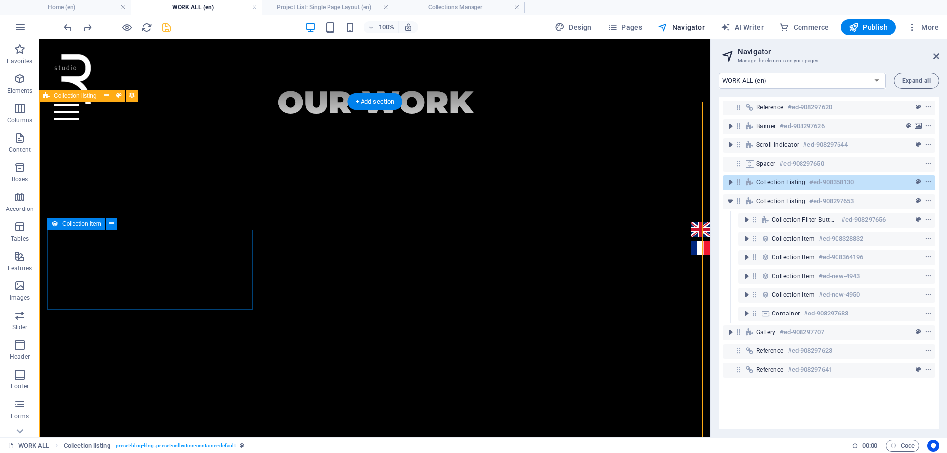
scroll to position [341, 0]
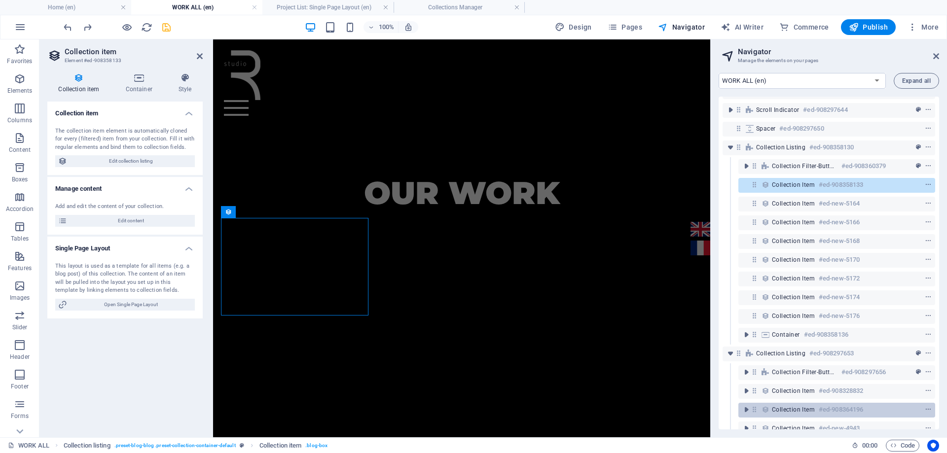
scroll to position [49, 0]
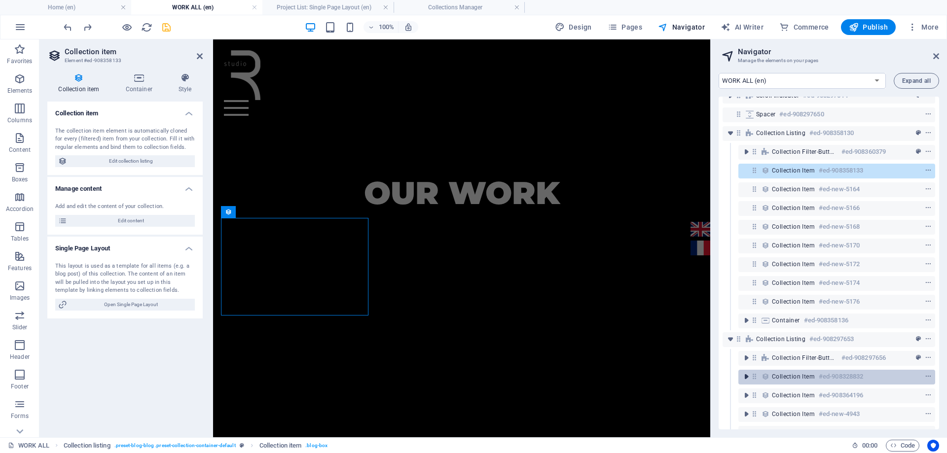
click at [744, 379] on icon "toggle-expand" at bounding box center [746, 377] width 10 height 10
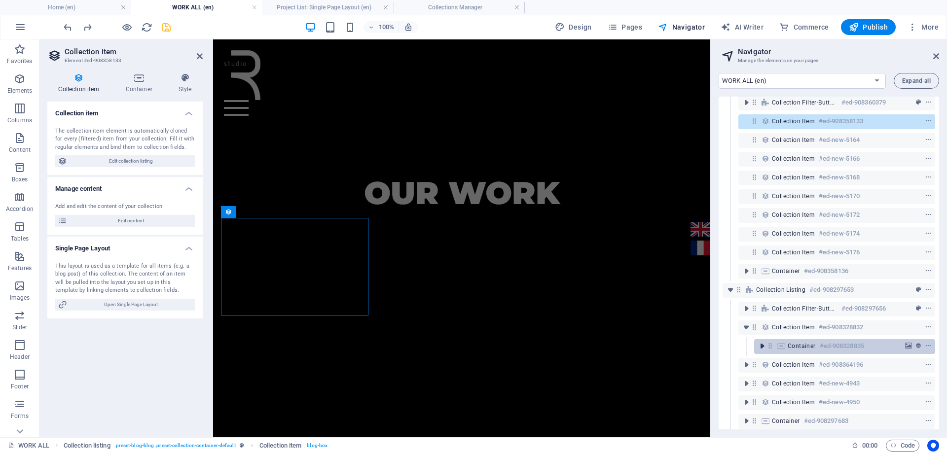
click at [759, 347] on icon "toggle-expand" at bounding box center [762, 346] width 10 height 10
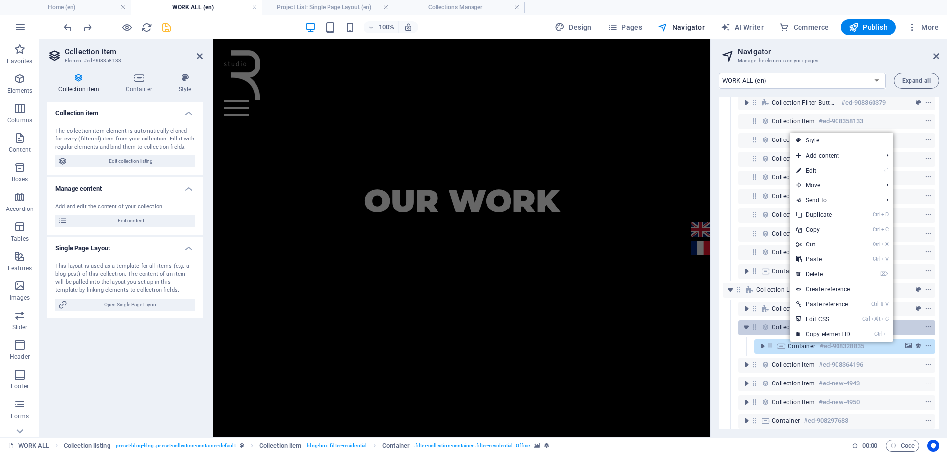
scroll to position [785, 0]
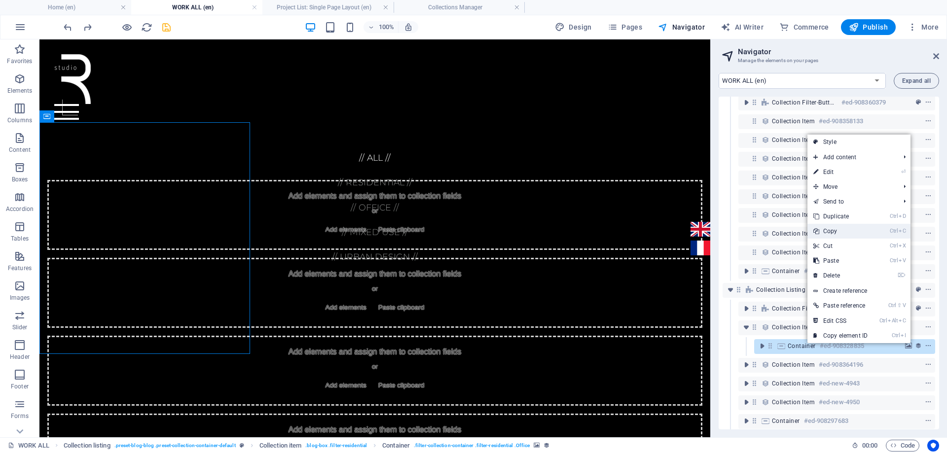
click at [841, 232] on link "Ctrl C Copy" at bounding box center [841, 231] width 66 height 15
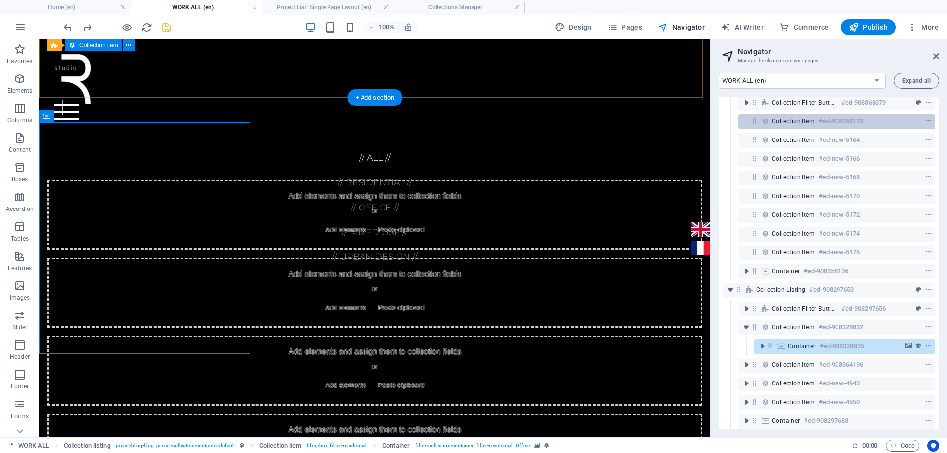
click at [777, 123] on span "Collection item" at bounding box center [793, 121] width 43 height 8
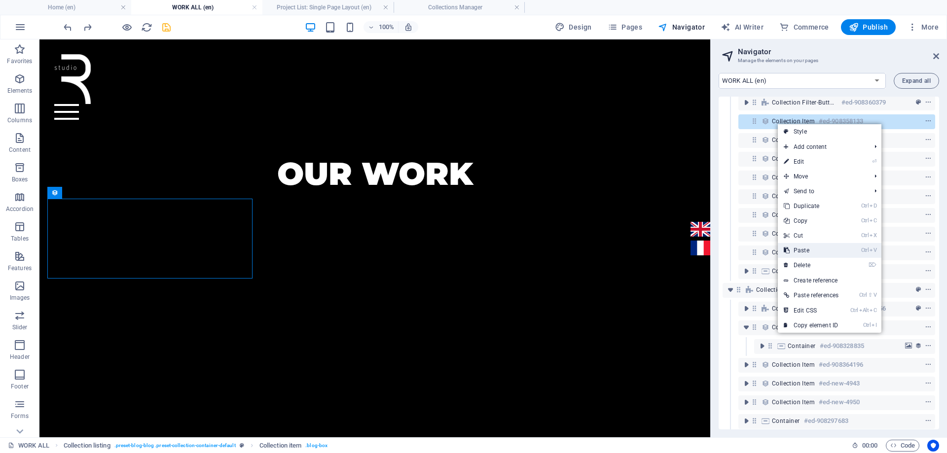
click at [815, 246] on link "Ctrl V Paste" at bounding box center [811, 250] width 67 height 15
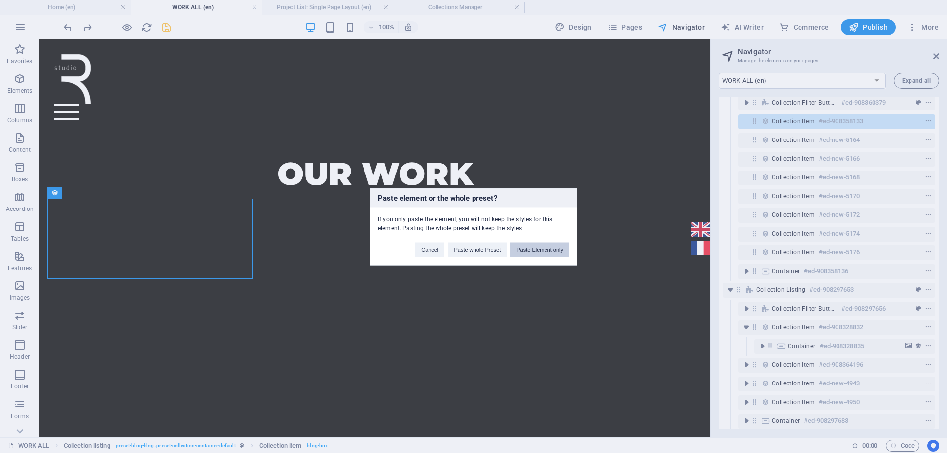
click at [523, 253] on button "Paste Element only" at bounding box center [540, 249] width 59 height 15
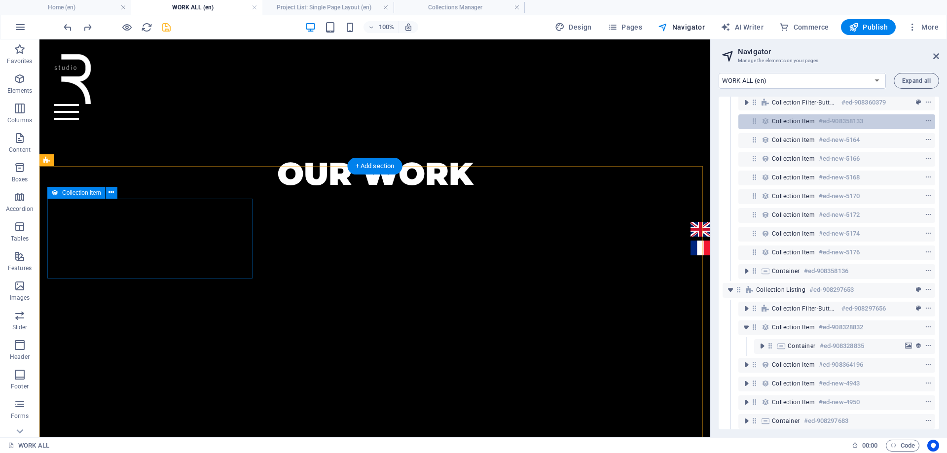
click at [795, 122] on span "Collection item" at bounding box center [793, 121] width 43 height 8
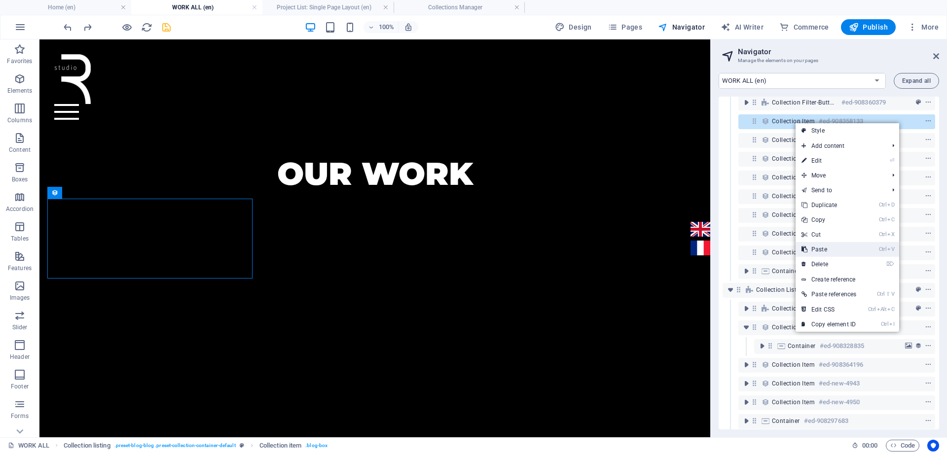
click at [833, 246] on link "Ctrl V Paste" at bounding box center [829, 249] width 67 height 15
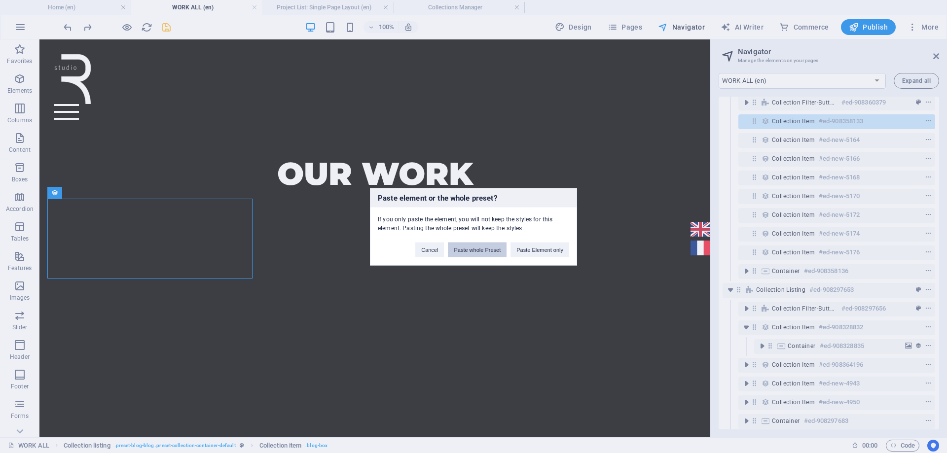
click at [487, 248] on button "Paste whole Preset" at bounding box center [477, 249] width 59 height 15
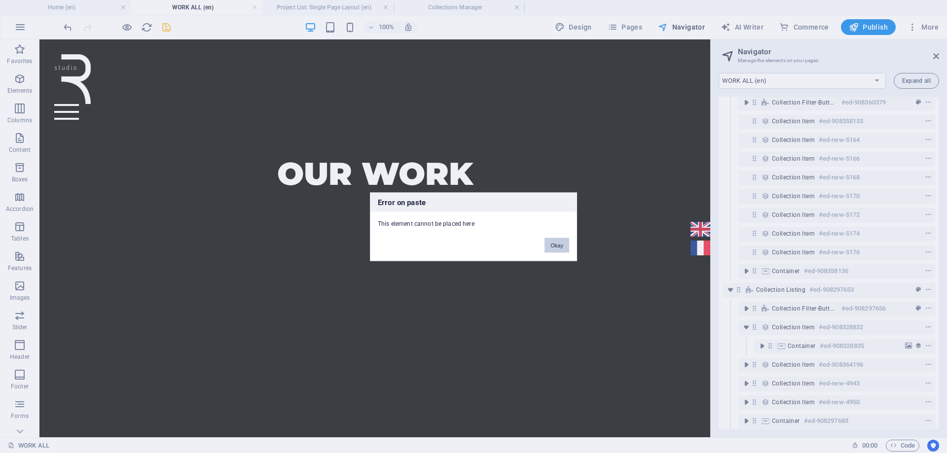
click at [558, 245] on button "Okay" at bounding box center [557, 245] width 25 height 15
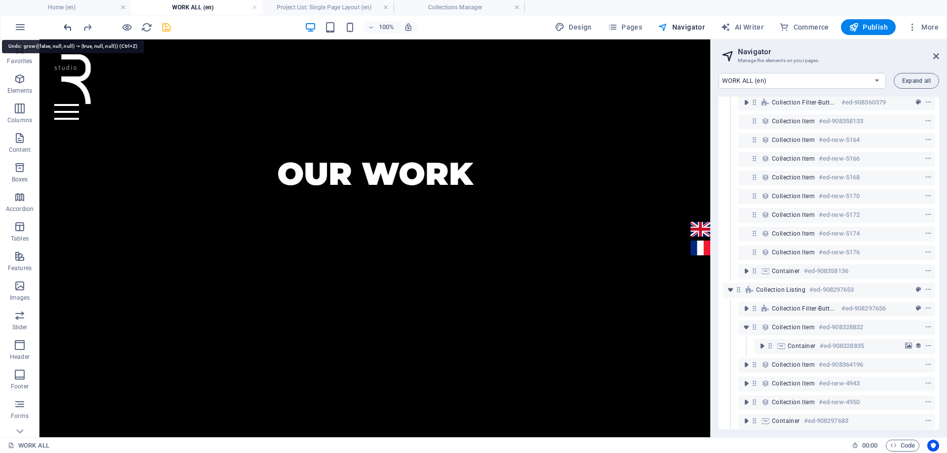
click at [68, 28] on icon "undo" at bounding box center [67, 27] width 11 height 11
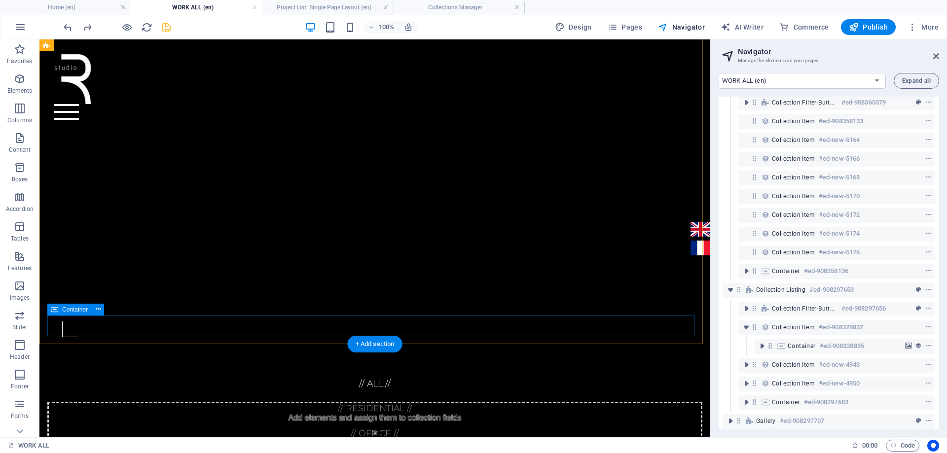
scroll to position [465, 0]
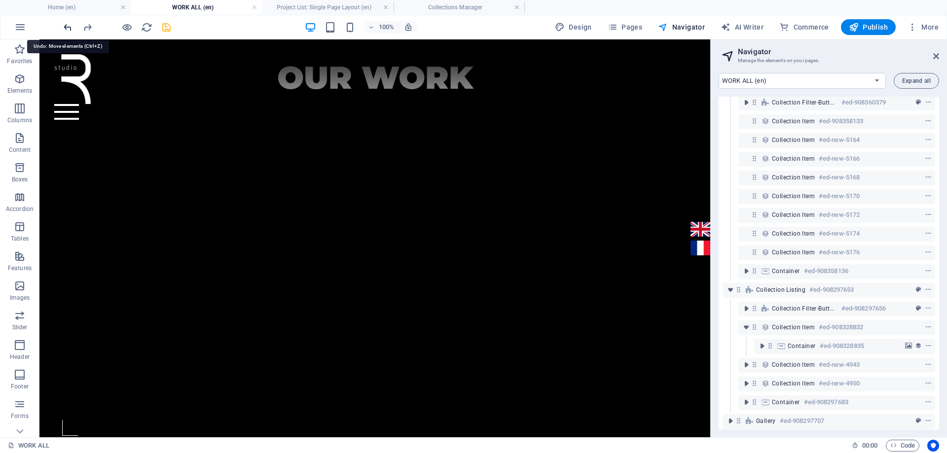
click at [67, 28] on icon "undo" at bounding box center [67, 27] width 11 height 11
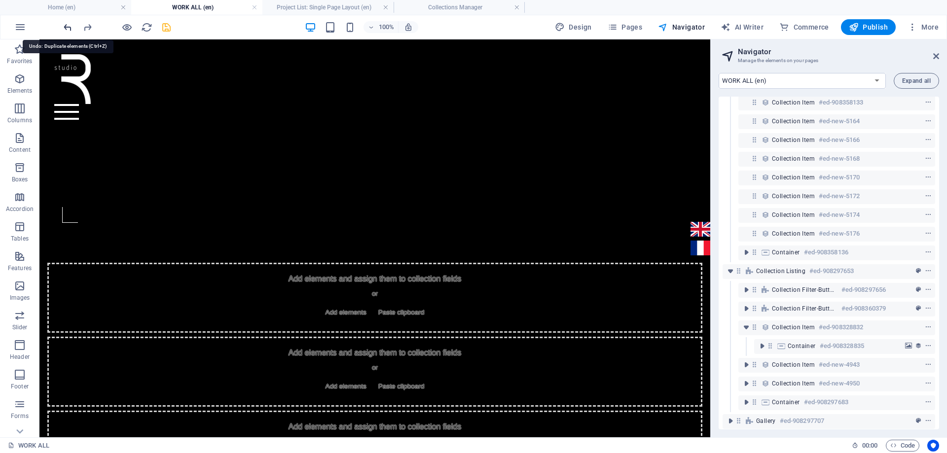
click at [67, 28] on icon "undo" at bounding box center [67, 27] width 11 height 11
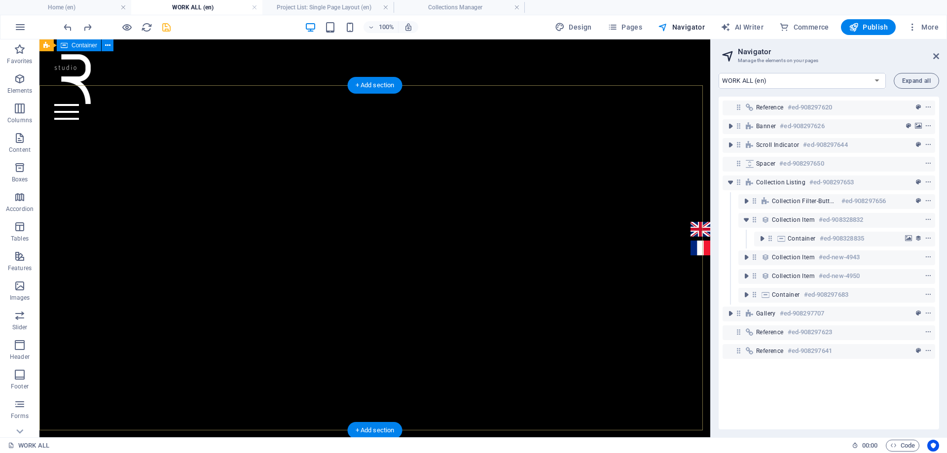
scroll to position [34, 0]
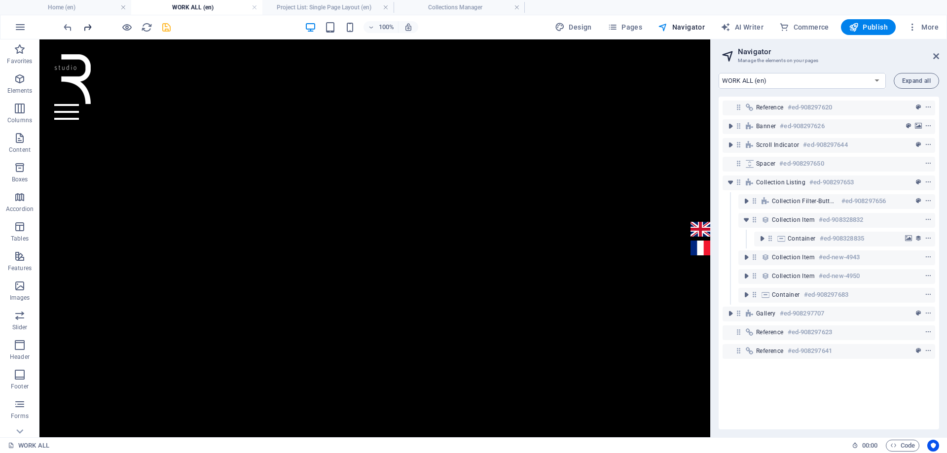
click at [91, 27] on icon "redo" at bounding box center [87, 27] width 11 height 11
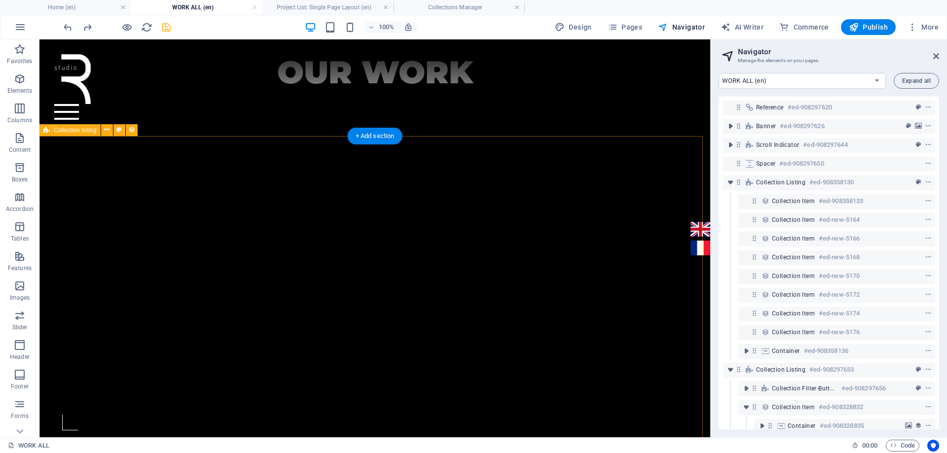
scroll to position [371, 0]
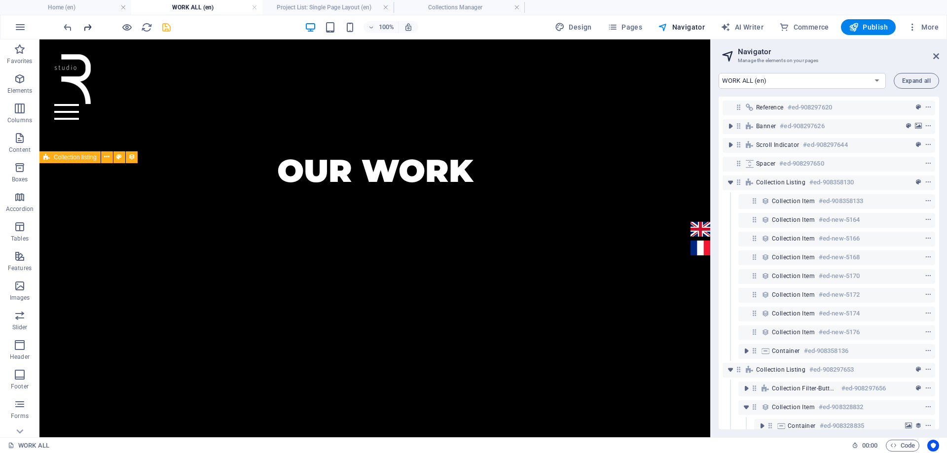
click at [88, 28] on icon "redo" at bounding box center [87, 27] width 11 height 11
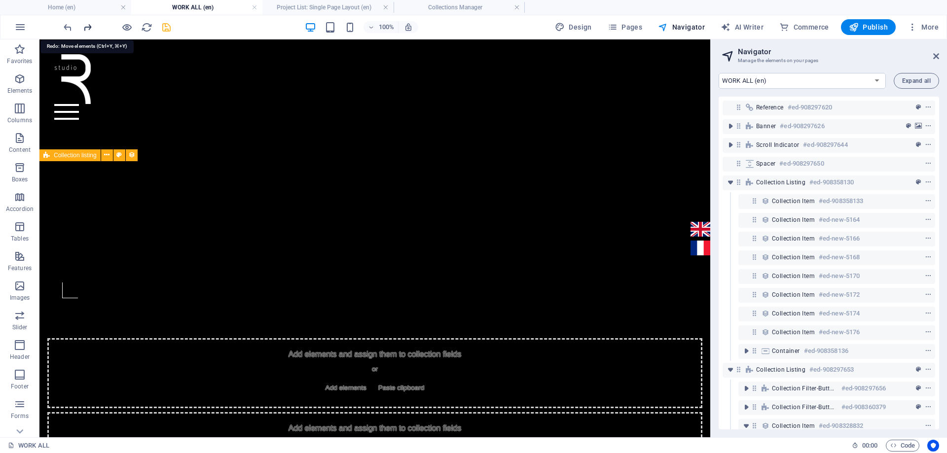
scroll to position [678, 0]
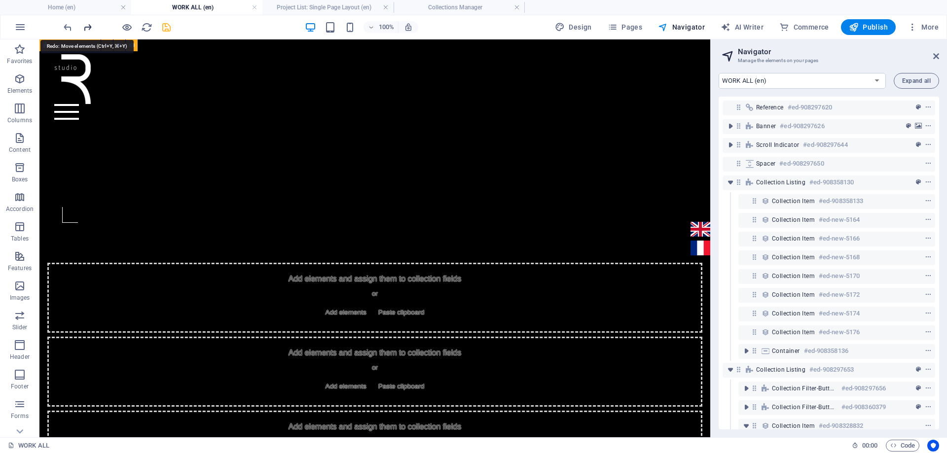
click at [88, 28] on icon "redo" at bounding box center [87, 27] width 11 height 11
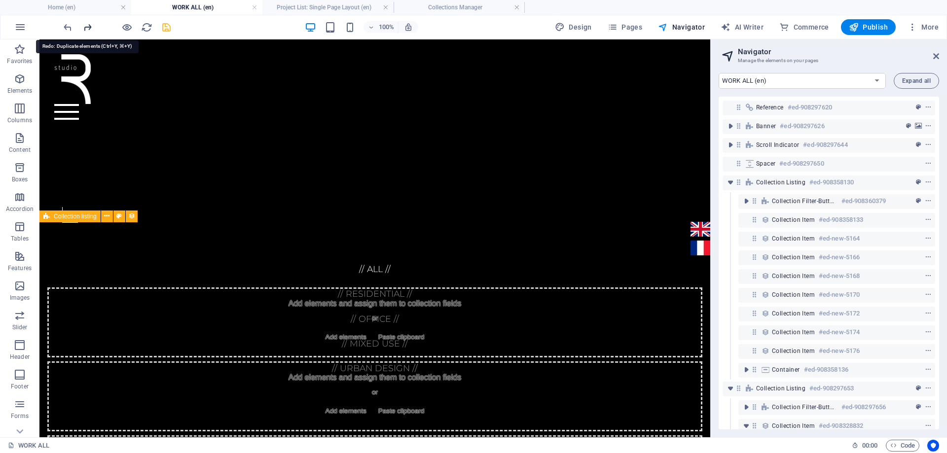
scroll to position [312, 0]
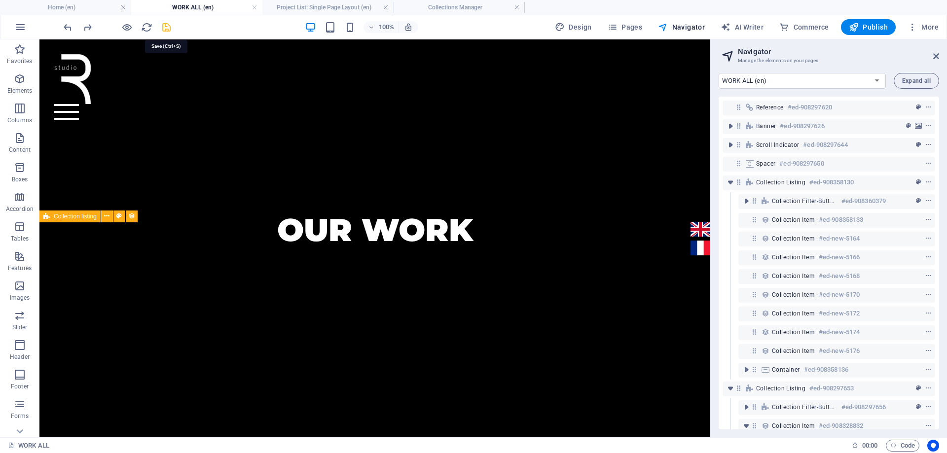
click at [166, 32] on icon "save" at bounding box center [166, 27] width 11 height 11
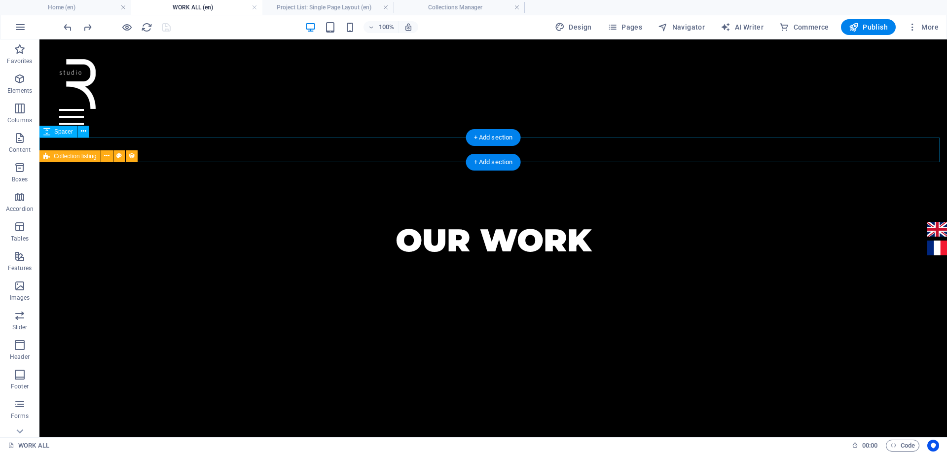
scroll to position [460, 0]
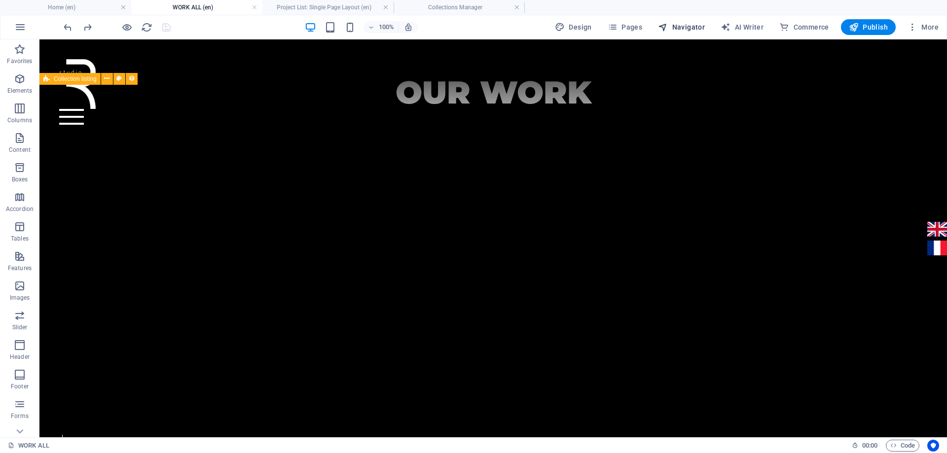
click at [683, 29] on span "Navigator" at bounding box center [681, 27] width 47 height 10
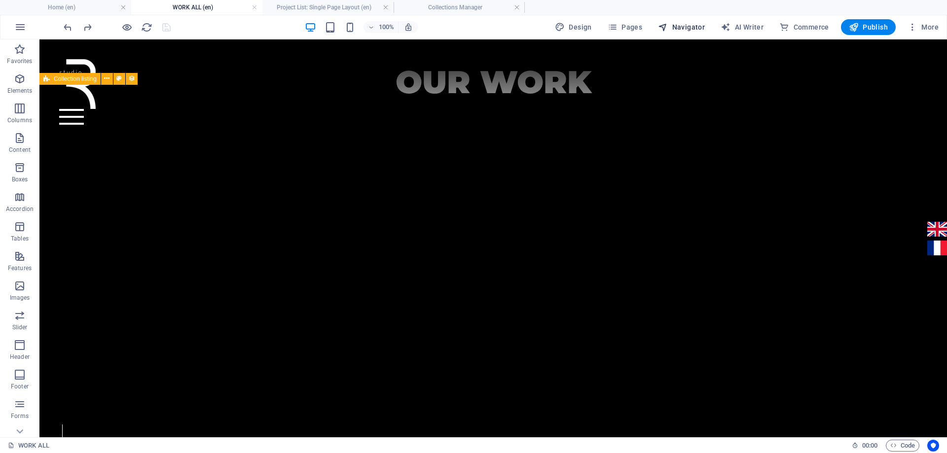
select select "17022658-en"
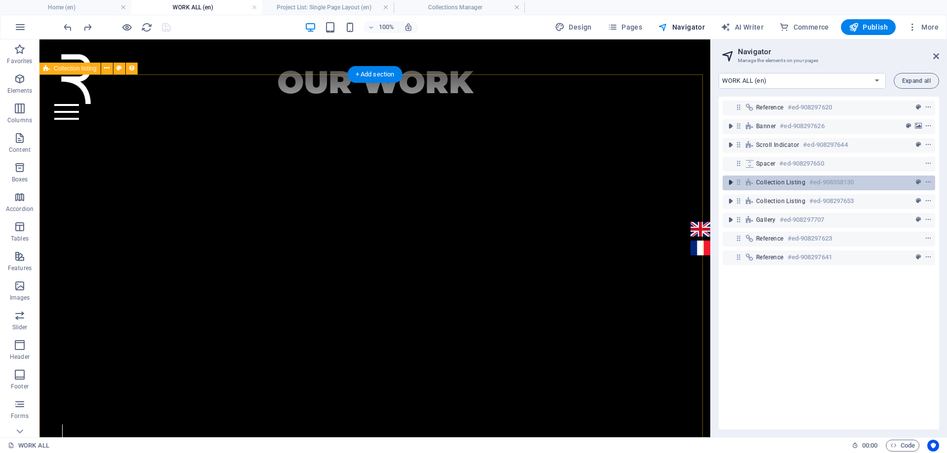
click at [725, 182] on span "toggle-expand" at bounding box center [731, 183] width 12 height 10
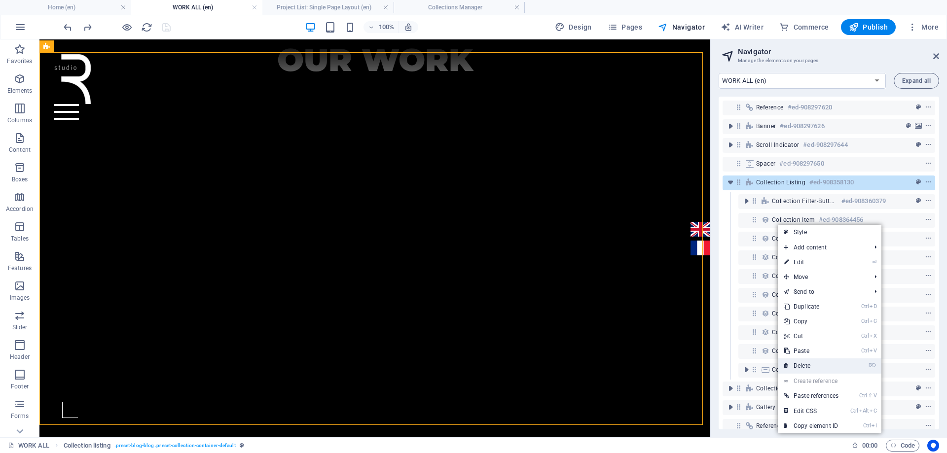
click at [813, 363] on link "⌦ Delete" at bounding box center [811, 366] width 67 height 15
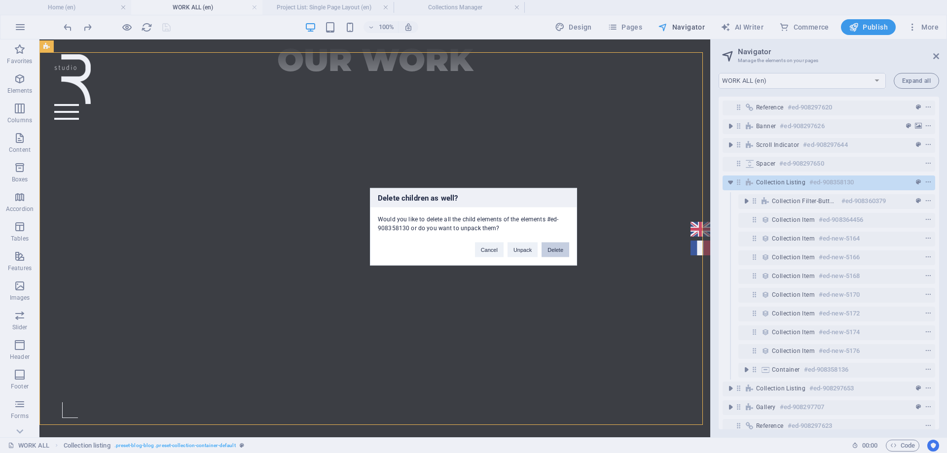
click at [558, 250] on button "Delete" at bounding box center [556, 249] width 28 height 15
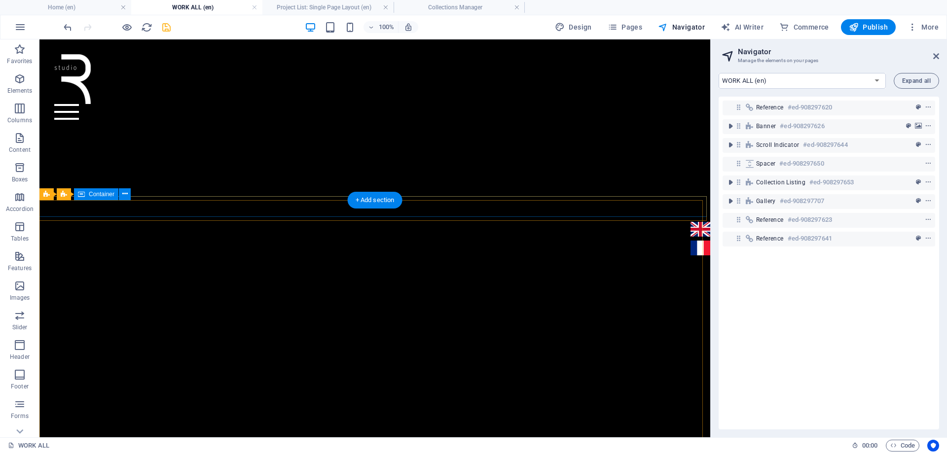
scroll to position [334, 0]
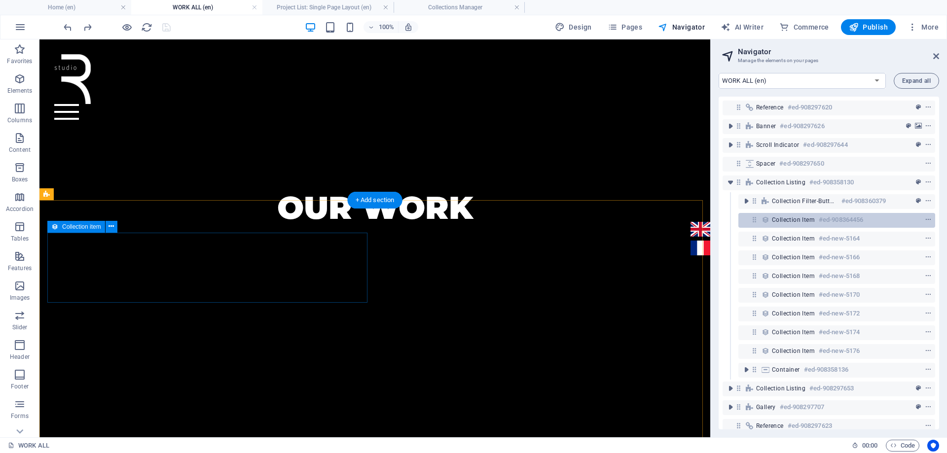
click at [788, 219] on span "Collection item" at bounding box center [793, 220] width 43 height 8
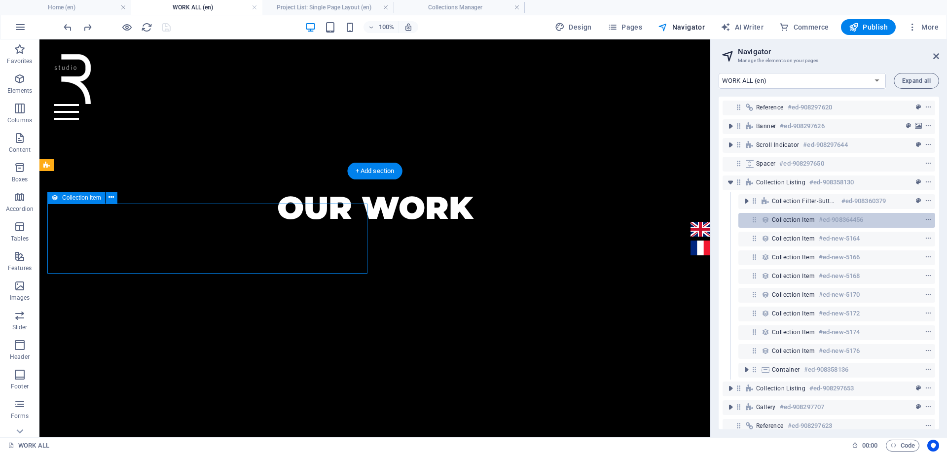
scroll to position [364, 0]
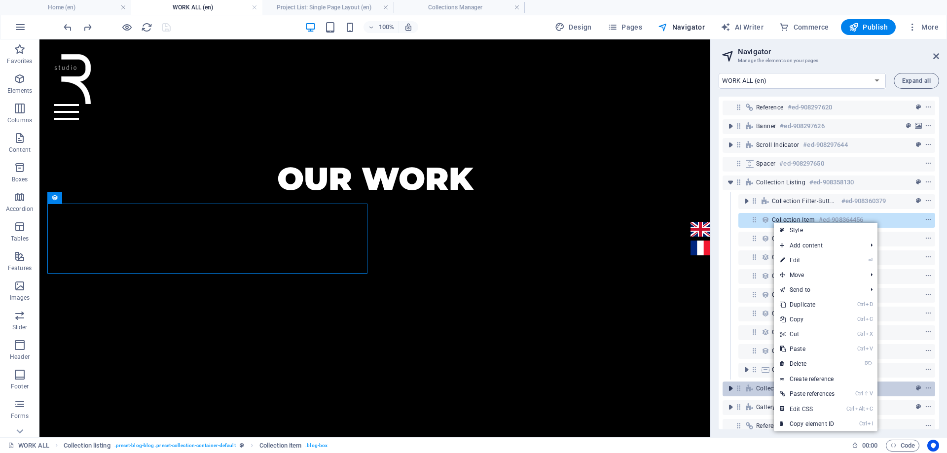
click at [733, 390] on icon "toggle-expand" at bounding box center [731, 389] width 10 height 10
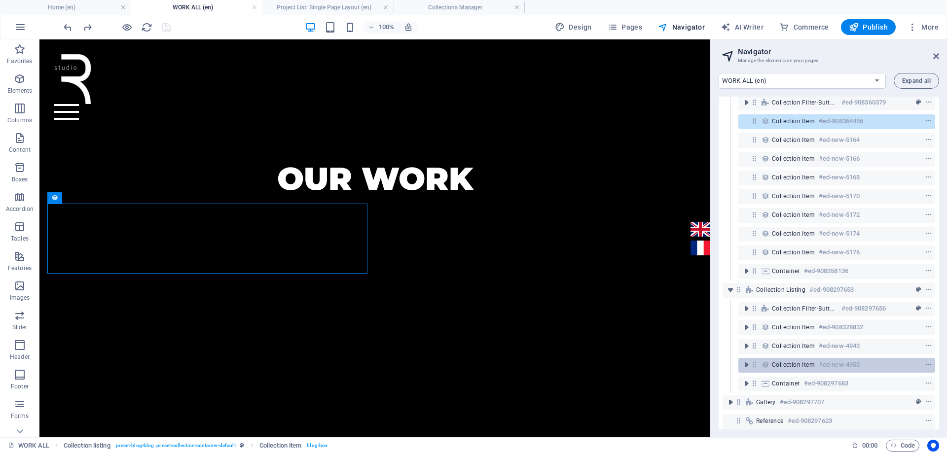
scroll to position [128, 0]
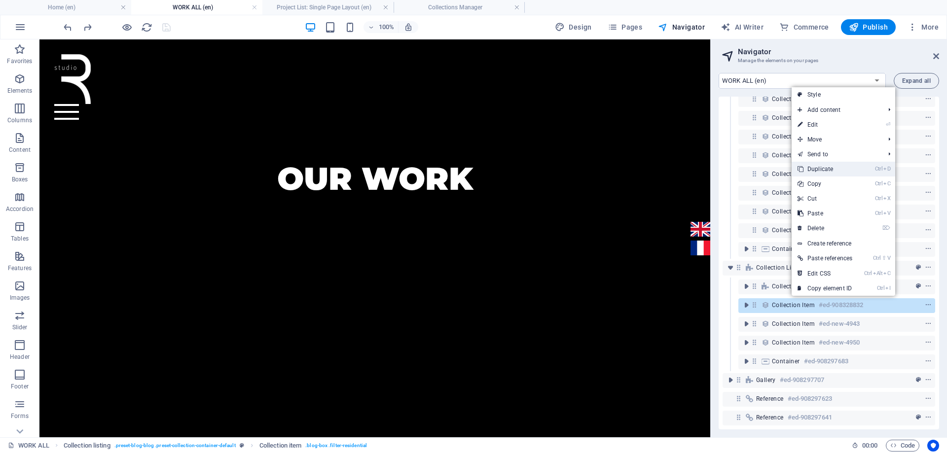
click at [825, 170] on link "Ctrl D Duplicate" at bounding box center [825, 169] width 67 height 15
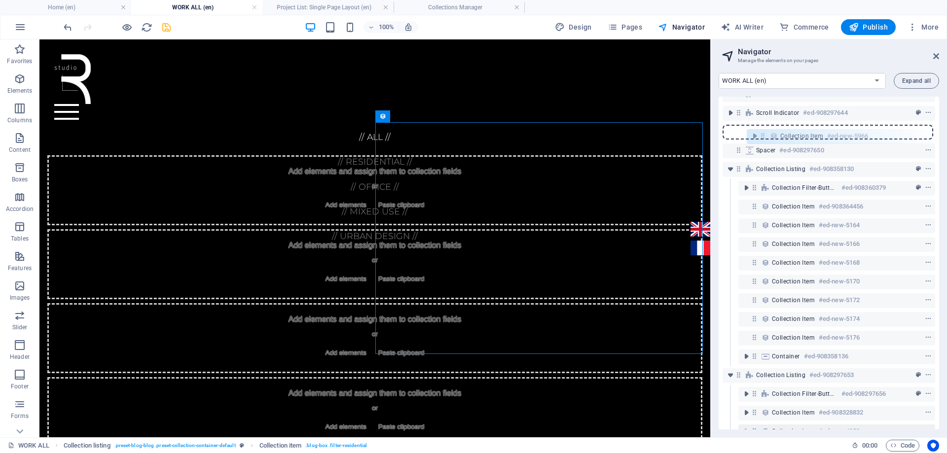
scroll to position [0, 0]
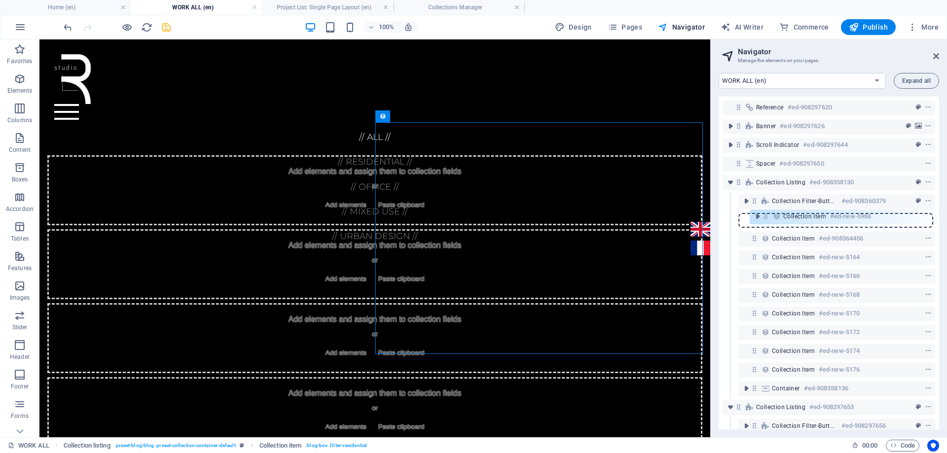
drag, startPoint x: 755, startPoint y: 318, endPoint x: 767, endPoint y: 215, distance: 103.7
click at [767, 215] on div "Reference #ed-908297620 Banner #ed-908297626 Scroll indicator #ed-908297644 Spa…" at bounding box center [829, 263] width 220 height 333
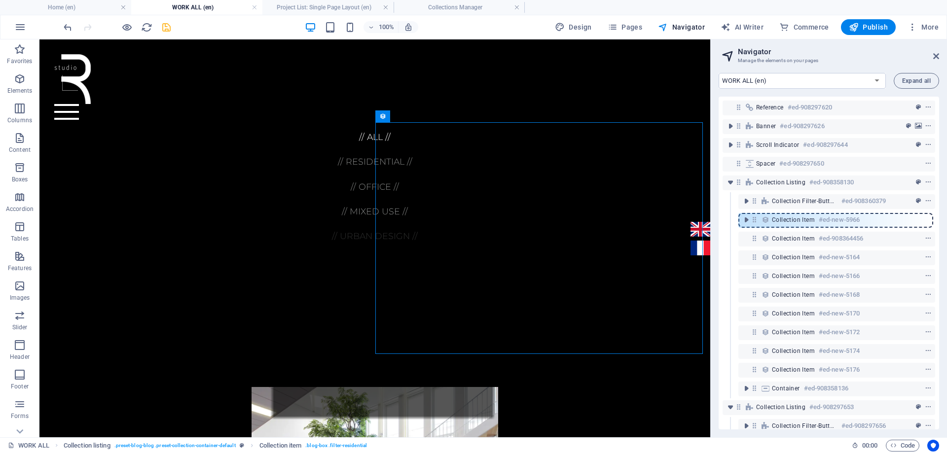
scroll to position [444, 0]
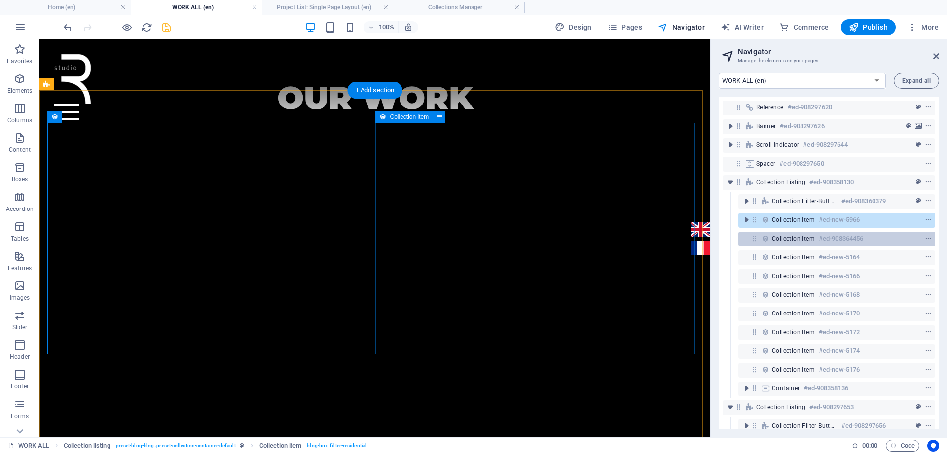
click at [783, 241] on span "Collection item" at bounding box center [793, 239] width 43 height 8
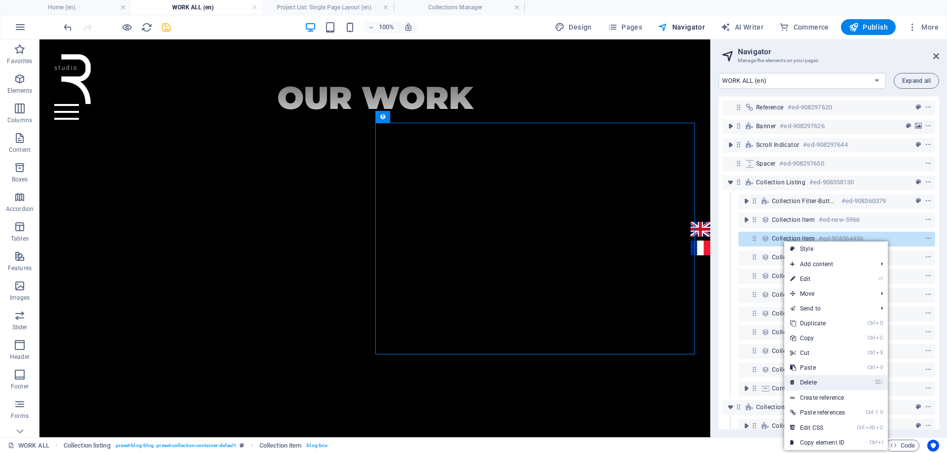
click at [815, 385] on link "⌦ Delete" at bounding box center [817, 382] width 67 height 15
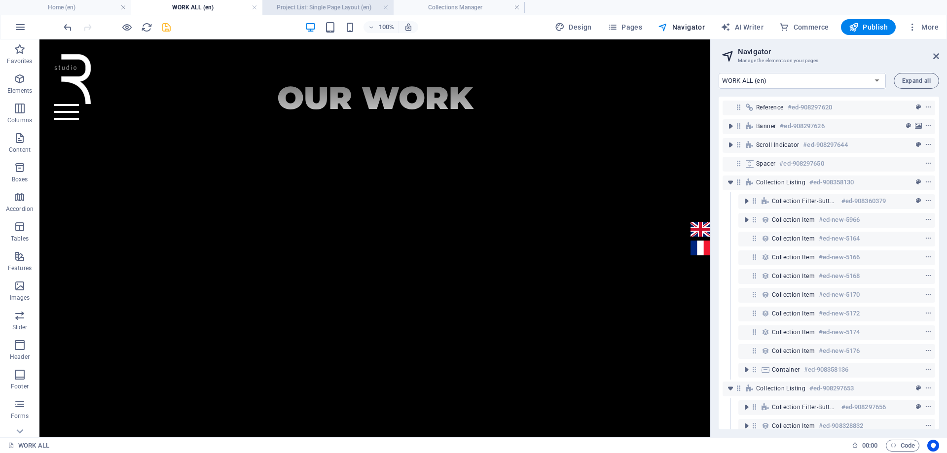
click at [167, 26] on icon "save" at bounding box center [166, 27] width 11 height 11
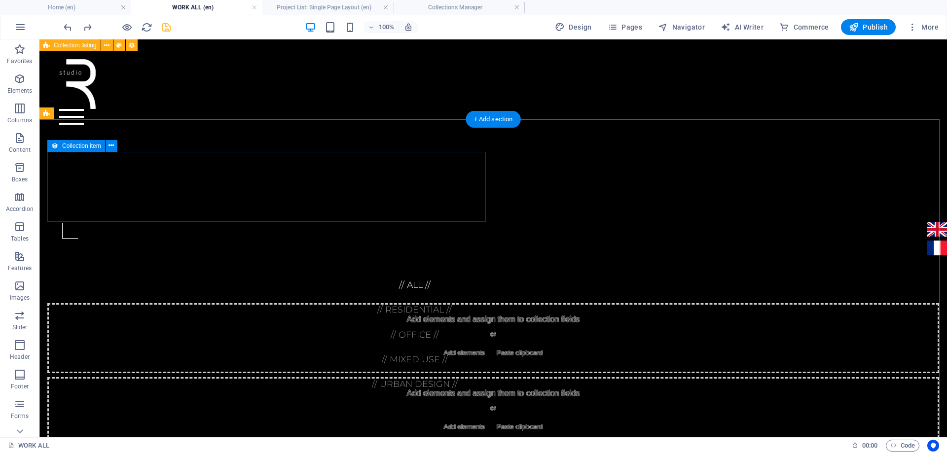
scroll to position [426, 0]
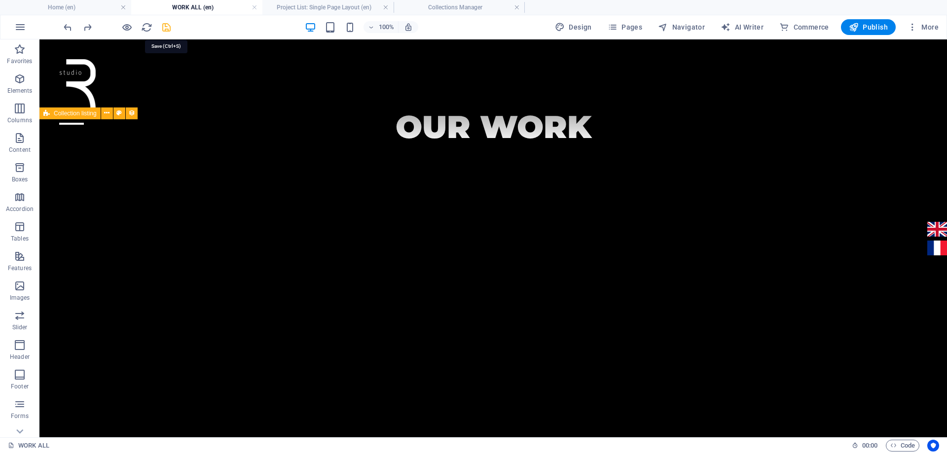
click at [167, 29] on icon "save" at bounding box center [166, 27] width 11 height 11
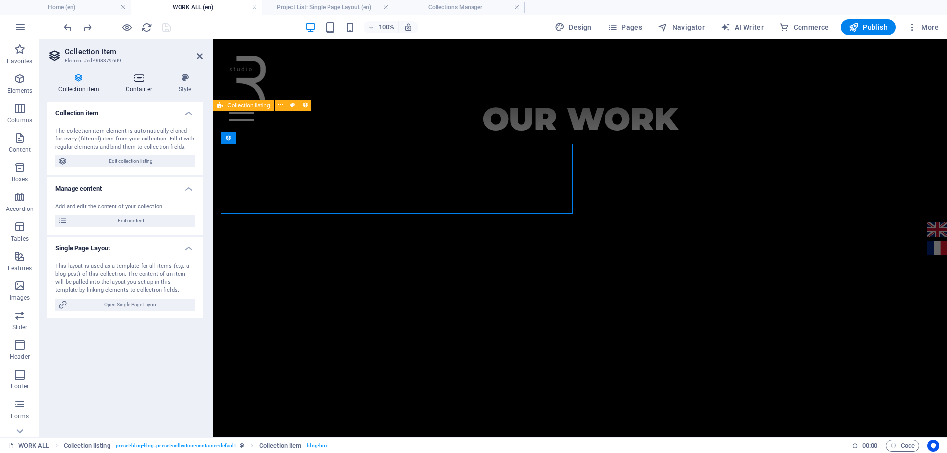
click at [139, 81] on icon at bounding box center [138, 78] width 49 height 10
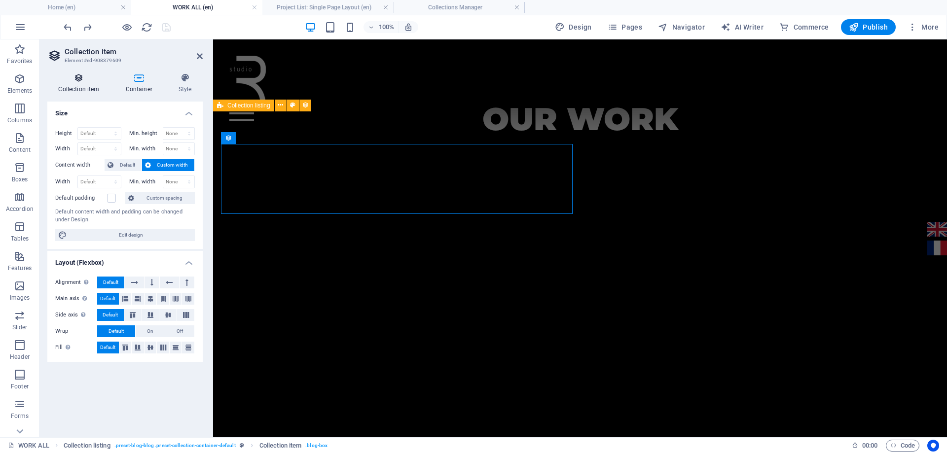
click at [81, 84] on h4 "Collection item" at bounding box center [80, 83] width 67 height 21
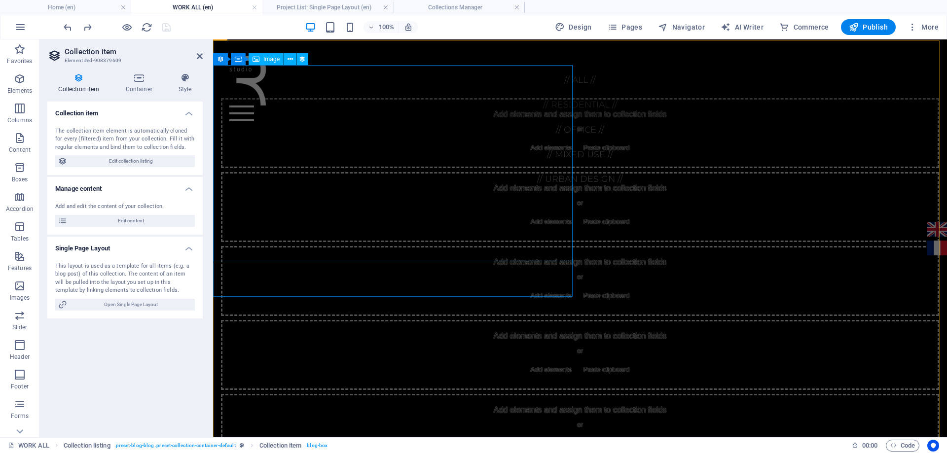
scroll to position [771, 0]
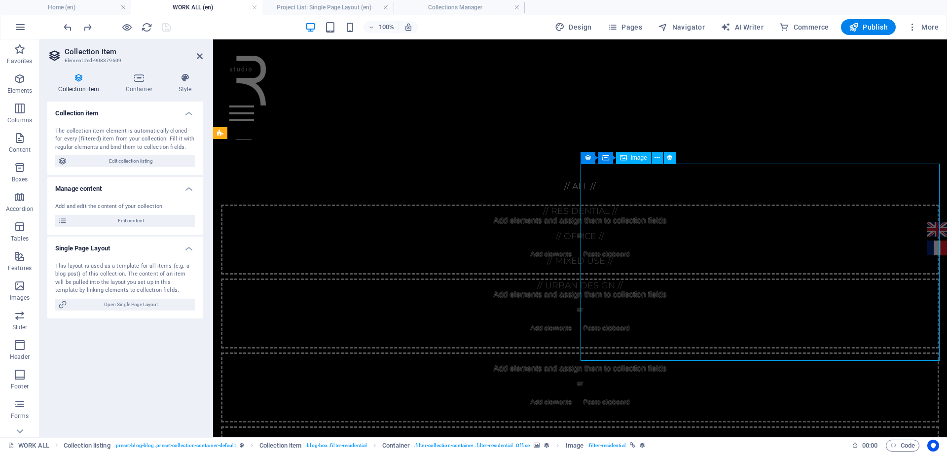
scroll to position [779, 0]
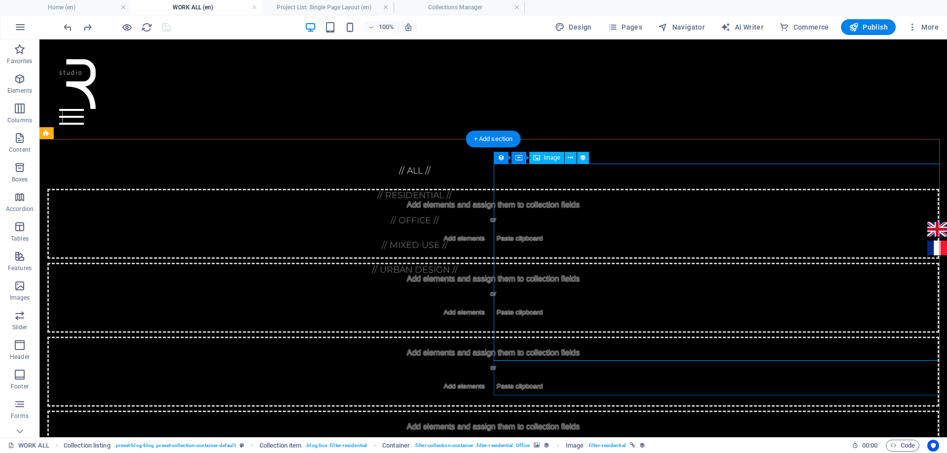
select select "image"
select select "px"
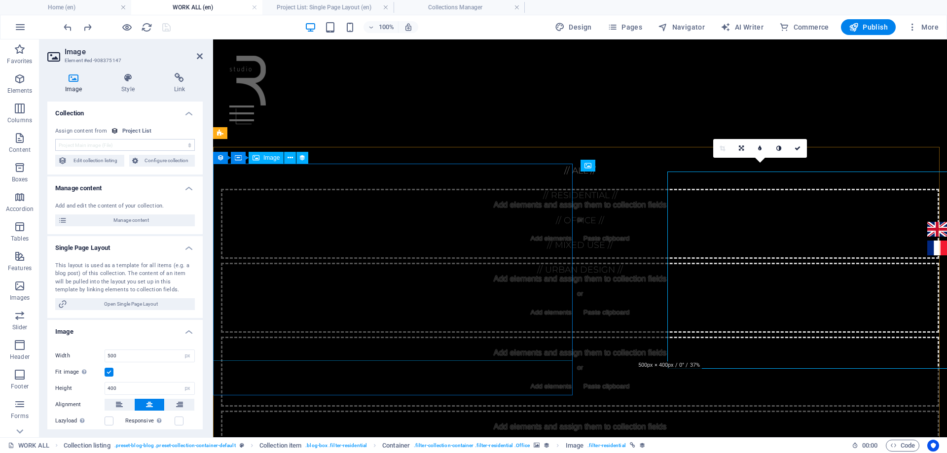
scroll to position [771, 0]
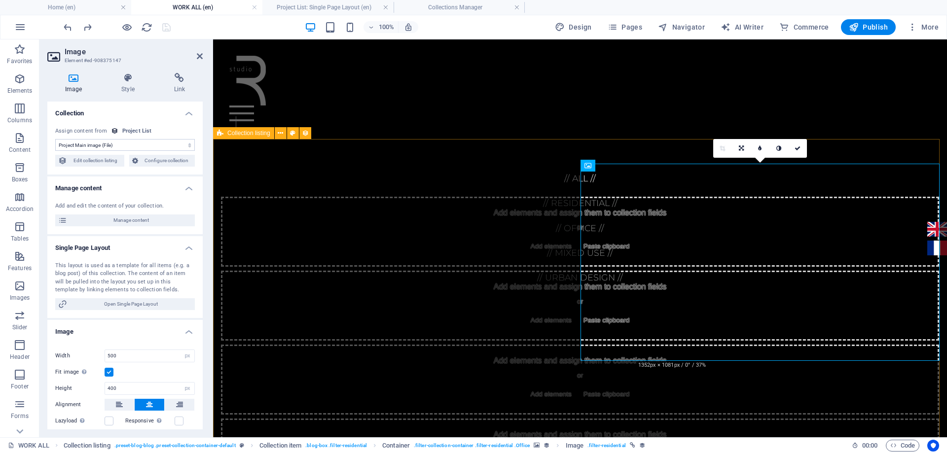
click at [227, 134] on span "Collection listing" at bounding box center [248, 133] width 43 height 6
select select "createdAt_DESC"
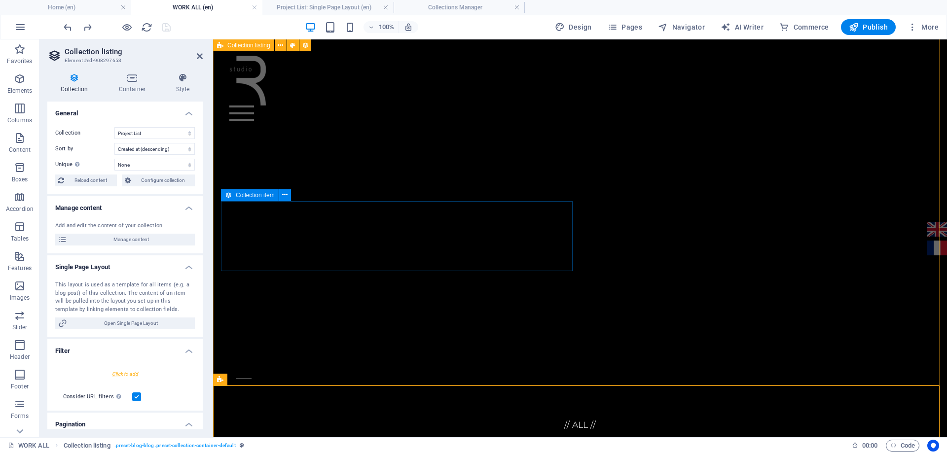
scroll to position [376, 0]
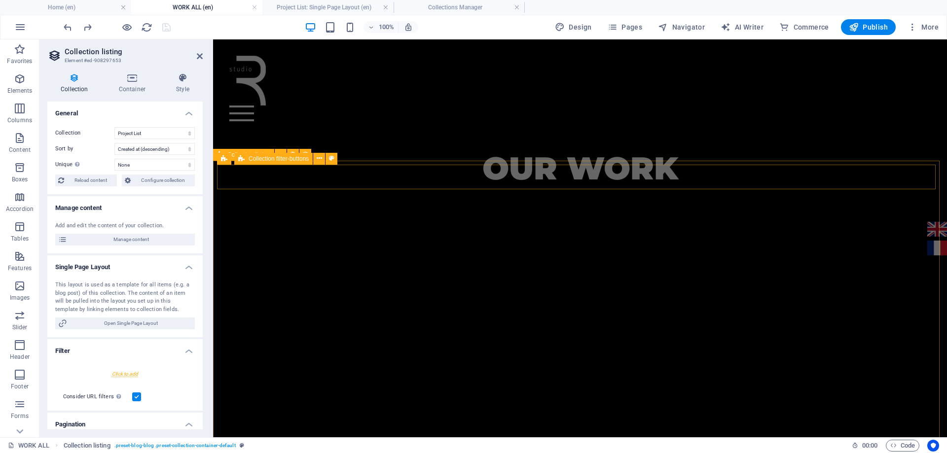
select select "px"
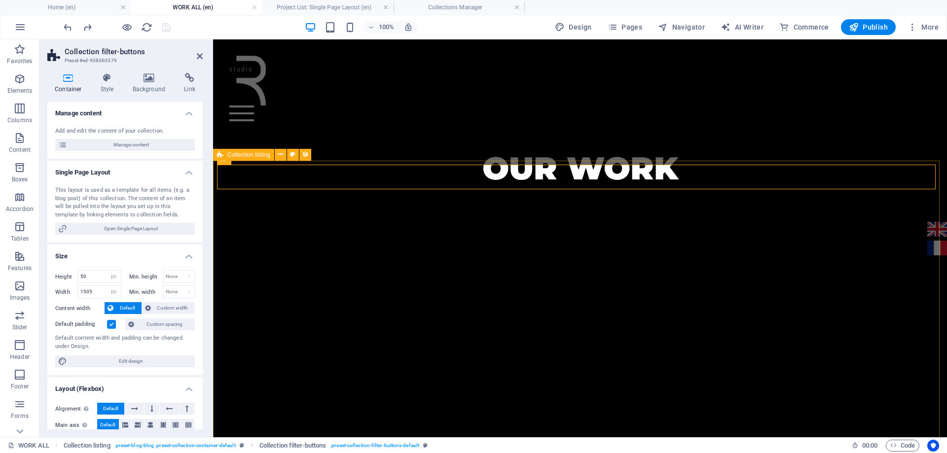
select select "createdAt_DESC"
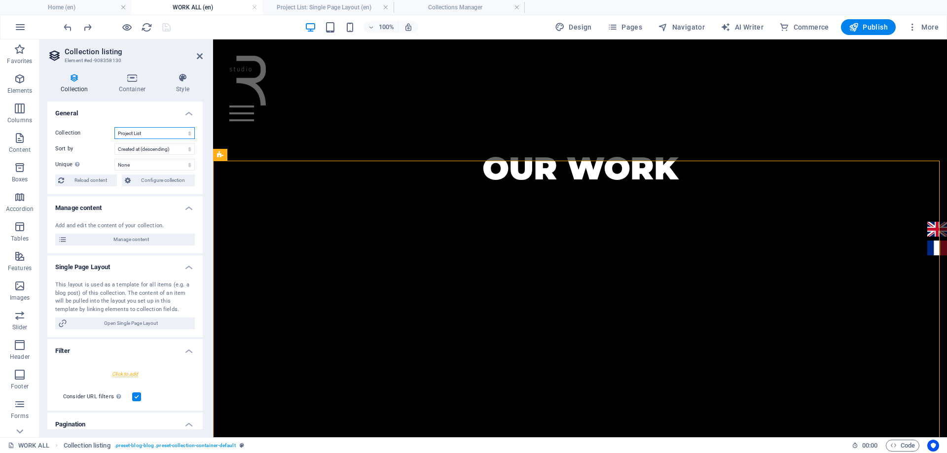
click at [185, 134] on select "Project List Team" at bounding box center [154, 133] width 80 height 12
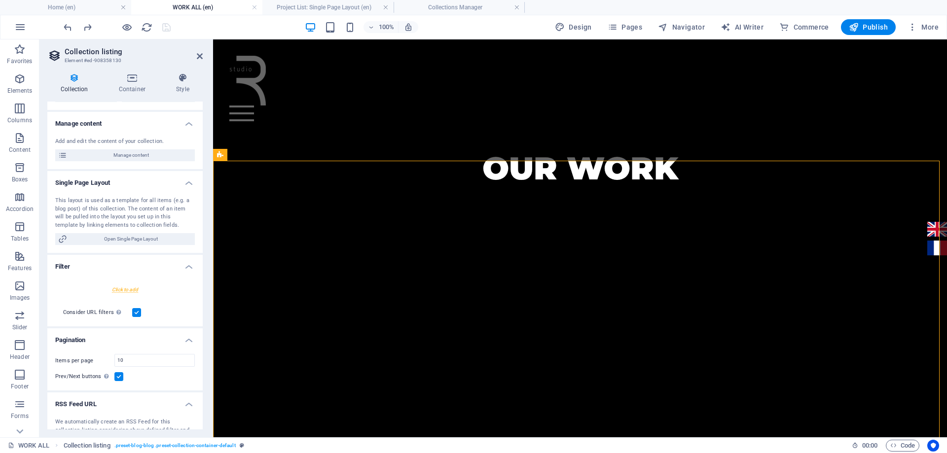
scroll to position [99, 0]
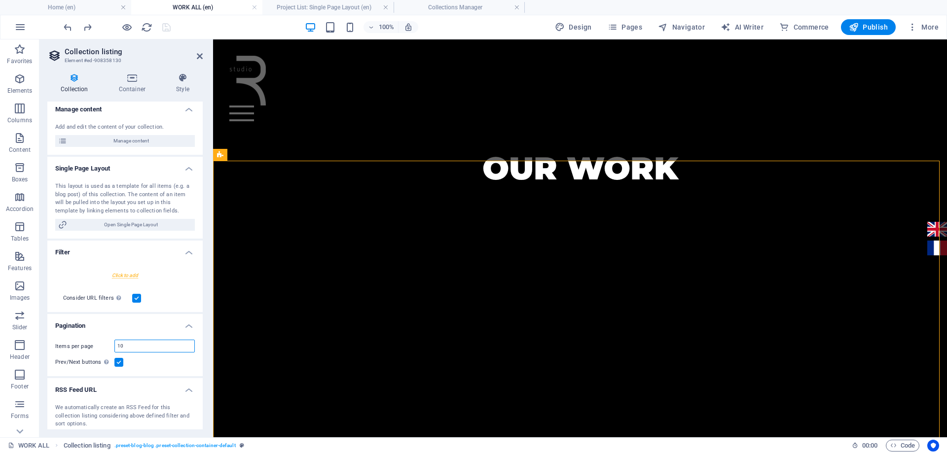
click at [134, 346] on input "10" at bounding box center [154, 346] width 79 height 12
type input "1"
type input "9"
click at [151, 140] on span "Manage content" at bounding box center [131, 141] width 122 height 12
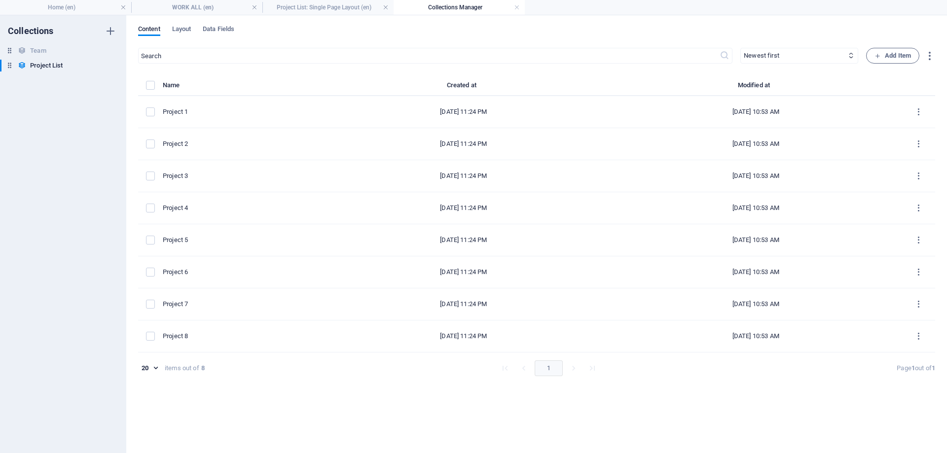
scroll to position [0, 0]
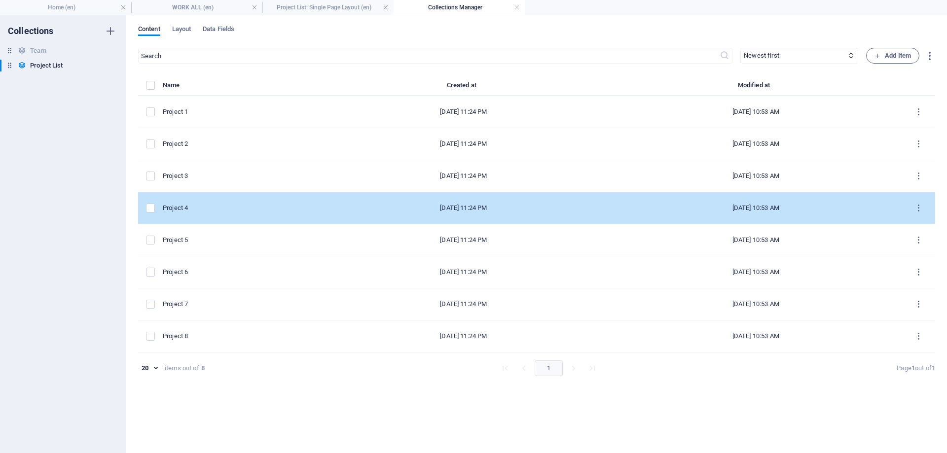
drag, startPoint x: 151, startPoint y: 109, endPoint x: 179, endPoint y: 195, distance: 91.1
click at [151, 111] on label "items list" at bounding box center [150, 112] width 9 height 9
click at [0, 0] on input "items list" at bounding box center [0, 0] width 0 height 0
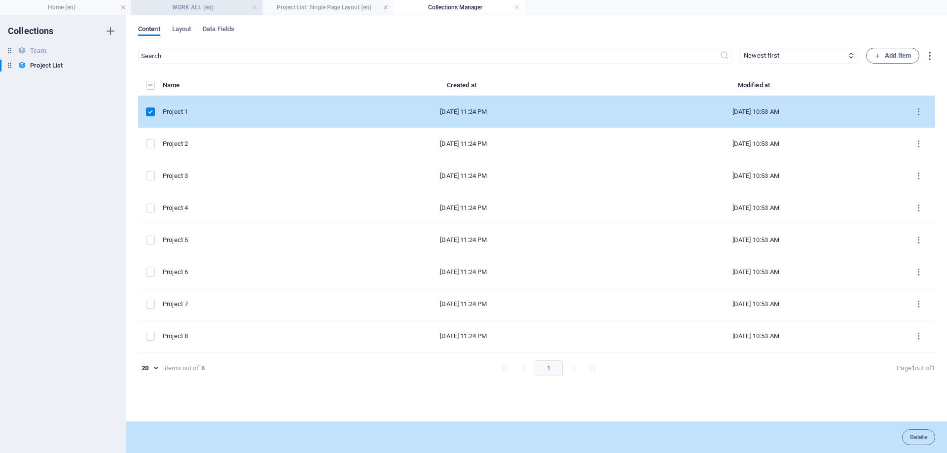
click at [209, 6] on h4 "WORK ALL (en)" at bounding box center [196, 7] width 131 height 11
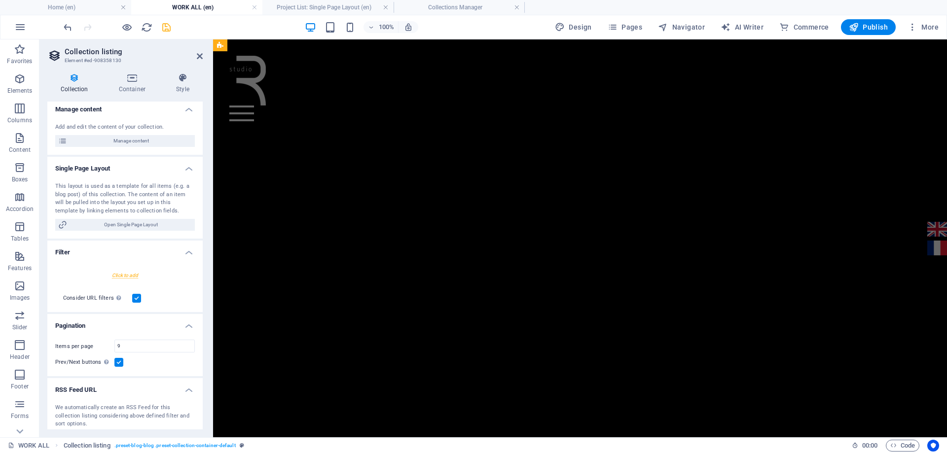
scroll to position [376, 0]
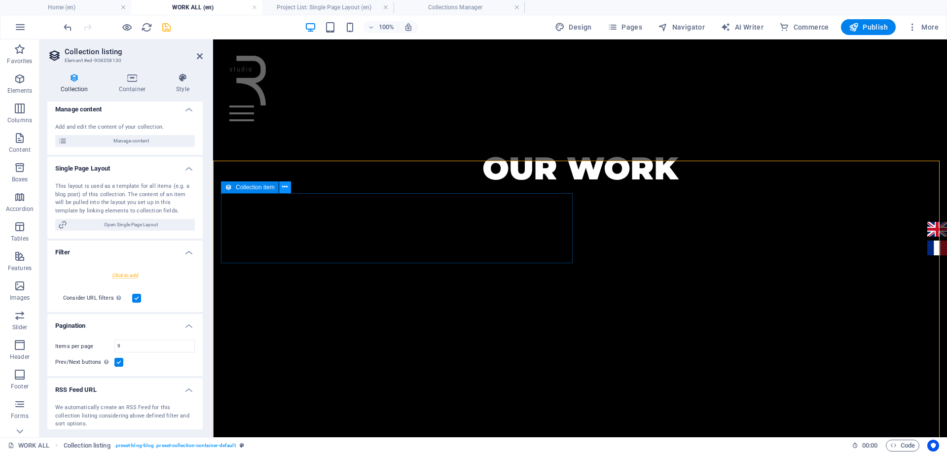
click at [287, 188] on icon at bounding box center [284, 187] width 5 height 10
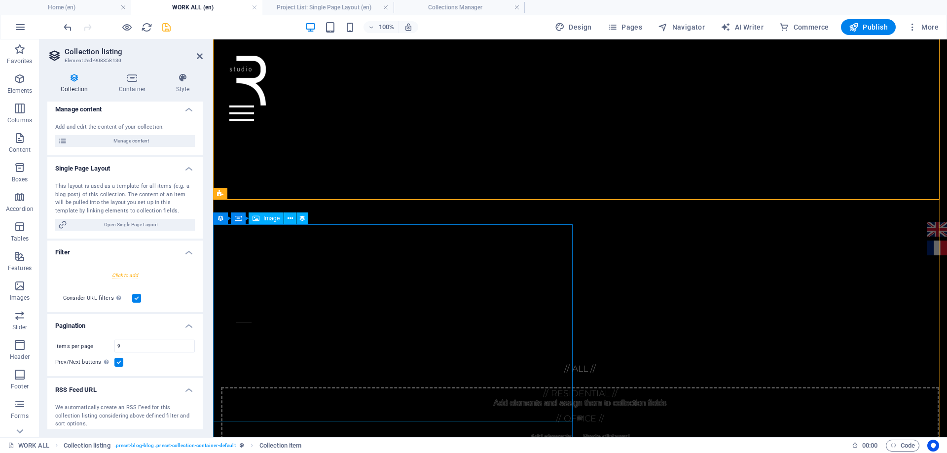
scroll to position [721, 0]
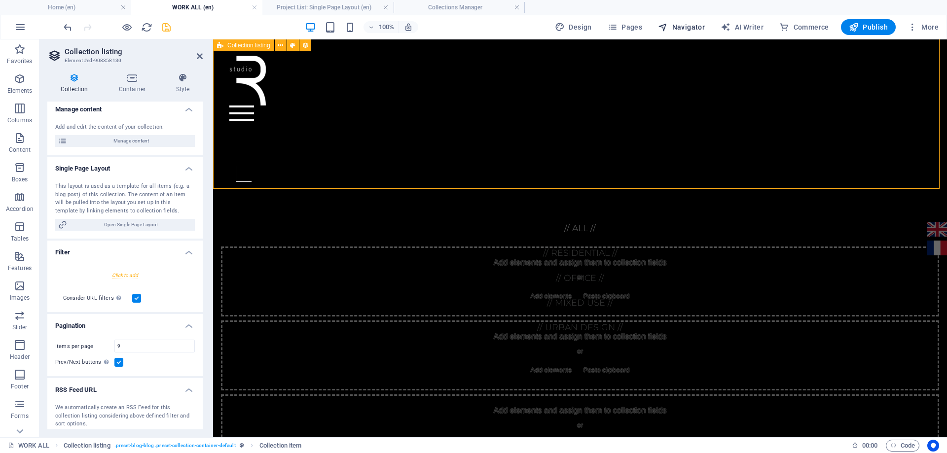
click at [690, 25] on span "Navigator" at bounding box center [681, 27] width 47 height 10
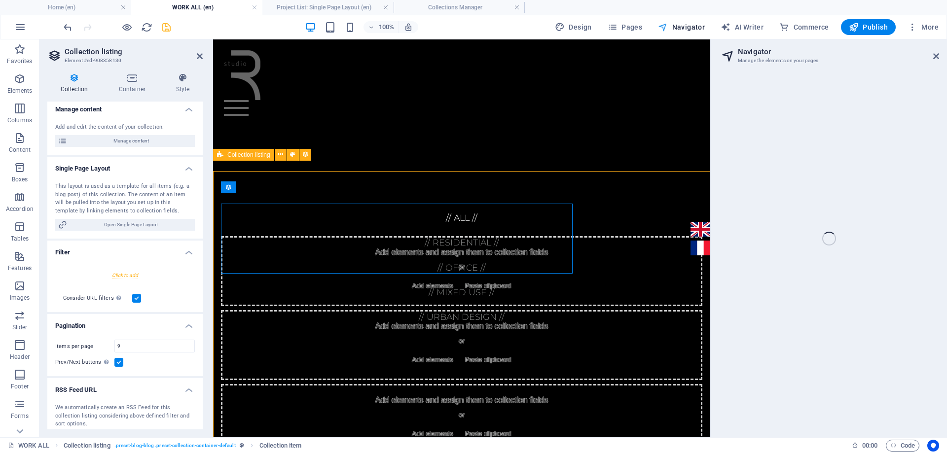
scroll to position [366, 0]
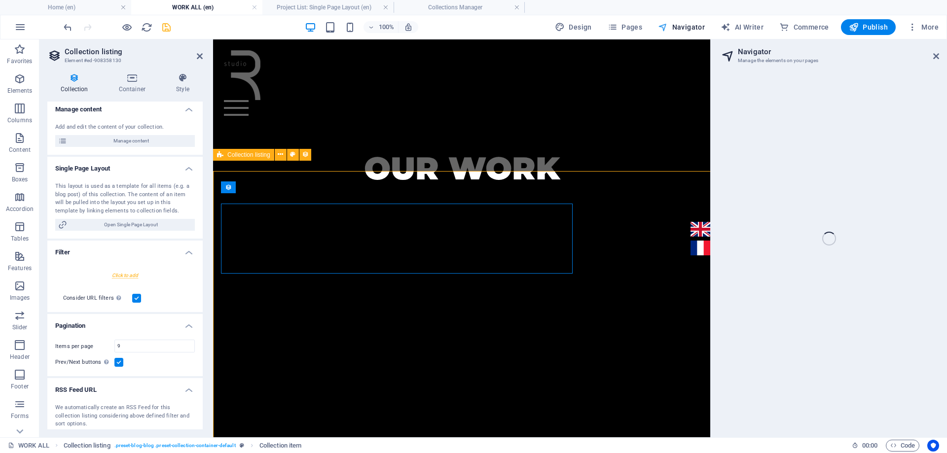
select select "17022658-en"
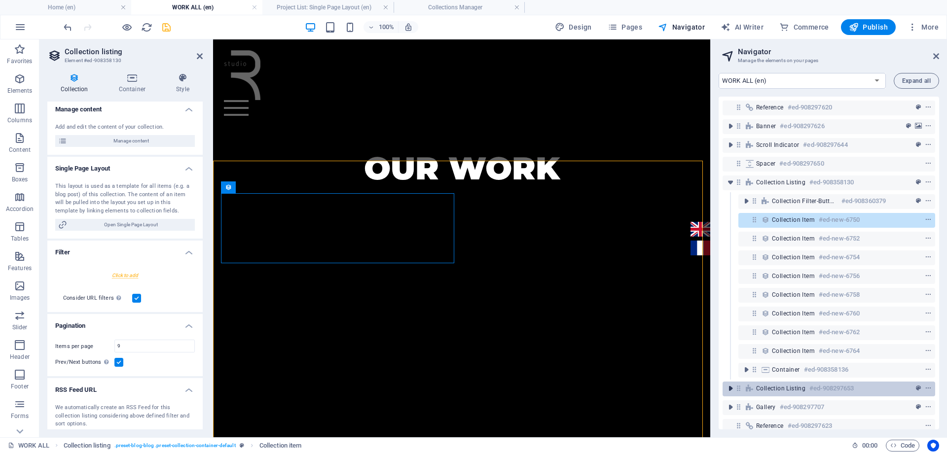
click at [733, 392] on icon "toggle-expand" at bounding box center [731, 389] width 10 height 10
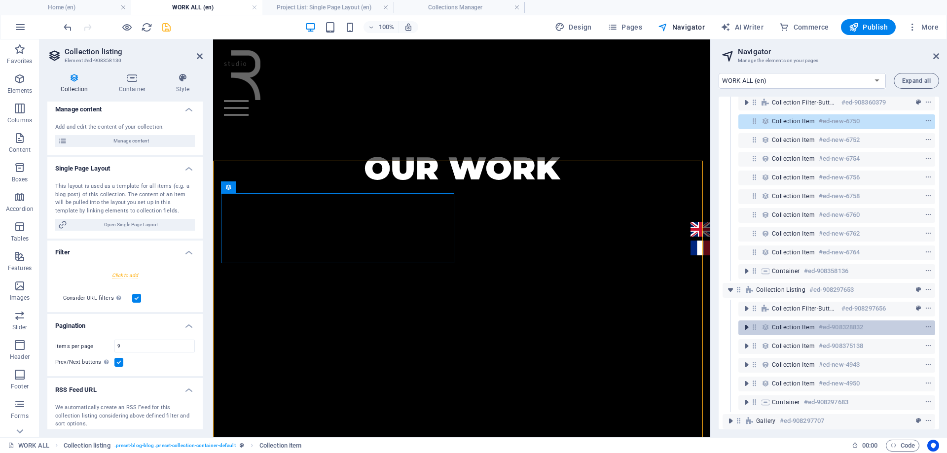
click at [746, 325] on icon "toggle-expand" at bounding box center [746, 328] width 10 height 10
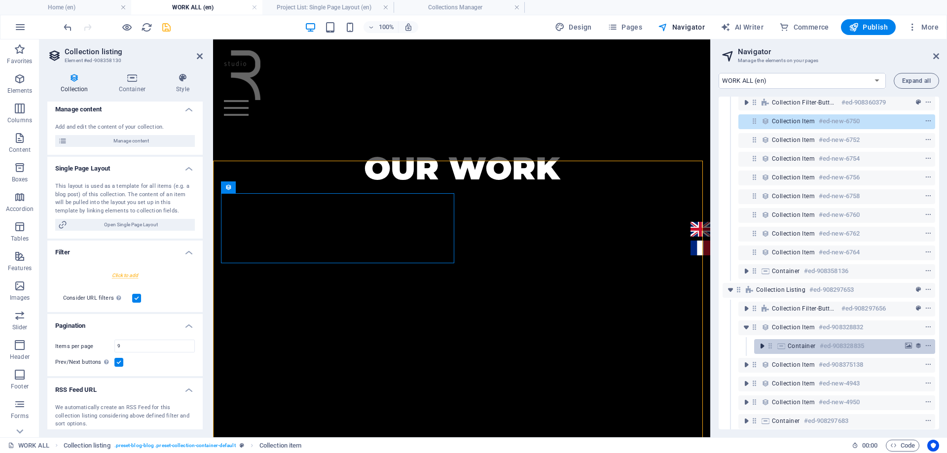
click at [763, 345] on icon "toggle-expand" at bounding box center [762, 346] width 10 height 10
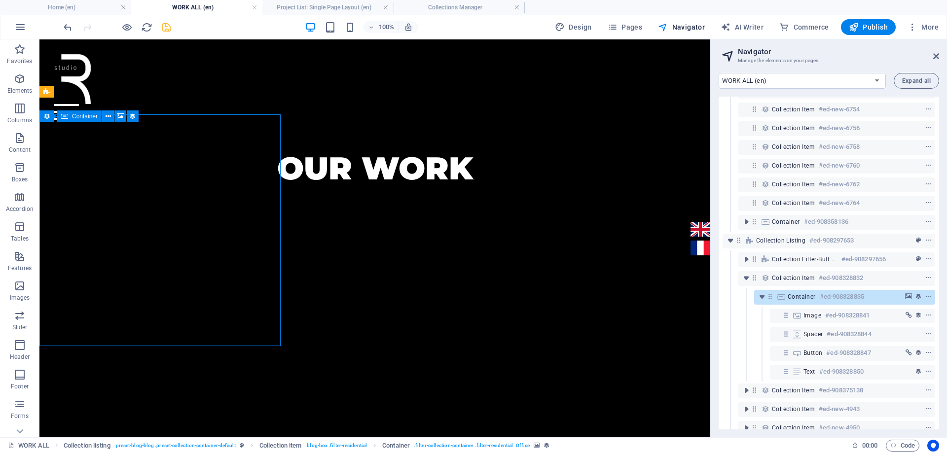
scroll to position [810, 0]
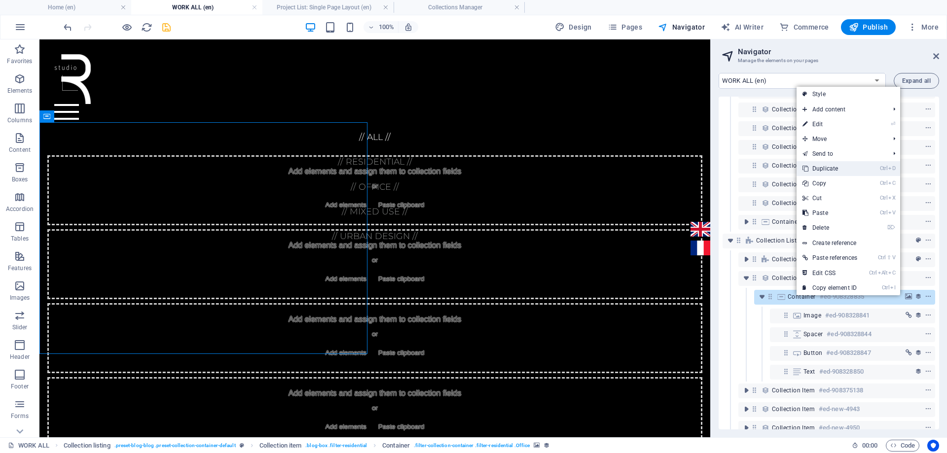
click at [823, 167] on link "Ctrl D Duplicate" at bounding box center [830, 168] width 67 height 15
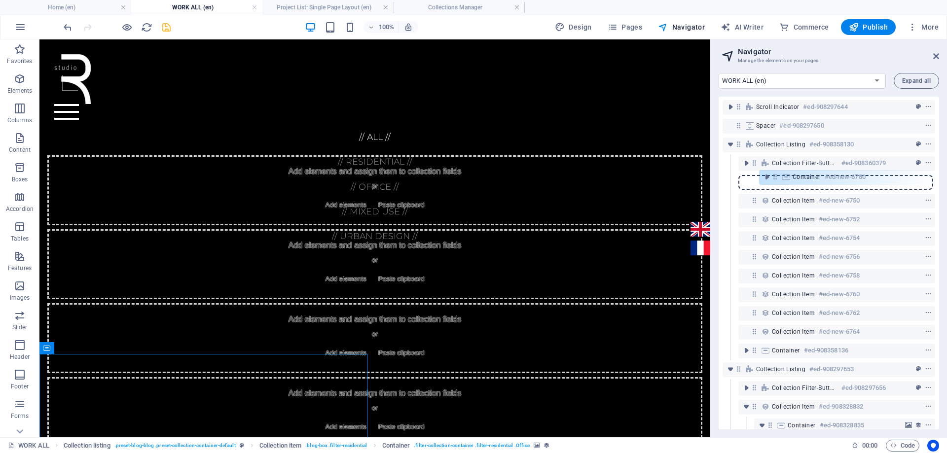
scroll to position [36, 0]
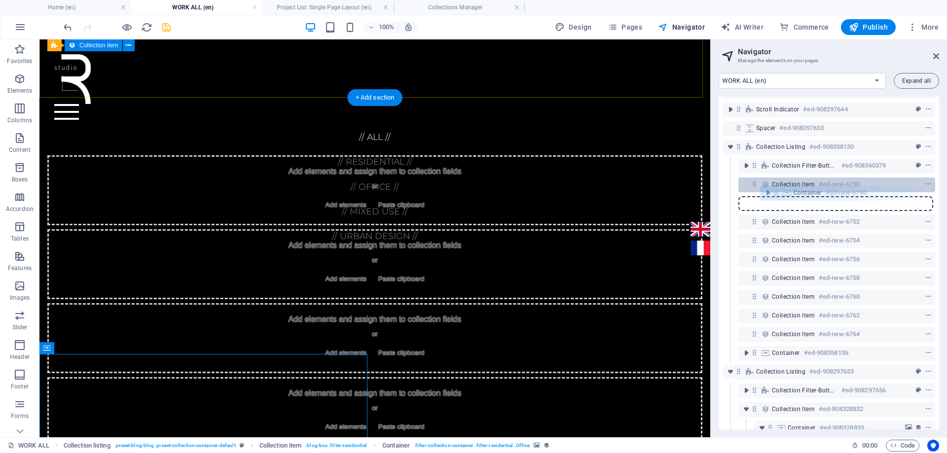
drag, startPoint x: 771, startPoint y: 391, endPoint x: 775, endPoint y: 190, distance: 200.8
click at [775, 190] on div "Reference #ed-908297620 Banner #ed-908297626 Scroll indicator #ed-908297644 Spa…" at bounding box center [829, 263] width 220 height 333
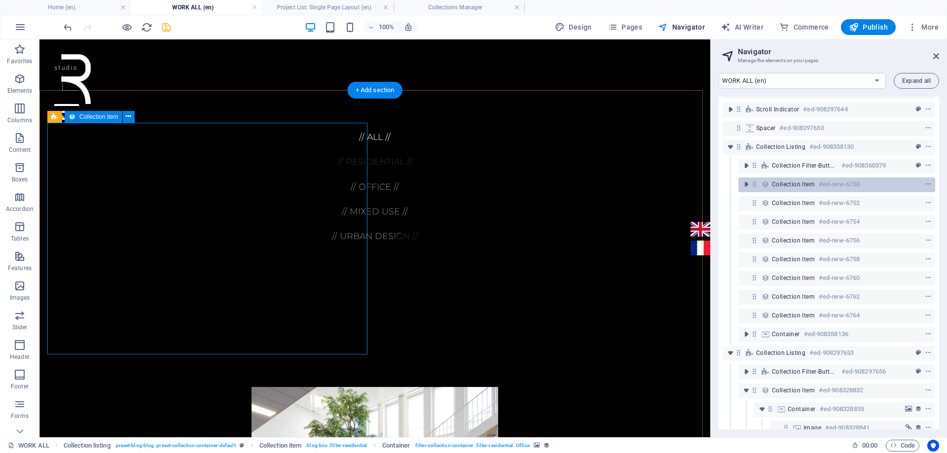
scroll to position [444, 0]
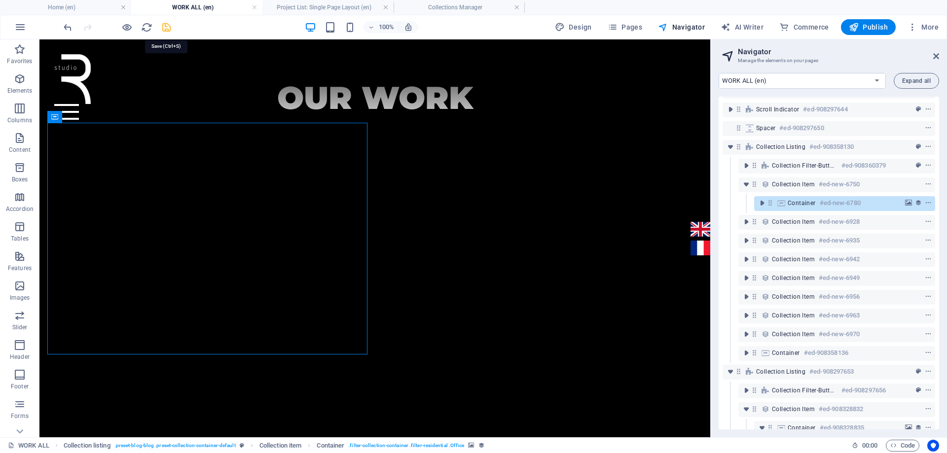
click at [167, 27] on icon "save" at bounding box center [166, 27] width 11 height 11
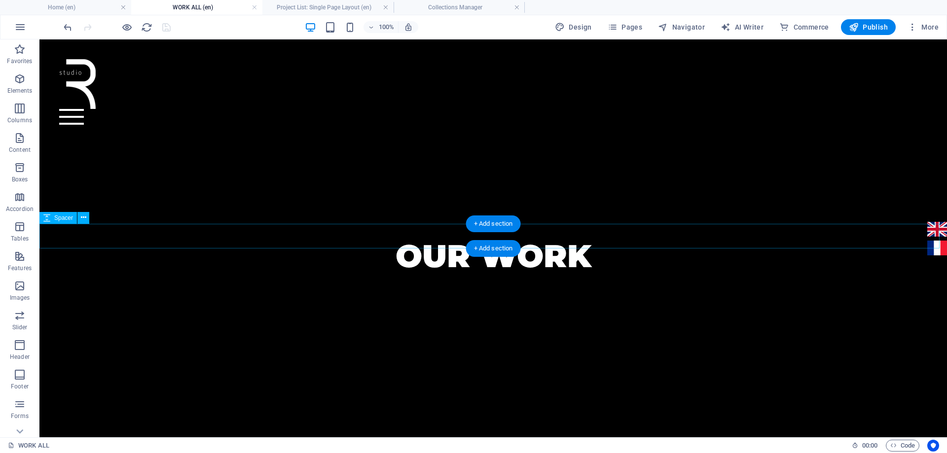
scroll to position [148, 0]
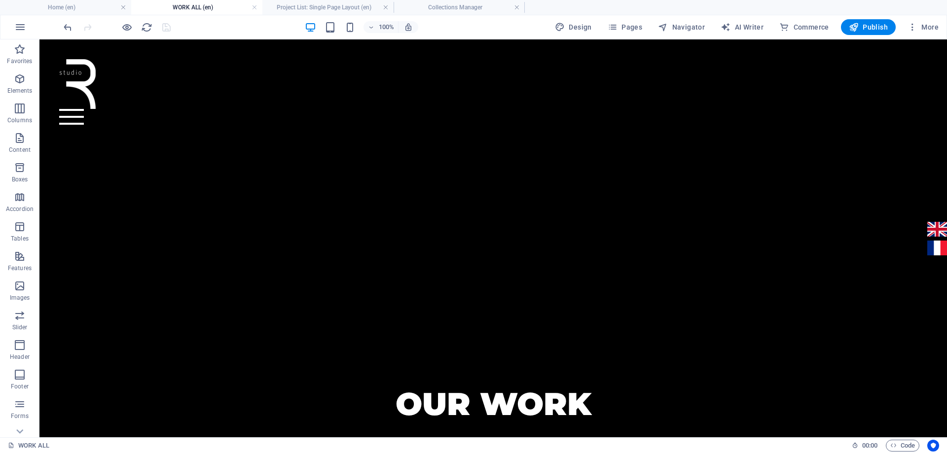
click at [216, 7] on h4 "WORK ALL (en)" at bounding box center [196, 7] width 131 height 11
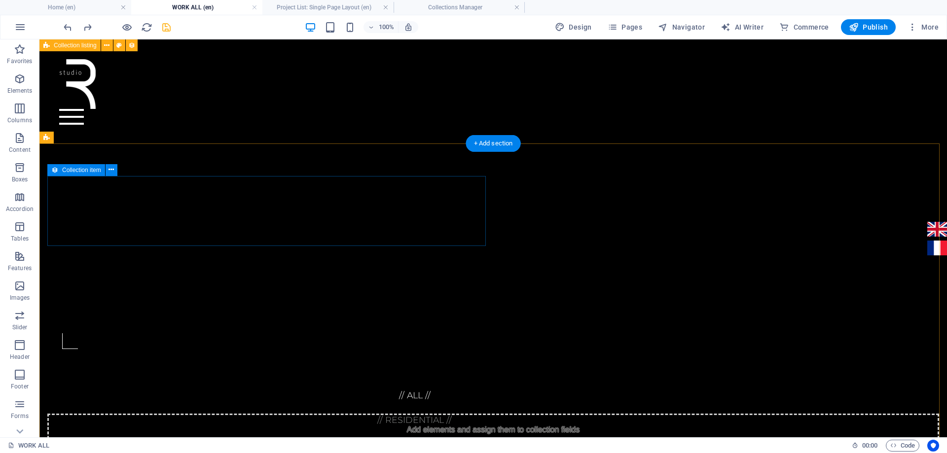
scroll to position [402, 0]
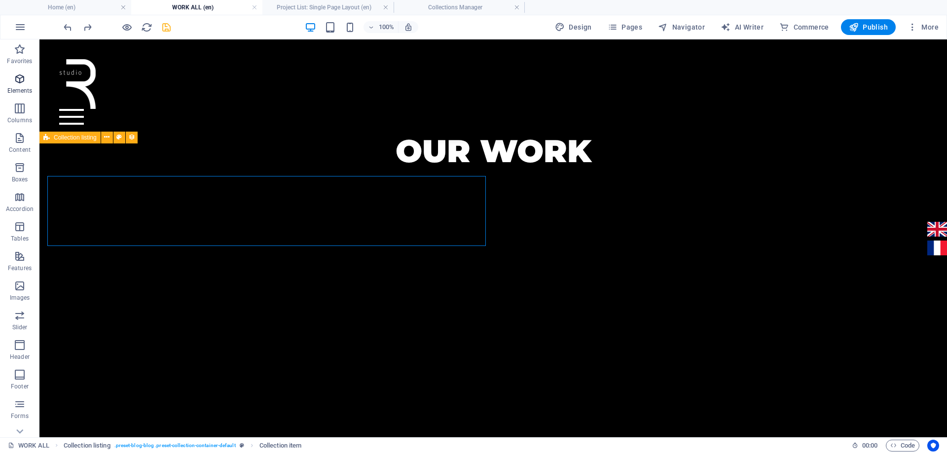
click at [24, 88] on p "Elements" at bounding box center [19, 91] width 25 height 8
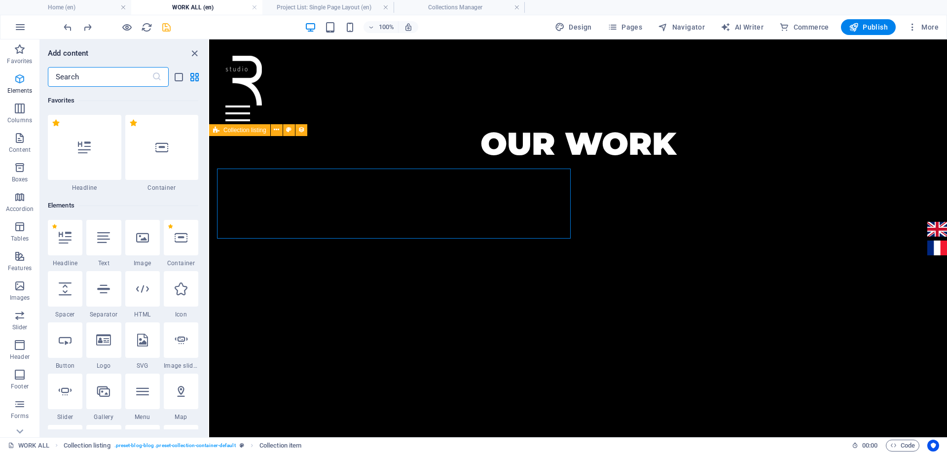
scroll to position [105, 0]
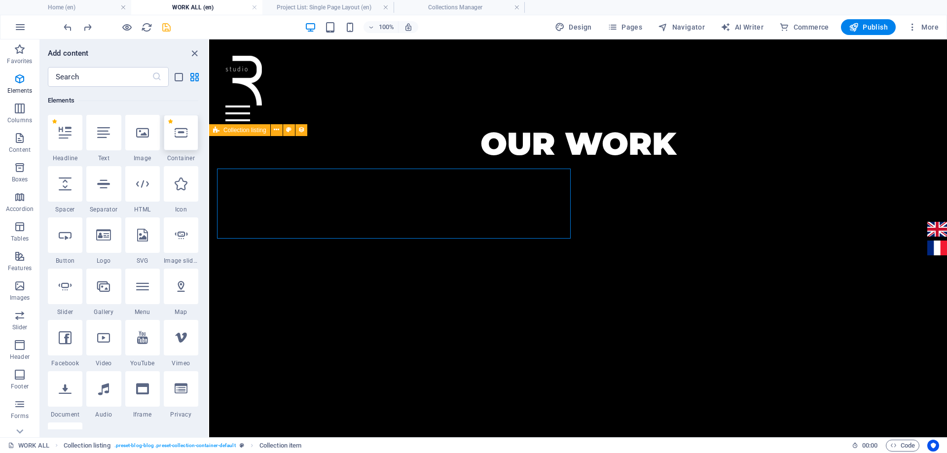
click at [185, 134] on icon at bounding box center [181, 132] width 13 height 13
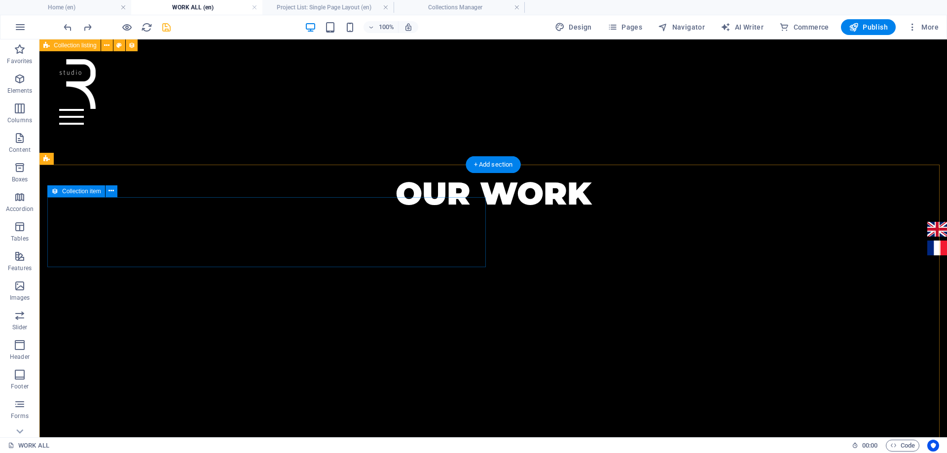
scroll to position [279, 0]
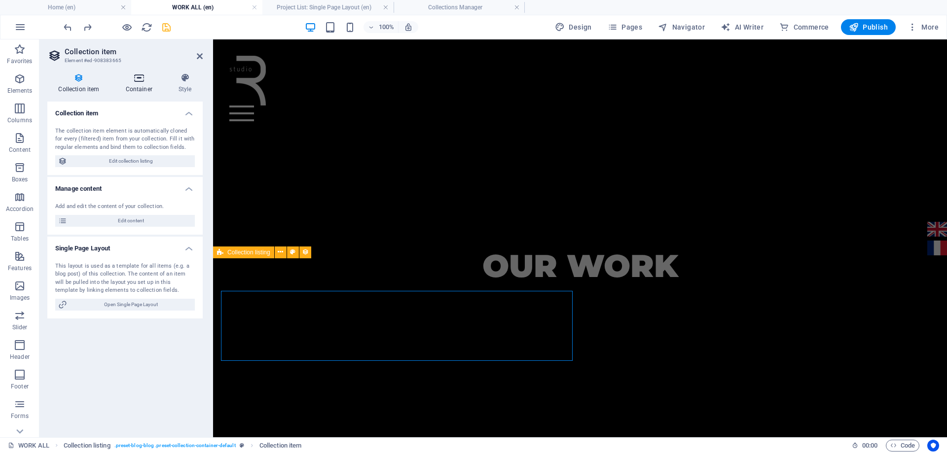
click at [145, 84] on h4 "Container" at bounding box center [140, 83] width 53 height 21
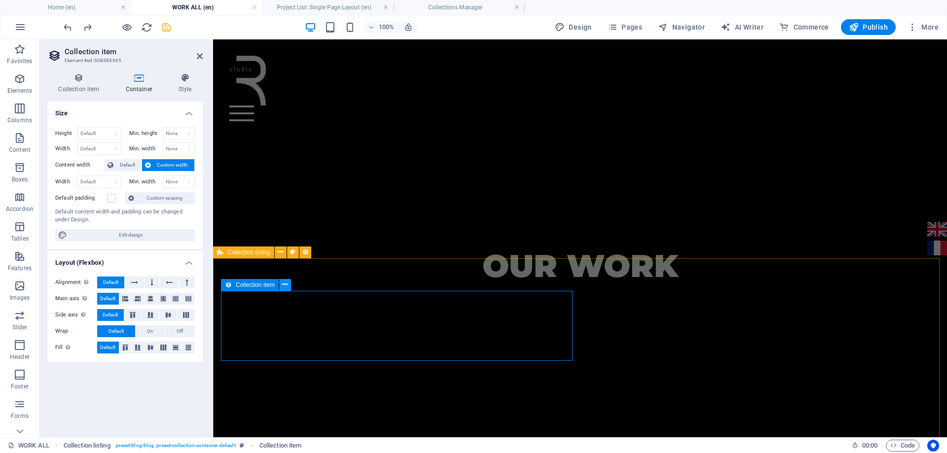
click at [283, 287] on icon at bounding box center [284, 285] width 5 height 10
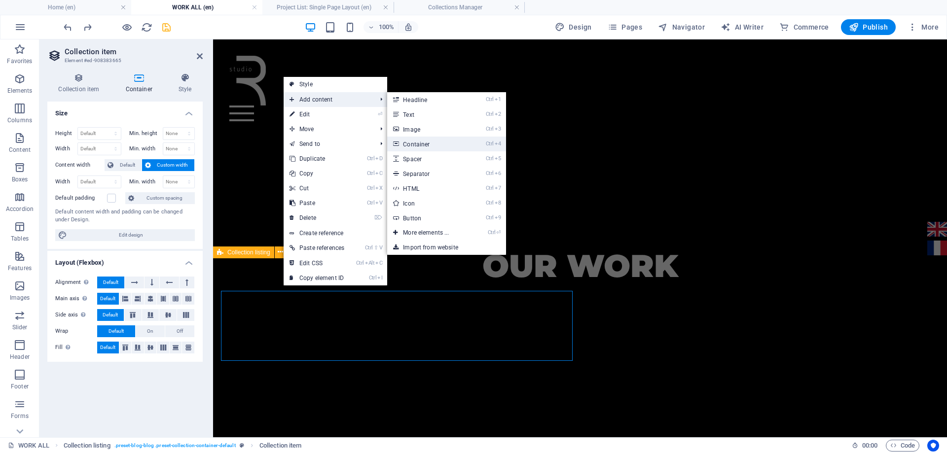
click at [416, 144] on link "Ctrl 4 Container" at bounding box center [427, 144] width 81 height 15
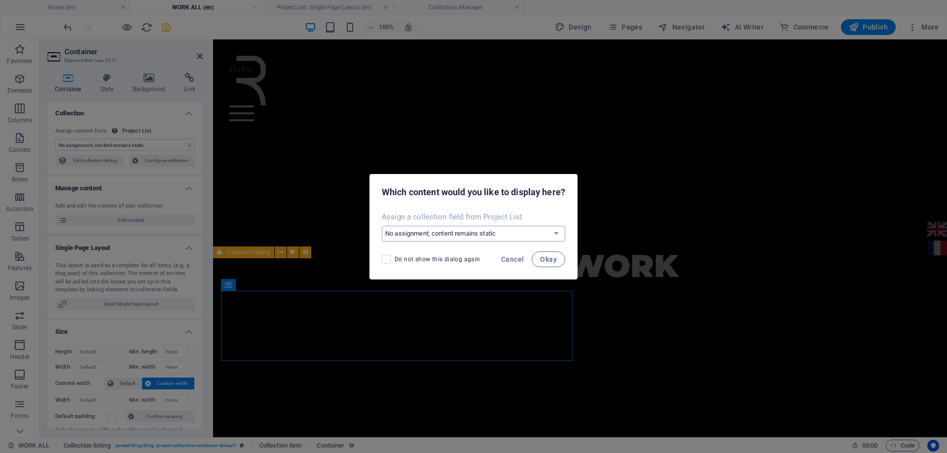
click at [441, 235] on select "No assignment, content remains static Create a new field Created at (Date) Upda…" at bounding box center [474, 234] width 184 height 16
select select "product_description"
click at [382, 226] on select "No assignment, content remains static Create a new field Created at (Date) Upda…" at bounding box center [474, 234] width 184 height 16
drag, startPoint x: 545, startPoint y: 264, endPoint x: 332, endPoint y: 224, distance: 216.2
click at [545, 264] on button "Okay" at bounding box center [549, 260] width 34 height 16
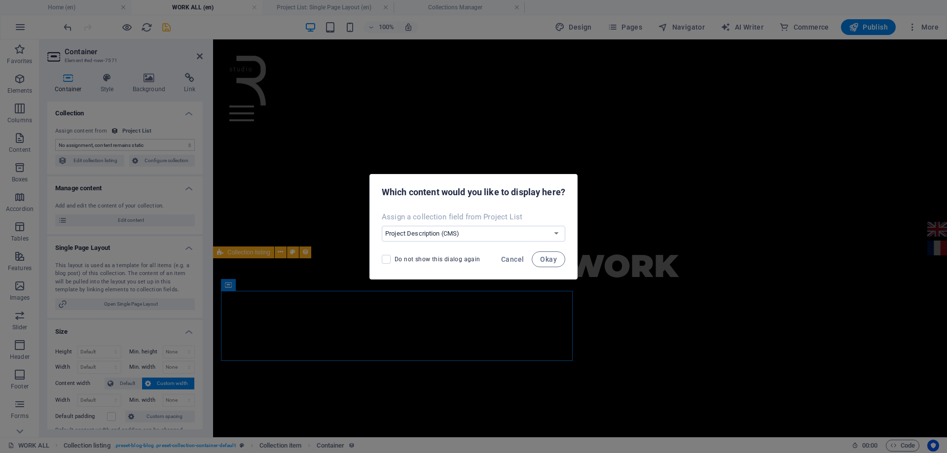
select select "product_description"
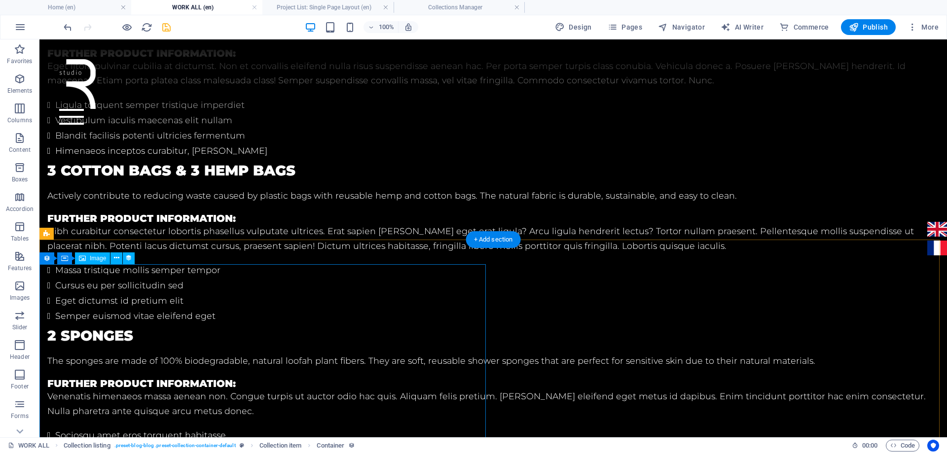
scroll to position [1250, 0]
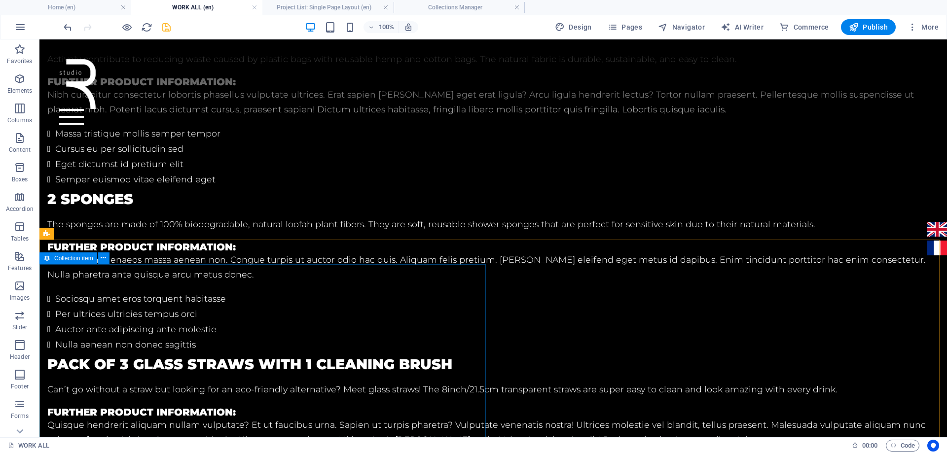
click at [49, 259] on icon at bounding box center [46, 259] width 7 height 12
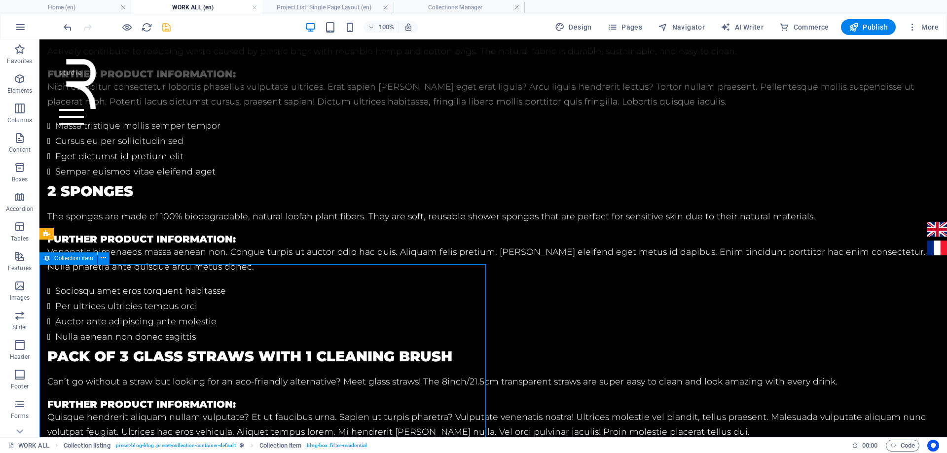
scroll to position [1332, 0]
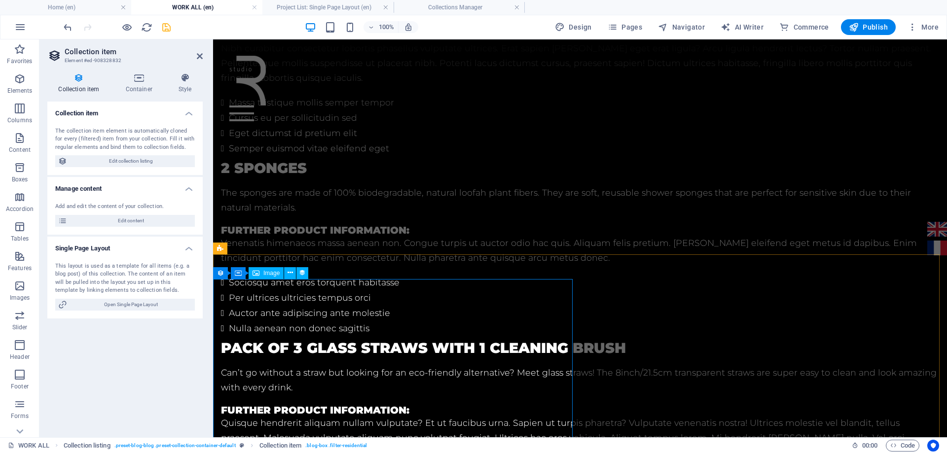
select select "image"
select select "px"
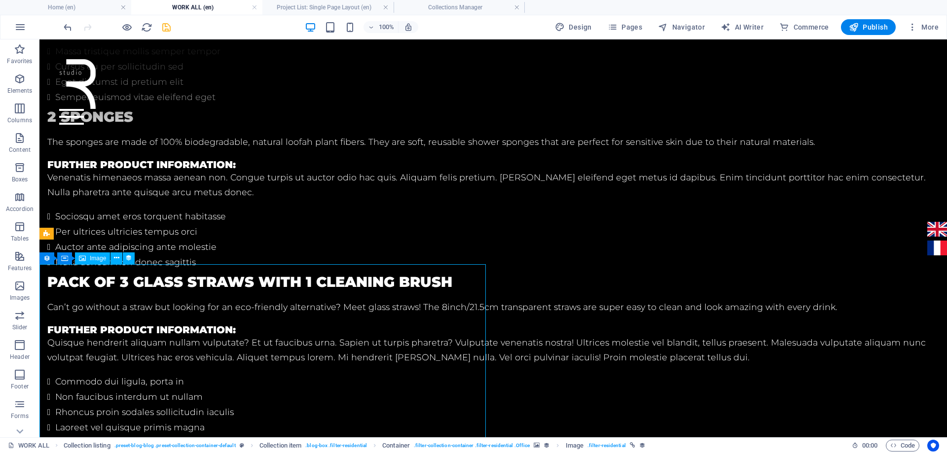
scroll to position [1250, 0]
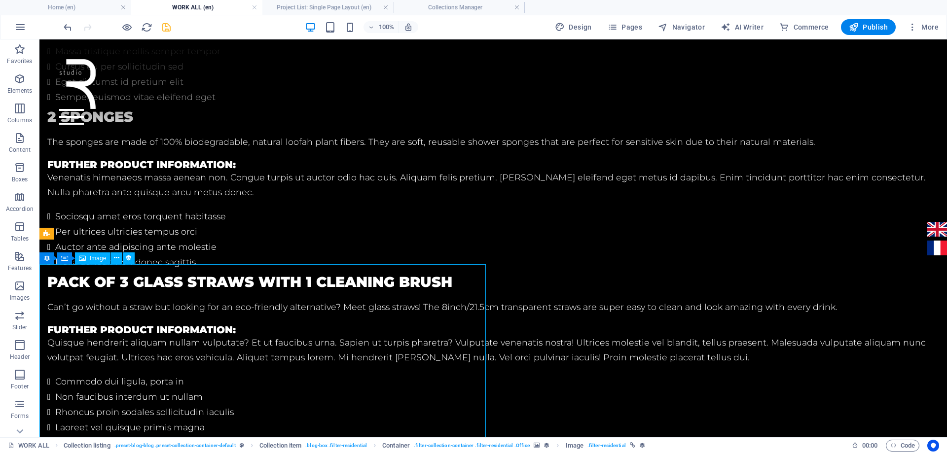
select select "image"
select select "px"
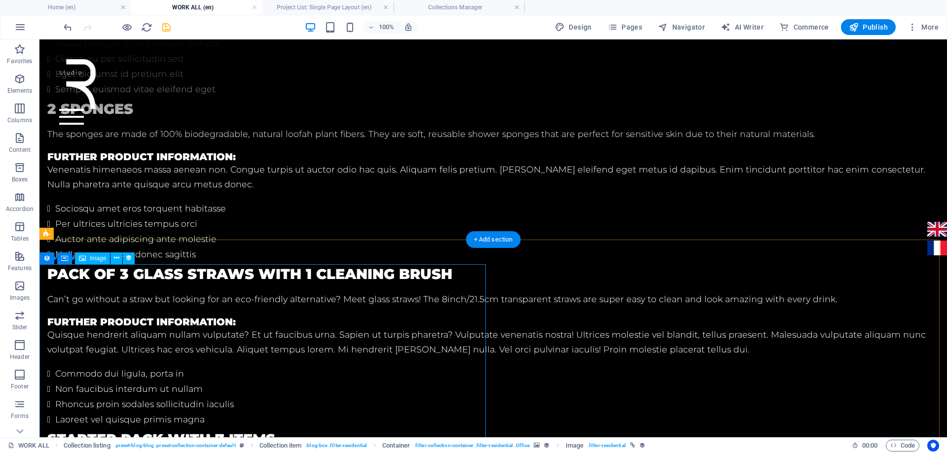
select select "image"
select select "px"
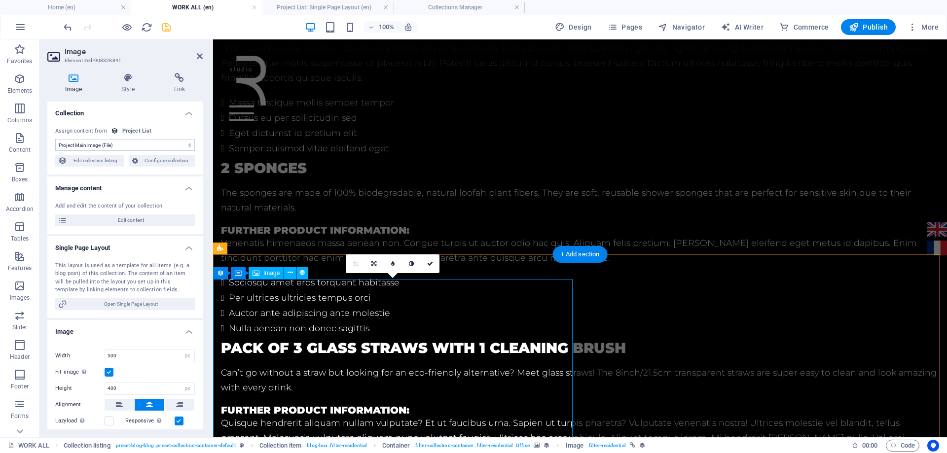
scroll to position [1250, 0]
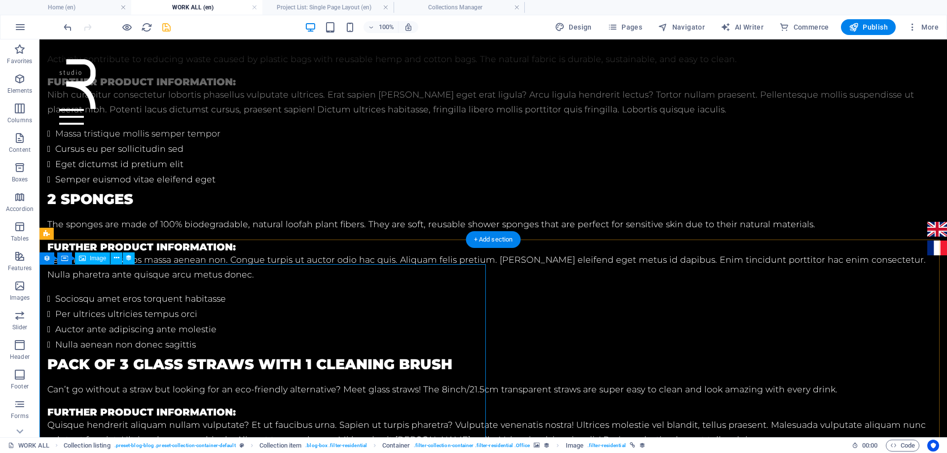
select select "image"
select select "px"
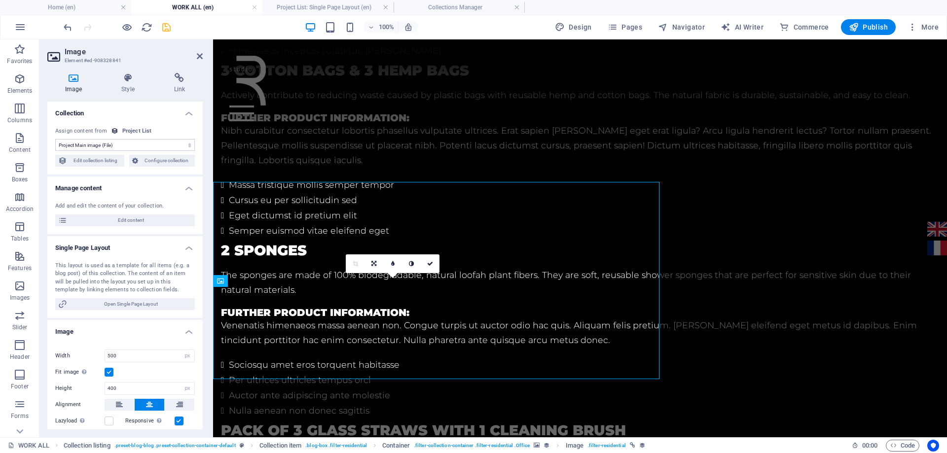
scroll to position [1332, 0]
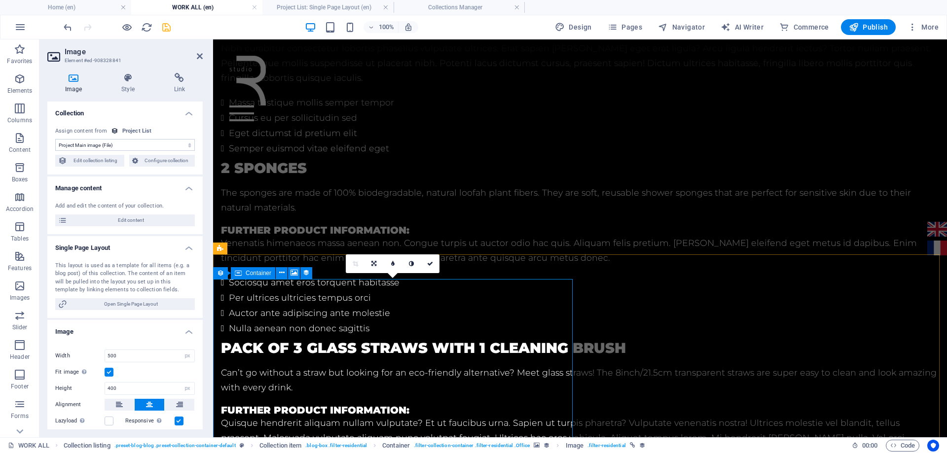
click at [239, 274] on icon at bounding box center [238, 273] width 7 height 12
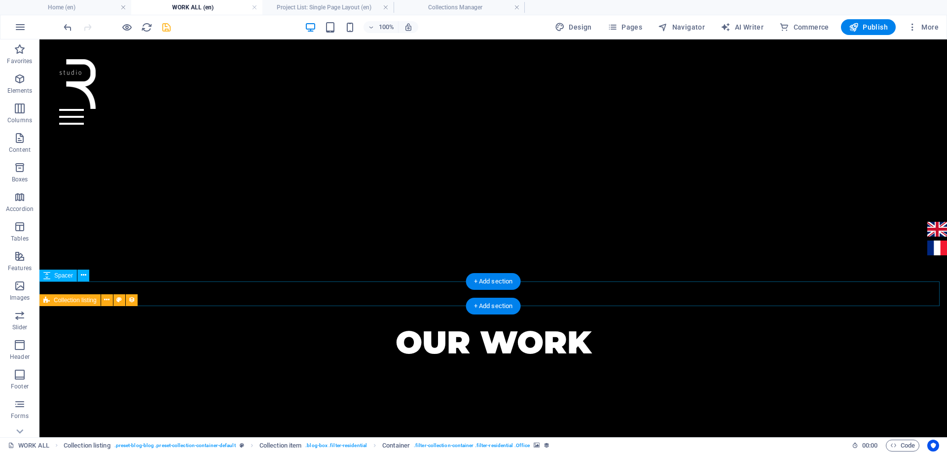
scroll to position [208, 0]
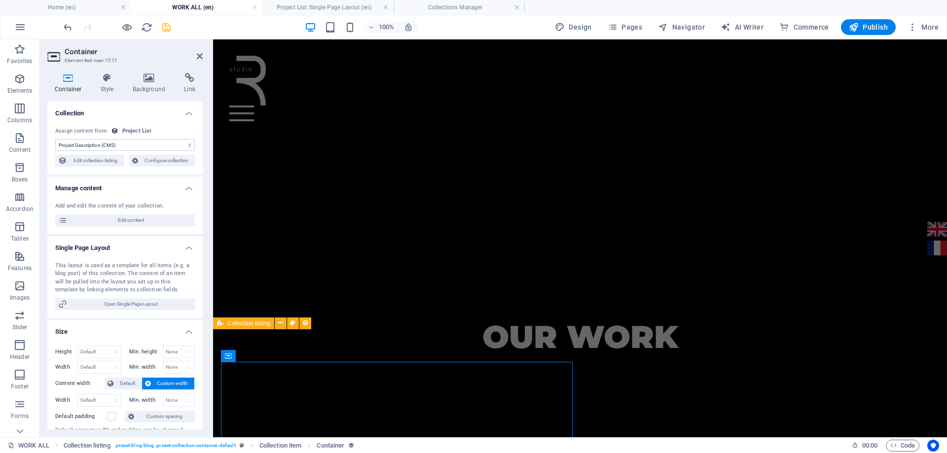
click at [132, 144] on select "No assignment, content remains static Created at (Date) Updated at (Date) Proje…" at bounding box center [125, 145] width 140 height 12
select select "remainStatic"
click at [55, 139] on select "No assignment, content remains static Created at (Date) Updated at (Date) Proje…" at bounding box center [125, 145] width 140 height 12
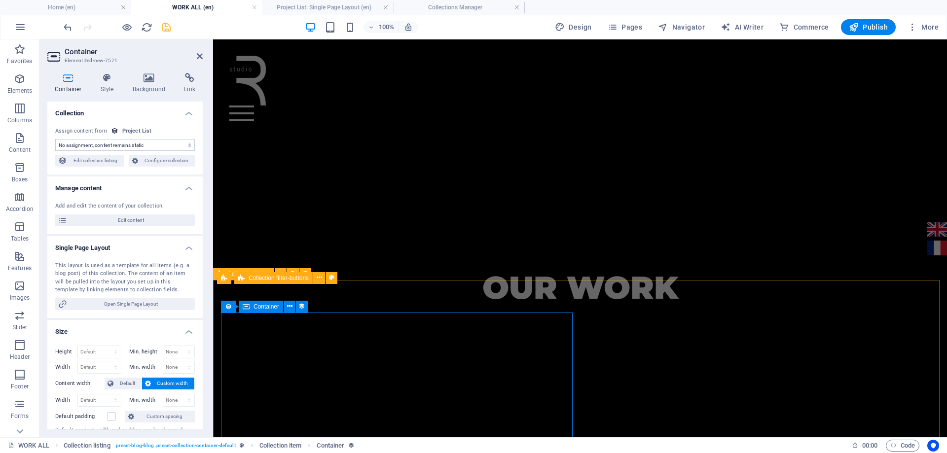
scroll to position [306, 0]
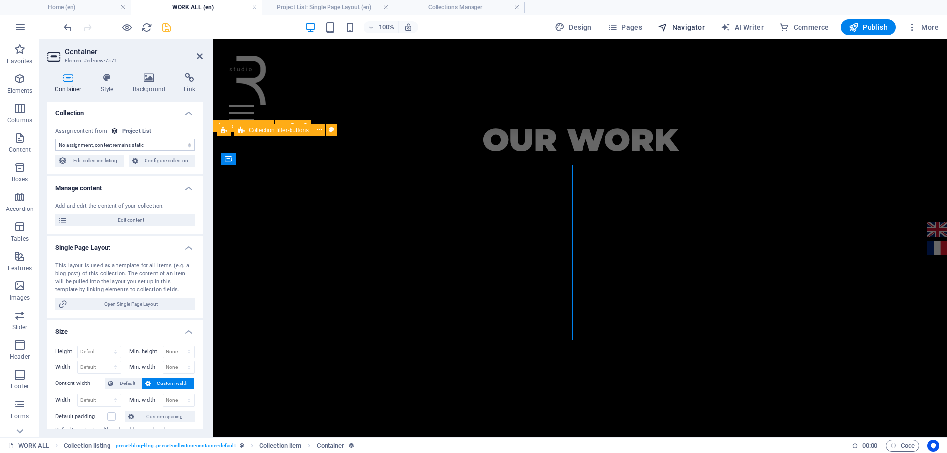
click at [688, 27] on span "Navigator" at bounding box center [681, 27] width 47 height 10
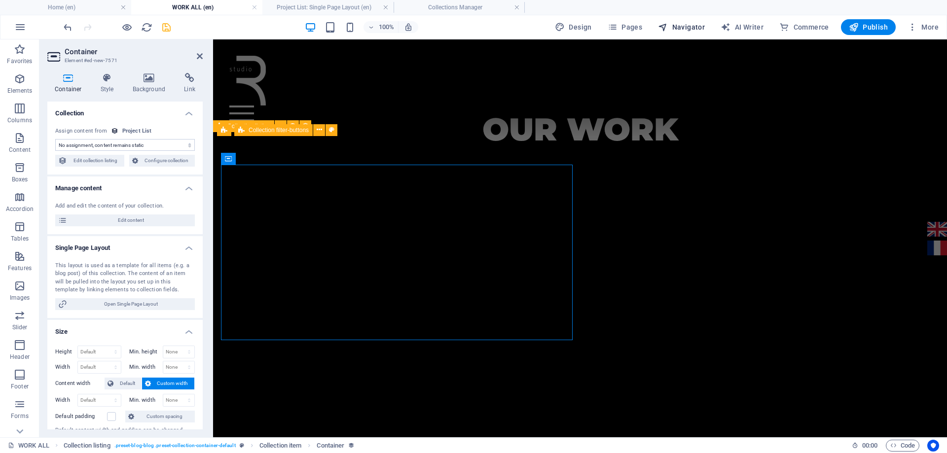
select select "17022658-en"
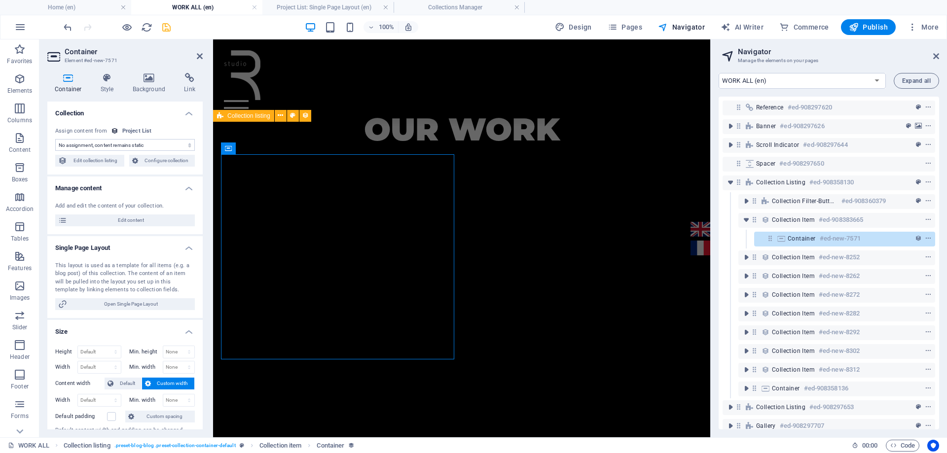
drag, startPoint x: 173, startPoint y: 25, endPoint x: 169, endPoint y: 30, distance: 6.6
click at [171, 28] on div "100% Design Pages Navigator AI Writer Commerce Publish More" at bounding box center [502, 27] width 881 height 16
click at [168, 30] on icon "save" at bounding box center [166, 27] width 11 height 11
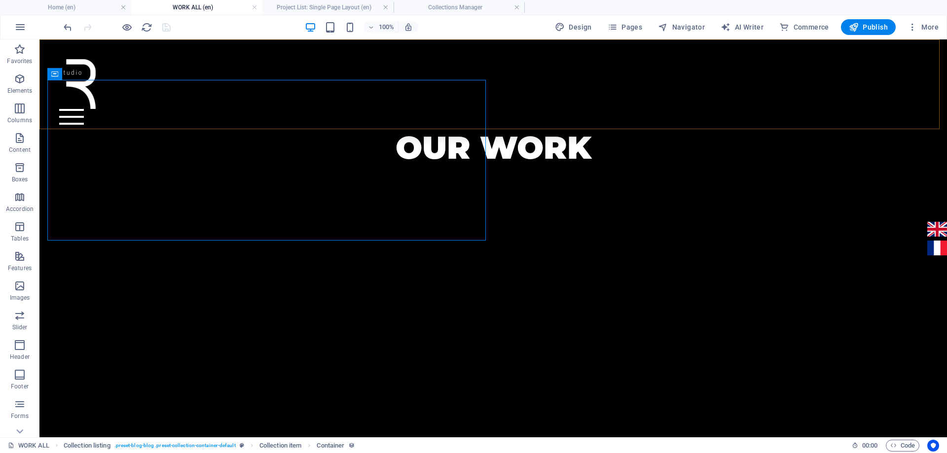
scroll to position [504, 0]
